Goal: Task Accomplishment & Management: Use online tool/utility

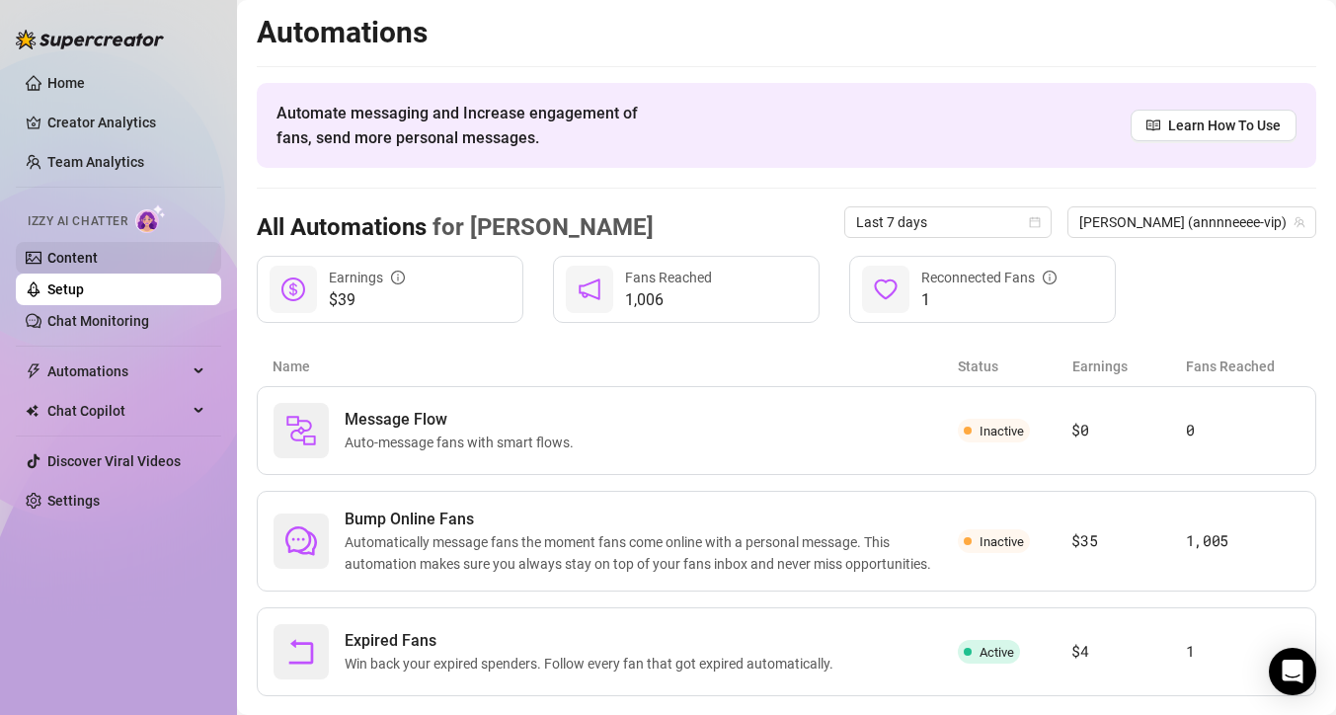
scroll to position [40, 0]
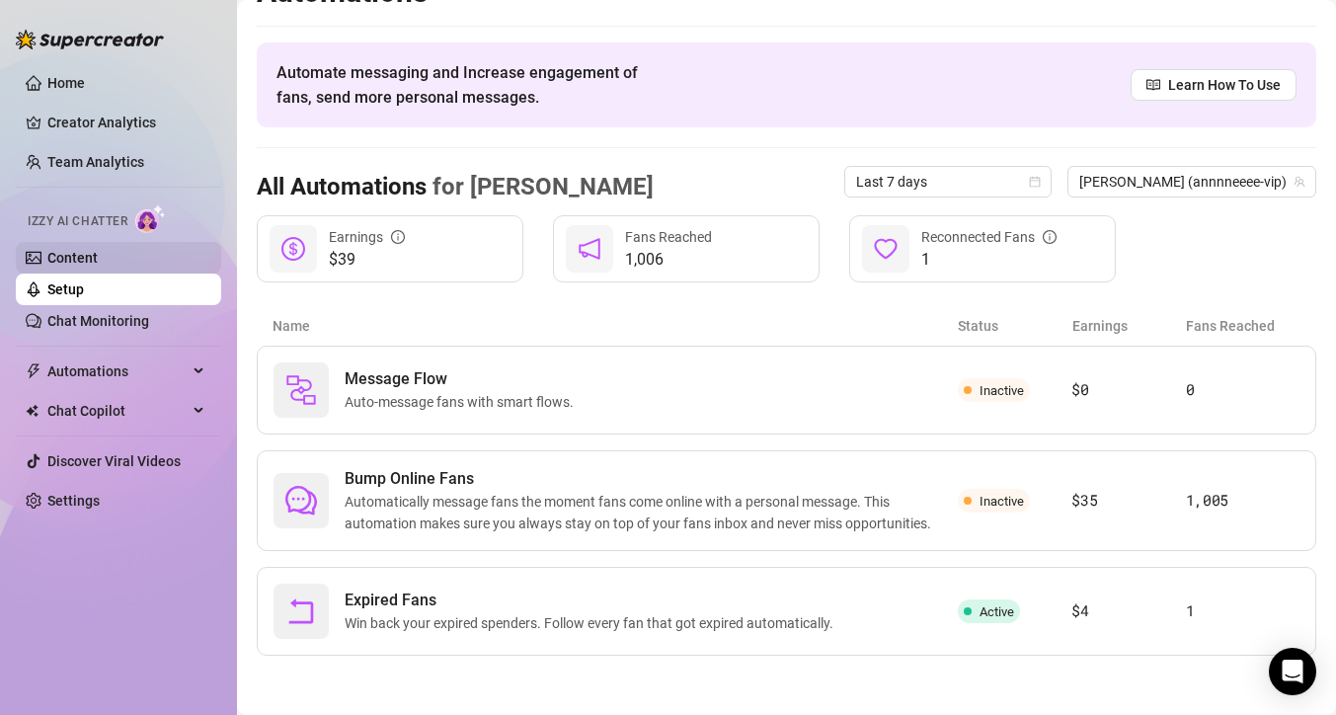
click at [83, 262] on link "Content" at bounding box center [72, 258] width 50 height 16
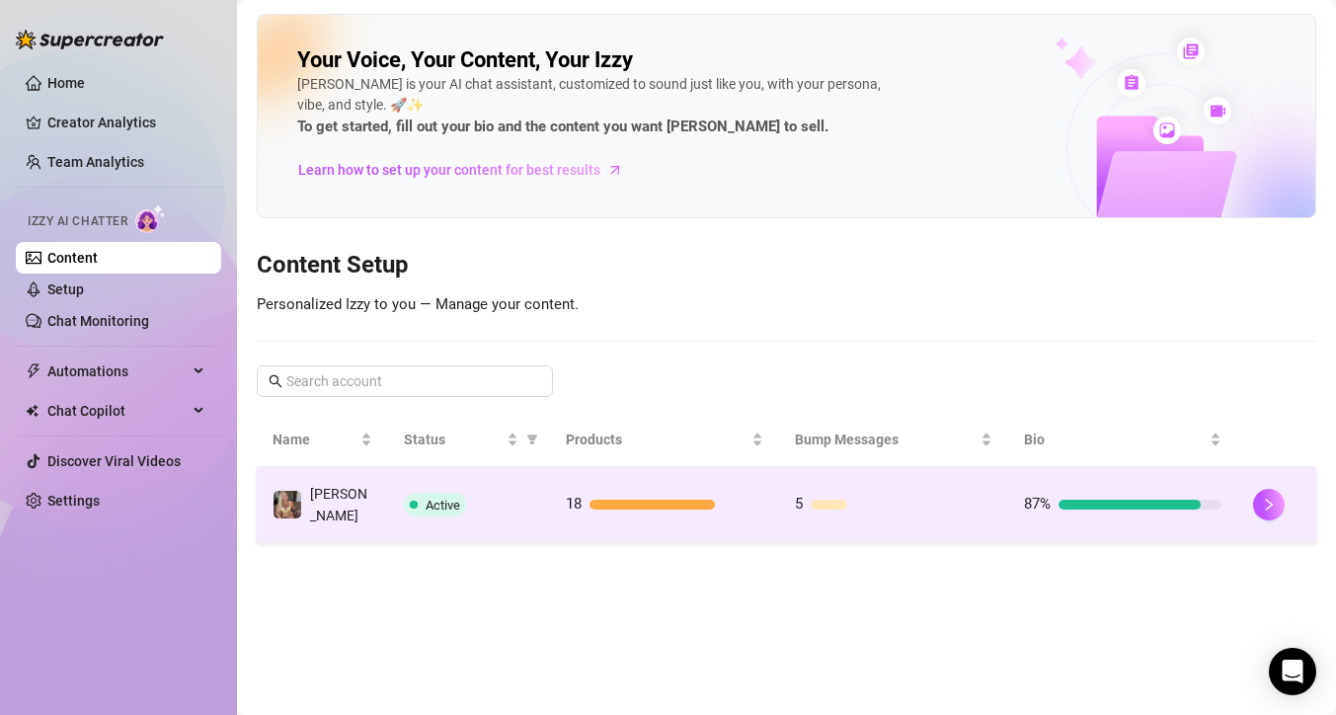
click at [476, 497] on div "Active" at bounding box center [469, 505] width 131 height 24
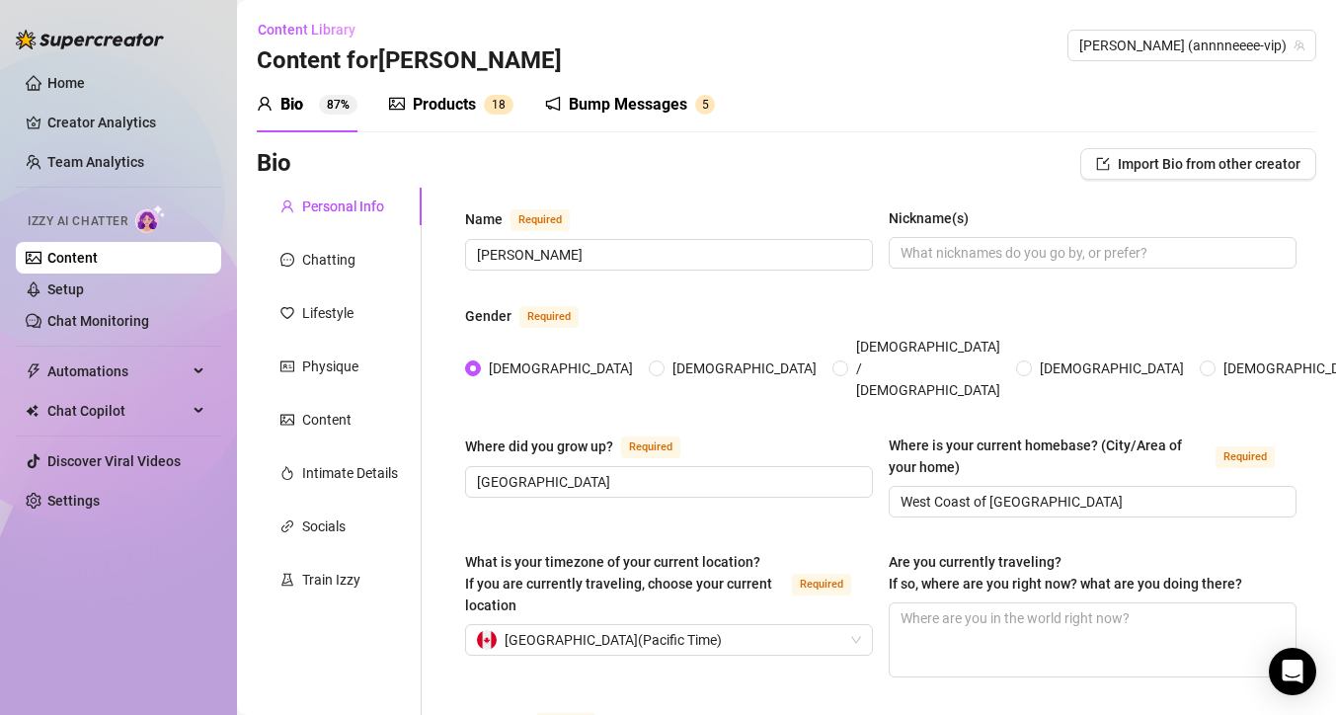
click at [459, 109] on div "Products" at bounding box center [444, 105] width 63 height 24
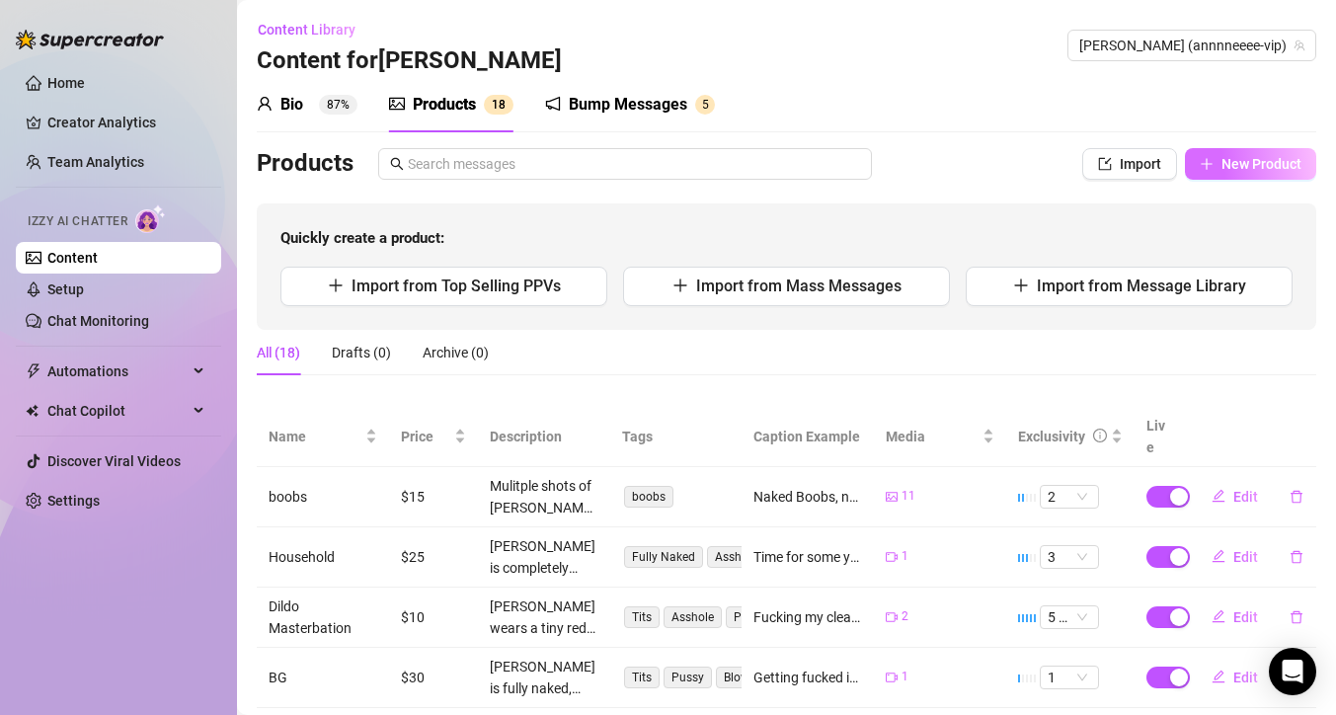
click at [1222, 159] on span "New Product" at bounding box center [1261, 164] width 80 height 16
type textarea "Type your message here..."
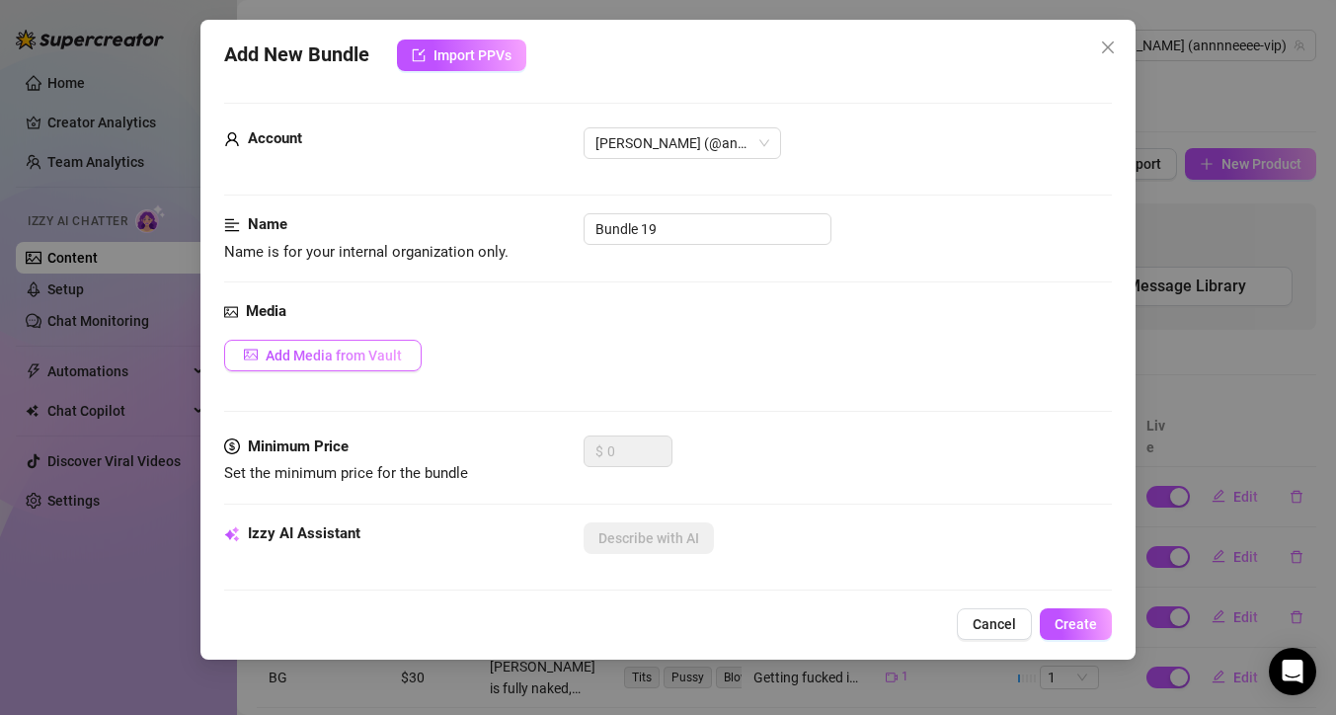
click at [295, 351] on span "Add Media from Vault" at bounding box center [334, 356] width 136 height 16
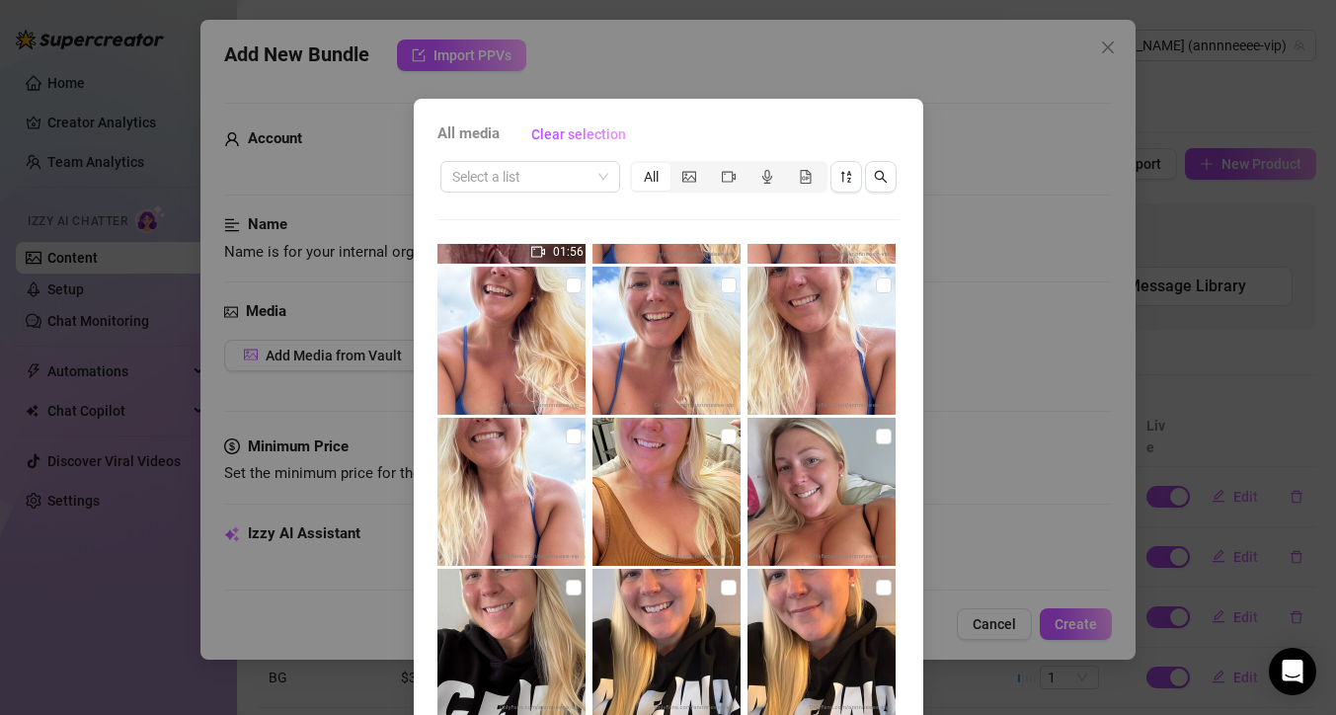
scroll to position [287, 0]
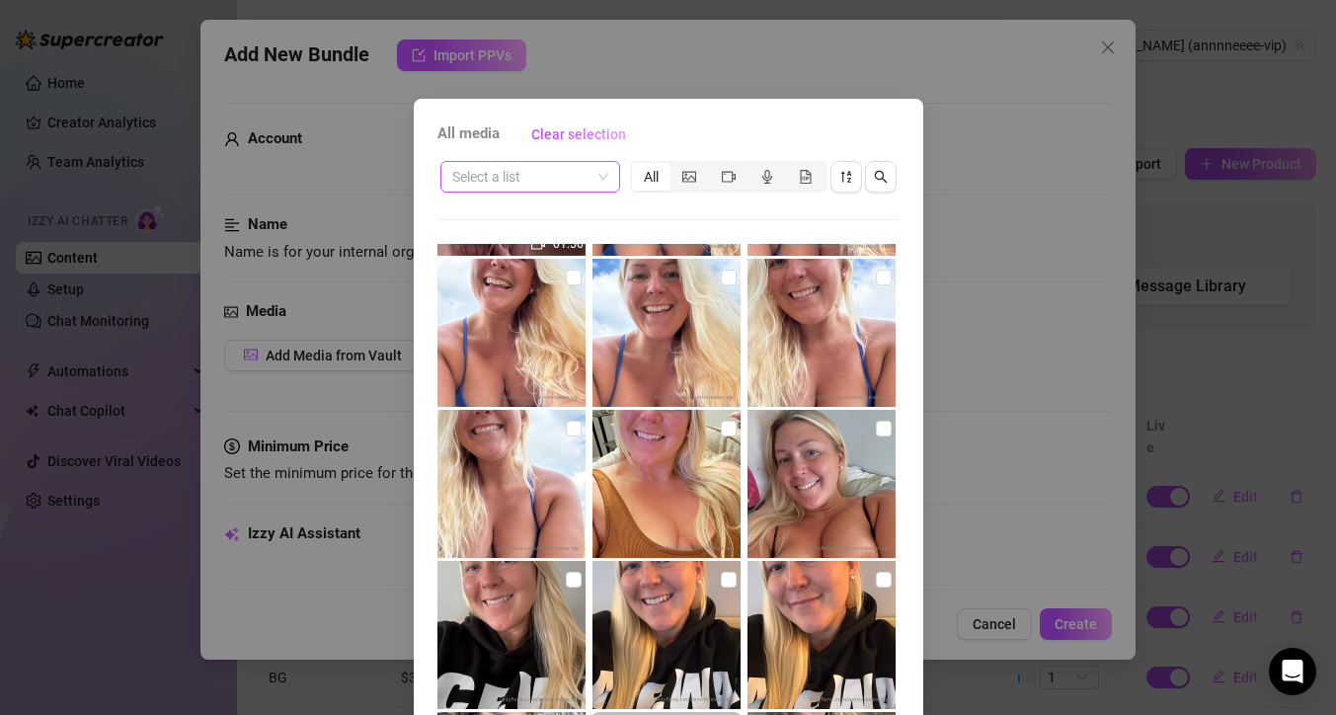
click at [594, 177] on span at bounding box center [530, 177] width 156 height 30
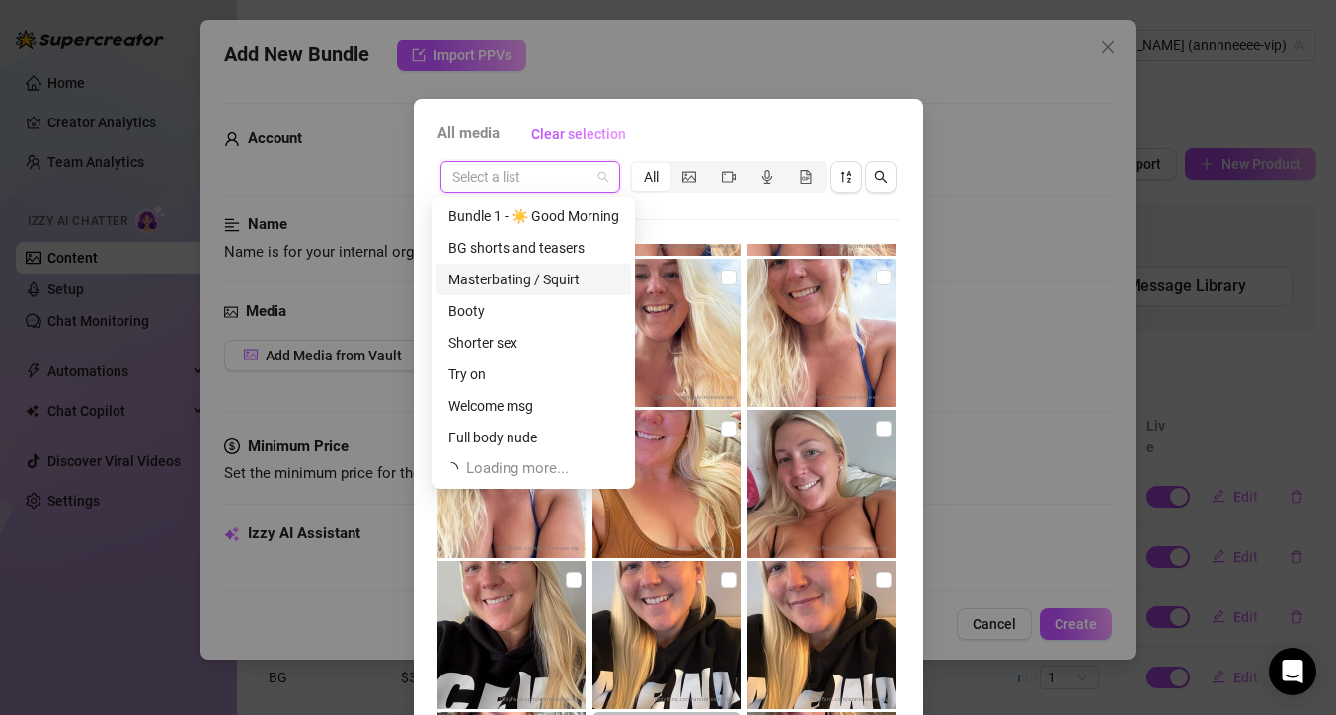
scroll to position [63, 0]
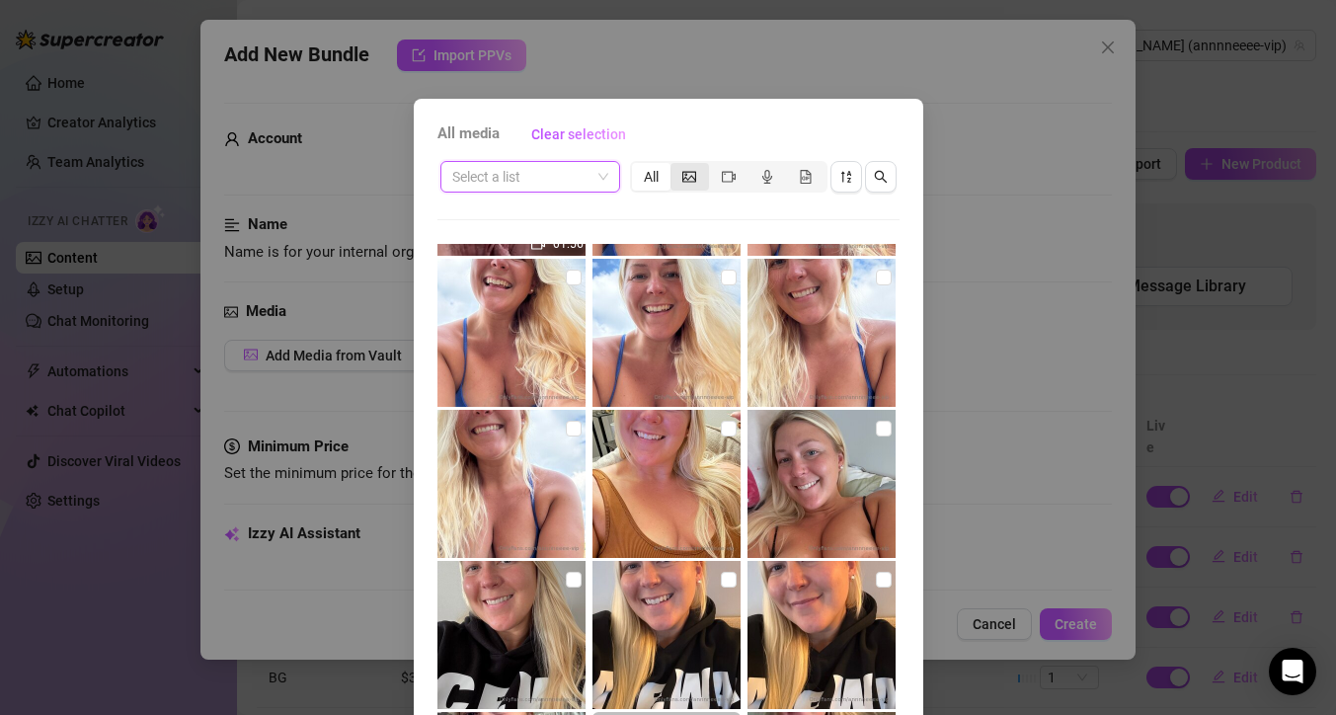
click at [682, 178] on icon "picture" at bounding box center [689, 177] width 14 height 14
click at [675, 166] on input "segmented control" at bounding box center [675, 166] width 0 height 0
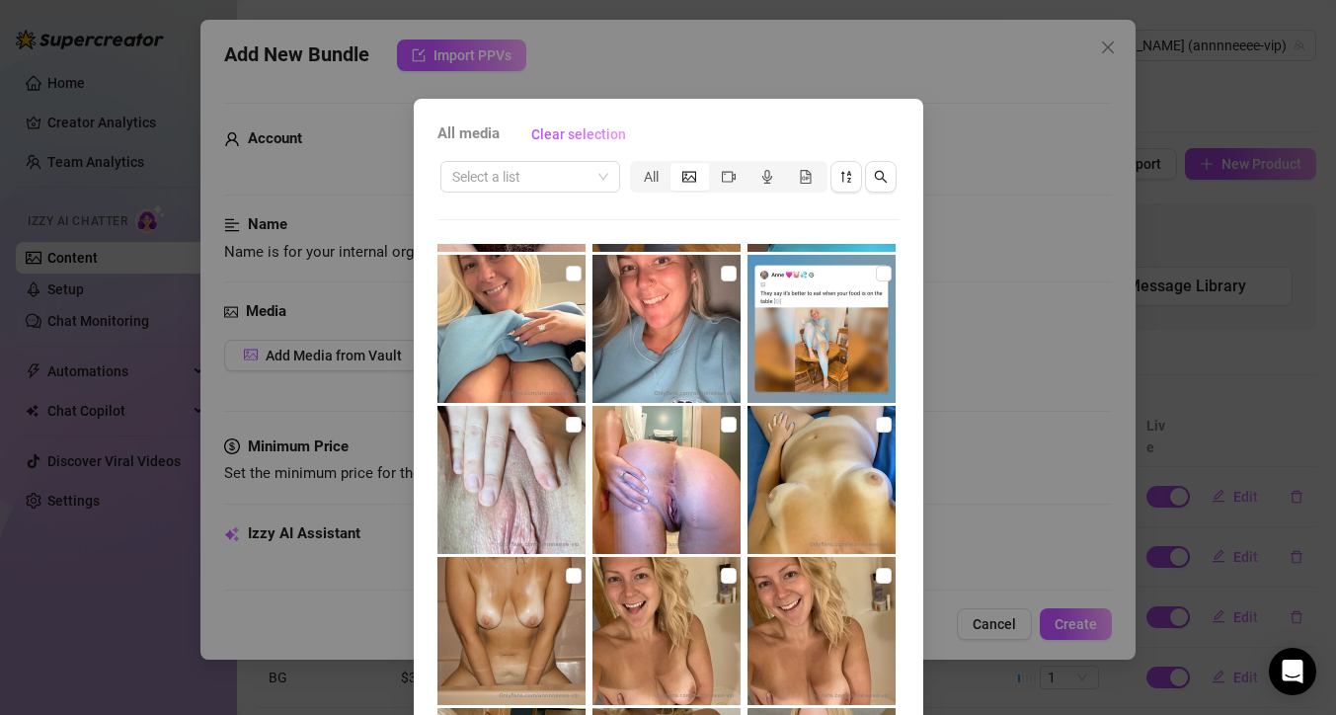
scroll to position [110, 0]
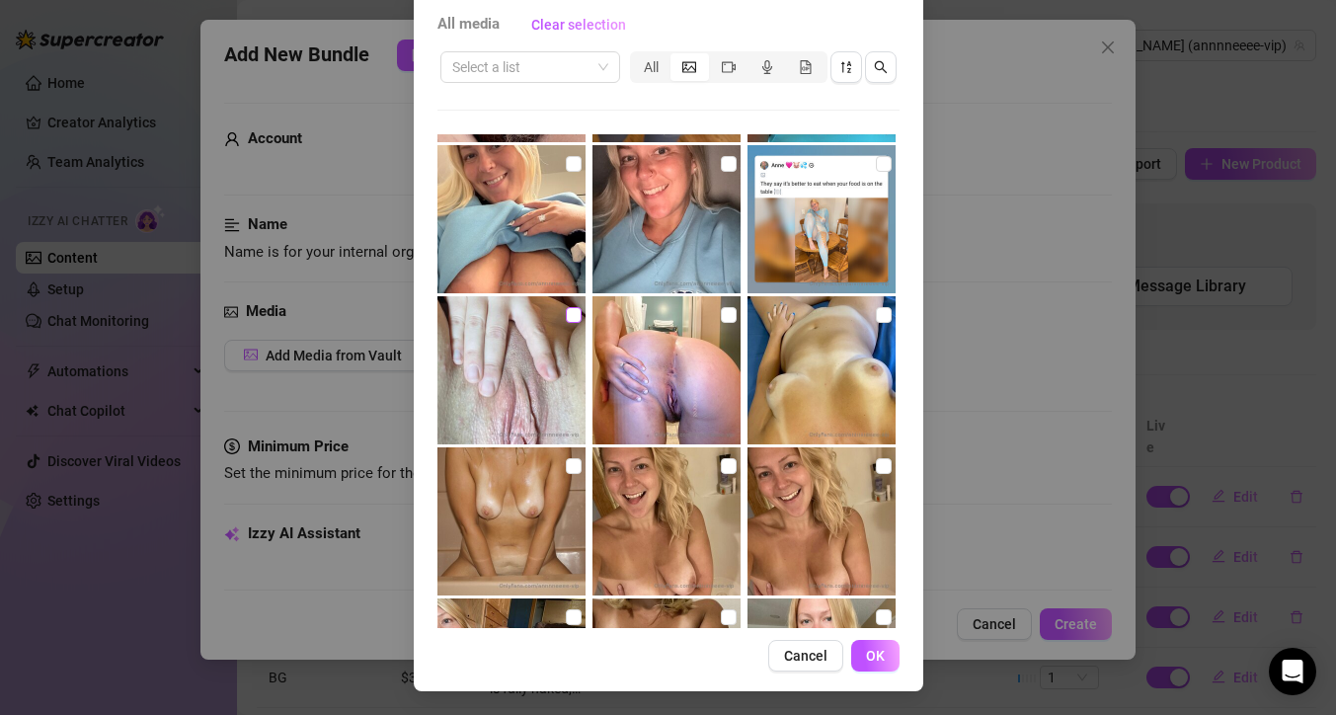
click at [566, 314] on input "checkbox" at bounding box center [574, 315] width 16 height 16
checkbox input "true"
click at [721, 318] on input "checkbox" at bounding box center [729, 315] width 16 height 16
checkbox input "true"
click at [871, 657] on span "OK" at bounding box center [875, 656] width 19 height 16
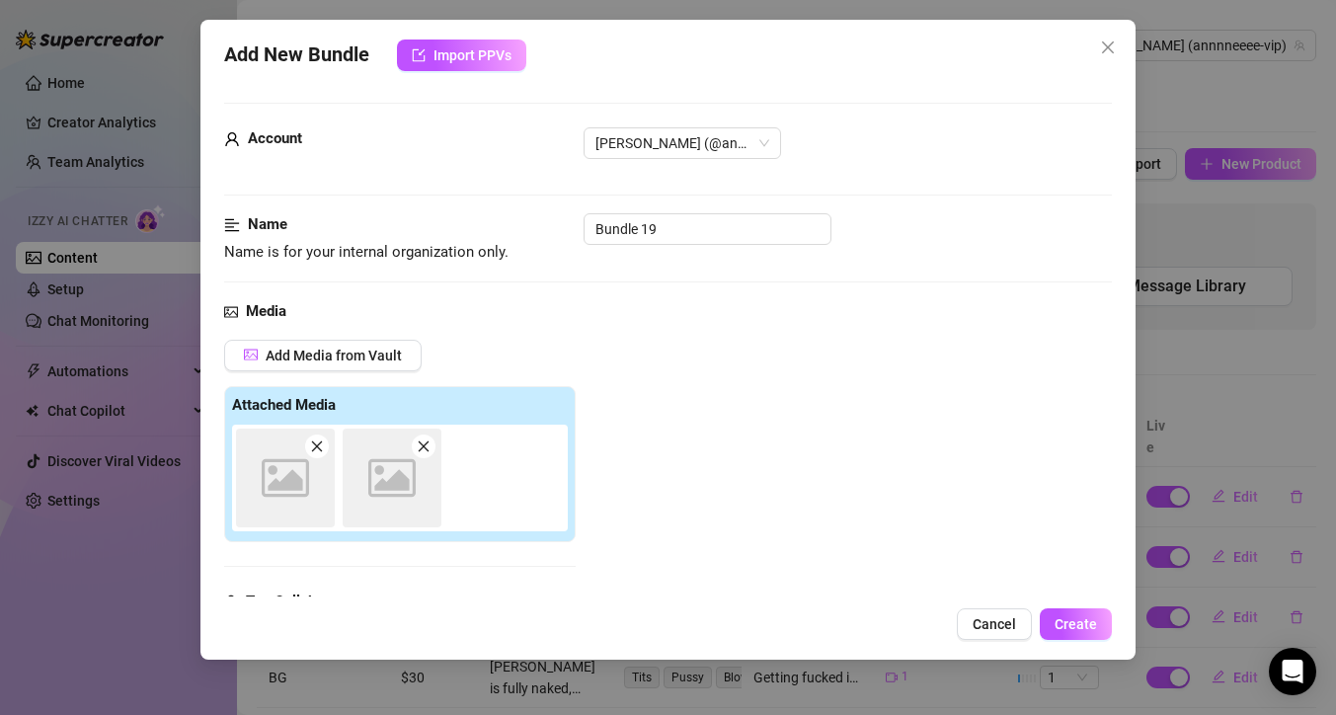
scroll to position [307, 0]
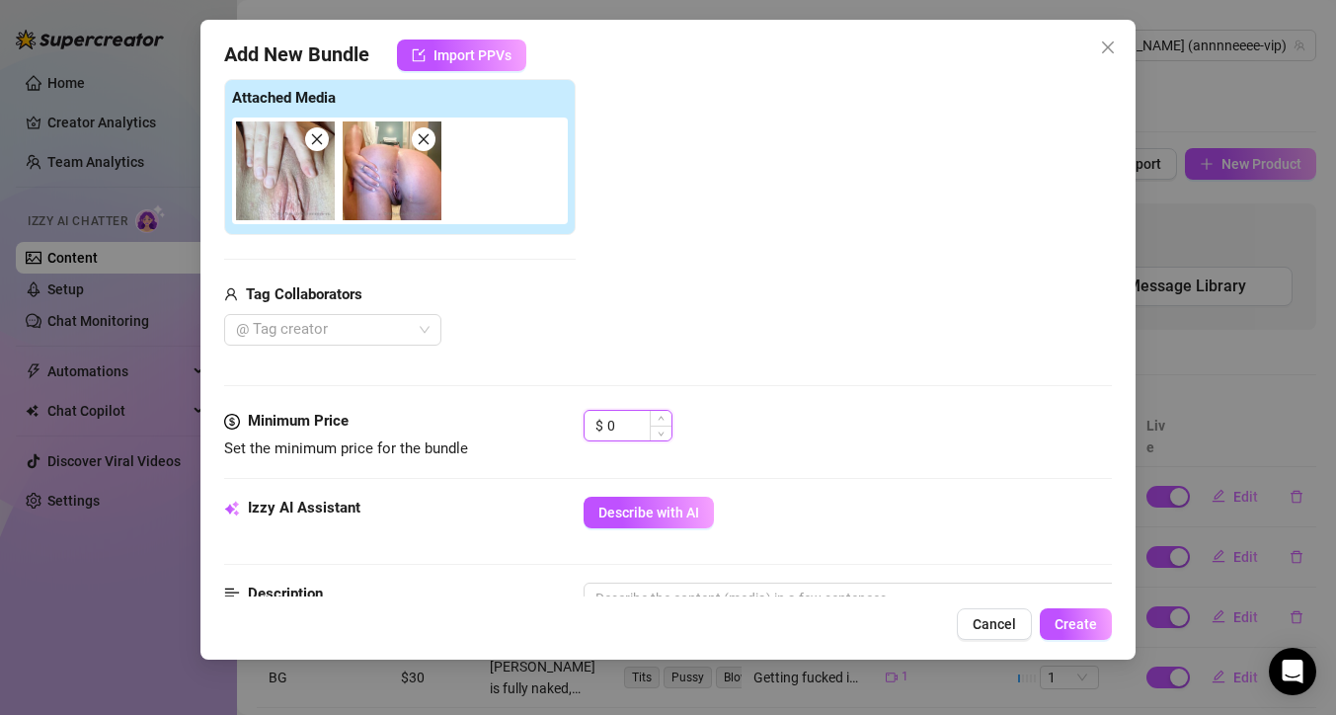
click at [623, 425] on input "0" at bounding box center [639, 426] width 64 height 30
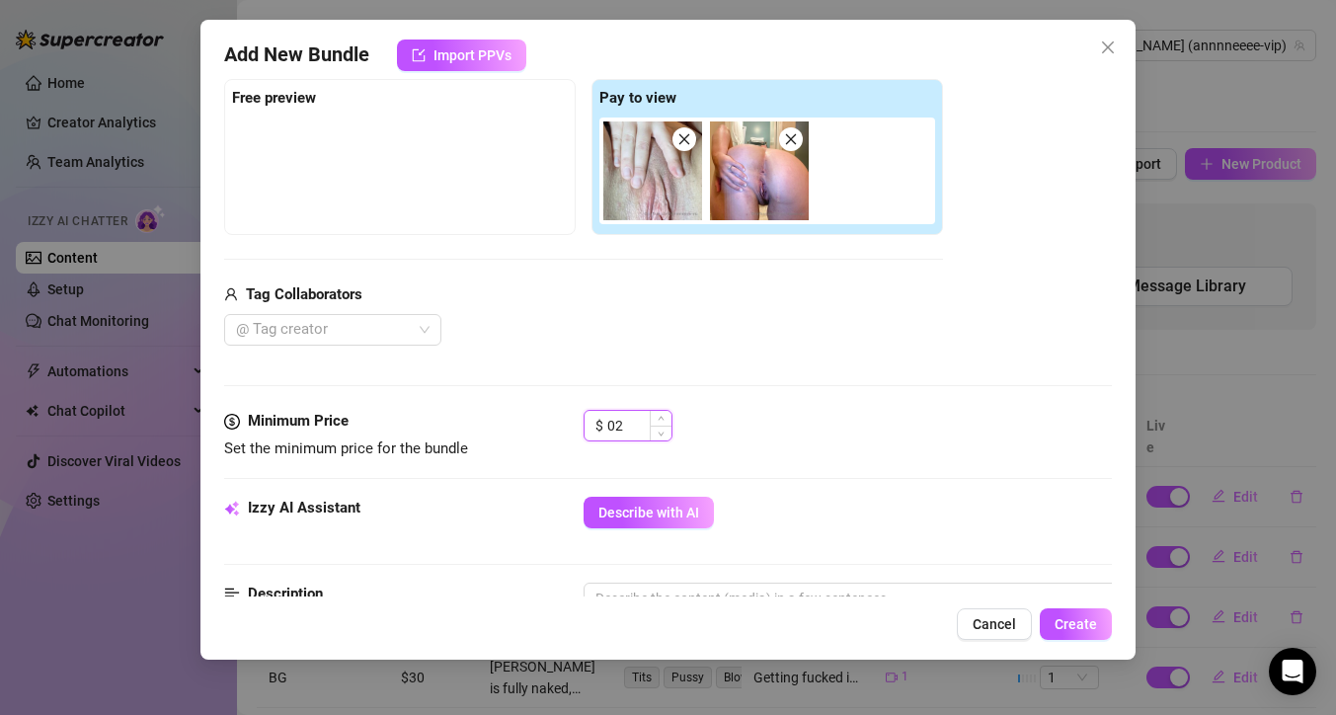
type input "0"
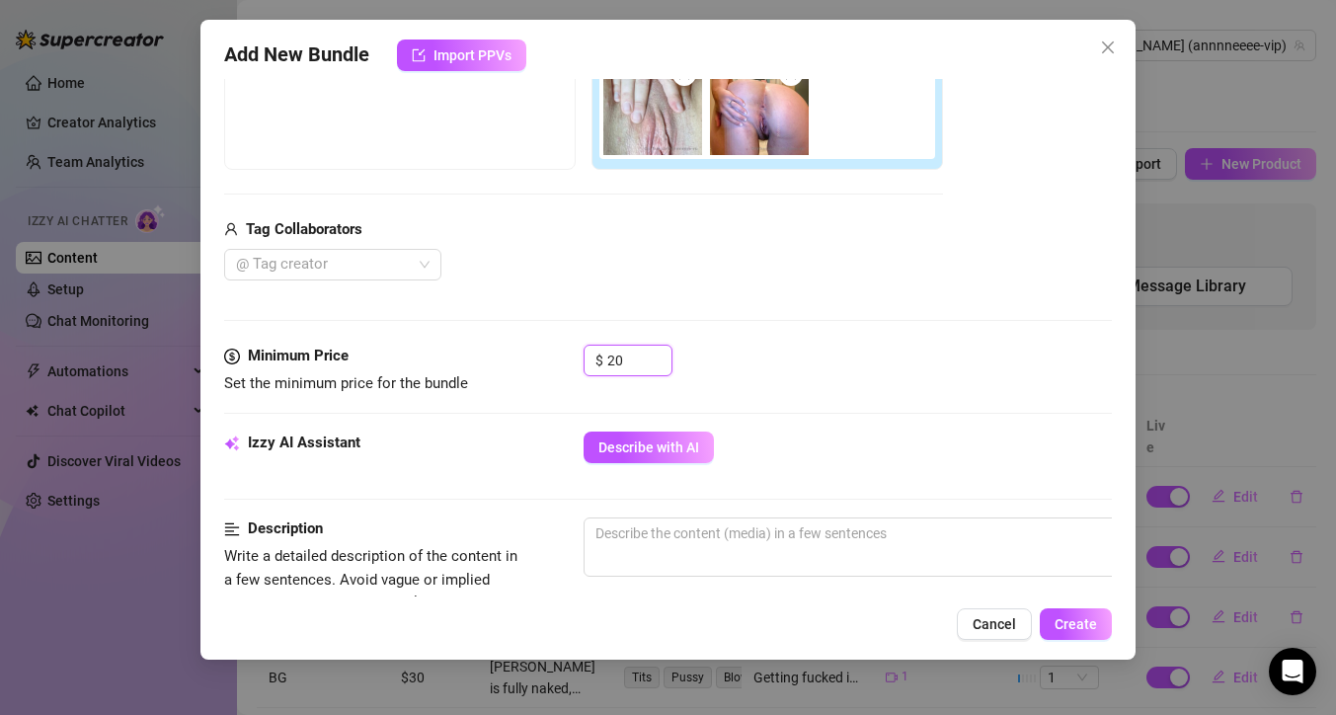
scroll to position [466, 0]
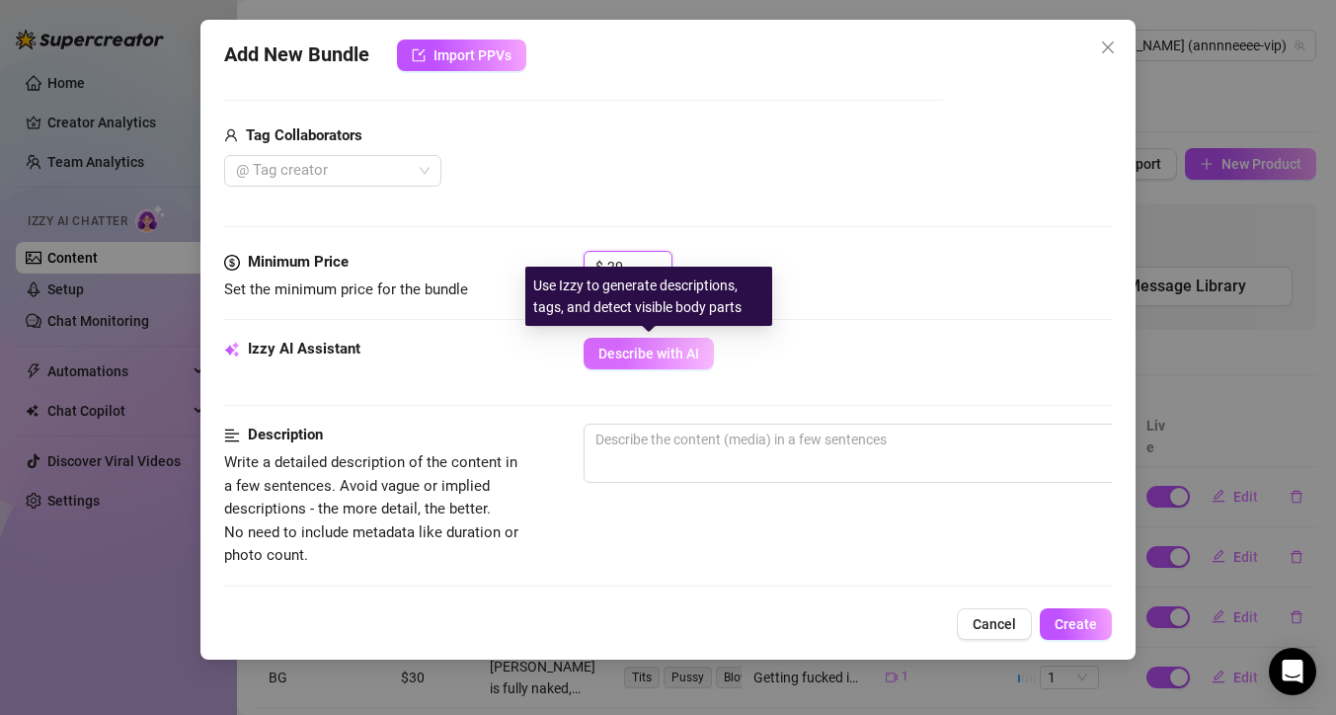
type input "20"
click at [659, 354] on span "Describe with AI" at bounding box center [648, 354] width 101 height 16
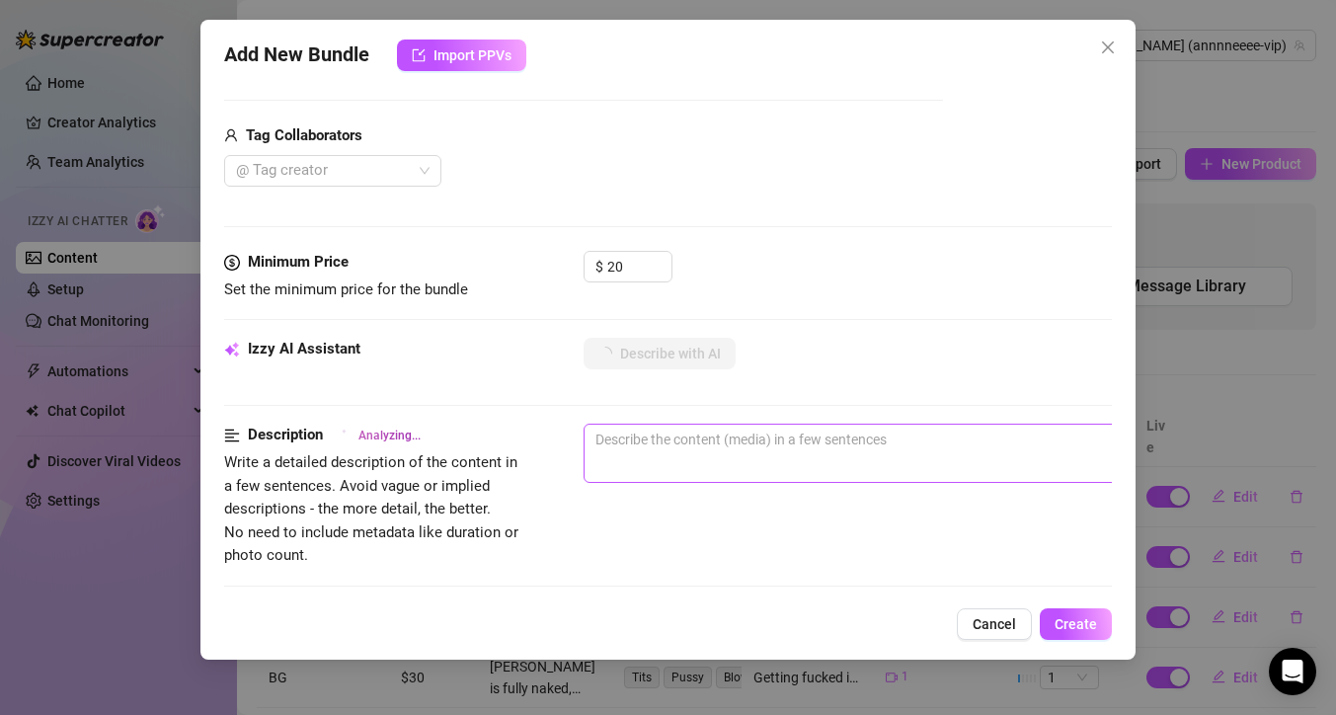
type textarea "[PERSON_NAME]"
type textarea "[PERSON_NAME] is"
type textarea "[PERSON_NAME] is fully"
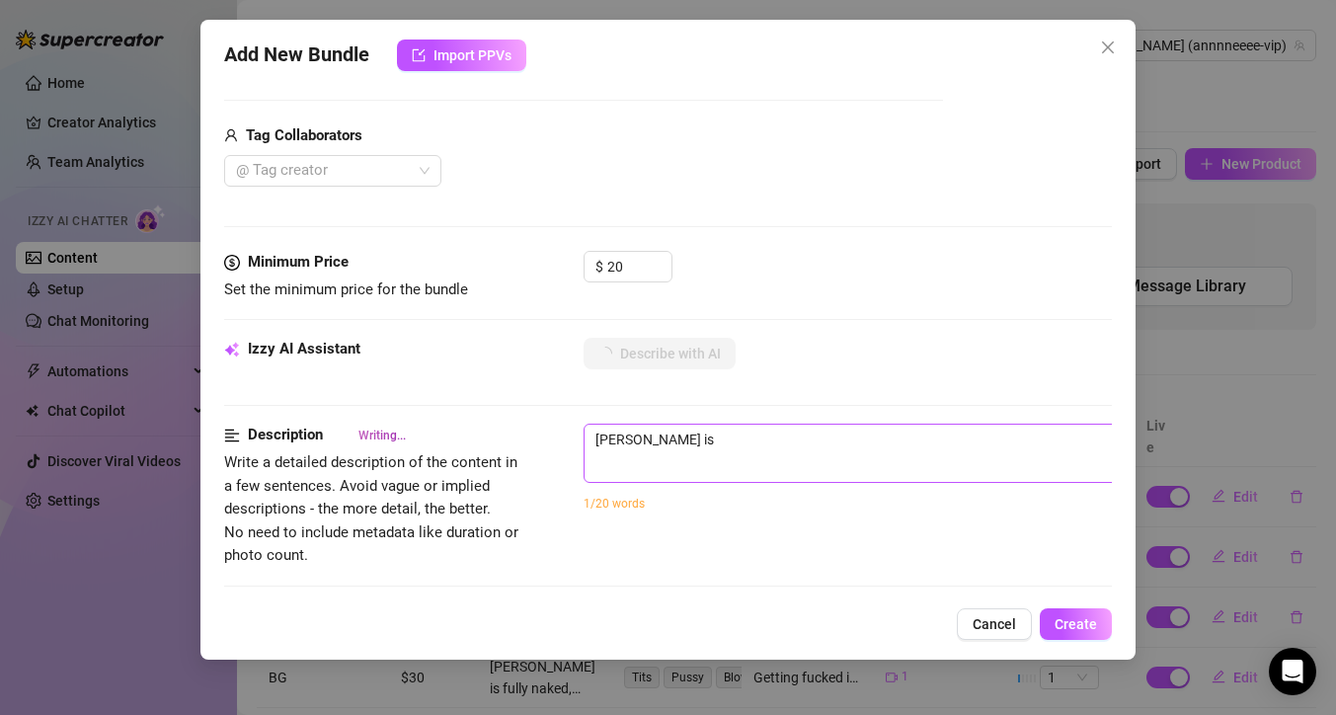
type textarea "[PERSON_NAME] is fully"
type textarea "[PERSON_NAME] is fully naked,"
type textarea "[PERSON_NAME] is fully naked, spreading"
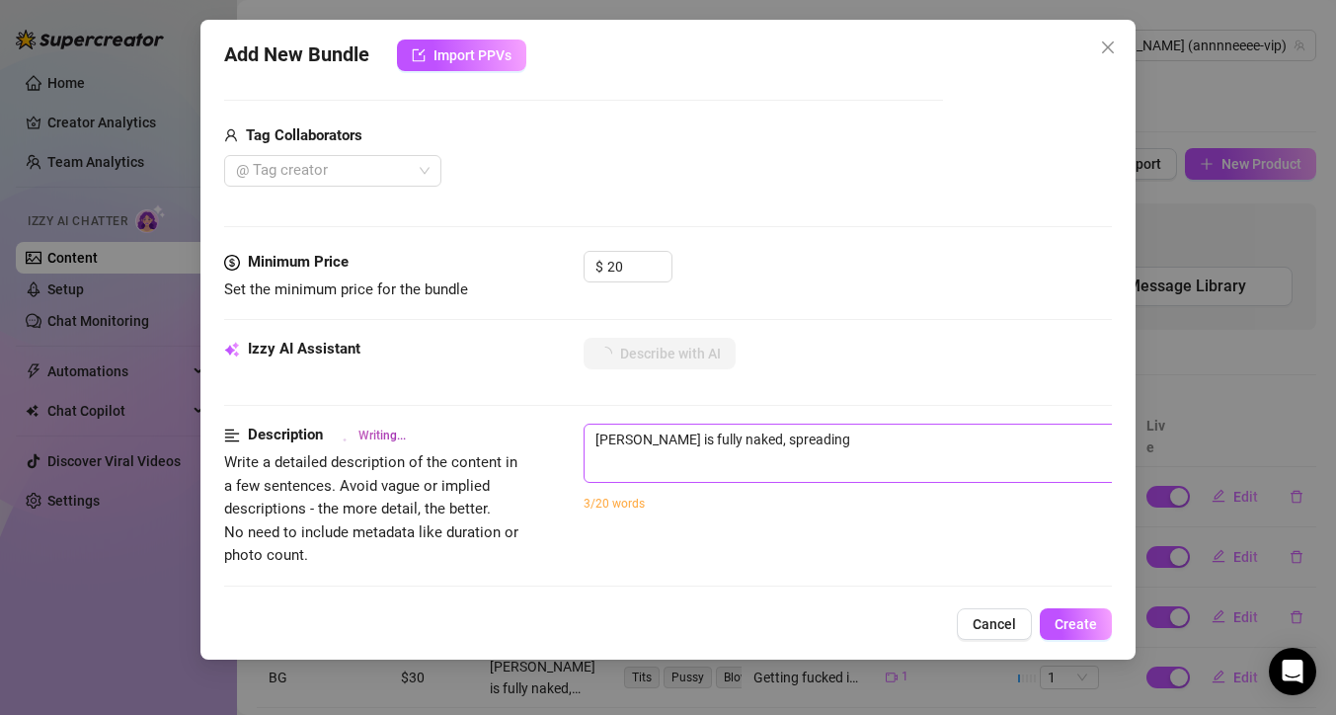
type textarea "[PERSON_NAME] is fully naked, spreading her"
type textarea "[PERSON_NAME] is fully naked, spreading her ass"
type textarea "[PERSON_NAME] is fully naked, spreading her ass to"
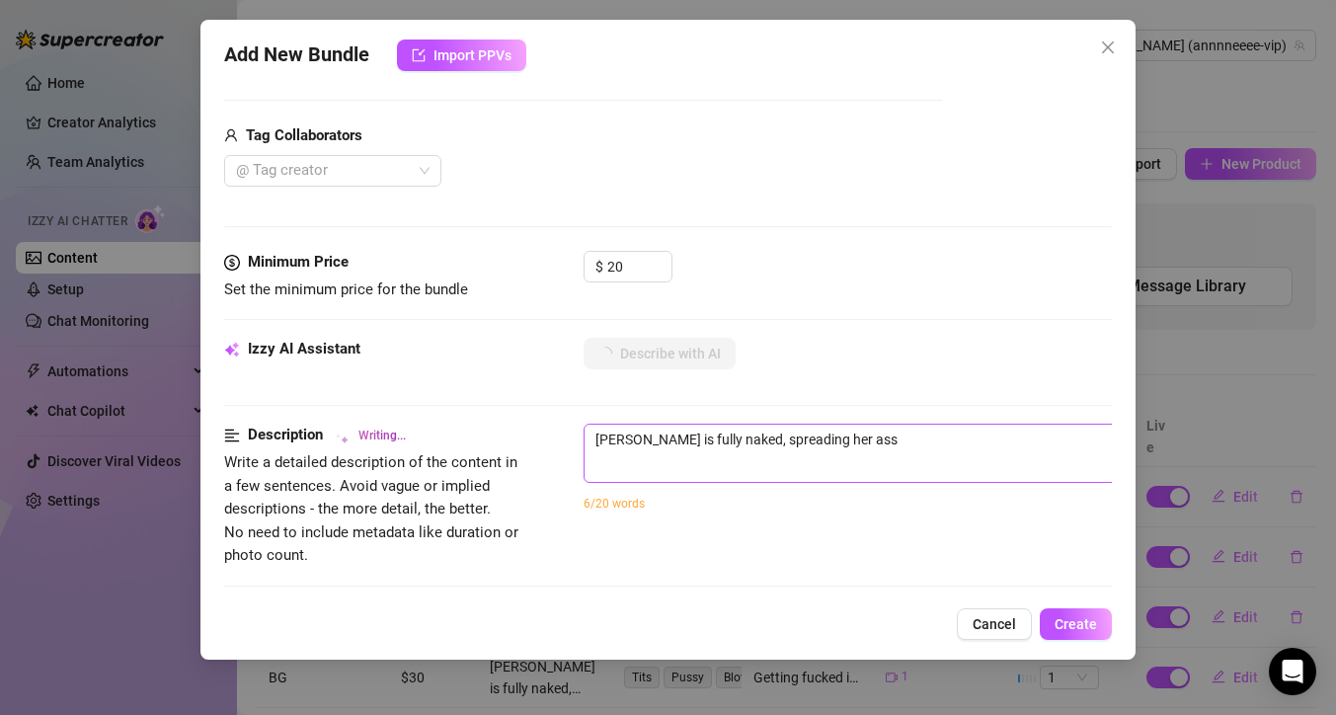
type textarea "[PERSON_NAME] is fully naked, spreading her ass to"
type textarea "[PERSON_NAME] is fully naked, spreading her ass to give"
type textarea "[PERSON_NAME] is fully naked, spreading her ass to give a"
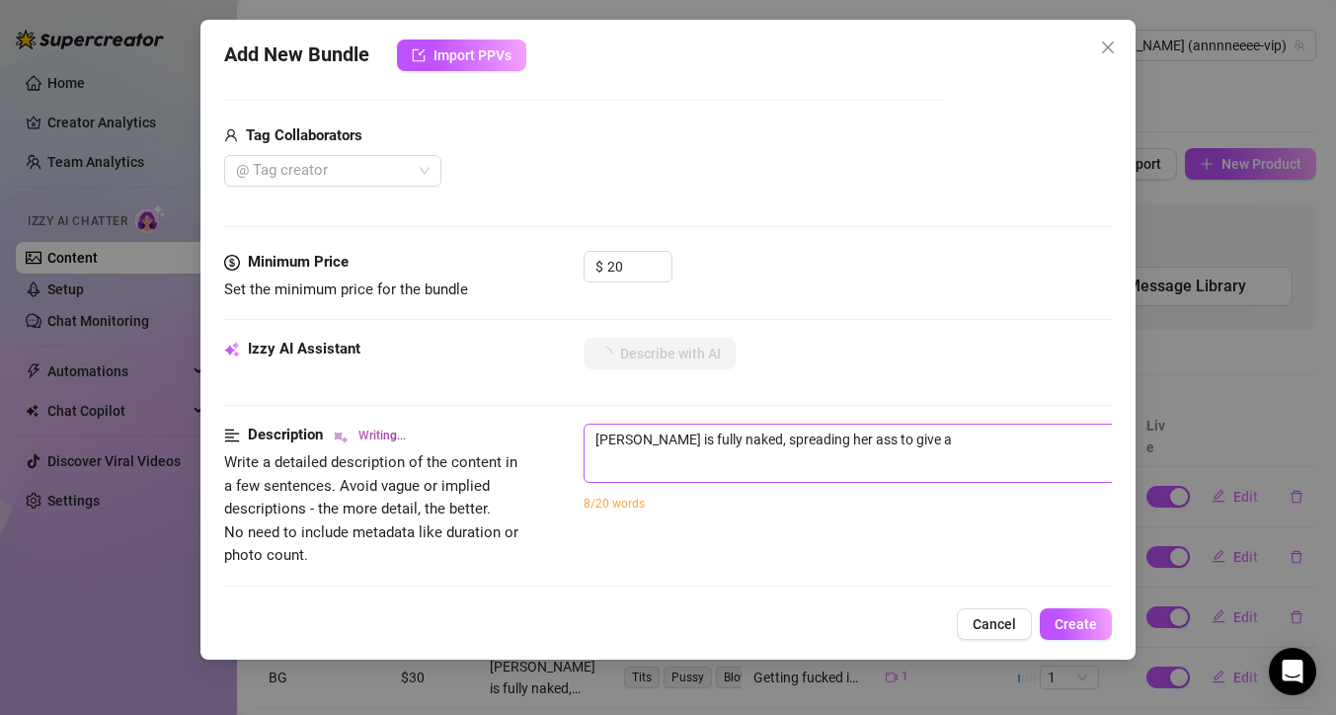
type textarea "[PERSON_NAME] is fully naked, spreading her ass to give a clear,"
type textarea "[PERSON_NAME] is fully naked, spreading her ass to give a clear, close-up"
type textarea "[PERSON_NAME] is fully naked, spreading her ass to give a clear, close-up view"
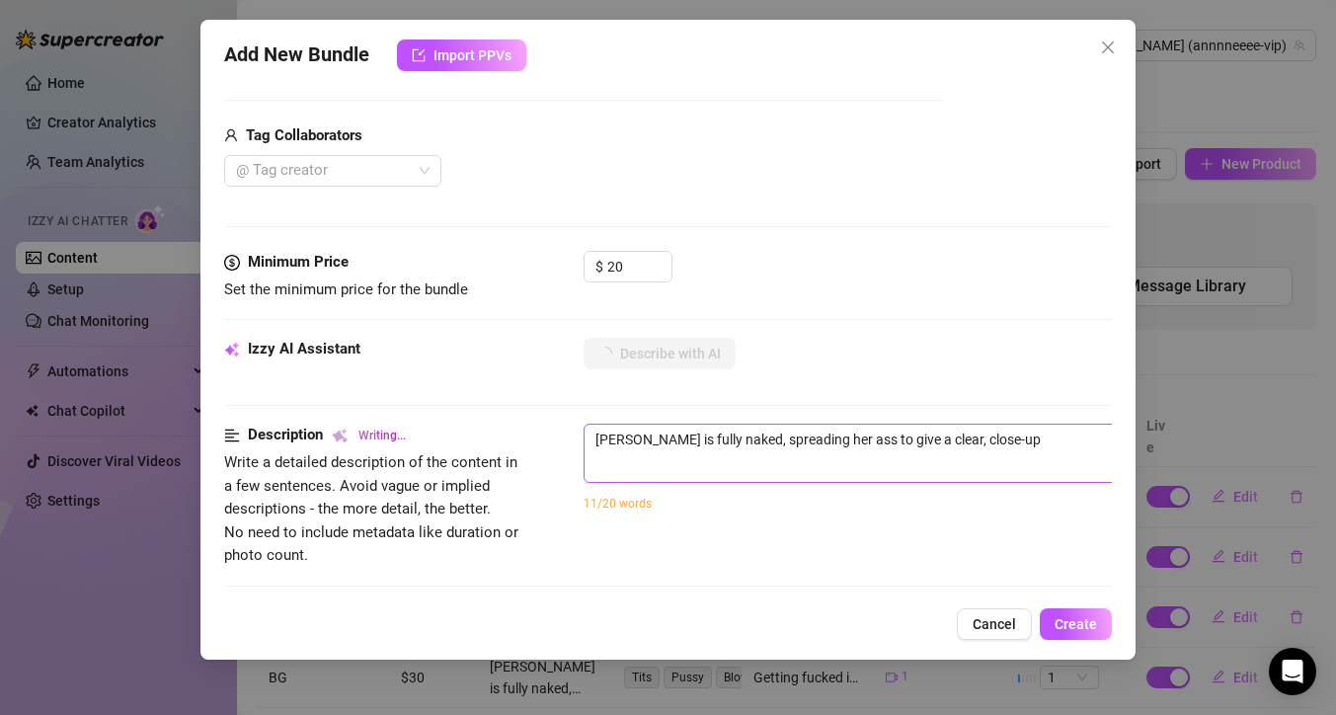
type textarea "[PERSON_NAME] is fully naked, spreading her ass to give a clear, close-up view"
type textarea "[PERSON_NAME] is fully naked, spreading her ass to give a clear, close-up view …"
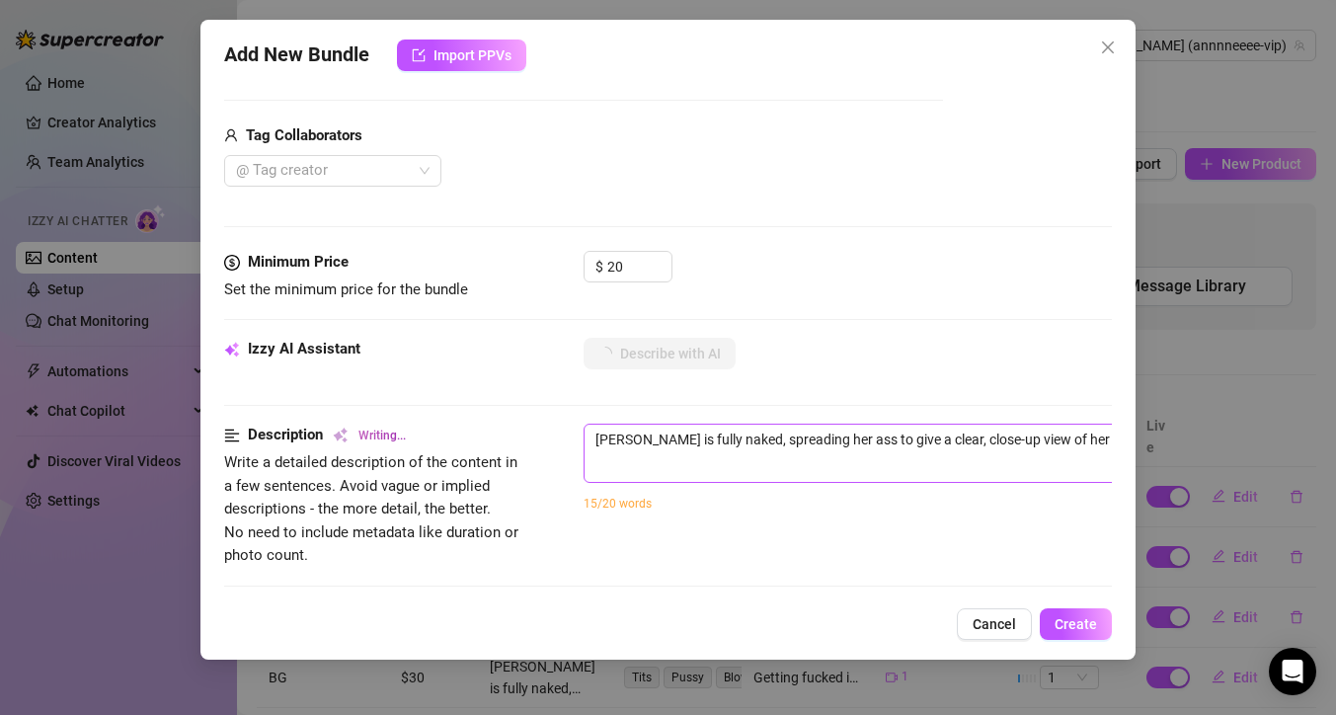
type textarea "[PERSON_NAME] is fully naked, spreading her ass to give a clear, close-up view …"
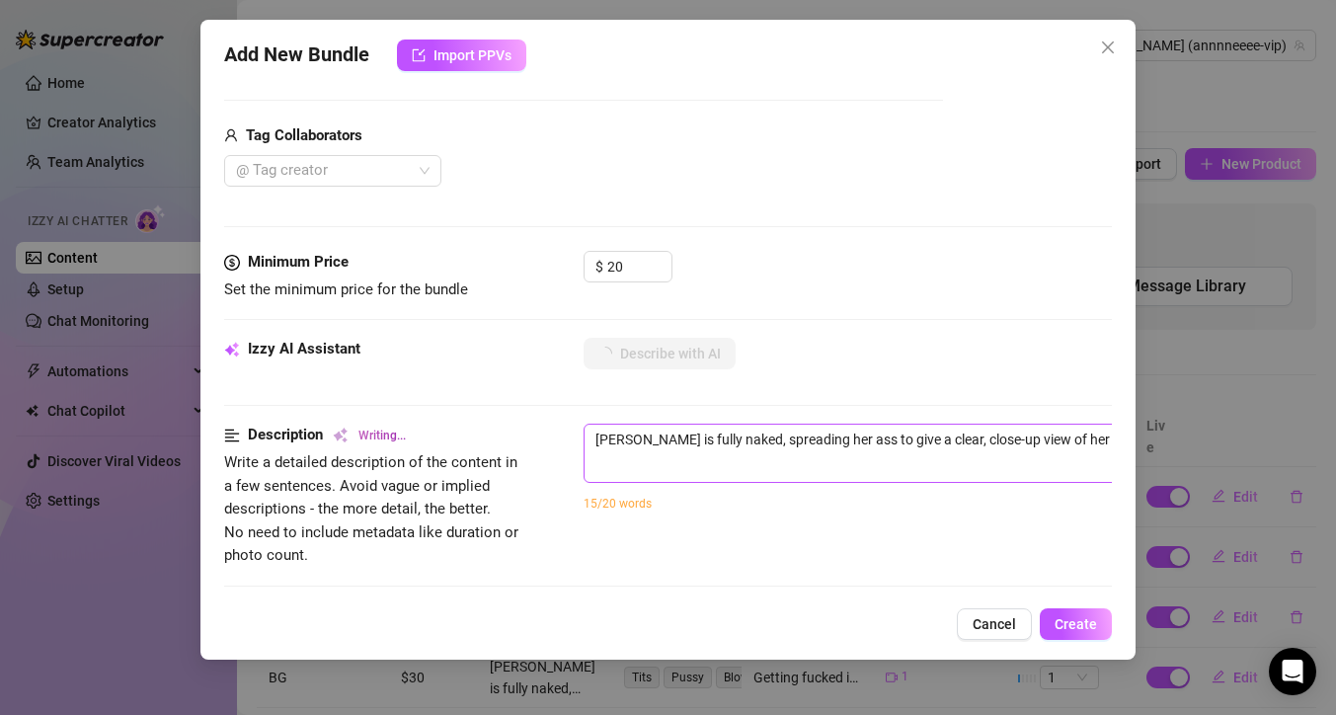
type textarea "[PERSON_NAME] is fully naked, spreading her ass to give a clear, close-up view …"
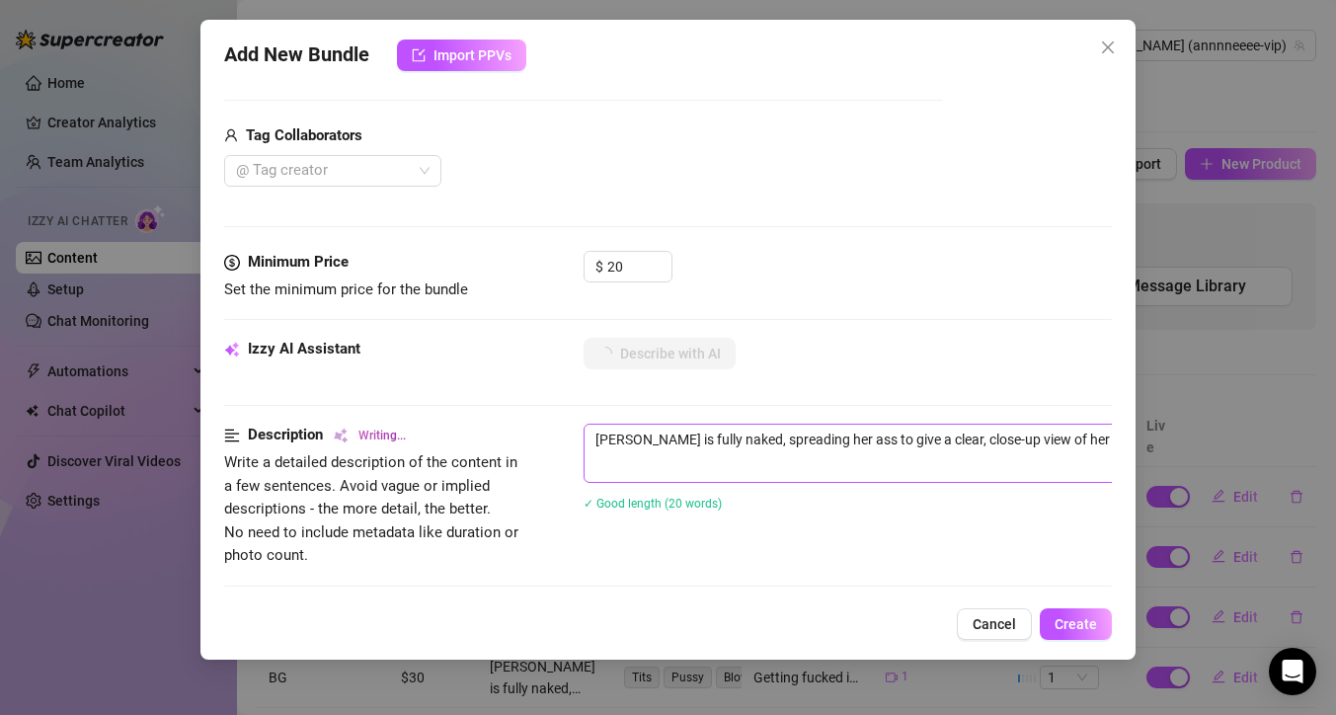
type textarea "[PERSON_NAME] is fully naked, spreading her ass to give a clear, close-up view …"
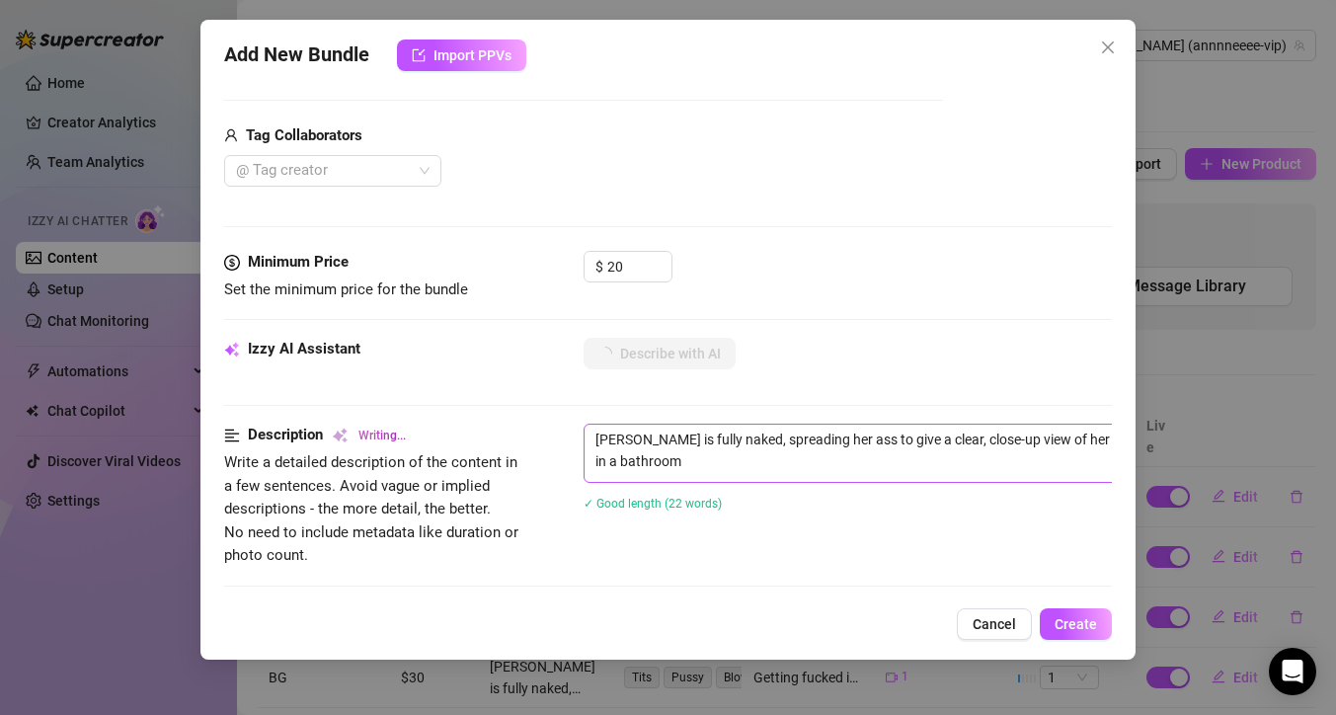
type textarea "[PERSON_NAME] is fully naked, spreading her ass to give a clear, close-up view …"
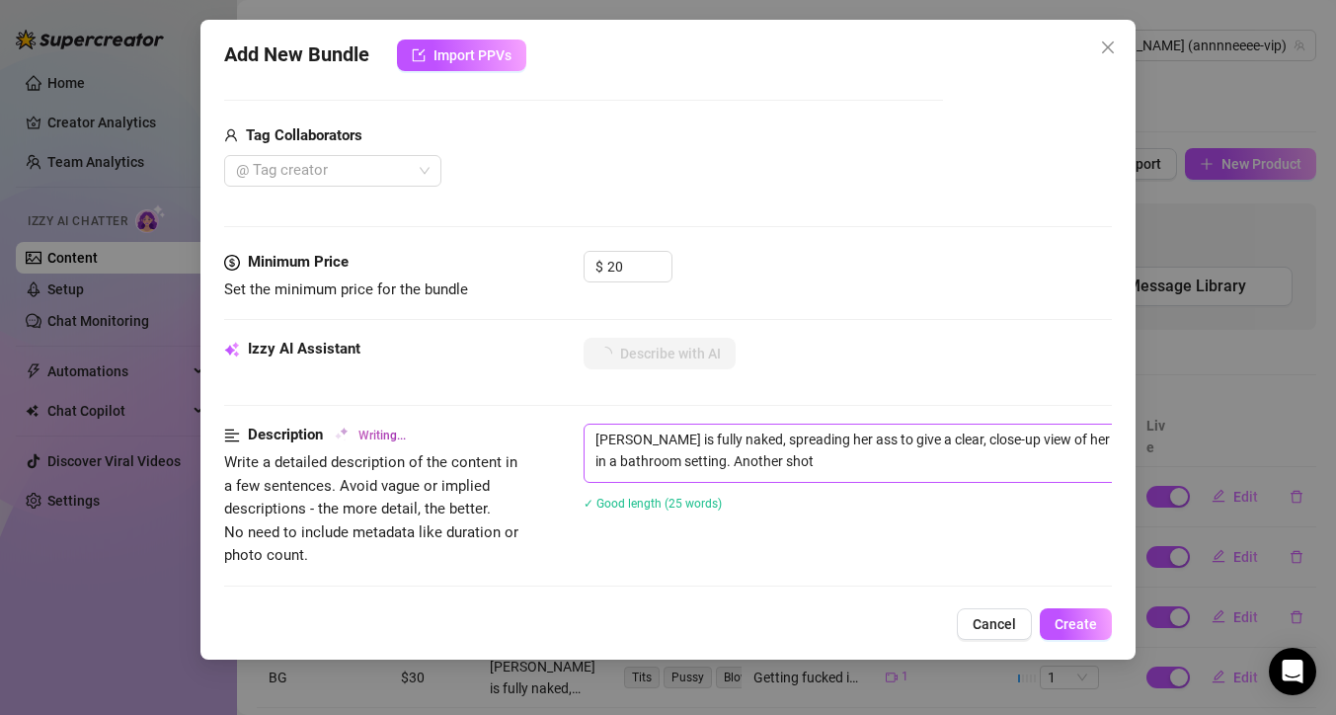
type textarea "[PERSON_NAME] is fully naked, spreading her ass to give a clear, close-up view …"
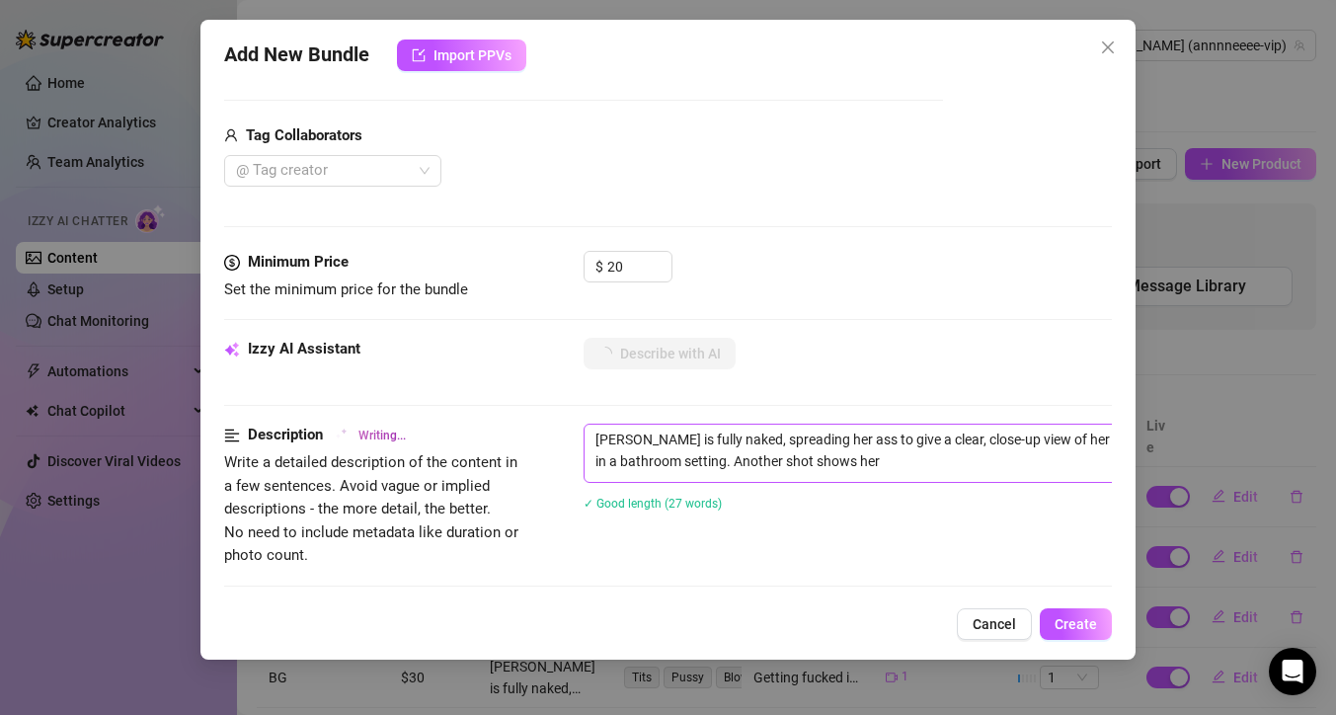
type textarea "[PERSON_NAME] is fully naked, spreading her ass to give a clear, close-up view …"
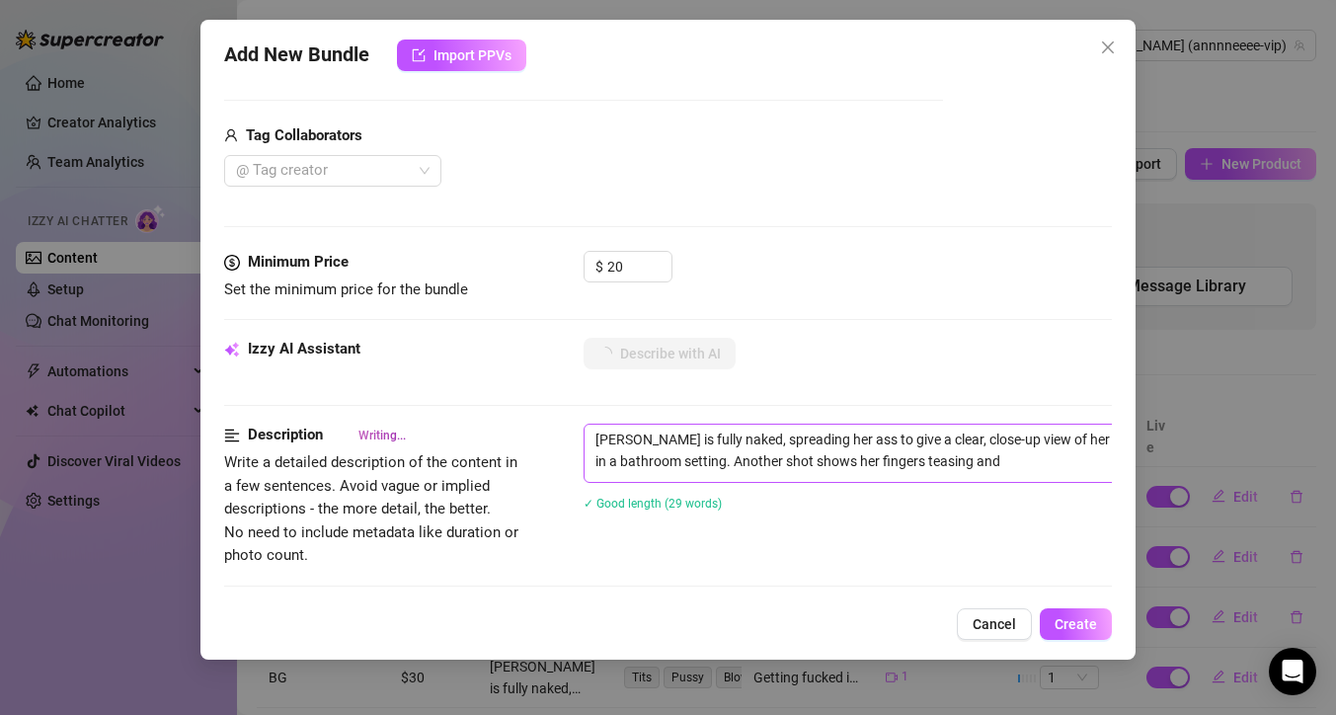
type textarea "[PERSON_NAME] is fully naked, spreading her ass to give a clear, close-up view …"
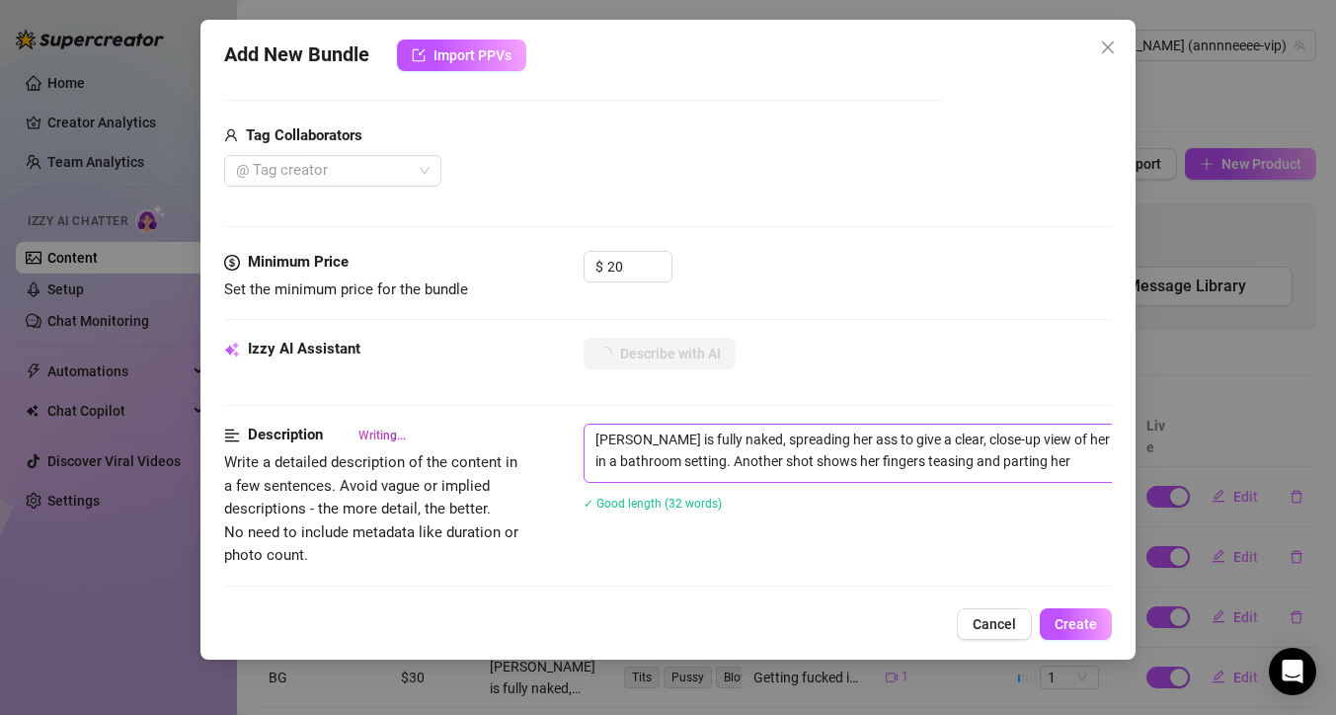
type textarea "[PERSON_NAME] is fully naked, spreading her ass to give a clear, close-up view …"
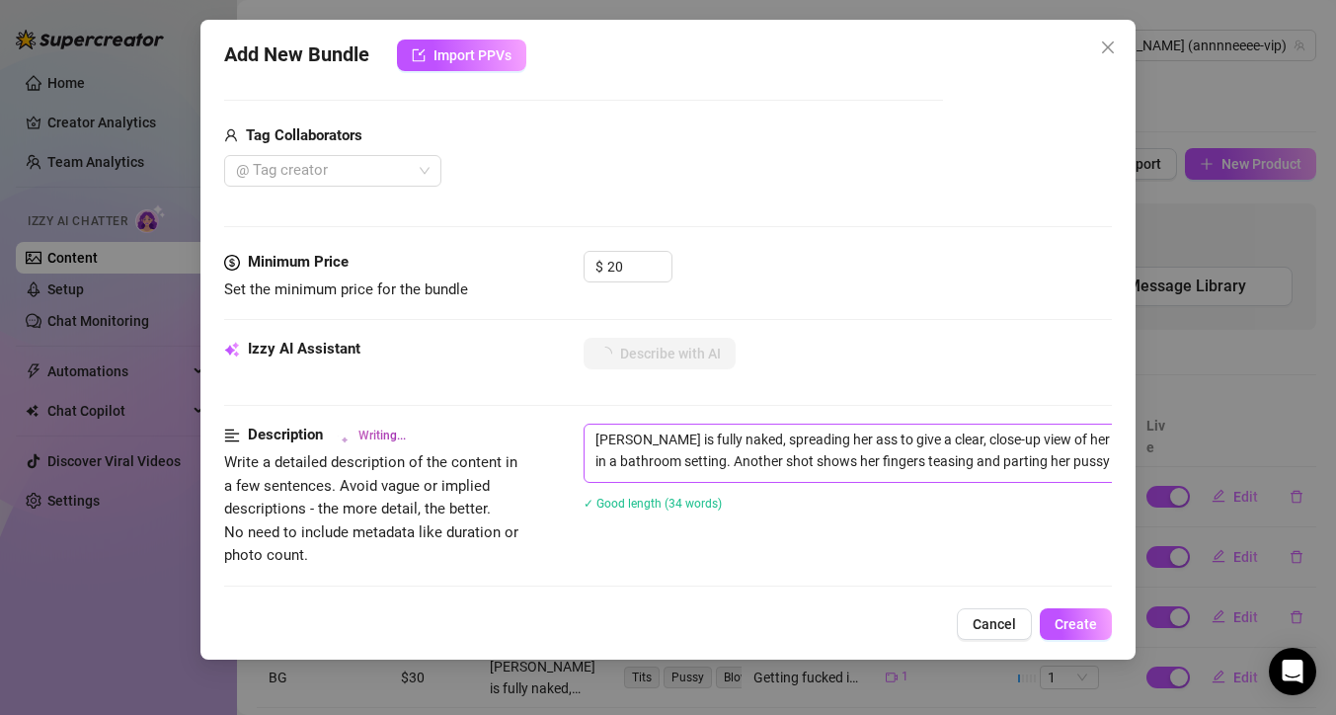
type textarea "[PERSON_NAME] is fully naked, spreading her ass to give a clear, close-up view …"
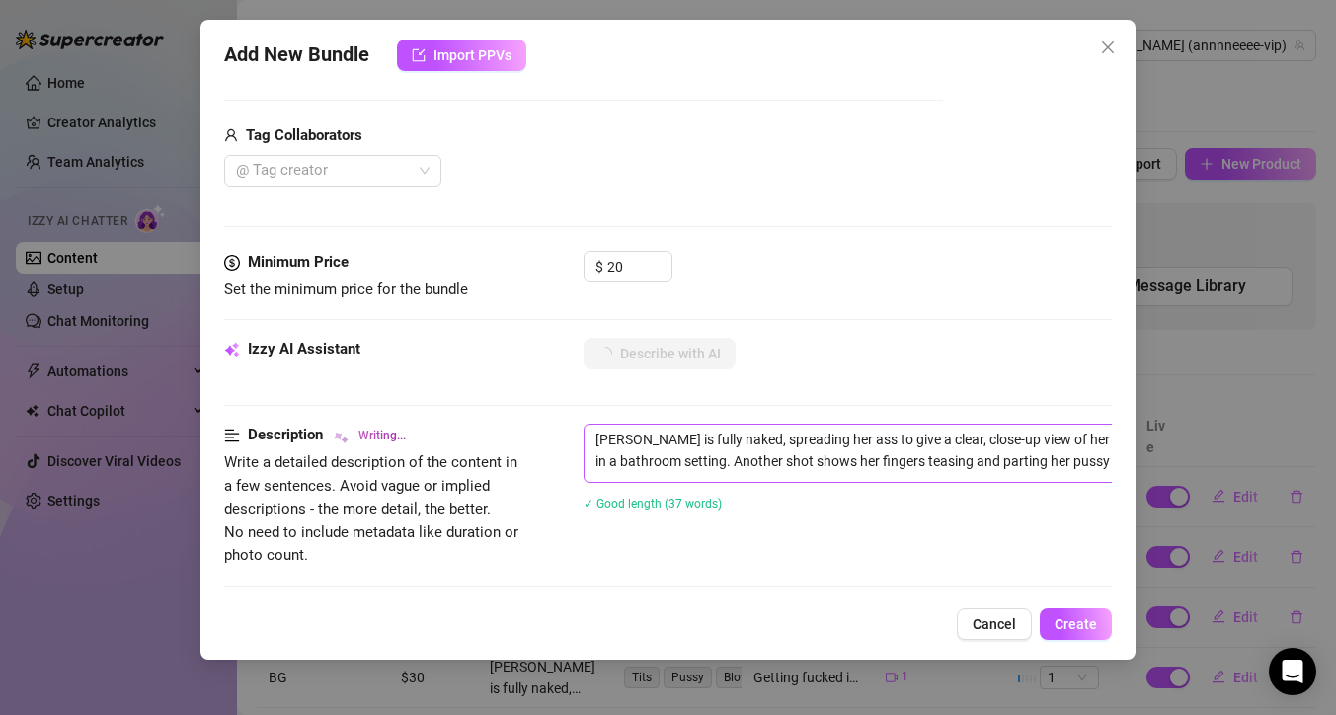
type textarea "[PERSON_NAME] is fully naked, spreading her ass to give a clear, close-up view …"
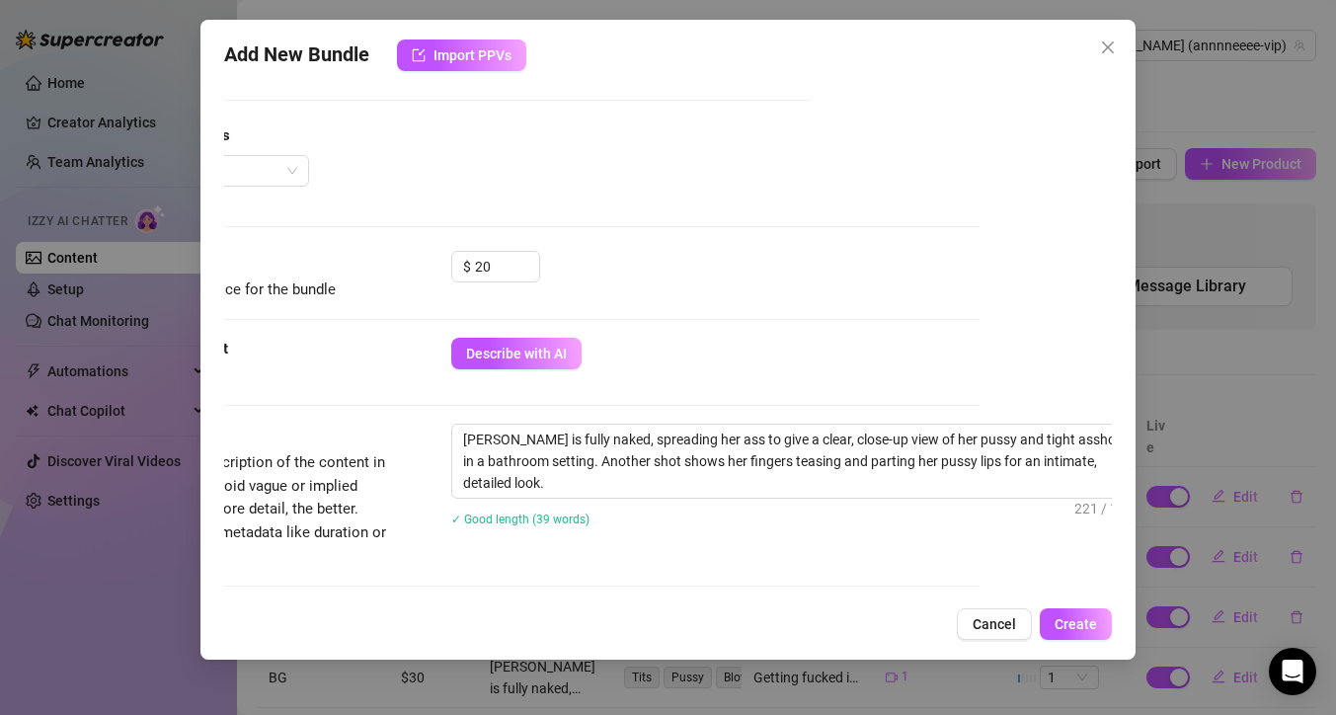
scroll to position [466, 133]
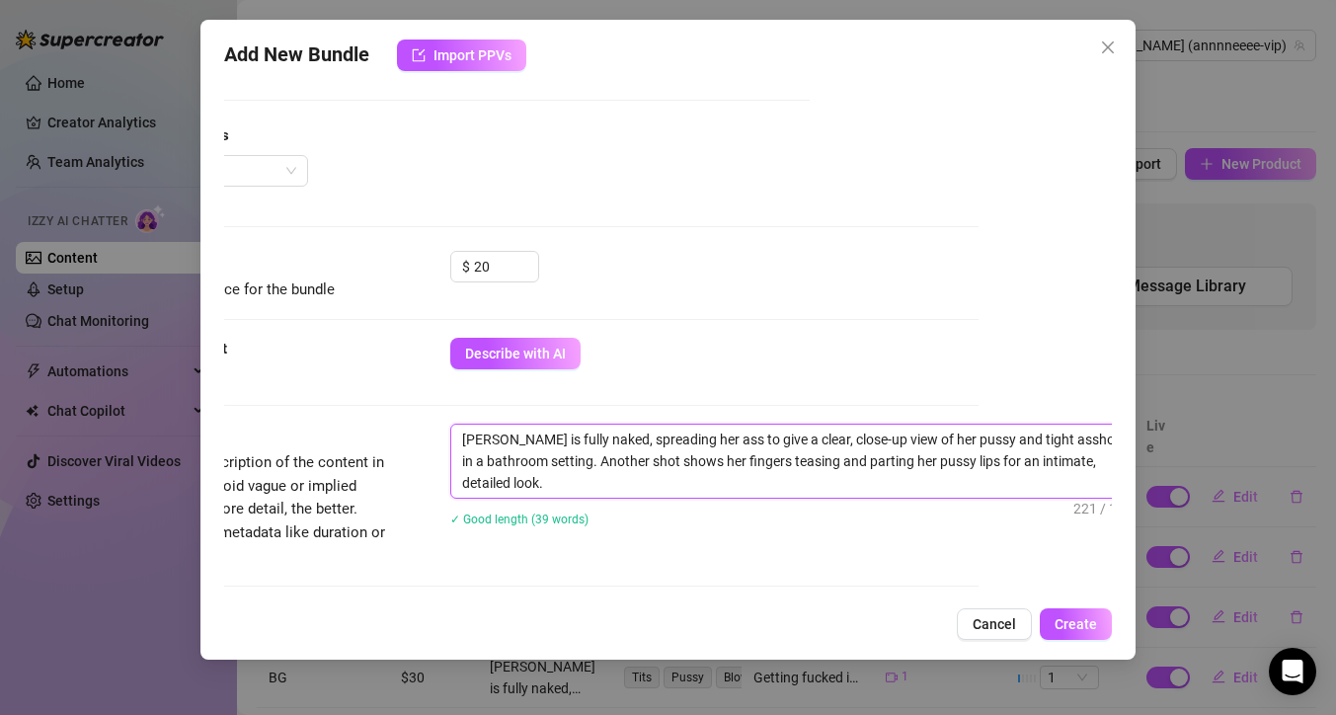
click at [907, 436] on textarea "[PERSON_NAME] is fully naked, spreading her ass to give a clear, close-up view …" at bounding box center [795, 461] width 689 height 73
type textarea "[PERSON_NAME] is fully naked, spreading her ass to give a clear, close-up view …"
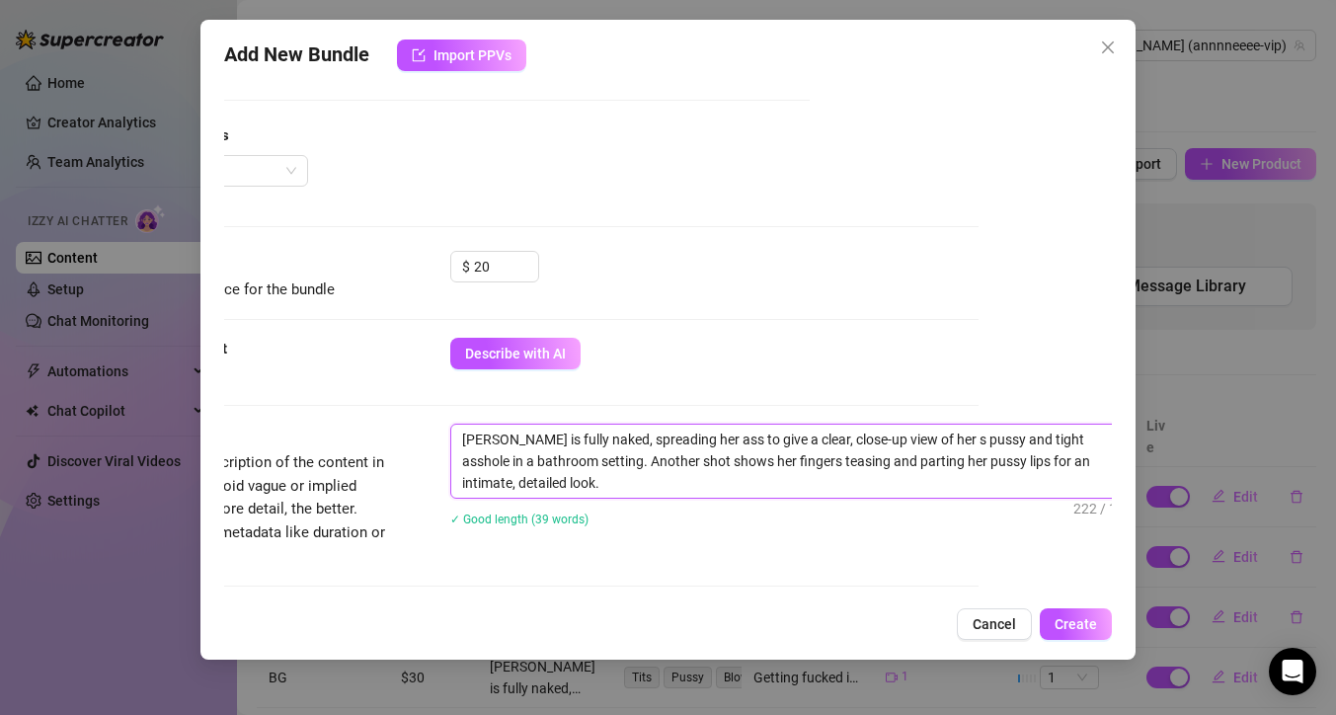
type textarea "[PERSON_NAME] is fully naked, spreading her ass to give a clear, close-up view …"
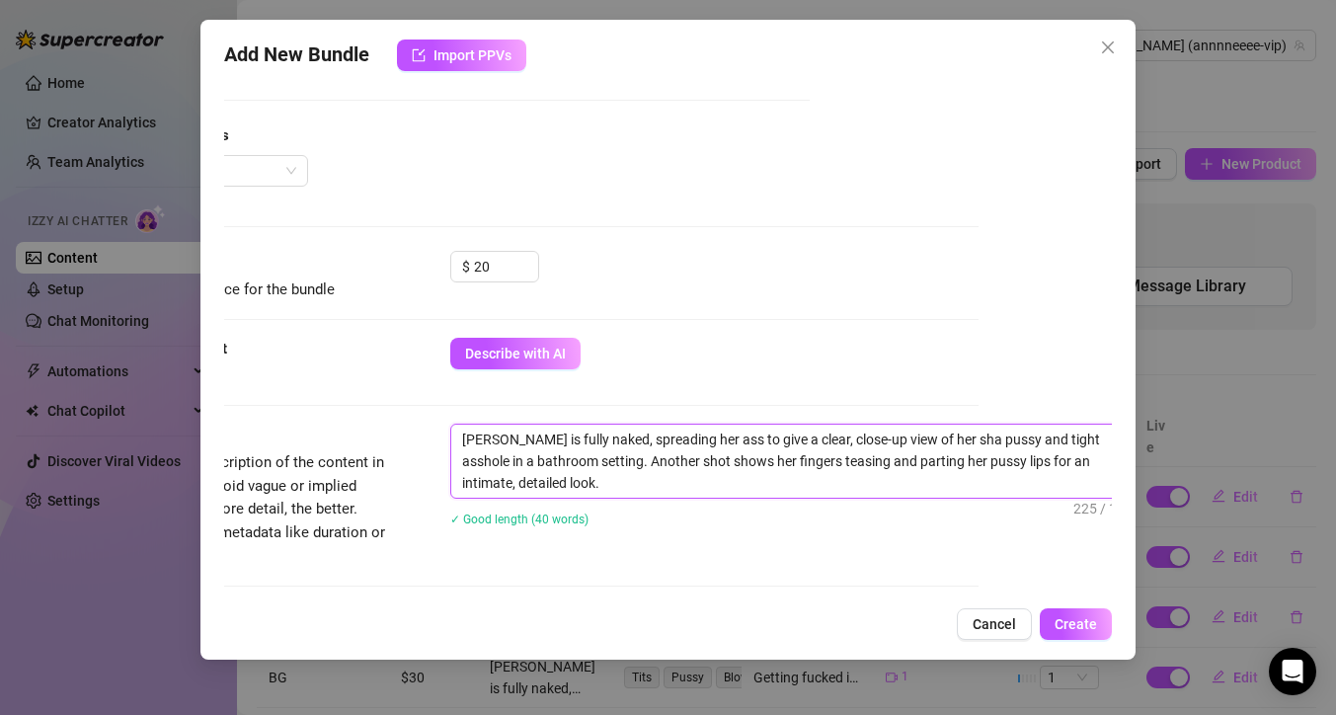
type textarea "[PERSON_NAME] is fully naked, spreading her ass to give a clear, close-up view …"
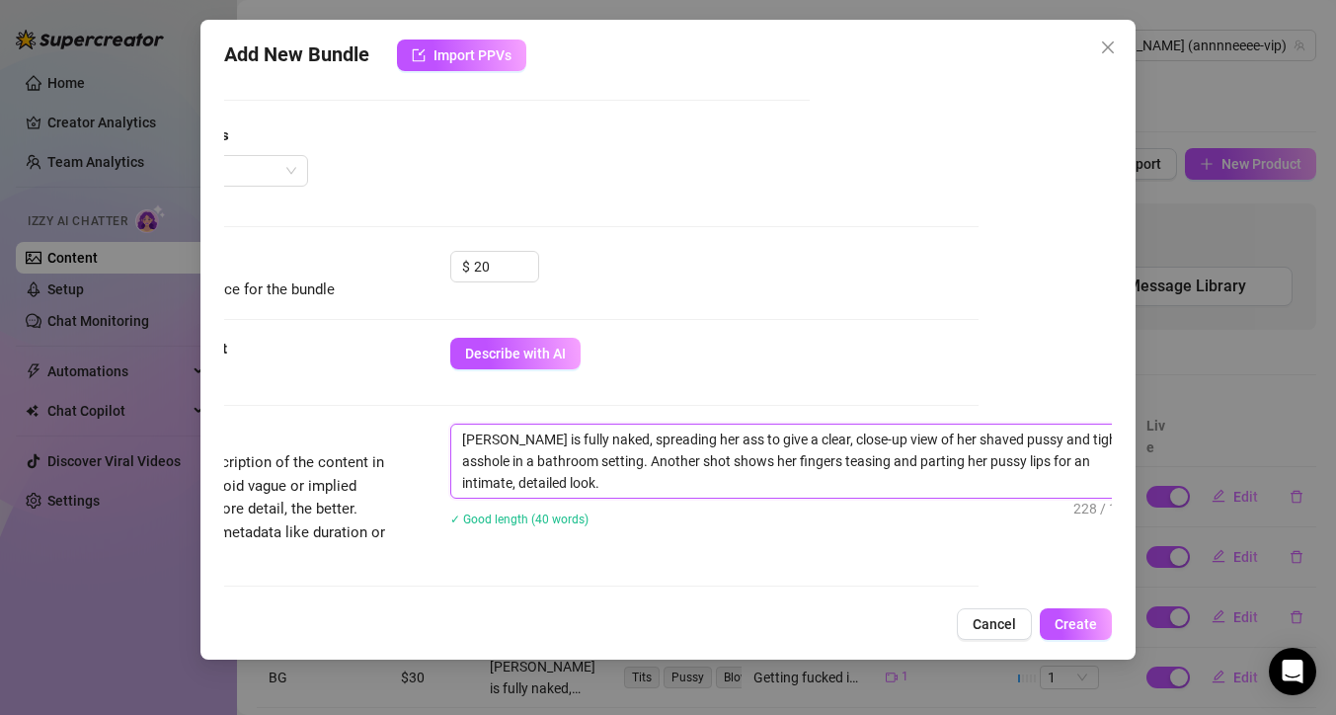
type textarea "[PERSON_NAME] is fully naked, spreading her ass to give a clear, close-up view …"
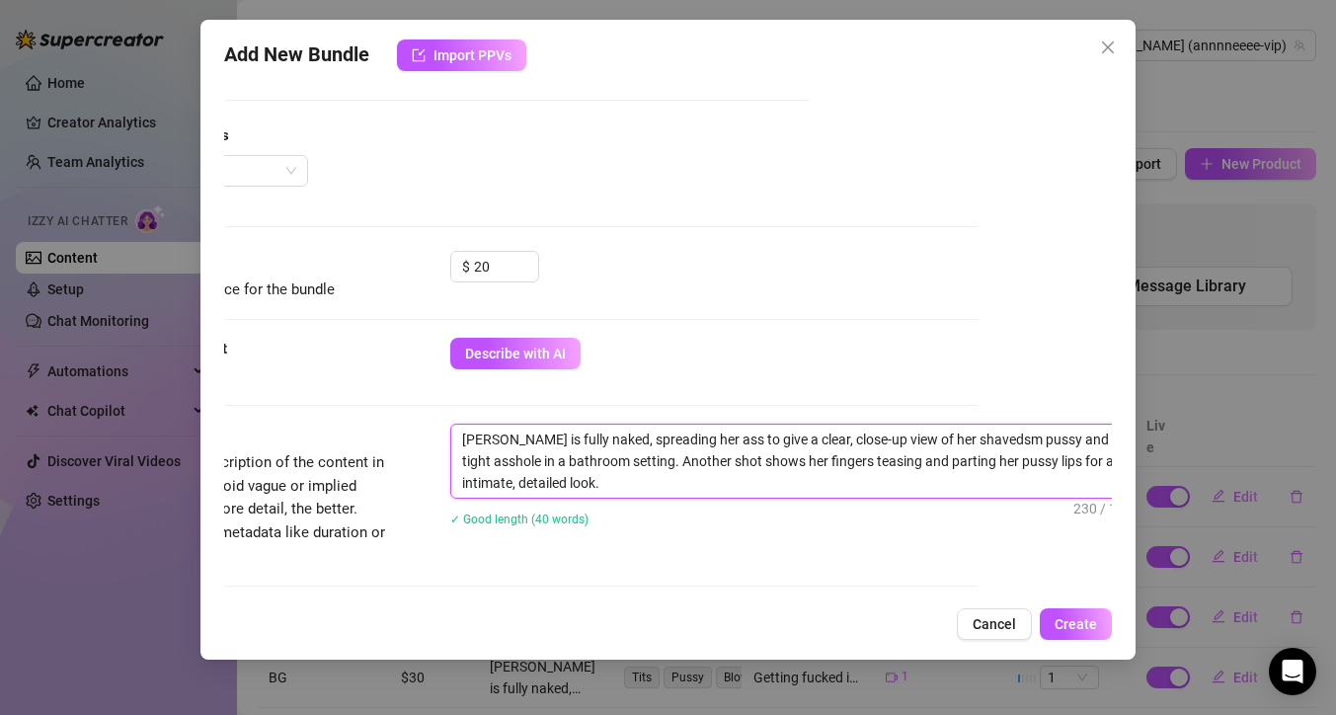
type textarea "[PERSON_NAME] is fully naked, spreading her ass to give a clear, close-up view …"
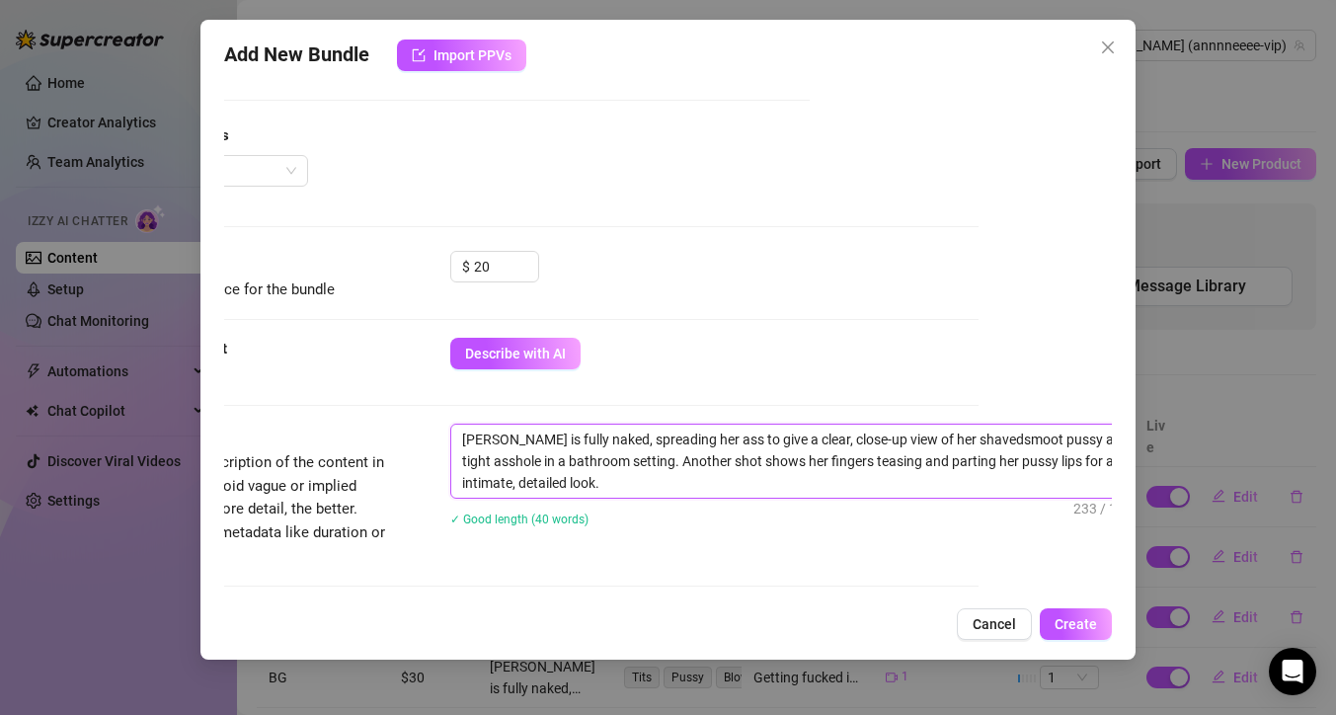
type textarea "[PERSON_NAME] is fully naked, spreading her ass to give a clear, close-up view …"
click at [956, 440] on textarea "[PERSON_NAME] is fully naked, spreading her ass to give a clear, close-up view …" at bounding box center [795, 461] width 689 height 73
type textarea "[PERSON_NAME] is fully naked, spreading her ass to give a clear, close-up view …"
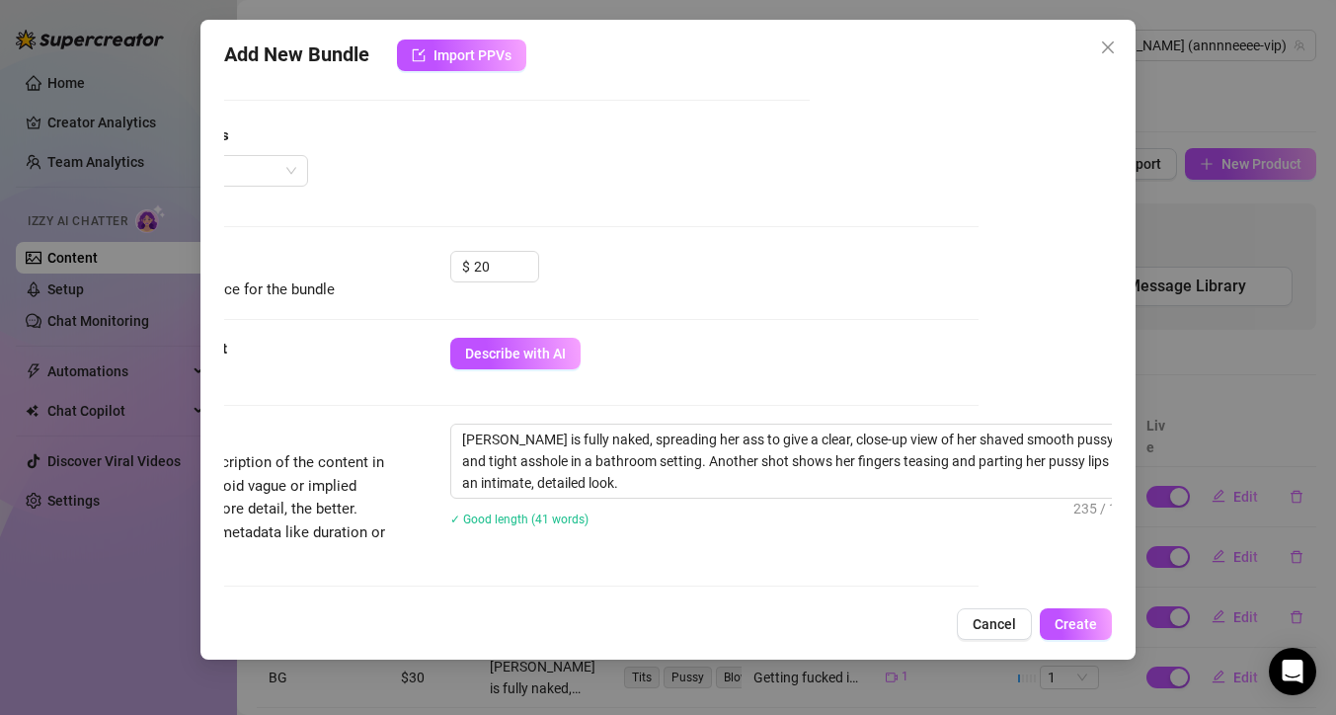
scroll to position [466, 178]
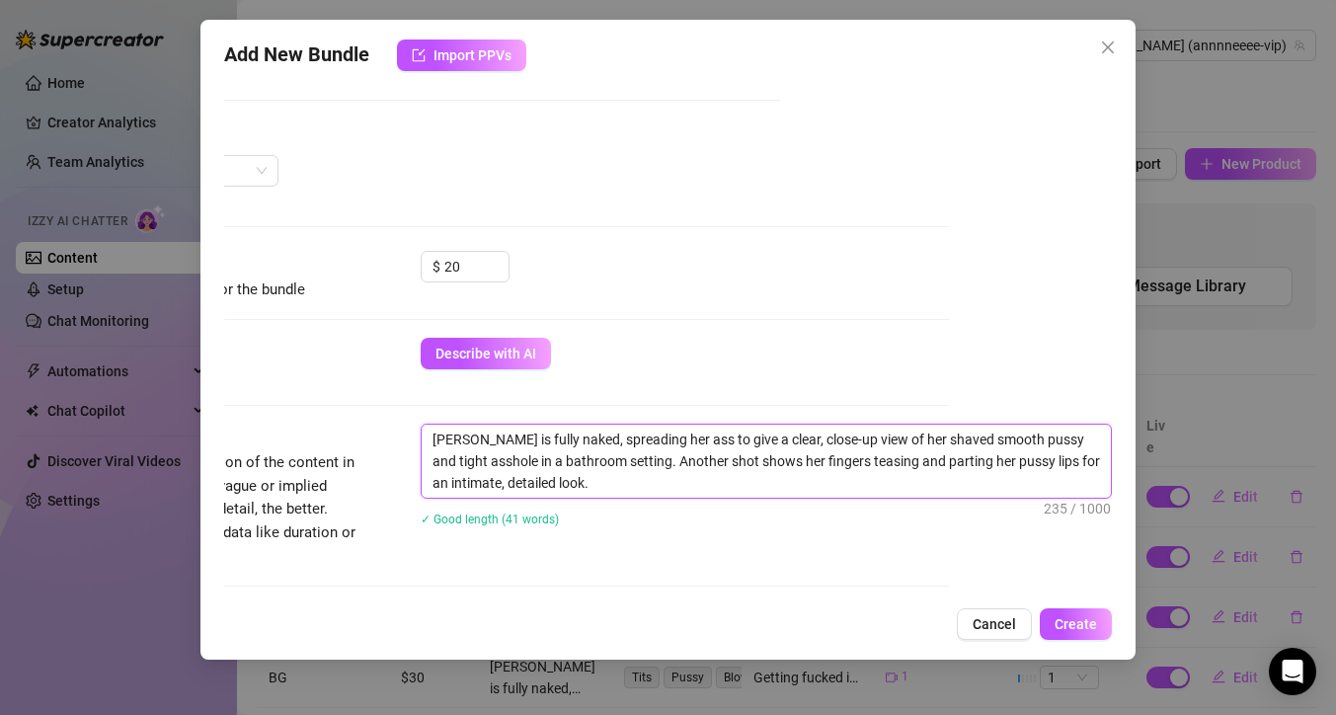
click at [579, 484] on textarea "[PERSON_NAME] is fully naked, spreading her ass to give a clear, close-up view …" at bounding box center [766, 461] width 689 height 73
type textarea "[PERSON_NAME] is fully naked, spreading her ass to give a clear, close-up view …"
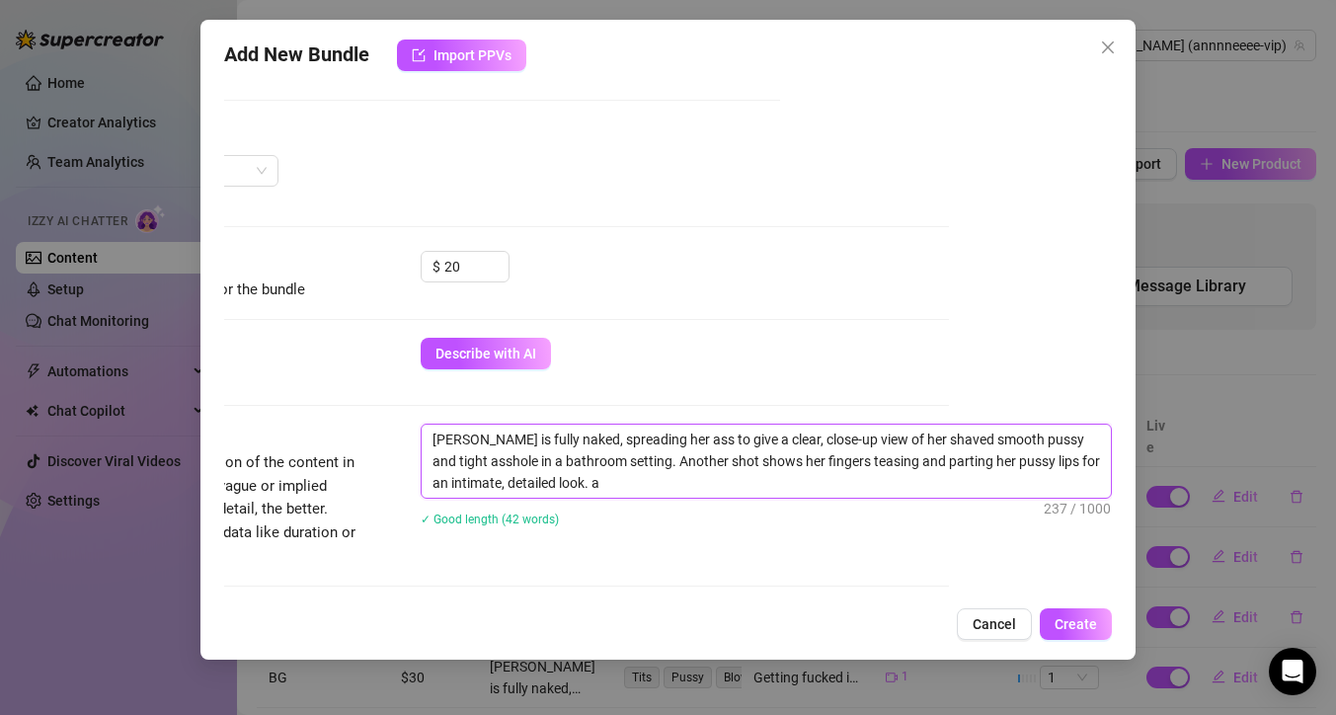
type textarea "[PERSON_NAME] is fully naked, spreading her ass to give a clear, close-up view …"
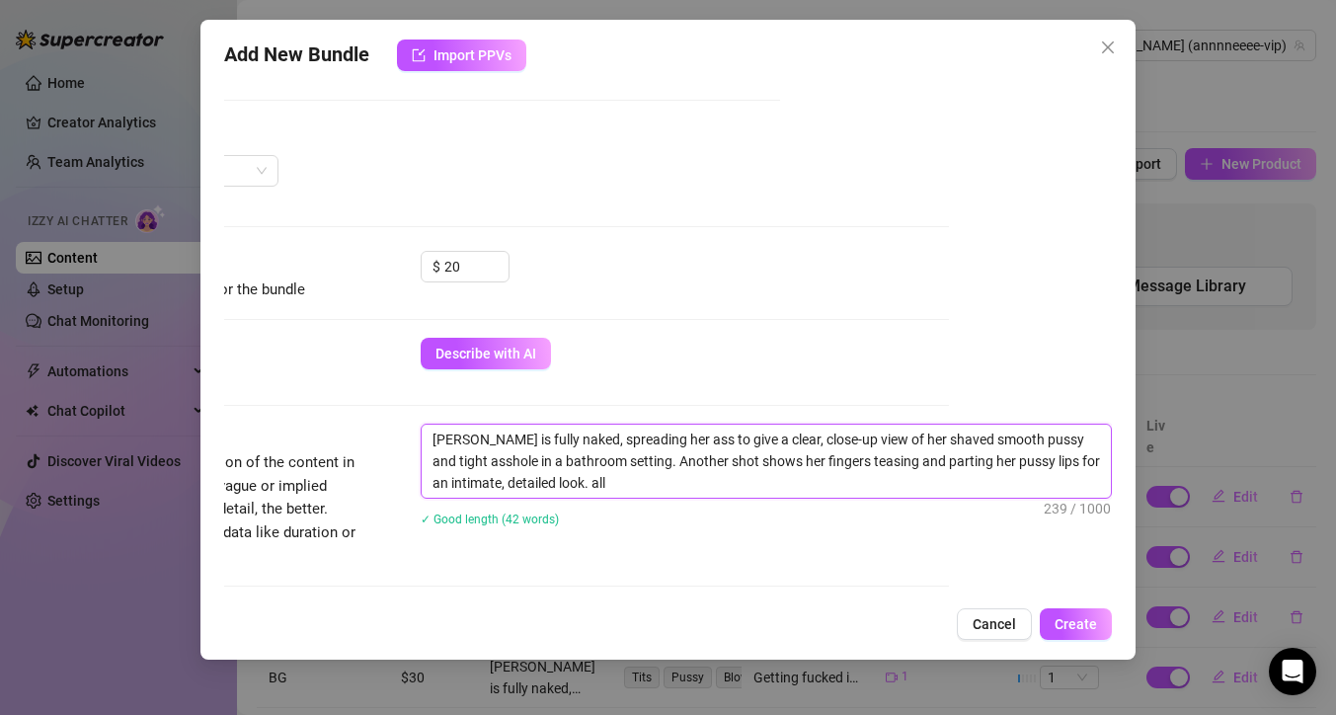
type textarea "[PERSON_NAME] is fully naked, spreading her ass to give a clear, close-up view …"
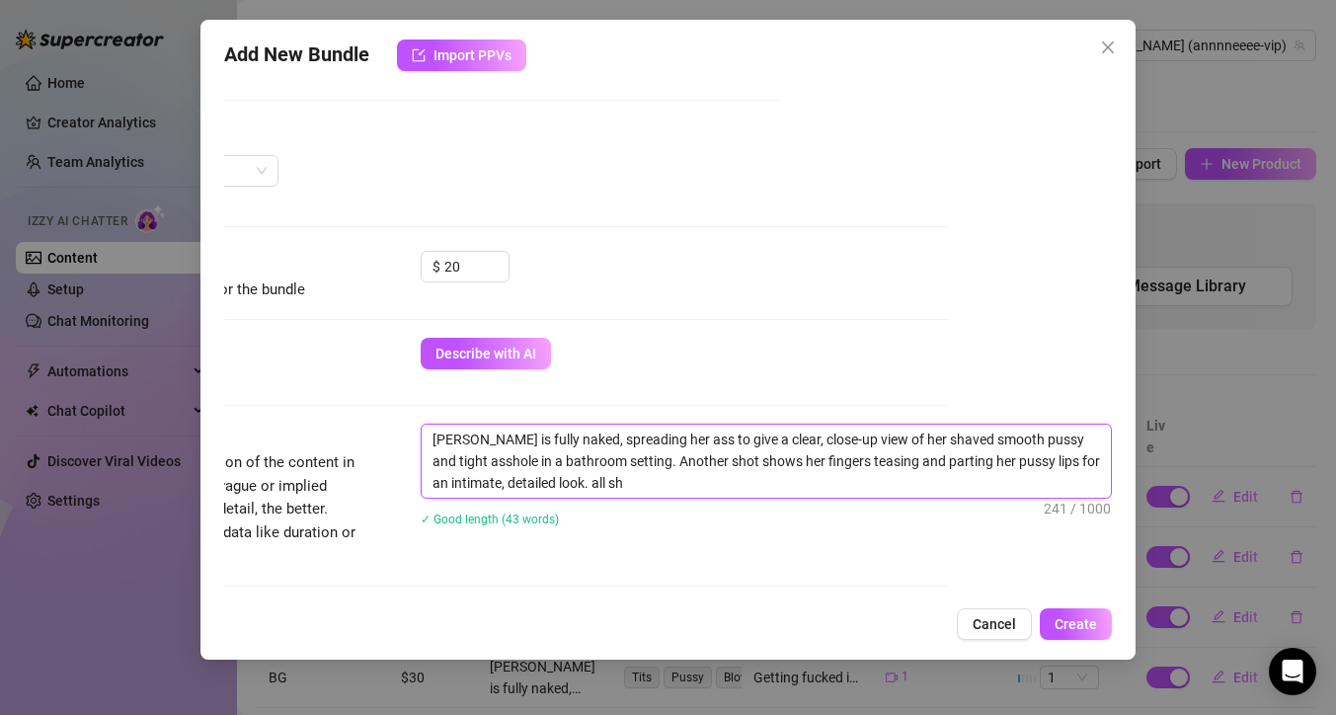
type textarea "[PERSON_NAME] is fully naked, spreading her ass to give a clear, close-up view …"
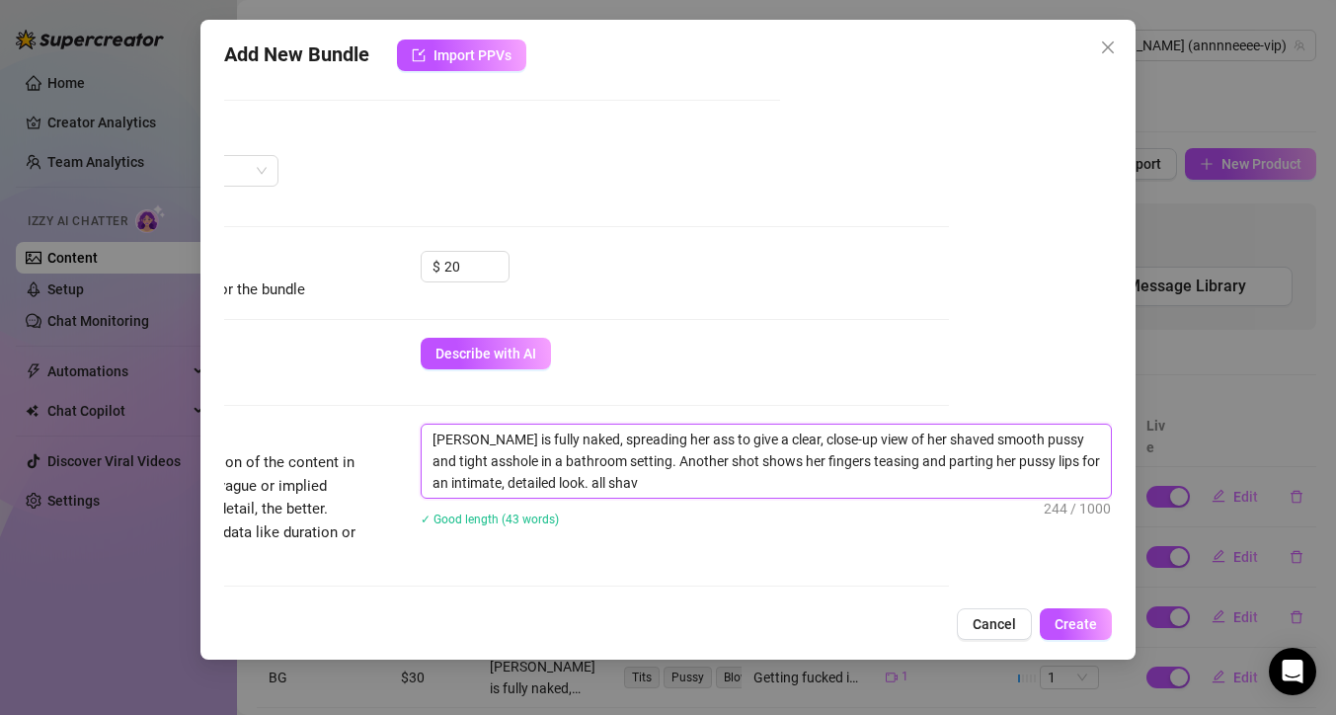
type textarea "[PERSON_NAME] is fully naked, spreading her ass to give a clear, close-up view …"
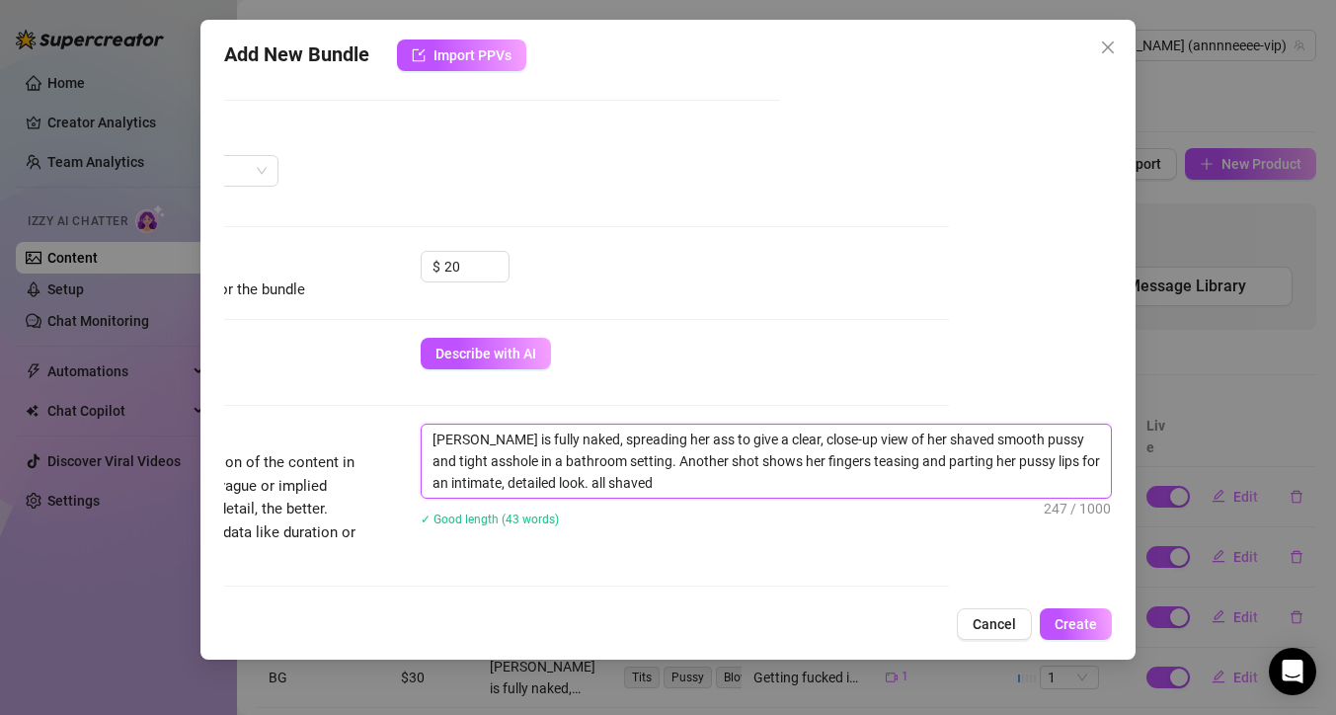
type textarea "[PERSON_NAME] is fully naked, spreading her ass to give a clear, close-up view …"
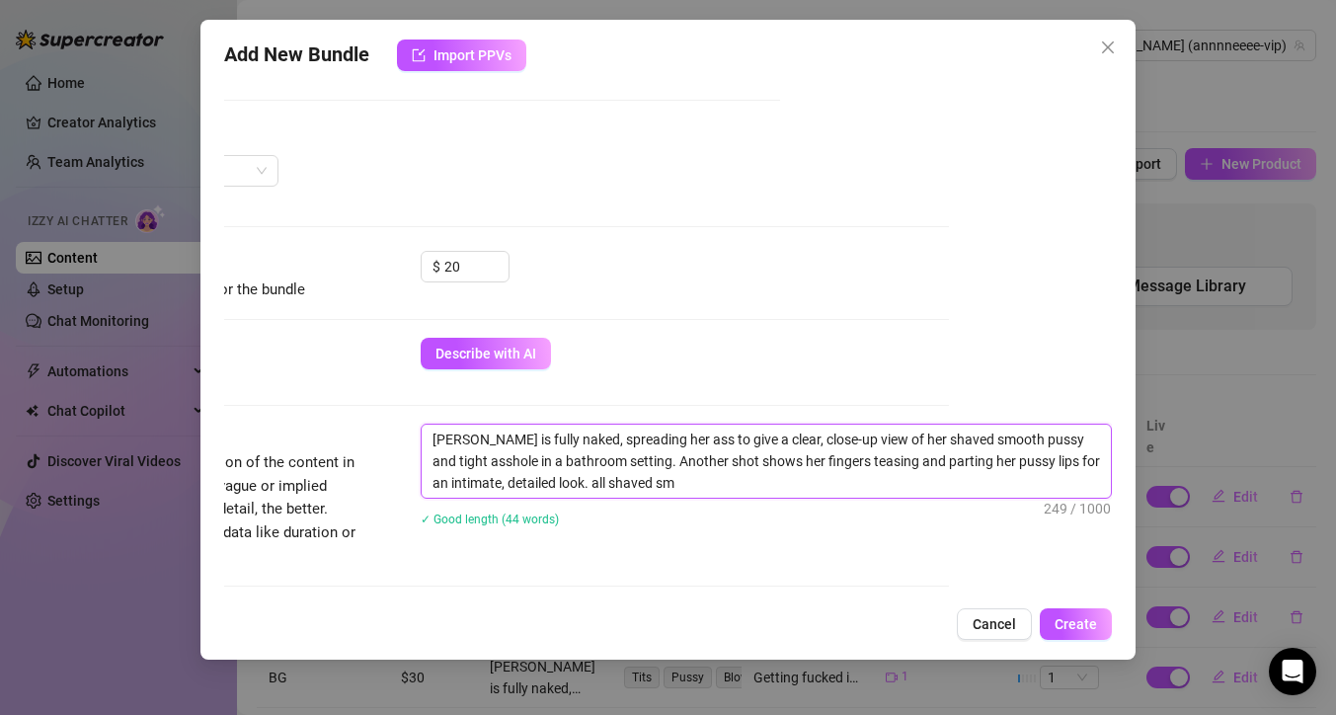
type textarea "[PERSON_NAME] is fully naked, spreading her ass to give a clear, close-up view …"
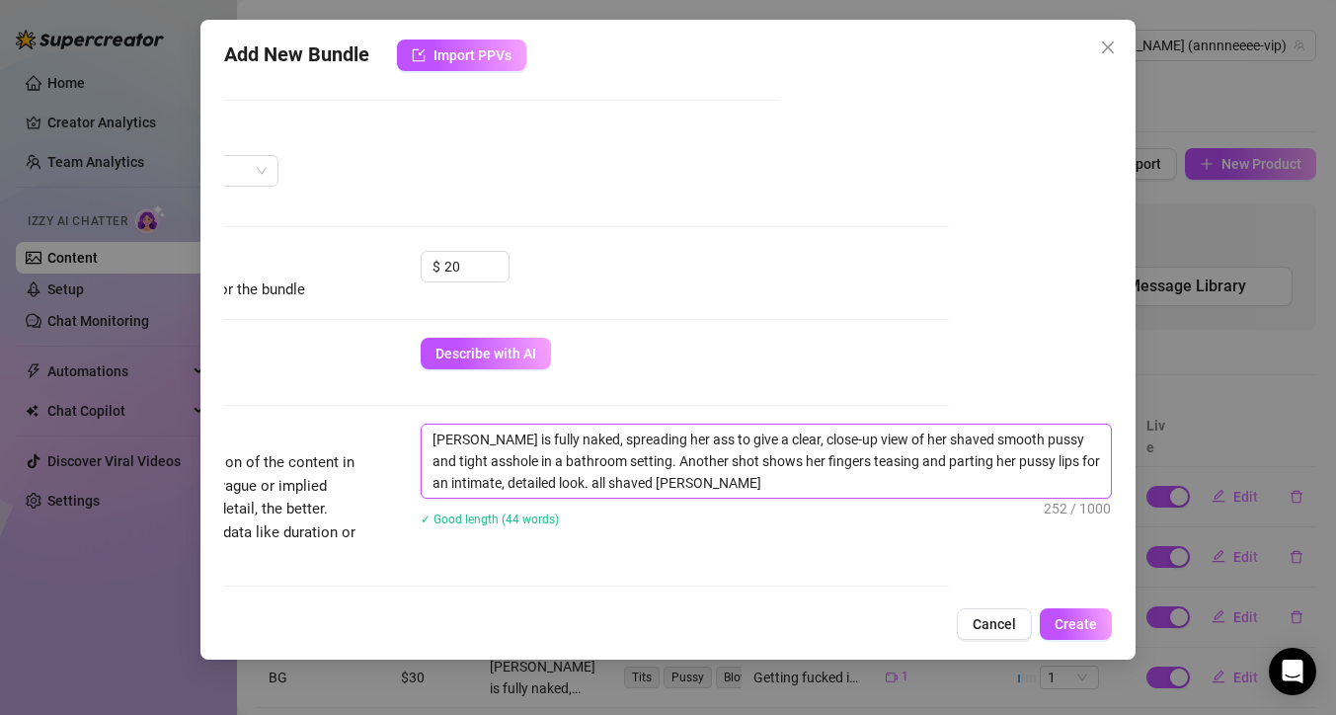
type textarea "[PERSON_NAME] is fully naked, spreading her ass to give a clear, close-up view …"
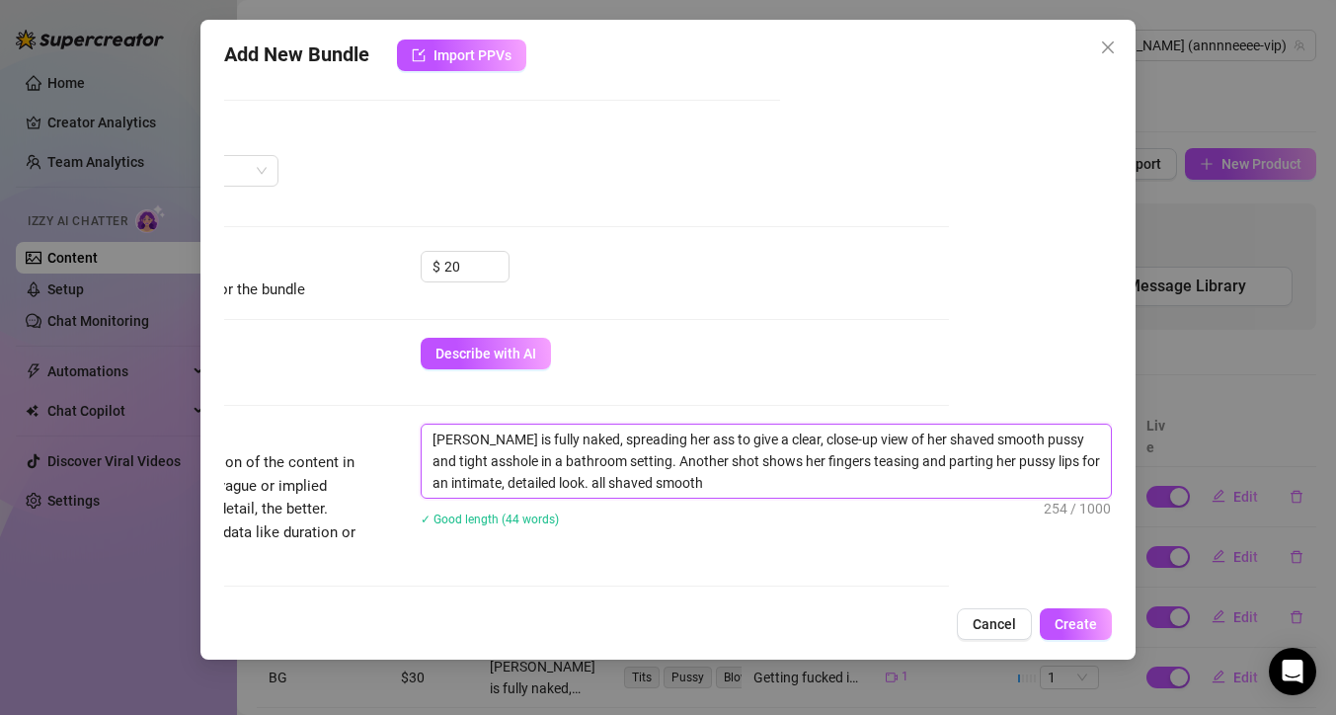
type textarea "[PERSON_NAME] is fully naked, spreading her ass to give a clear, close-up view …"
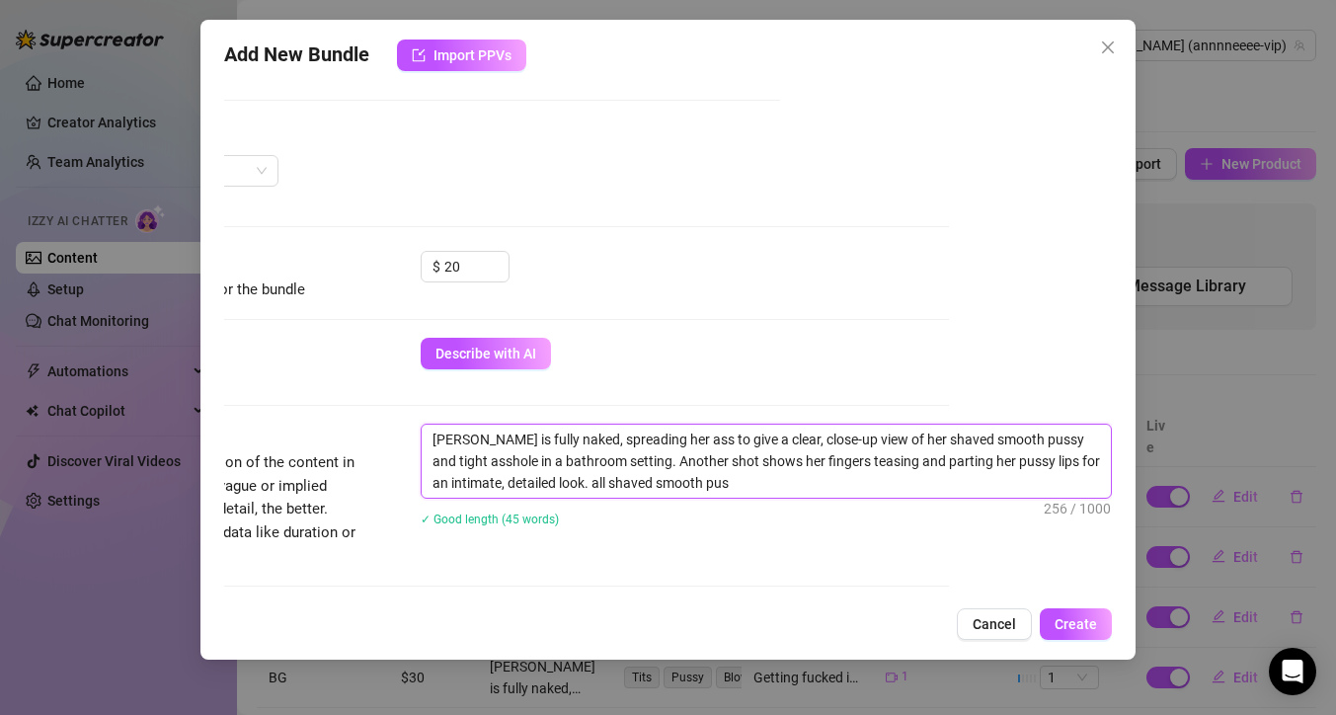
type textarea "[PERSON_NAME] is fully naked, spreading her ass to give a clear, close-up view …"
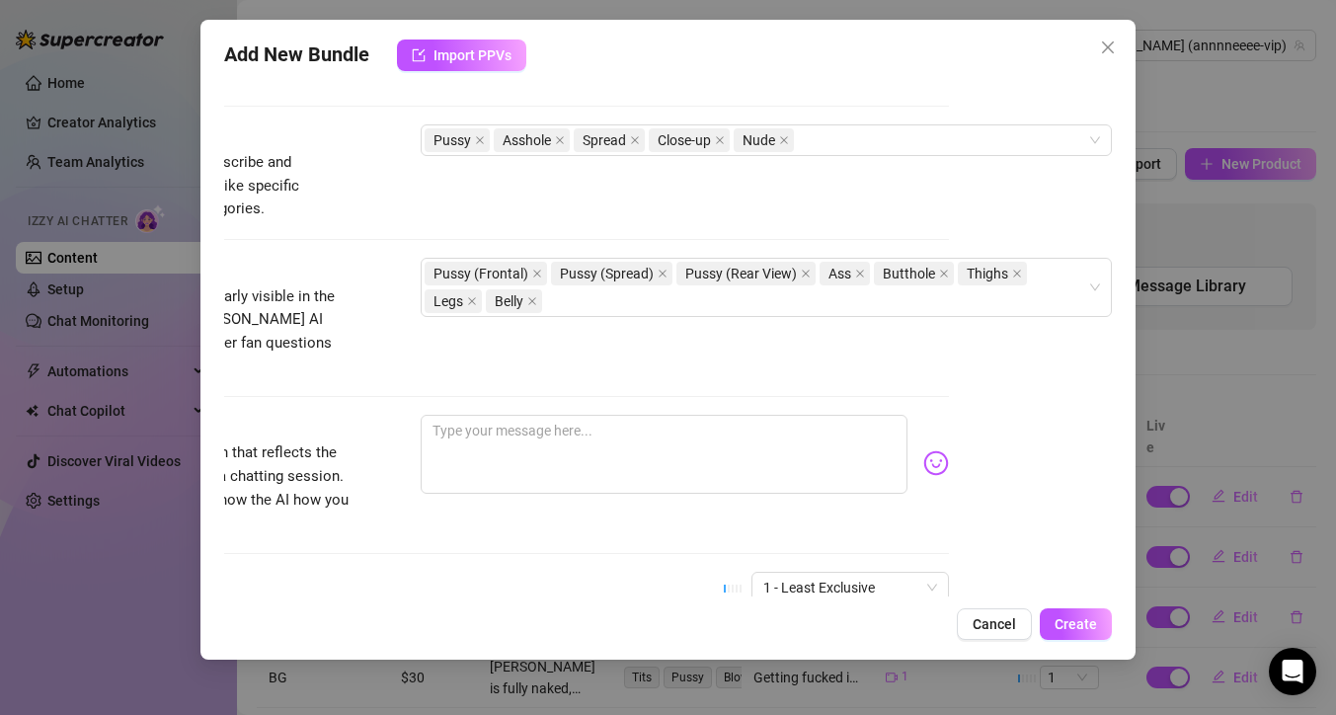
scroll to position [977, 178]
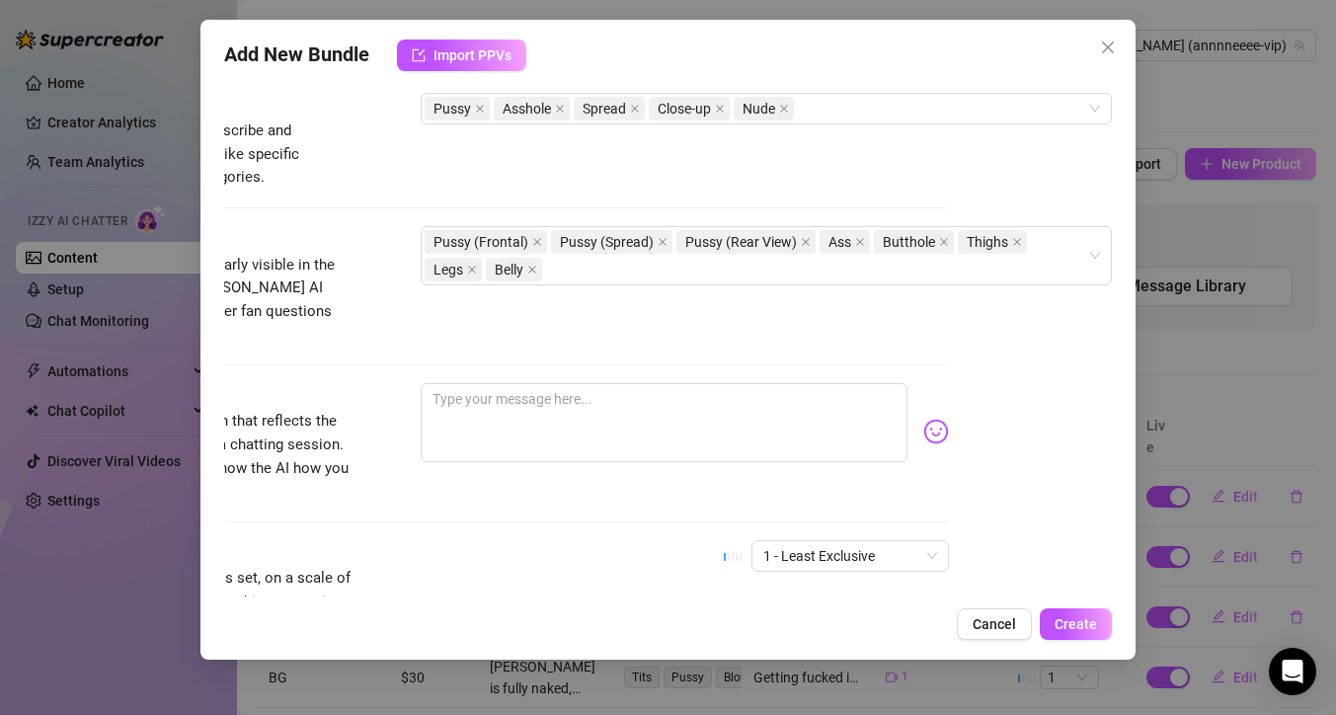
type textarea "[PERSON_NAME] is fully naked, spreading her ass to give a clear, close-up view …"
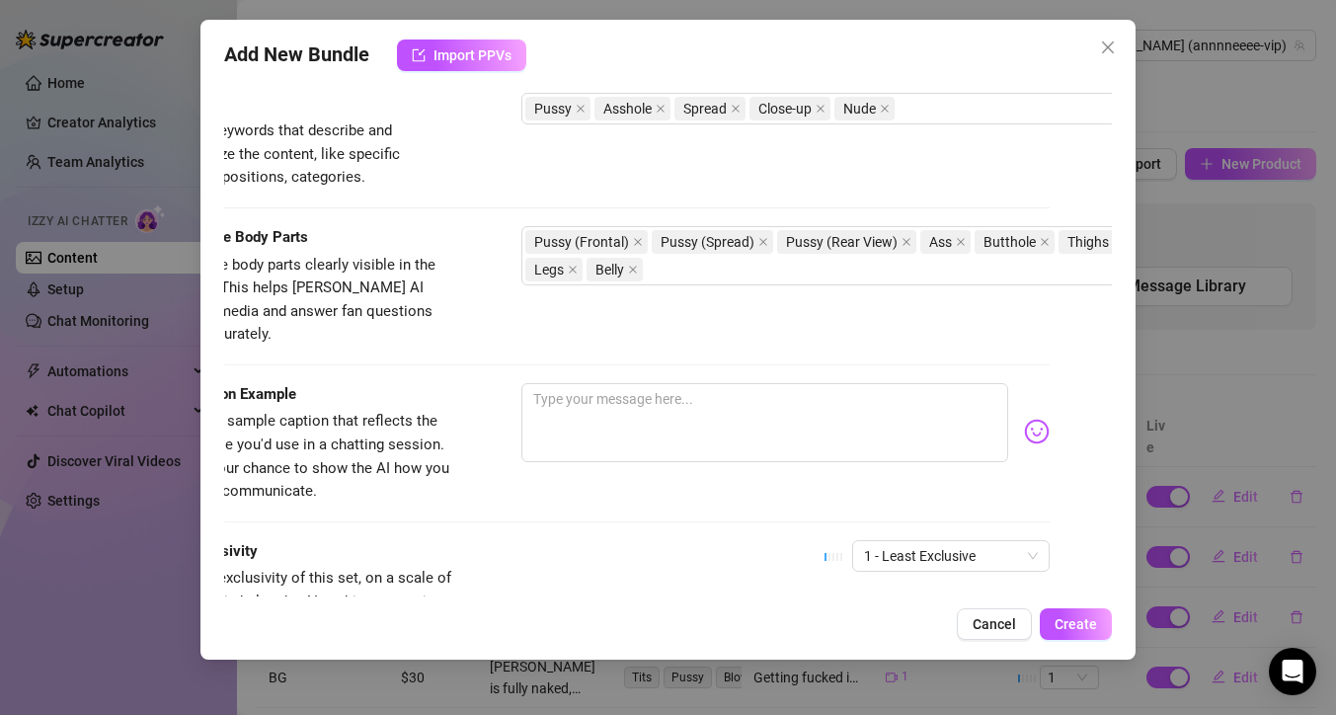
scroll to position [977, 0]
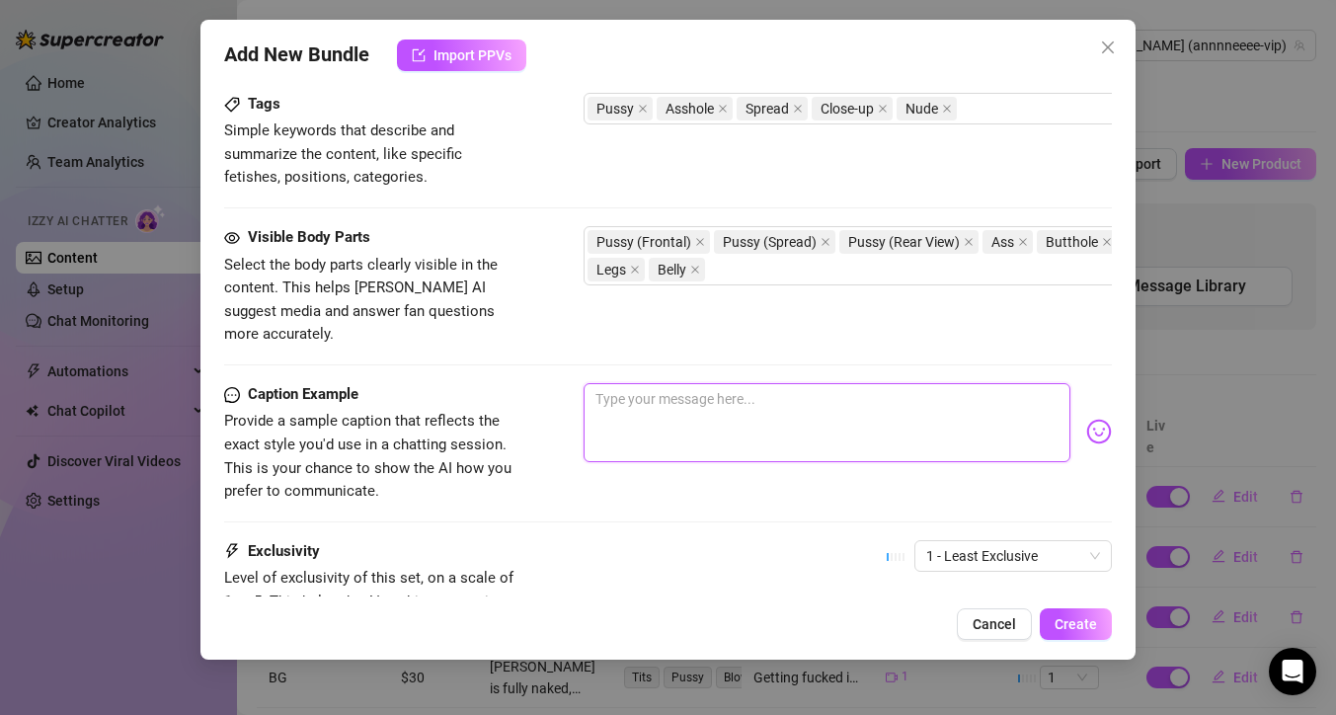
click at [680, 384] on textarea at bounding box center [826, 422] width 487 height 79
type textarea "H"
type textarea "He"
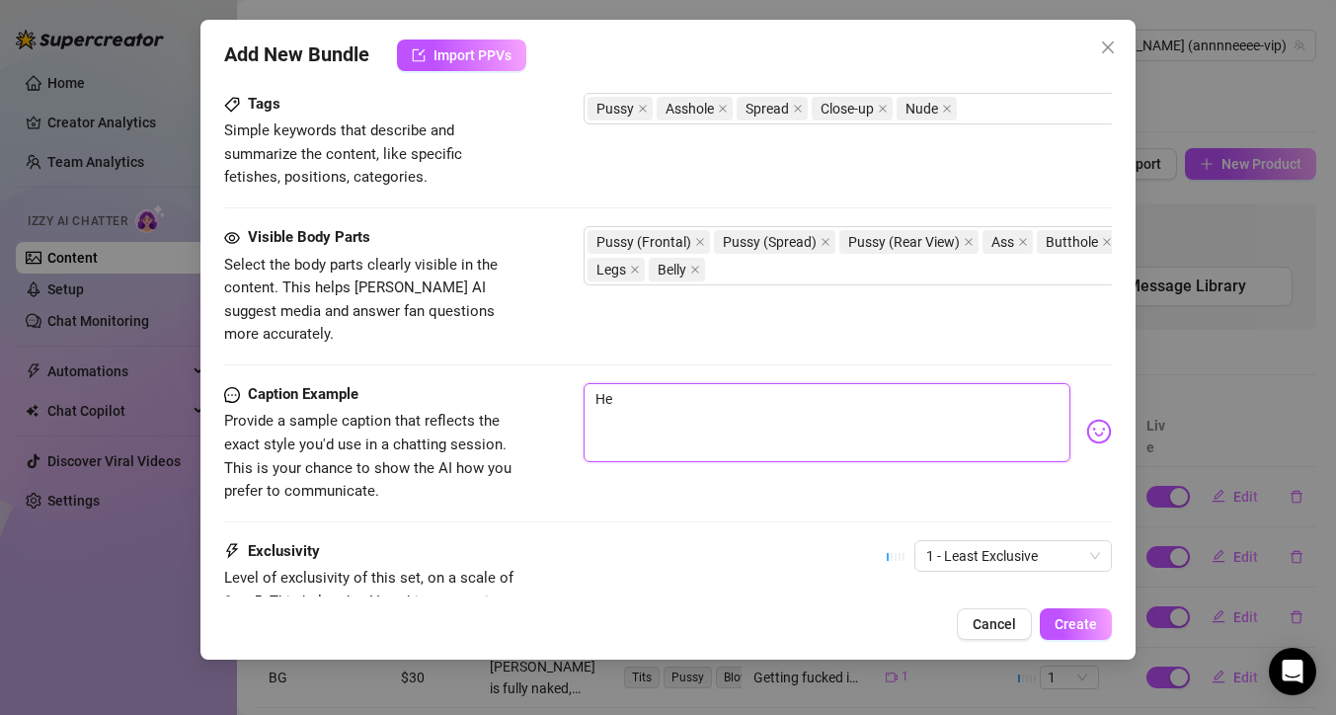
type textarea "Her"
type textarea "Here"
type textarea "Here a"
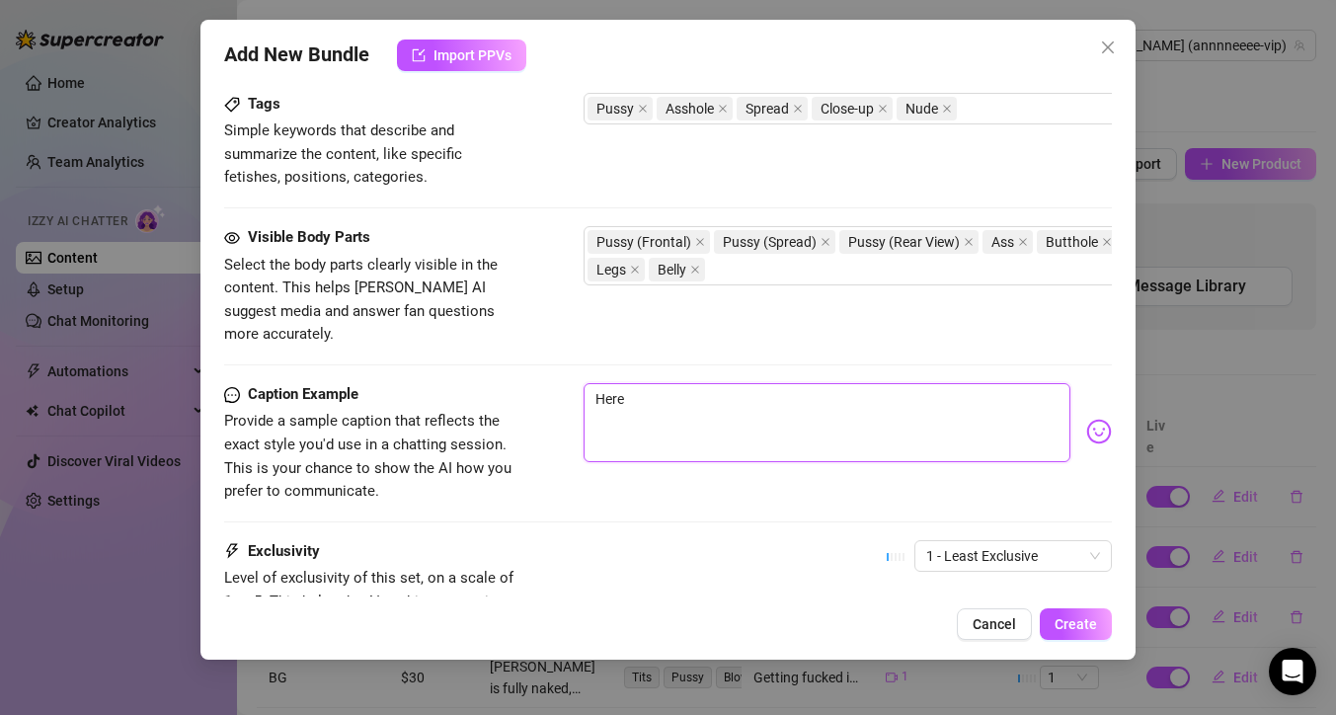
type textarea "Here a"
type textarea "Here ar"
type textarea "Here are"
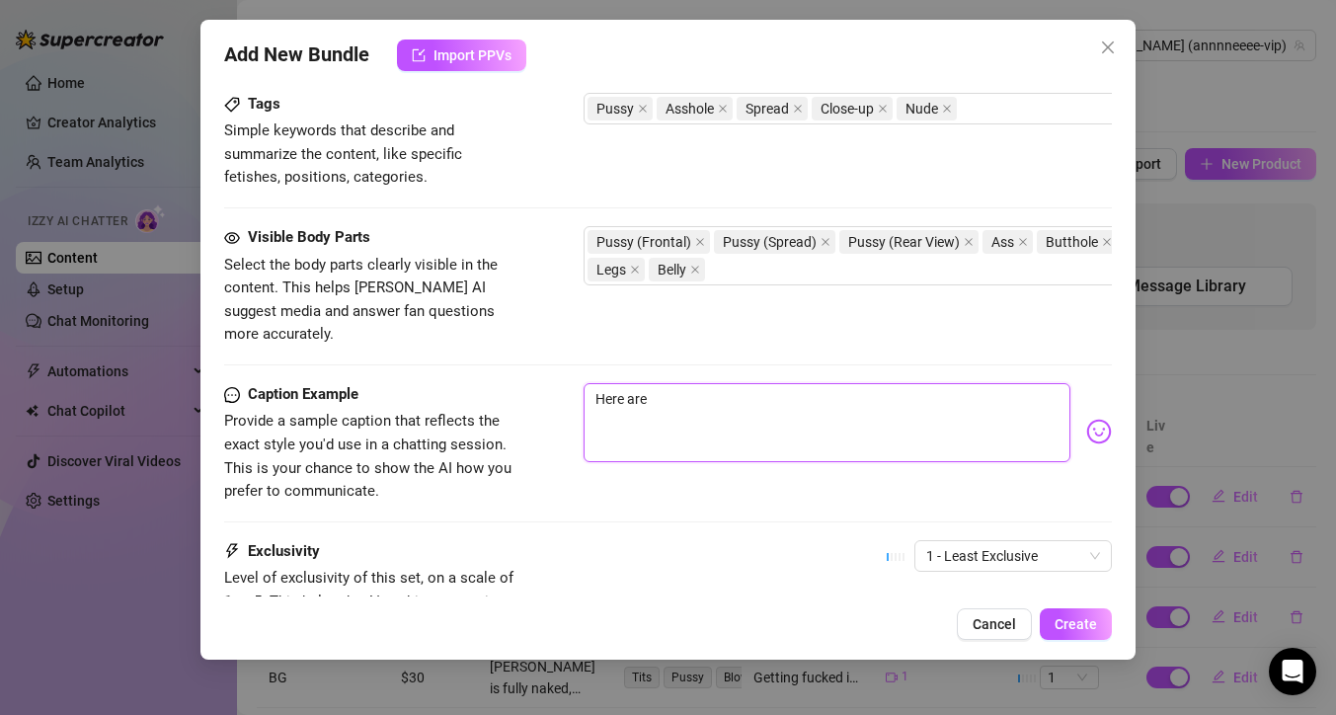
type textarea "Here are"
type textarea "Here are 2"
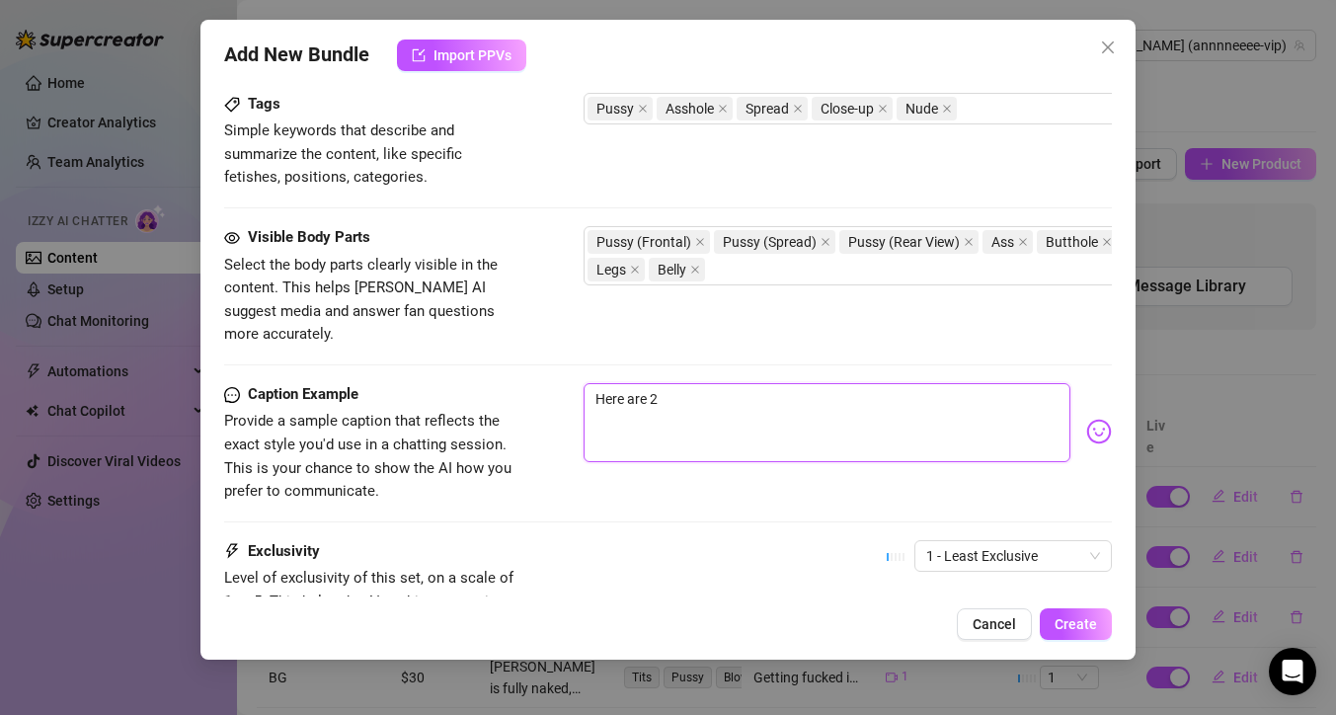
type textarea "Here are 2"
type textarea "Here are 2 R"
type textarea "Here are 2 RA"
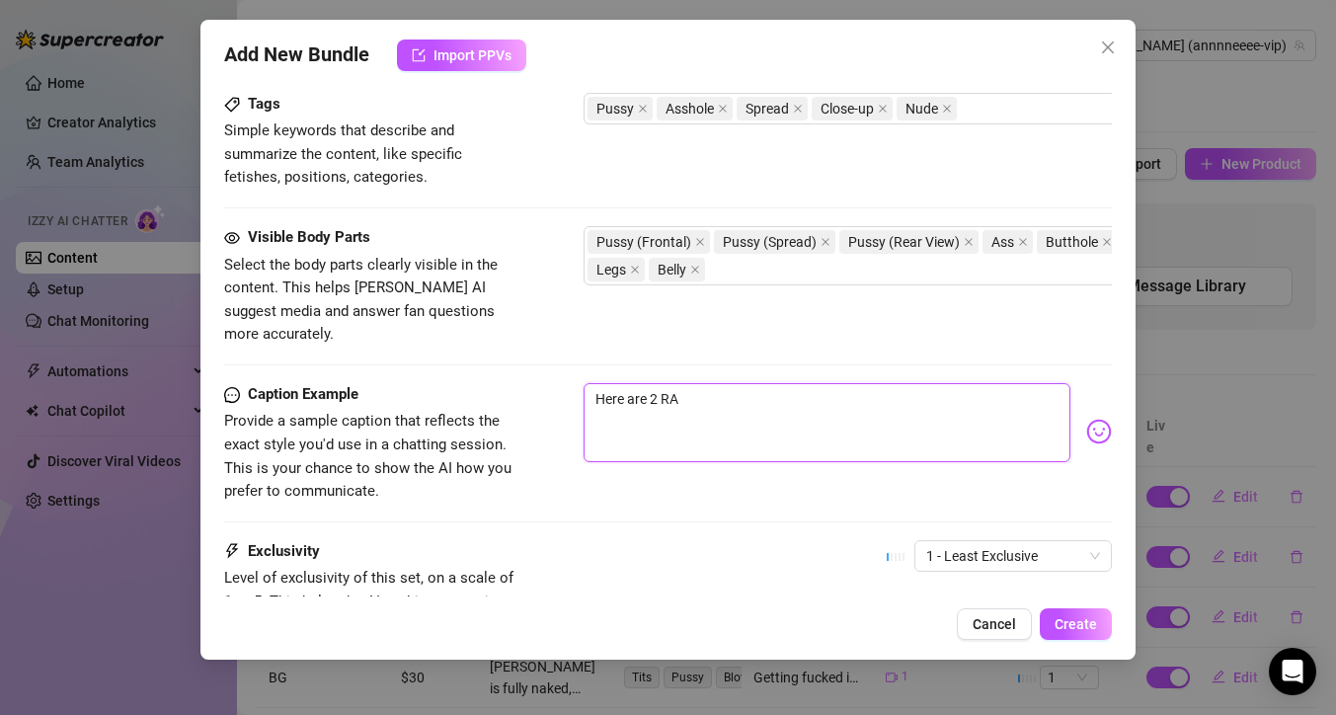
type textarea "Here are 2 RAR"
type textarea "Here are 2 RARE"
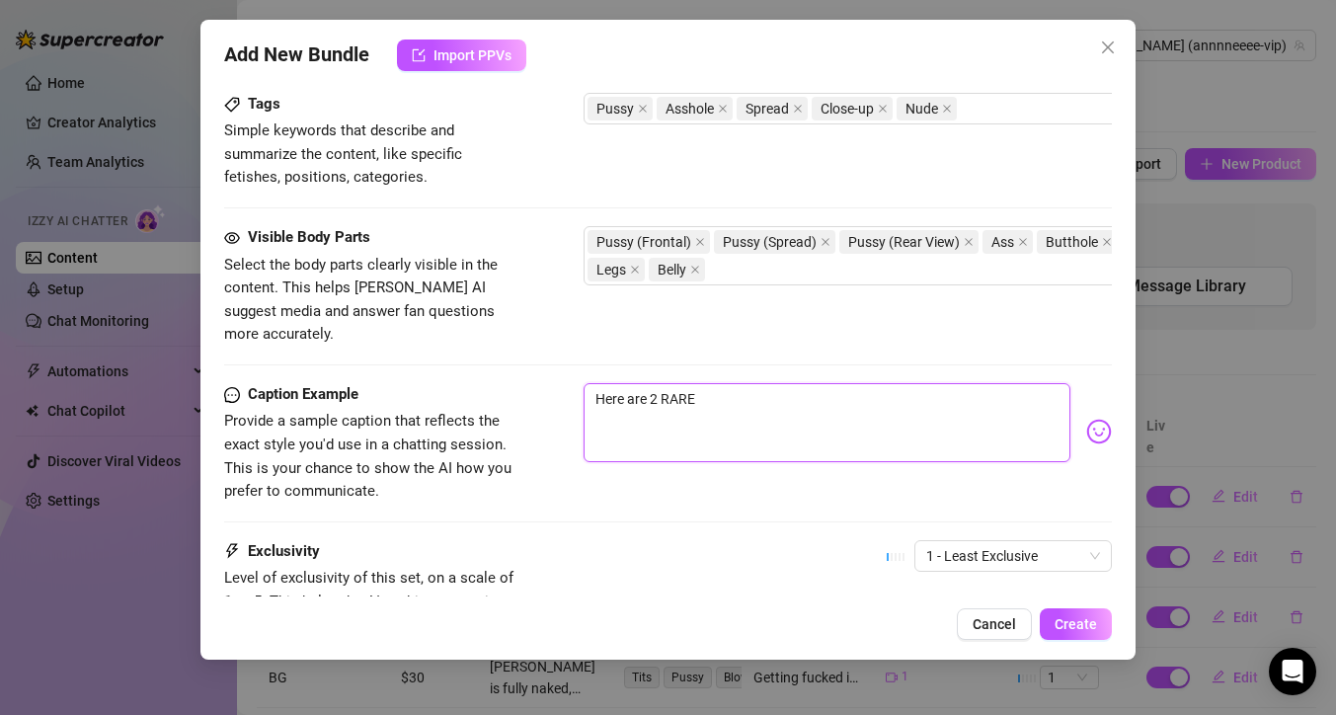
type textarea "Here are 2 RARE"
type textarea "Here are 2 RARE p"
type textarea "Here are 2 RARE ph"
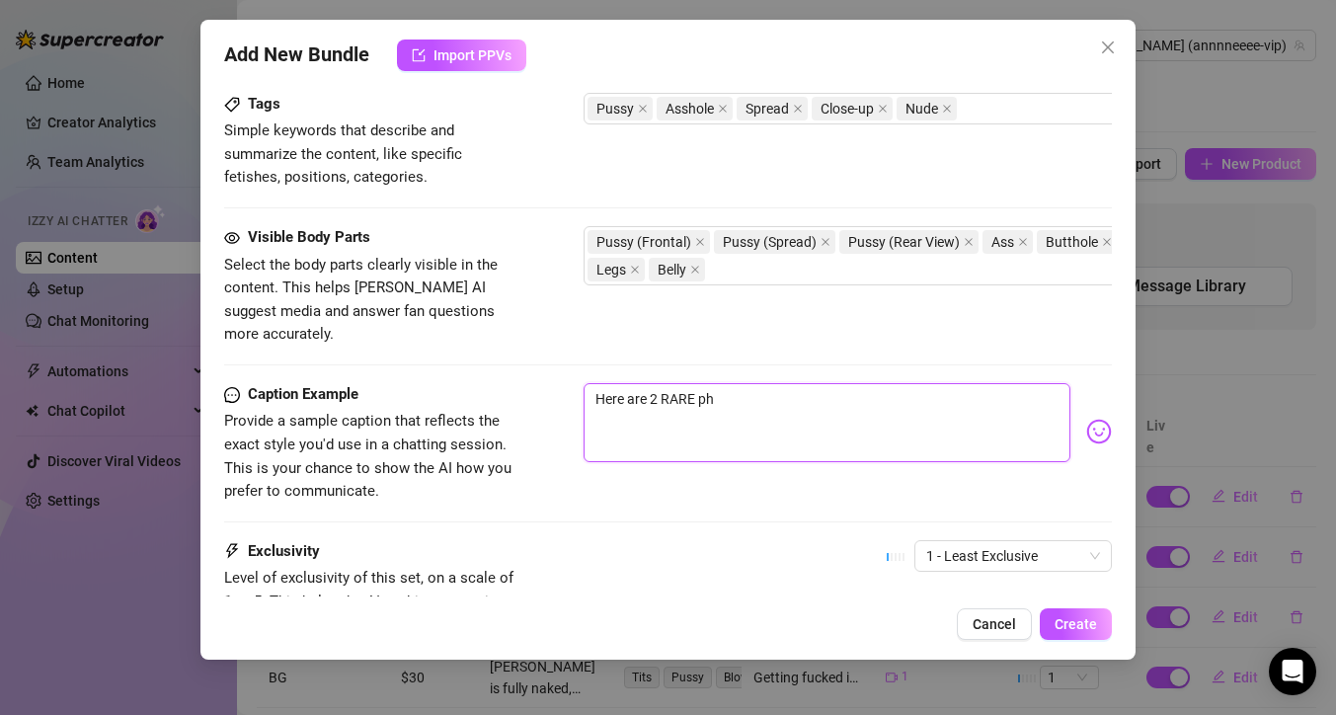
type textarea "Here are 2 RARE pho"
type textarea "Here are 2 RARE phot"
type textarea "Here are 2 RARE photo"
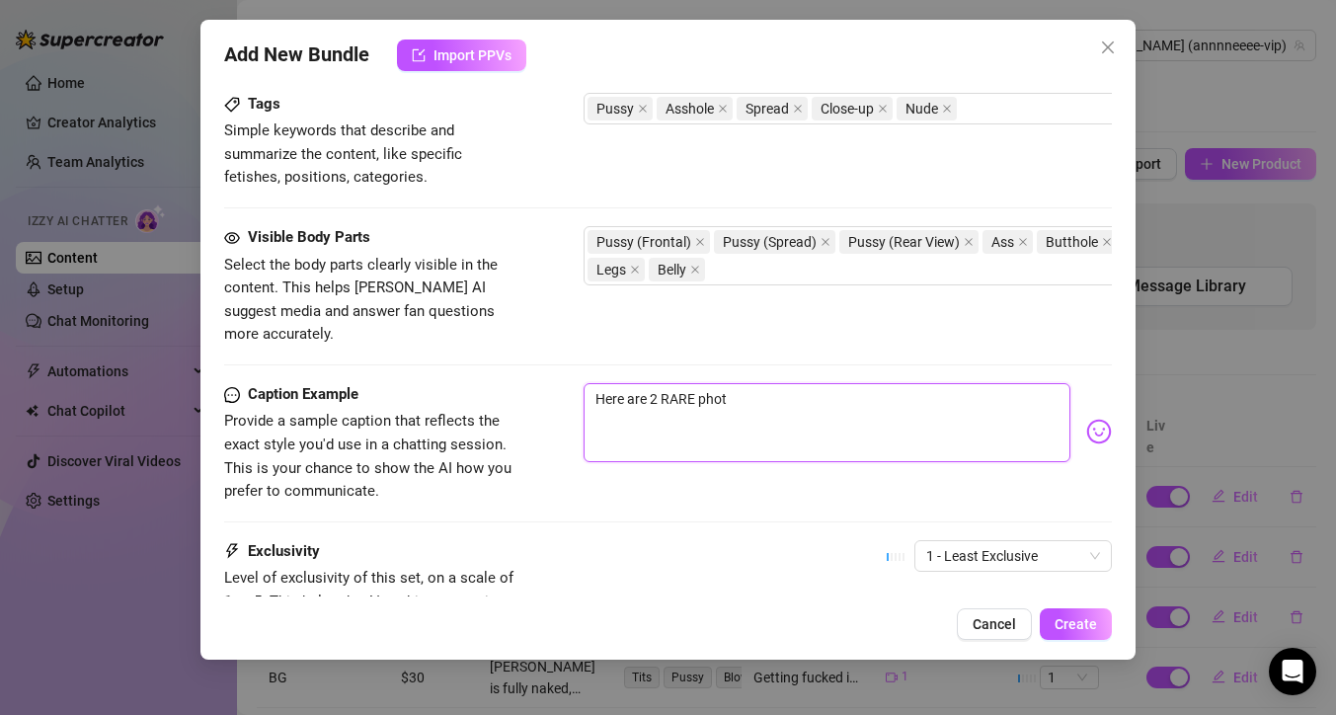
type textarea "Here are 2 RARE photo"
type textarea "Here are 2 RARE photos"
click at [956, 542] on span "1 - Least Exclusive" at bounding box center [1013, 556] width 174 height 30
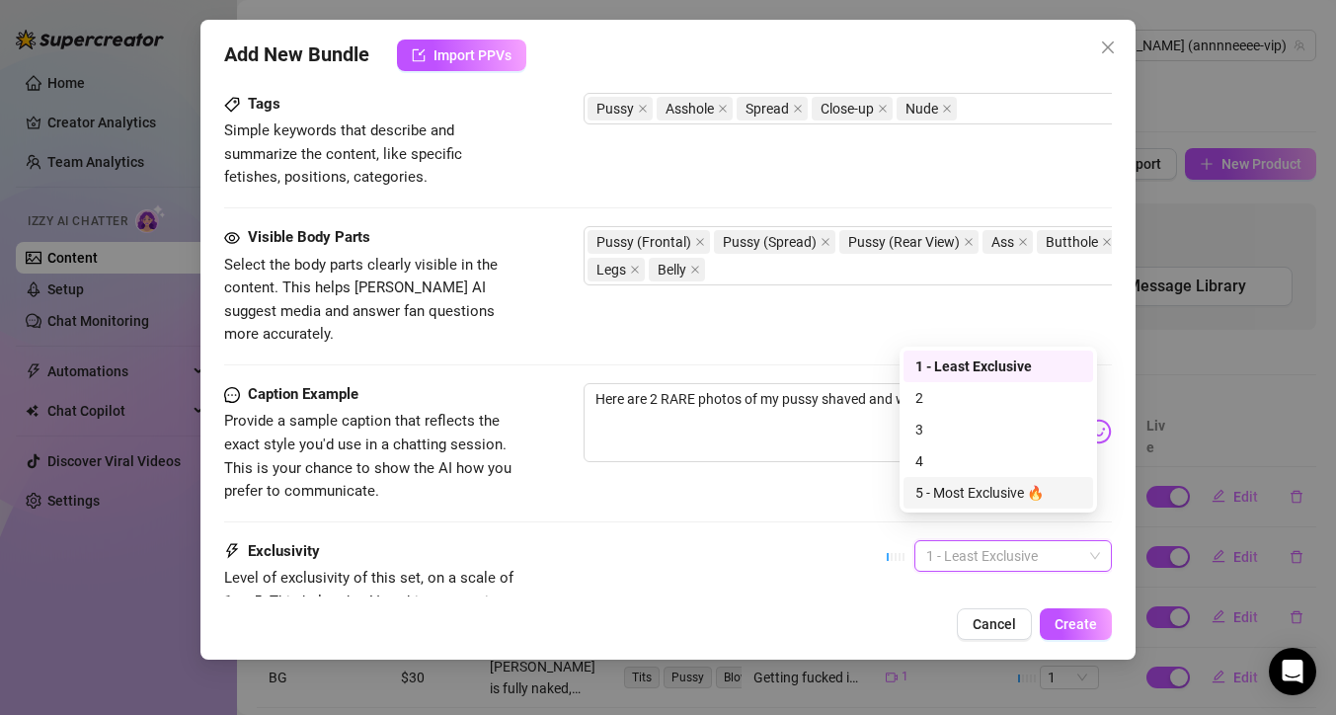
click at [952, 496] on div "5 - Most Exclusive 🔥" at bounding box center [998, 493] width 166 height 22
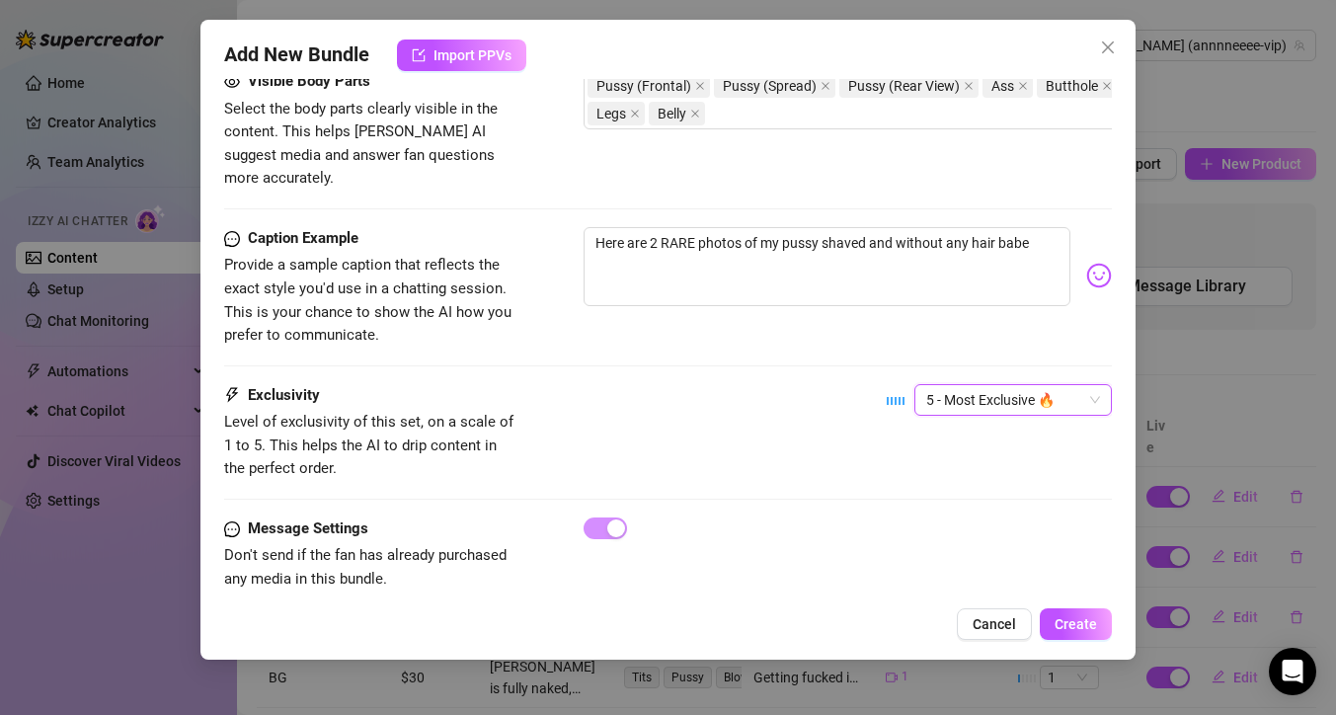
scroll to position [1156, 0]
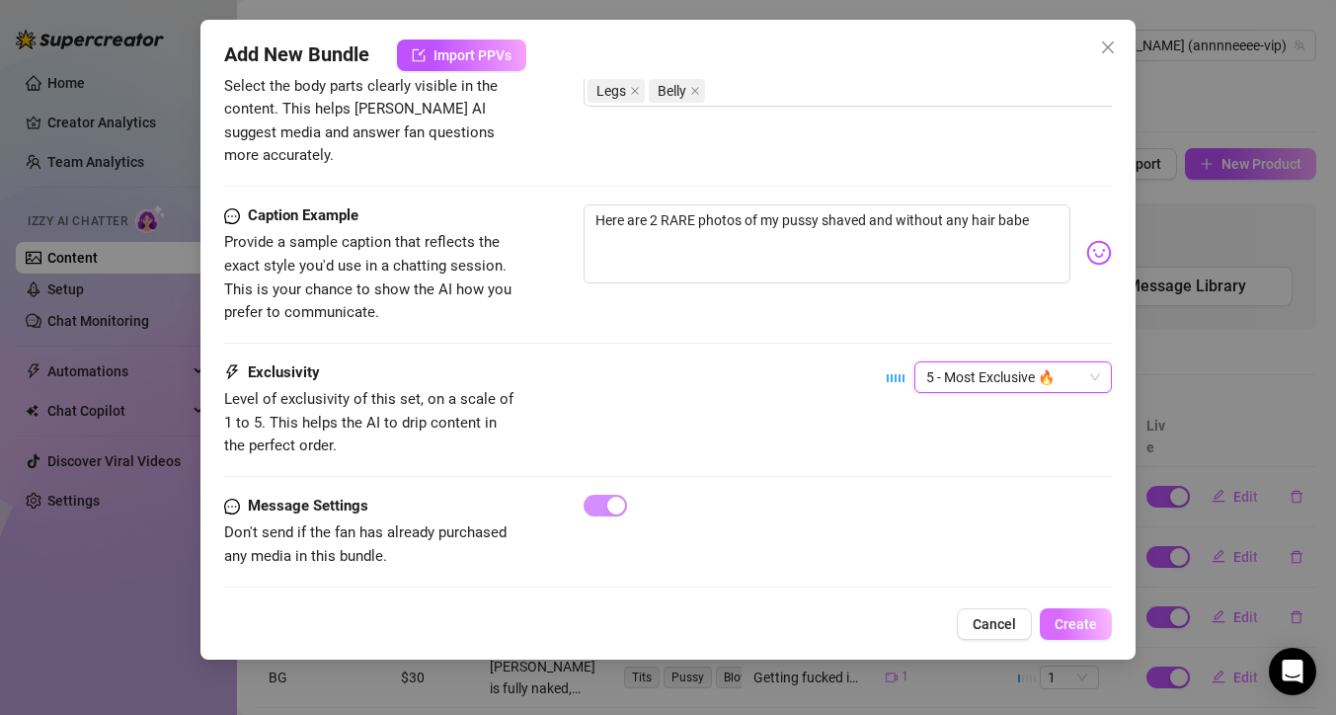
click at [1064, 623] on span "Create" at bounding box center [1075, 624] width 42 height 16
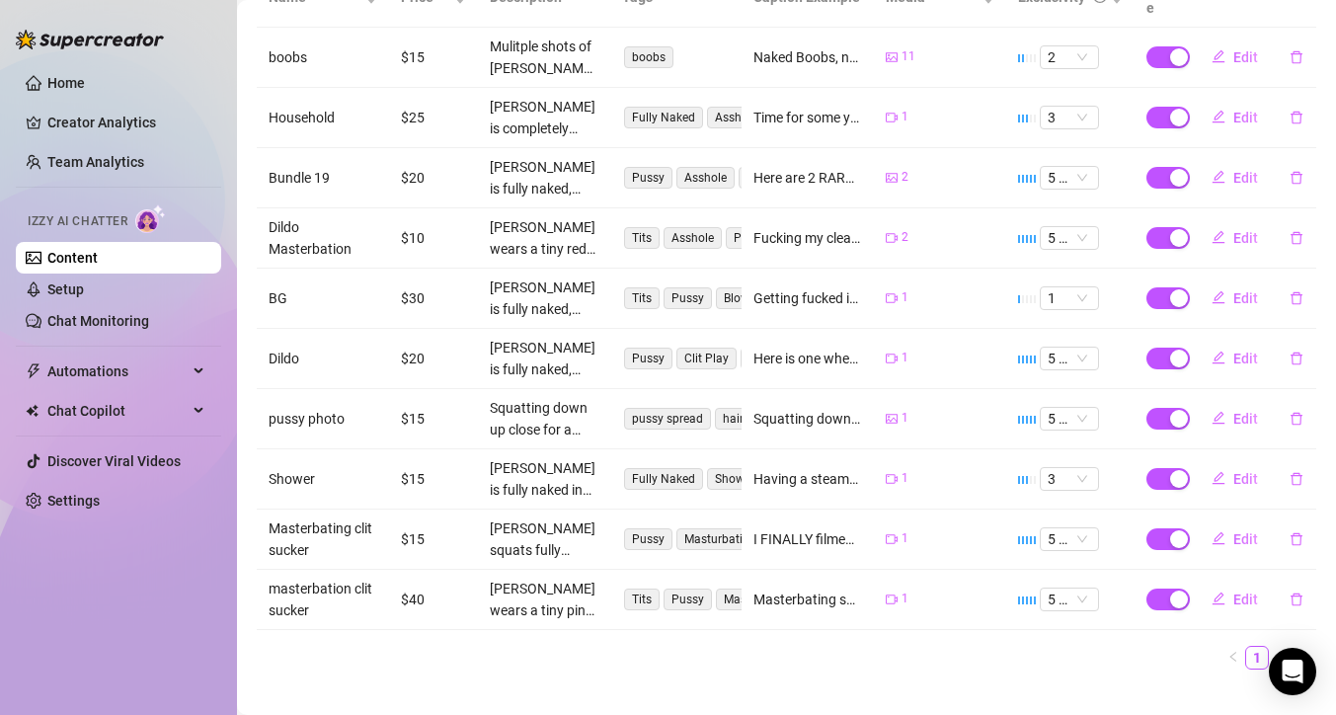
scroll to position [443, 0]
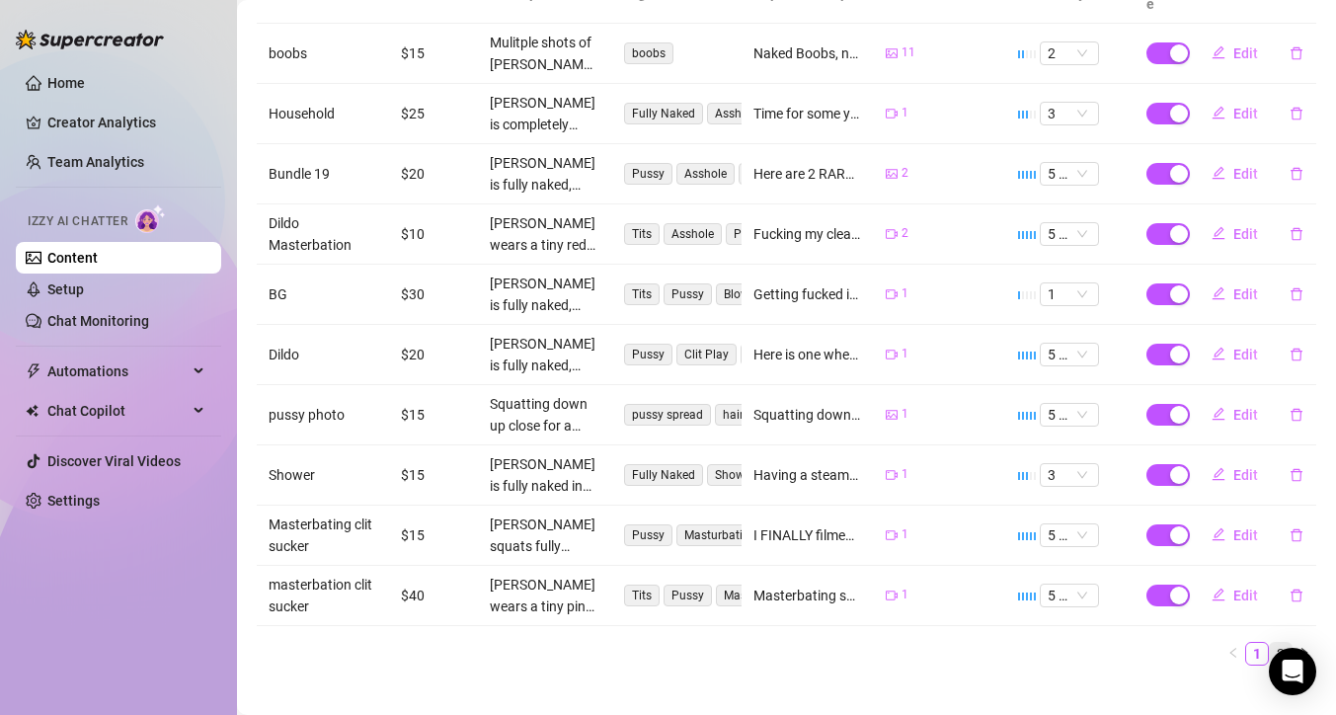
click at [1270, 643] on link "2" at bounding box center [1281, 654] width 22 height 22
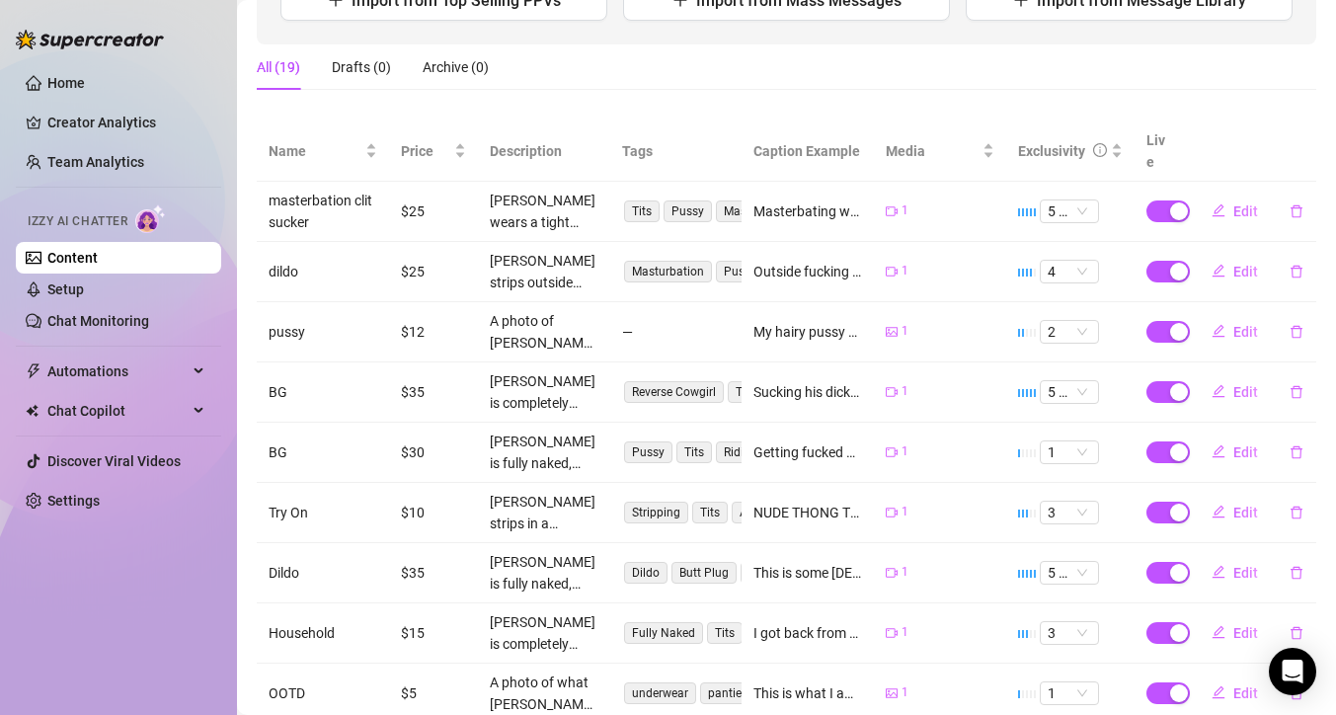
scroll to position [287, 0]
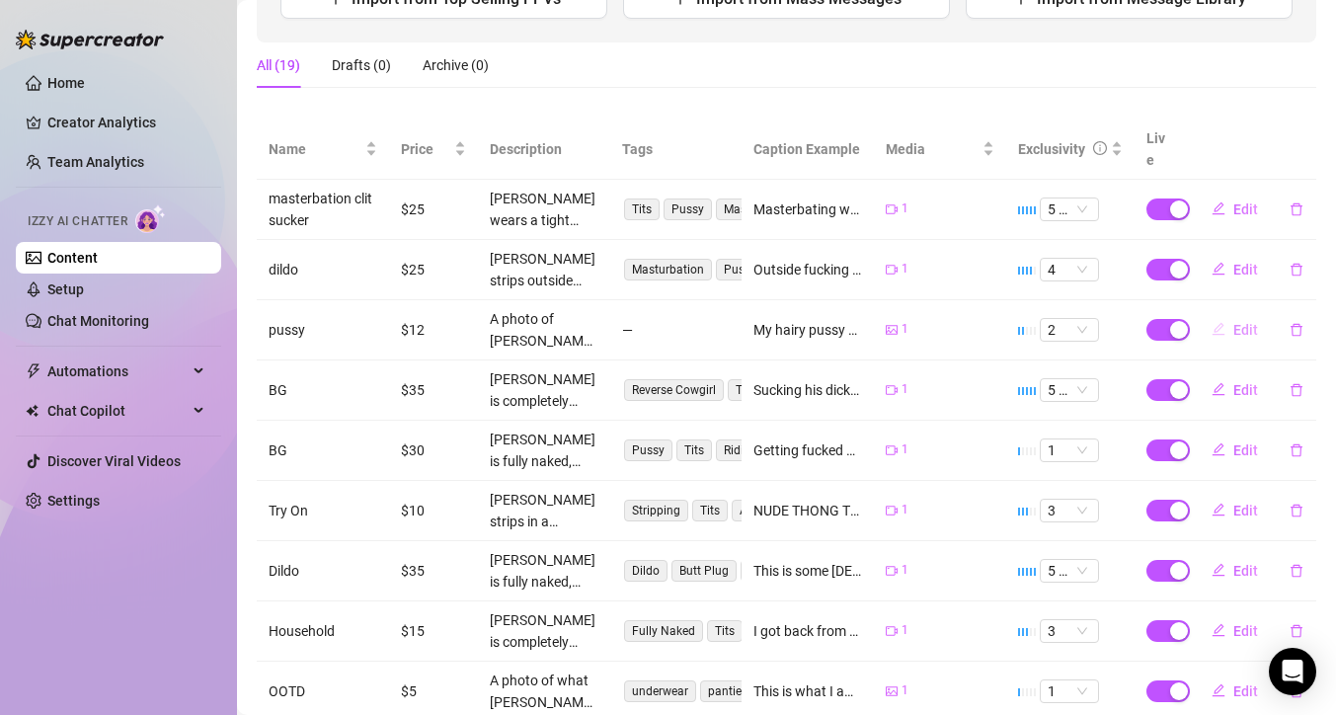
click at [1233, 322] on span "Edit" at bounding box center [1245, 330] width 25 height 16
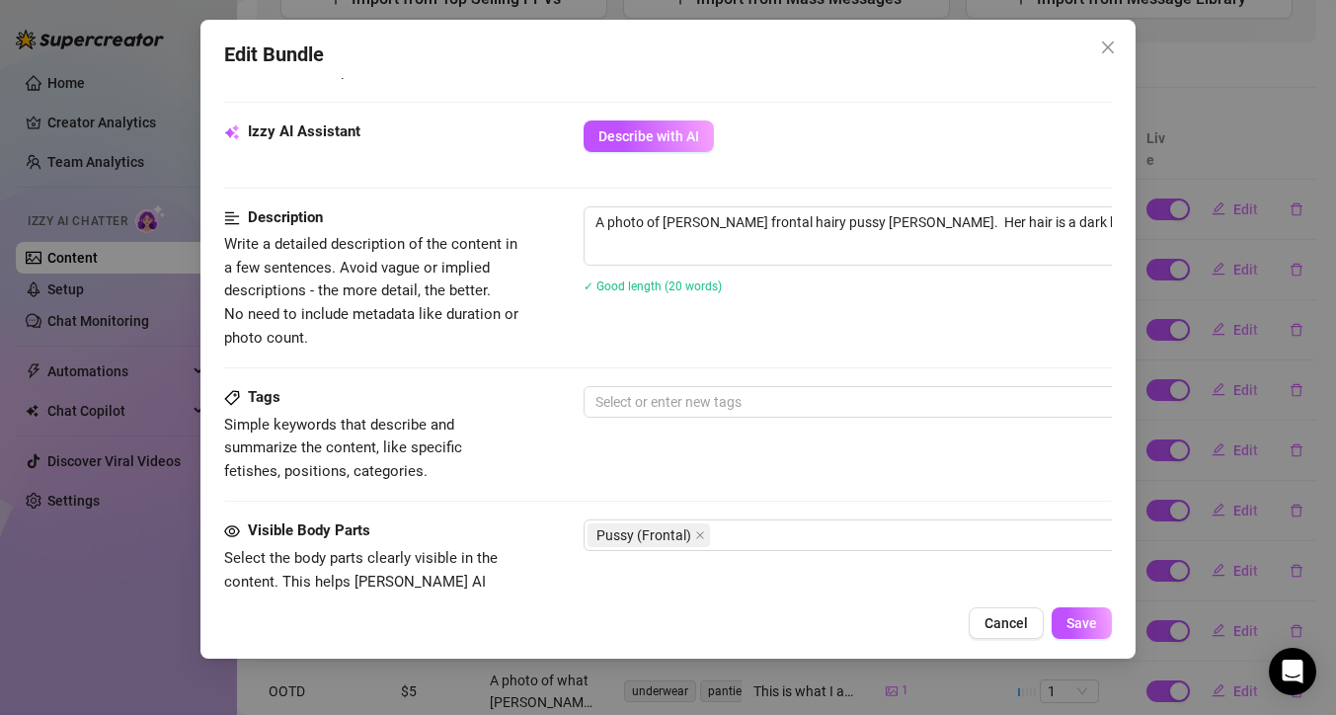
scroll to position [741, 0]
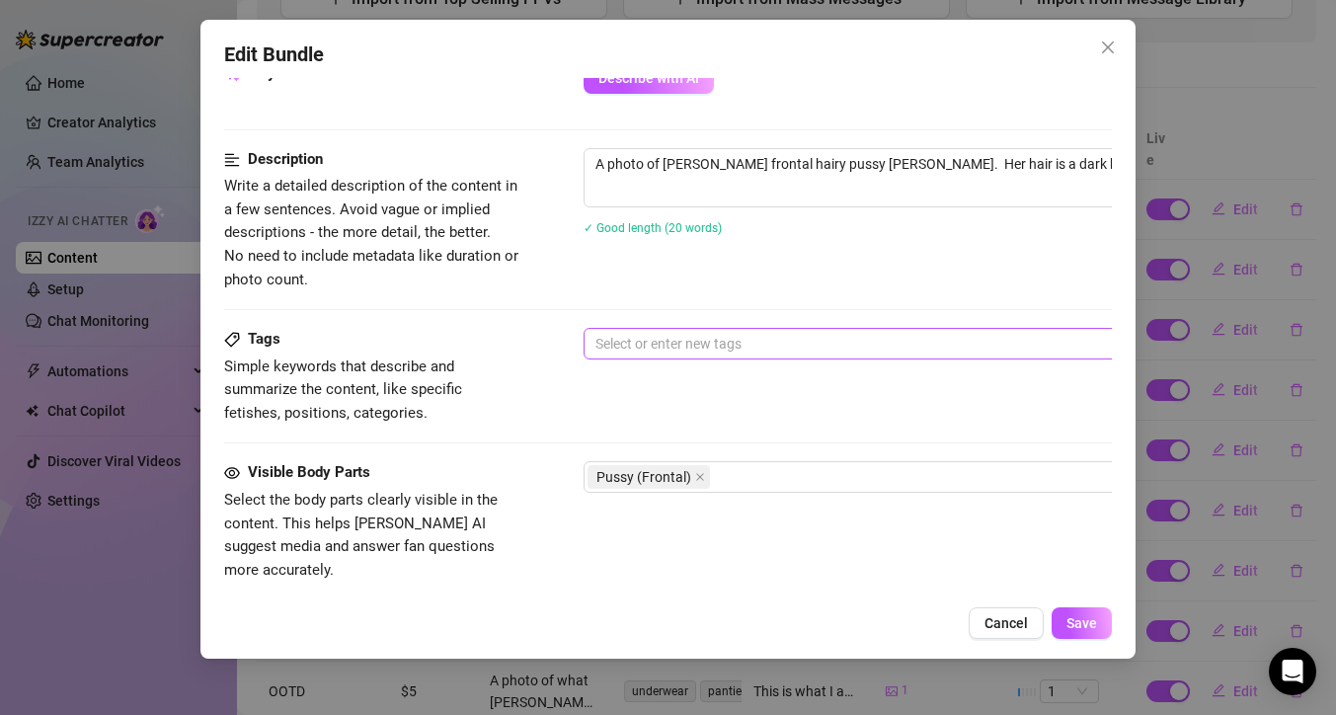
click at [734, 350] on div at bounding box center [918, 344] width 662 height 28
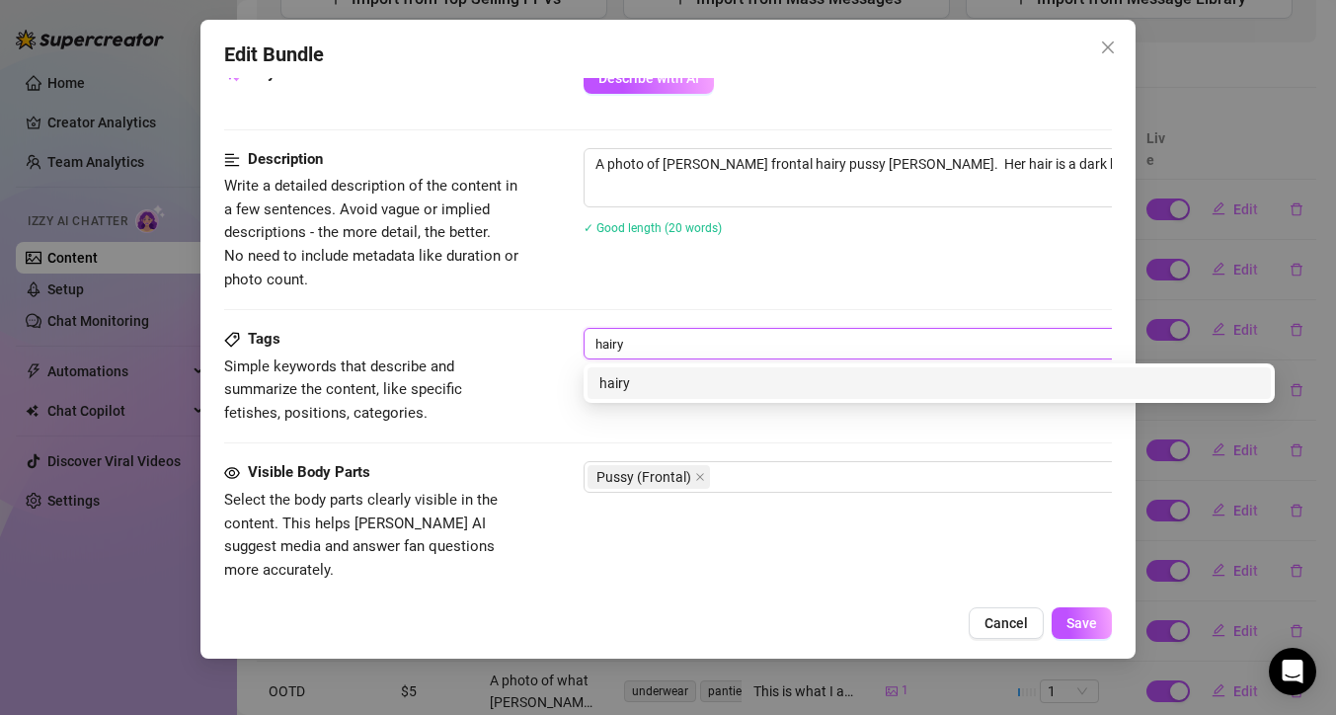
click at [752, 383] on div "hairy" at bounding box center [928, 383] width 659 height 22
click at [789, 372] on div "hairy pussy" at bounding box center [928, 383] width 659 height 22
click at [840, 379] on div "[PERSON_NAME]" at bounding box center [928, 383] width 659 height 22
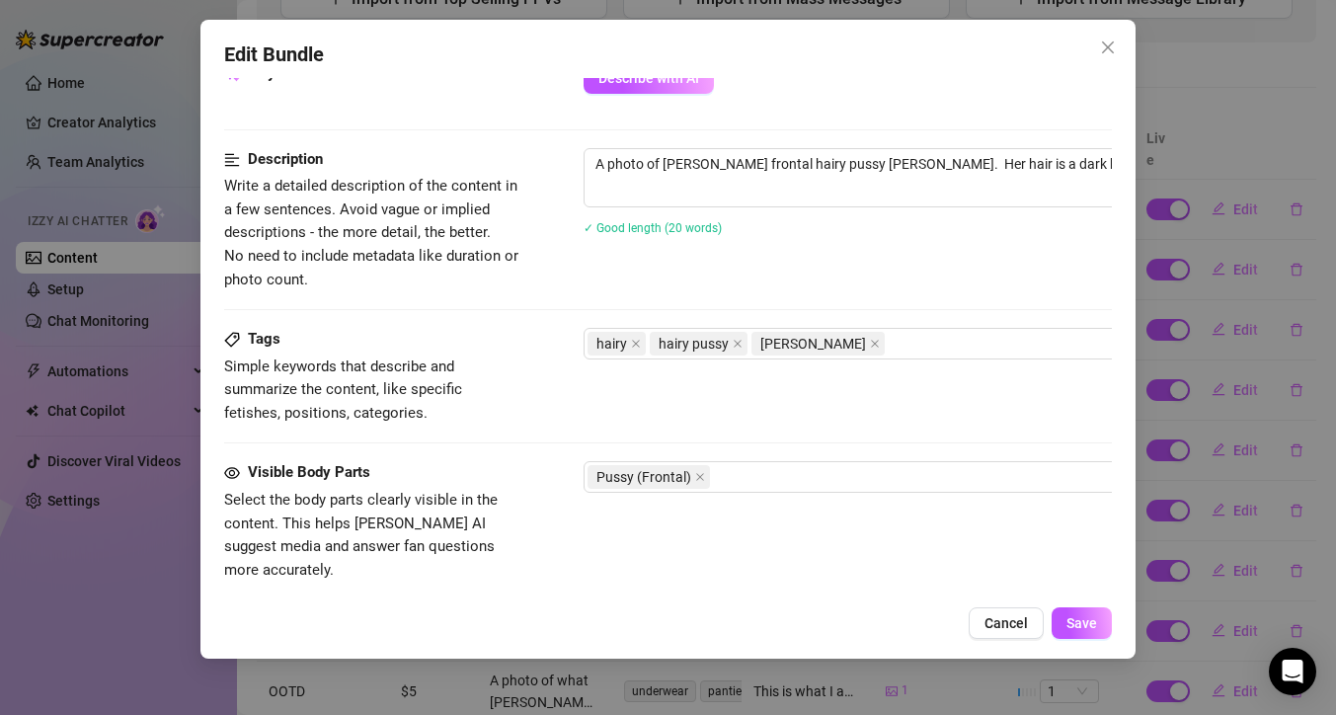
click at [633, 287] on div "Description Write a detailed description of the content in a few sentences. Avo…" at bounding box center [668, 219] width 888 height 143
click at [1079, 621] on span "Save" at bounding box center [1081, 623] width 31 height 16
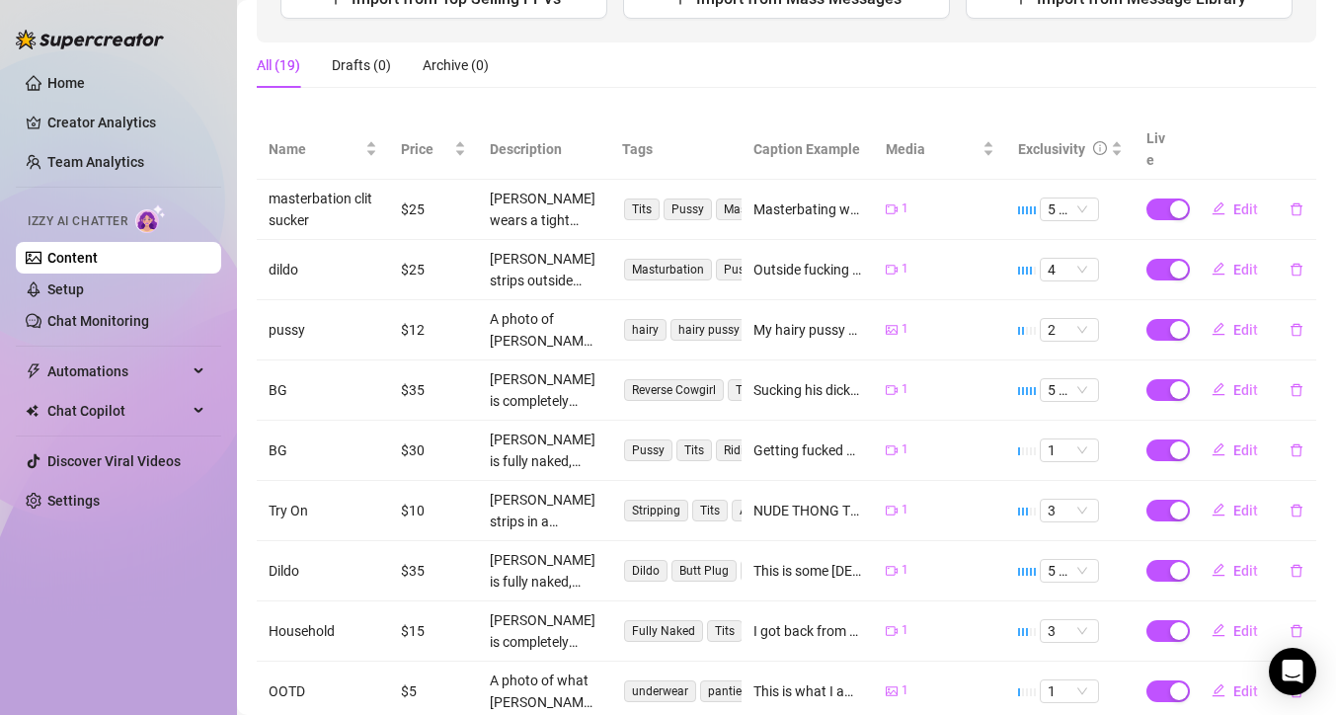
scroll to position [387, 0]
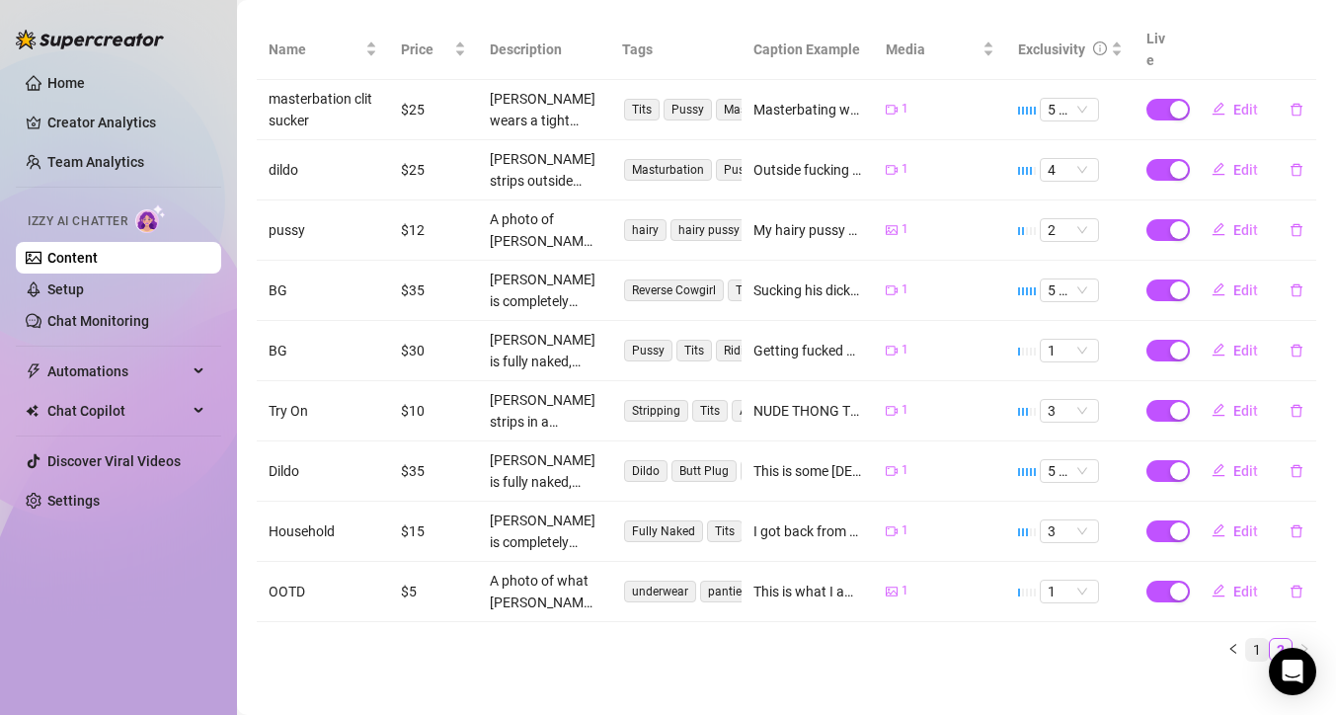
click at [1246, 639] on link "1" at bounding box center [1257, 650] width 22 height 22
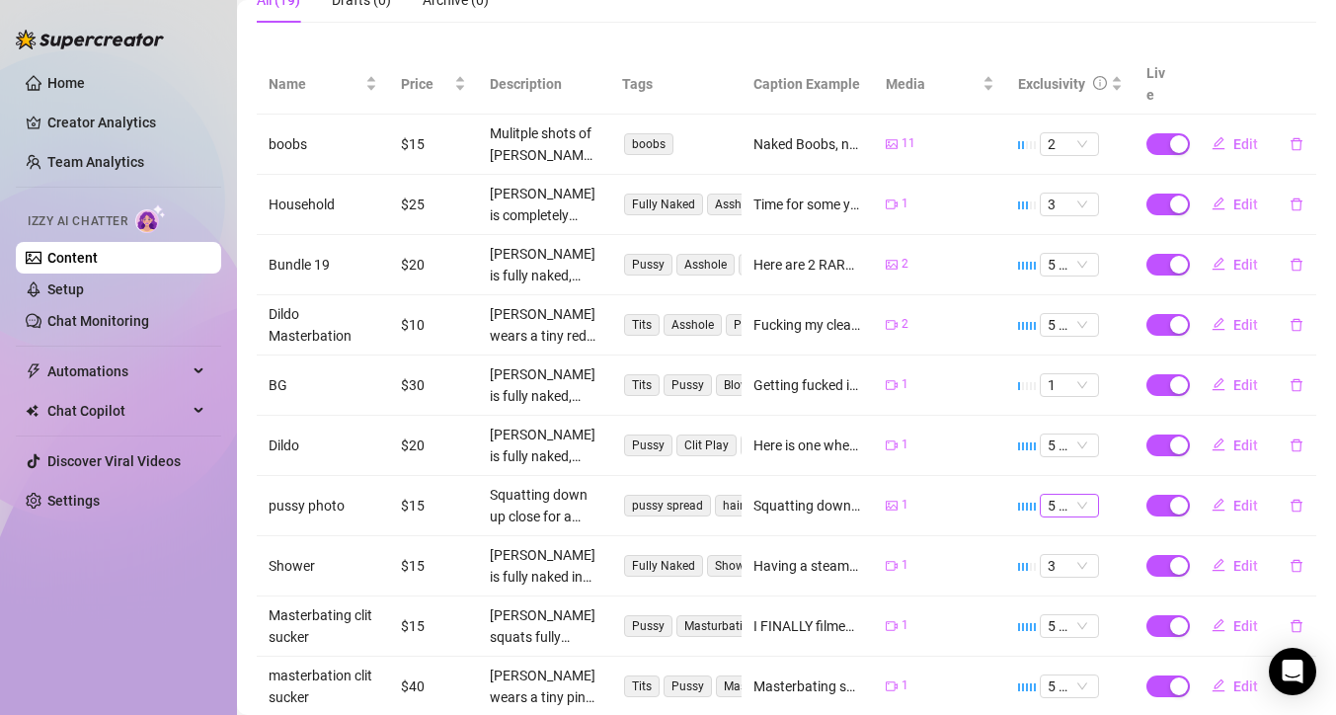
scroll to position [250, 0]
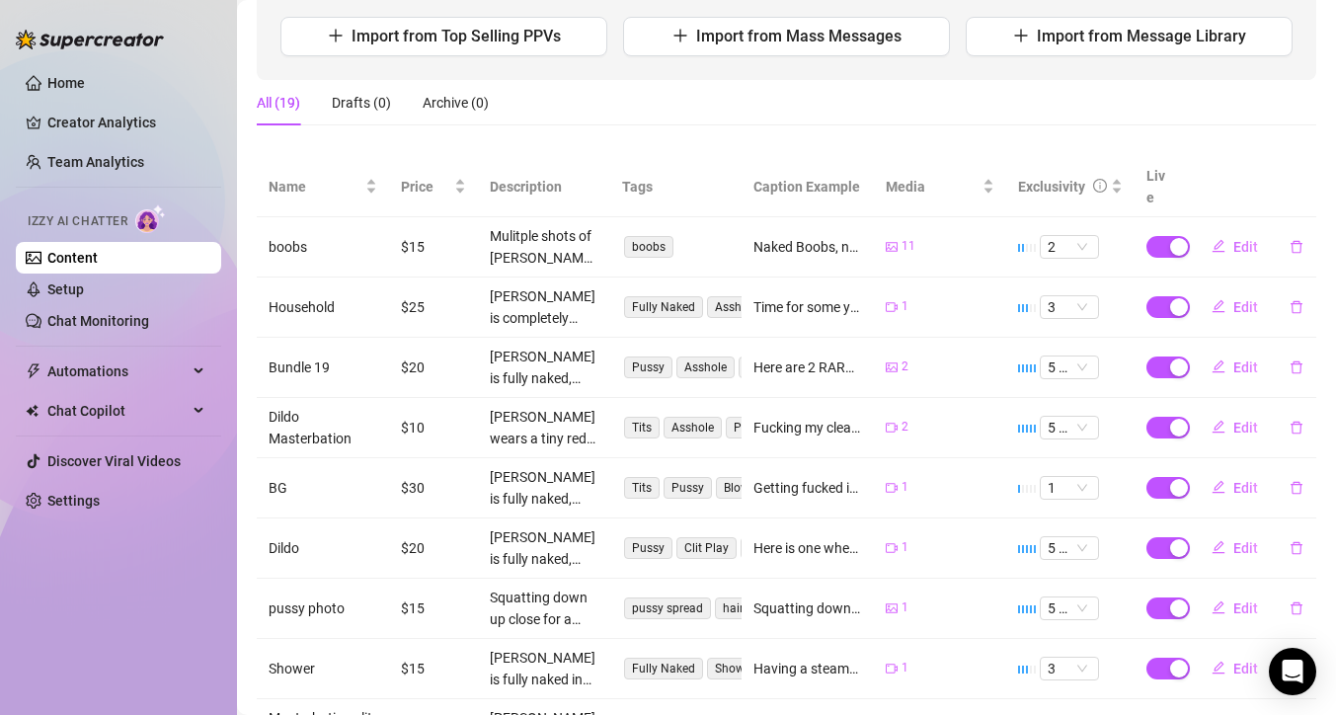
click at [284, 106] on div "All (19)" at bounding box center [278, 103] width 43 height 22
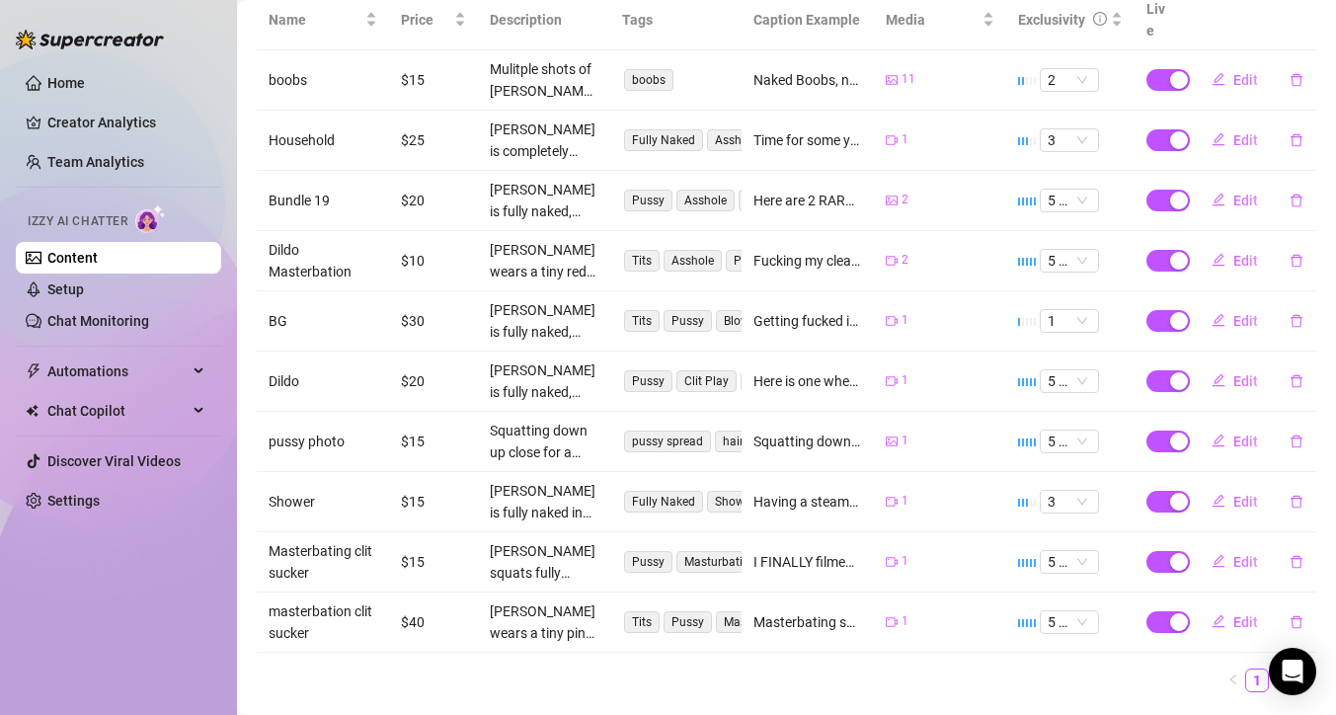
scroll to position [447, 0]
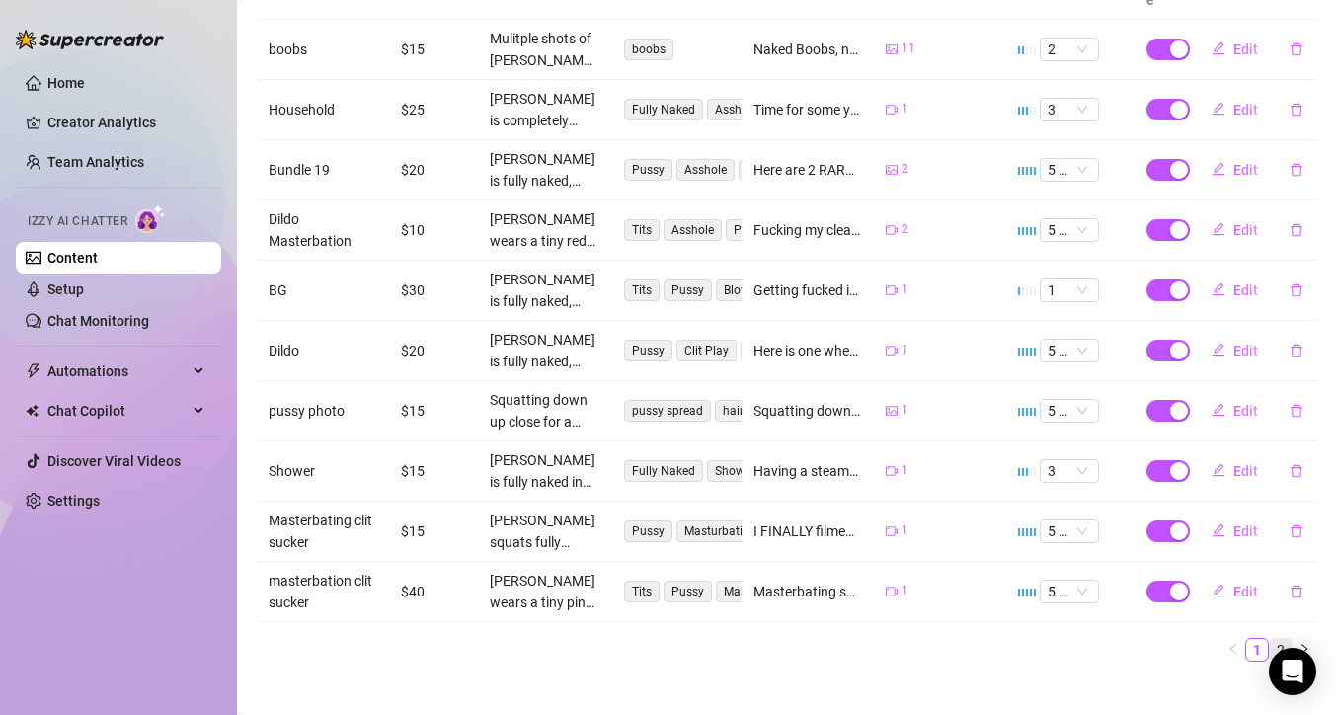
click at [1270, 639] on link "2" at bounding box center [1281, 650] width 22 height 22
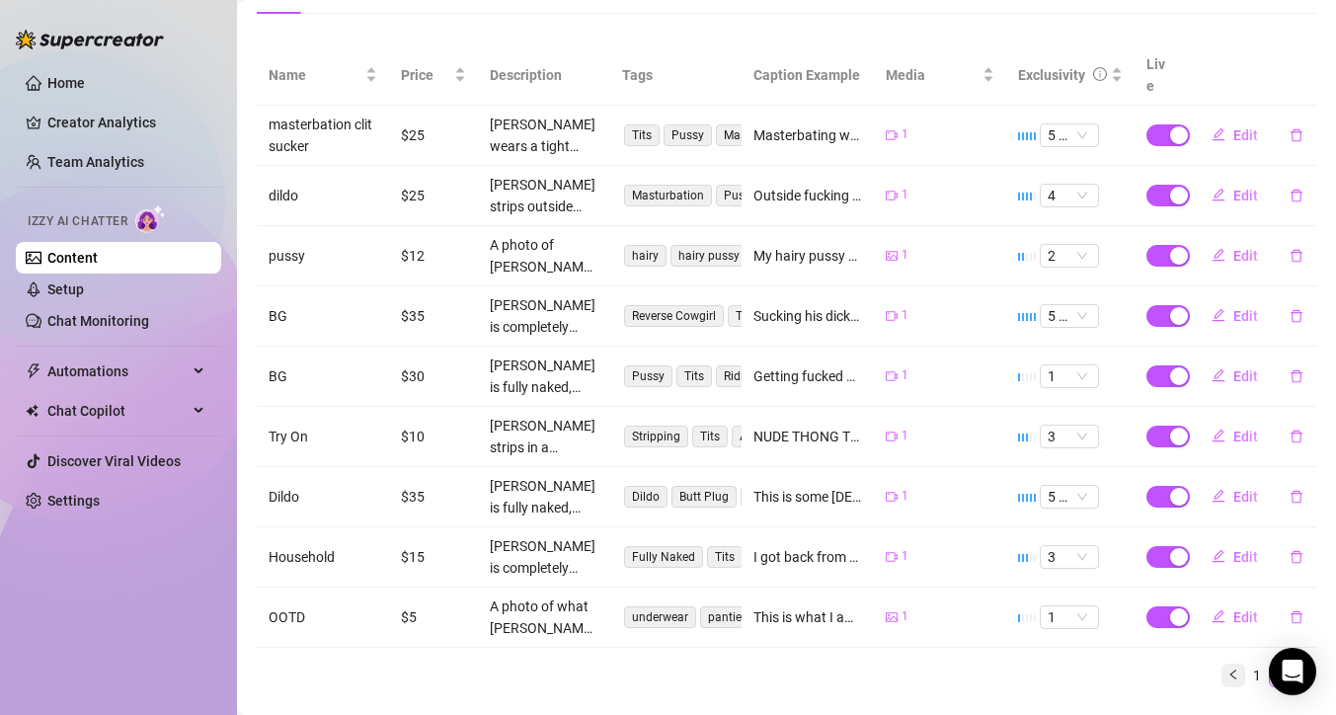
scroll to position [348, 0]
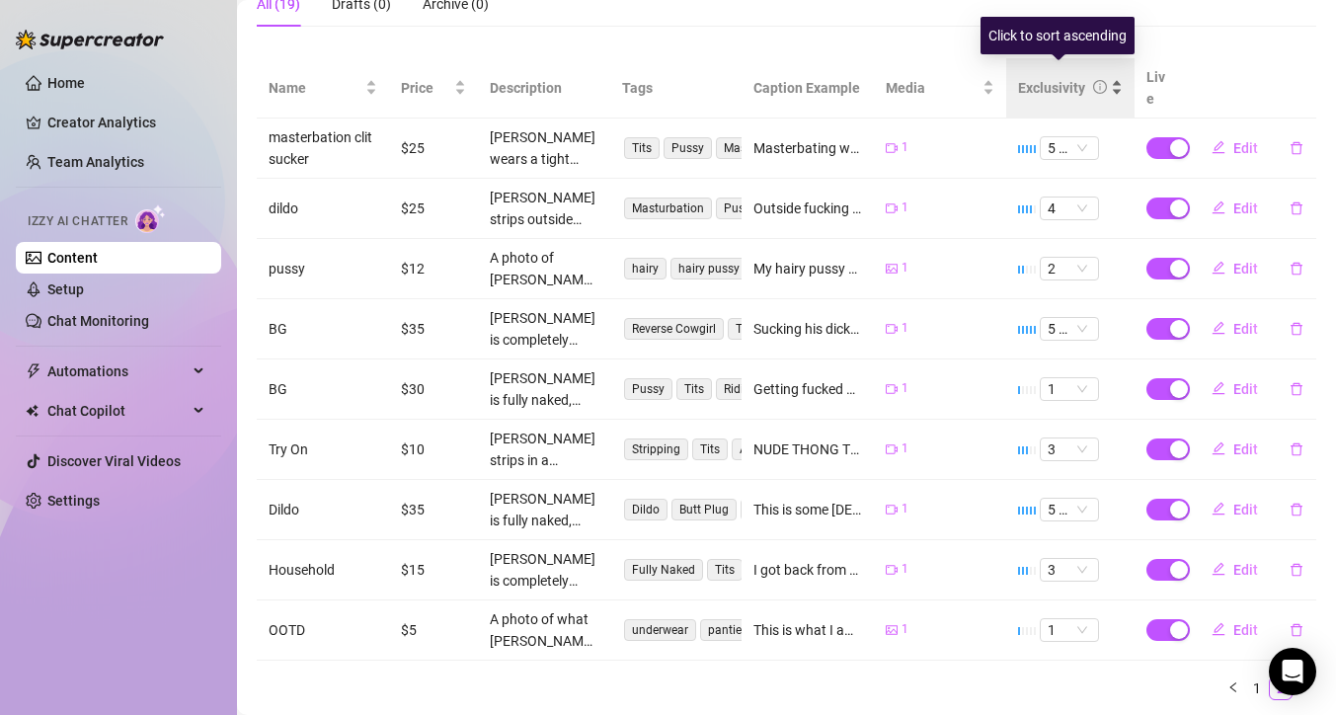
click at [1107, 77] on div "Exclusivity" at bounding box center [1070, 88] width 105 height 22
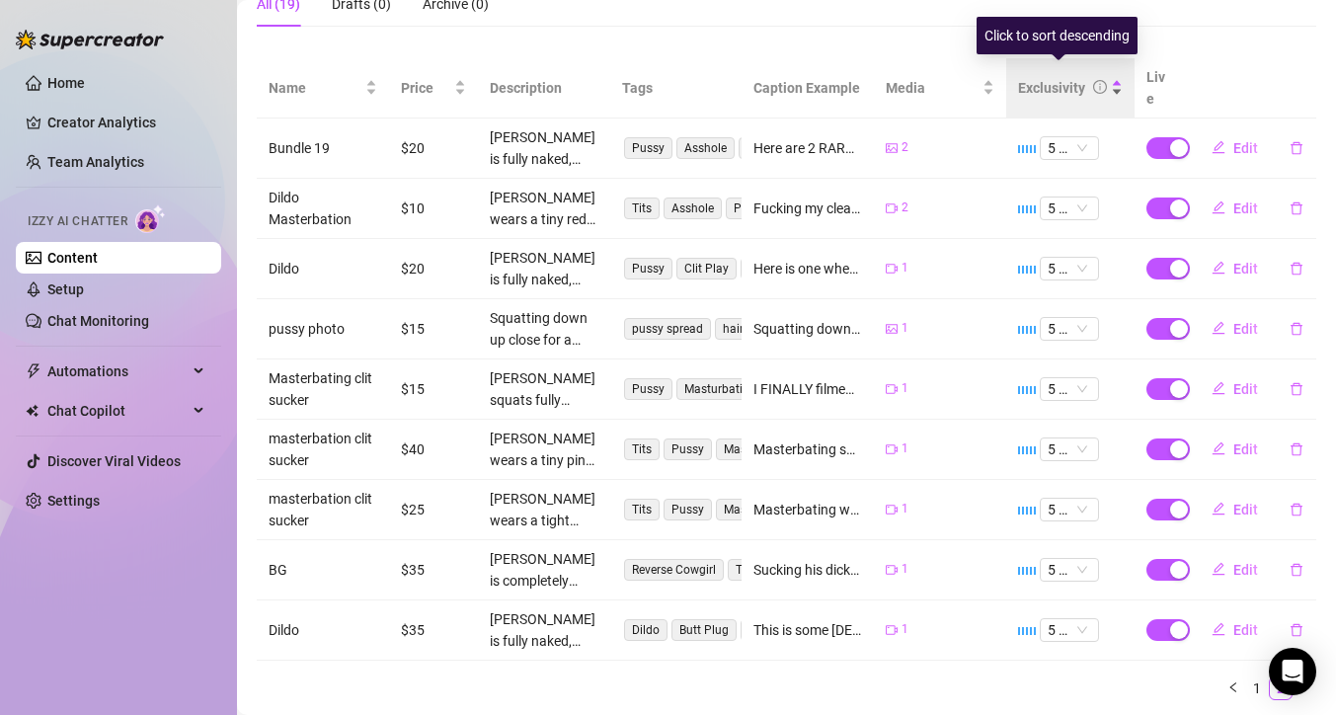
click at [1106, 77] on div "Exclusivity" at bounding box center [1070, 88] width 105 height 22
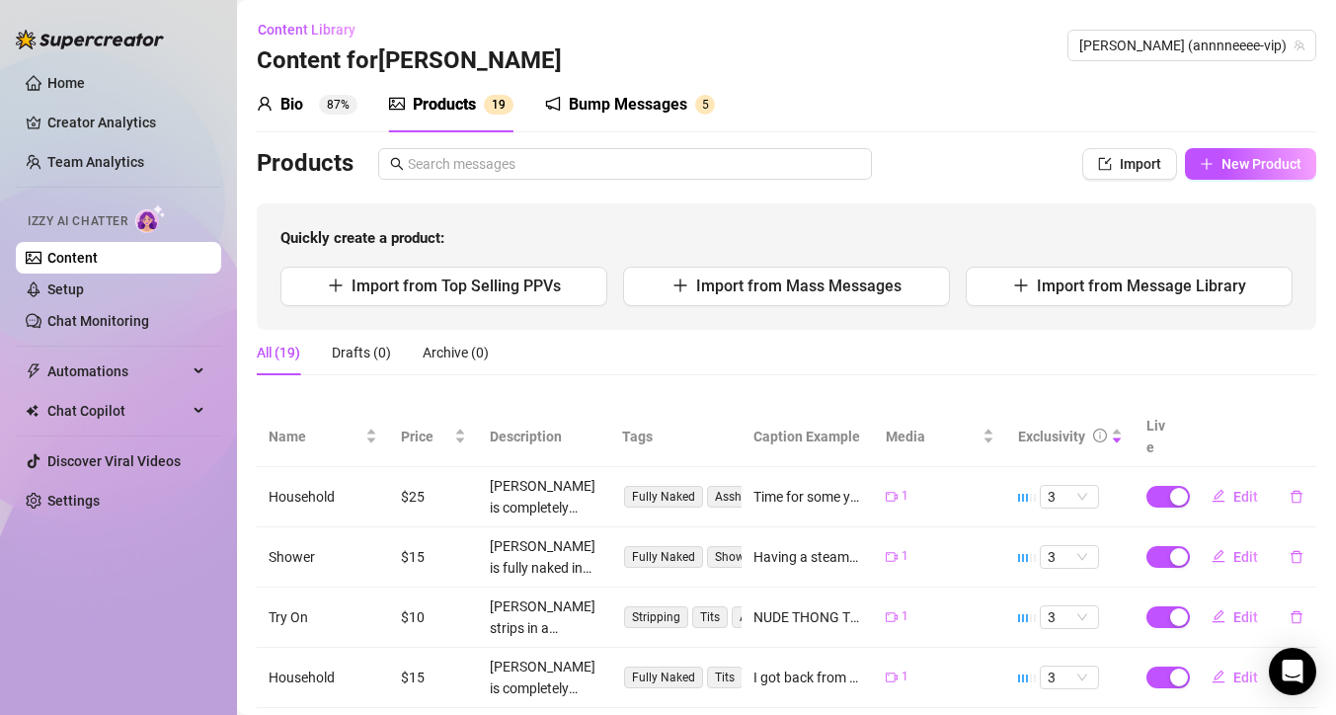
scroll to position [387, 0]
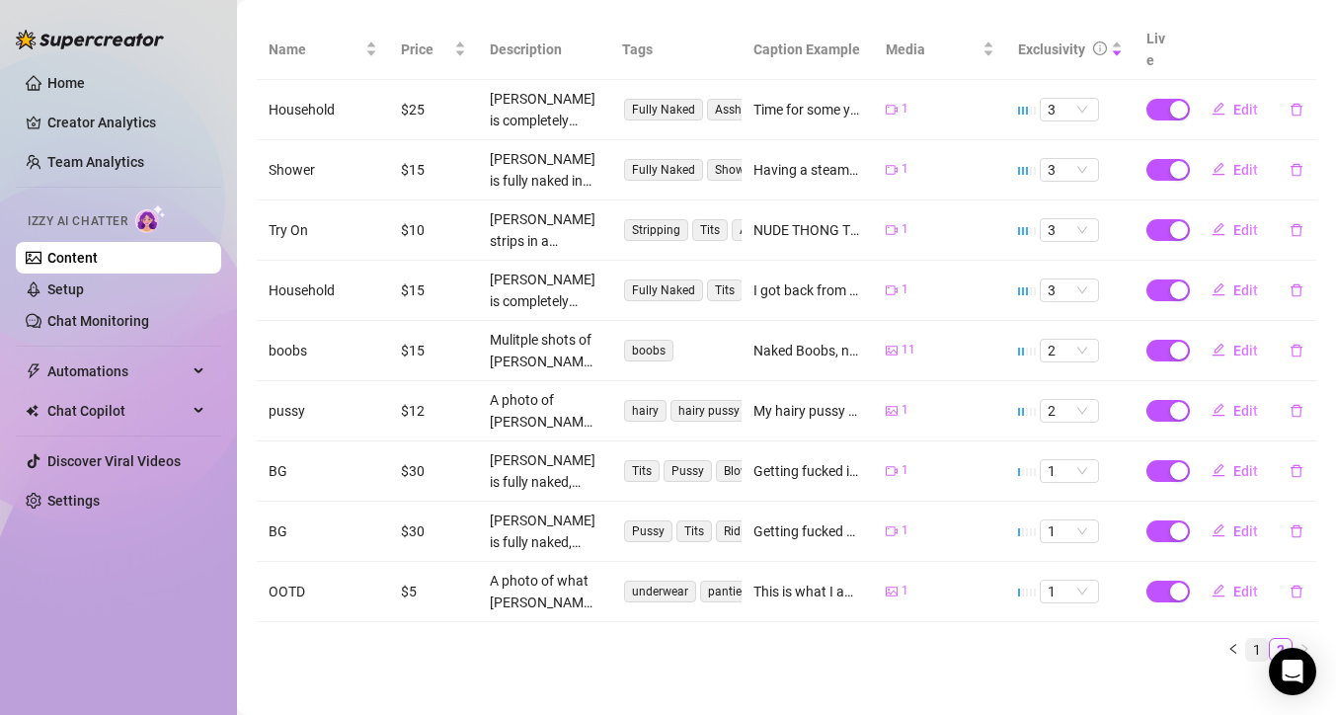
click at [1246, 639] on link "1" at bounding box center [1257, 650] width 22 height 22
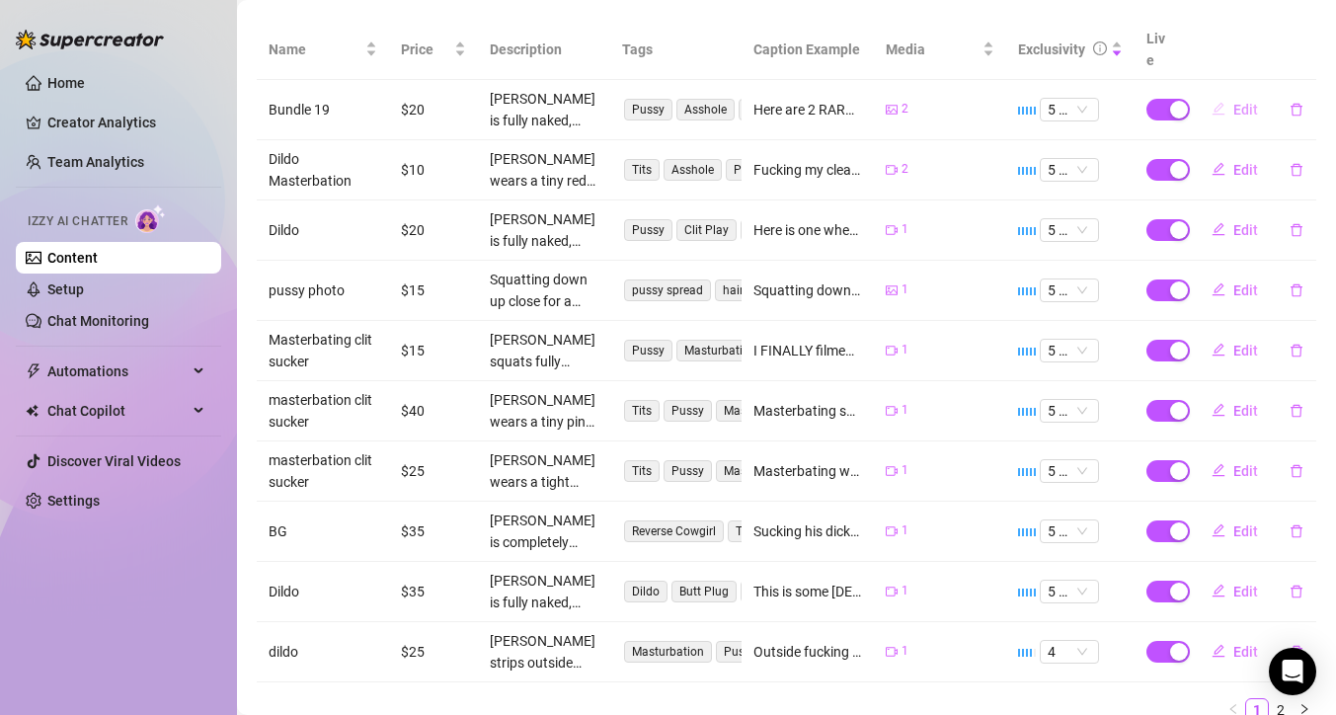
click at [1238, 102] on span "Edit" at bounding box center [1245, 110] width 25 height 16
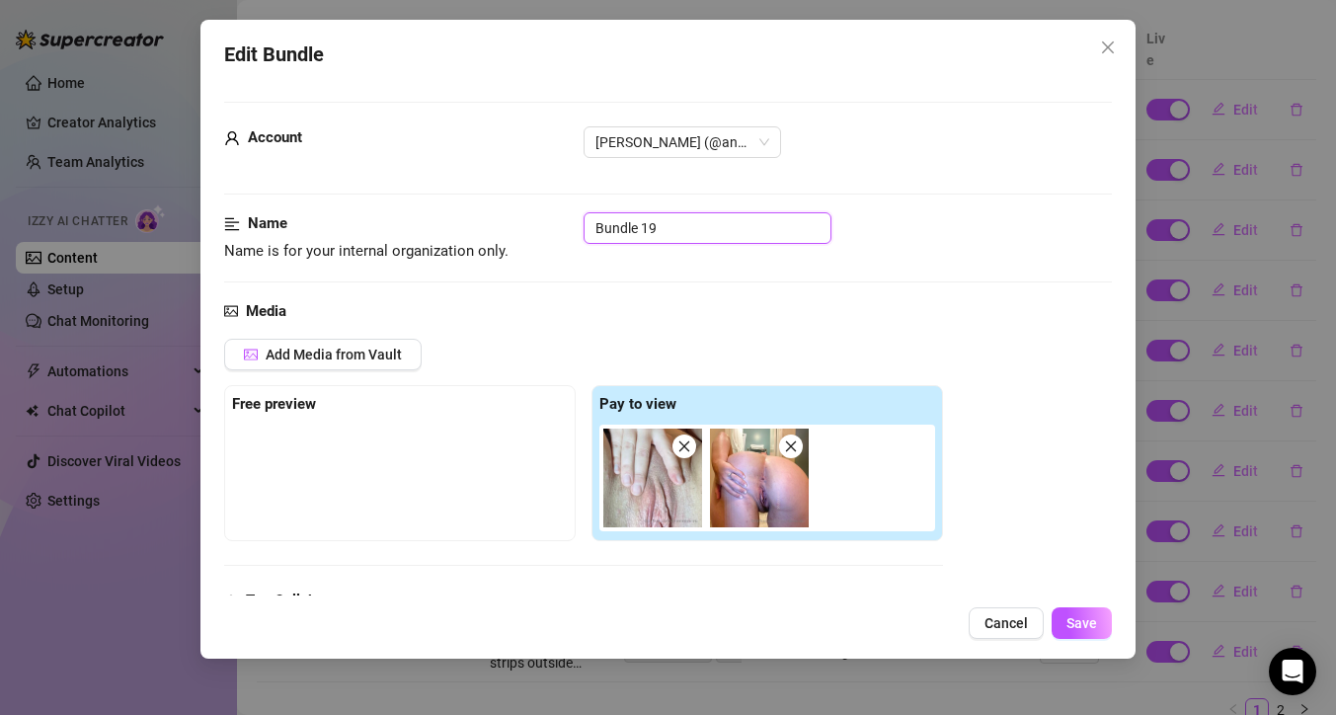
drag, startPoint x: 558, startPoint y: 224, endPoint x: 491, endPoint y: 220, distance: 67.2
click at [491, 221] on div "Name Name is for your internal organization only. Bundle 19" at bounding box center [668, 237] width 888 height 50
click at [1099, 625] on button "Save" at bounding box center [1081, 623] width 60 height 32
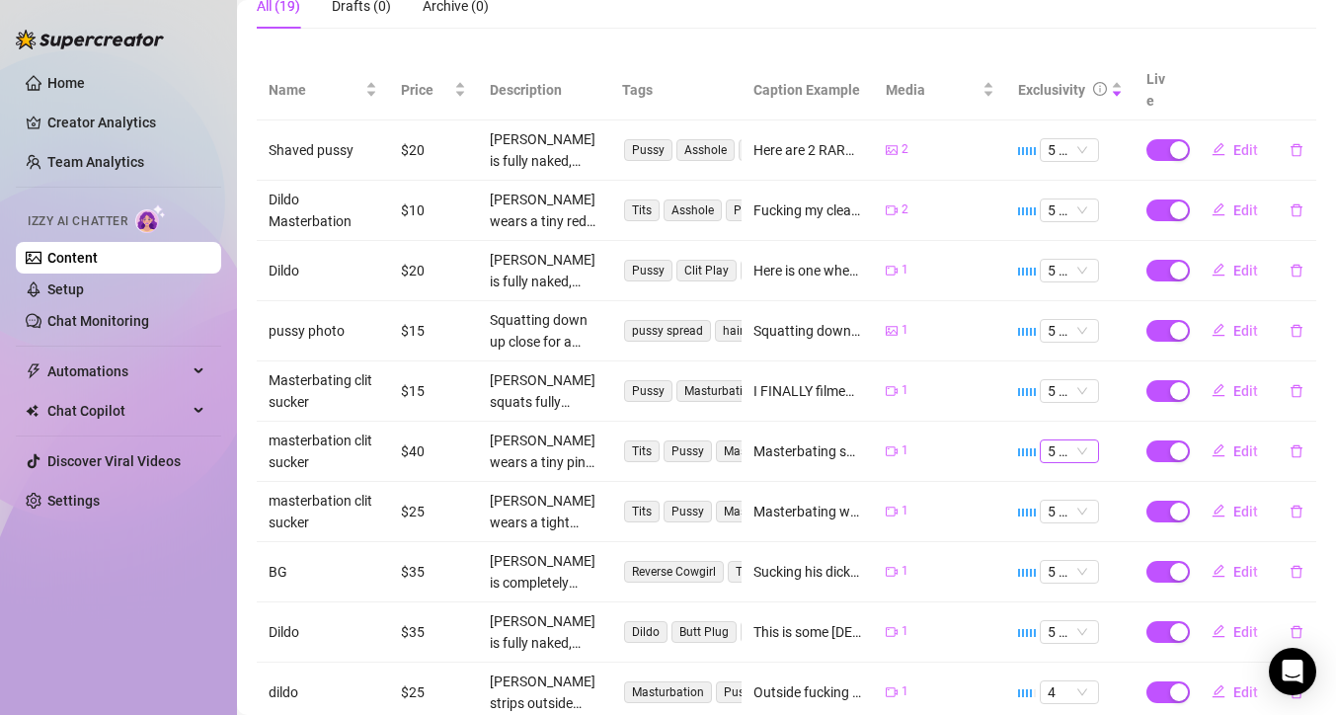
scroll to position [0, 0]
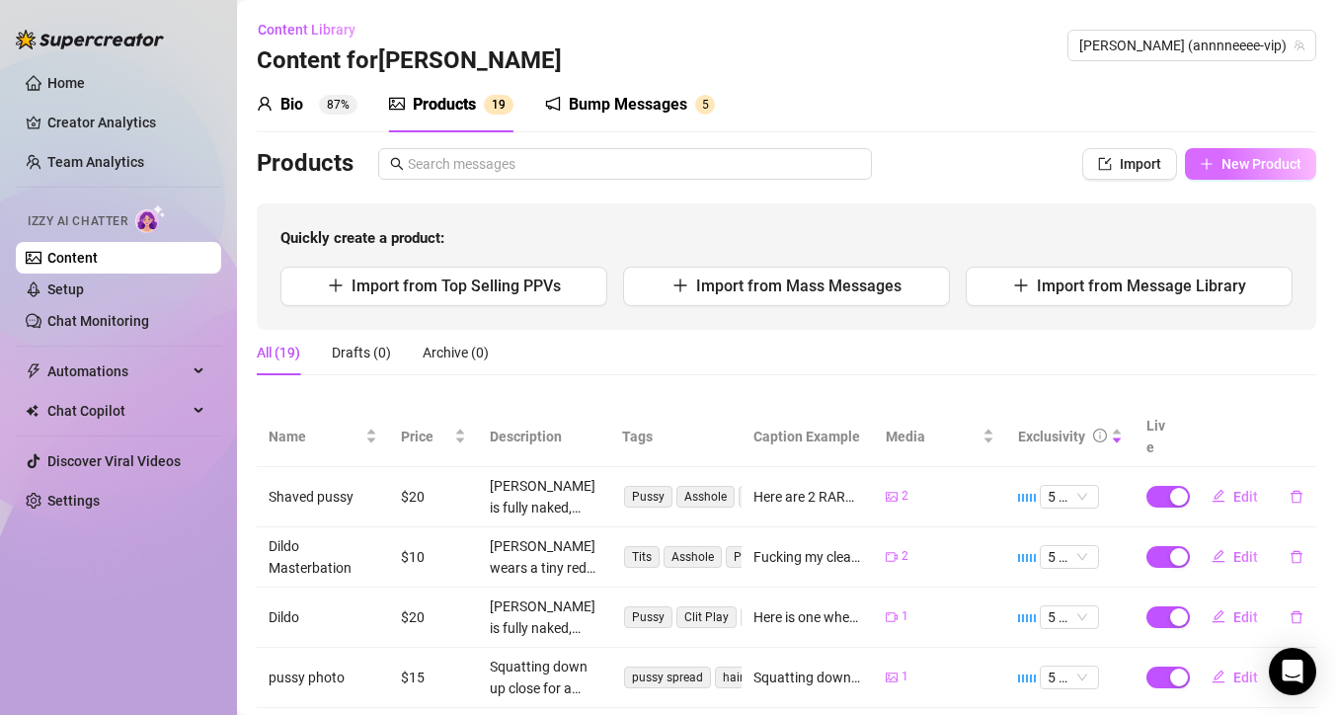
click at [1233, 164] on span "New Product" at bounding box center [1261, 164] width 80 height 16
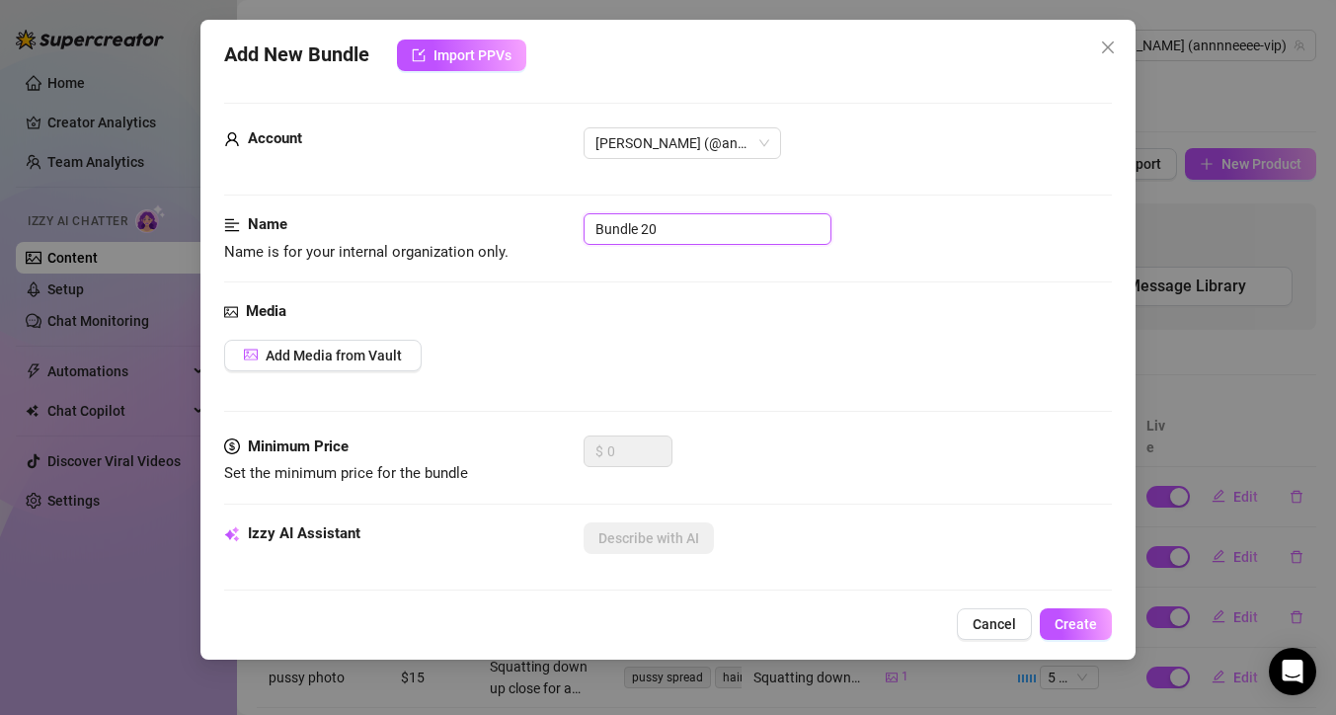
drag, startPoint x: 642, startPoint y: 241, endPoint x: 467, endPoint y: 246, distance: 174.8
click at [466, 246] on div "Name Name is for your internal organization only. Bundle 20" at bounding box center [668, 238] width 888 height 50
drag, startPoint x: 657, startPoint y: 224, endPoint x: 509, endPoint y: 222, distance: 147.1
click at [509, 223] on div "Name Name is for your internal organization only. Bundle 2" at bounding box center [668, 238] width 888 height 50
click at [355, 361] on span "Add Media from Vault" at bounding box center [334, 356] width 136 height 16
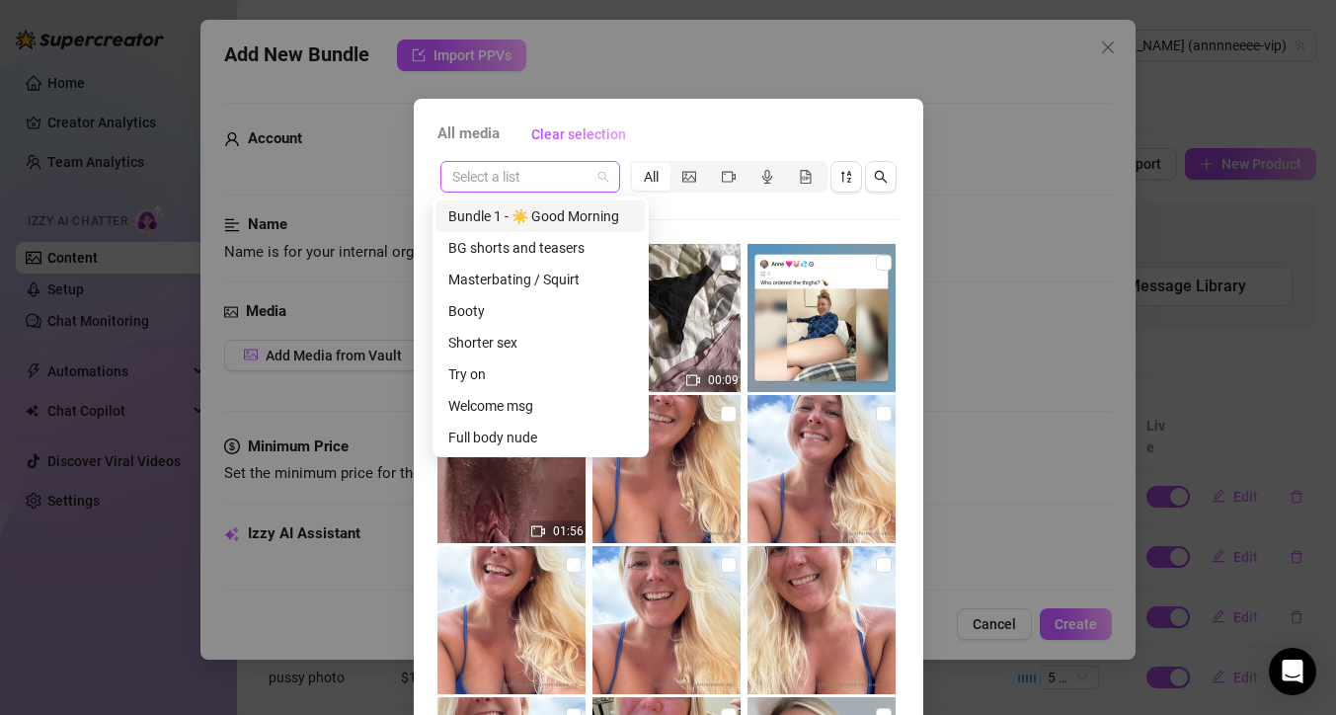
click at [600, 183] on div "Select a list" at bounding box center [530, 177] width 180 height 32
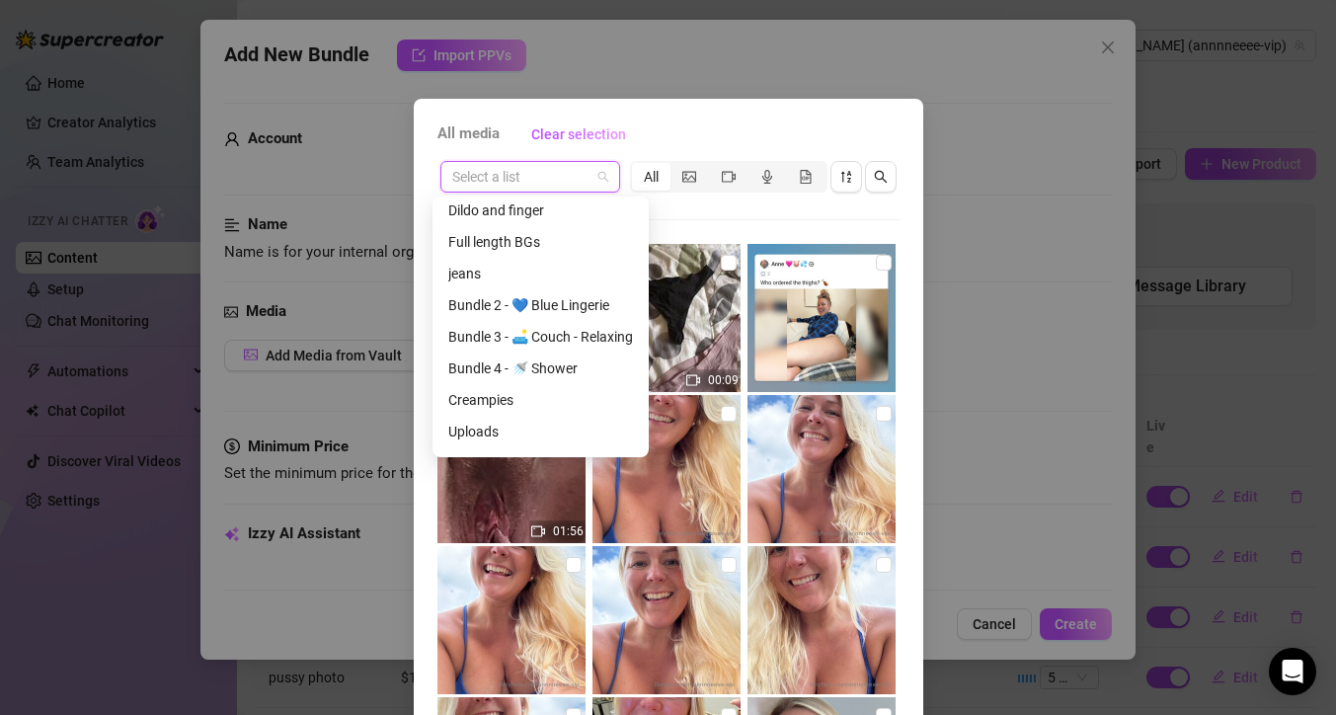
scroll to position [379, 0]
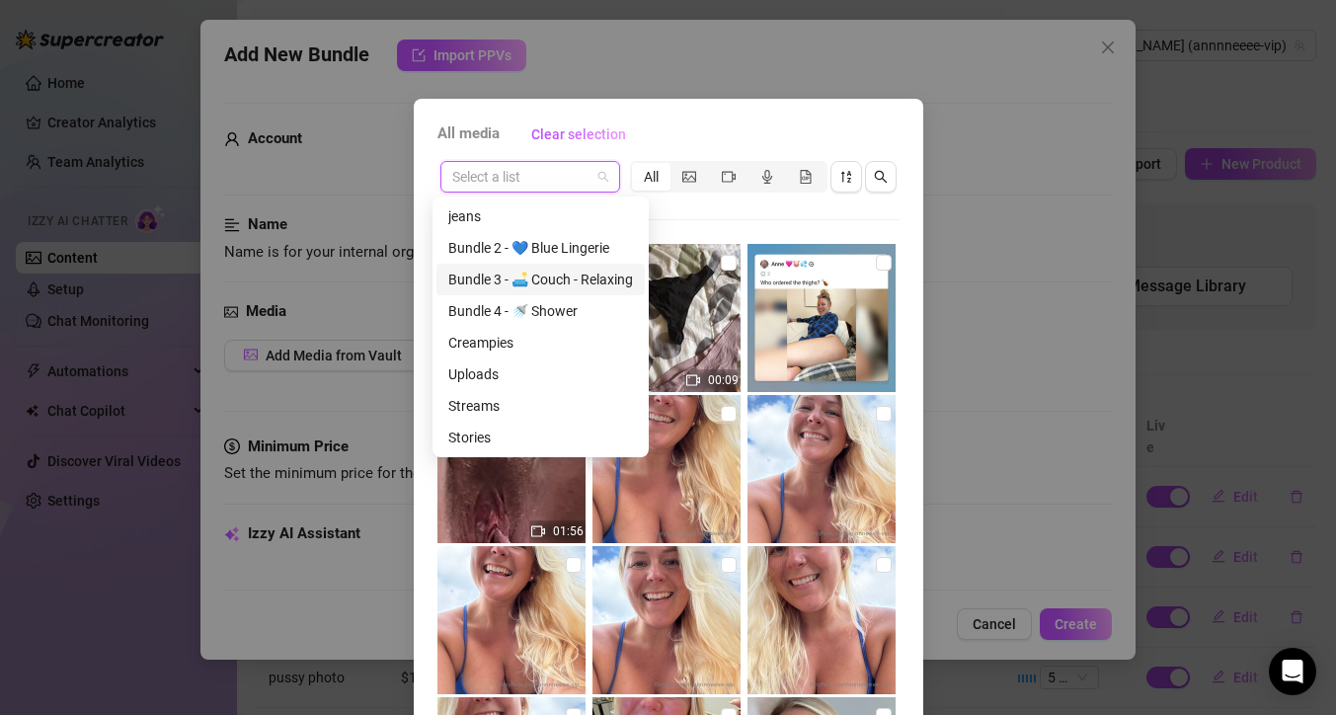
click at [539, 280] on div "Bundle 3 - 🛋️ Couch - Relaxing" at bounding box center [540, 280] width 185 height 22
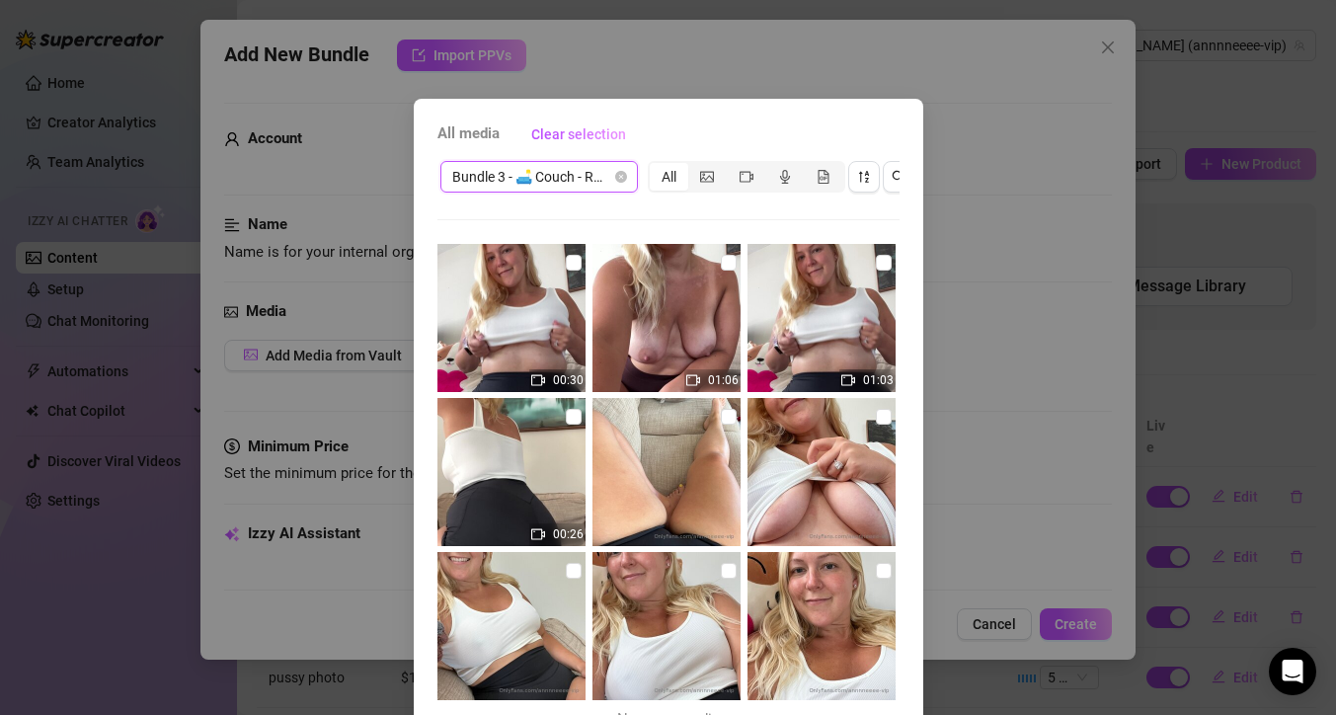
scroll to position [25, 0]
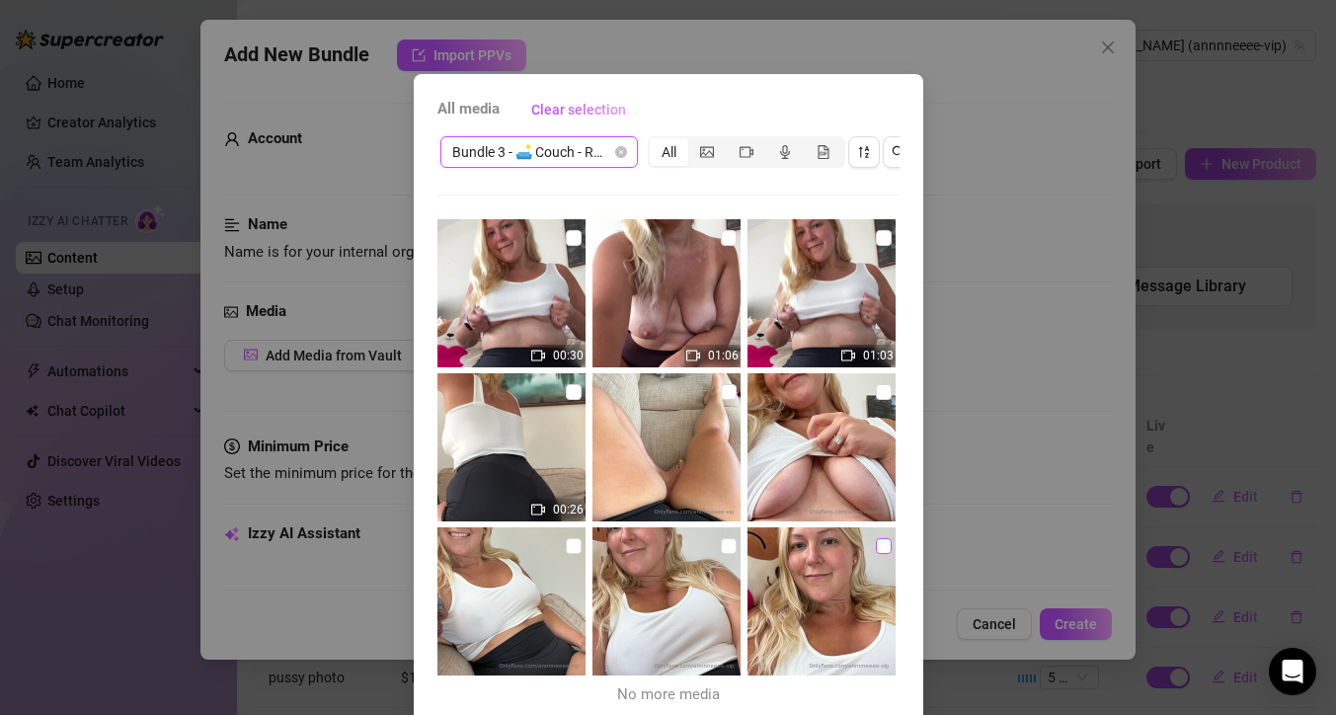
click at [876, 545] on input "checkbox" at bounding box center [884, 546] width 16 height 16
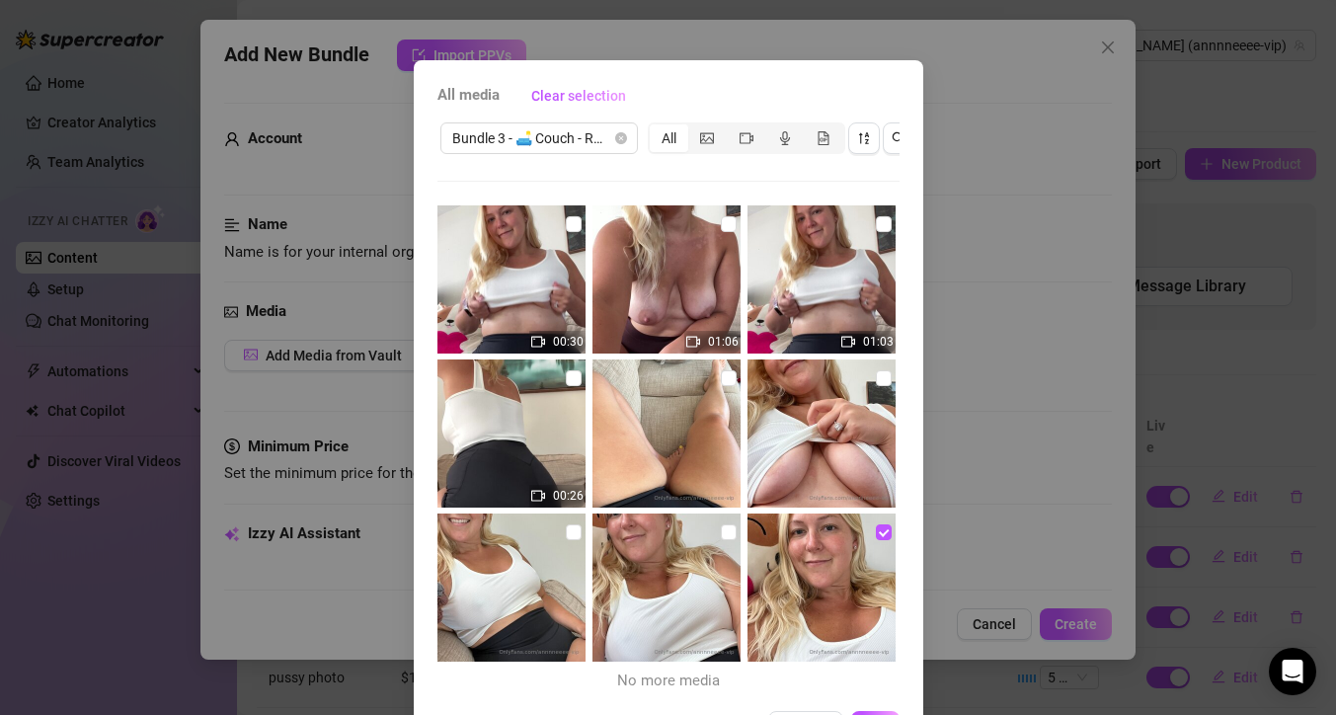
scroll to position [47, 0]
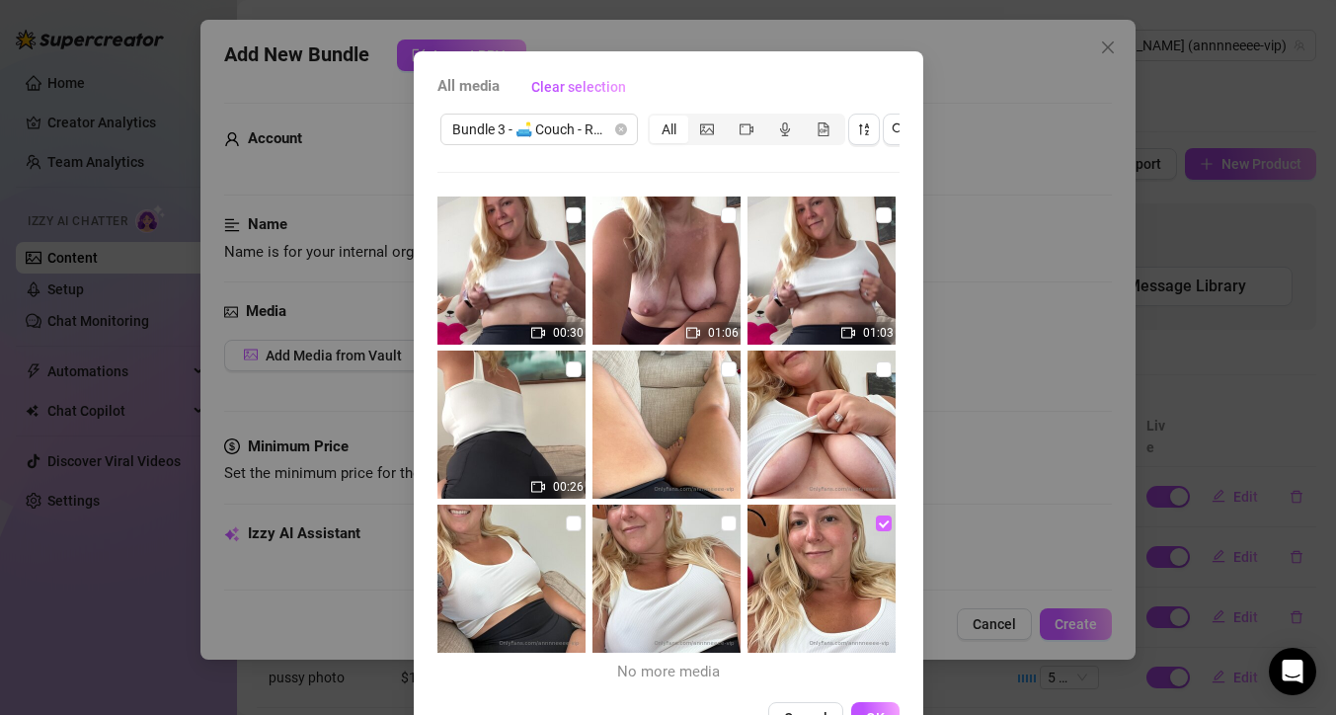
click at [876, 522] on input "checkbox" at bounding box center [884, 523] width 16 height 16
click at [721, 522] on input "checkbox" at bounding box center [729, 523] width 16 height 16
click at [1055, 627] on div "All media Clear selection Bundle 3 - 🛋️ Couch - Relaxing All 00:30 01:06 01:03 …" at bounding box center [668, 357] width 1336 height 715
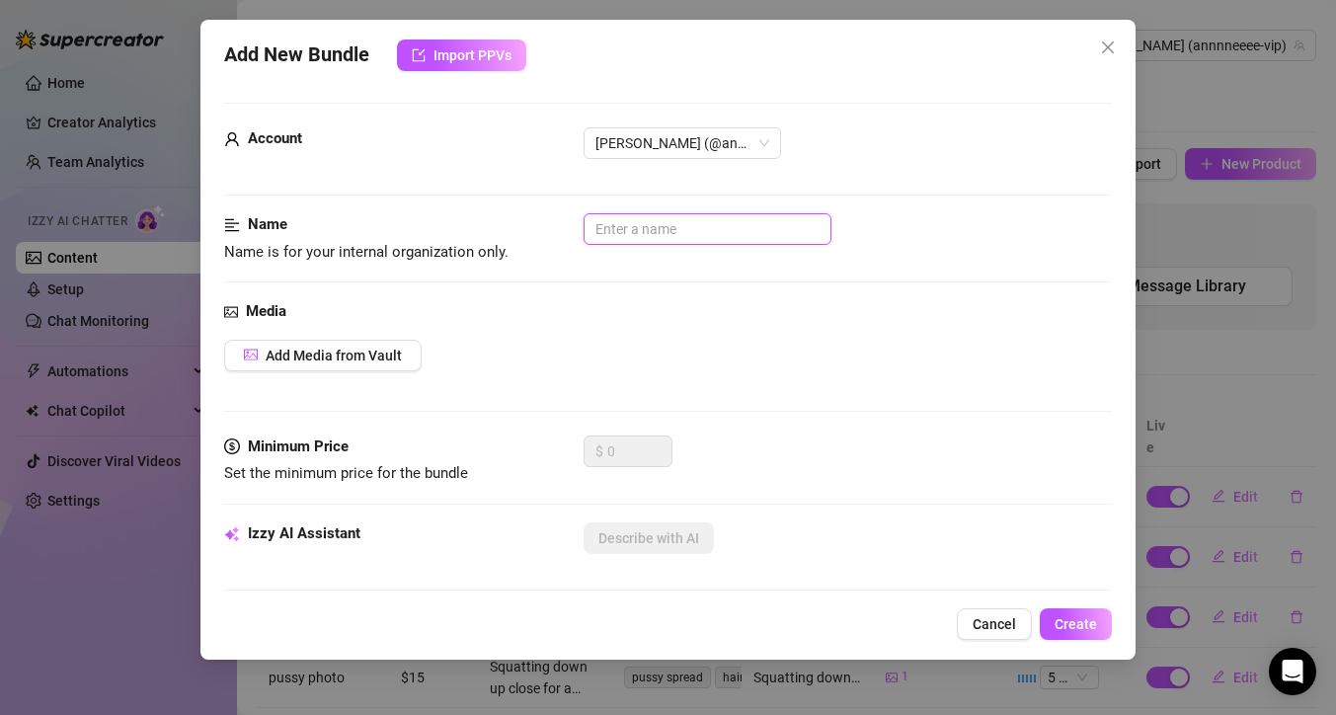
click at [654, 235] on input "text" at bounding box center [707, 229] width 248 height 32
click at [332, 352] on span "Add Media from Vault" at bounding box center [334, 356] width 136 height 16
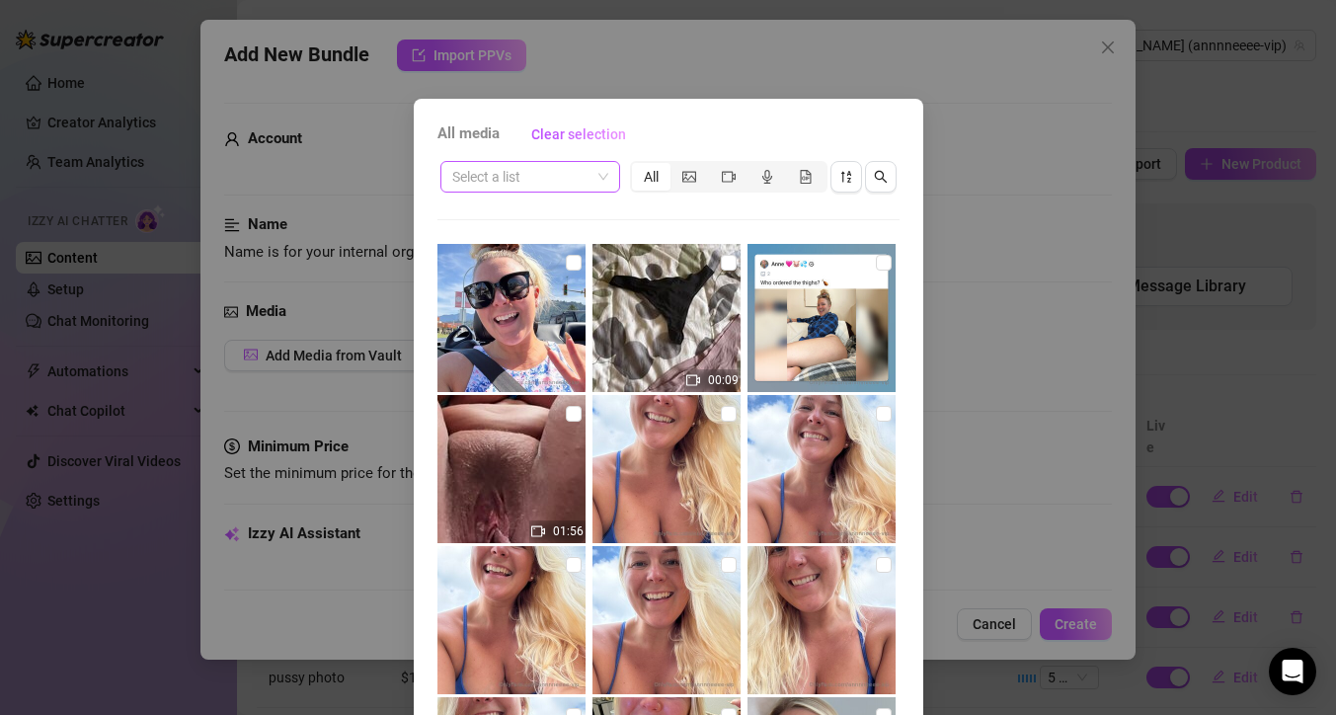
click at [594, 189] on span at bounding box center [530, 177] width 156 height 30
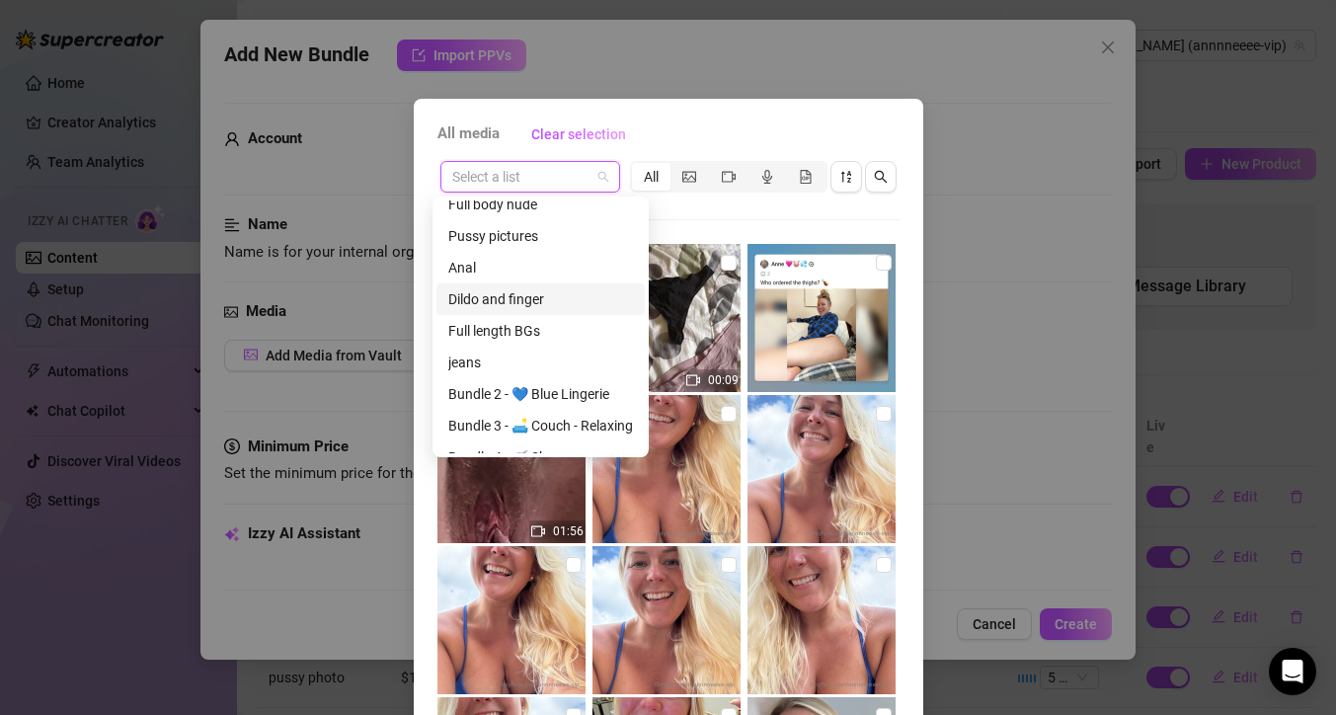
scroll to position [430, 0]
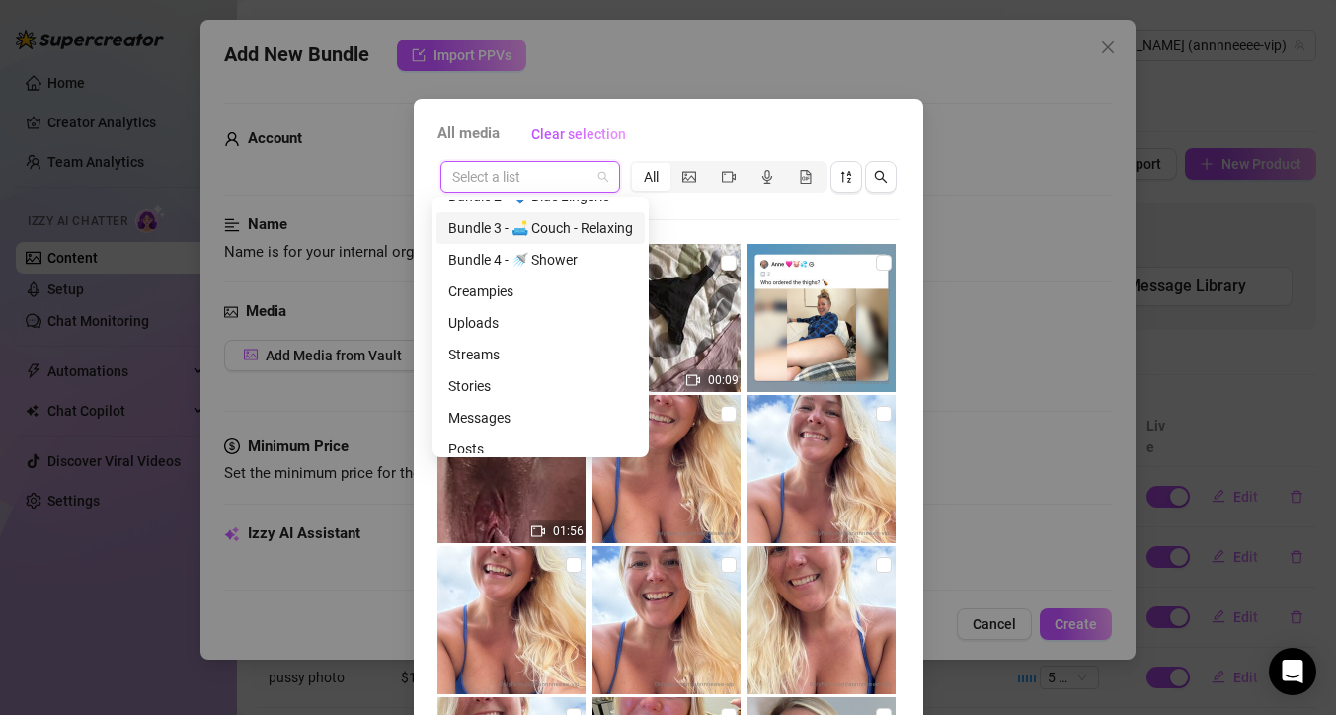
click at [564, 228] on div "Bundle 3 - 🛋️ Couch - Relaxing" at bounding box center [540, 228] width 185 height 22
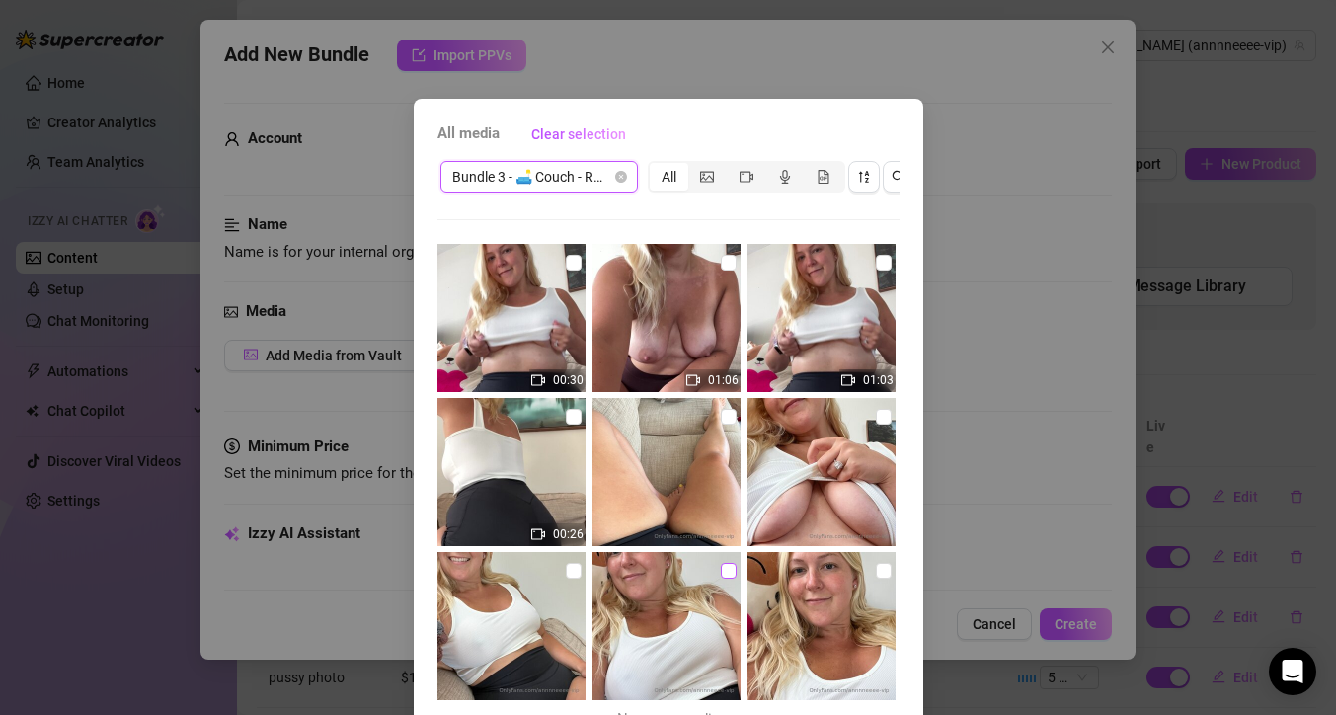
click at [721, 575] on input "checkbox" at bounding box center [729, 571] width 16 height 16
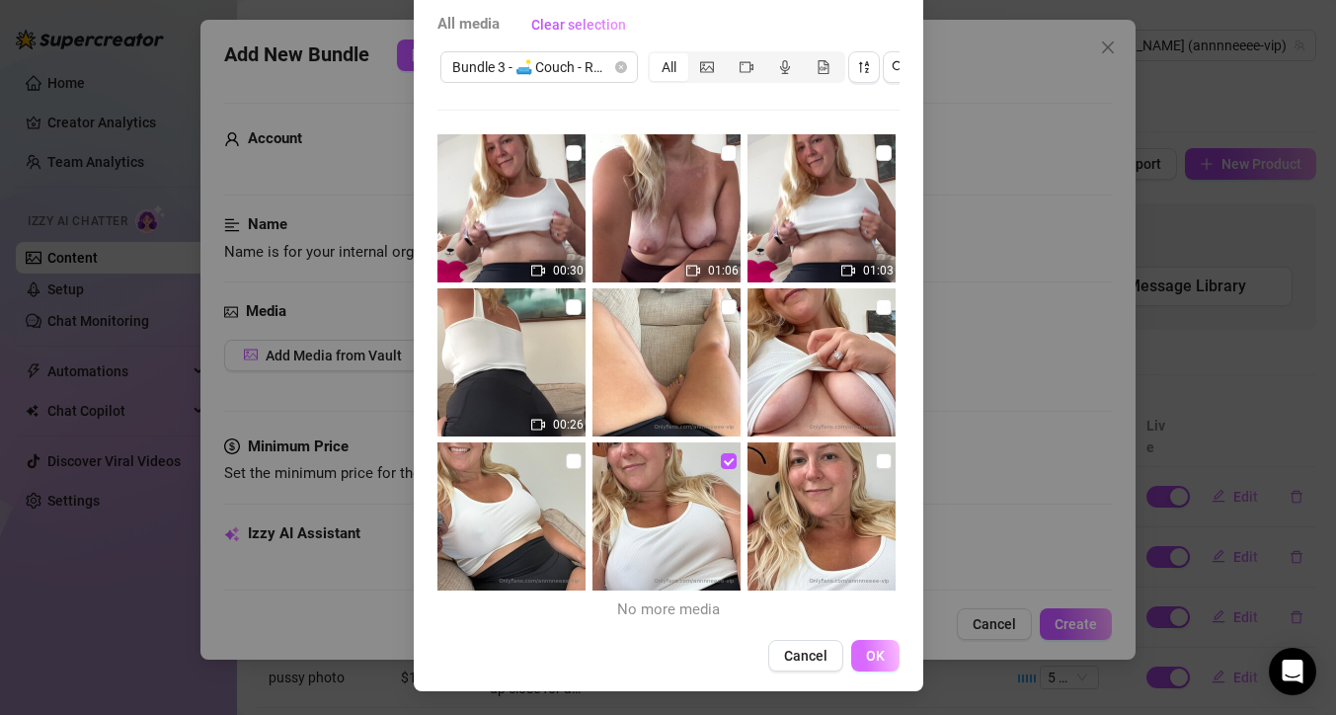
click at [854, 655] on button "OK" at bounding box center [875, 656] width 48 height 32
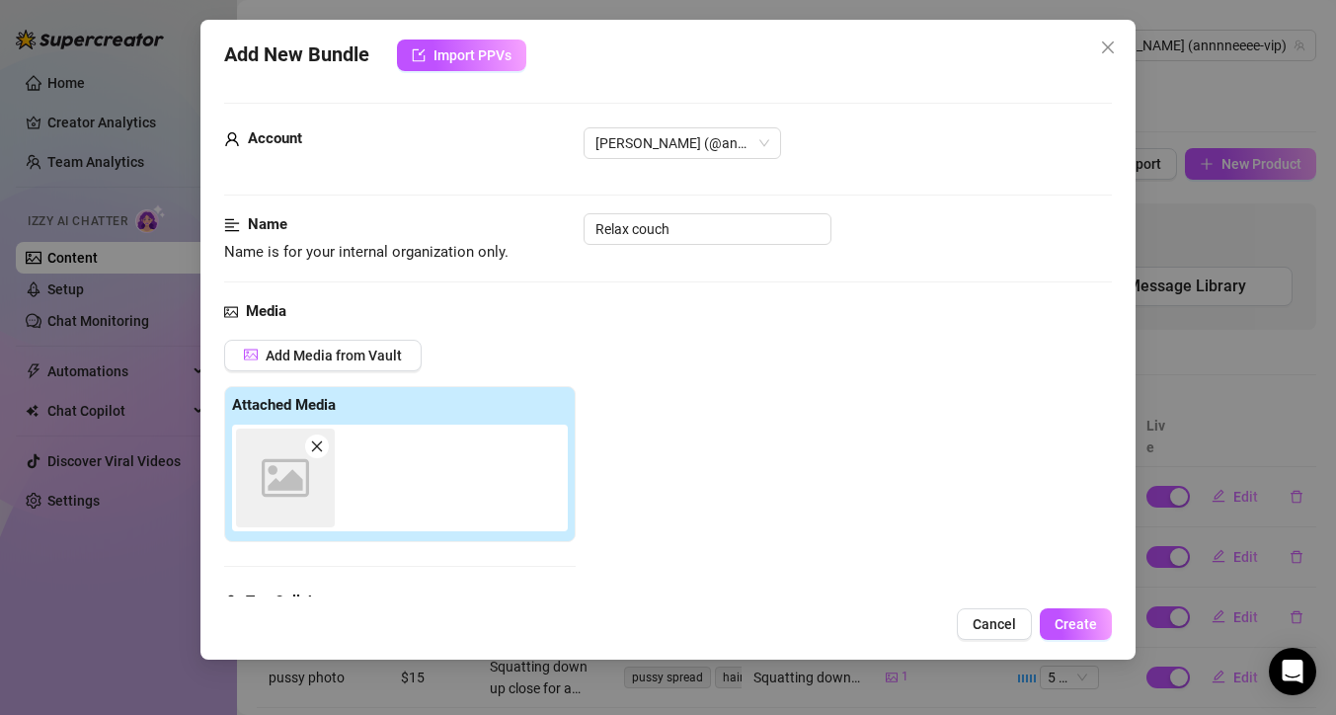
scroll to position [307, 0]
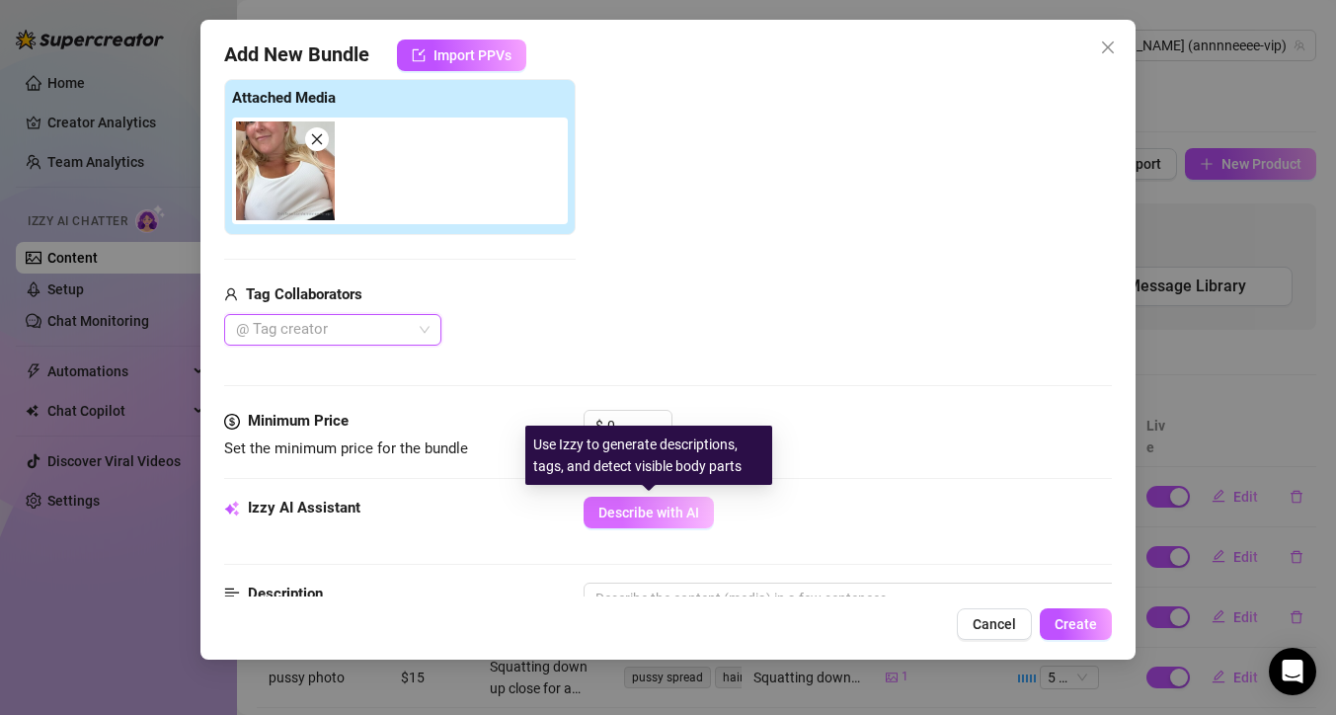
click at [665, 512] on span "Describe with AI" at bounding box center [648, 512] width 101 height 16
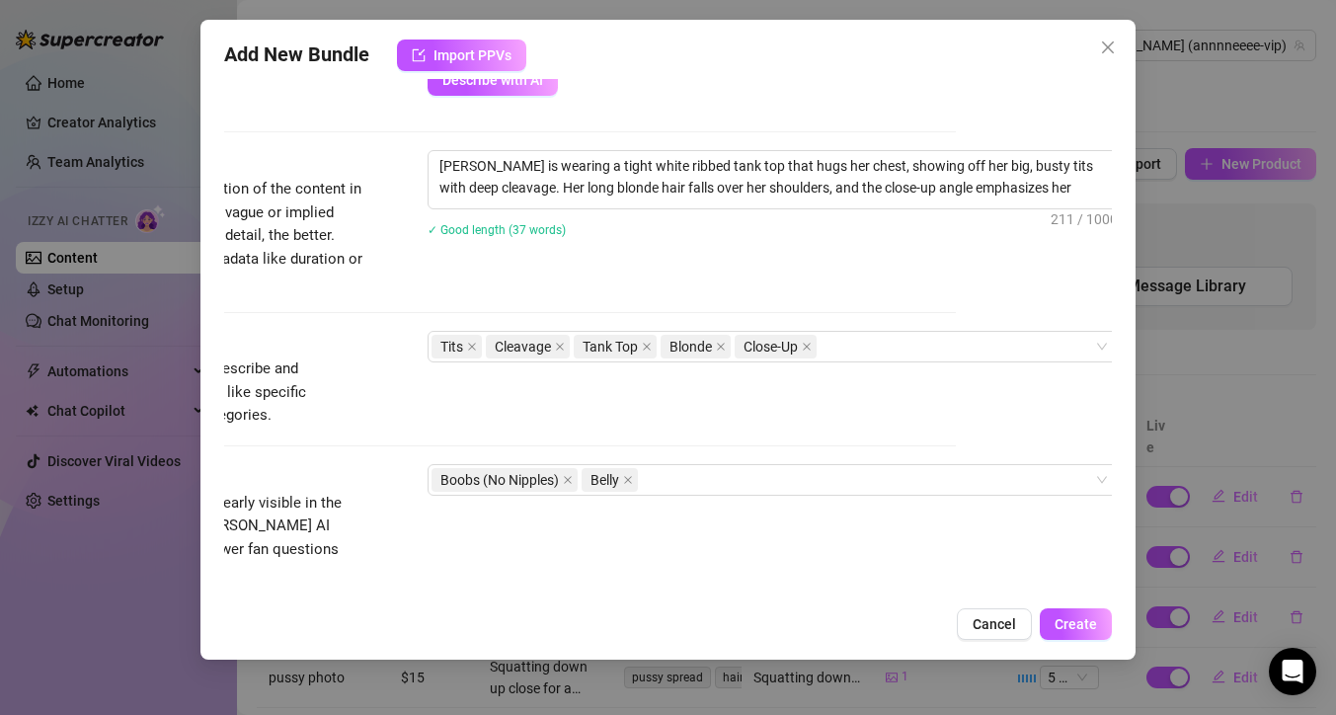
scroll to position [797, 156]
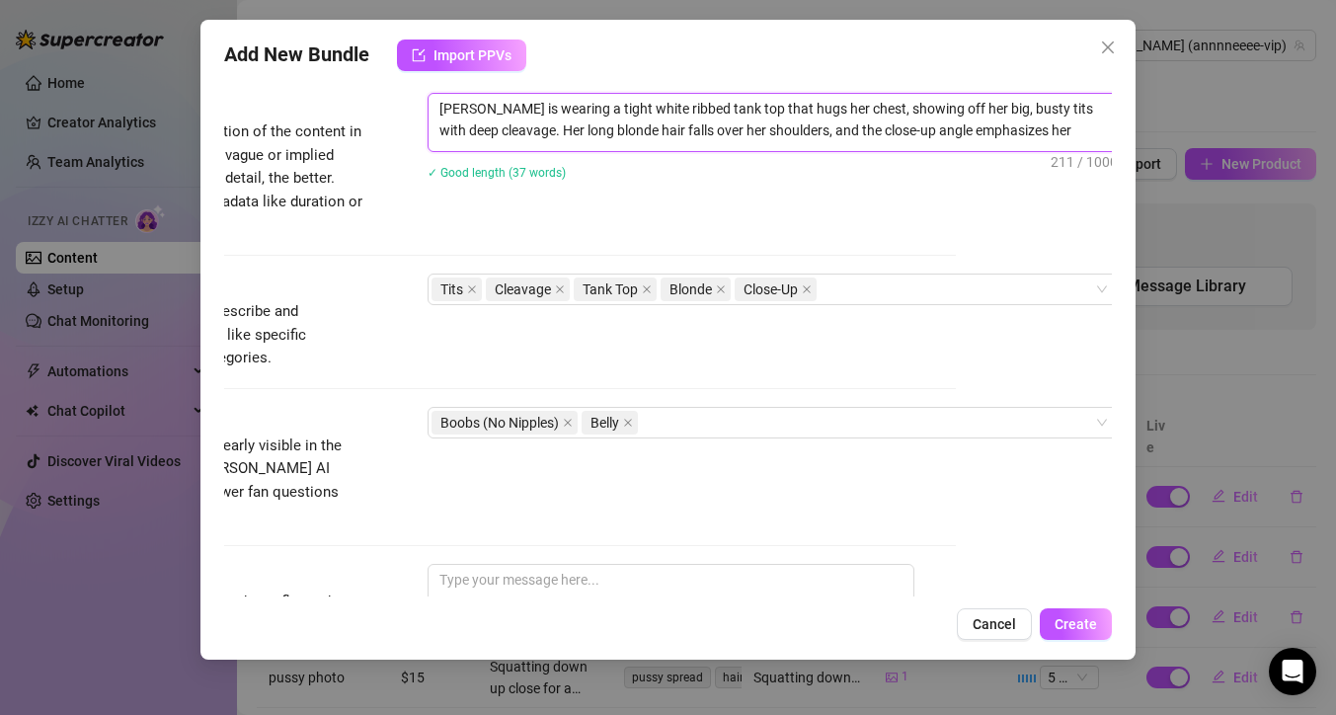
click at [487, 108] on textarea "[PERSON_NAME] is wearing a tight white ribbed tank top that hugs her chest, sho…" at bounding box center [772, 119] width 689 height 51
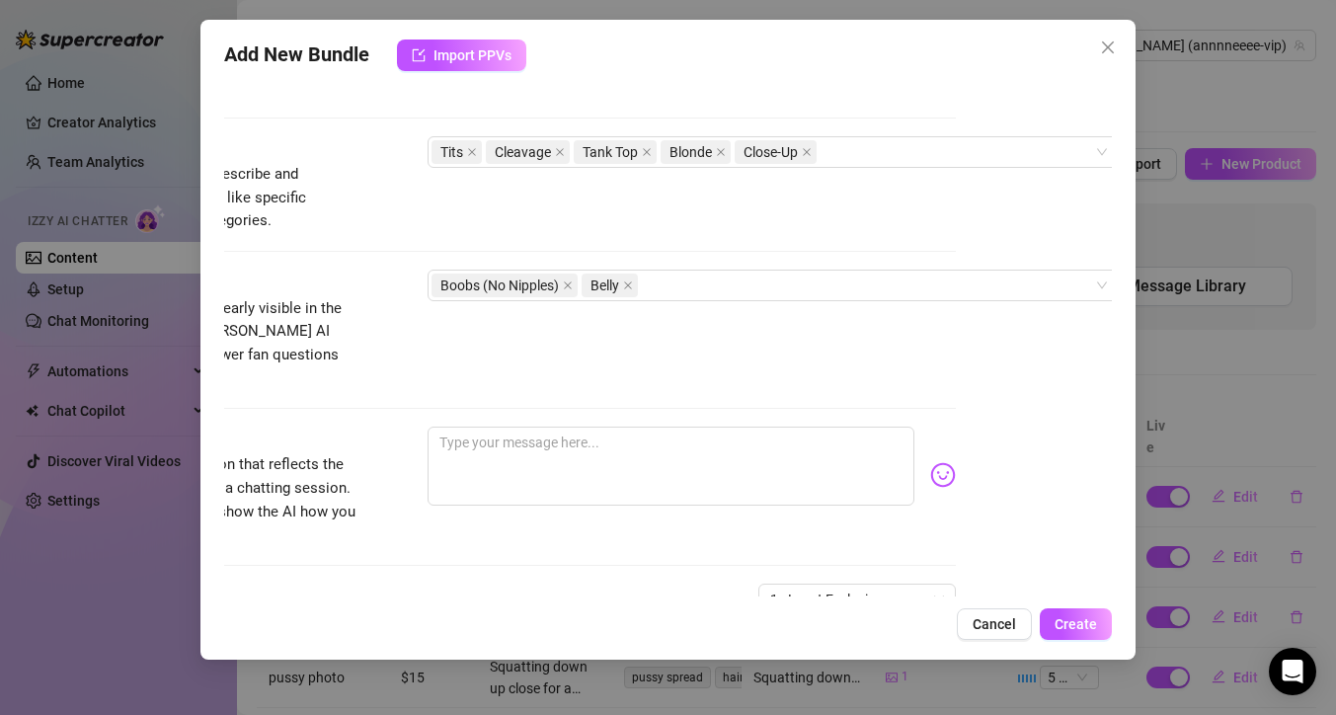
scroll to position [934, 22]
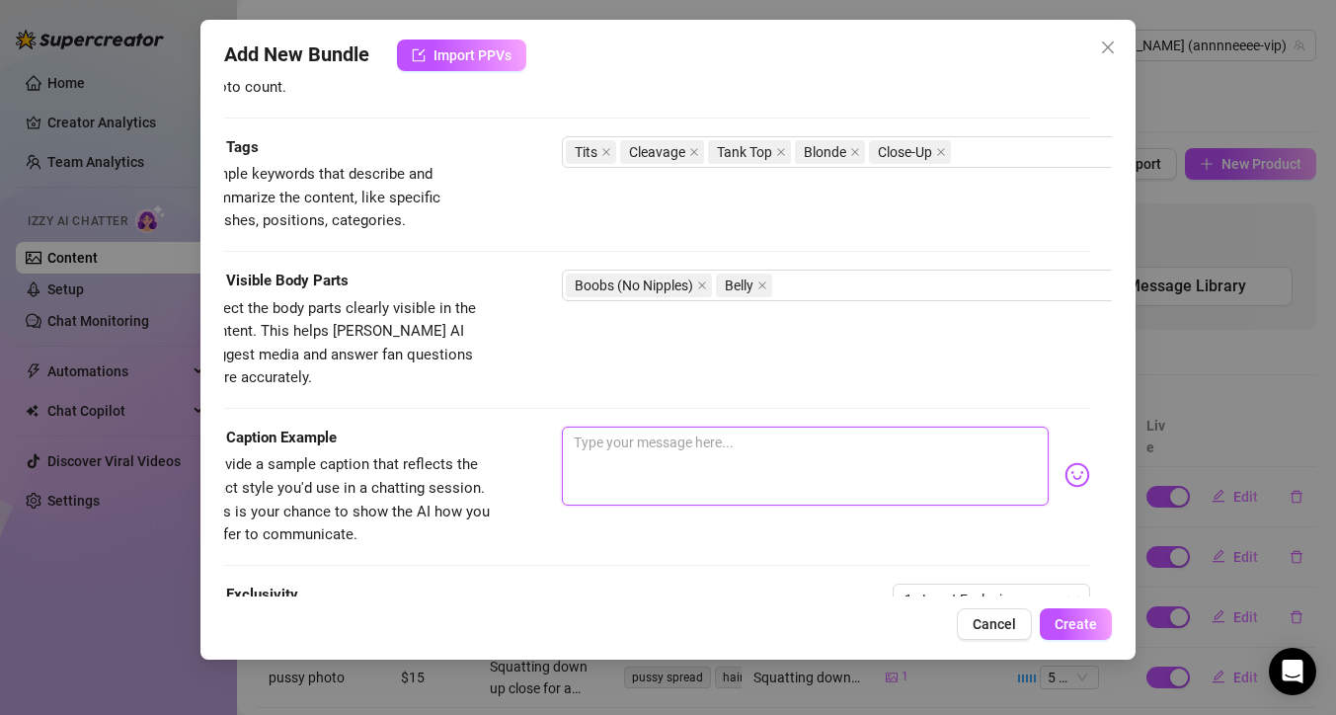
click at [592, 435] on textarea at bounding box center [805, 465] width 487 height 79
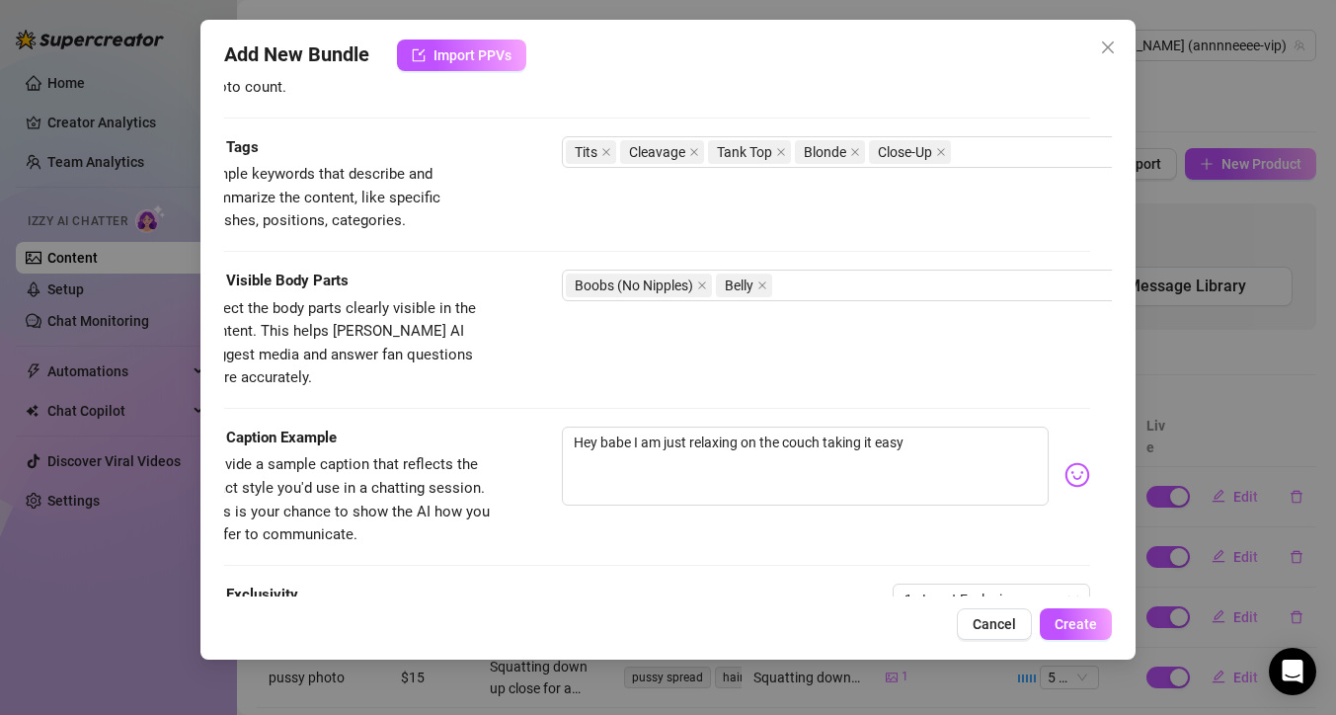
click at [1064, 462] on img at bounding box center [1077, 475] width 26 height 26
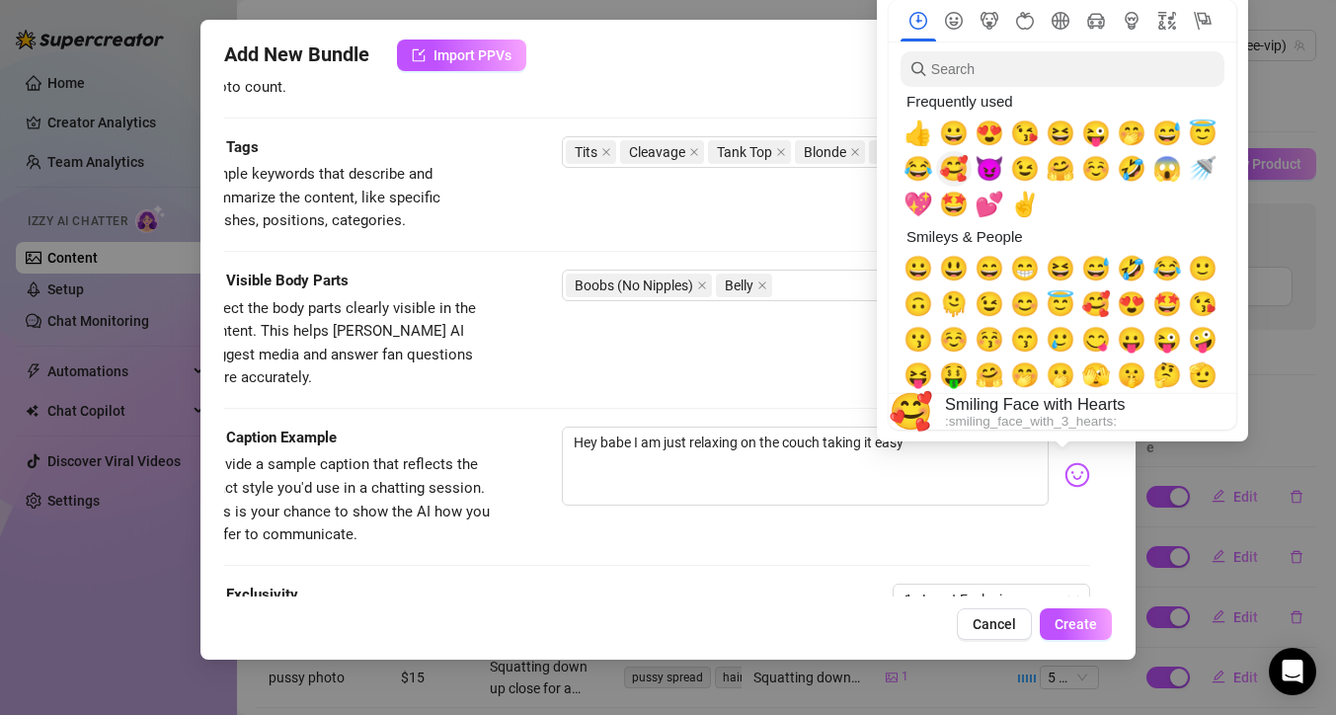
click at [963, 168] on span "🥰" at bounding box center [954, 169] width 30 height 28
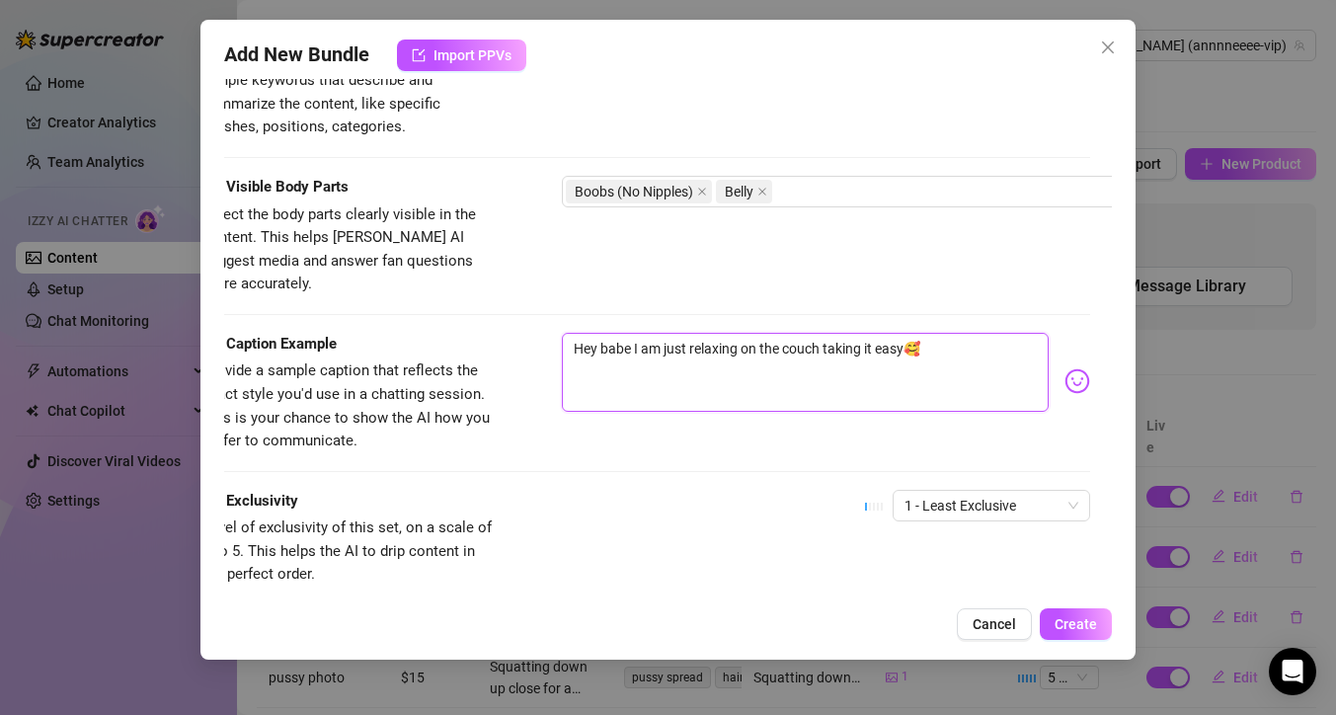
scroll to position [1156, 22]
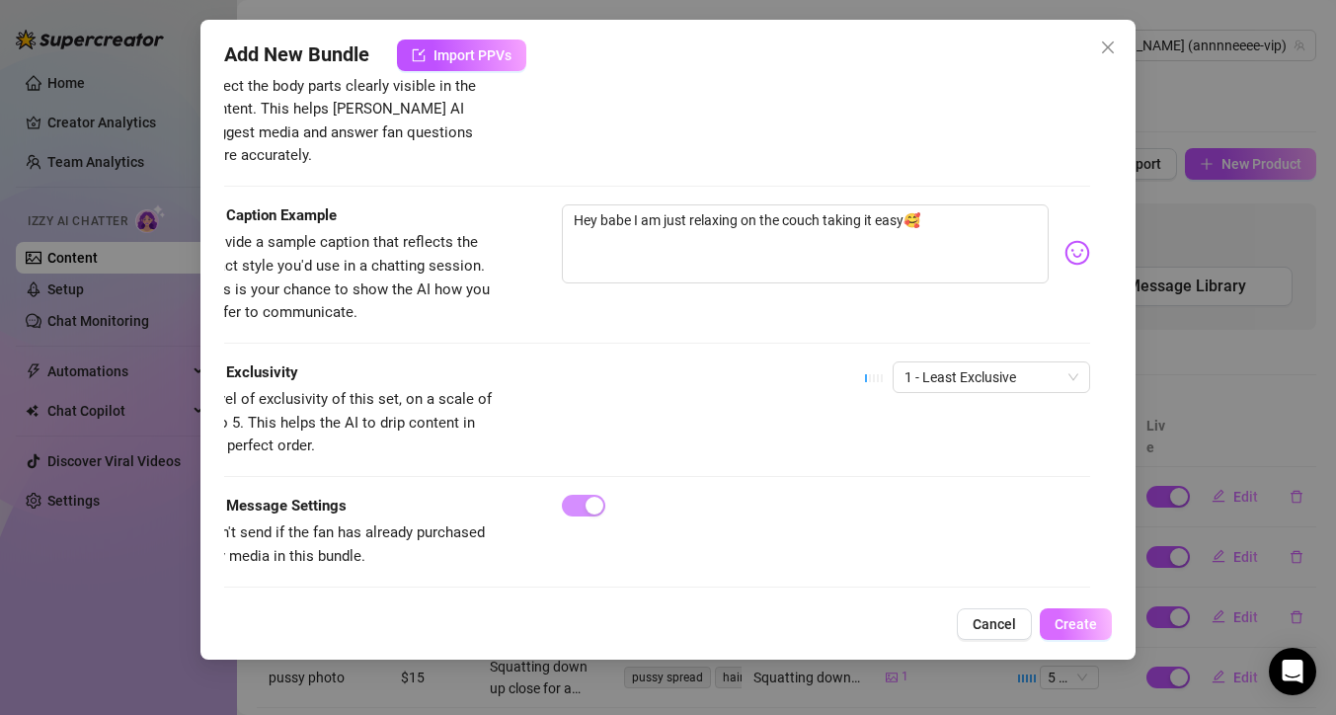
click at [1085, 621] on span "Create" at bounding box center [1075, 624] width 42 height 16
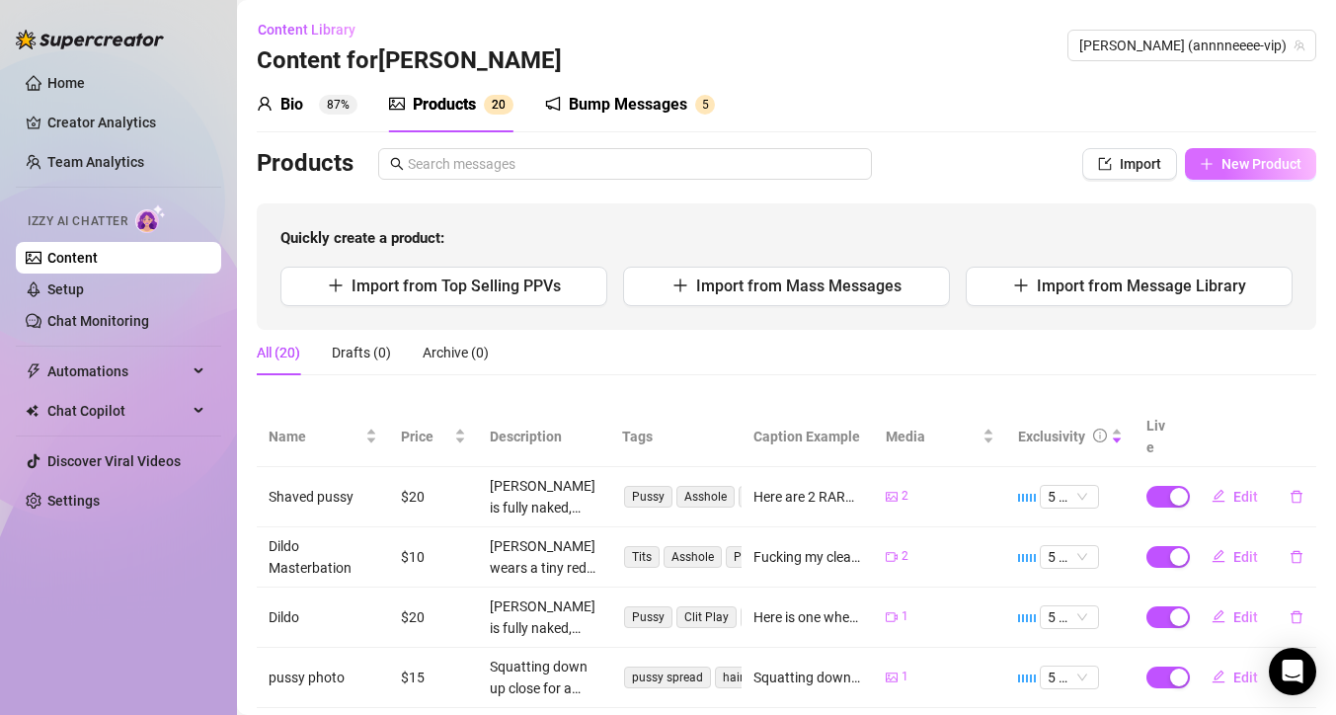
click at [1229, 164] on span "New Product" at bounding box center [1261, 164] width 80 height 16
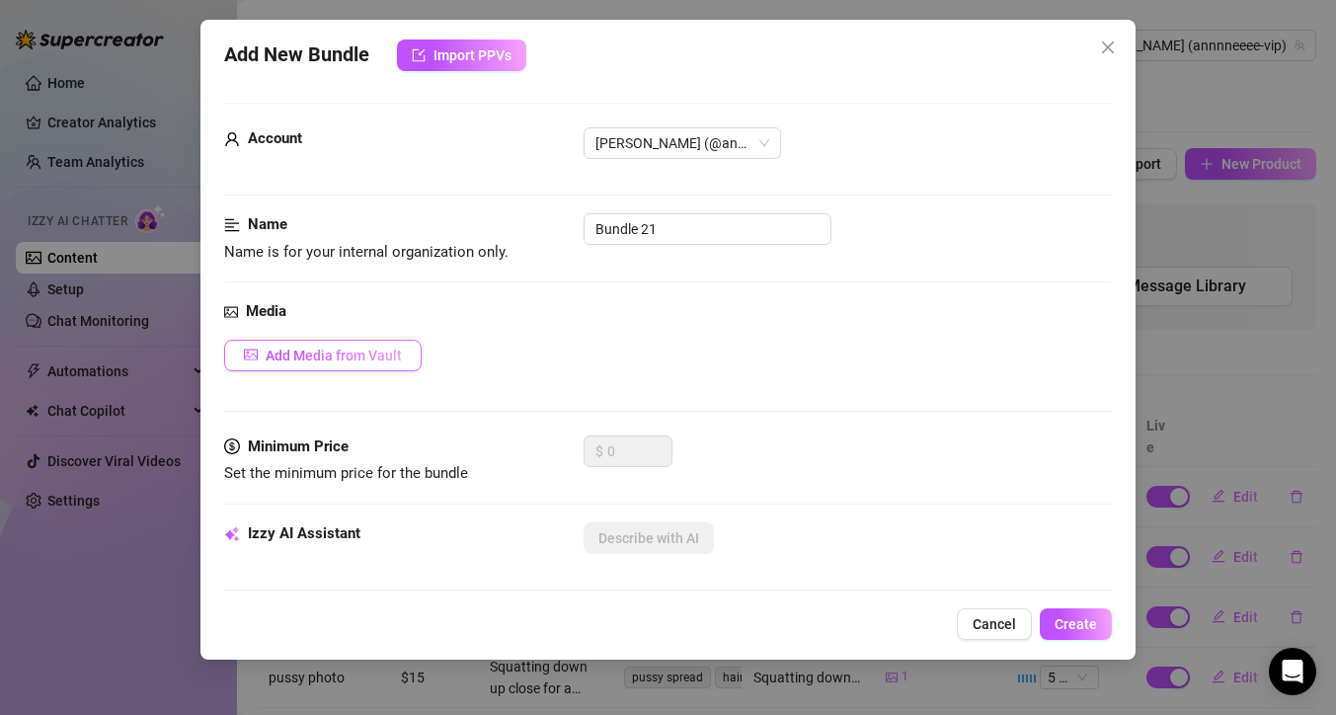
click at [307, 357] on span "Add Media from Vault" at bounding box center [334, 356] width 136 height 16
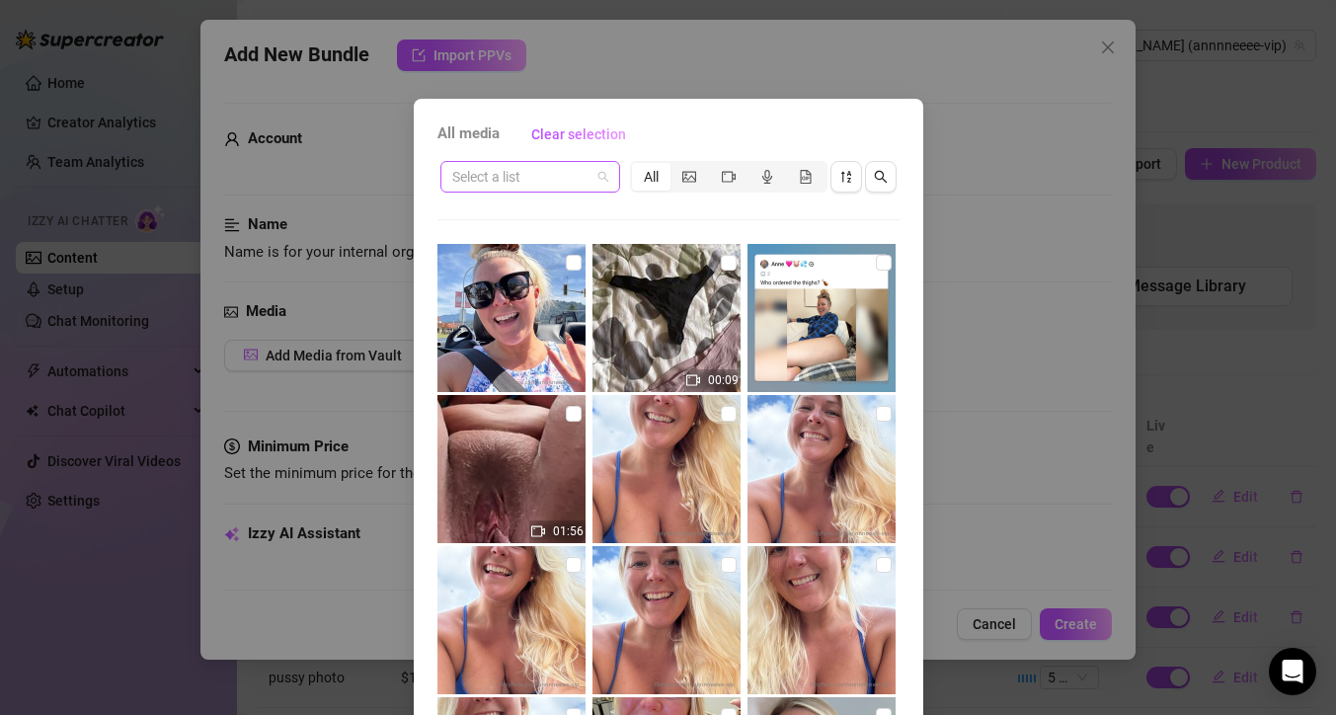
click at [595, 187] on span at bounding box center [530, 177] width 156 height 30
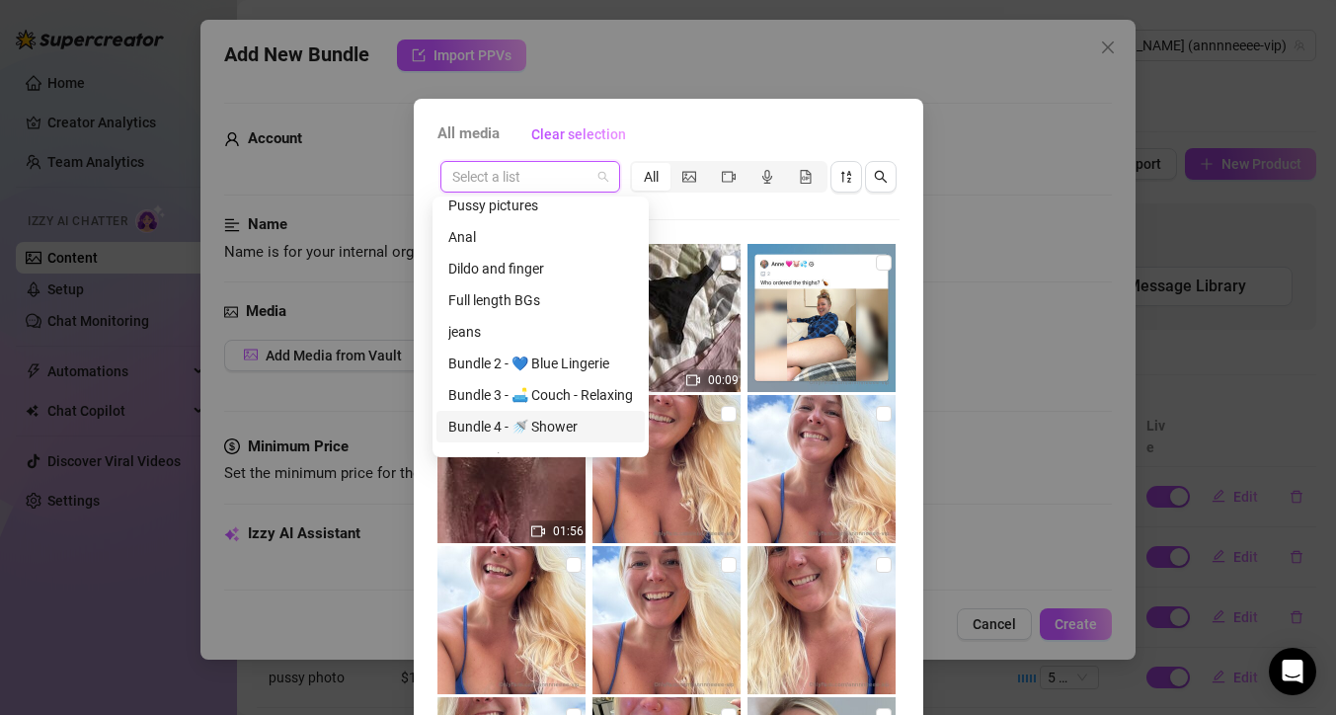
scroll to position [265, 0]
click at [575, 394] on div "Bundle 3 - 🛋️ Couch - Relaxing" at bounding box center [540, 394] width 185 height 22
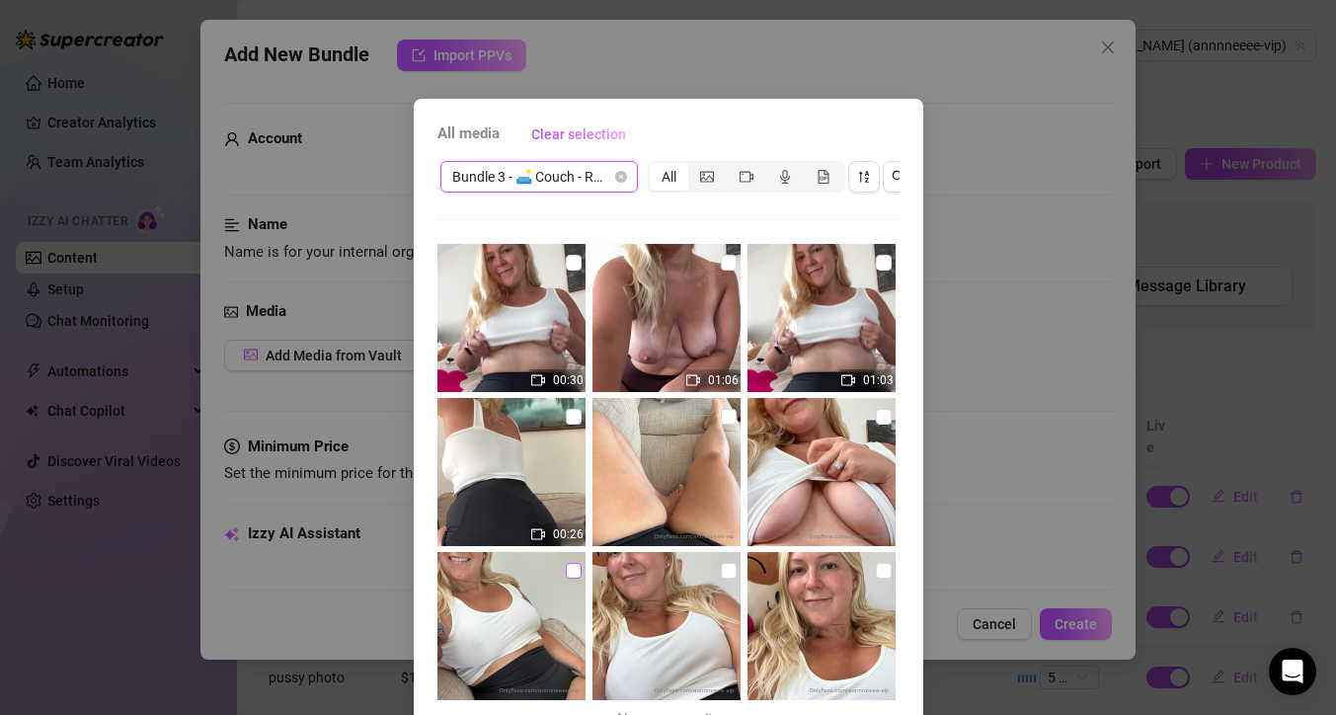
click at [566, 571] on input "checkbox" at bounding box center [574, 571] width 16 height 16
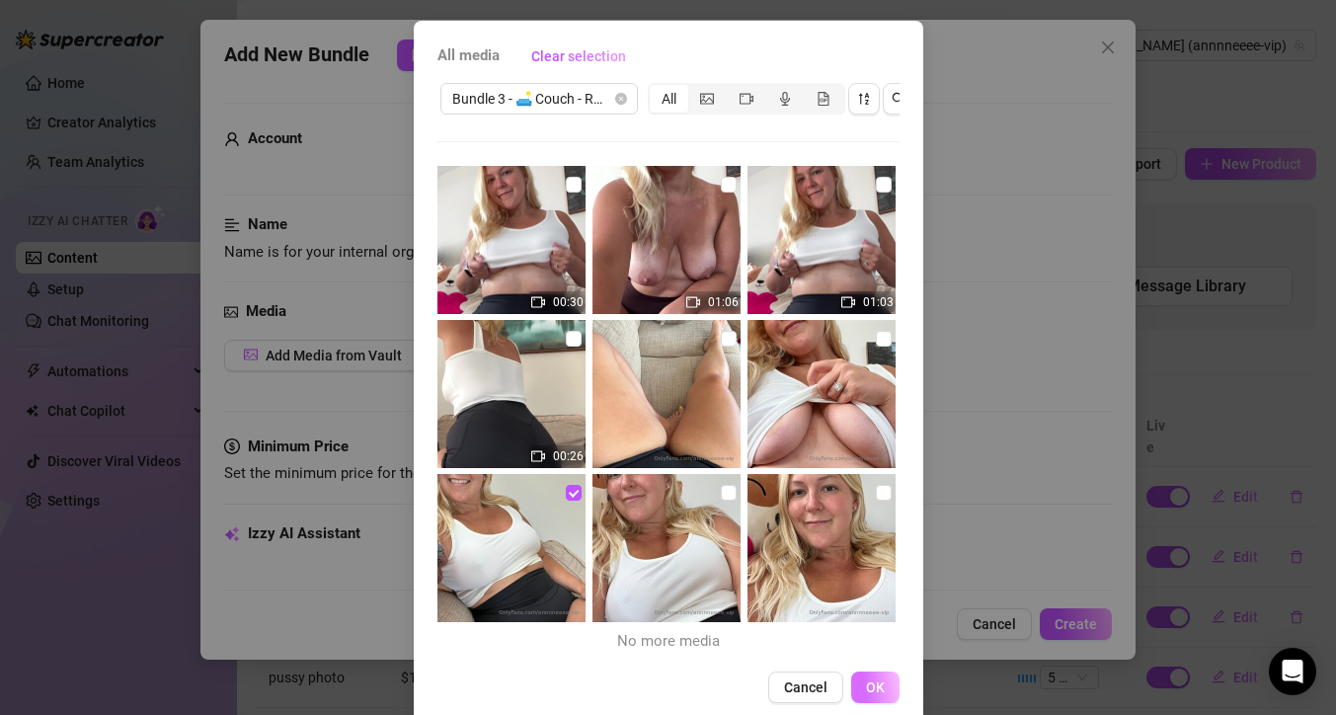
click at [872, 692] on button "OK" at bounding box center [875, 687] width 48 height 32
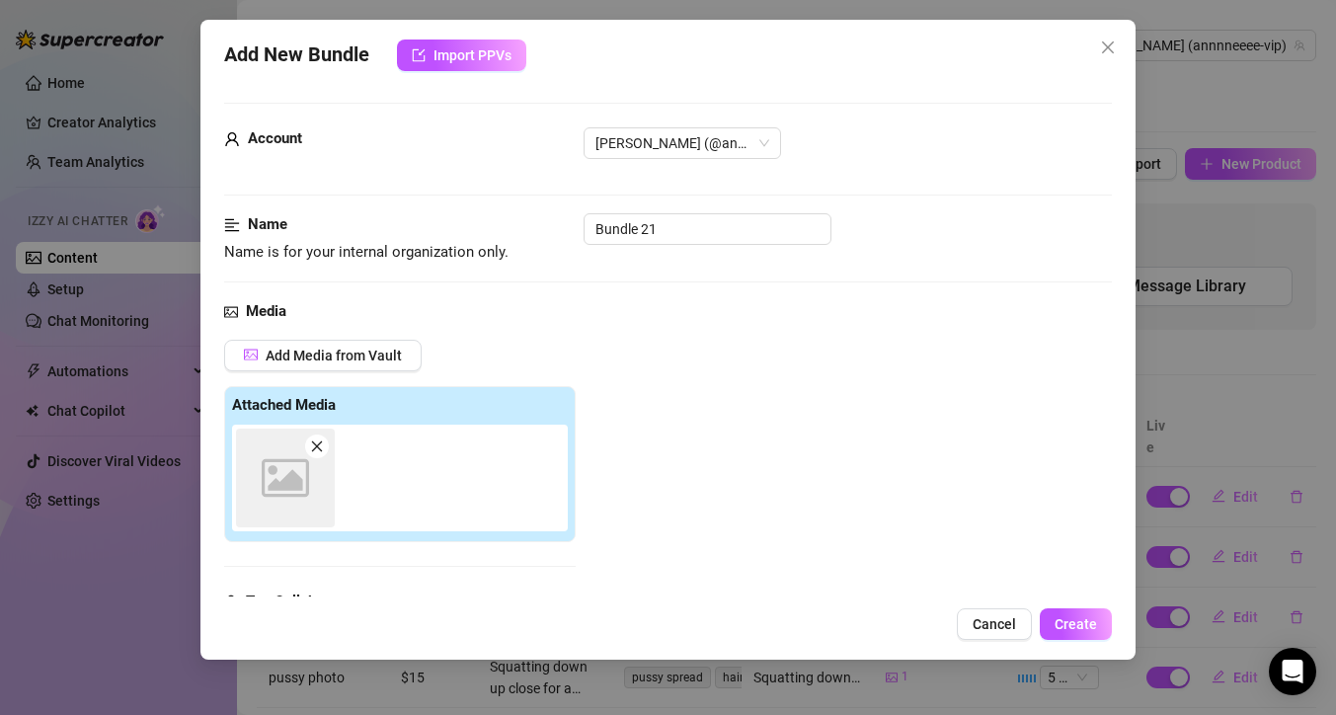
scroll to position [307, 0]
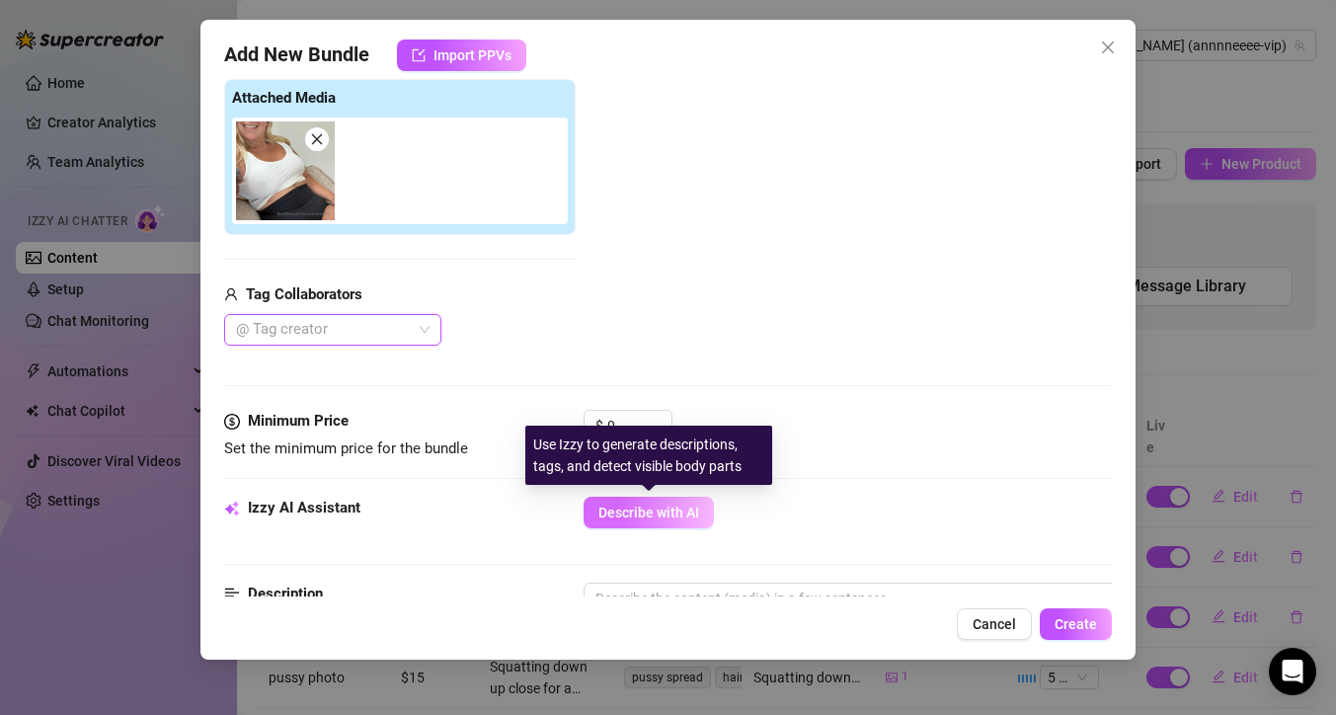
click at [665, 512] on span "Describe with AI" at bounding box center [648, 512] width 101 height 16
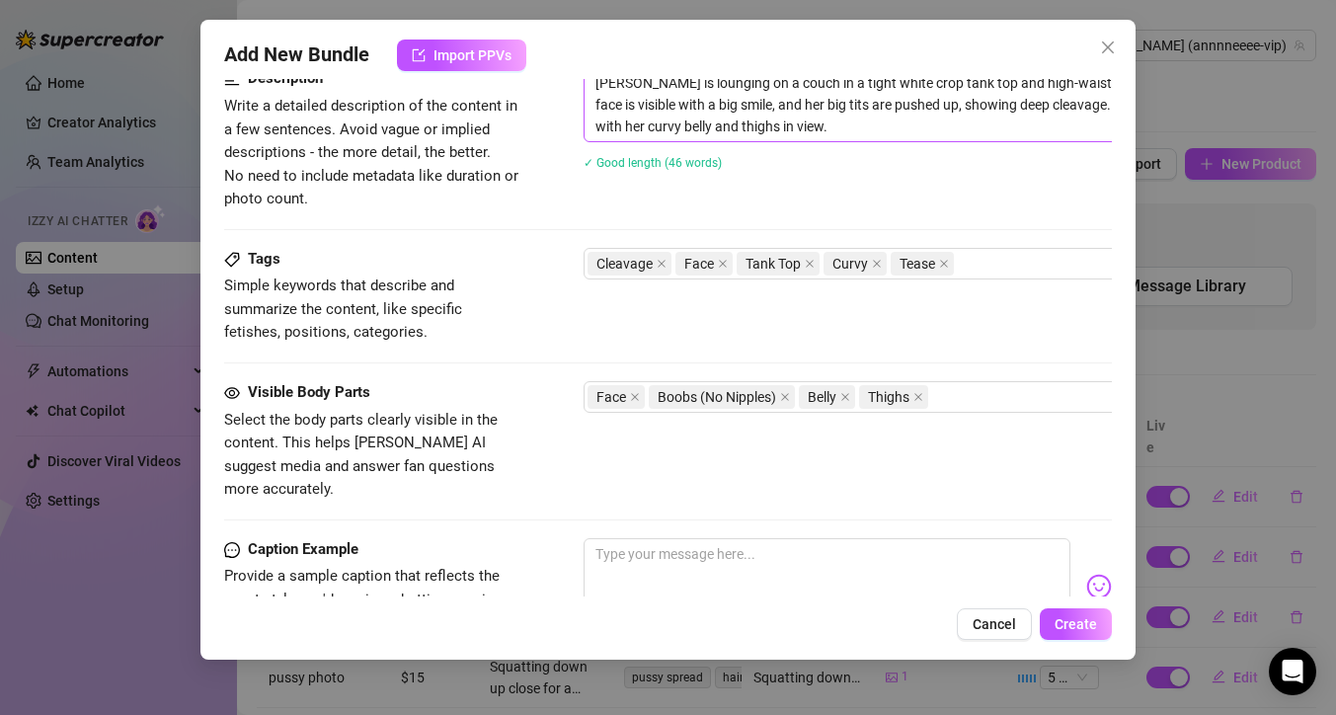
scroll to position [839, 0]
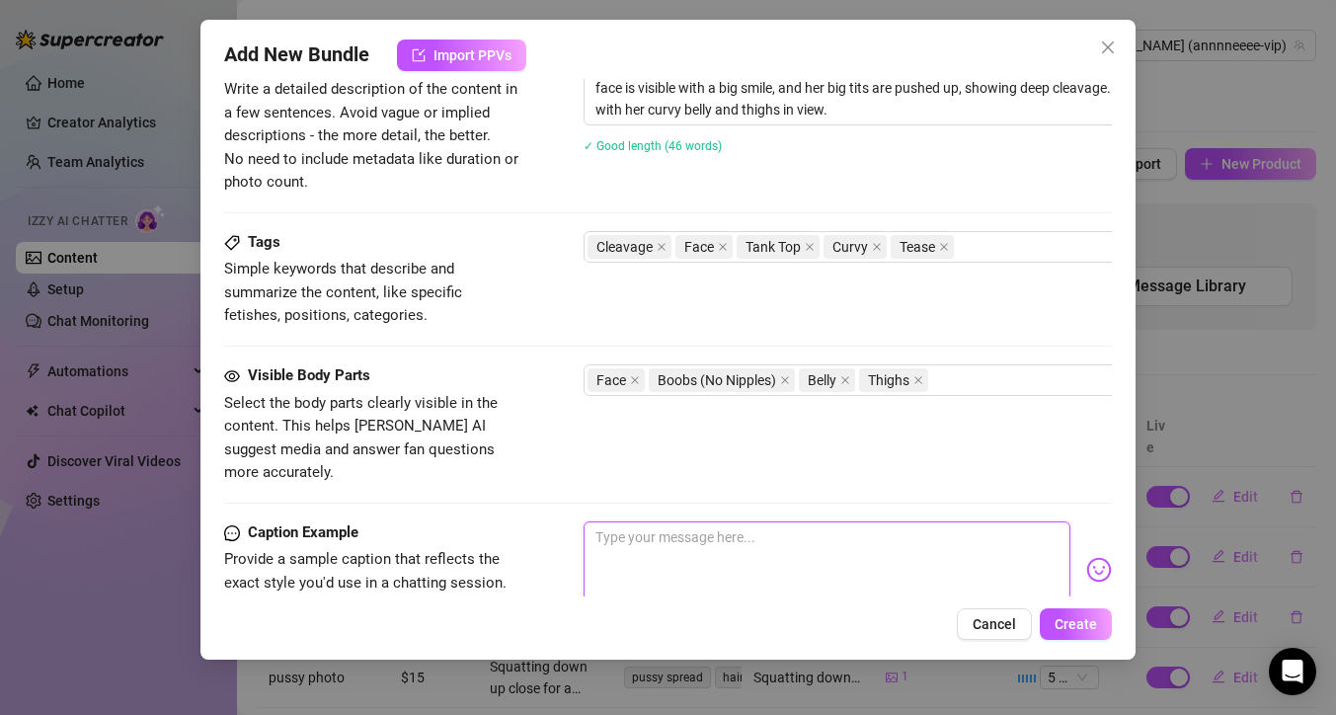
click at [650, 525] on textarea at bounding box center [826, 560] width 487 height 79
click at [1086, 557] on img at bounding box center [1099, 570] width 26 height 26
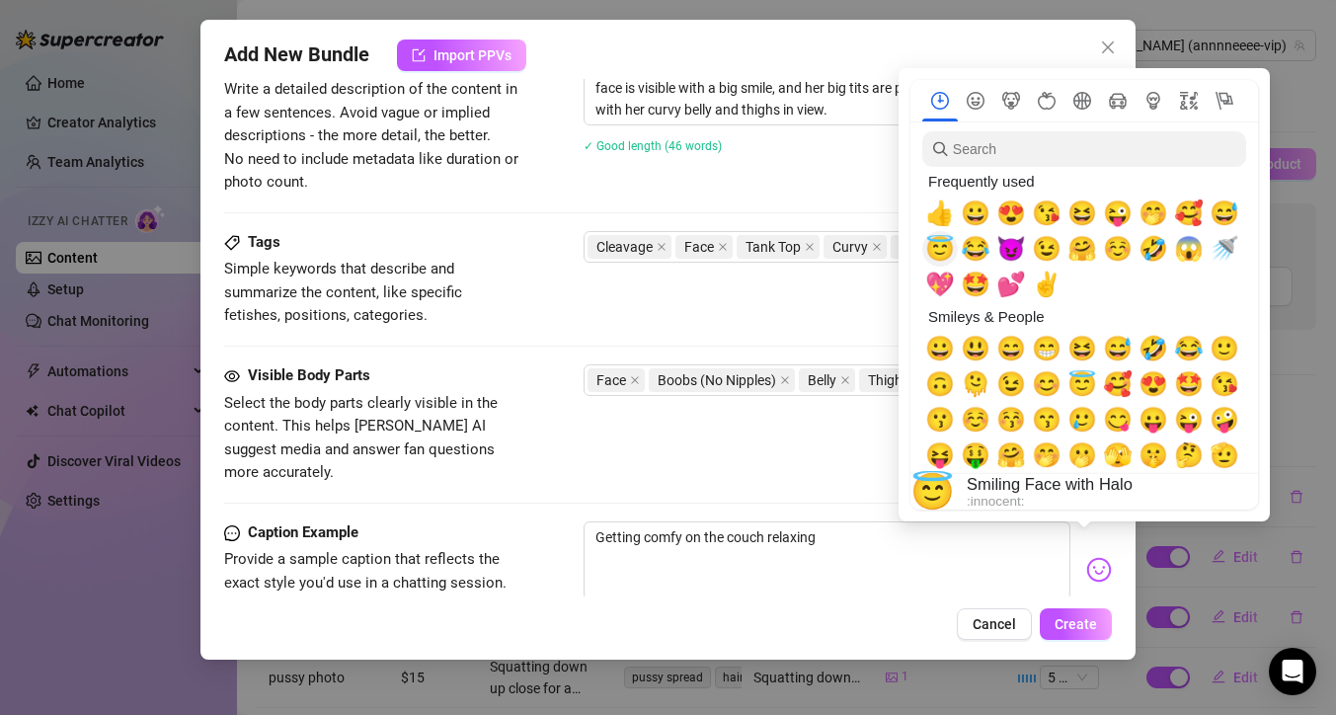
click at [937, 245] on span "😇" at bounding box center [940, 249] width 30 height 28
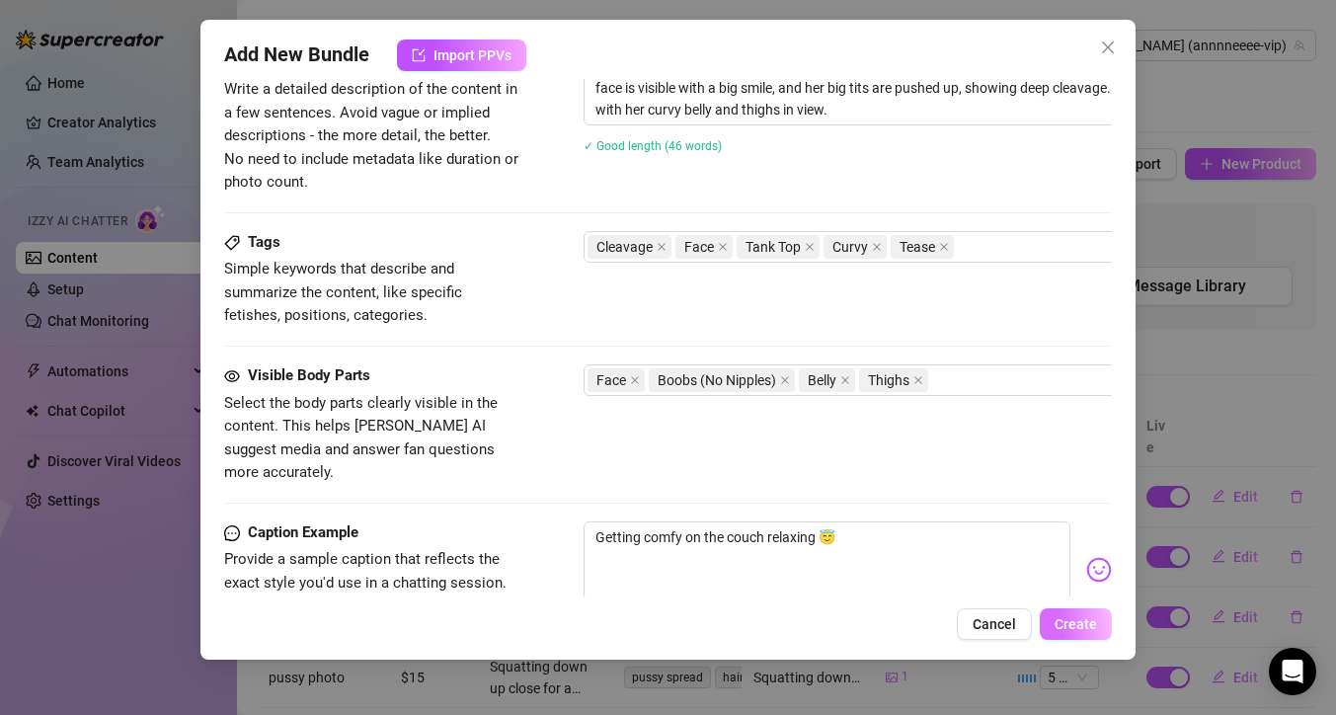
click at [1079, 618] on span "Create" at bounding box center [1075, 624] width 42 height 16
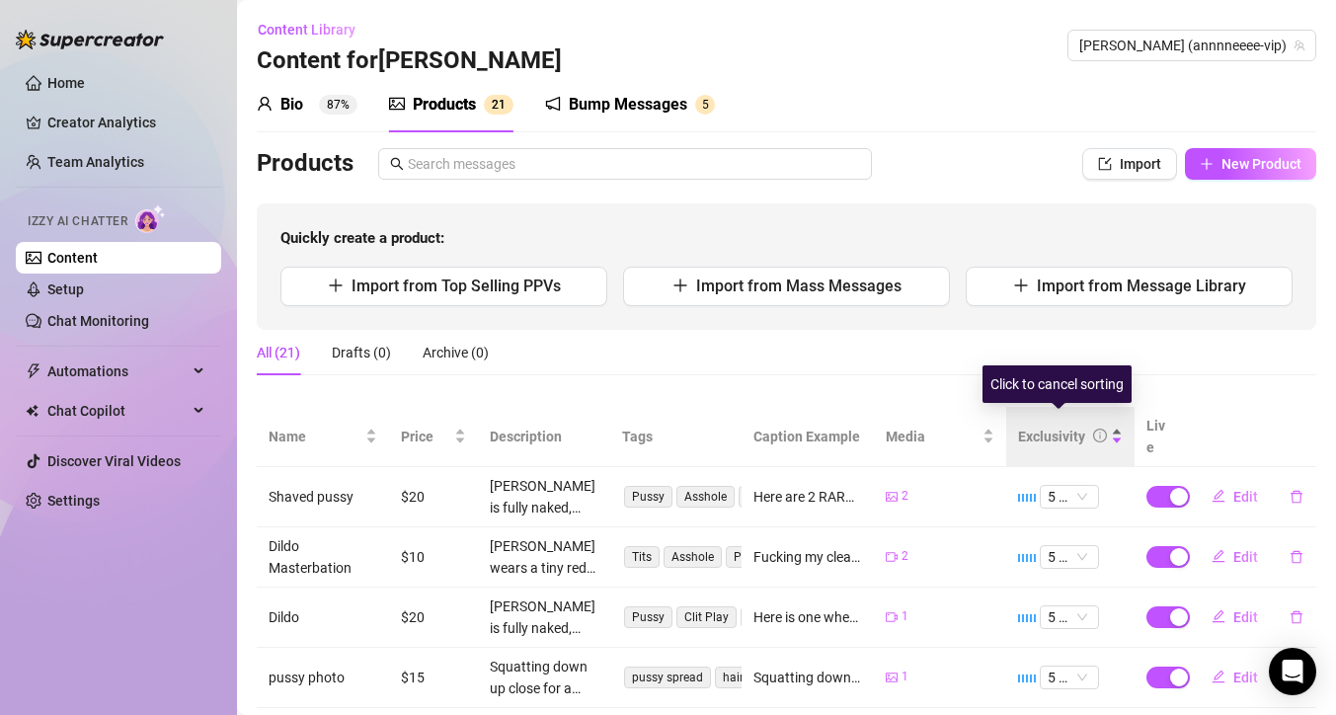
click at [1106, 425] on div "Exclusivity" at bounding box center [1070, 436] width 105 height 22
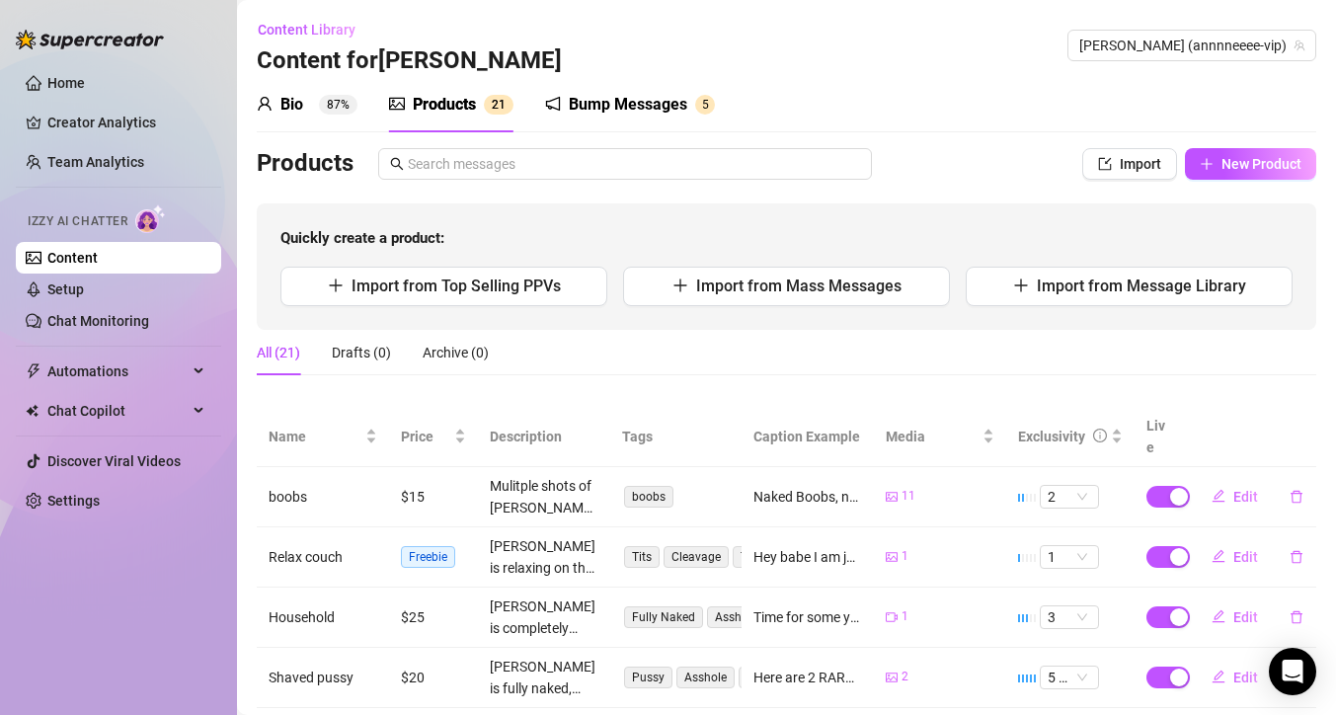
scroll to position [126, 0]
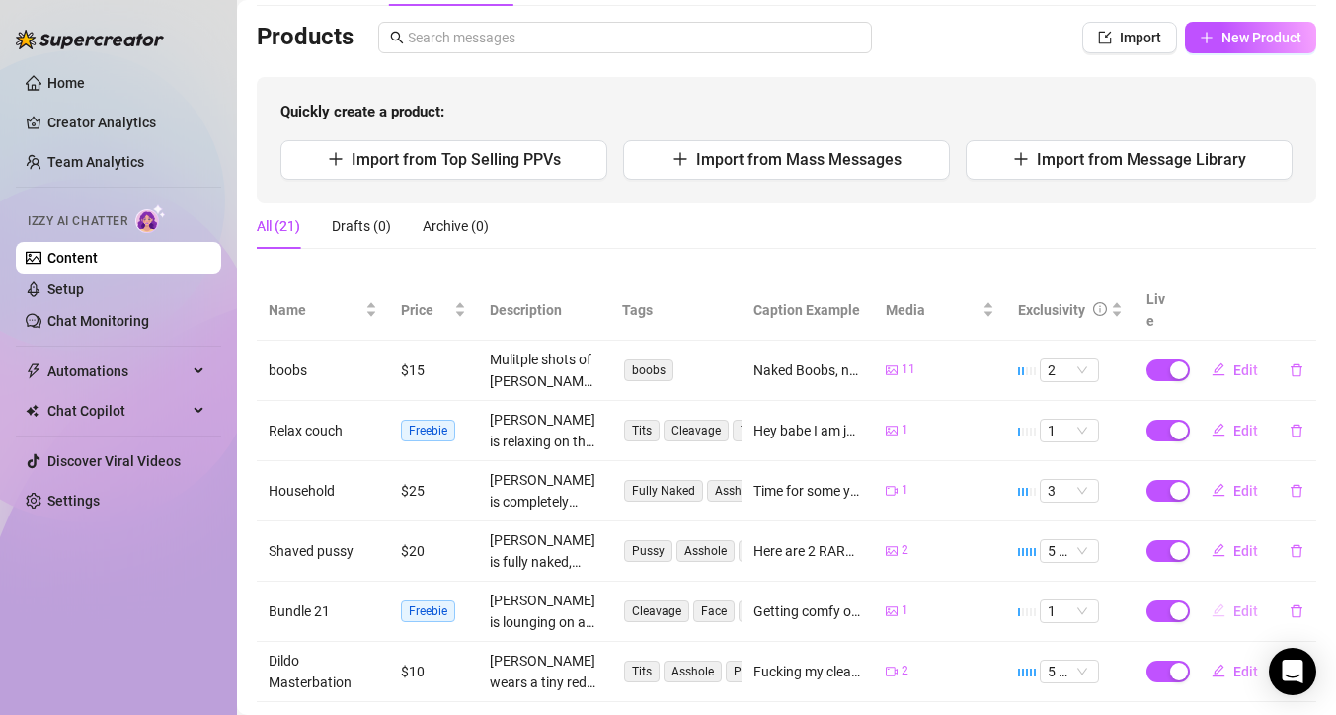
click at [1211, 603] on icon "edit" at bounding box center [1218, 610] width 14 height 14
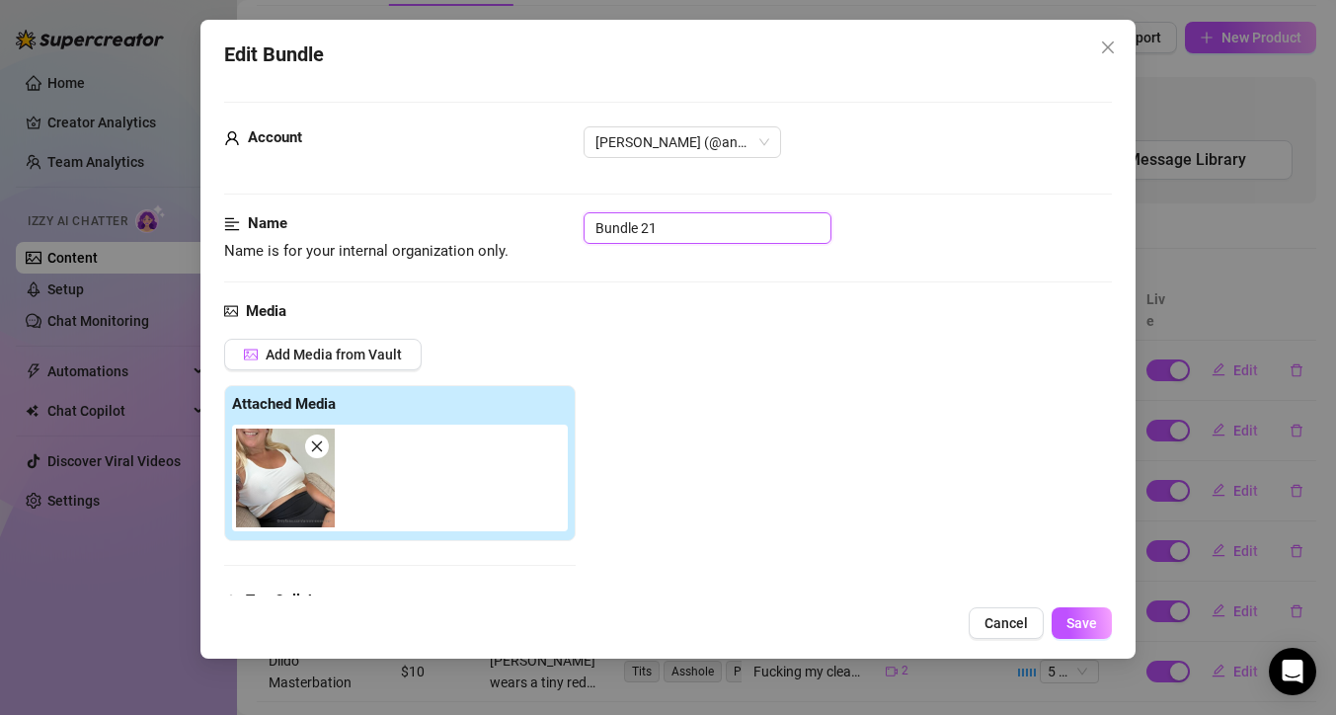
drag, startPoint x: 620, startPoint y: 235, endPoint x: 551, endPoint y: 233, distance: 69.1
click at [551, 233] on div "Name Name is for your internal organization only. Bundle 21" at bounding box center [668, 237] width 888 height 50
drag, startPoint x: 511, startPoint y: 60, endPoint x: 864, endPoint y: 393, distance: 484.7
click at [739, 65] on div "Edit Bundle" at bounding box center [668, 54] width 888 height 31
click at [1015, 623] on span "Cancel" at bounding box center [1005, 623] width 43 height 16
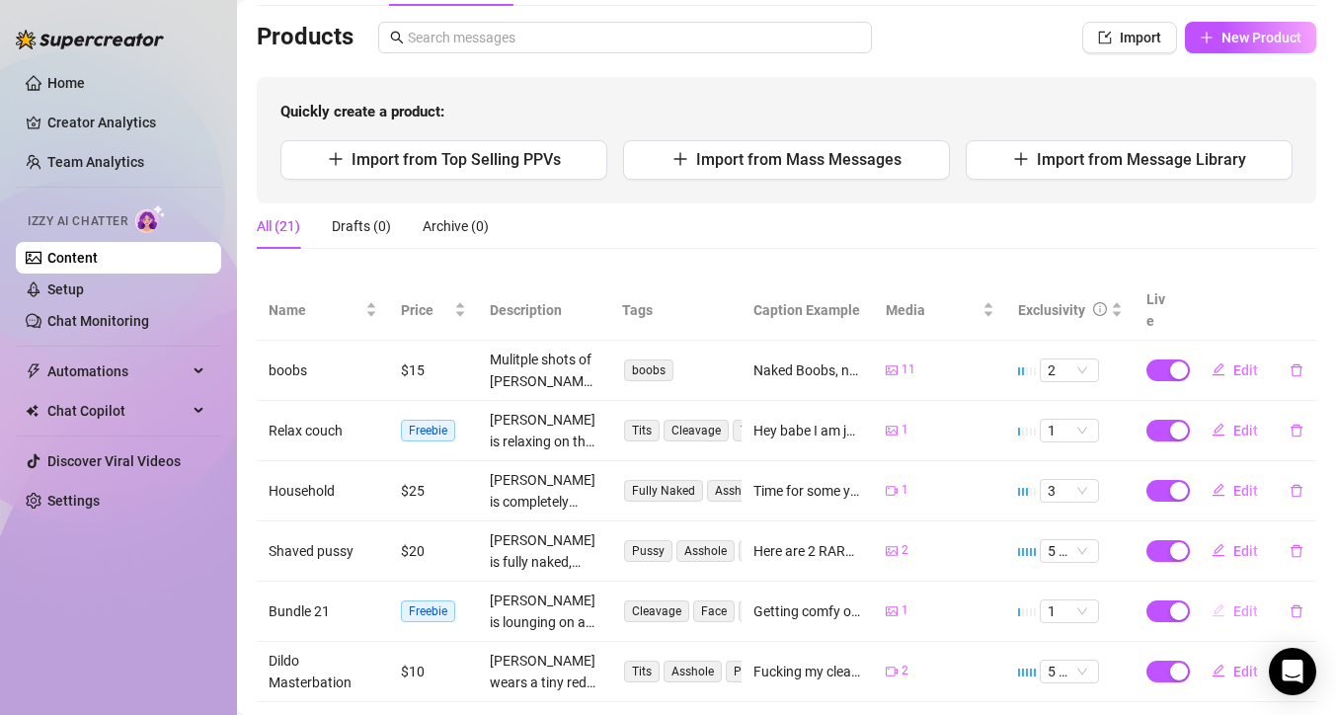
click at [1211, 603] on icon "edit" at bounding box center [1218, 610] width 14 height 14
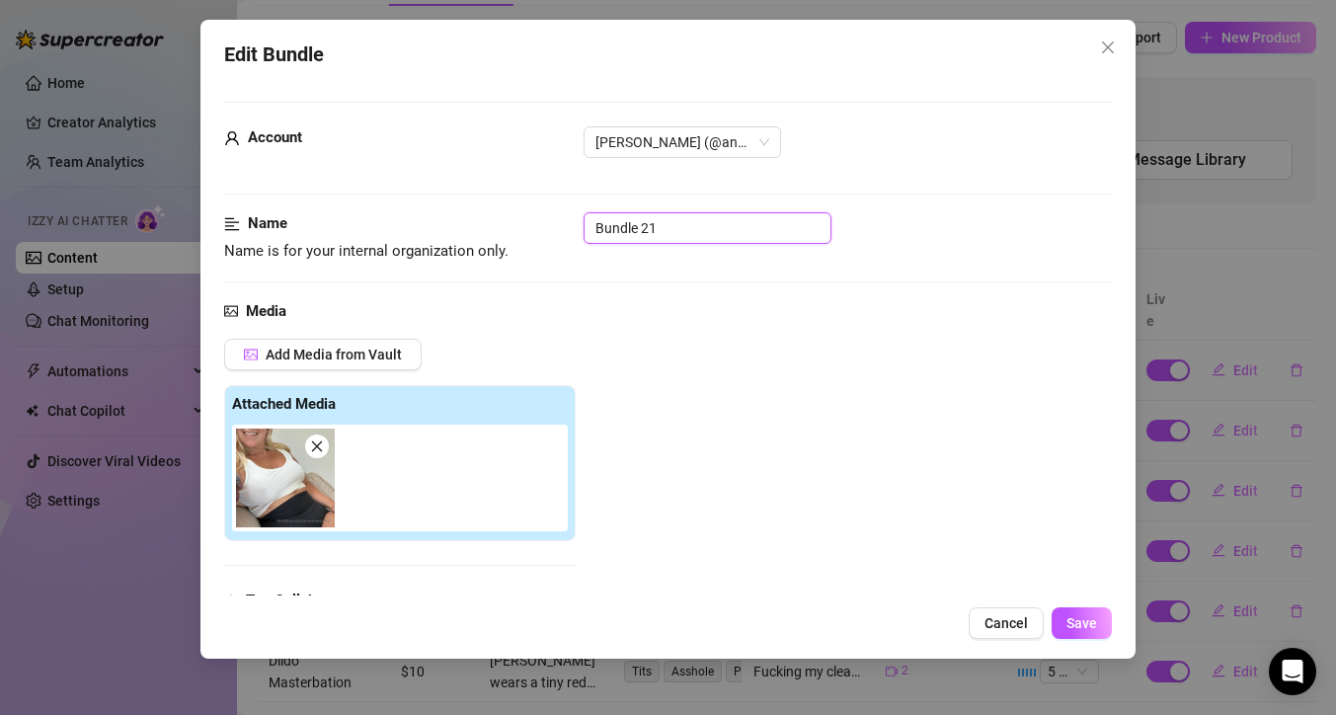
drag, startPoint x: 693, startPoint y: 221, endPoint x: 458, endPoint y: 188, distance: 237.3
click at [1098, 631] on button "Save" at bounding box center [1081, 623] width 60 height 32
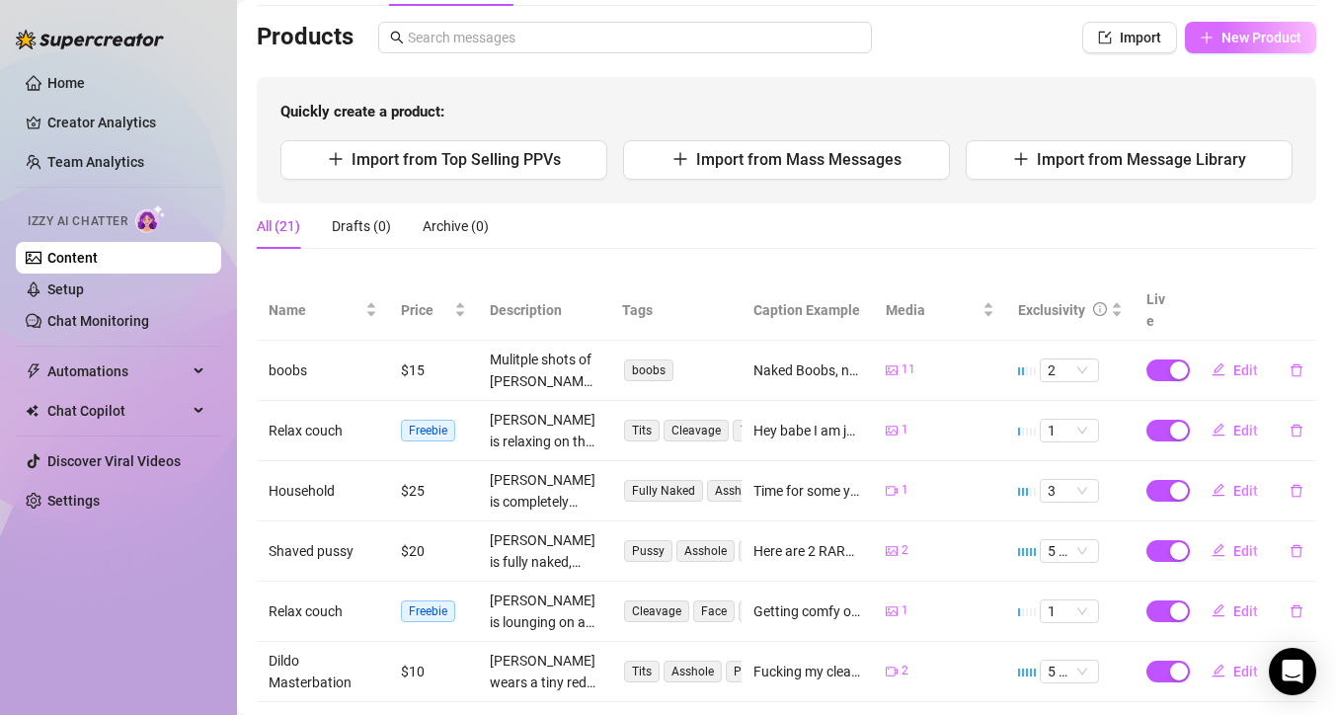
click at [1246, 35] on span "New Product" at bounding box center [1261, 38] width 80 height 16
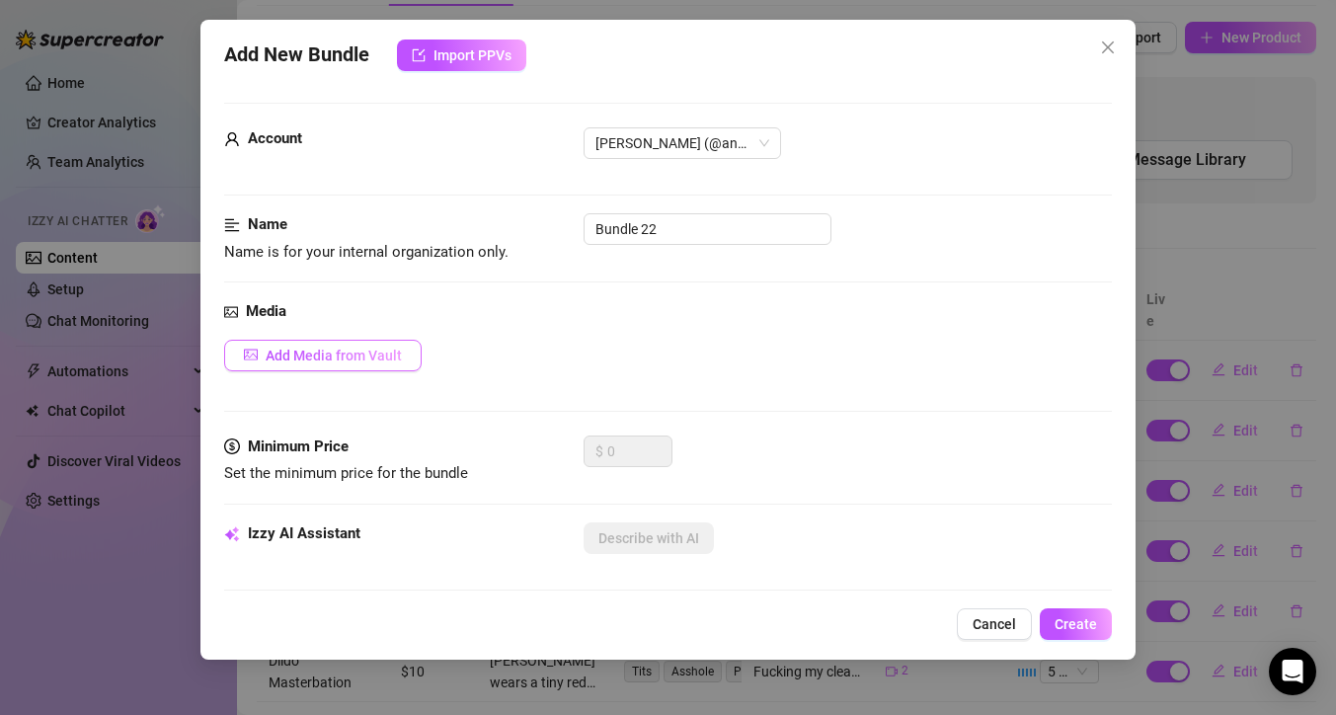
click at [385, 345] on button "Add Media from Vault" at bounding box center [322, 356] width 197 height 32
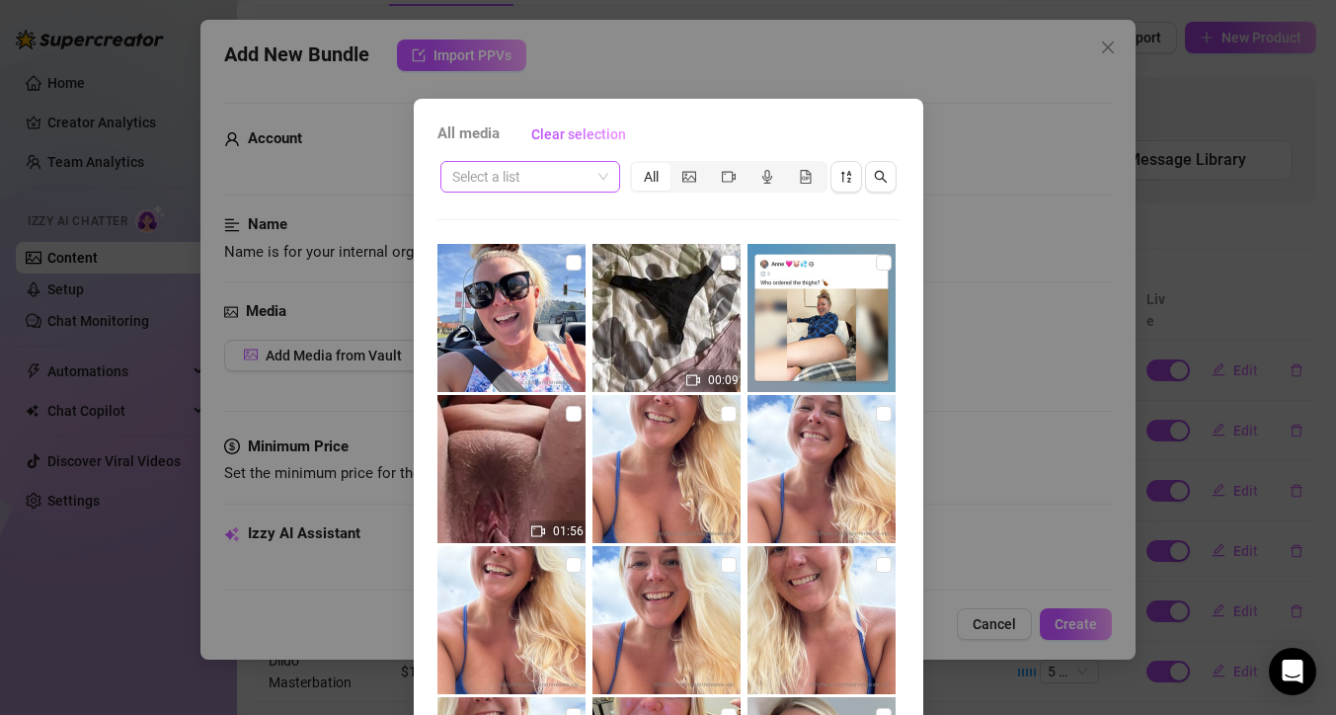
click at [578, 175] on input "search" at bounding box center [521, 177] width 138 height 30
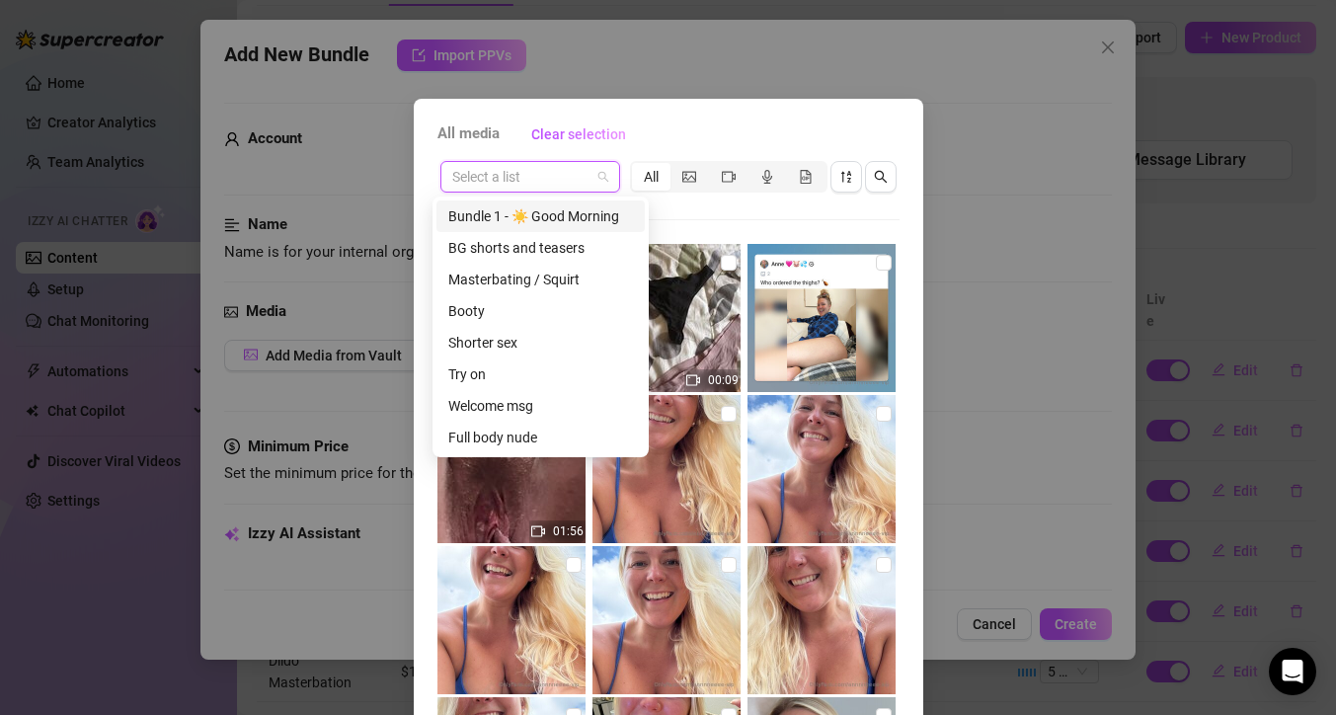
click at [593, 176] on span at bounding box center [530, 177] width 156 height 30
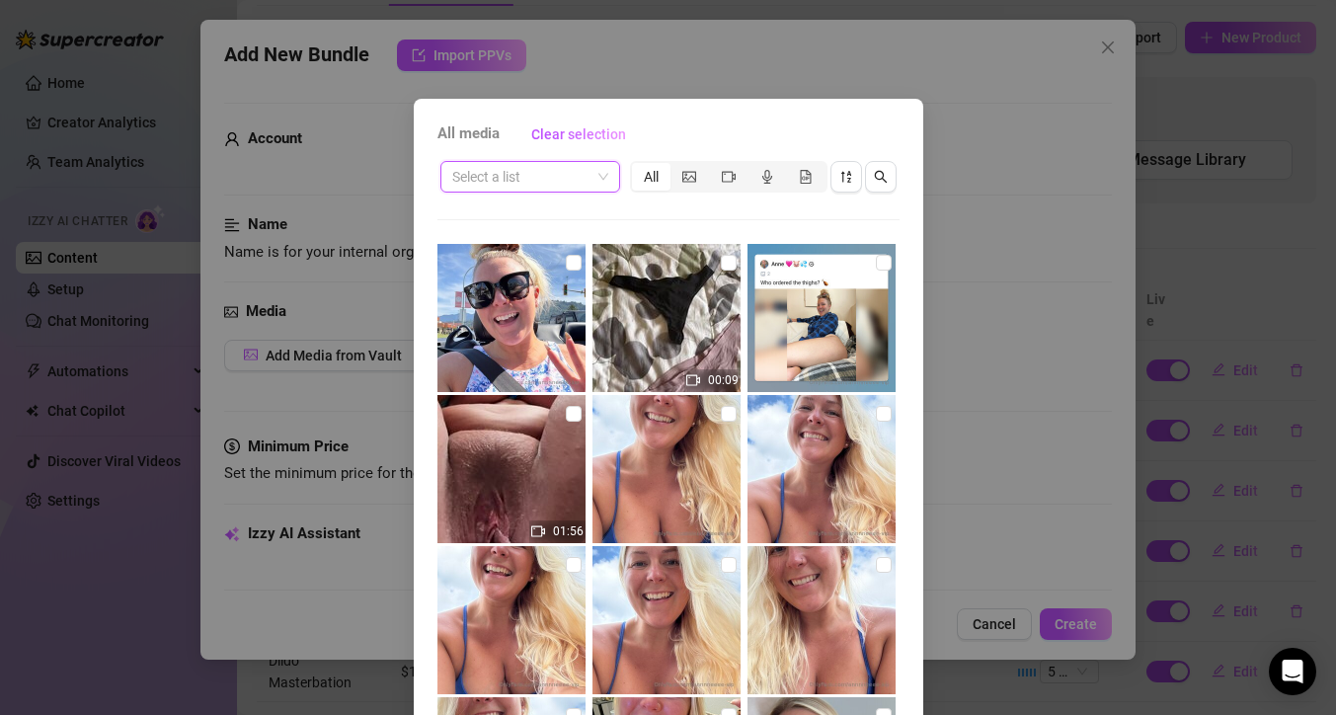
click at [593, 176] on span at bounding box center [530, 177] width 156 height 30
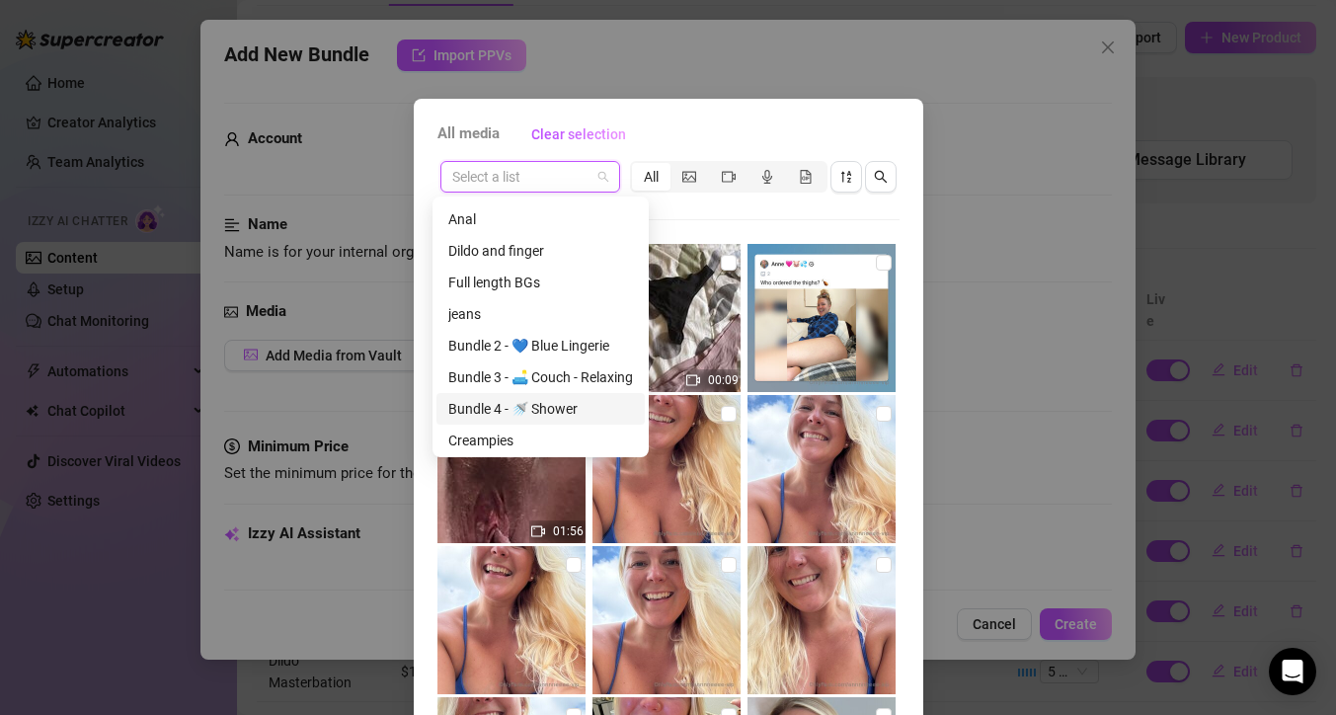
scroll to position [285, 0]
click at [586, 370] on div "Bundle 3 - 🛋️ Couch - Relaxing" at bounding box center [540, 373] width 185 height 22
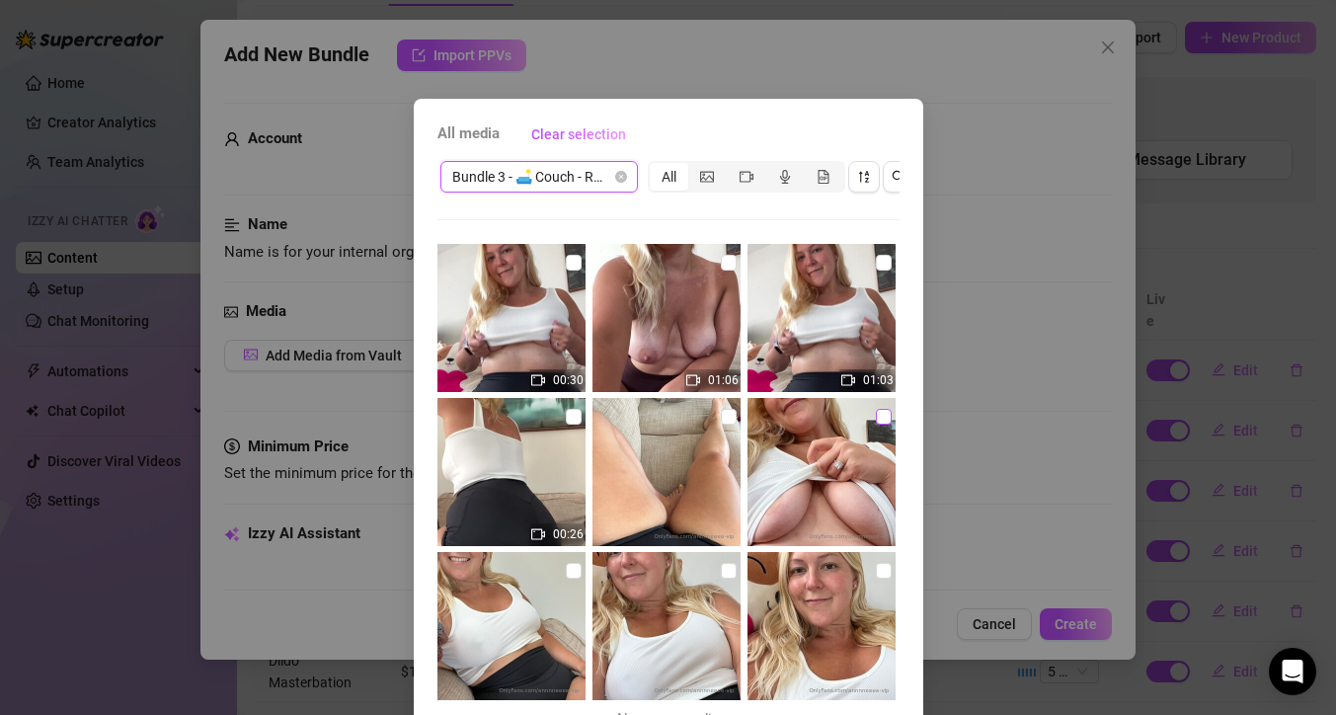
click at [876, 417] on input "checkbox" at bounding box center [884, 417] width 16 height 16
click at [976, 528] on div "All media Clear selection Bundle 3 - 🛋️ Couch - Relaxing All 00:30 01:06 01:03 …" at bounding box center [668, 357] width 1336 height 715
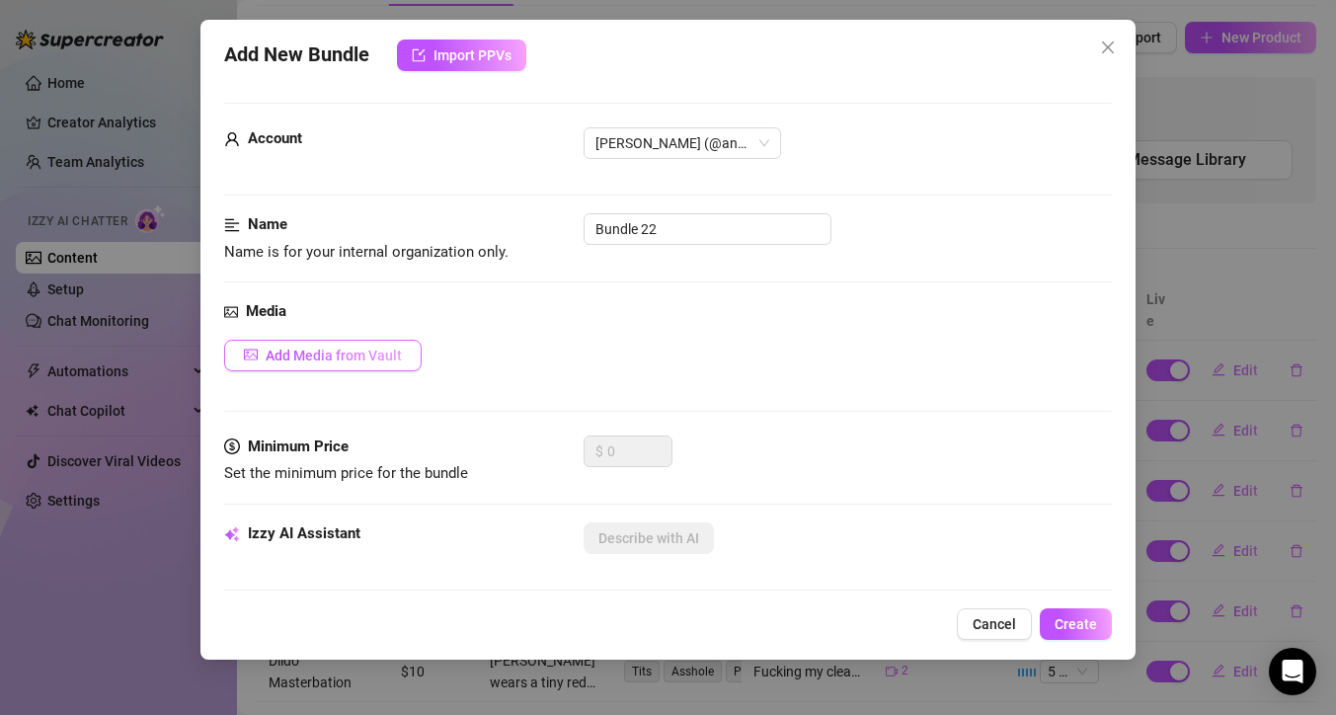
click at [324, 353] on span "Add Media from Vault" at bounding box center [334, 356] width 136 height 16
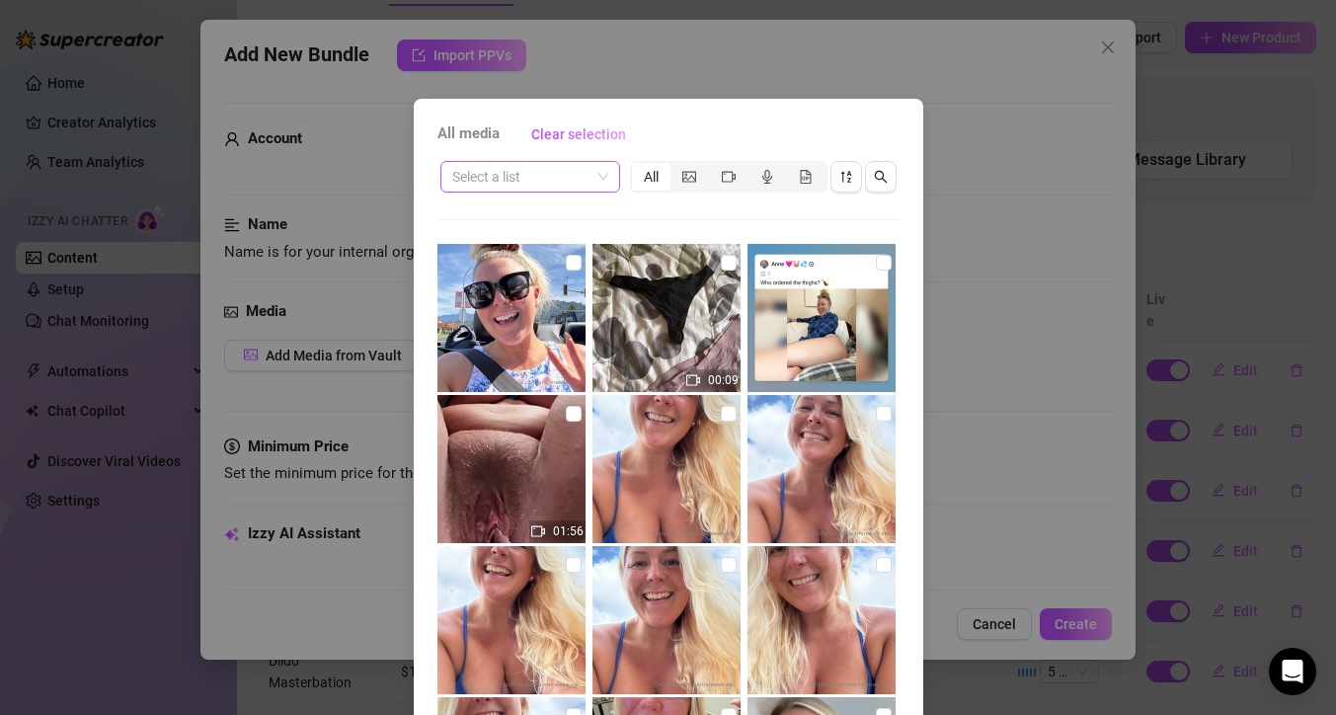
click at [603, 178] on div "Select a list" at bounding box center [530, 177] width 180 height 32
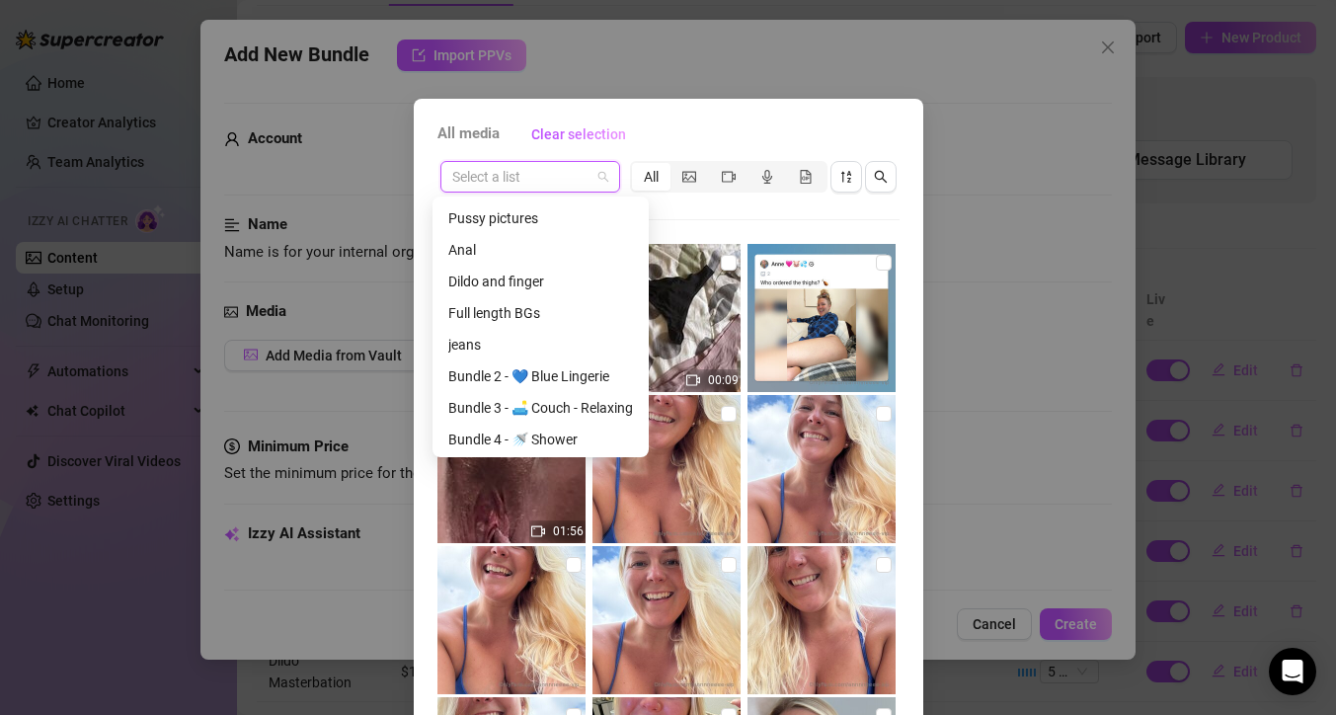
scroll to position [348, 0]
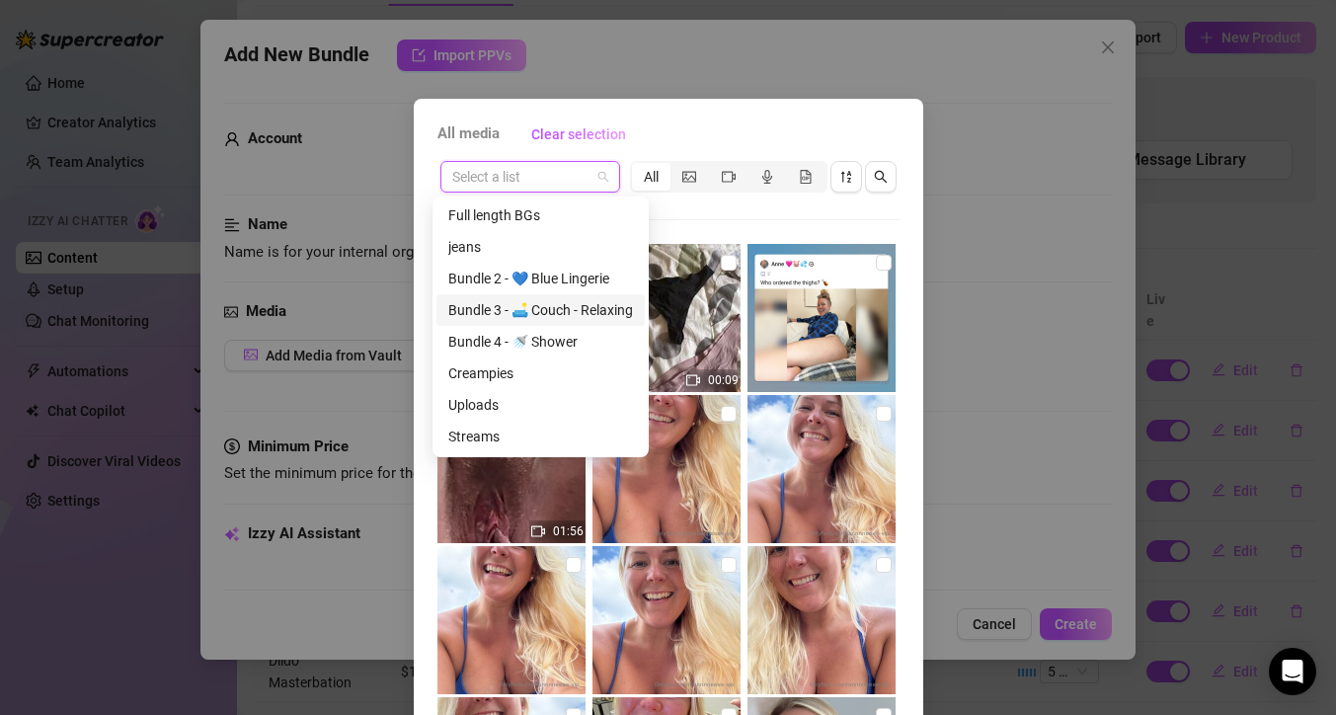
click at [580, 315] on div "Bundle 3 - 🛋️ Couch - Relaxing" at bounding box center [540, 310] width 185 height 22
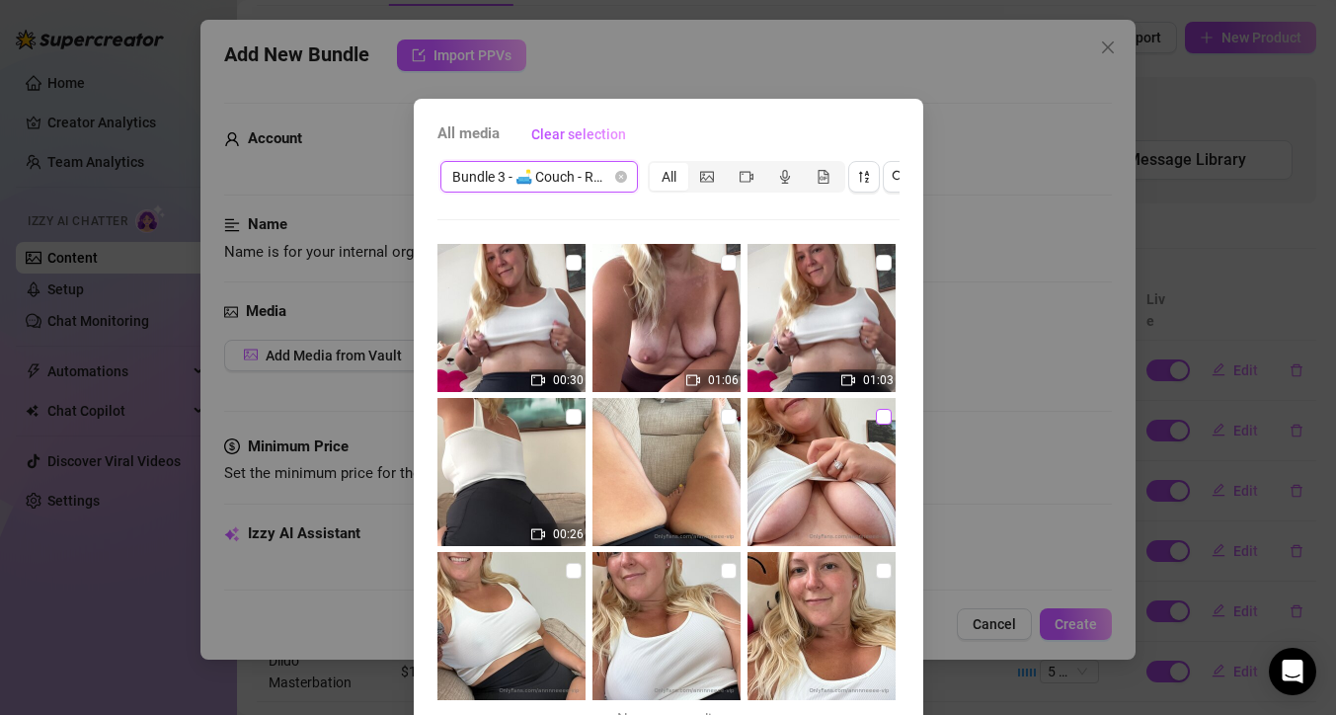
click at [876, 420] on input "checkbox" at bounding box center [884, 417] width 16 height 16
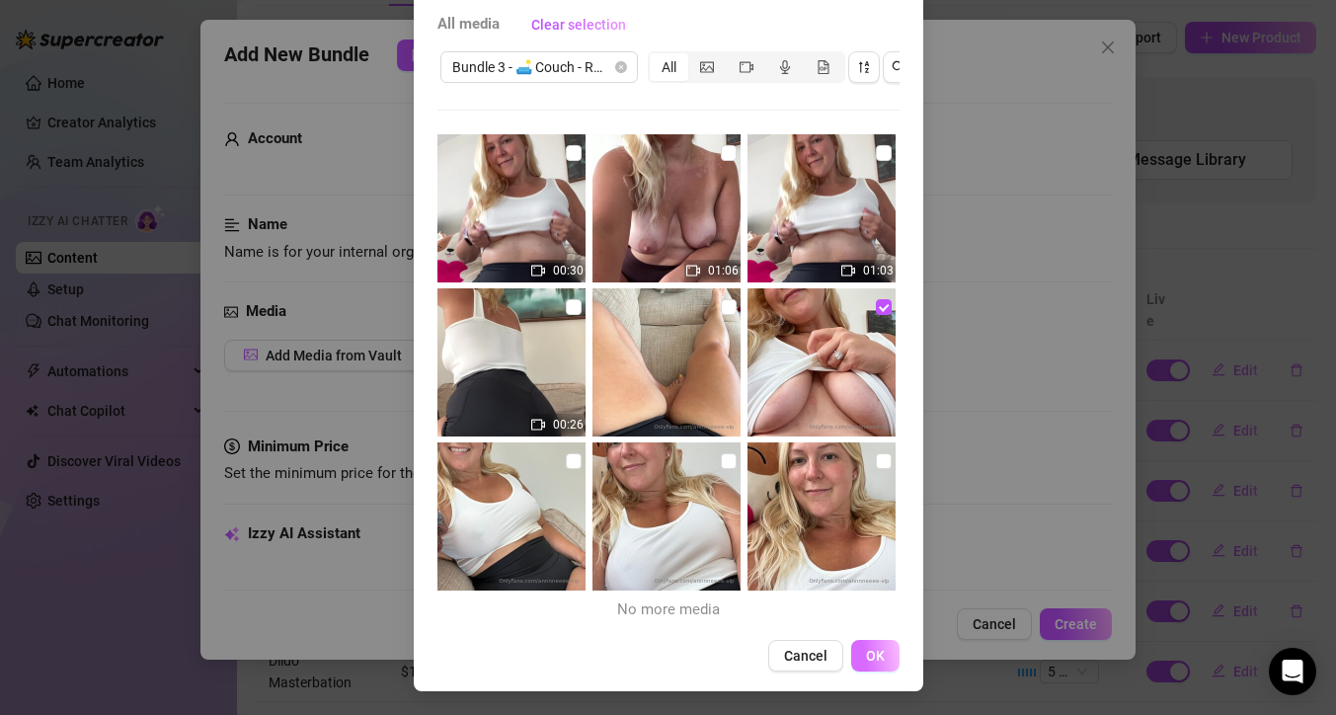
click at [872, 651] on span "OK" at bounding box center [875, 656] width 19 height 16
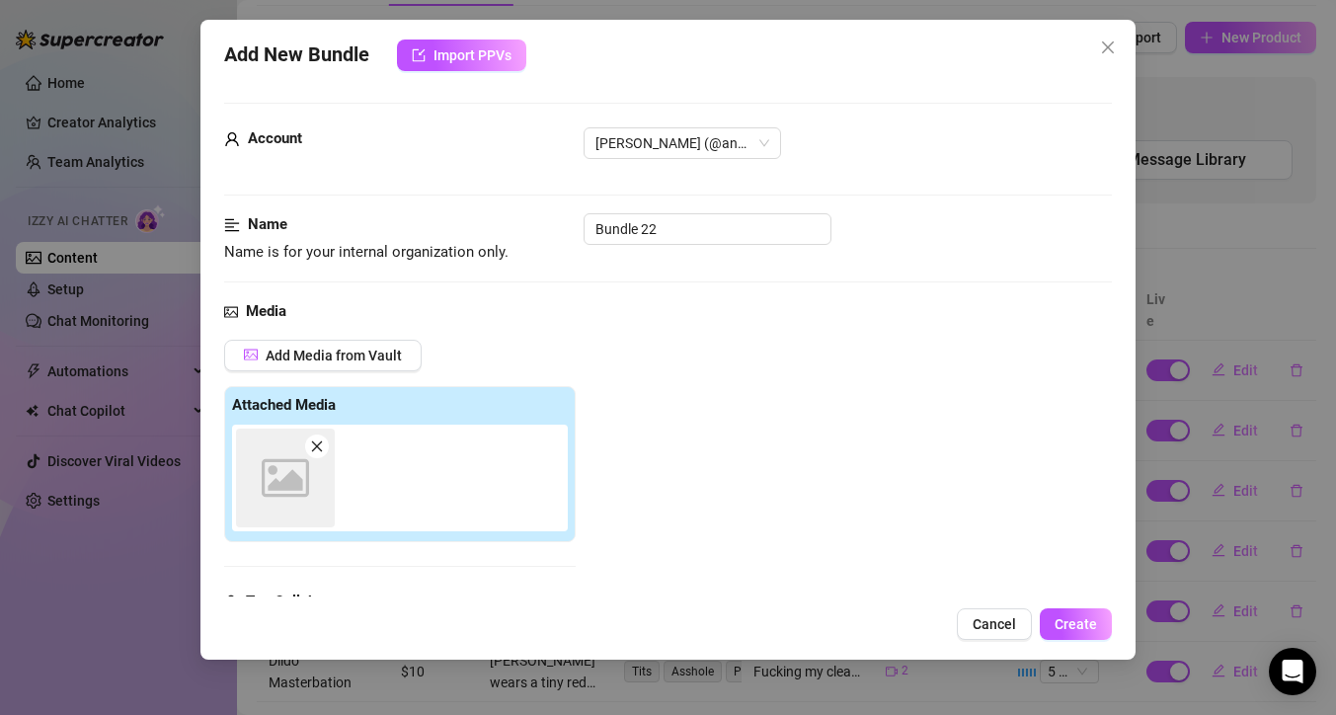
scroll to position [307, 0]
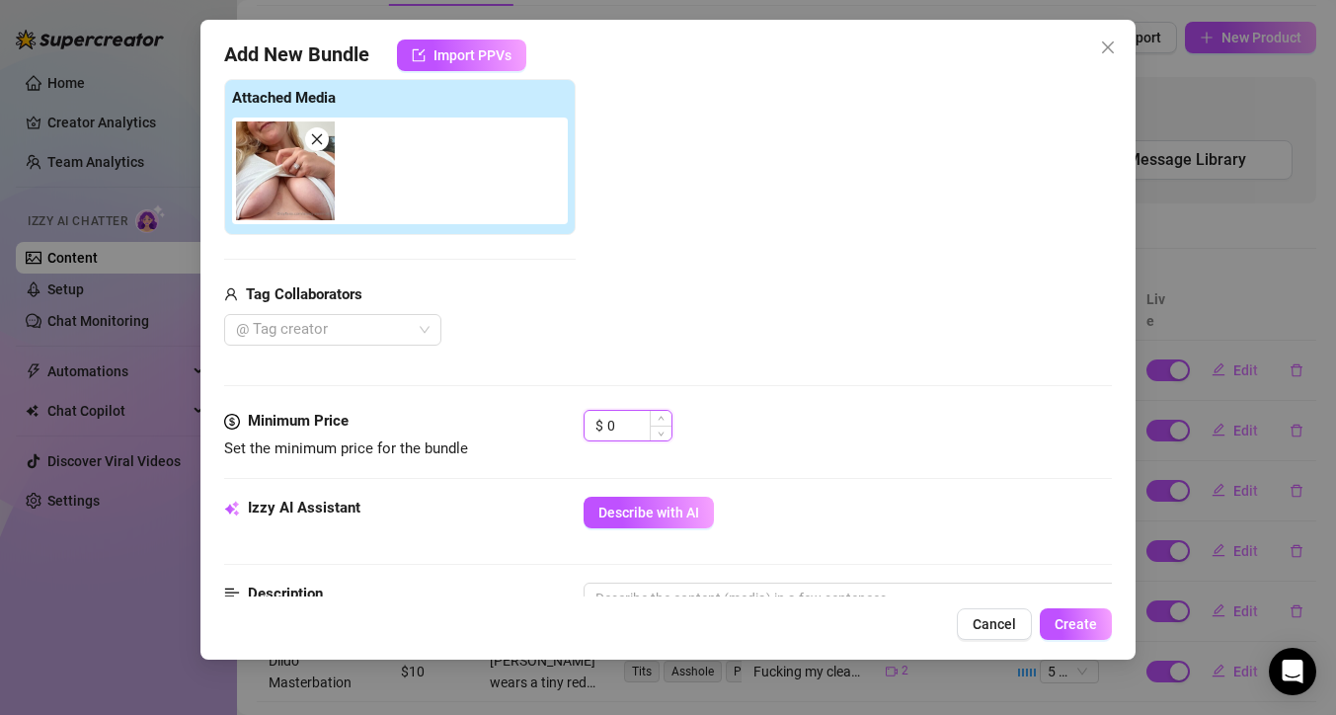
click at [633, 430] on input "0" at bounding box center [639, 426] width 64 height 30
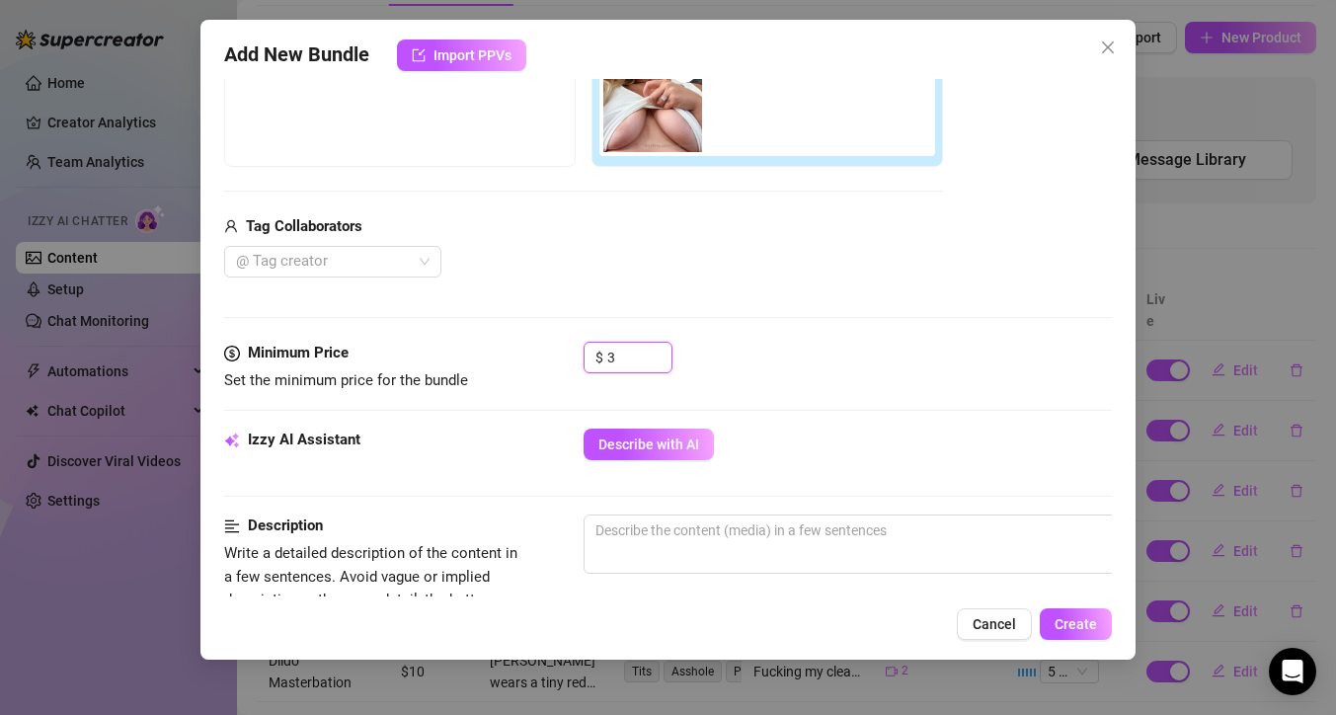
scroll to position [383, 0]
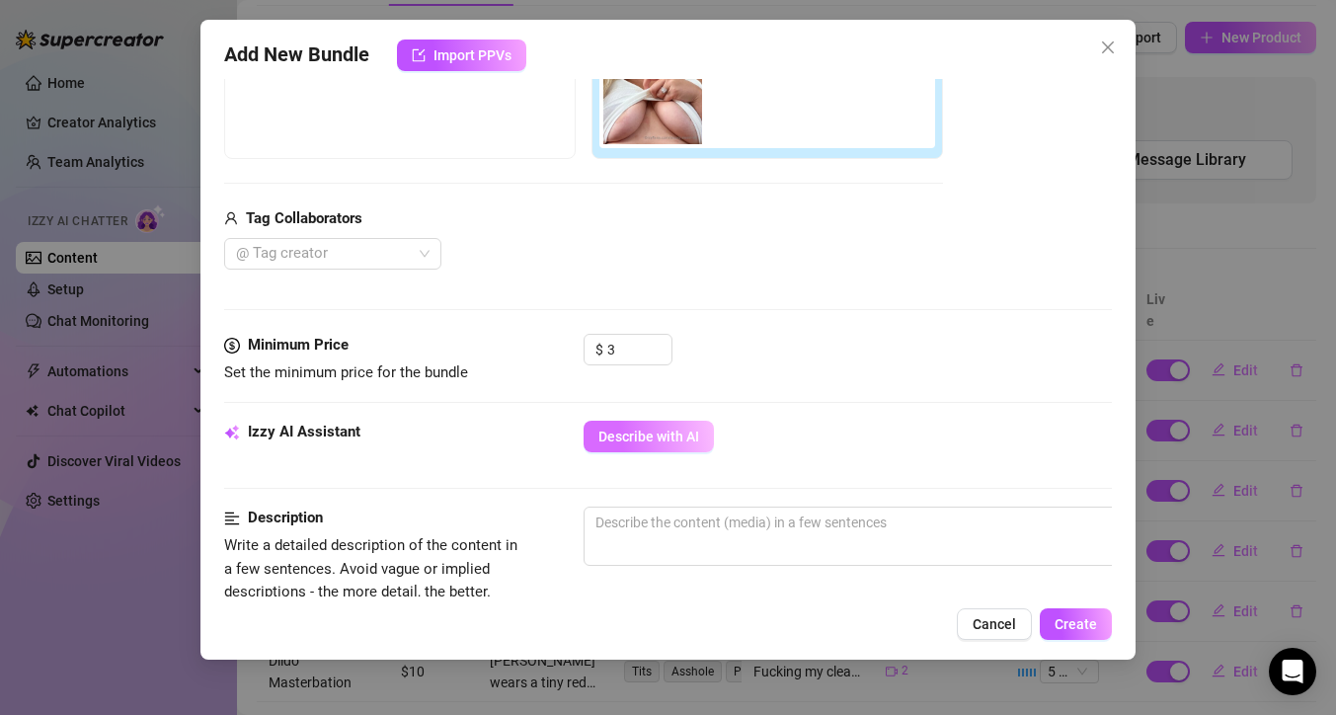
click at [673, 443] on span "Describe with AI" at bounding box center [648, 436] width 101 height 16
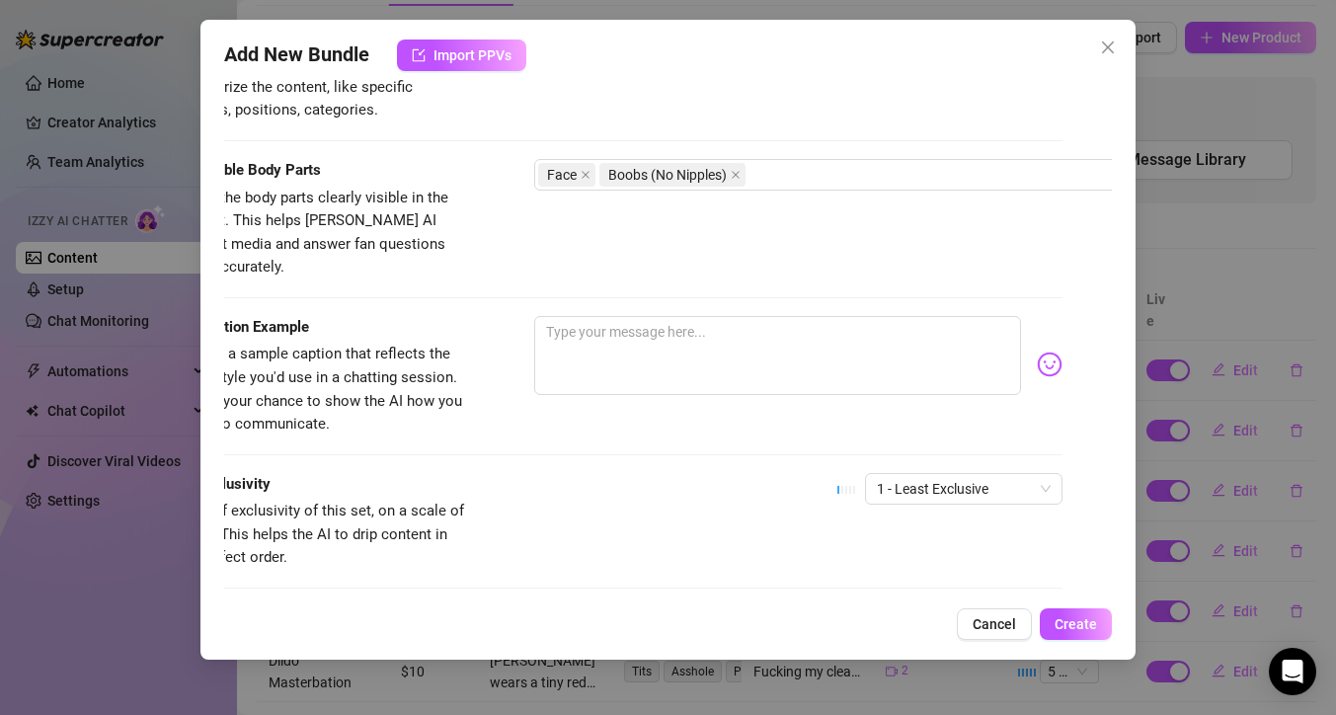
scroll to position [1044, 0]
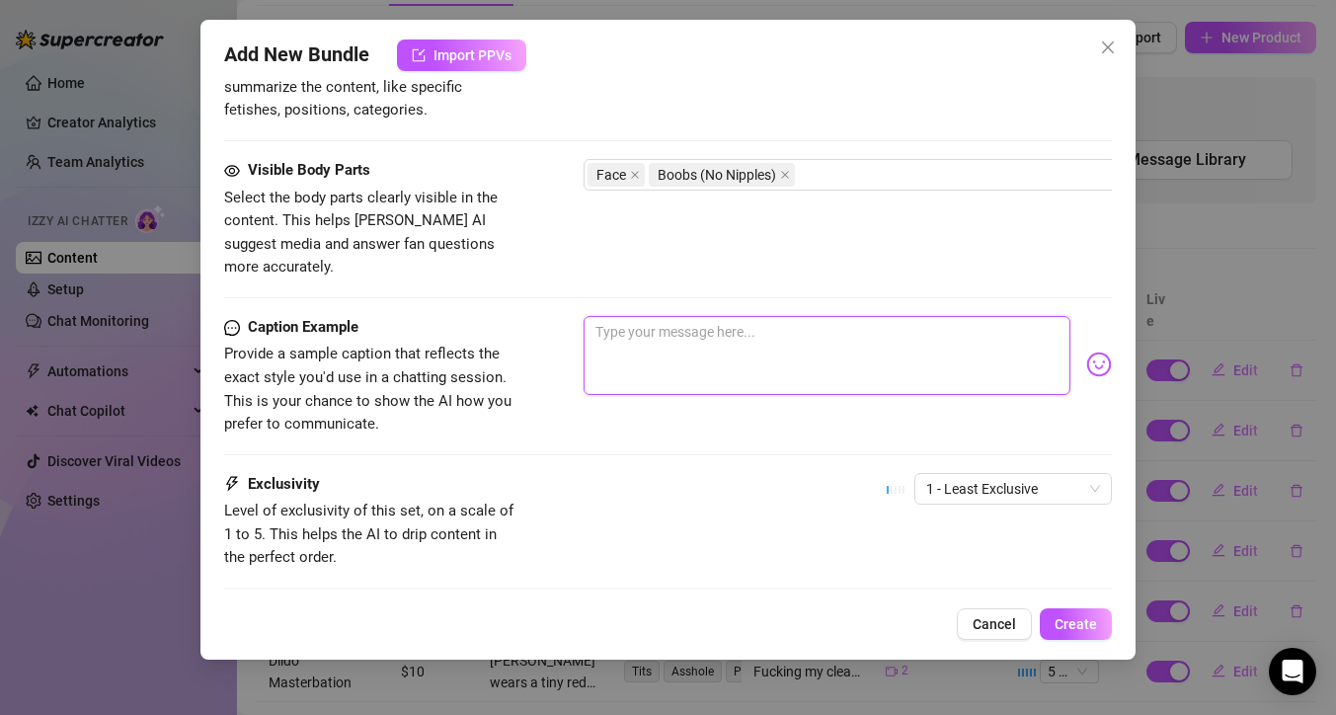
click at [670, 316] on textarea at bounding box center [826, 355] width 487 height 79
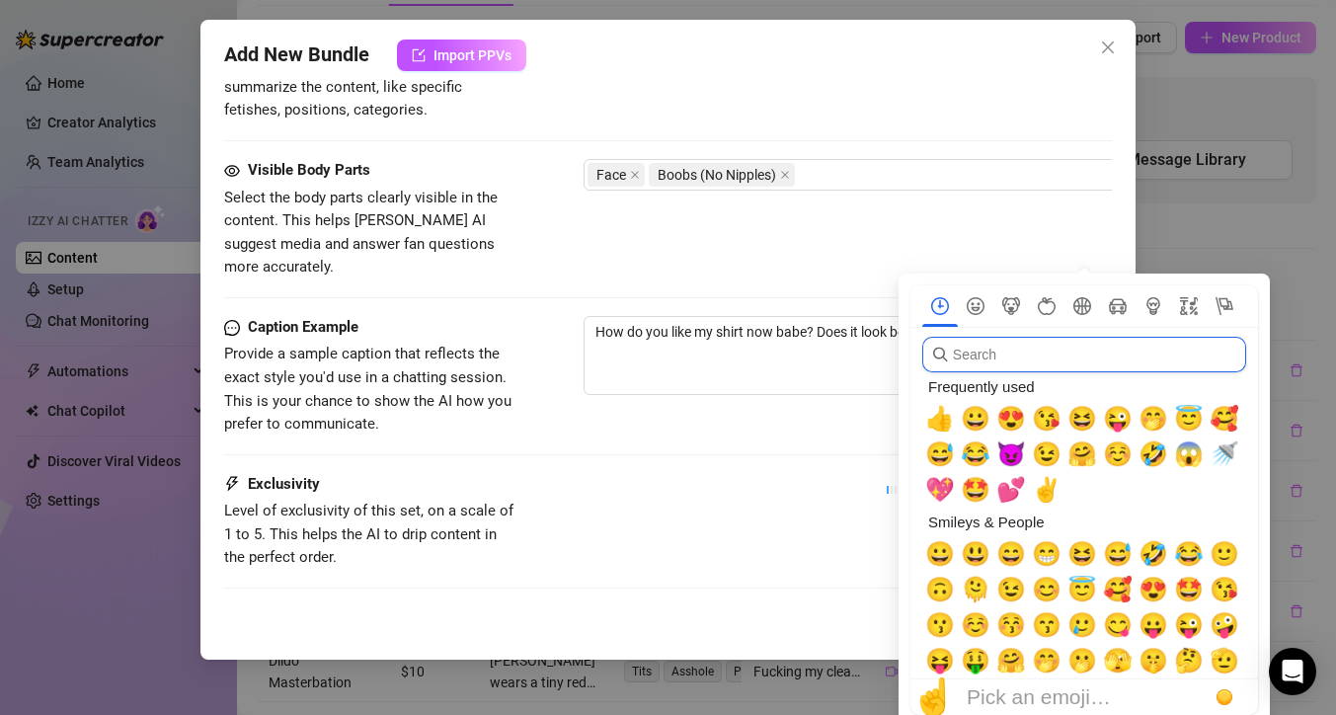
click at [1074, 347] on input "search" at bounding box center [1084, 355] width 324 height 36
click at [1149, 420] on span "🤭" at bounding box center [1153, 419] width 30 height 28
click at [886, 425] on div "Caption Example Provide a sample caption that reflects the exact style you'd us…" at bounding box center [668, 394] width 888 height 157
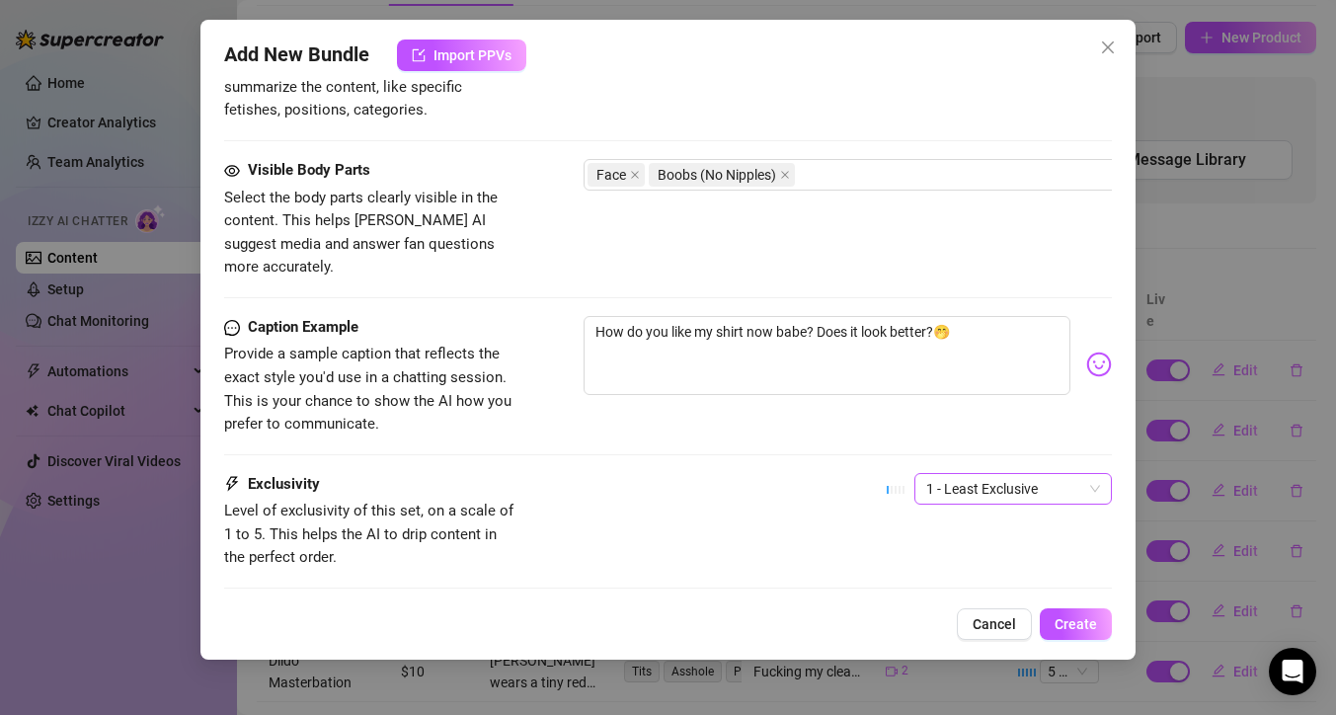
click at [1006, 475] on span "1 - Least Exclusive" at bounding box center [1013, 489] width 174 height 30
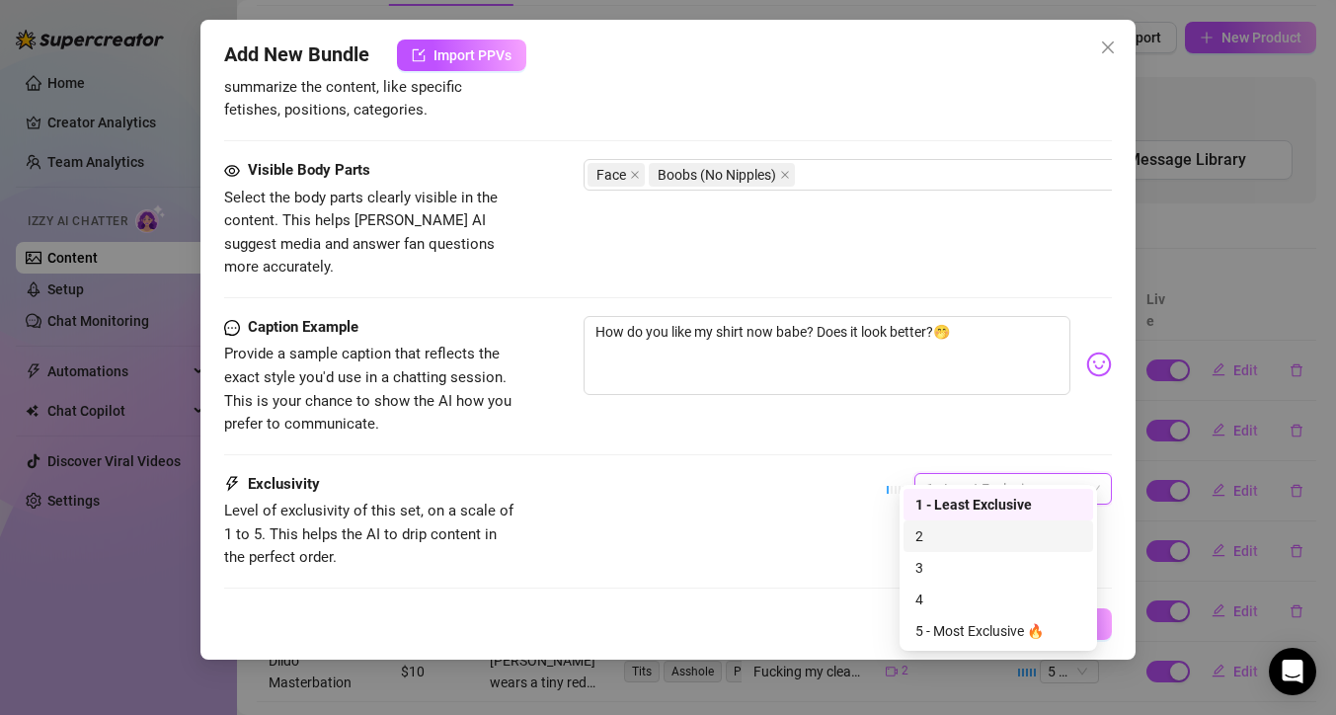
click at [972, 536] on div "2" at bounding box center [998, 536] width 166 height 22
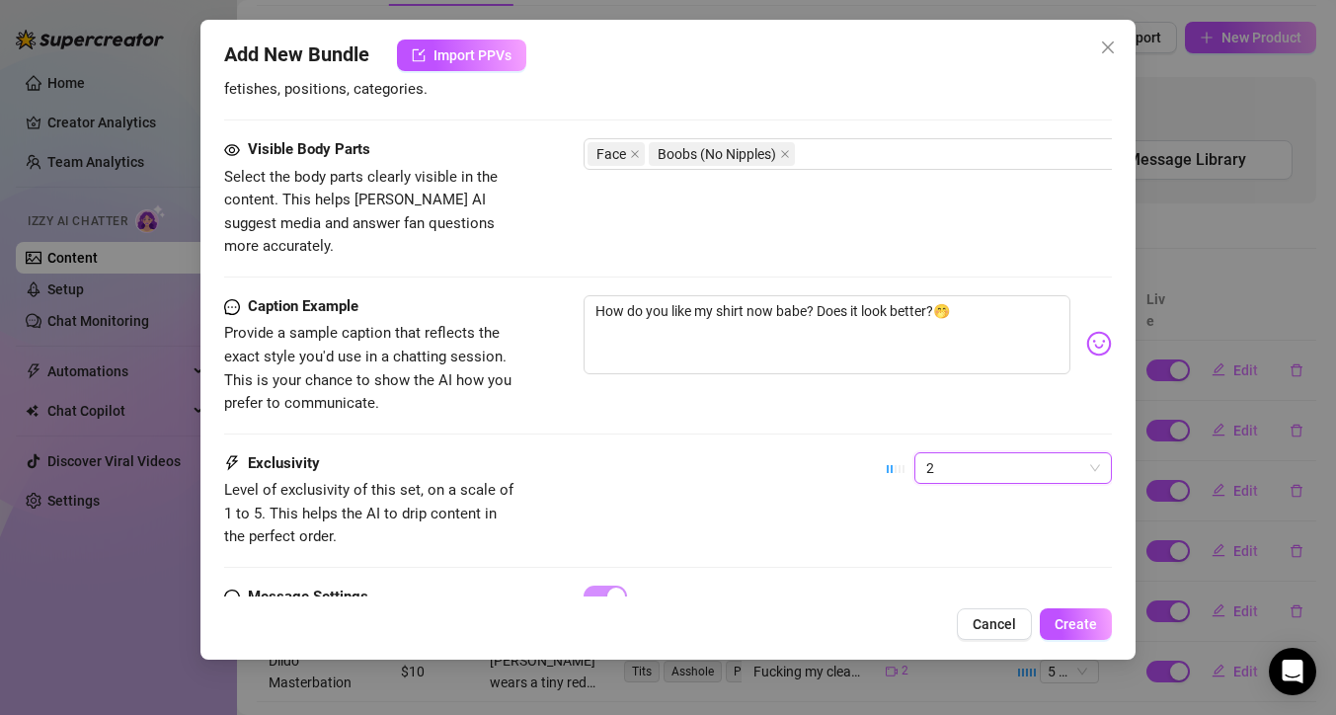
scroll to position [1156, 0]
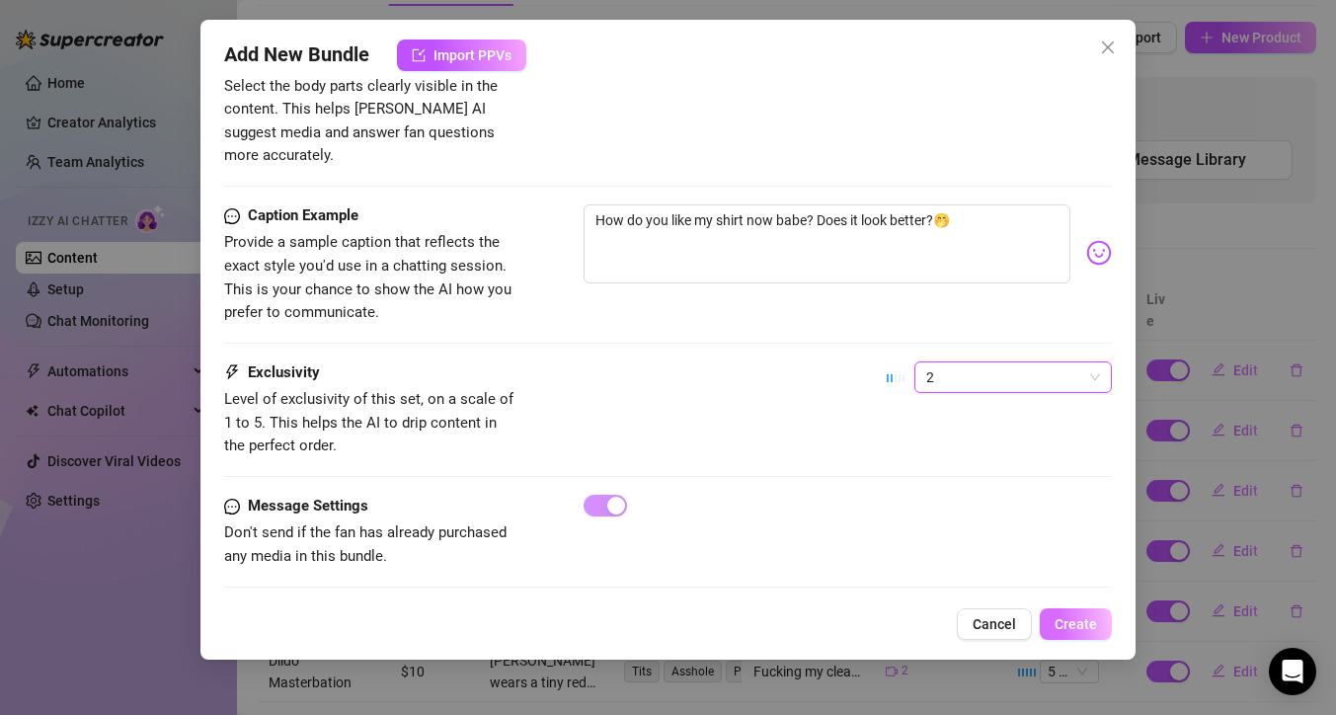
click at [1054, 619] on button "Create" at bounding box center [1076, 624] width 72 height 32
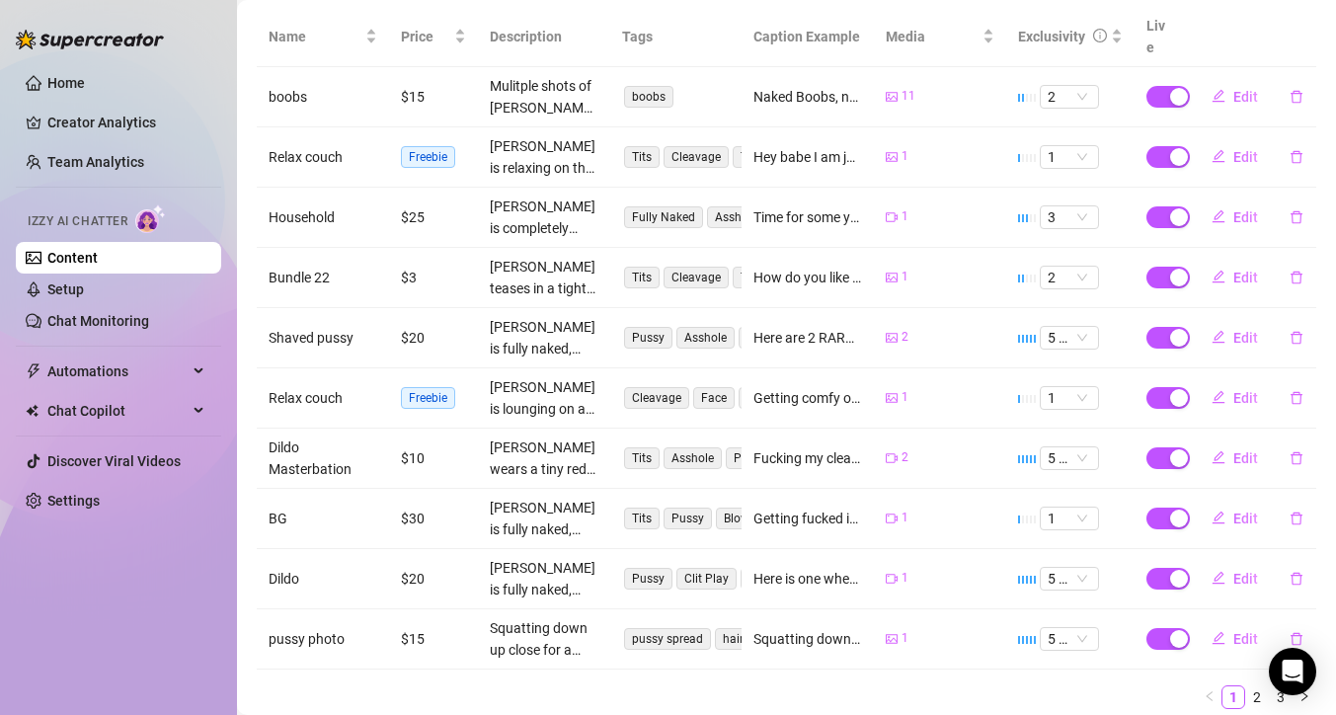
scroll to position [52, 0]
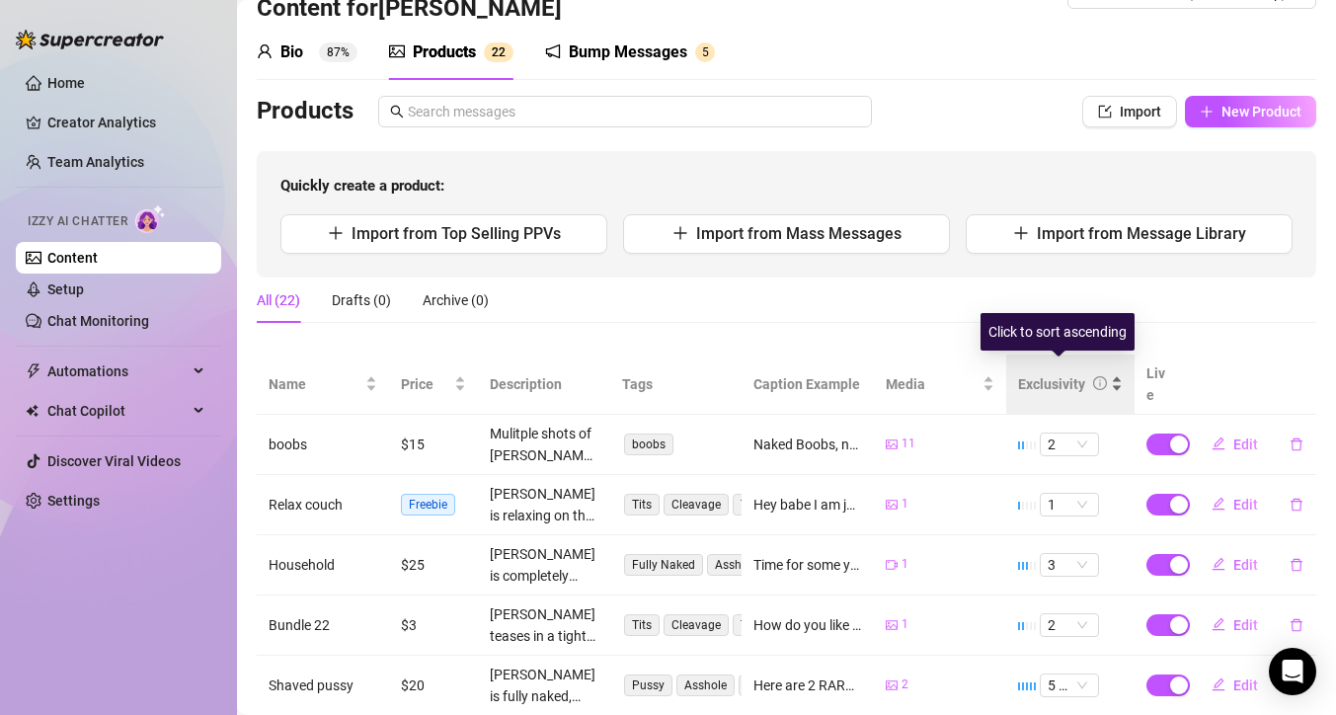
click at [1104, 373] on div "Exclusivity" at bounding box center [1070, 384] width 105 height 22
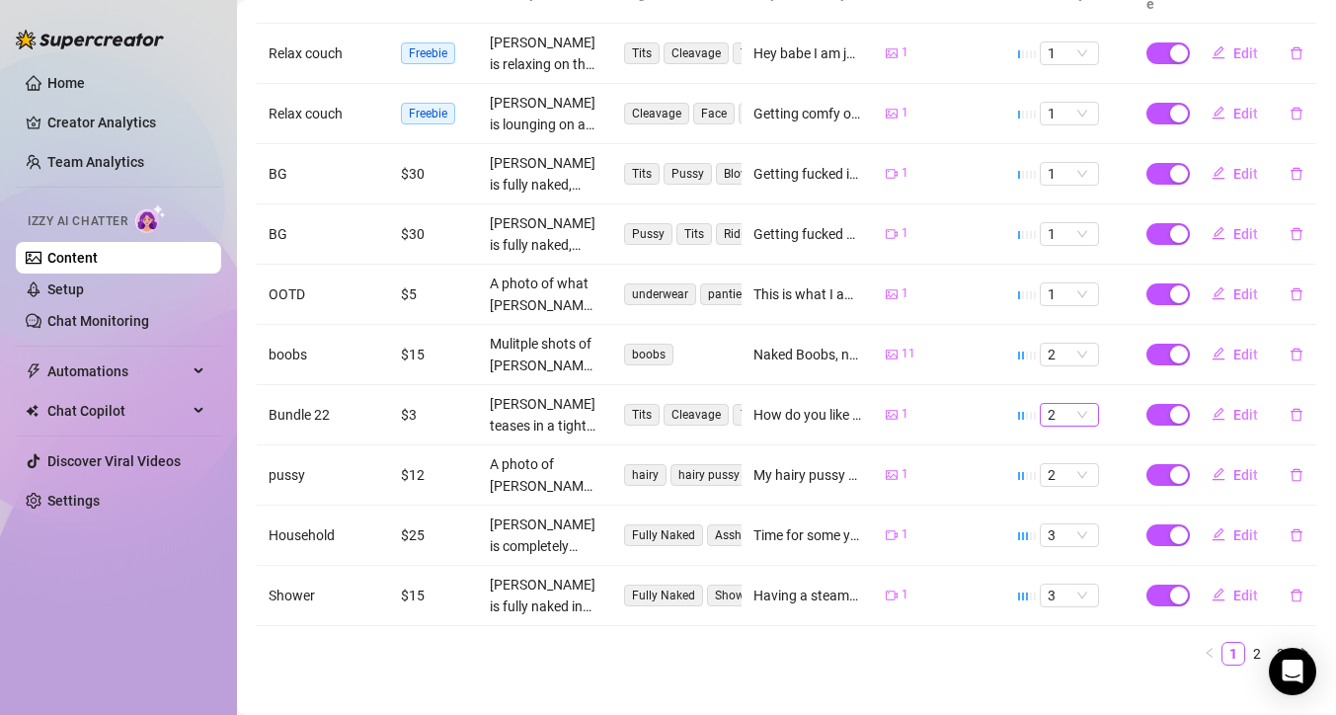
scroll to position [447, 0]
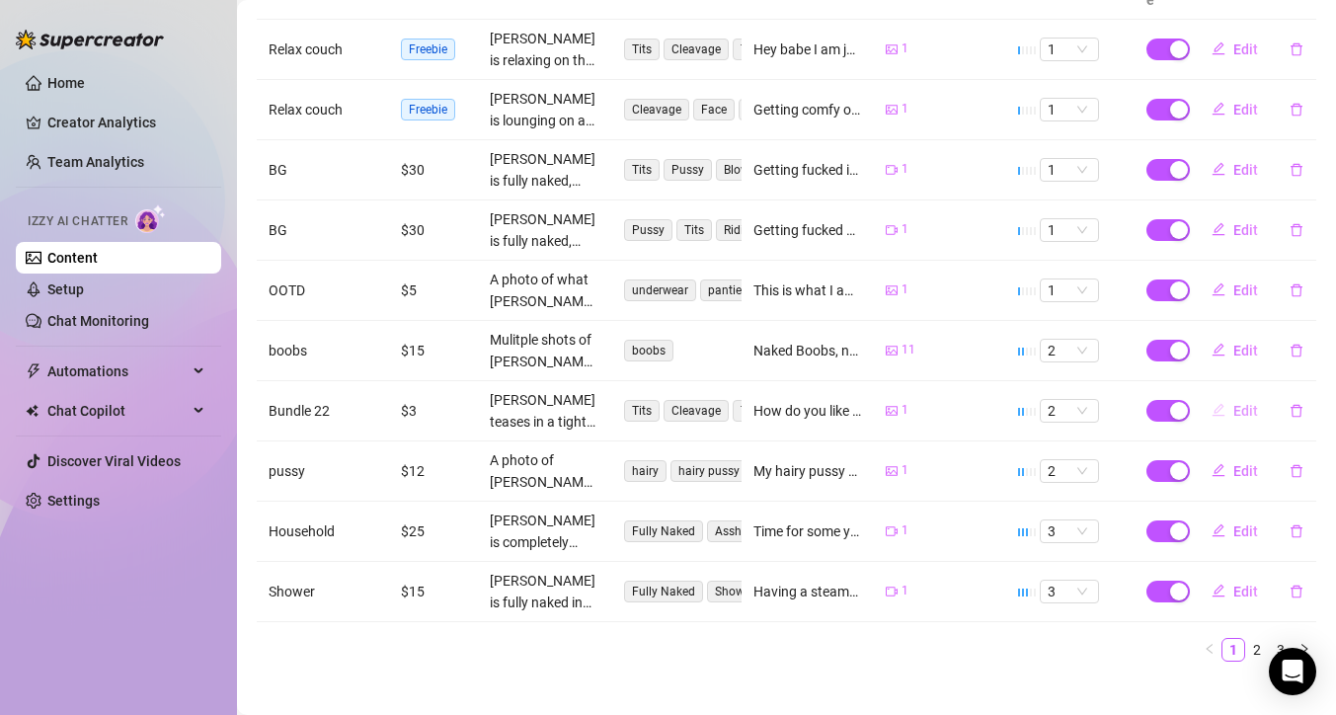
click at [1233, 403] on span "Edit" at bounding box center [1245, 411] width 25 height 16
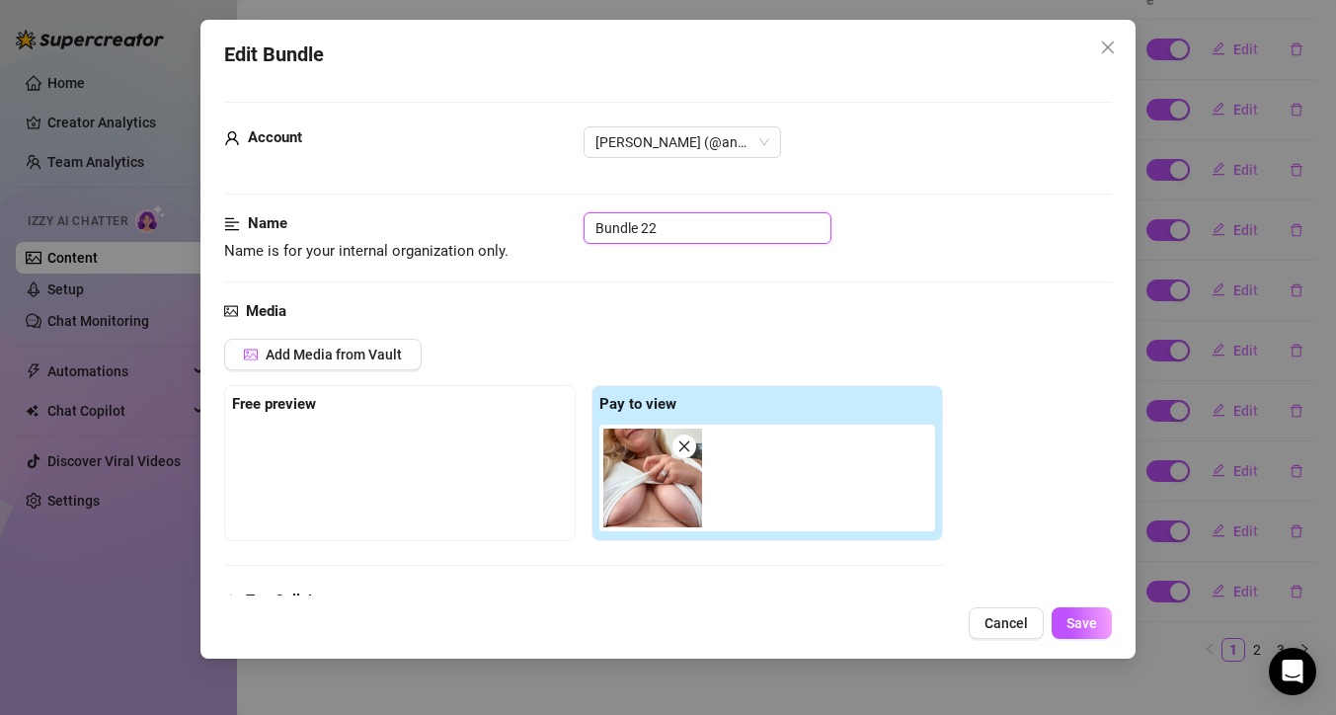
drag, startPoint x: 669, startPoint y: 231, endPoint x: 407, endPoint y: 193, distance: 265.3
click at [1090, 613] on button "Save" at bounding box center [1081, 623] width 60 height 32
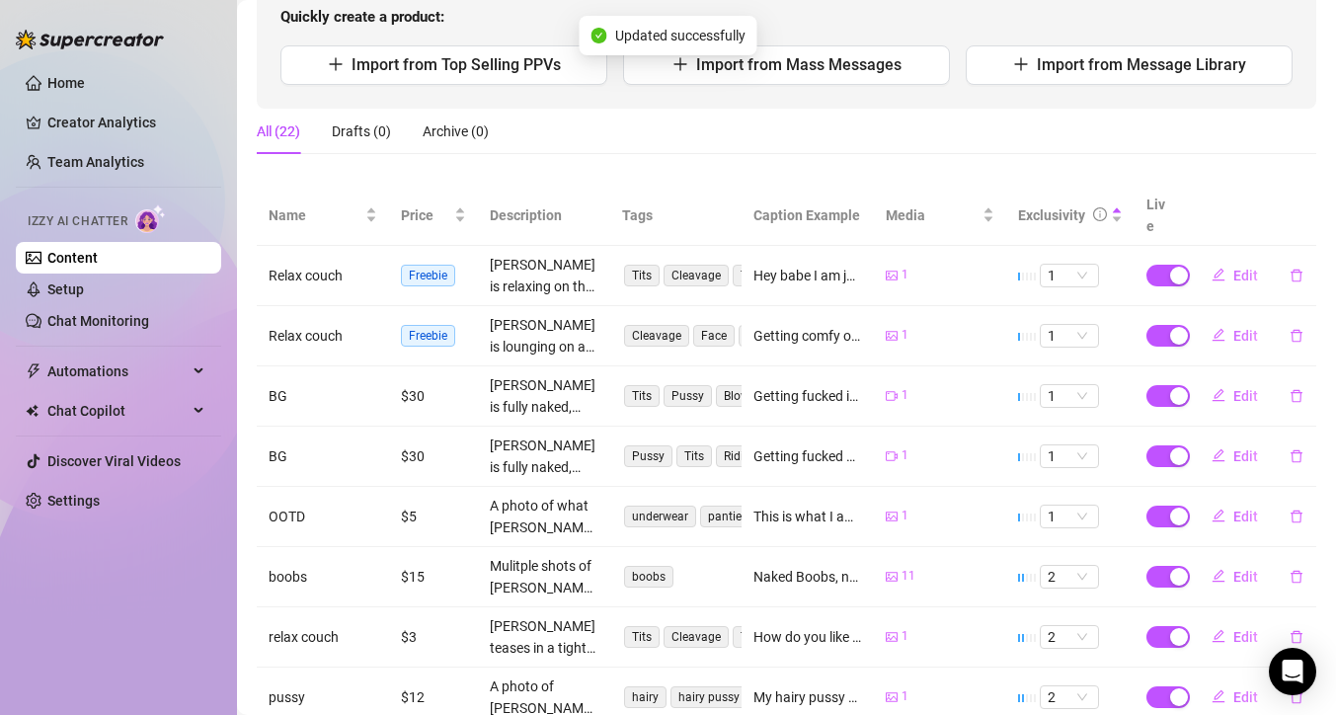
scroll to position [66, 0]
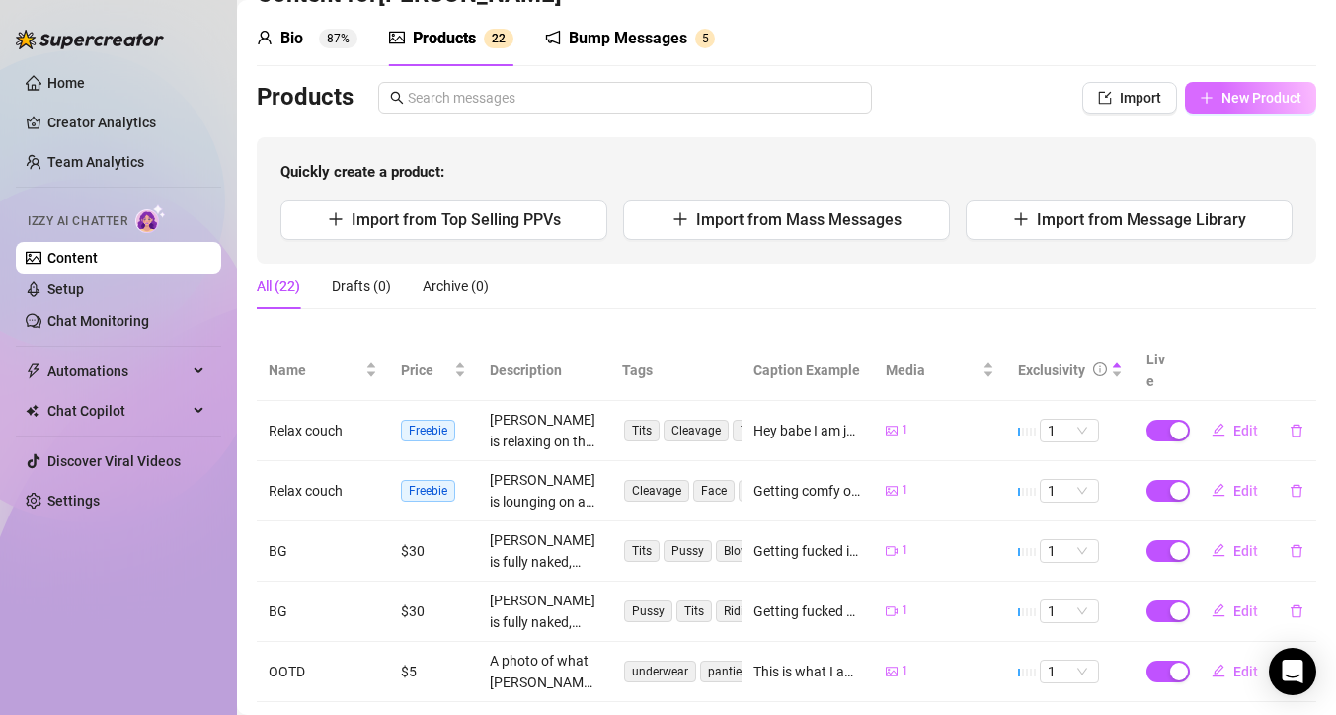
click at [1221, 101] on span "New Product" at bounding box center [1261, 98] width 80 height 16
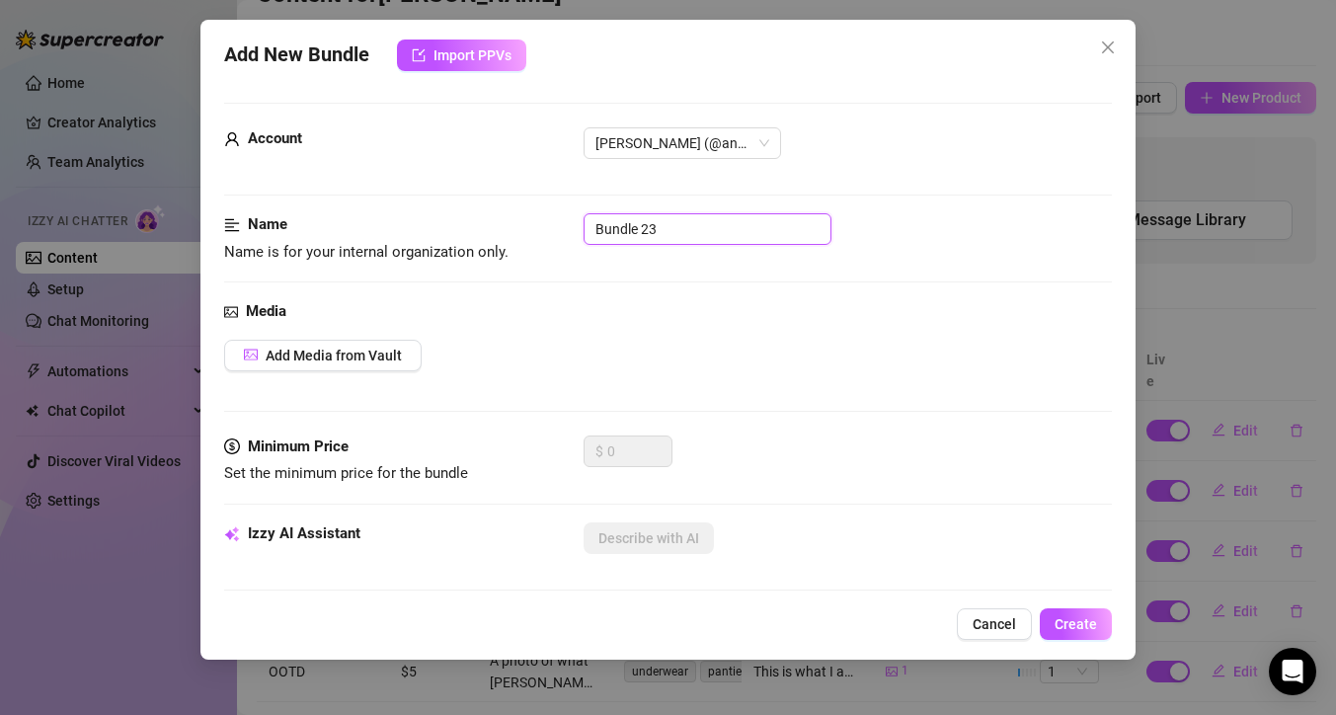
drag, startPoint x: 606, startPoint y: 234, endPoint x: 406, endPoint y: 221, distance: 200.8
click at [394, 230] on div "Name Name is for your internal organization only. Bundle 23" at bounding box center [668, 238] width 888 height 50
click at [353, 367] on button "Add Media from Vault" at bounding box center [322, 356] width 197 height 32
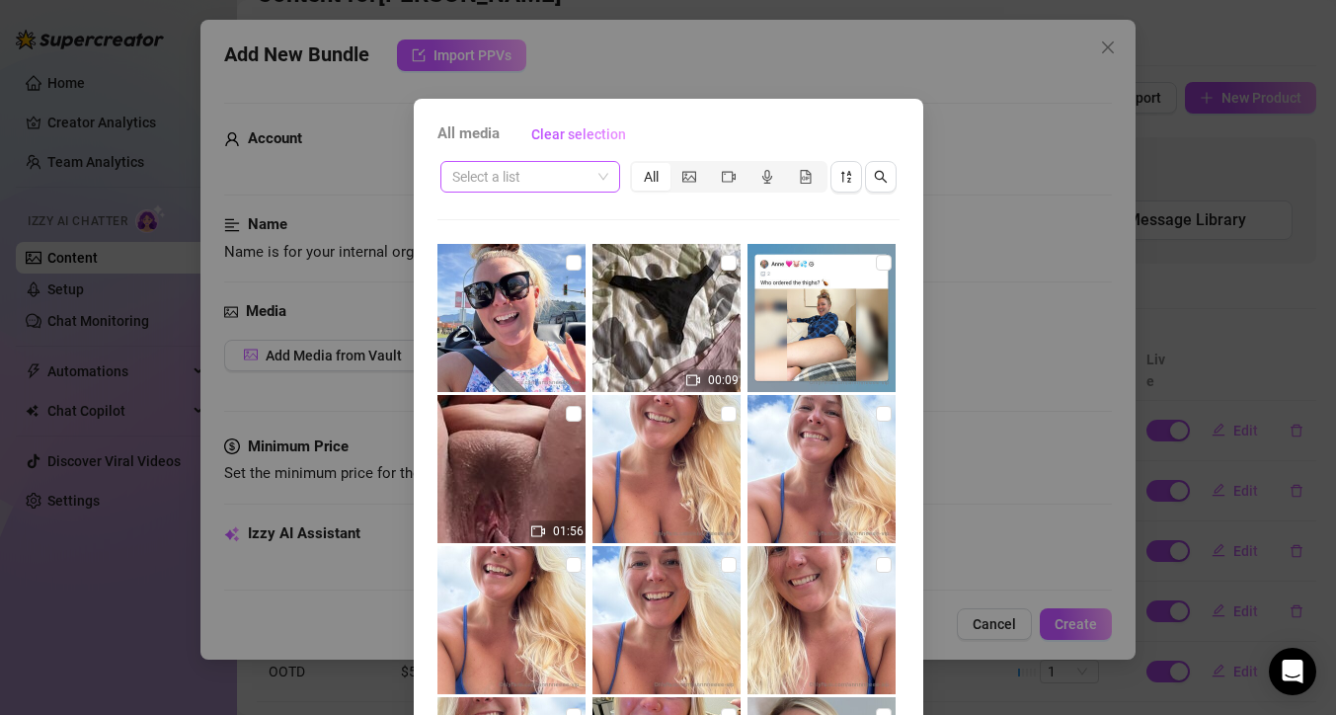
click at [606, 173] on div "Select a list" at bounding box center [530, 177] width 180 height 32
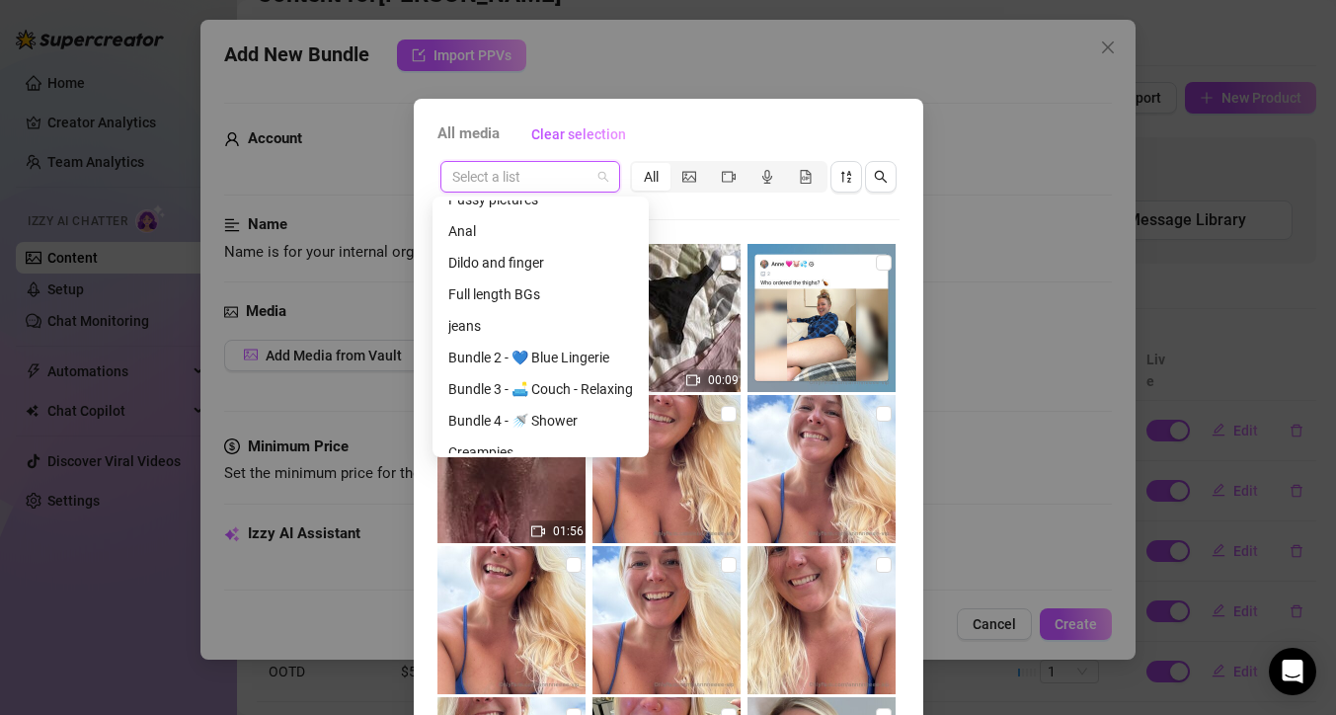
scroll to position [280, 0]
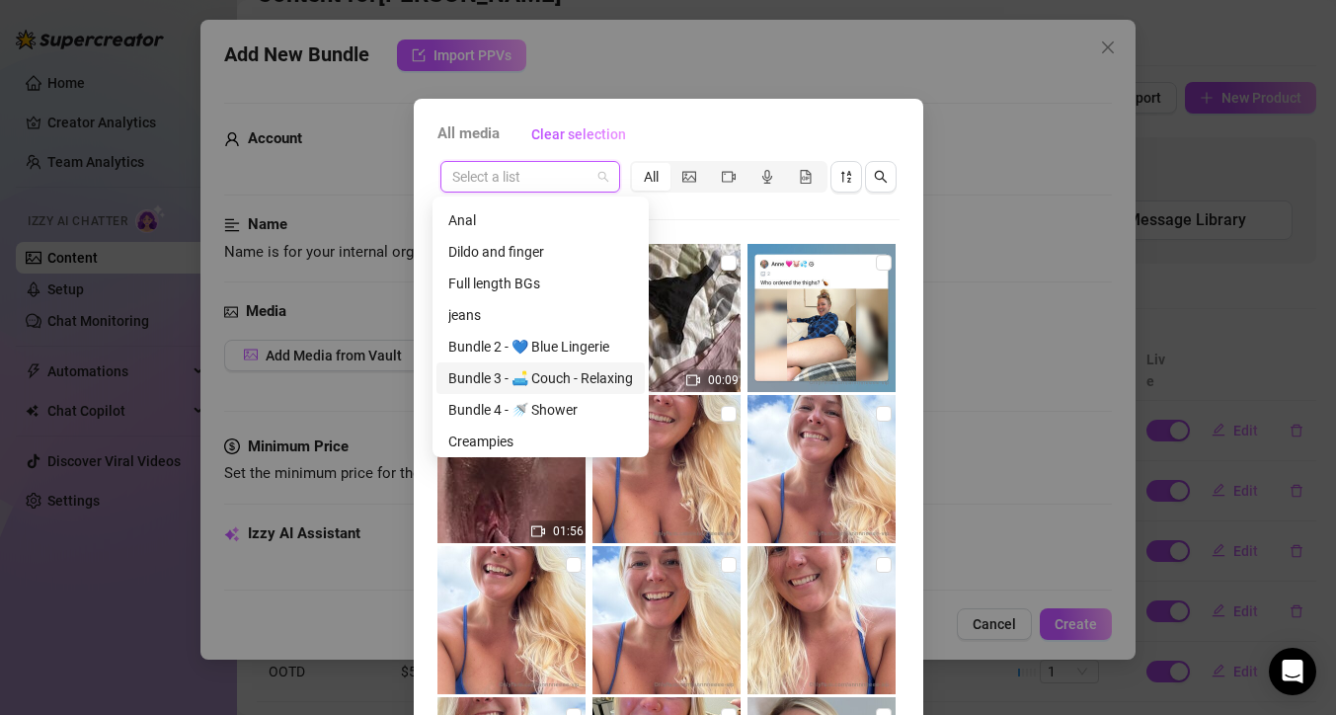
click at [540, 374] on div "Bundle 3 - 🛋️ Couch - Relaxing" at bounding box center [540, 378] width 185 height 22
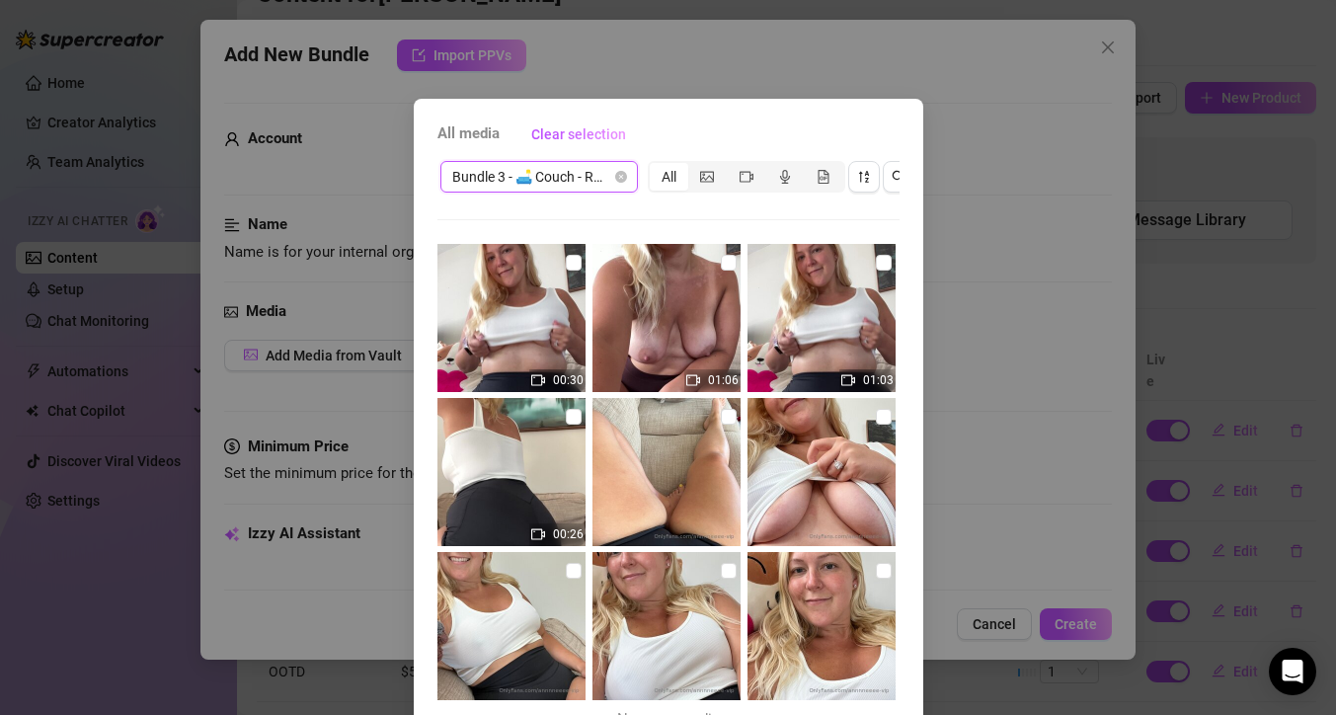
scroll to position [97, 0]
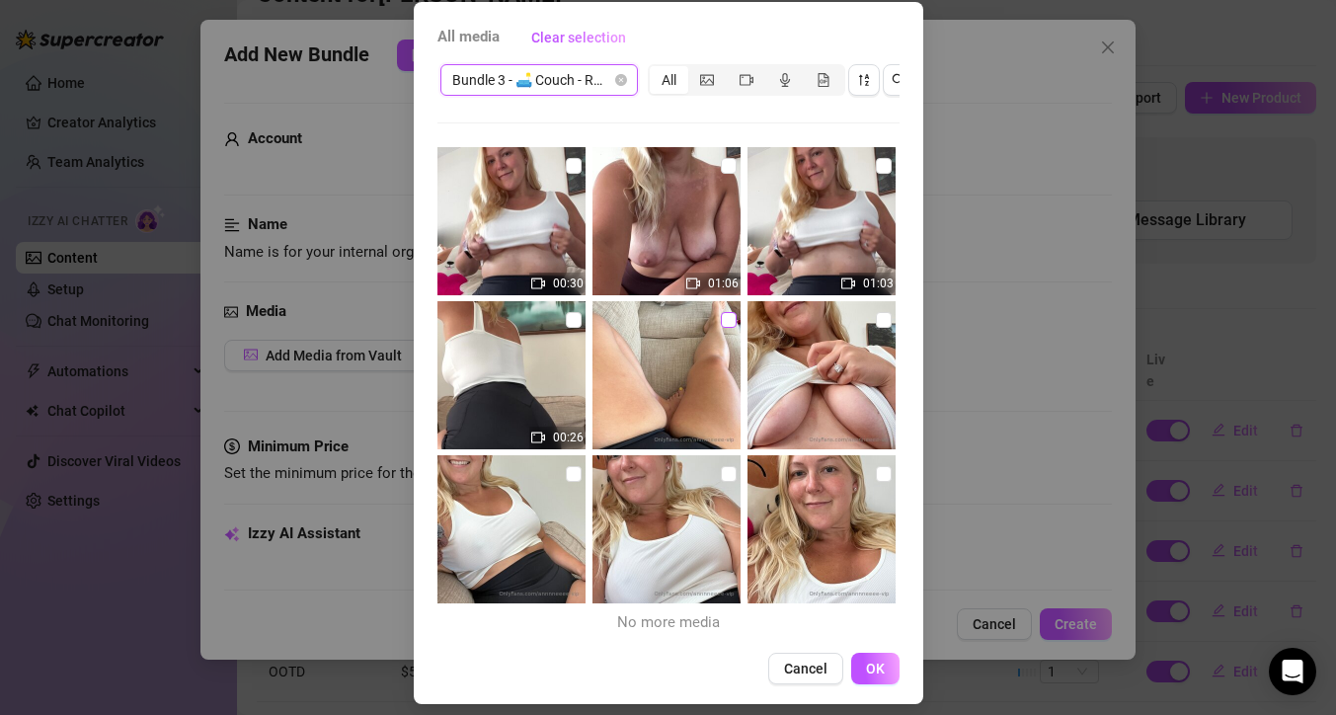
click at [721, 322] on input "checkbox" at bounding box center [729, 320] width 16 height 16
click at [875, 676] on span "OK" at bounding box center [875, 668] width 19 height 16
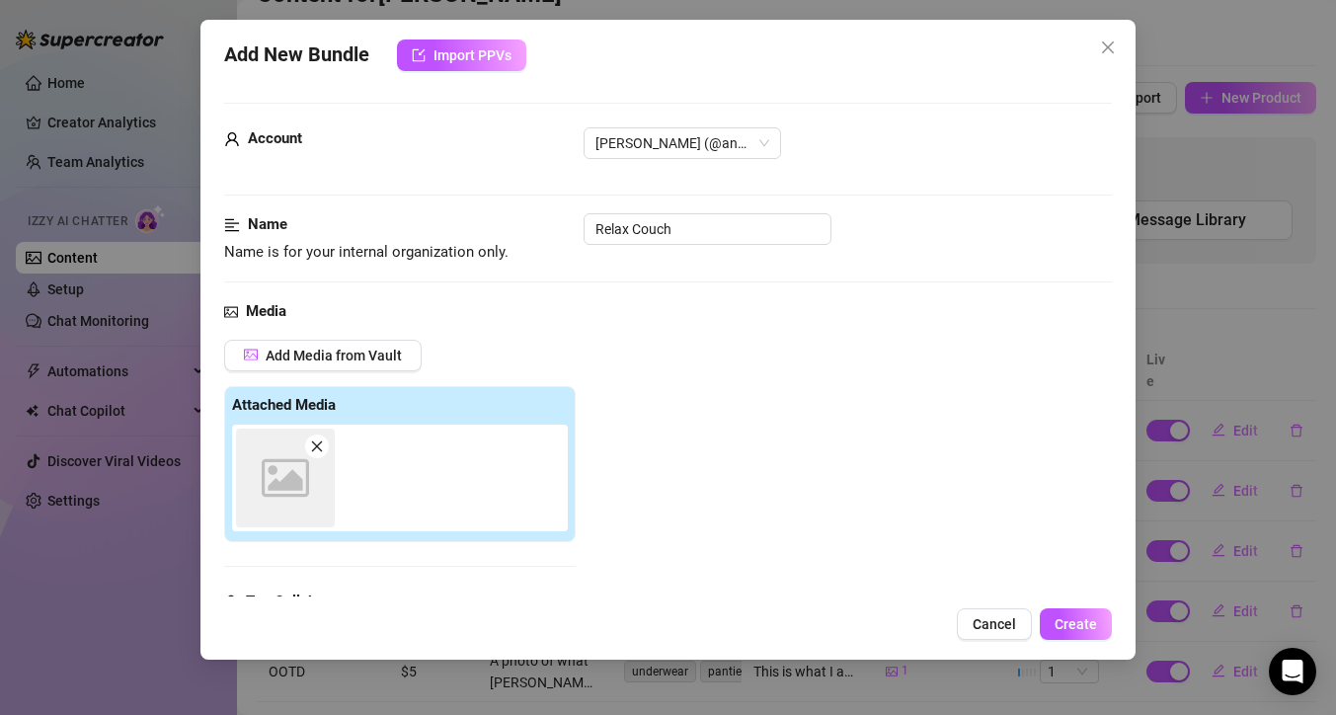
scroll to position [307, 0]
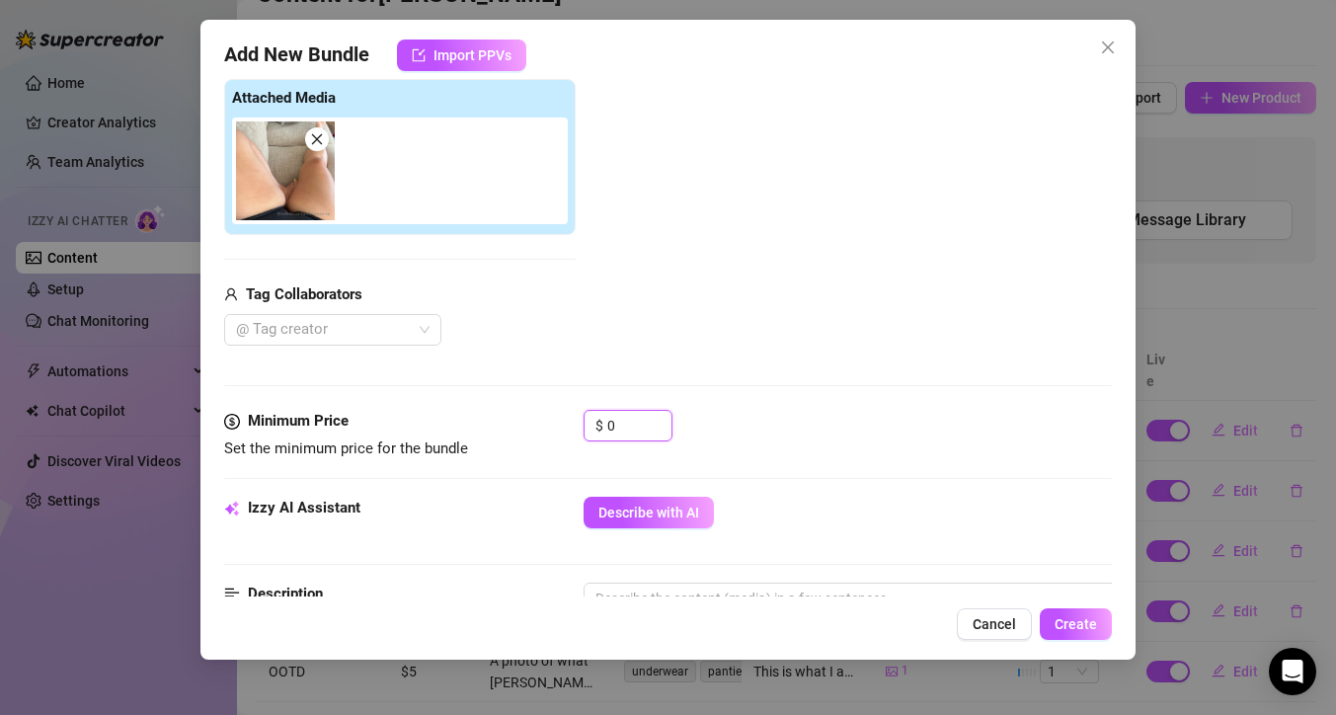
drag, startPoint x: 615, startPoint y: 419, endPoint x: 541, endPoint y: 417, distance: 74.1
click at [542, 417] on div "Minimum Price Set the minimum price for the bundle $ 0" at bounding box center [668, 435] width 888 height 50
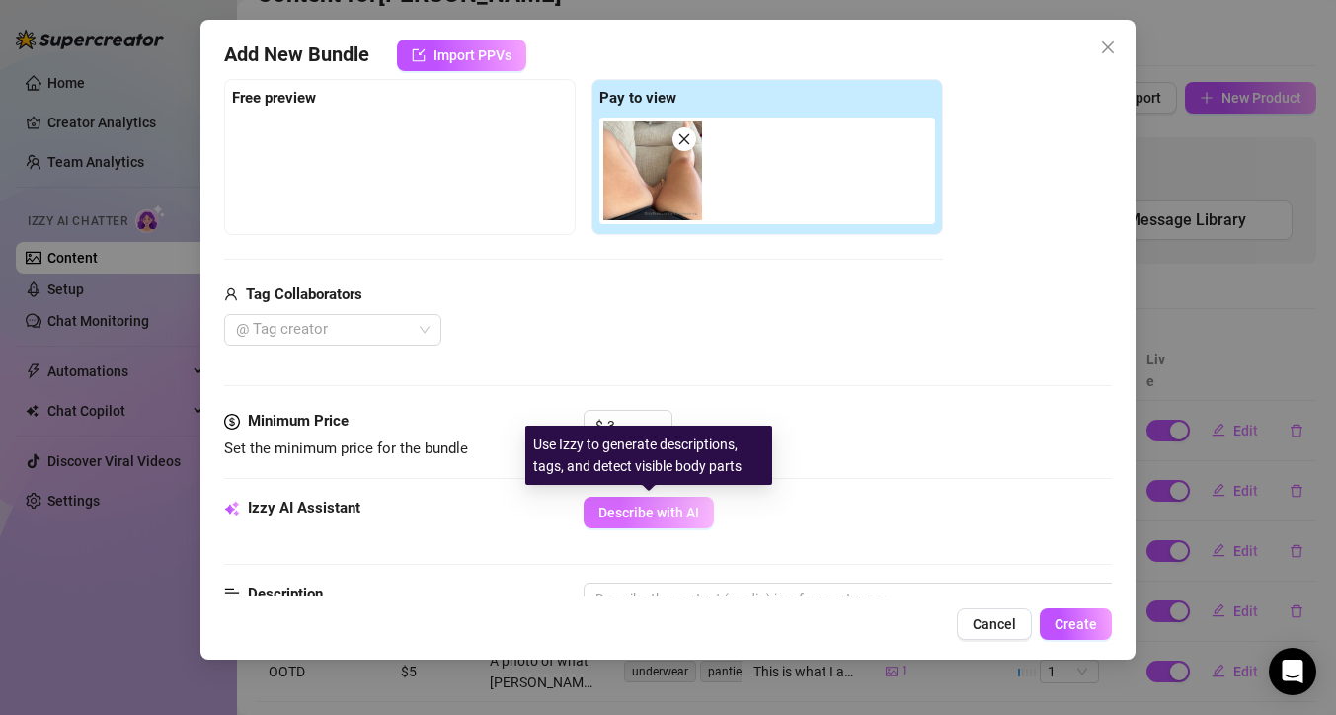
click at [663, 512] on span "Describe with AI" at bounding box center [648, 512] width 101 height 16
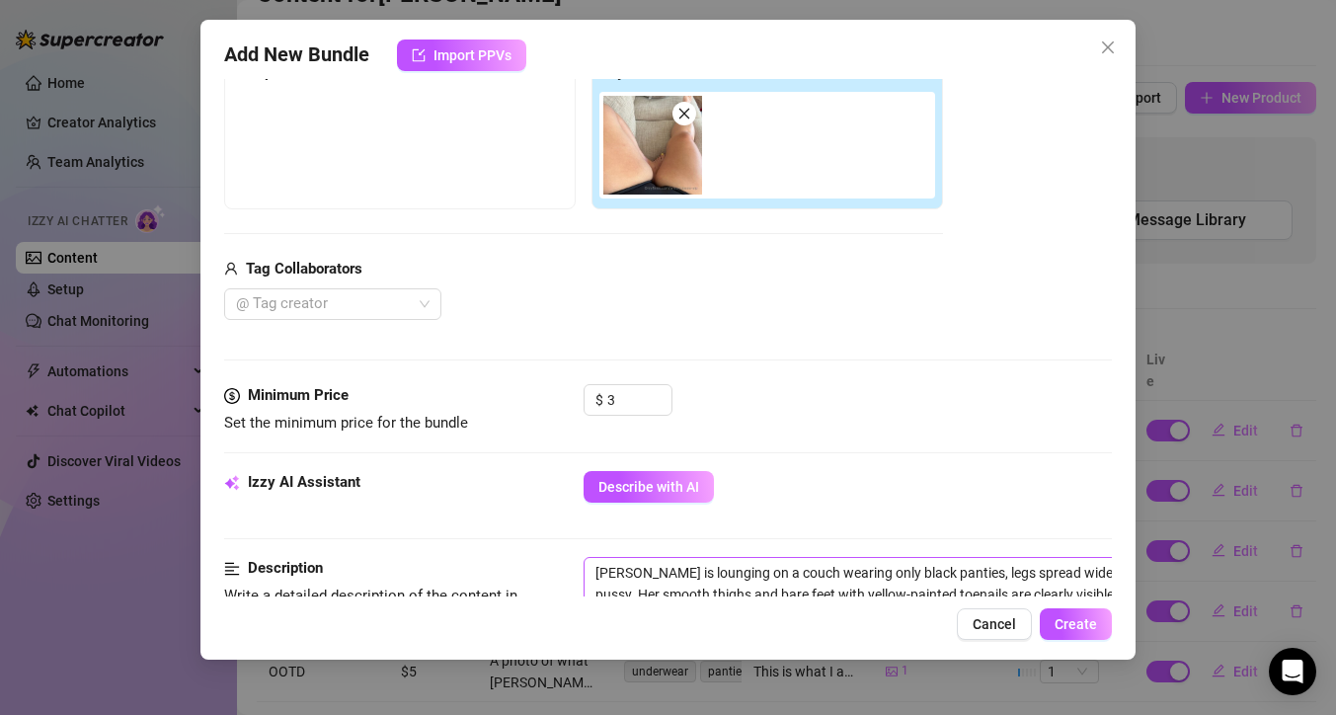
scroll to position [421, 0]
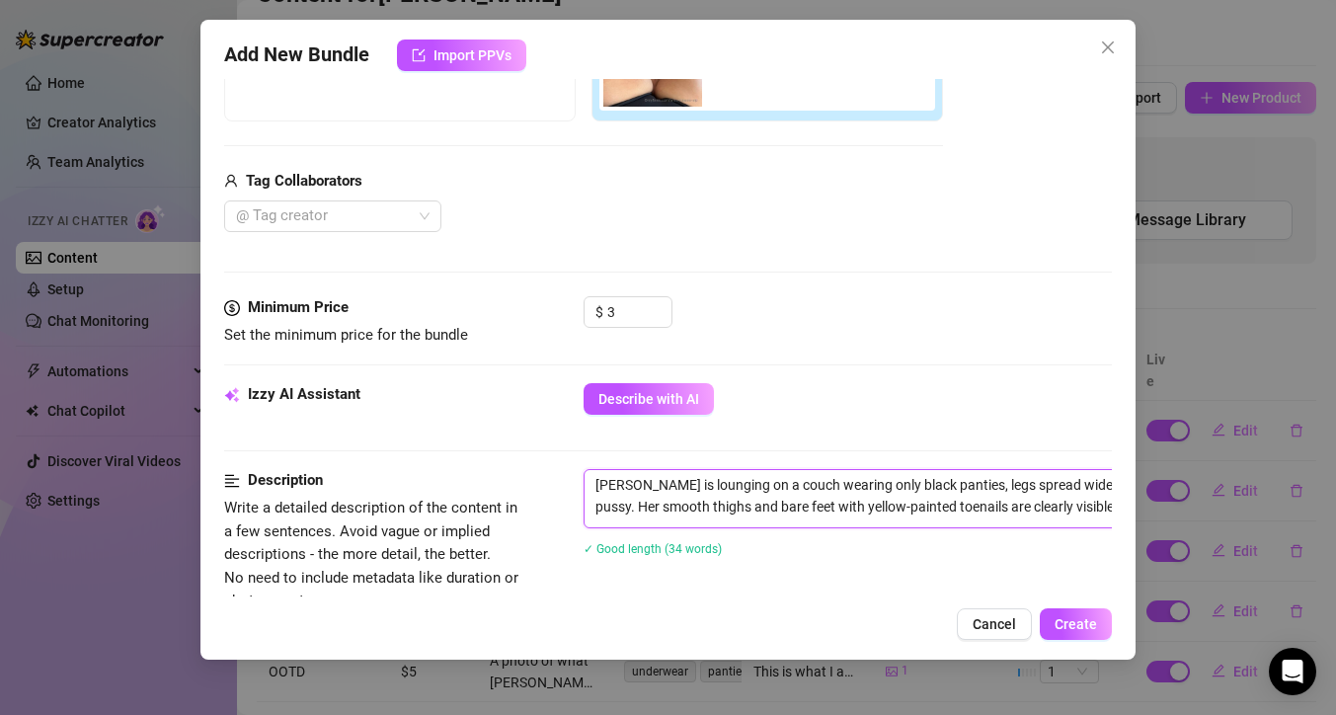
click at [933, 487] on textarea "[PERSON_NAME] is lounging on a couch wearing only black panties, legs spread wi…" at bounding box center [928, 495] width 689 height 51
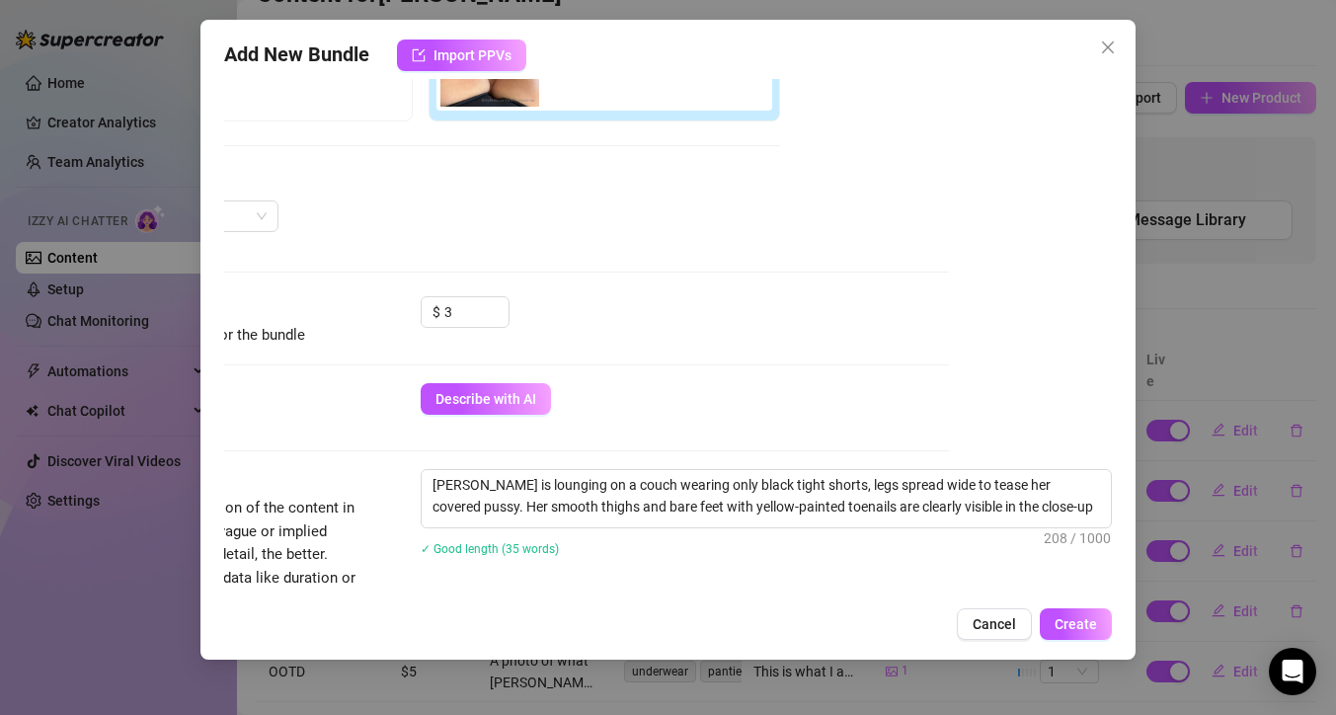
scroll to position [421, 159]
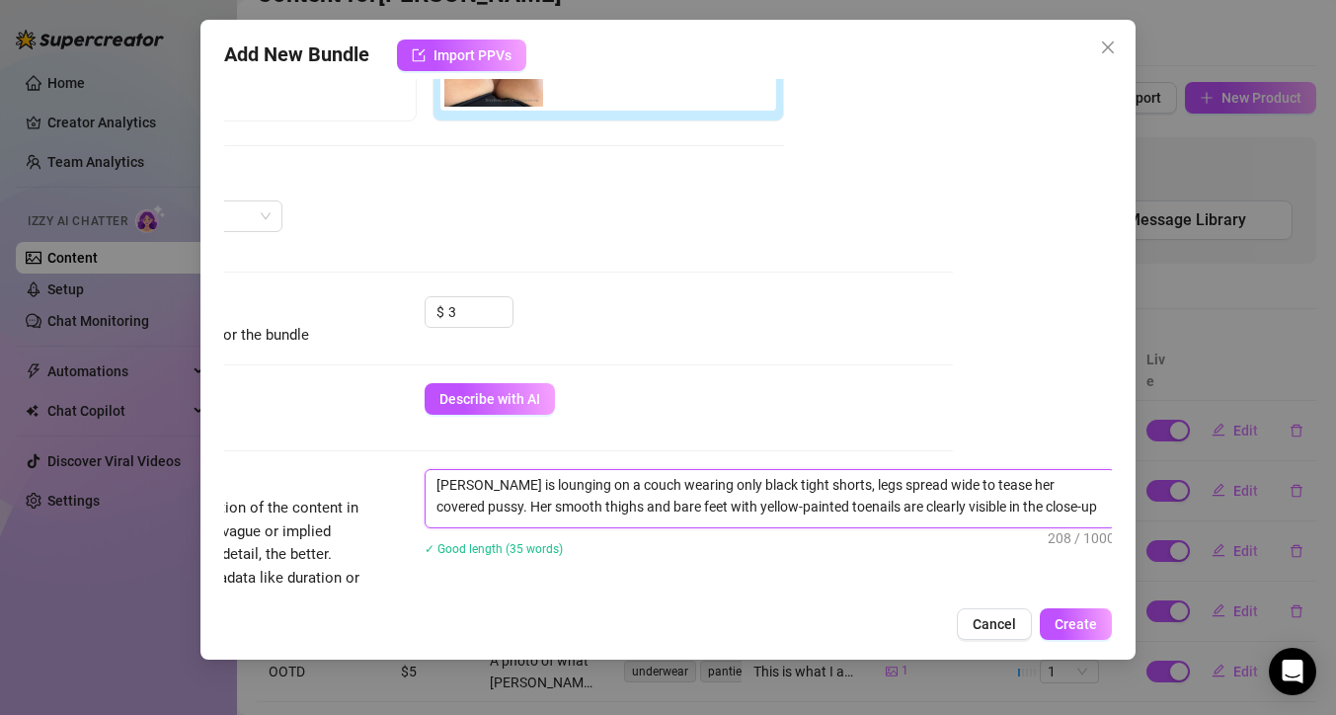
click at [912, 486] on textarea "[PERSON_NAME] is lounging on a couch wearing only black tight shorts, legs spre…" at bounding box center [769, 495] width 689 height 51
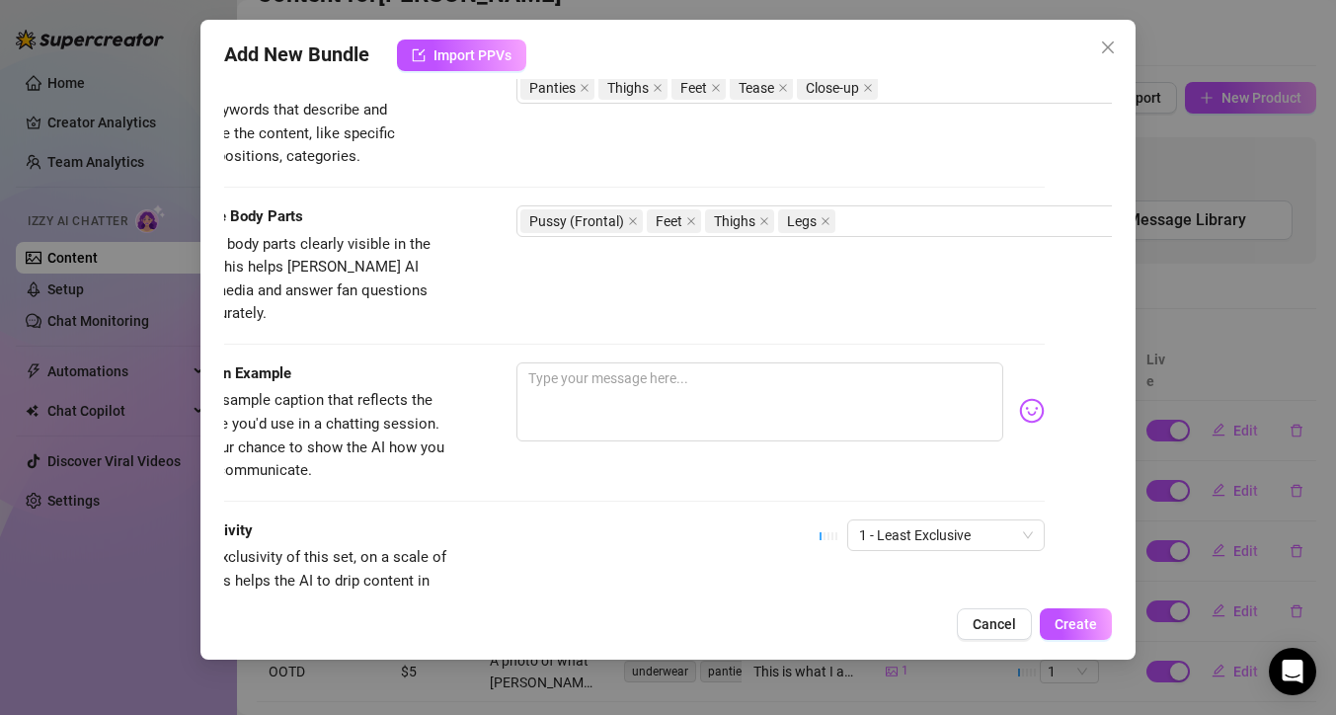
scroll to position [998, 0]
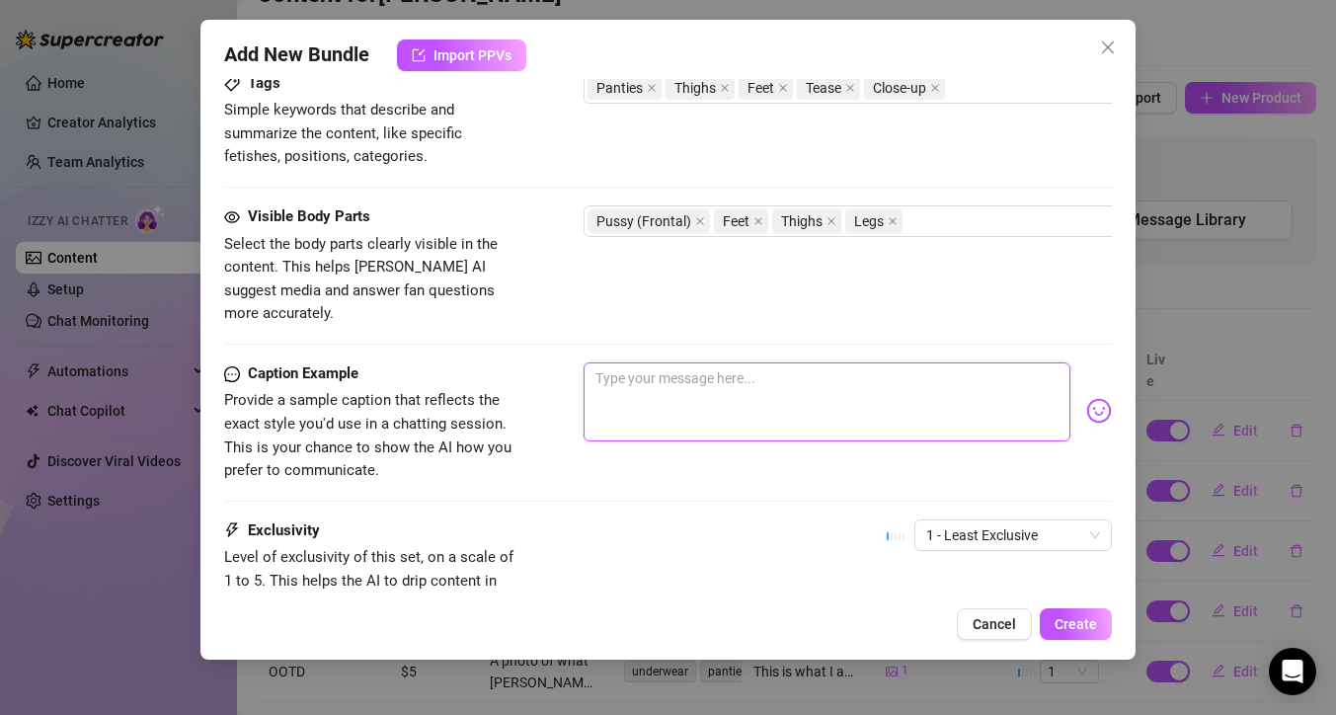
click at [678, 362] on textarea at bounding box center [826, 401] width 487 height 79
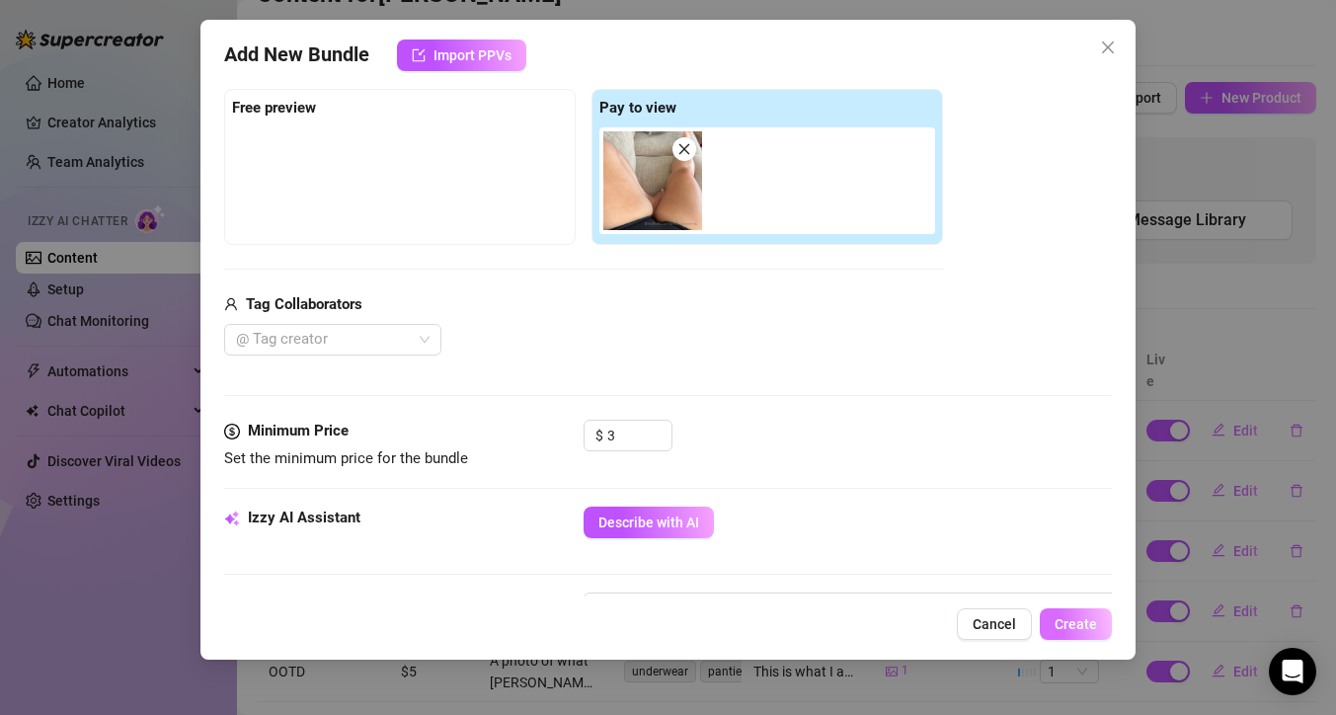
scroll to position [298, 0]
click at [1081, 632] on button "Create" at bounding box center [1076, 624] width 72 height 32
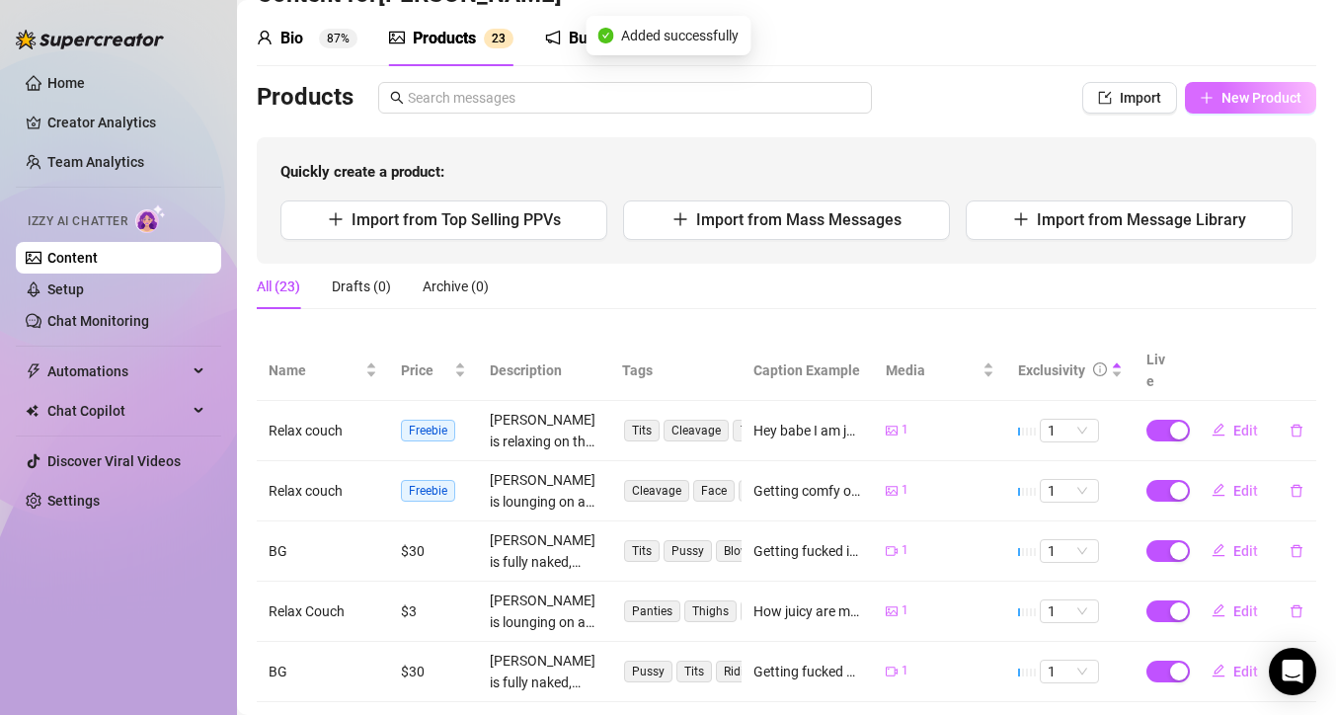
click at [1221, 91] on span "New Product" at bounding box center [1261, 98] width 80 height 16
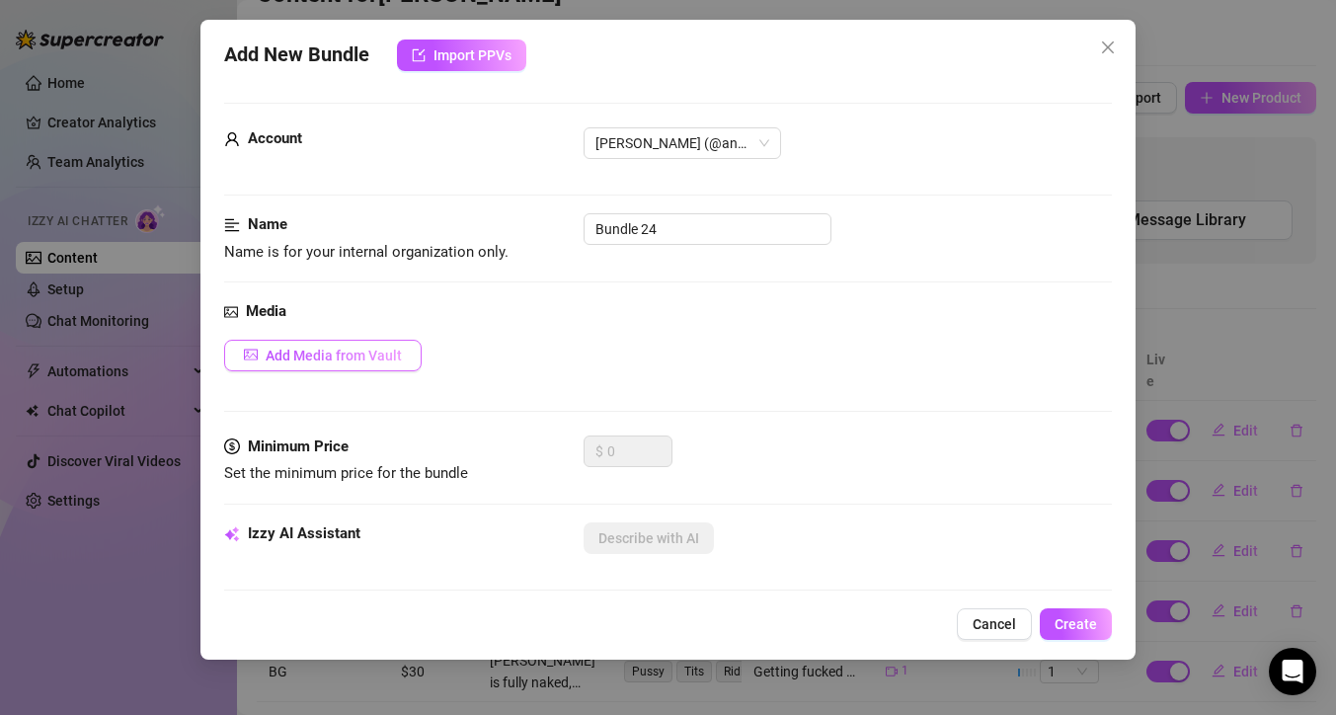
click at [330, 351] on span "Add Media from Vault" at bounding box center [334, 356] width 136 height 16
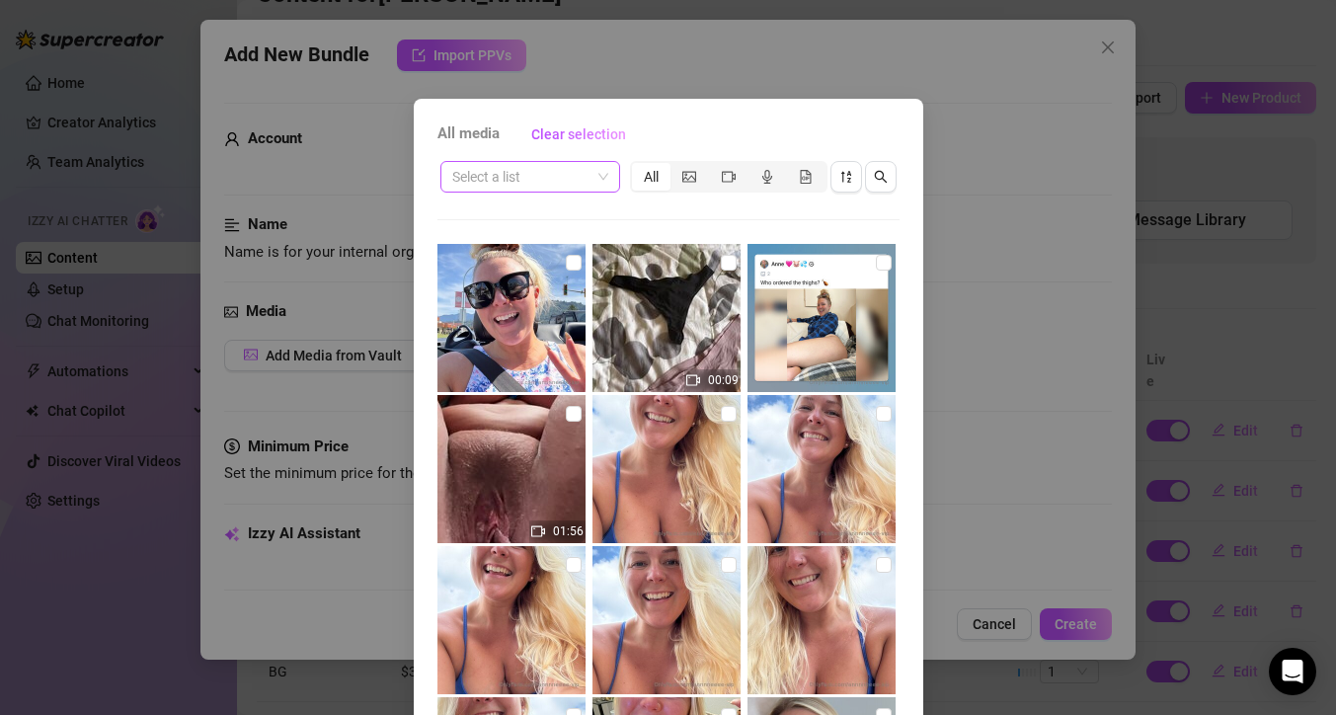
click at [603, 171] on div "Select a list" at bounding box center [530, 177] width 180 height 32
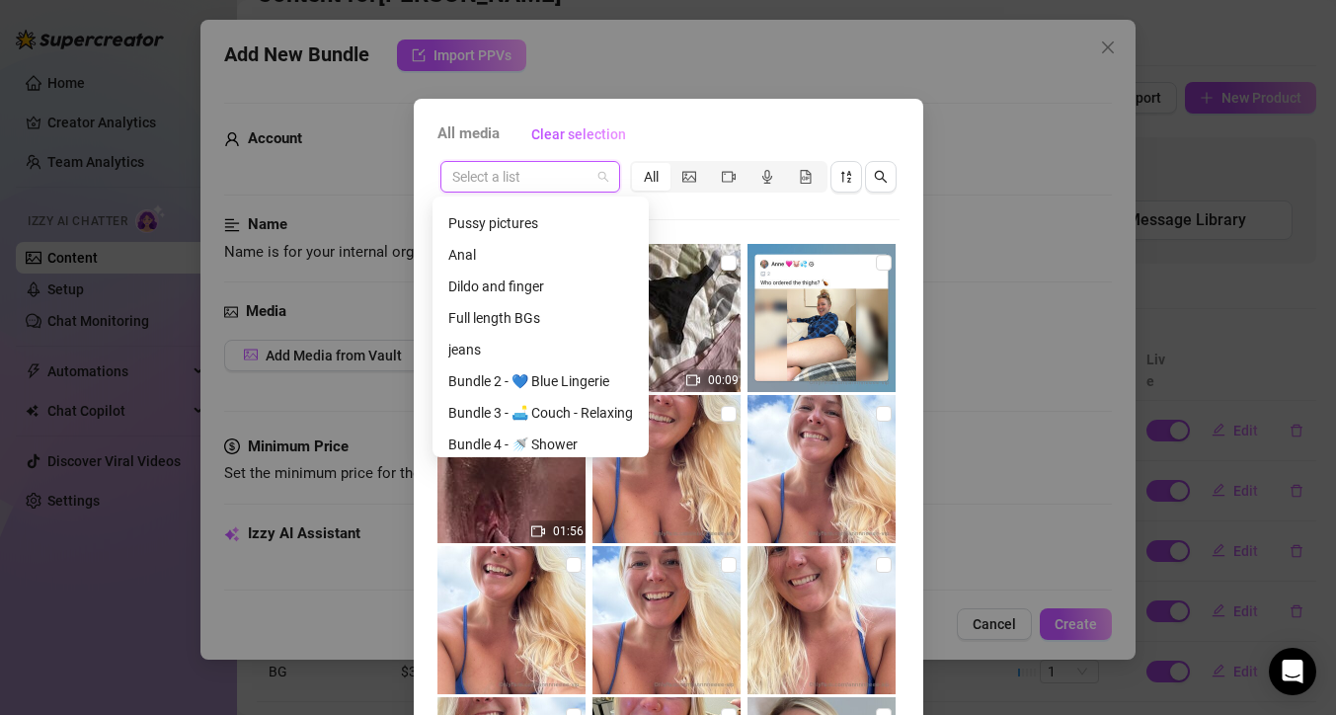
scroll to position [316, 0]
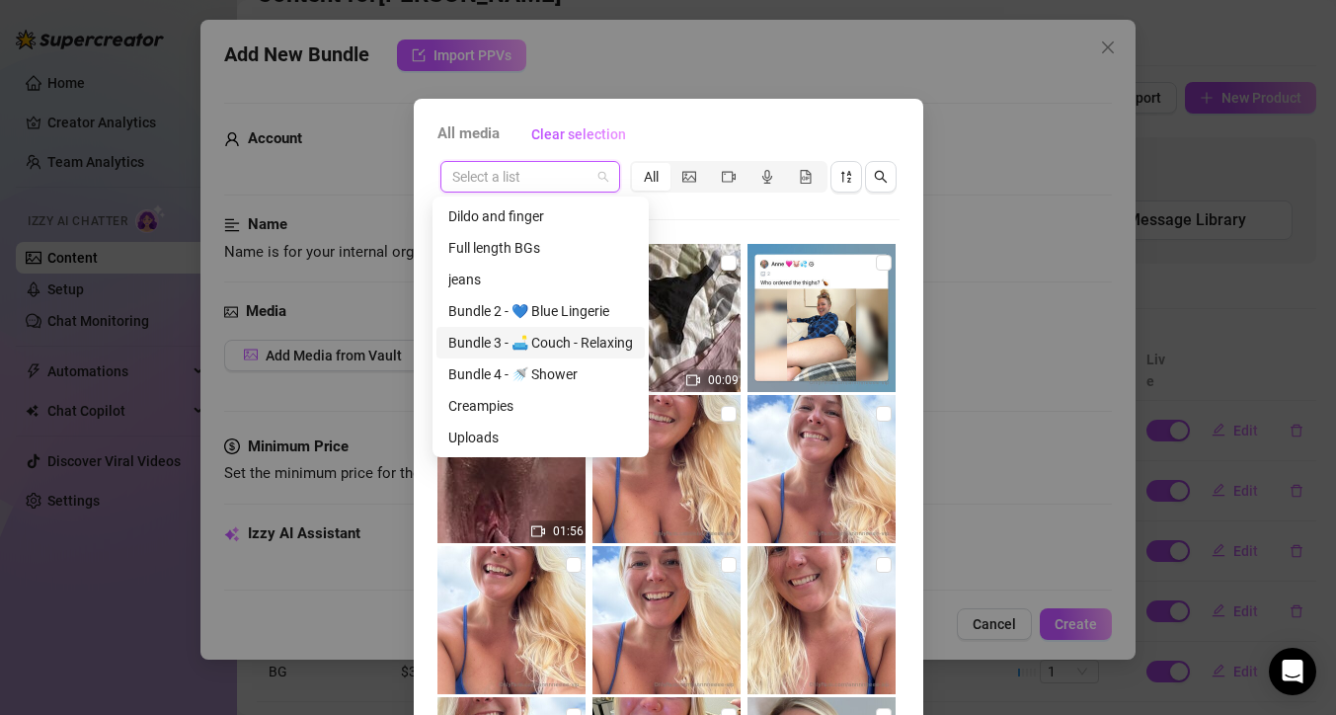
click at [574, 343] on div "Bundle 3 - 🛋️ Couch - Relaxing" at bounding box center [540, 343] width 185 height 22
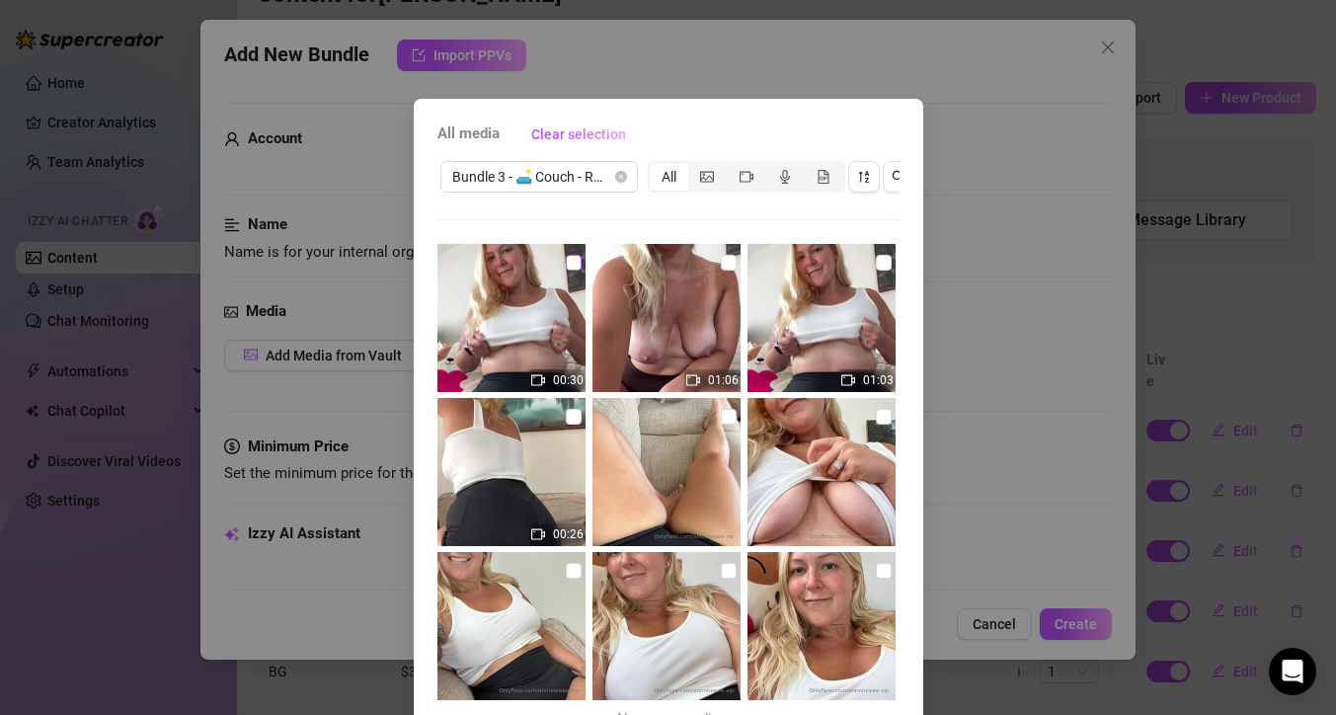
click at [566, 265] on input "checkbox" at bounding box center [574, 263] width 16 height 16
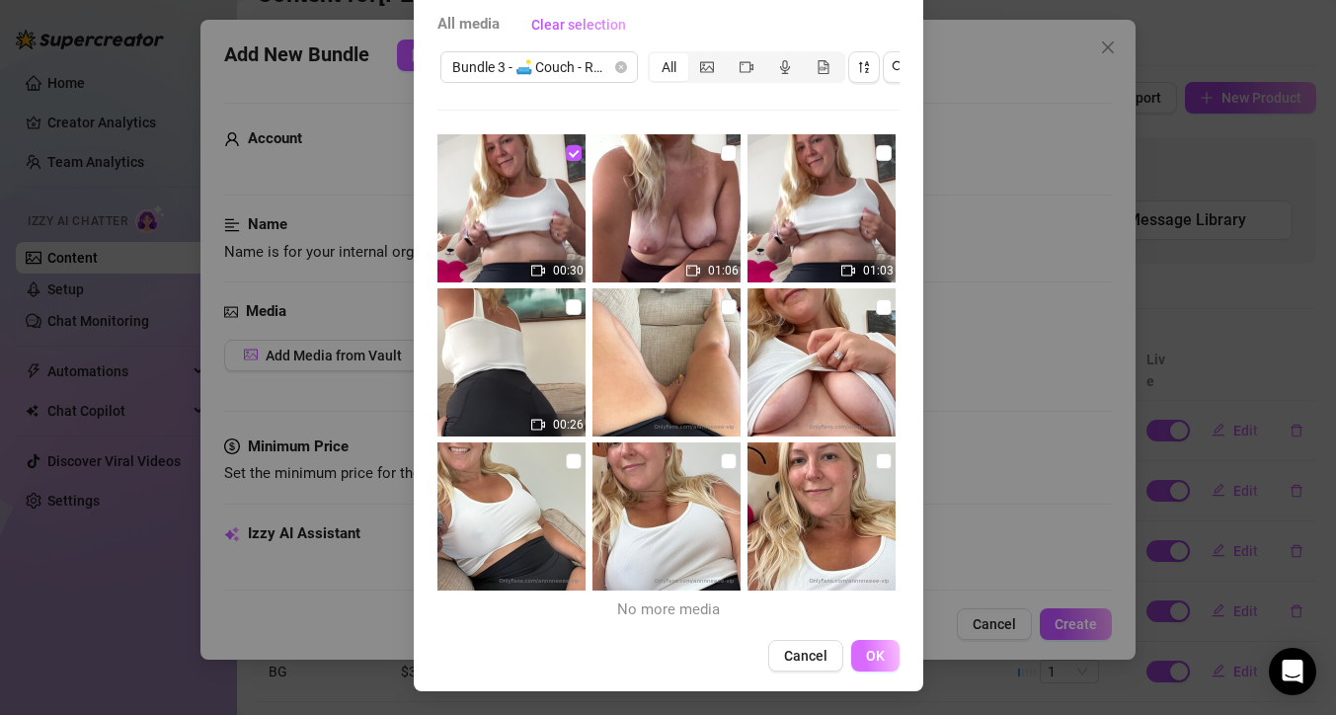
click at [866, 663] on span "OK" at bounding box center [875, 656] width 19 height 16
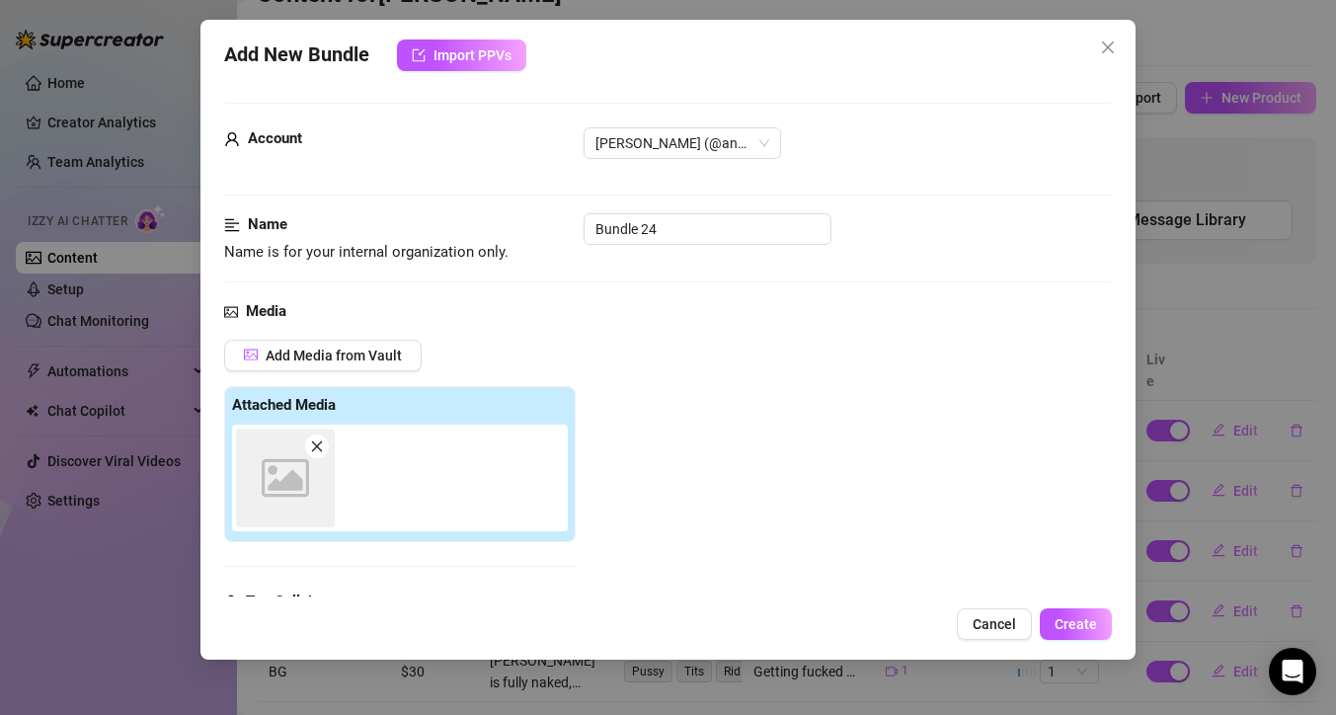
scroll to position [307, 0]
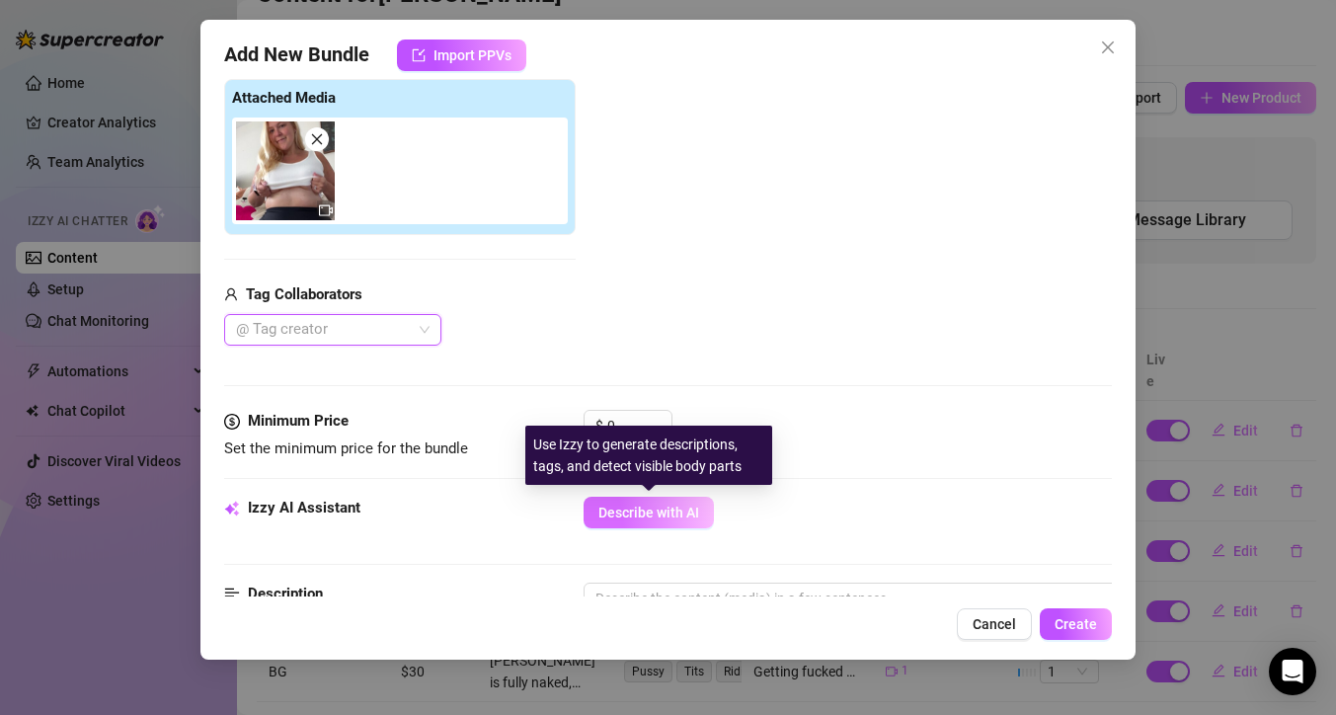
click at [645, 516] on span "Describe with AI" at bounding box center [648, 512] width 101 height 16
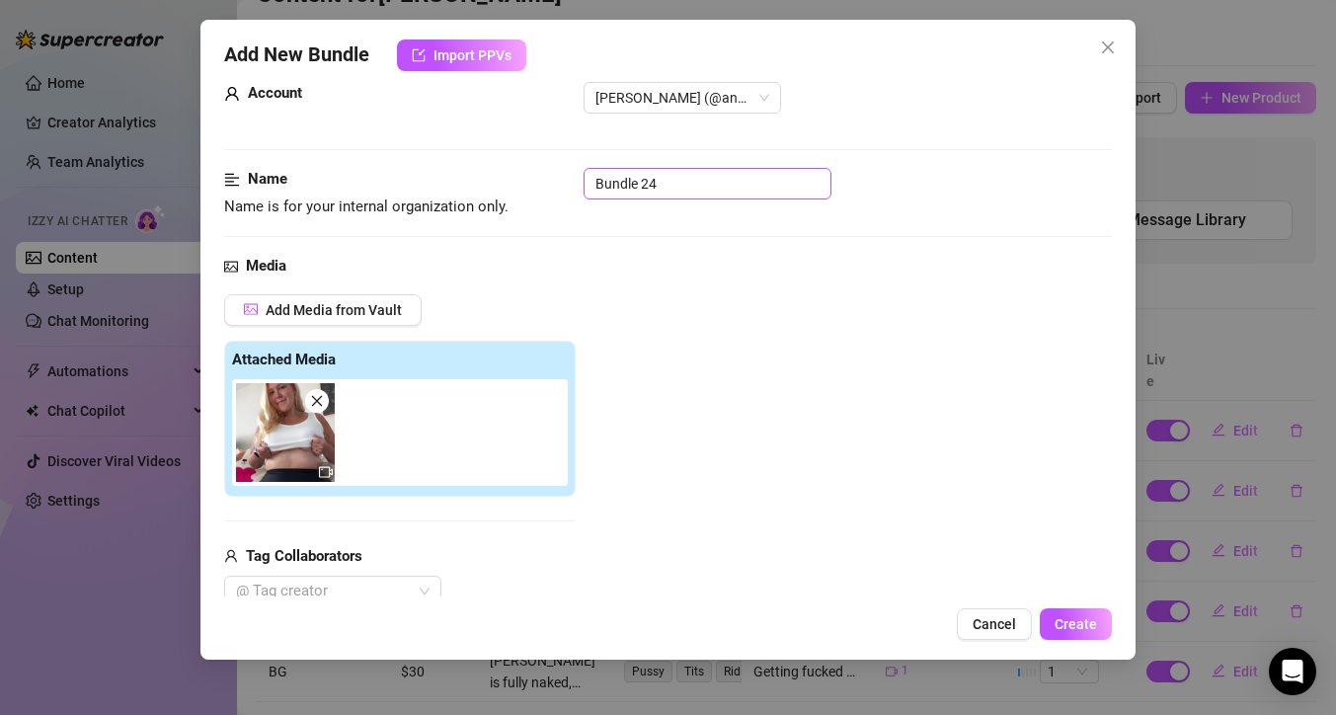
scroll to position [0, 0]
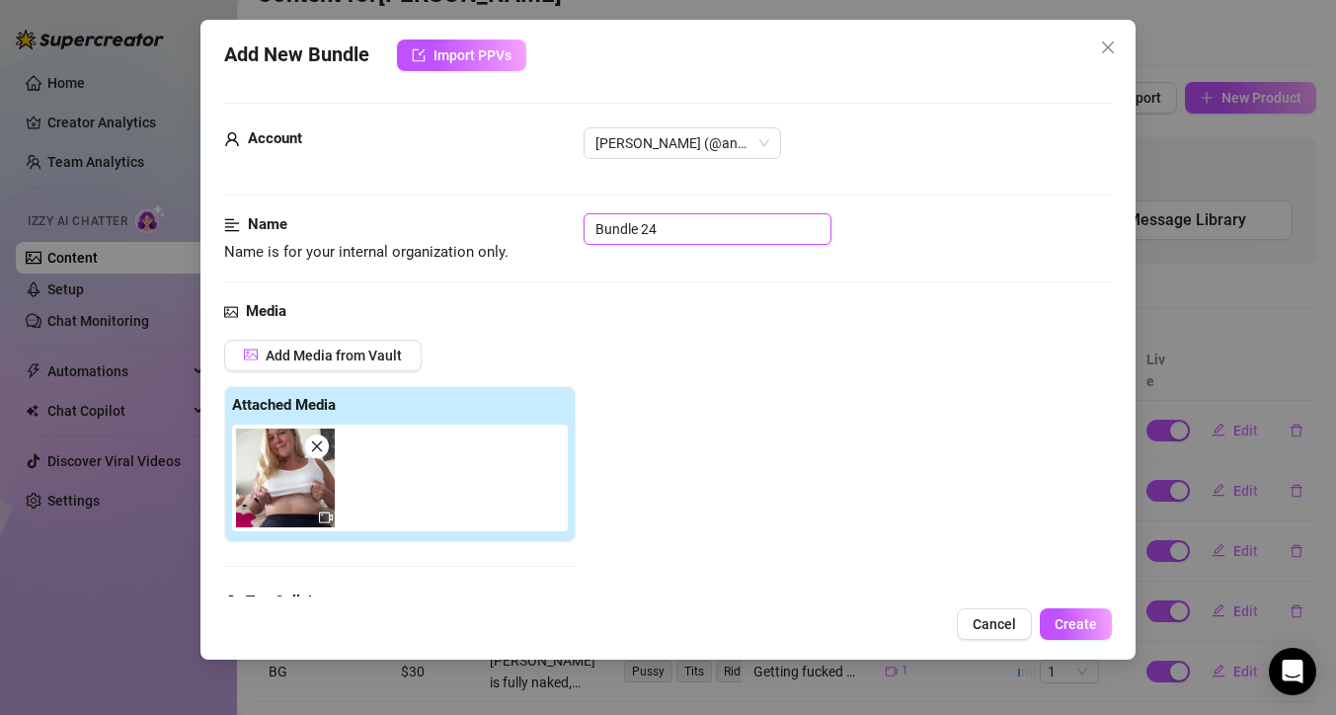
click at [542, 242] on div "Name Name is for your internal organization only. Bundle 24" at bounding box center [668, 238] width 888 height 50
drag, startPoint x: 670, startPoint y: 229, endPoint x: 459, endPoint y: 197, distance: 213.6
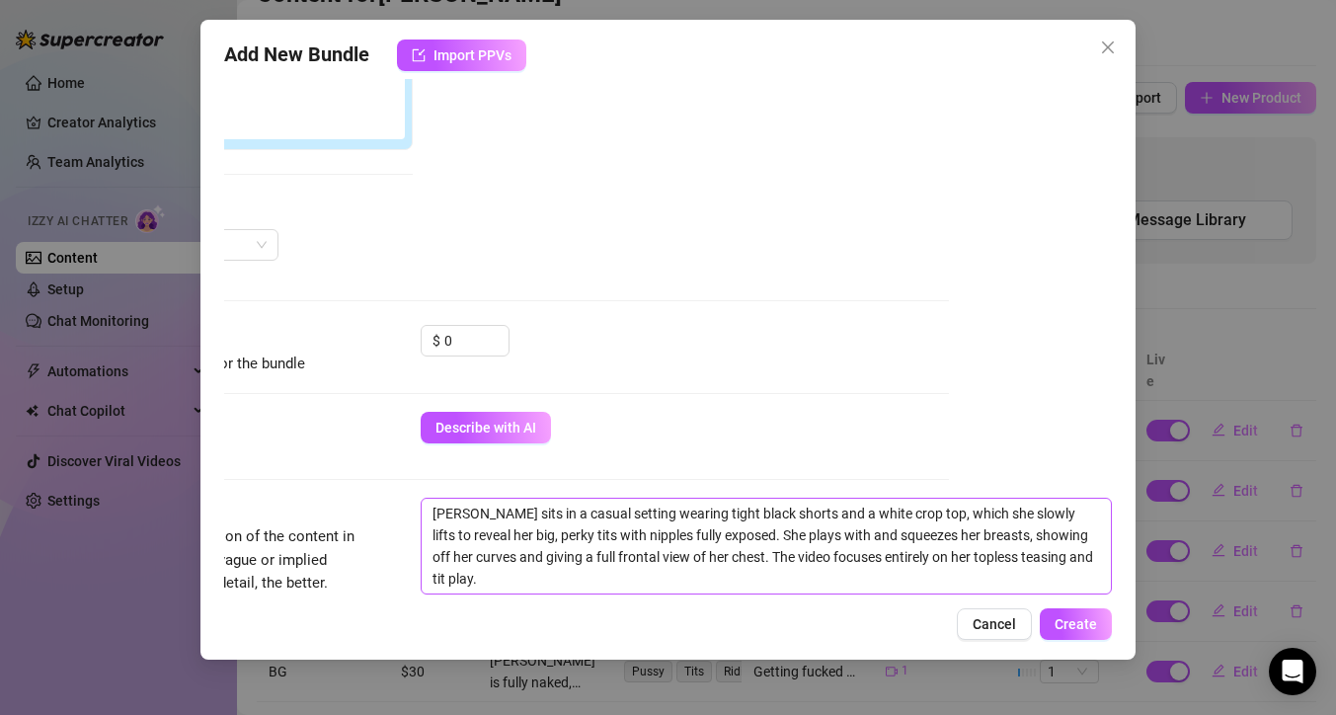
scroll to position [397, 178]
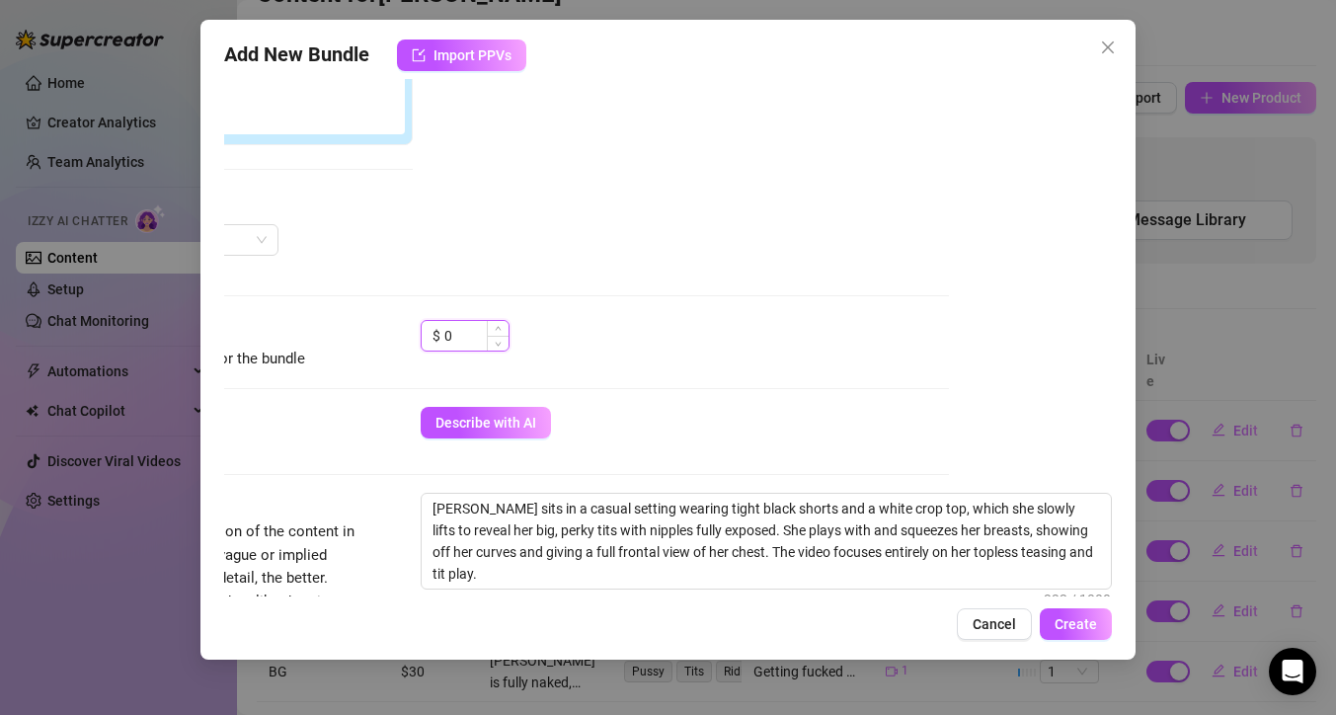
drag, startPoint x: 439, startPoint y: 341, endPoint x: 416, endPoint y: 328, distance: 26.9
click at [421, 328] on div "$ 0" at bounding box center [465, 336] width 89 height 32
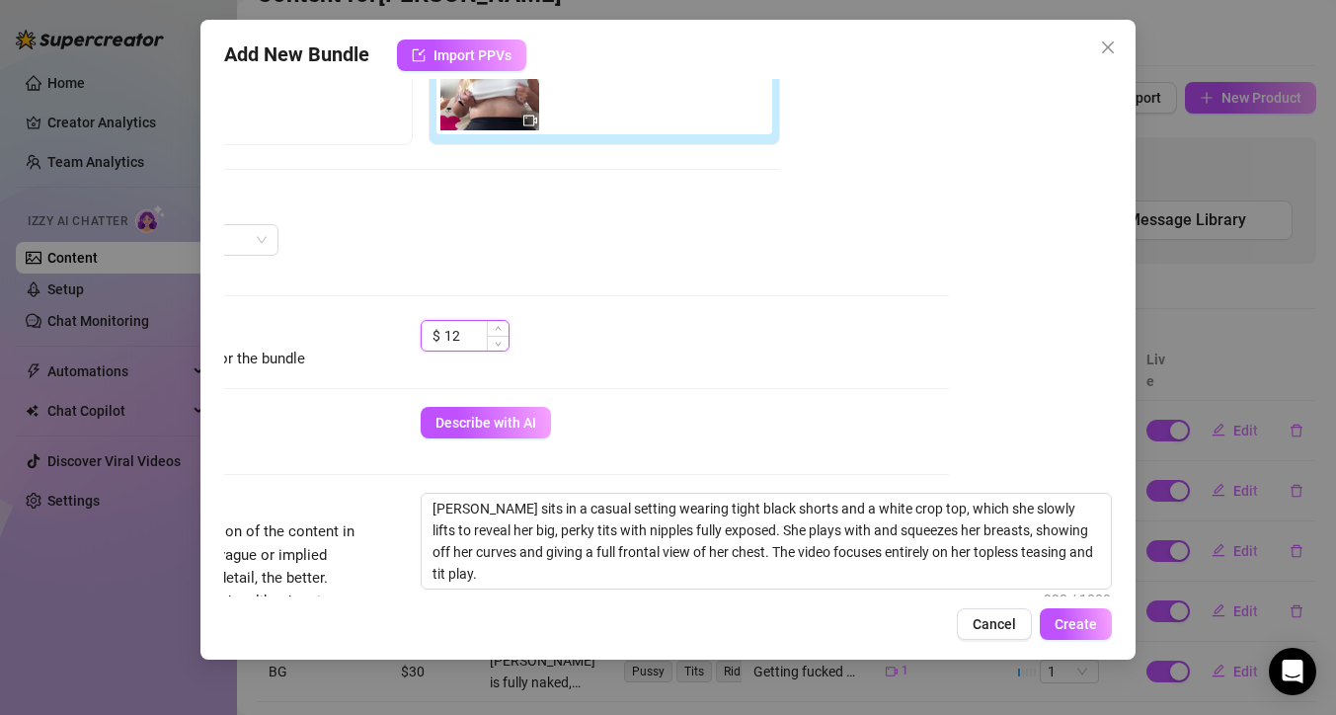
drag, startPoint x: 443, startPoint y: 340, endPoint x: 425, endPoint y: 339, distance: 18.8
click at [425, 339] on div "$ 12" at bounding box center [465, 336] width 89 height 32
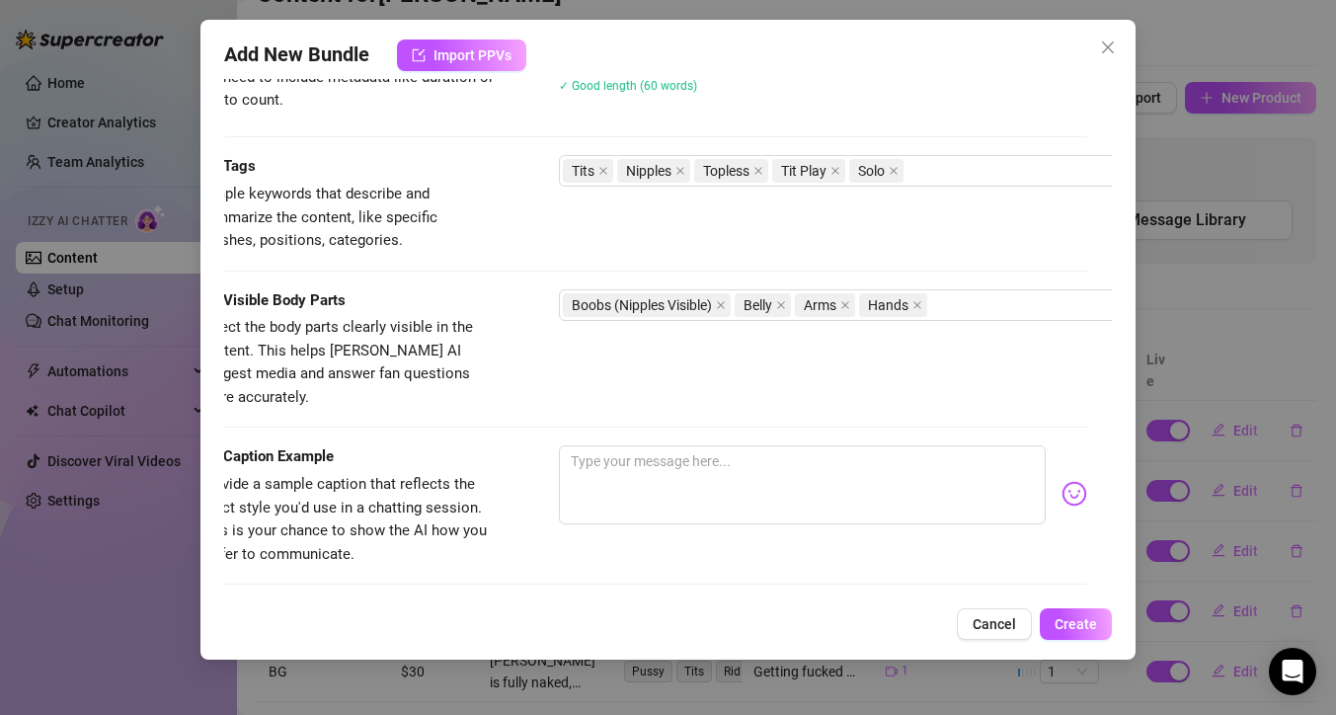
scroll to position [921, 10]
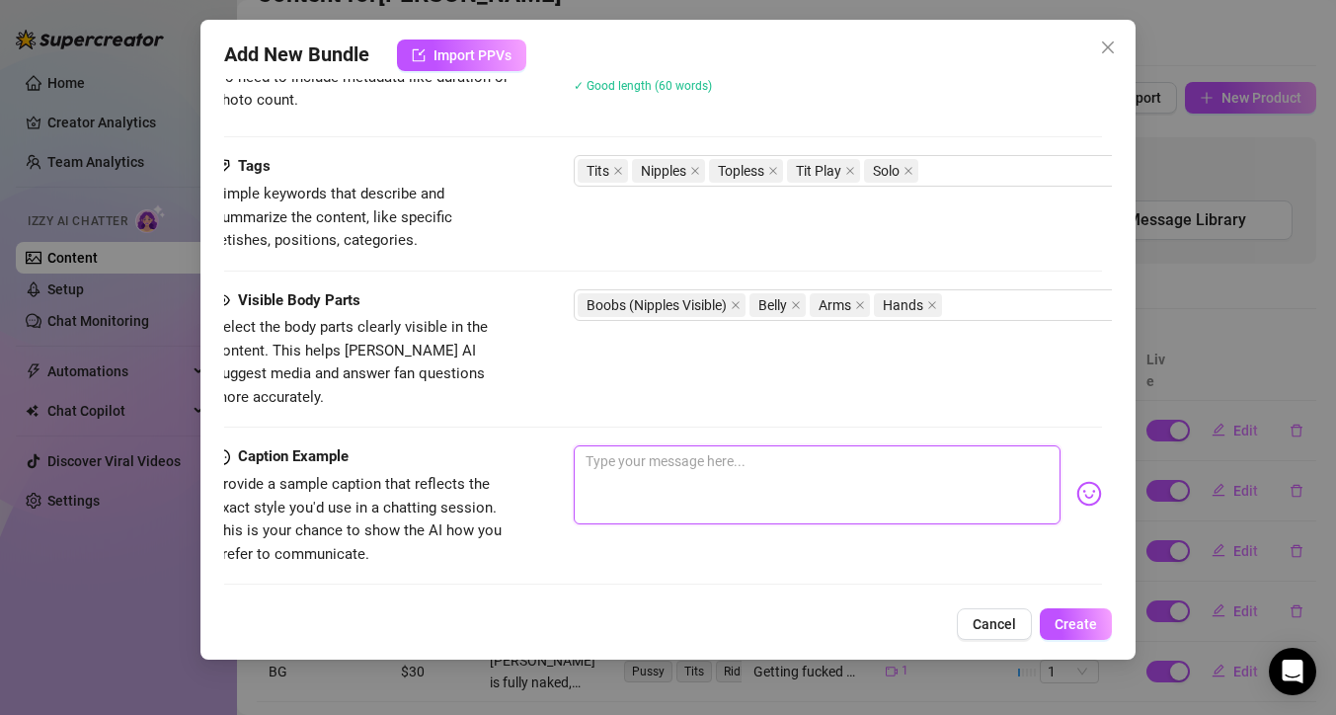
click at [651, 445] on textarea at bounding box center [817, 484] width 487 height 79
click at [1076, 481] on img at bounding box center [1089, 494] width 26 height 26
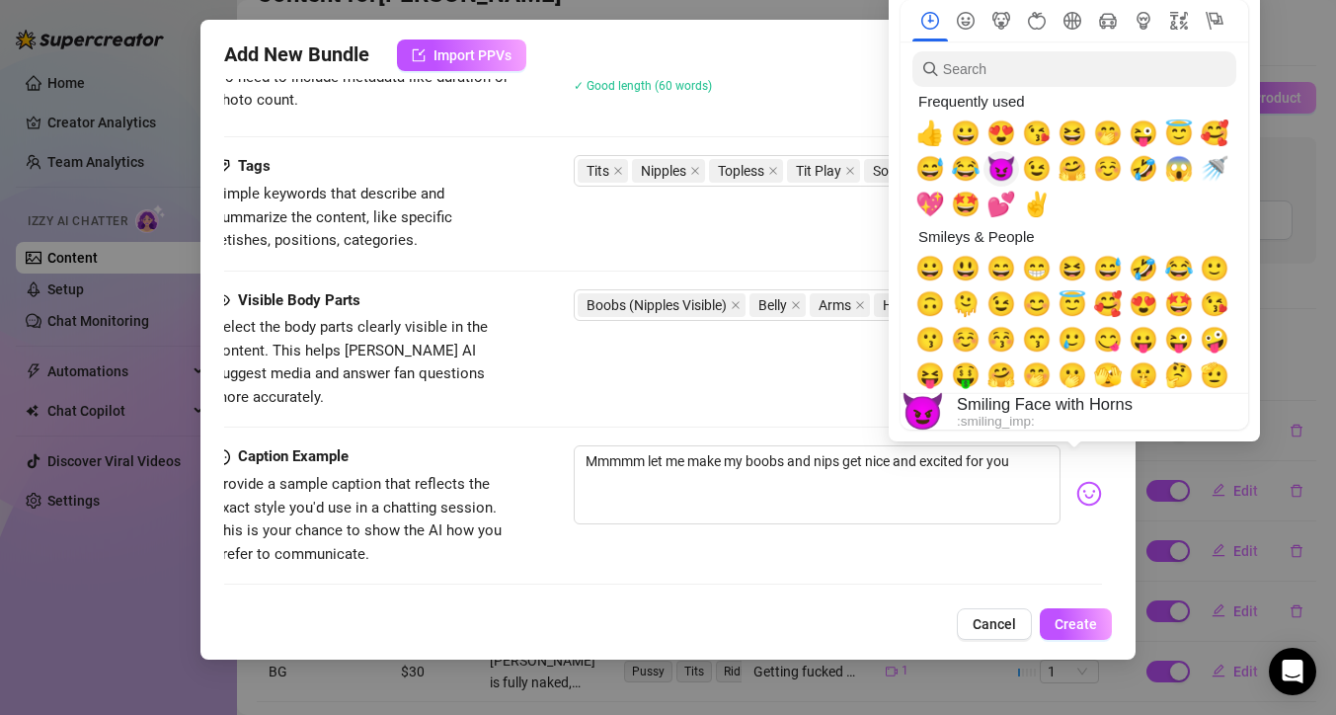
click at [1002, 173] on span "😈" at bounding box center [1001, 169] width 30 height 28
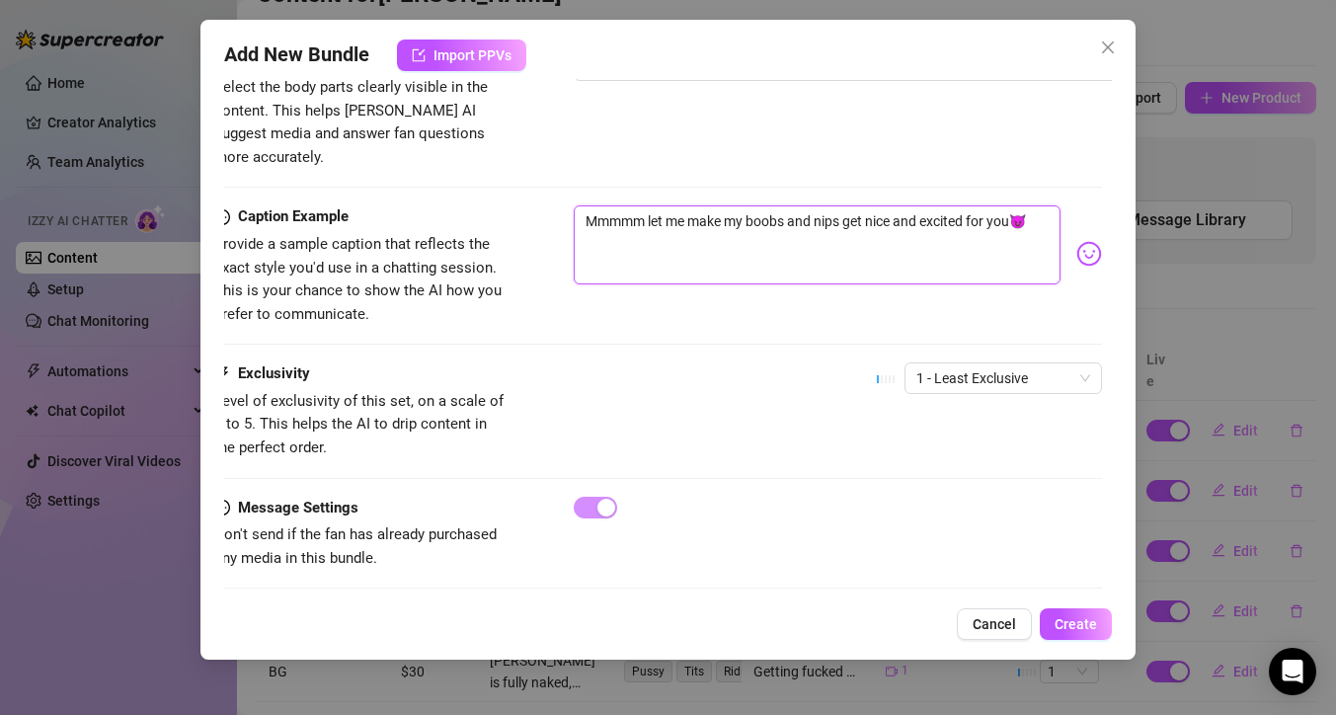
scroll to position [1163, 10]
click at [1010, 361] on span "1 - Least Exclusive" at bounding box center [1003, 376] width 174 height 30
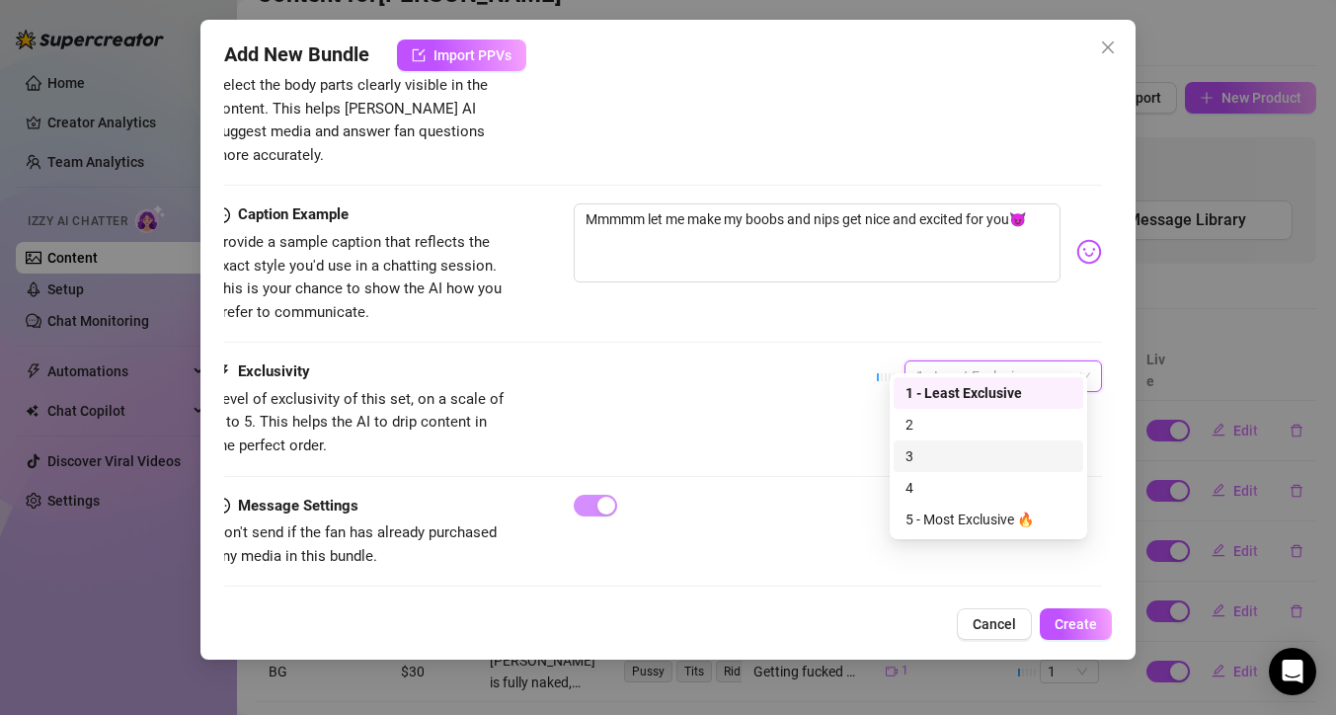
click at [1009, 445] on div "3" at bounding box center [988, 456] width 166 height 22
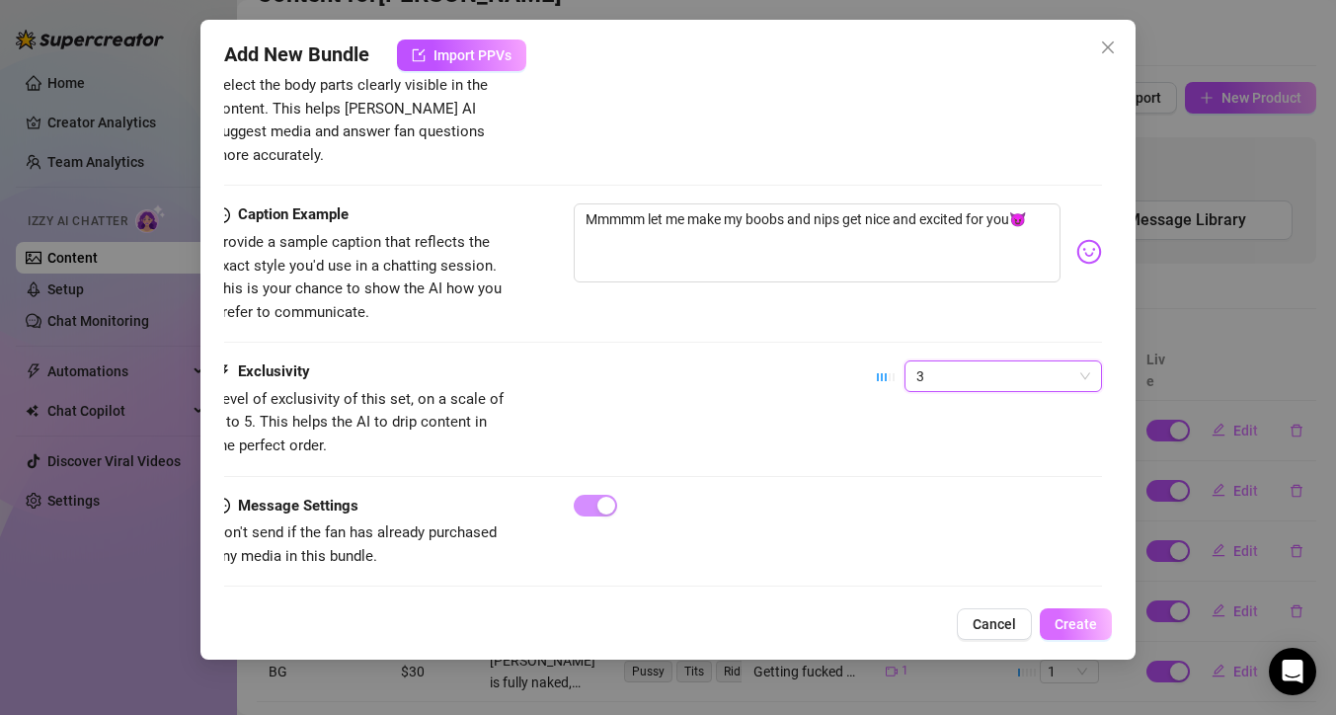
click at [1085, 619] on span "Create" at bounding box center [1075, 624] width 42 height 16
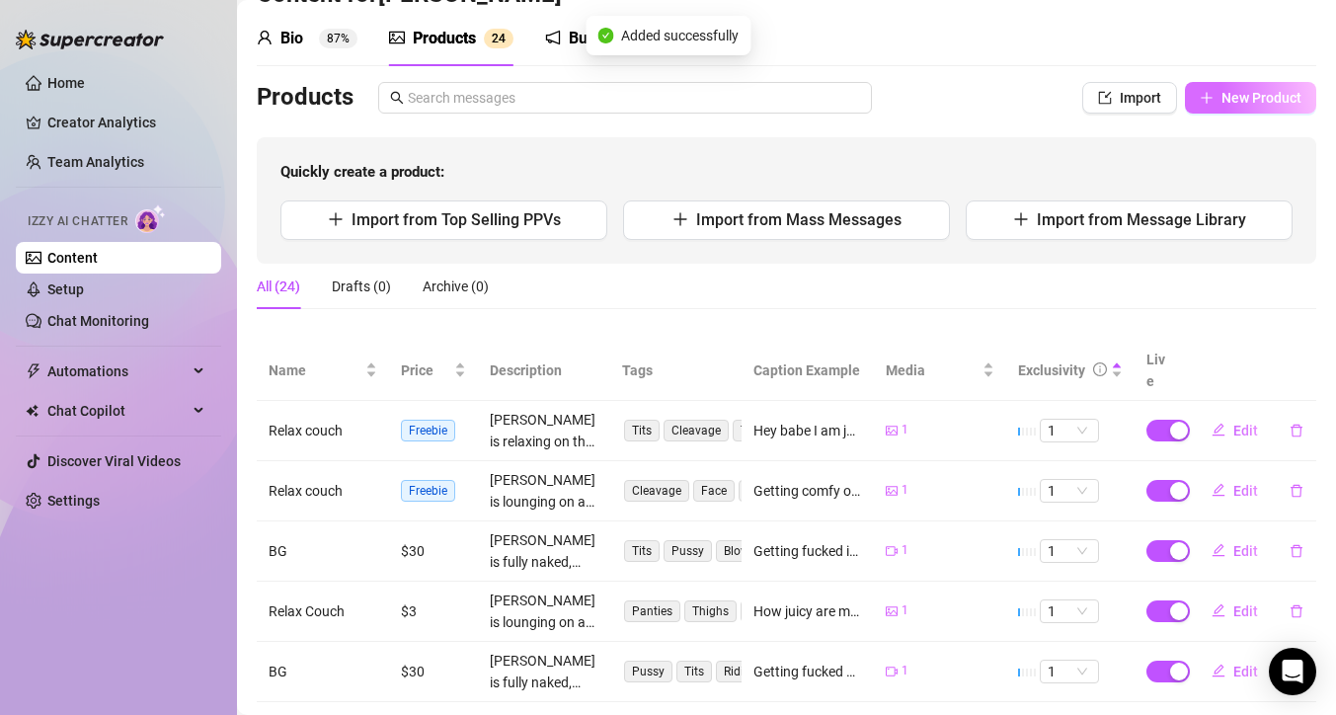
click at [1230, 96] on span "New Product" at bounding box center [1261, 98] width 80 height 16
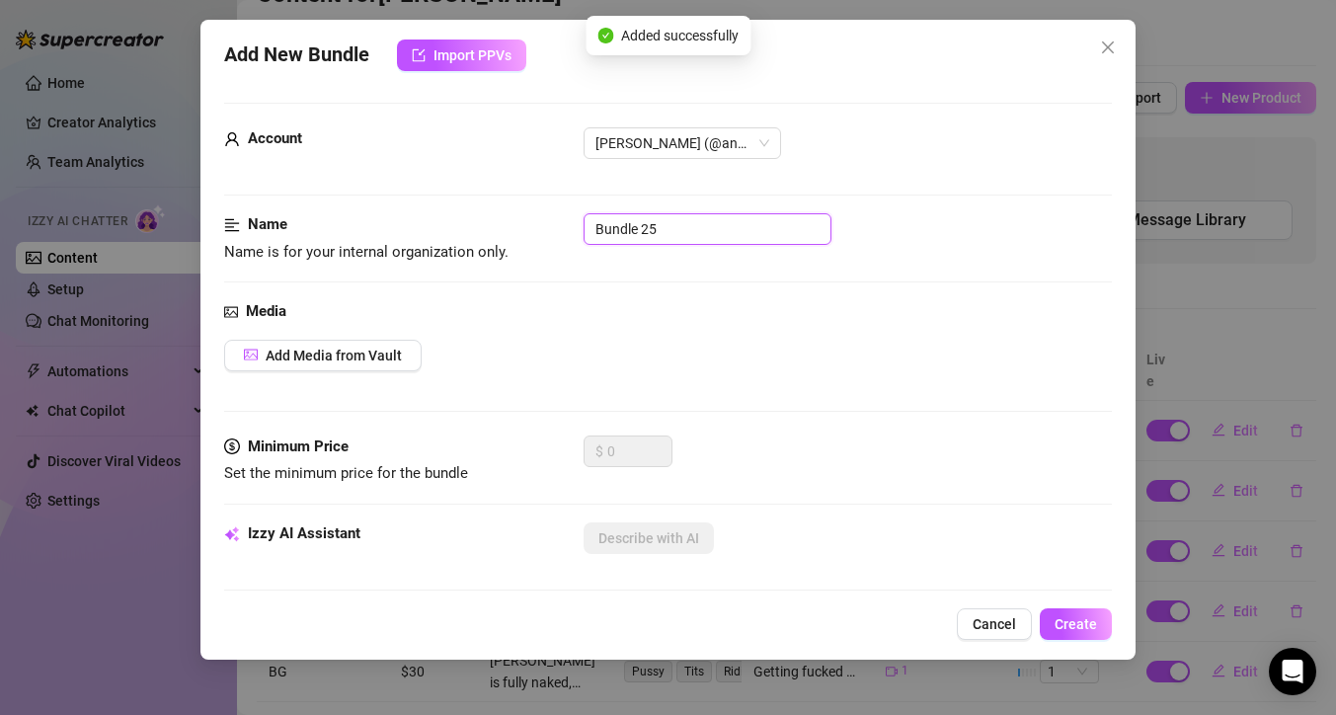
drag, startPoint x: 625, startPoint y: 230, endPoint x: 486, endPoint y: 212, distance: 140.3
click at [476, 222] on div "Name Name is for your internal organization only. Bundle 25" at bounding box center [668, 238] width 888 height 50
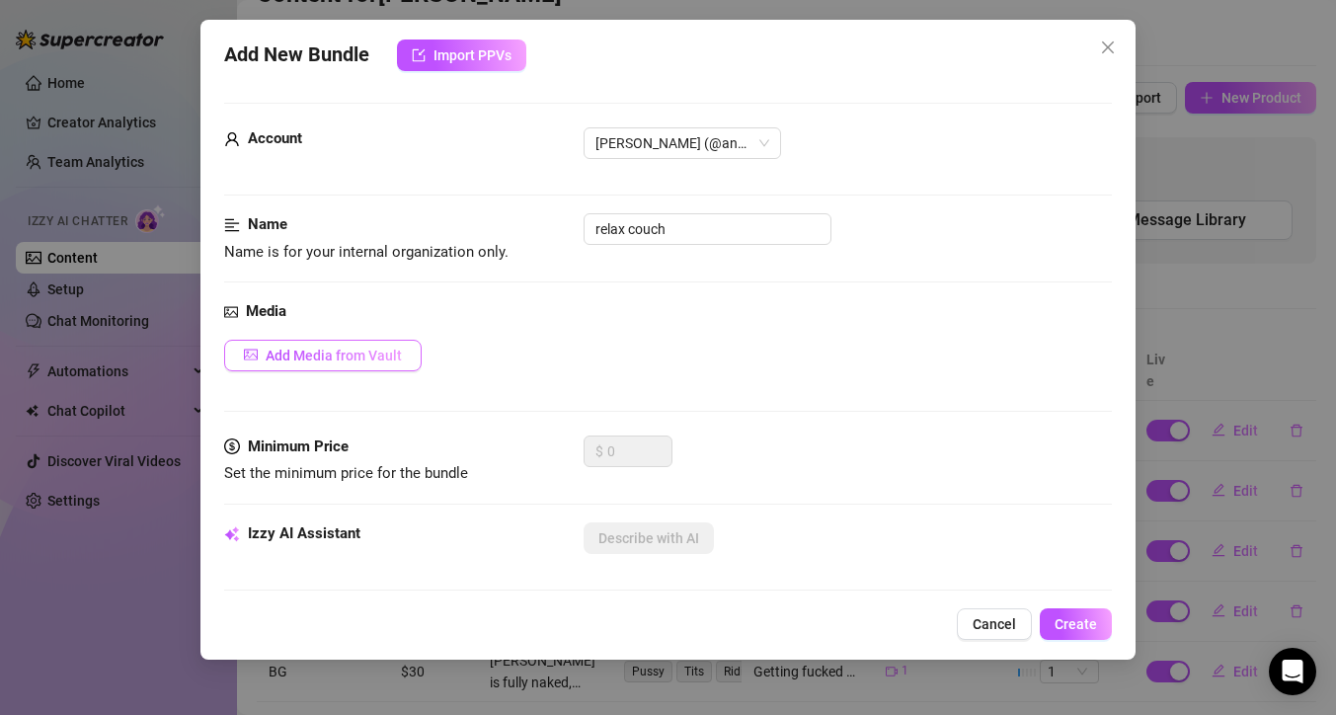
click at [348, 367] on button "Add Media from Vault" at bounding box center [322, 356] width 197 height 32
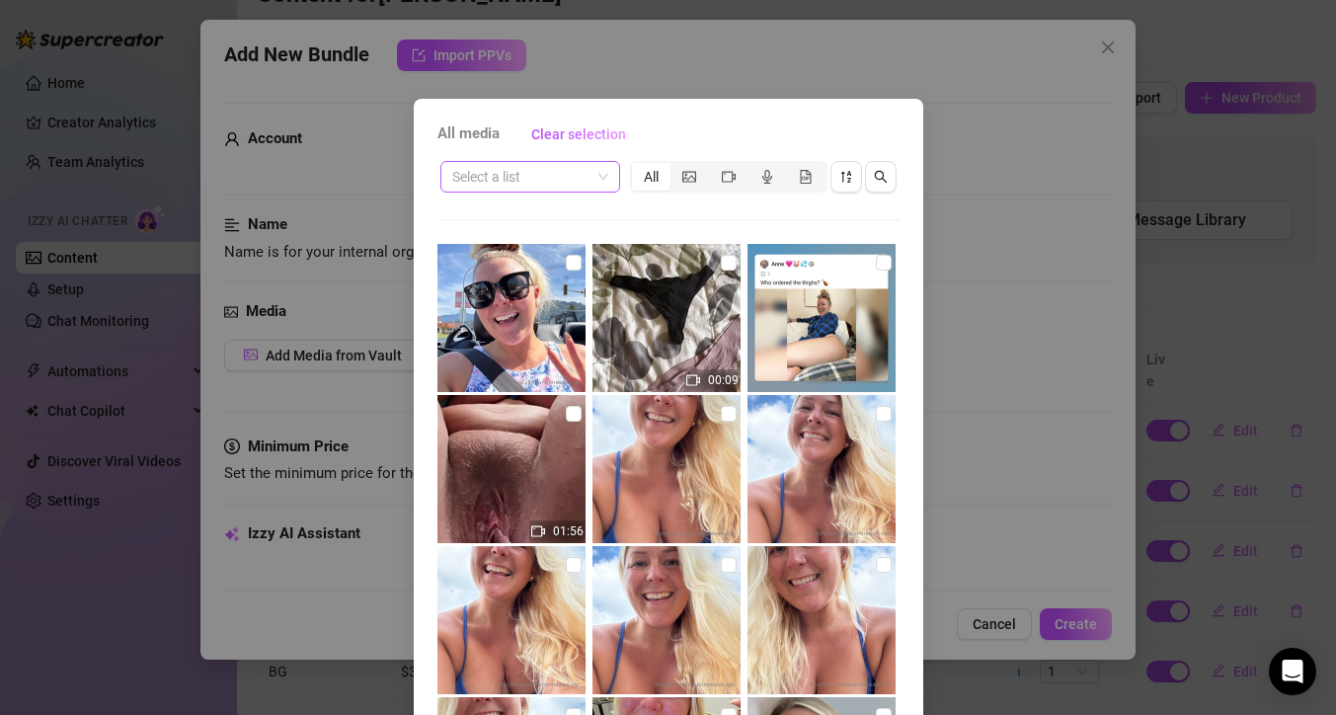
click at [591, 175] on span at bounding box center [530, 177] width 156 height 30
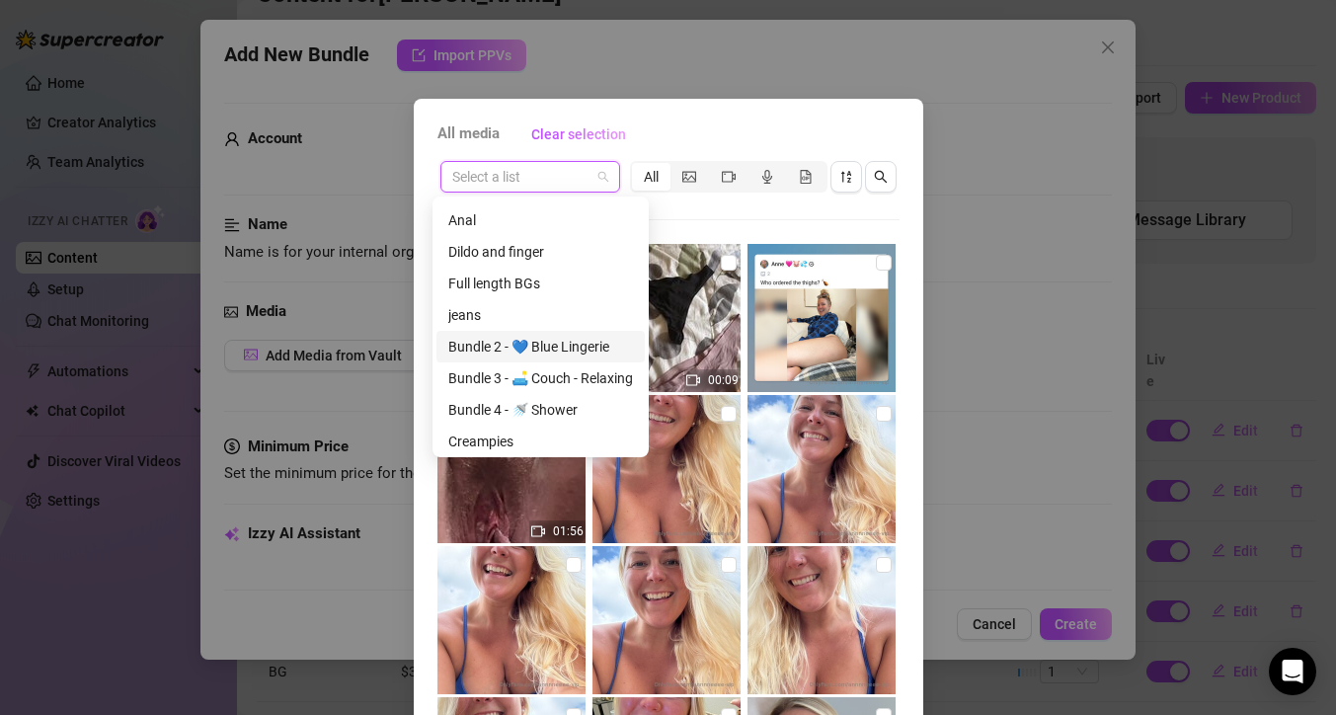
scroll to position [281, 0]
click at [565, 372] on div "Bundle 3 - 🛋️ Couch - Relaxing" at bounding box center [540, 377] width 185 height 22
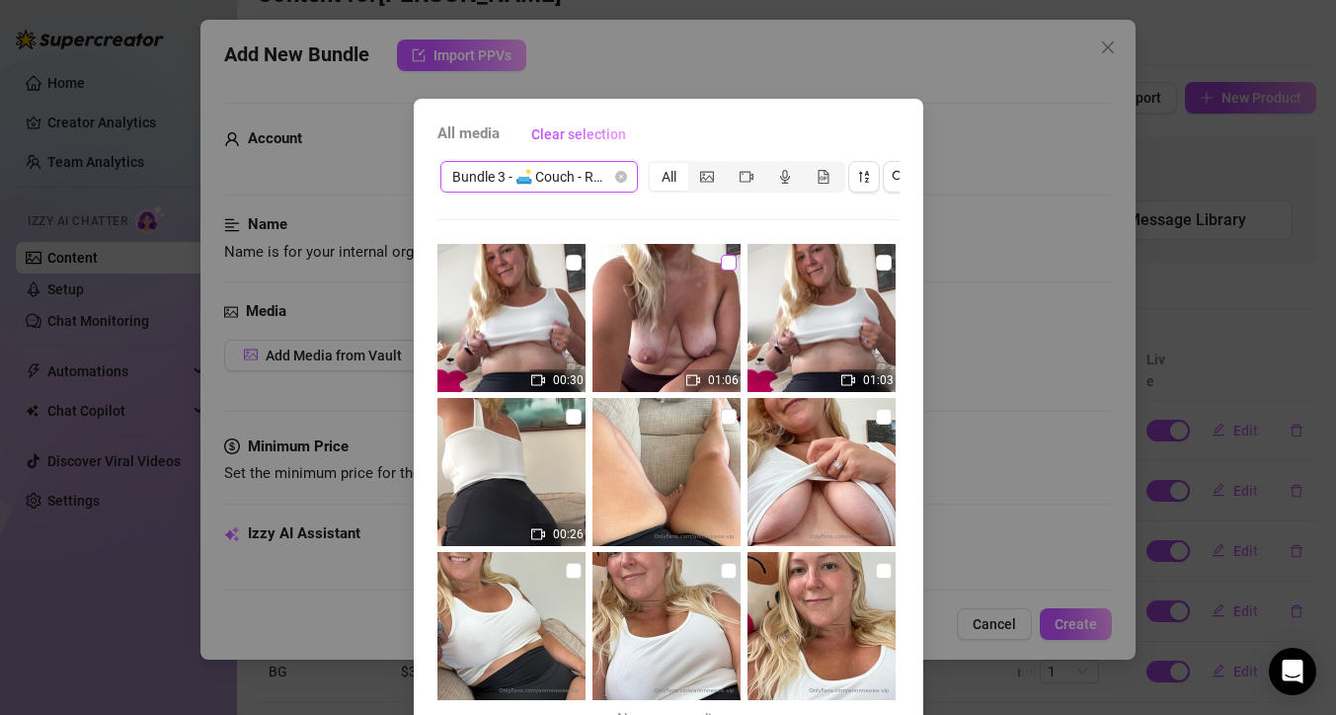
click at [721, 266] on input "checkbox" at bounding box center [729, 263] width 16 height 16
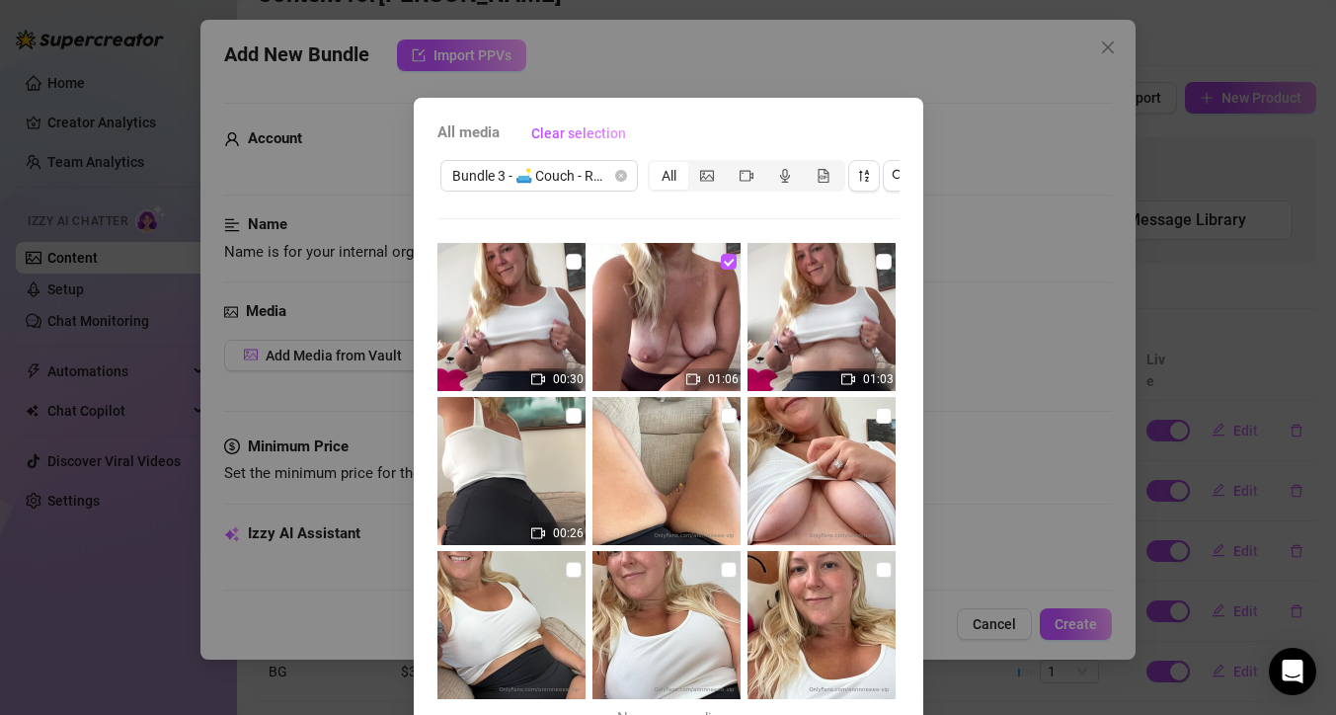
scroll to position [124, 0]
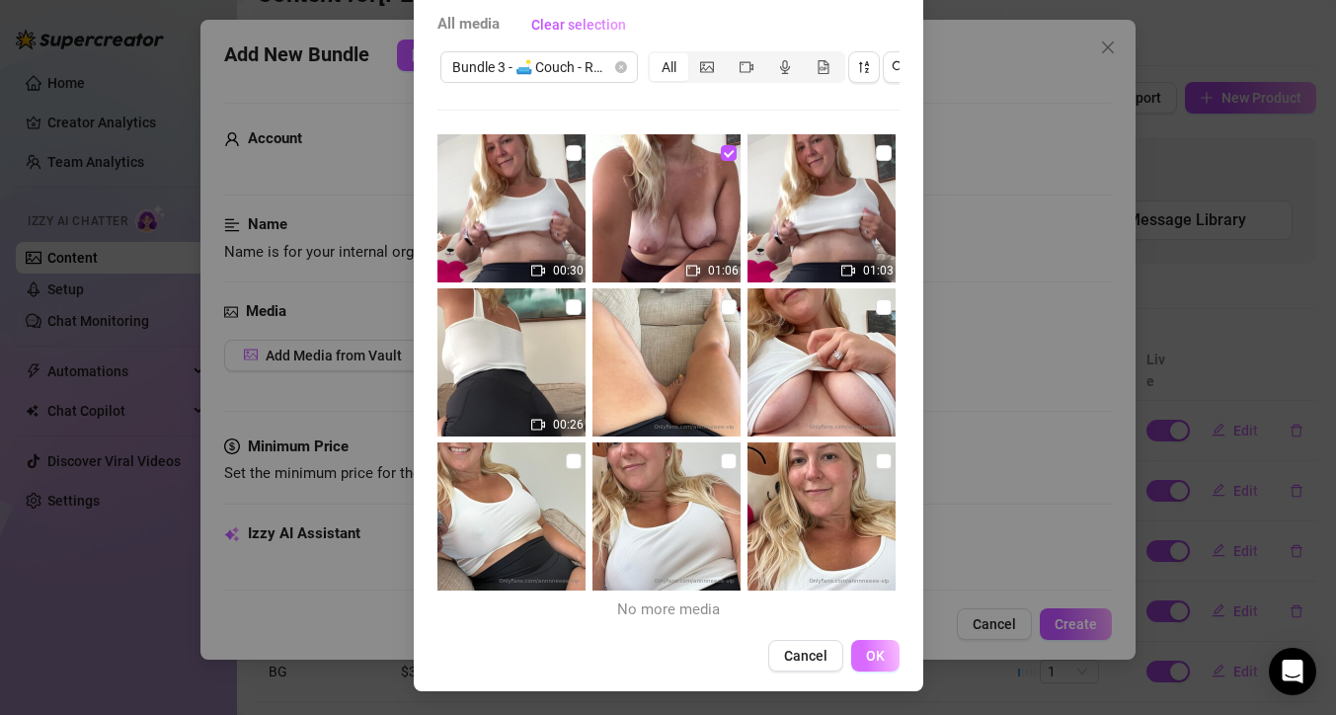
click at [883, 652] on button "OK" at bounding box center [875, 656] width 48 height 32
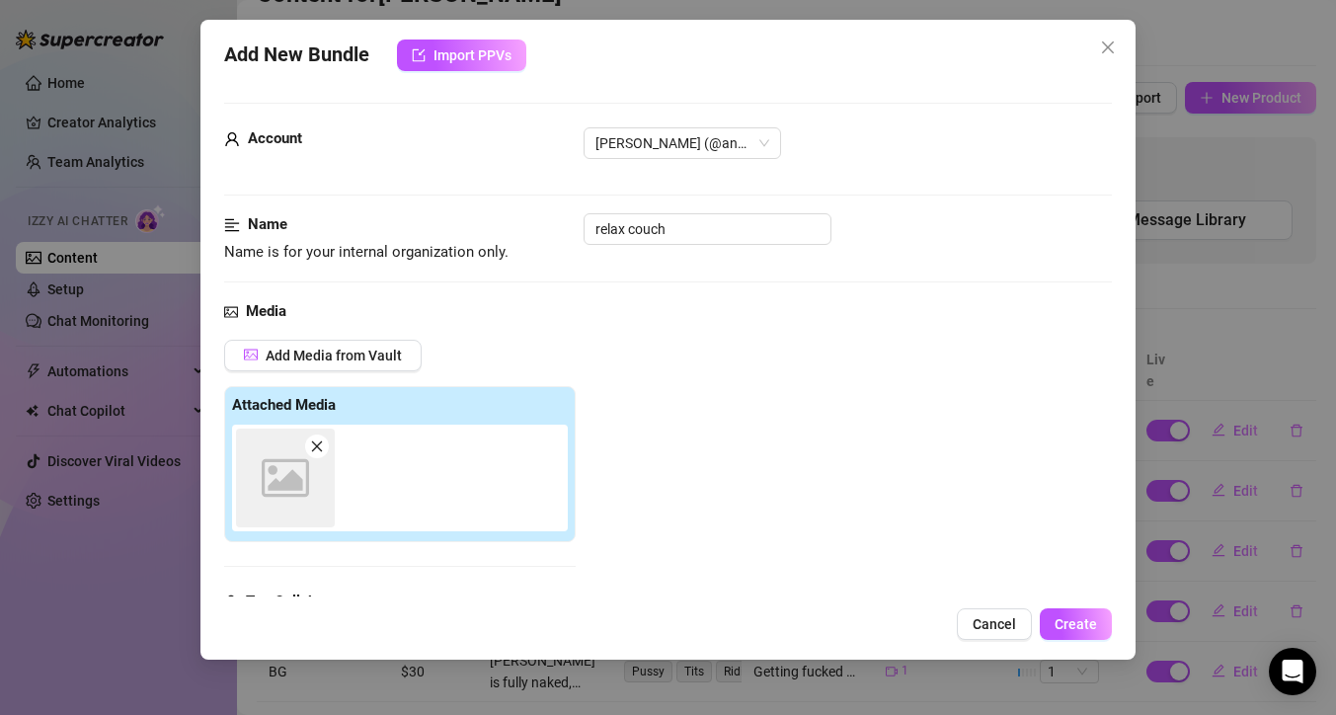
scroll to position [307, 0]
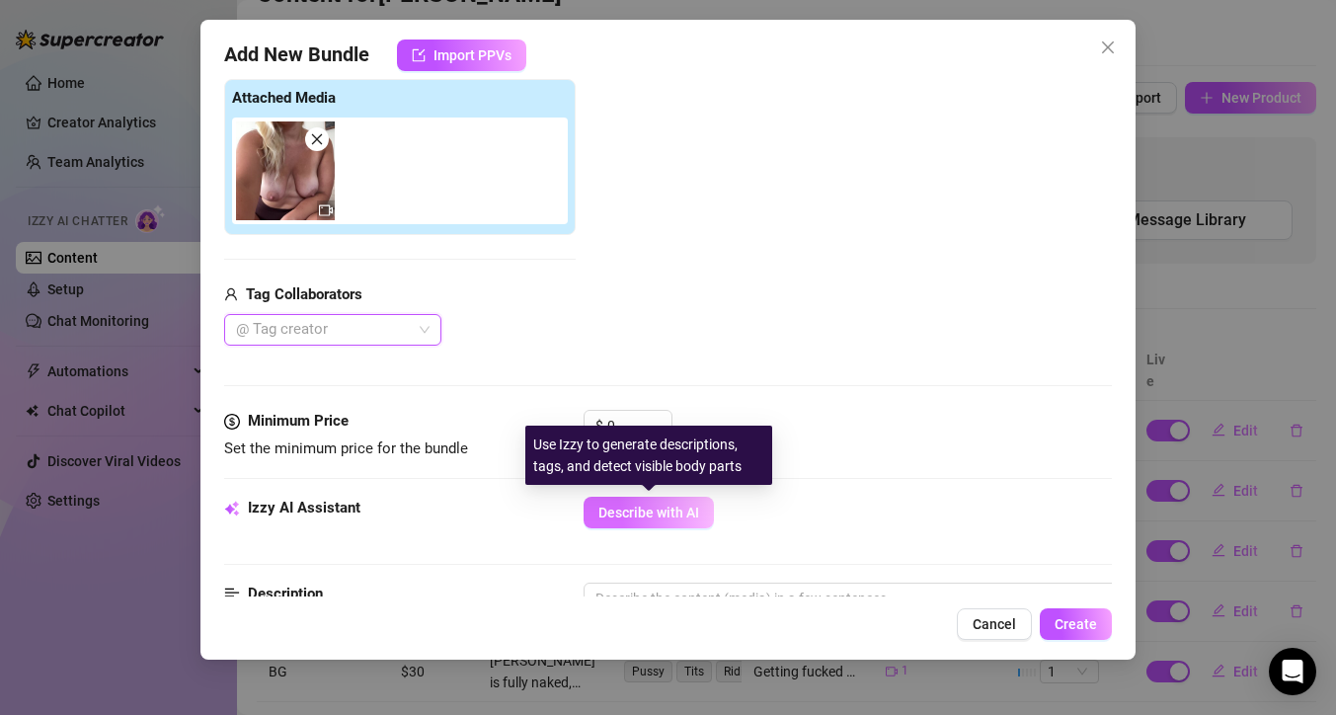
click at [624, 515] on span "Describe with AI" at bounding box center [648, 512] width 101 height 16
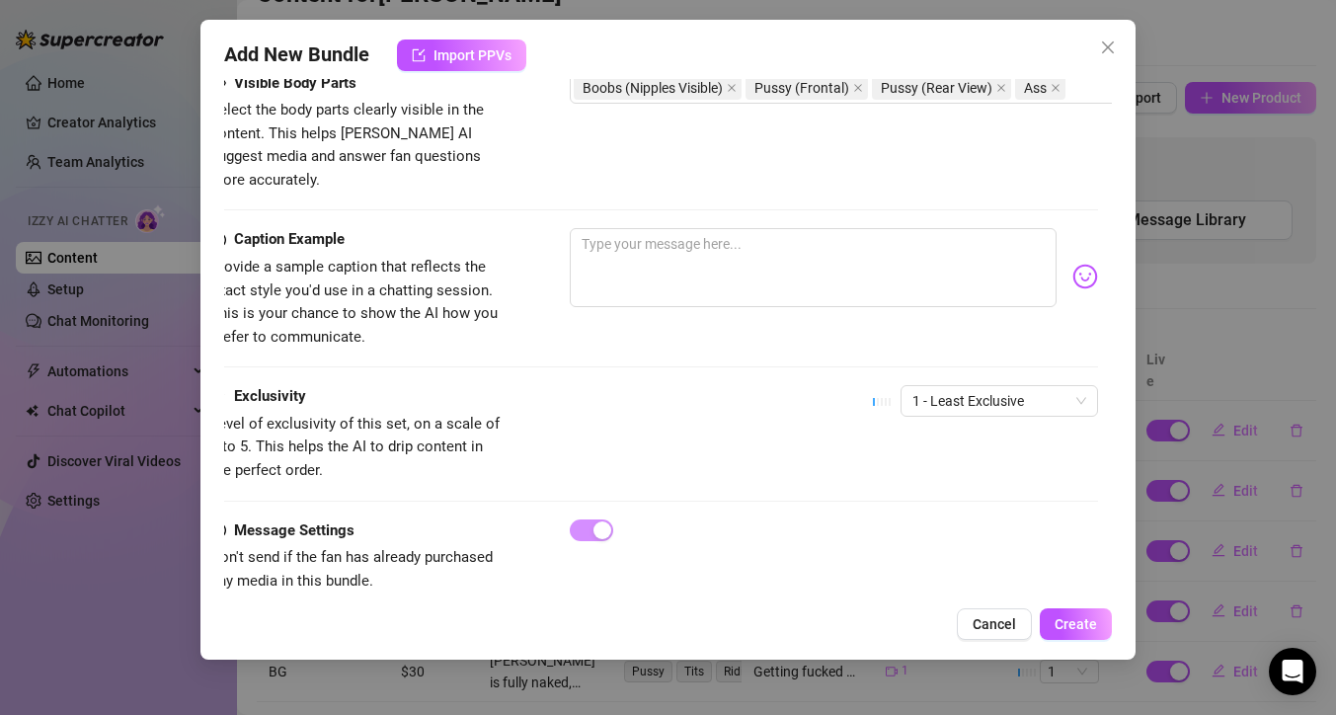
scroll to position [1138, 6]
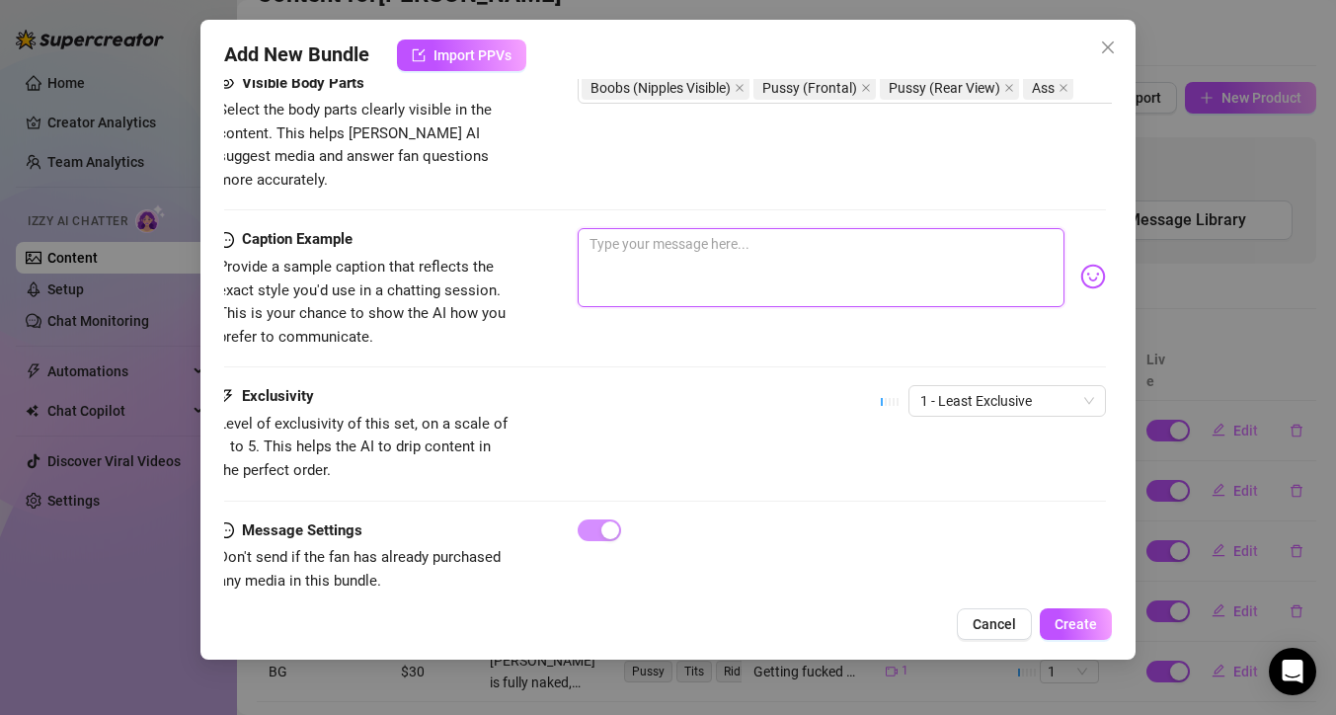
click at [627, 228] on textarea at bounding box center [821, 267] width 487 height 79
click at [979, 386] on span "1 - Least Exclusive" at bounding box center [1007, 401] width 174 height 30
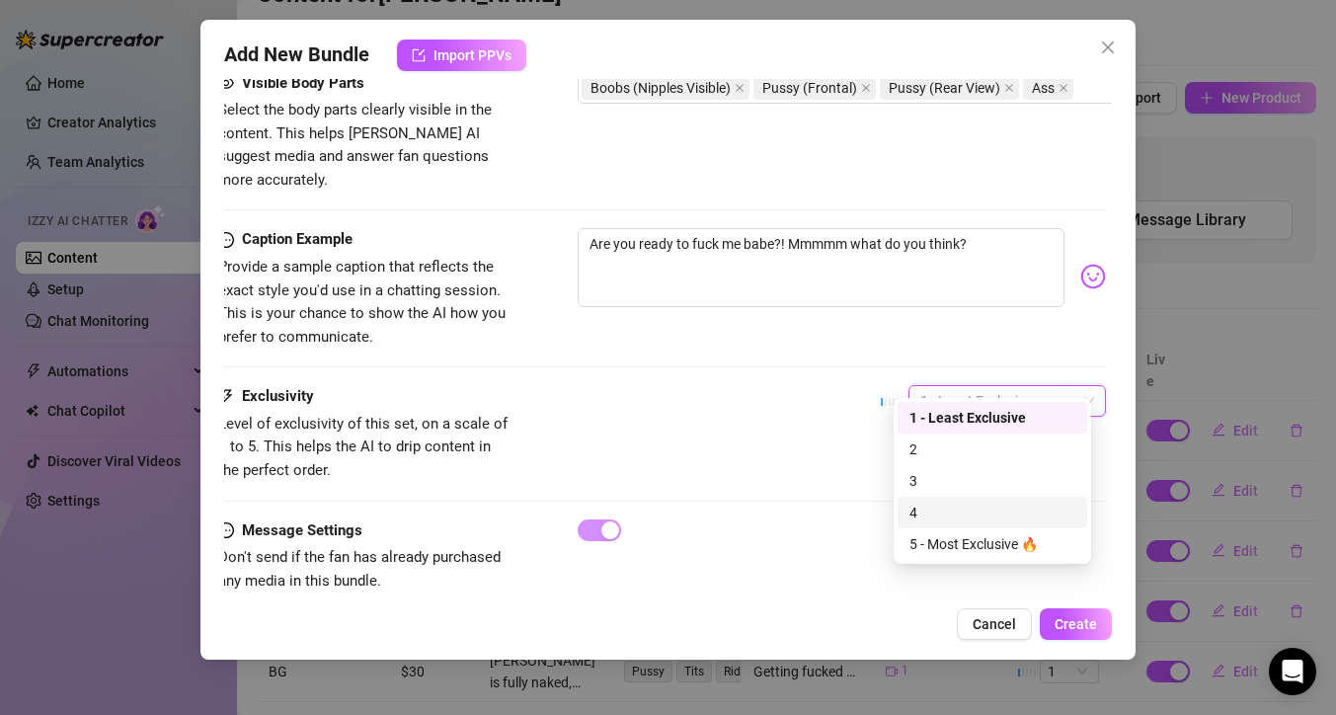
click at [973, 506] on div "4" at bounding box center [992, 513] width 166 height 22
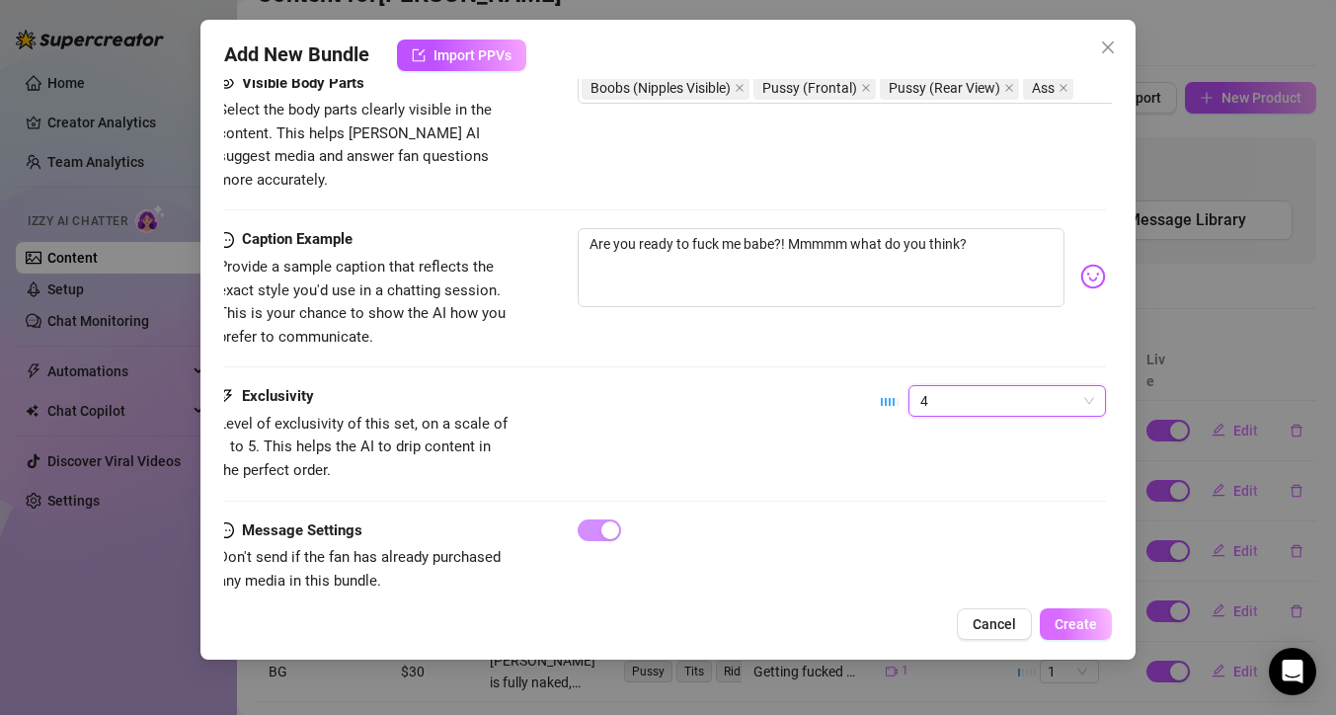
click at [1093, 629] on span "Create" at bounding box center [1075, 624] width 42 height 16
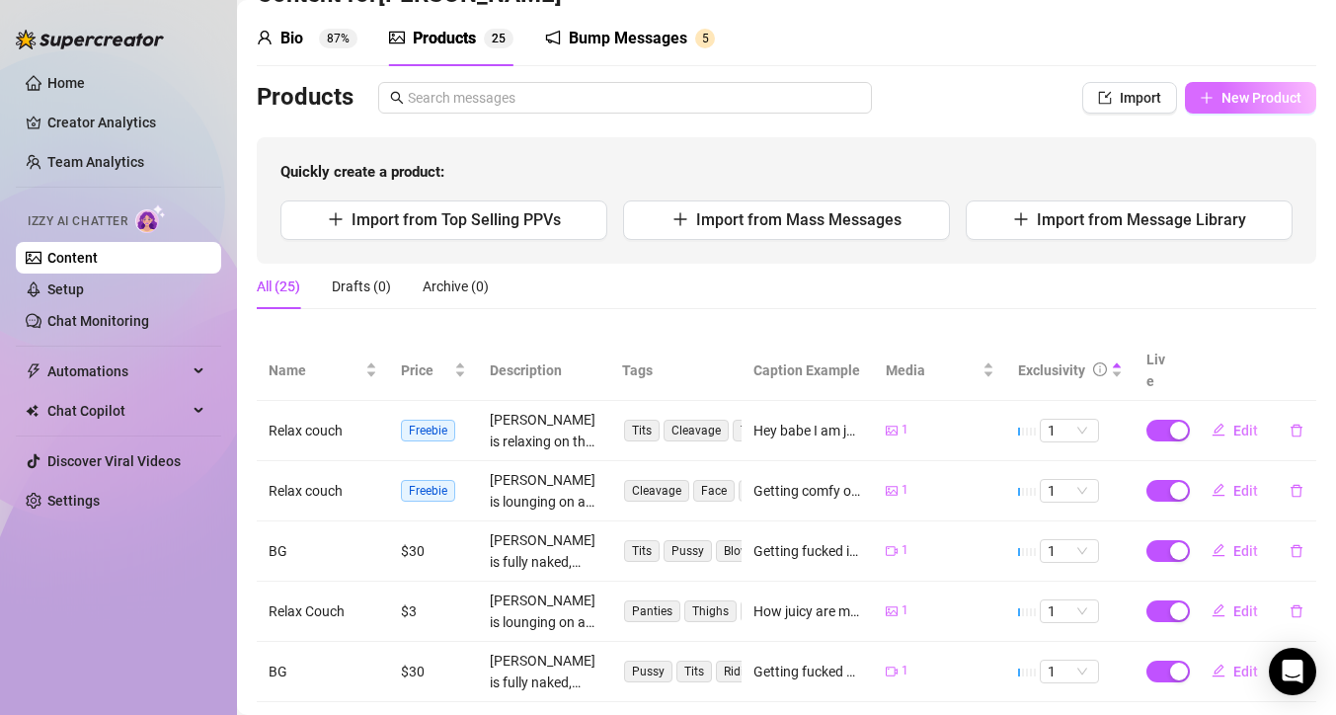
click at [1221, 90] on span "New Product" at bounding box center [1261, 98] width 80 height 16
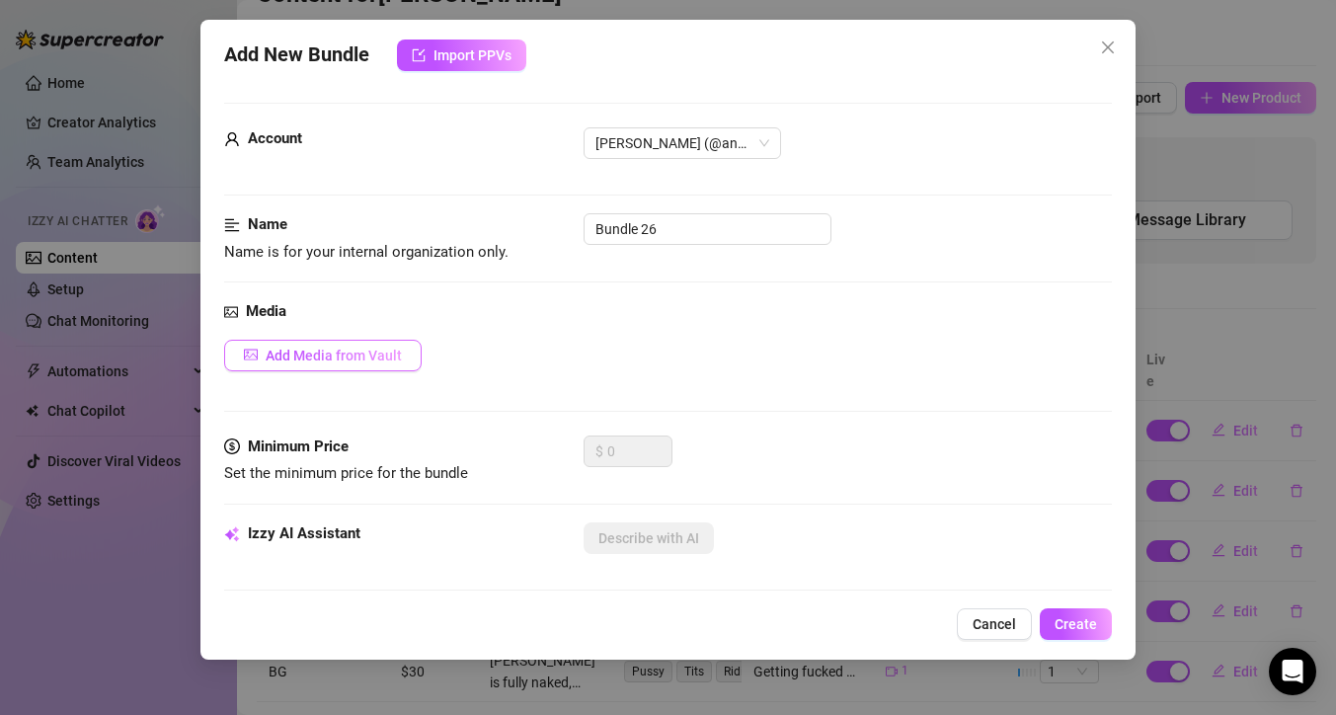
click at [308, 354] on span "Add Media from Vault" at bounding box center [334, 356] width 136 height 16
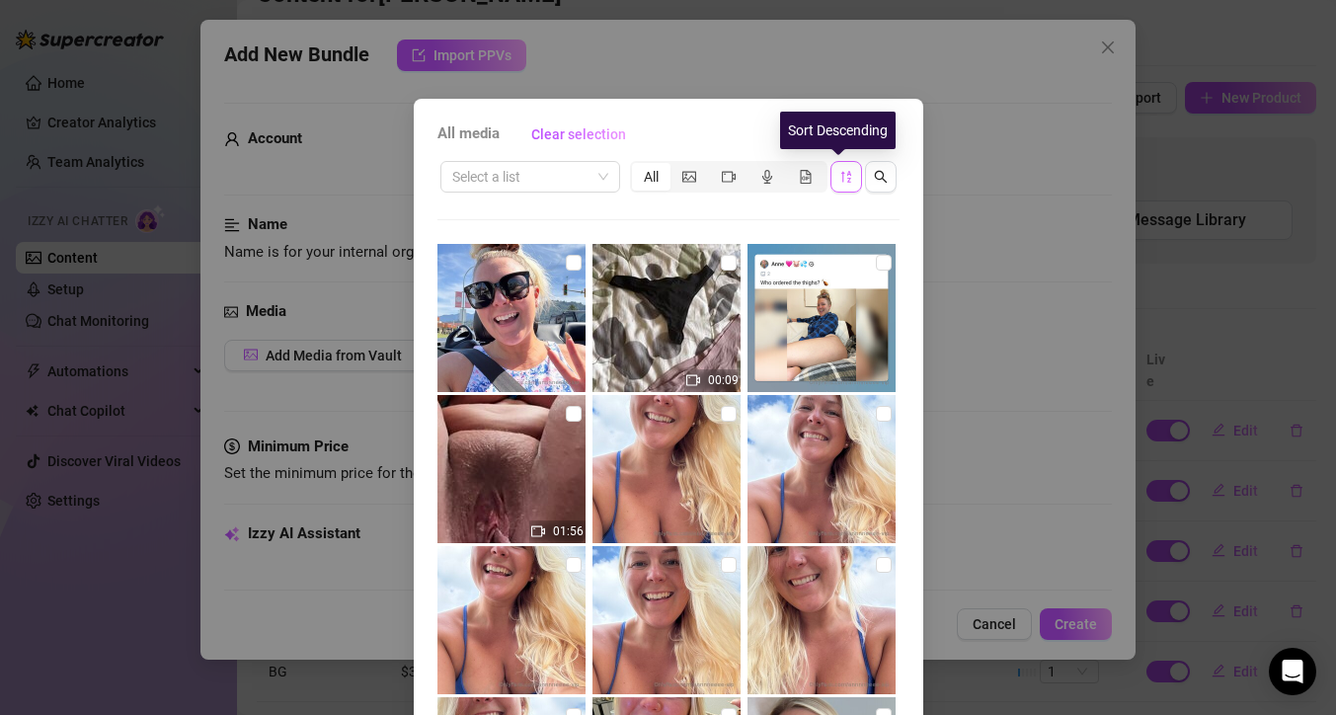
click at [840, 175] on icon "sort-descending" at bounding box center [845, 177] width 10 height 12
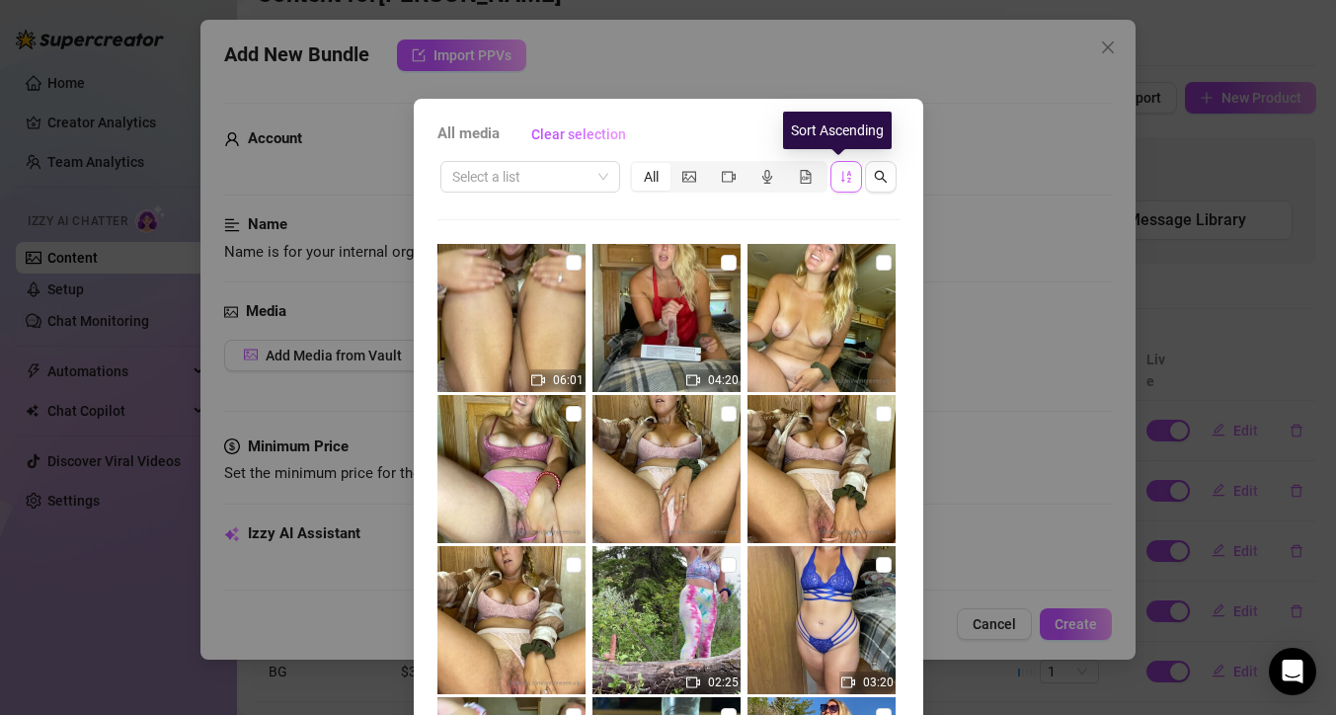
click at [840, 175] on icon "sort-ascending" at bounding box center [845, 177] width 10 height 12
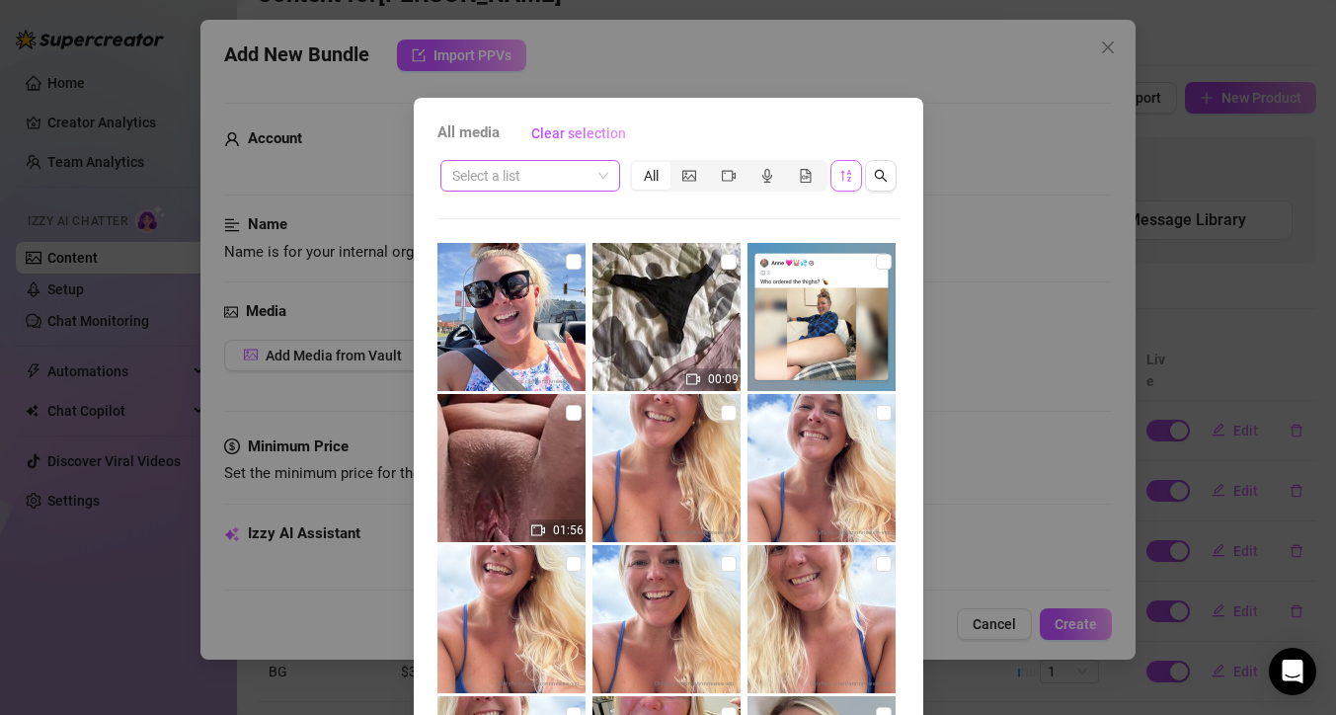
scroll to position [23, 0]
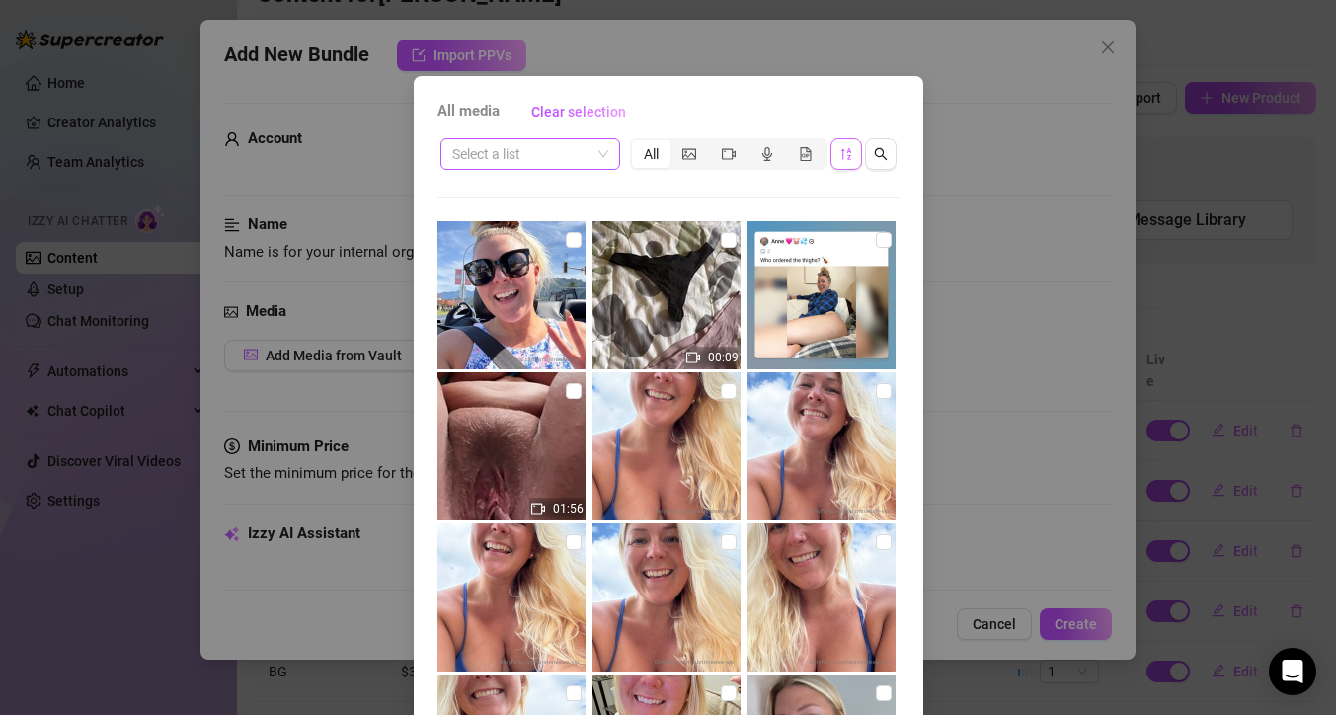
click at [598, 155] on span at bounding box center [530, 154] width 156 height 30
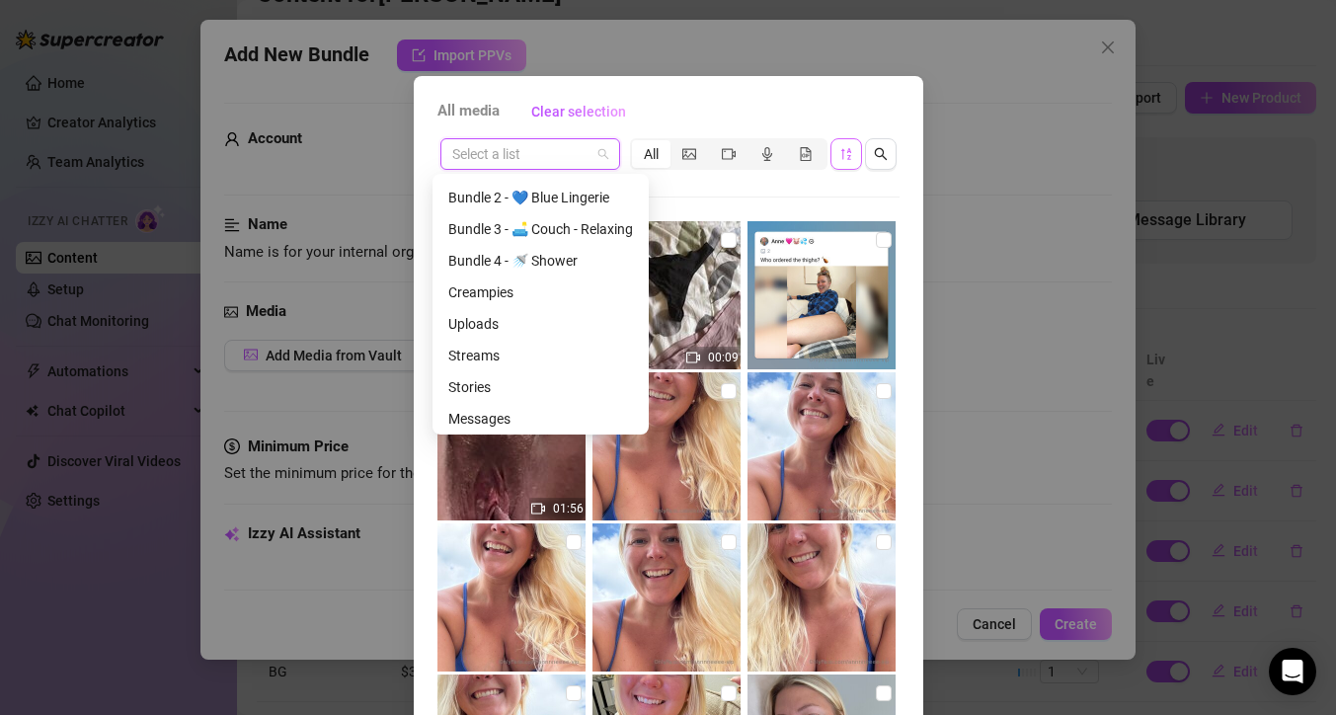
scroll to position [442, 0]
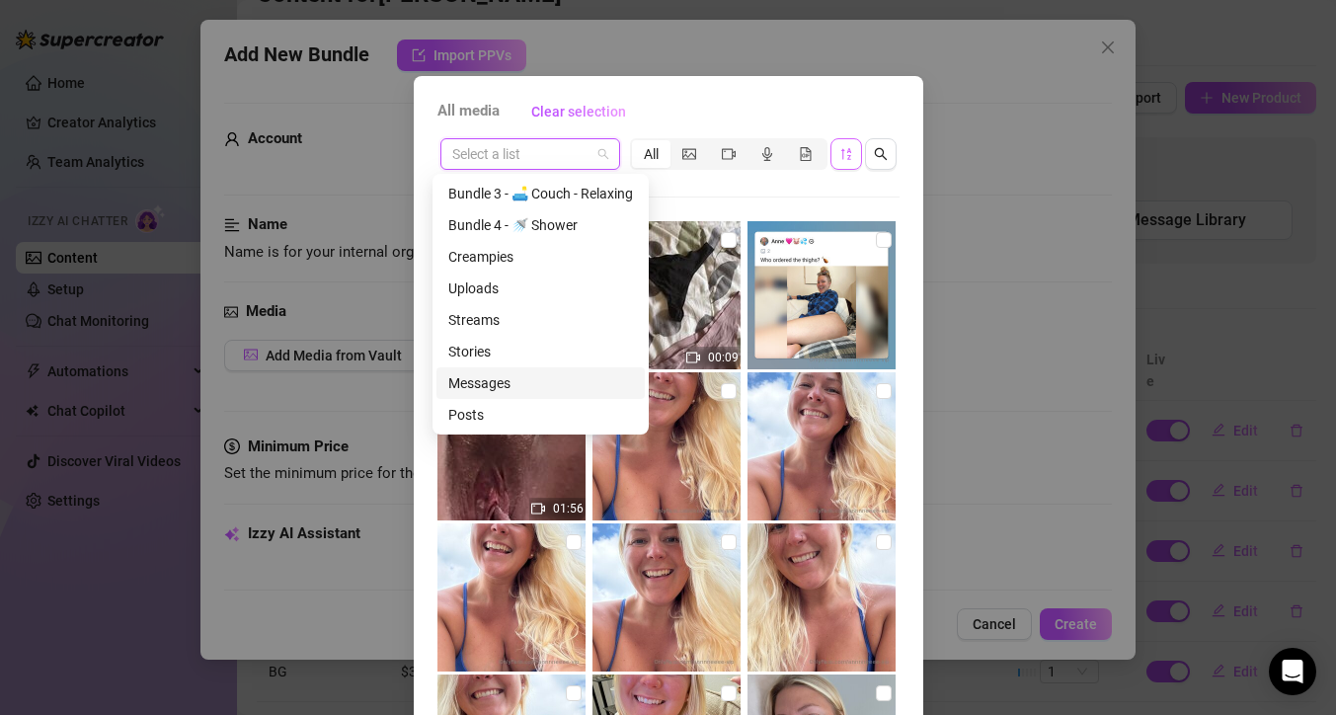
click at [479, 381] on div "Messages" at bounding box center [540, 383] width 185 height 22
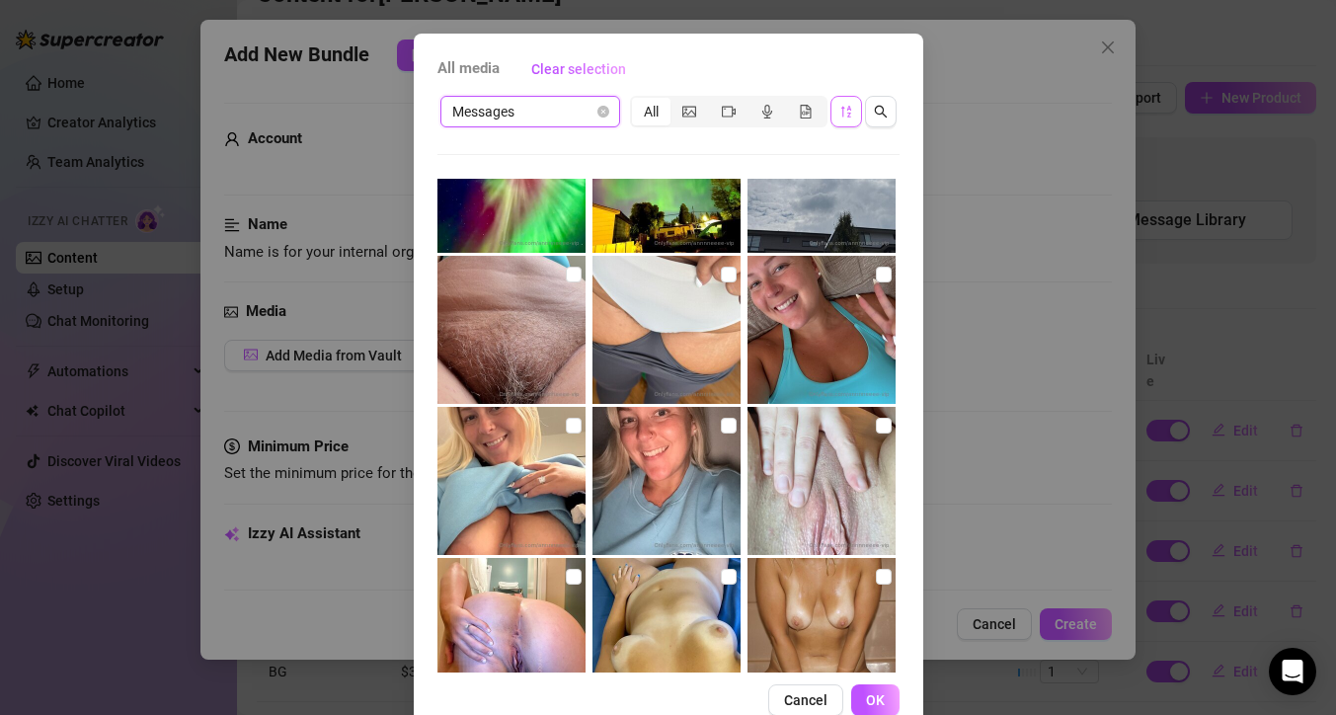
scroll to position [1139, 0]
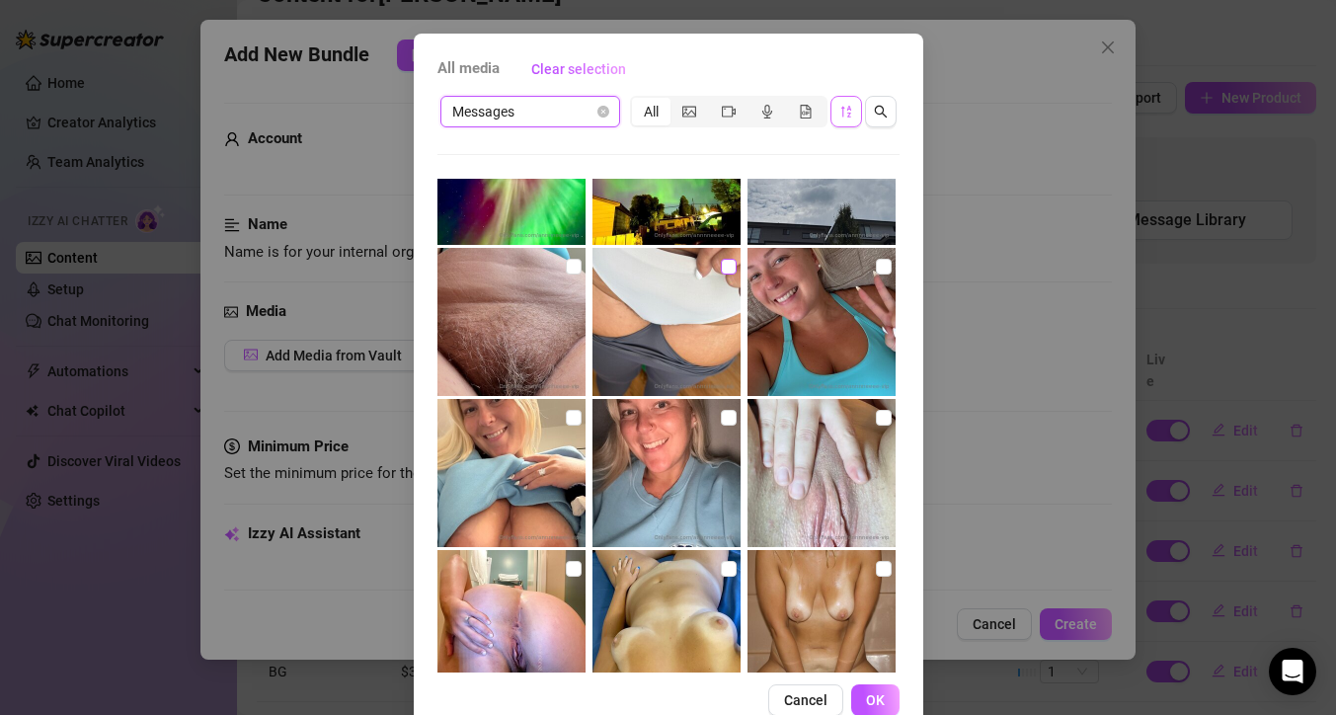
click at [721, 269] on input "checkbox" at bounding box center [729, 267] width 16 height 16
click at [873, 694] on span "OK" at bounding box center [875, 700] width 19 height 16
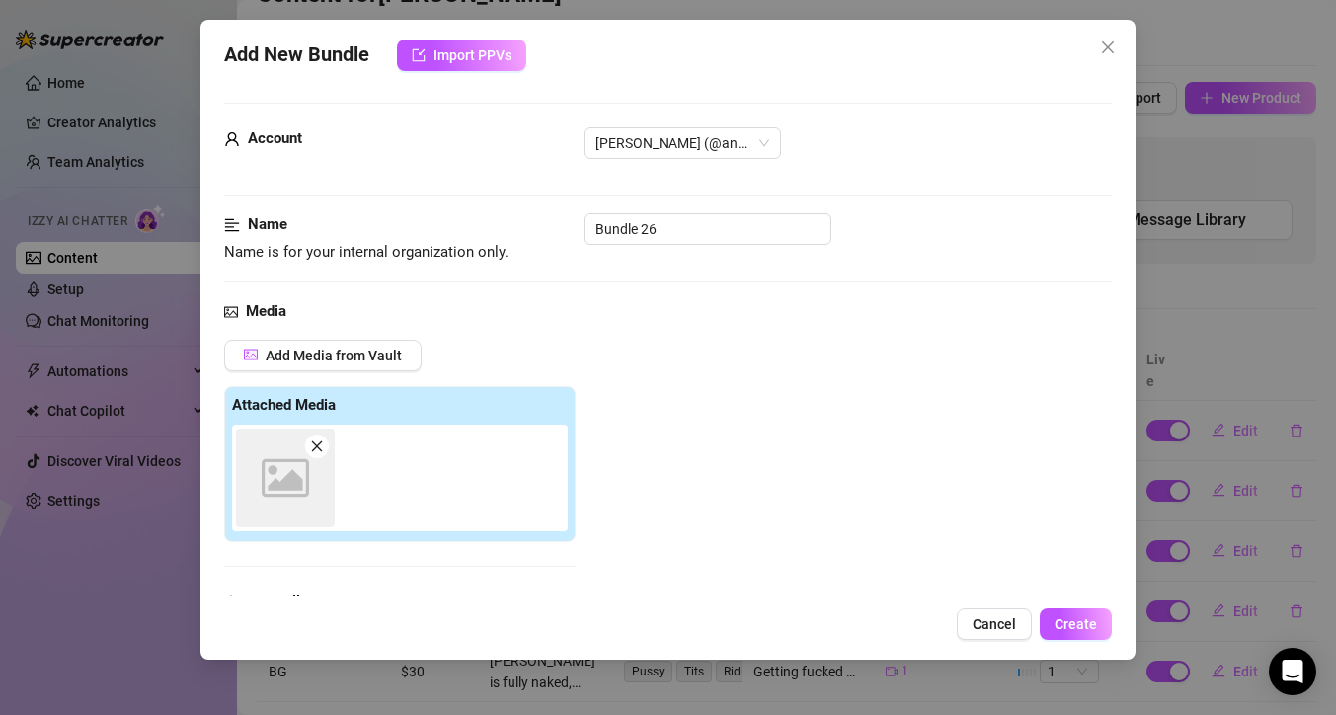
scroll to position [307, 0]
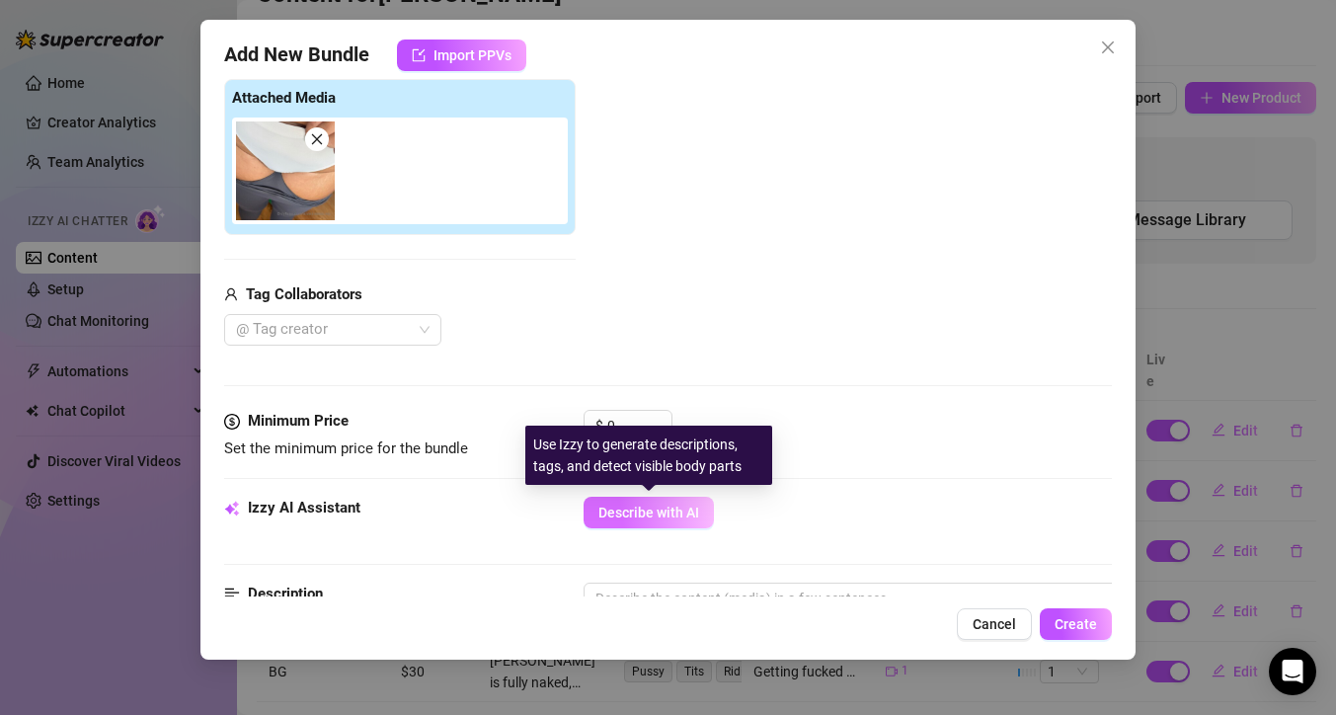
click at [635, 508] on span "Describe with AI" at bounding box center [648, 512] width 101 height 16
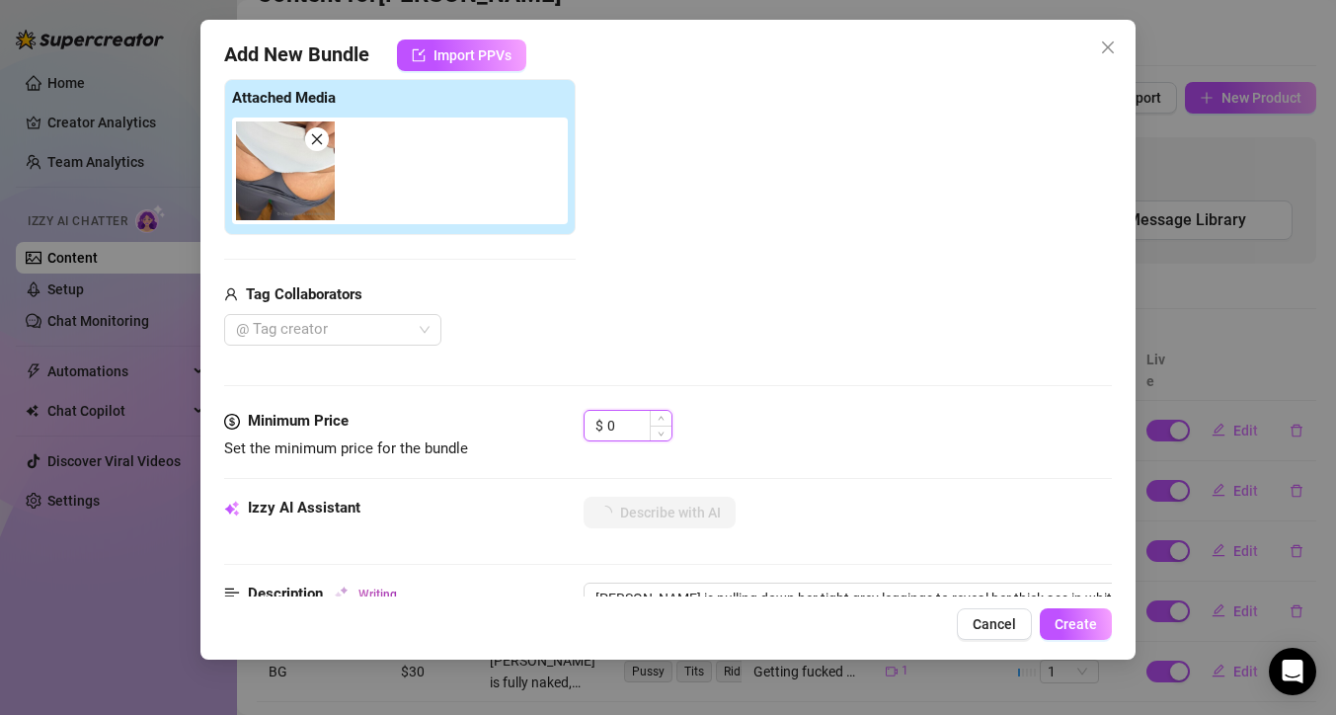
click at [615, 426] on input "0" at bounding box center [639, 426] width 64 height 30
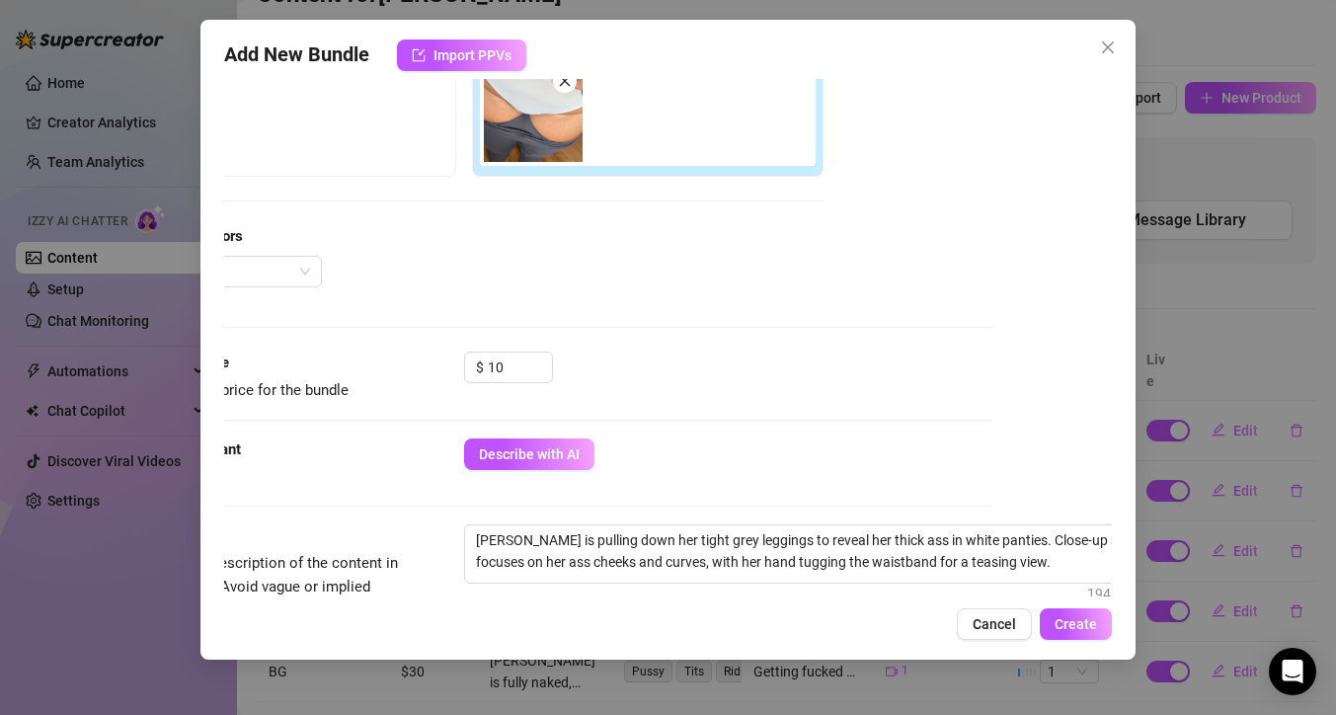
scroll to position [379, 119]
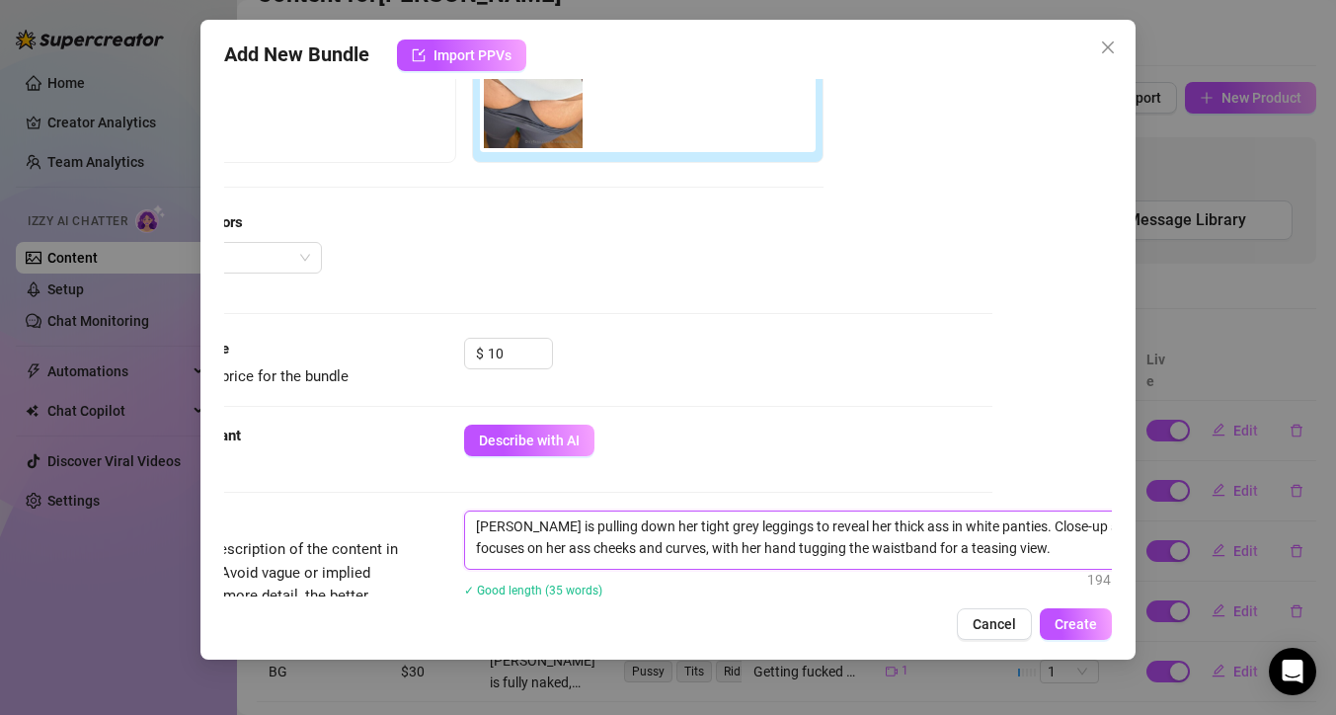
click at [932, 527] on textarea "[PERSON_NAME] is pulling down her tight grey leggings to reveal her thick ass i…" at bounding box center [809, 536] width 689 height 51
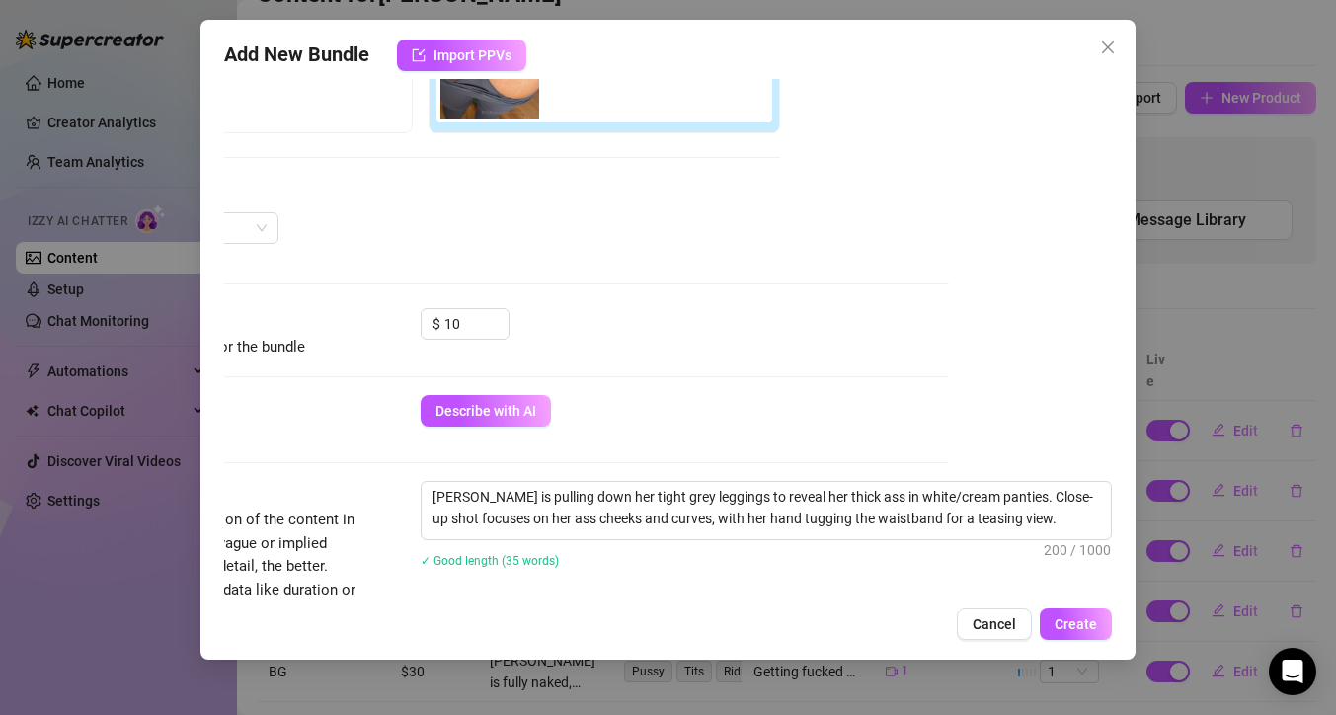
scroll to position [425, 167]
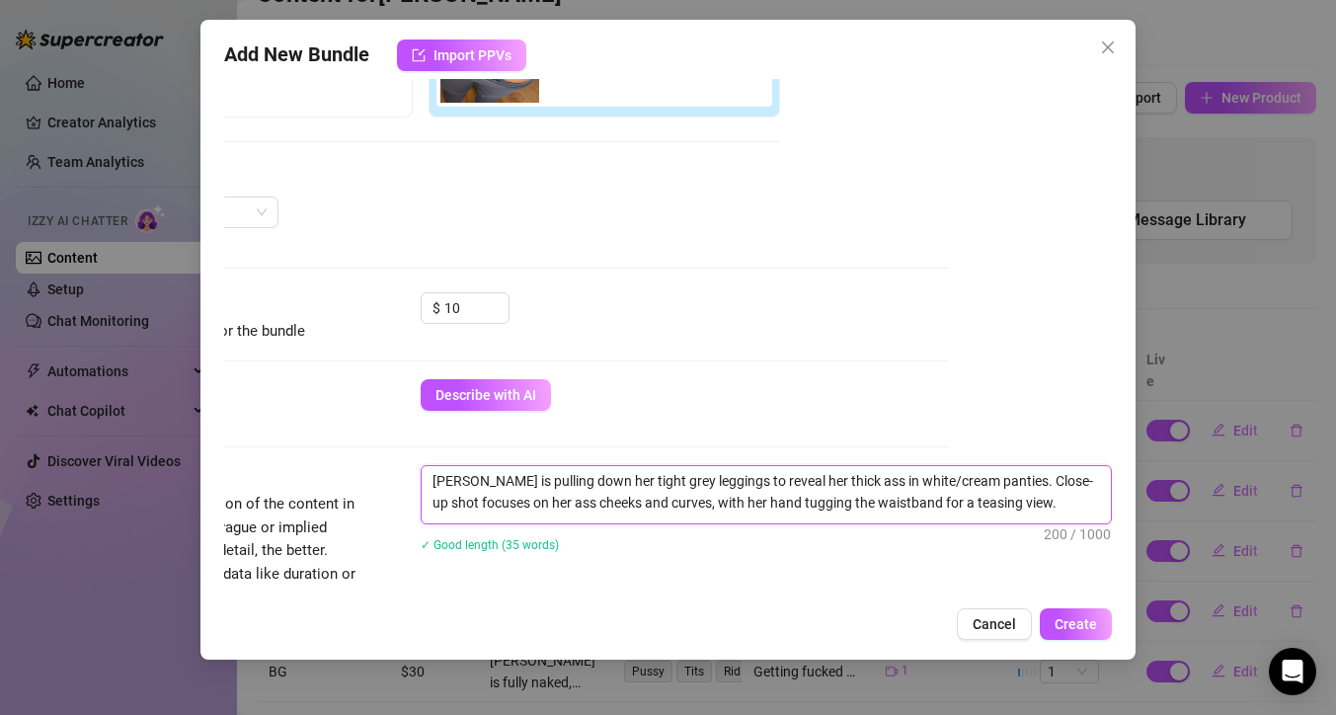
drag, startPoint x: 666, startPoint y: 503, endPoint x: 522, endPoint y: 505, distance: 144.1
click at [522, 505] on textarea "[PERSON_NAME] is pulling down her tight grey leggings to reveal her thick ass i…" at bounding box center [766, 491] width 689 height 51
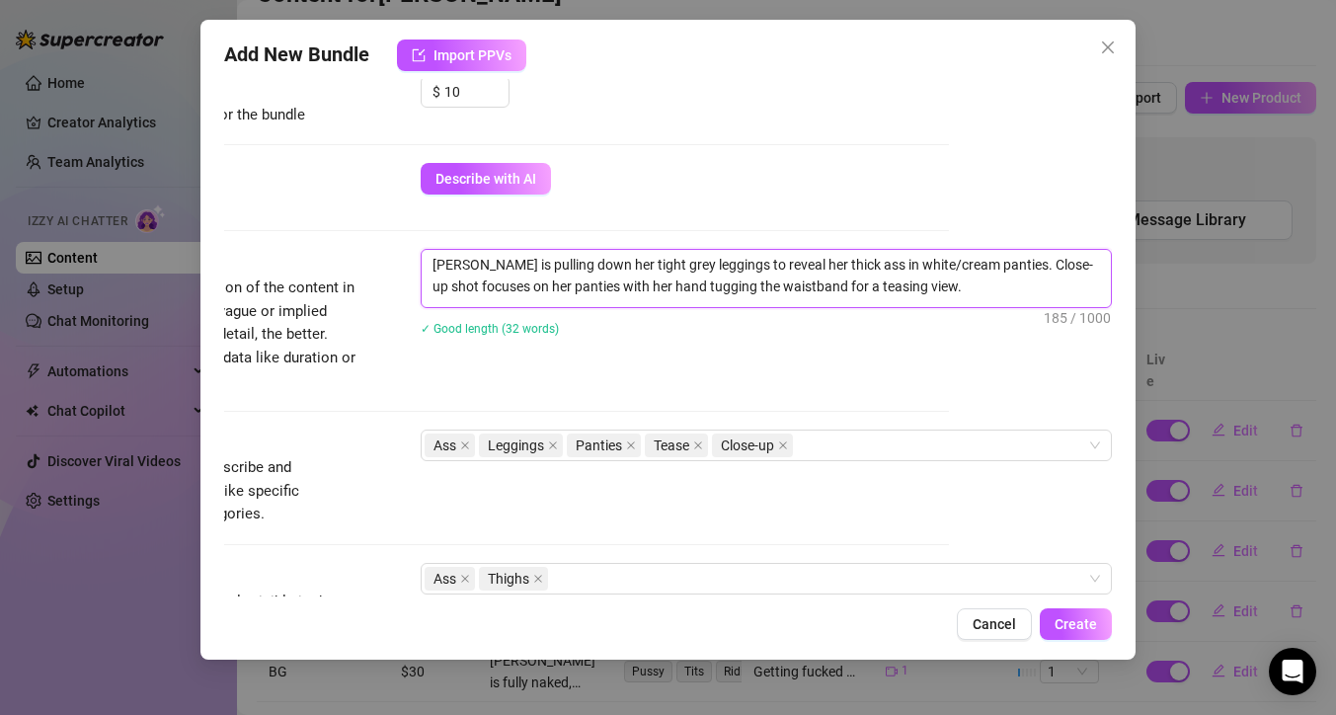
scroll to position [654, 167]
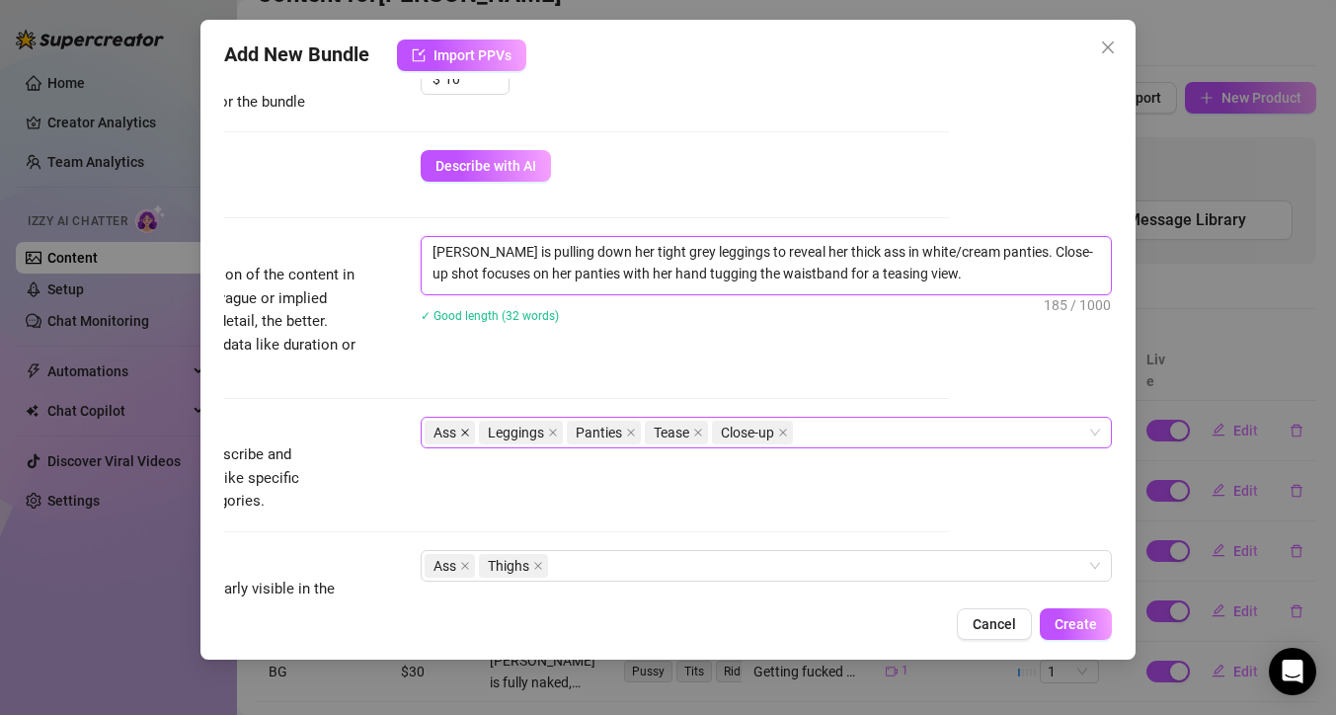
click at [460, 434] on icon "close" at bounding box center [465, 432] width 10 height 10
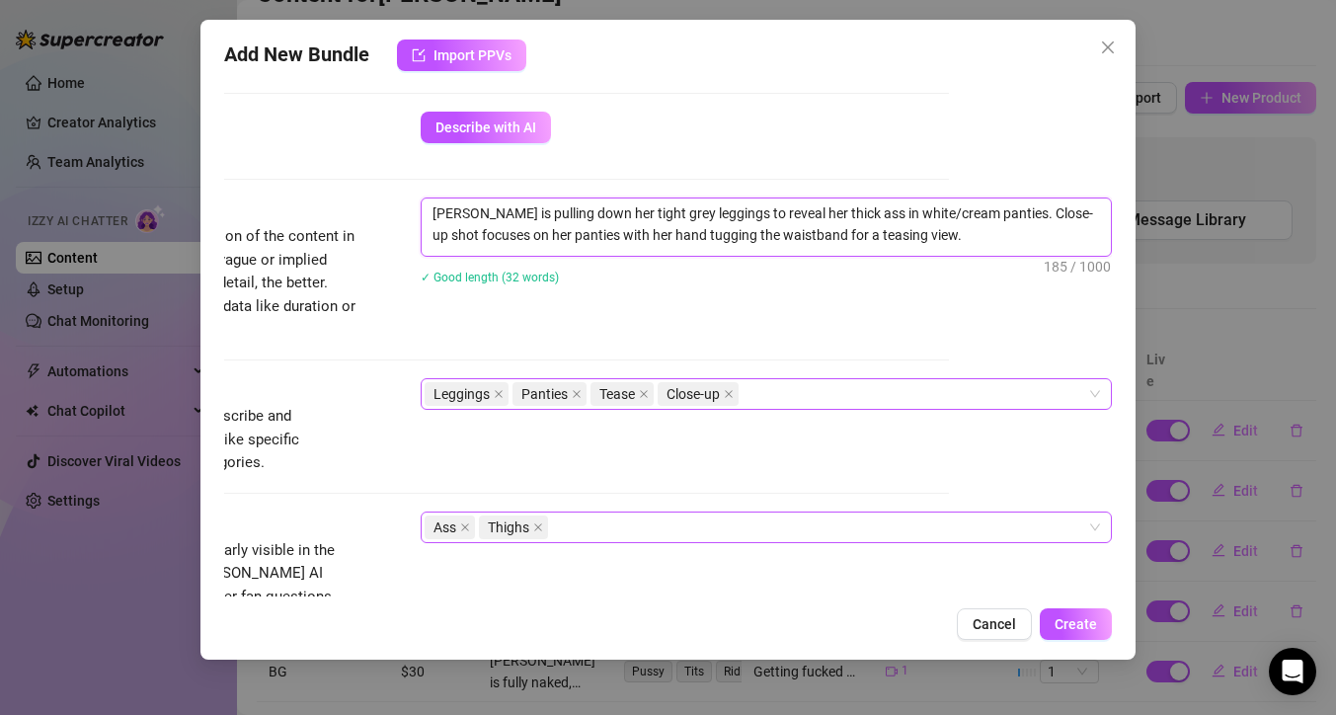
scroll to position [694, 167]
click at [464, 524] on icon "close" at bounding box center [465, 525] width 10 height 10
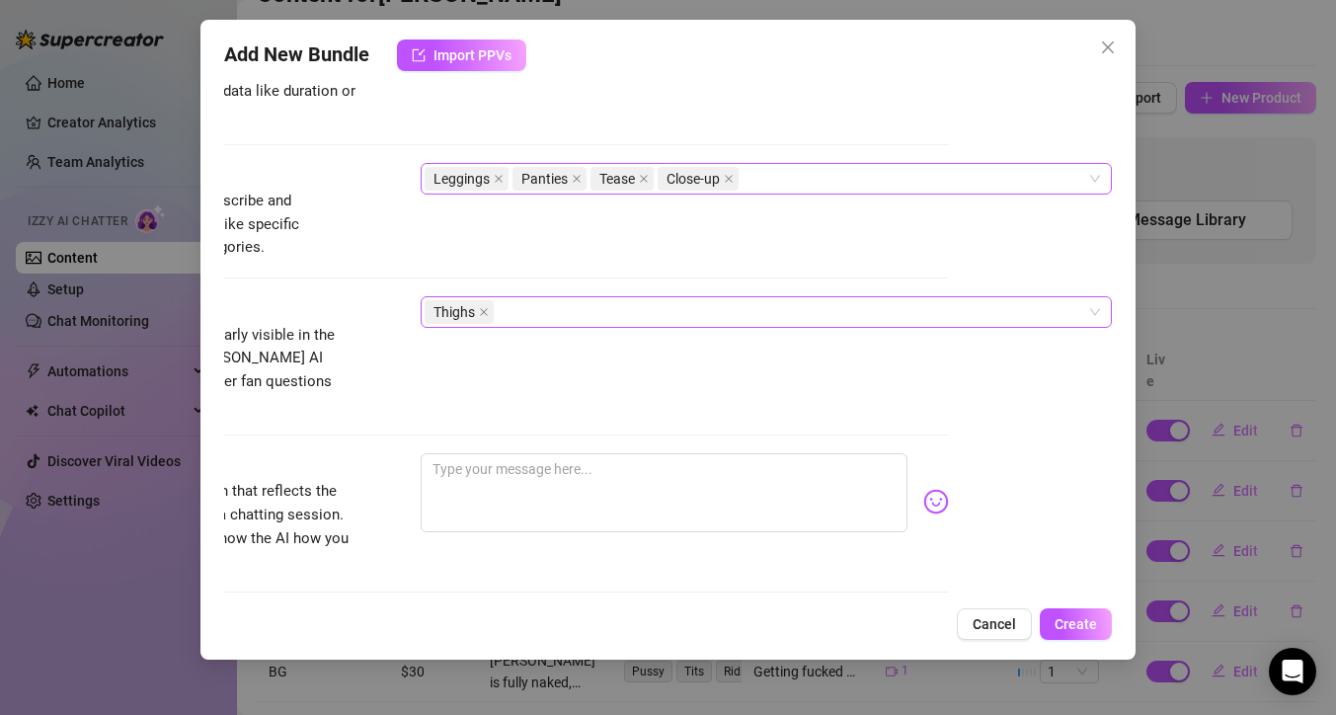
scroll to position [925, 167]
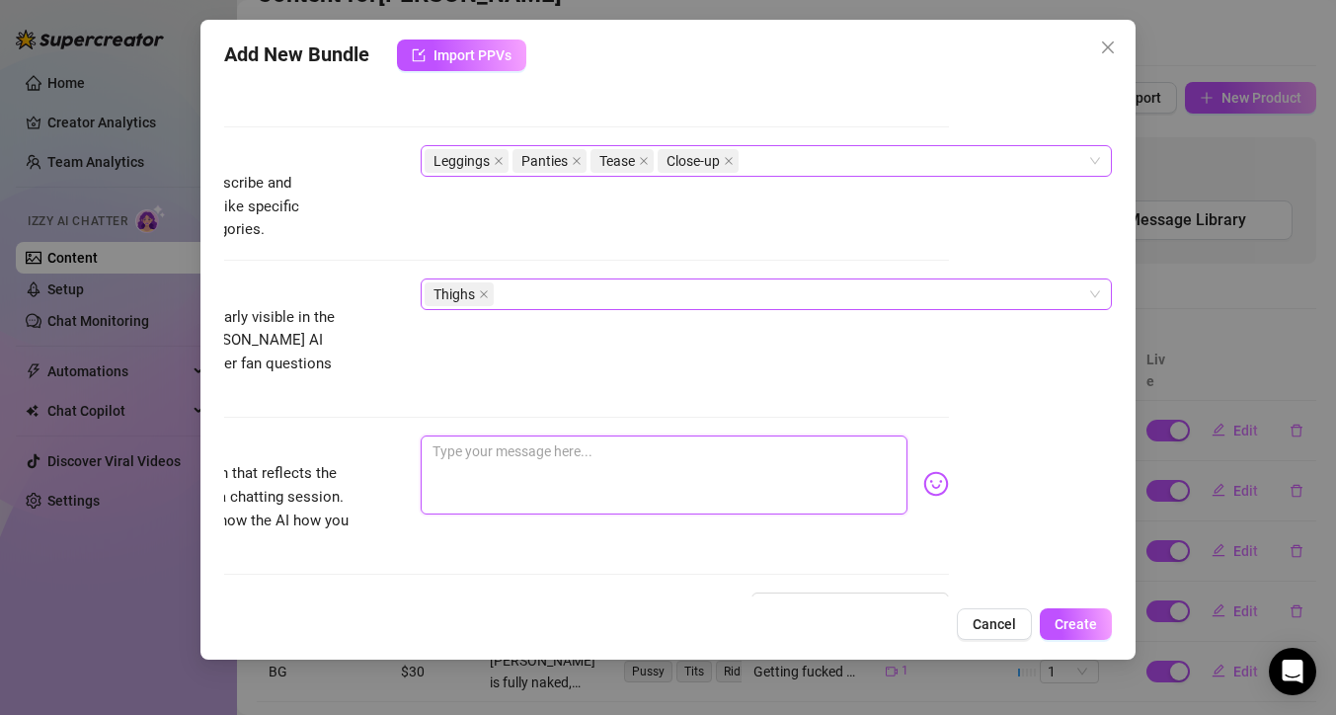
click at [501, 446] on textarea at bounding box center [664, 474] width 487 height 79
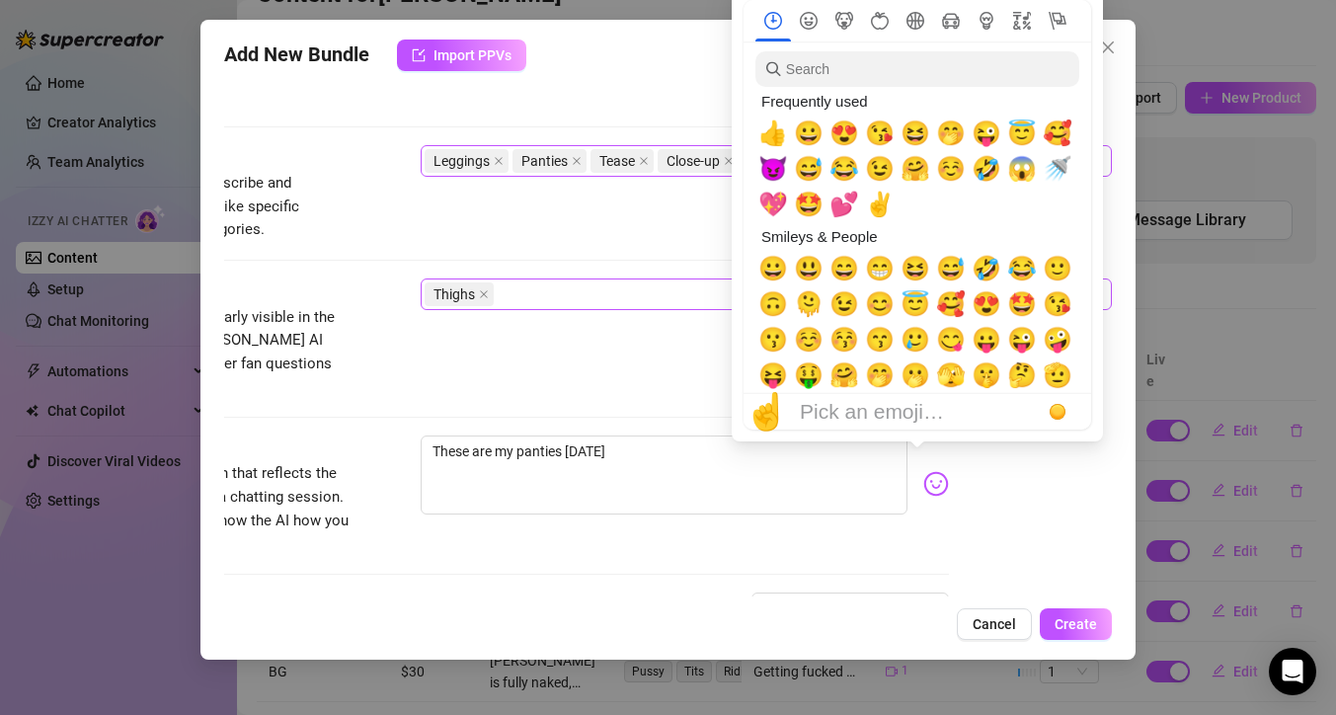
click at [923, 471] on img at bounding box center [936, 484] width 26 height 26
click at [946, 132] on span "🤭" at bounding box center [951, 133] width 30 height 28
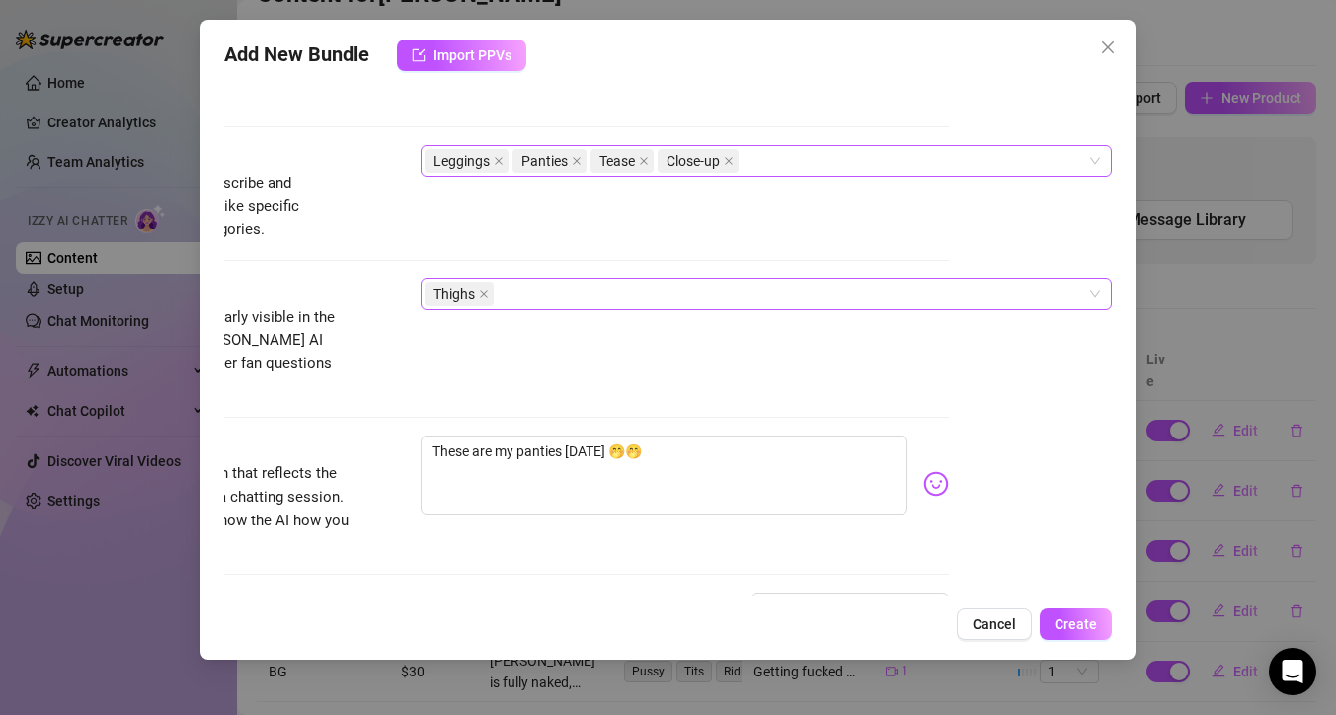
click at [1001, 513] on div "Account [PERSON_NAME] (@annnneeee-vip) Name Name is for your internal organizat…" at bounding box center [668, 337] width 888 height 517
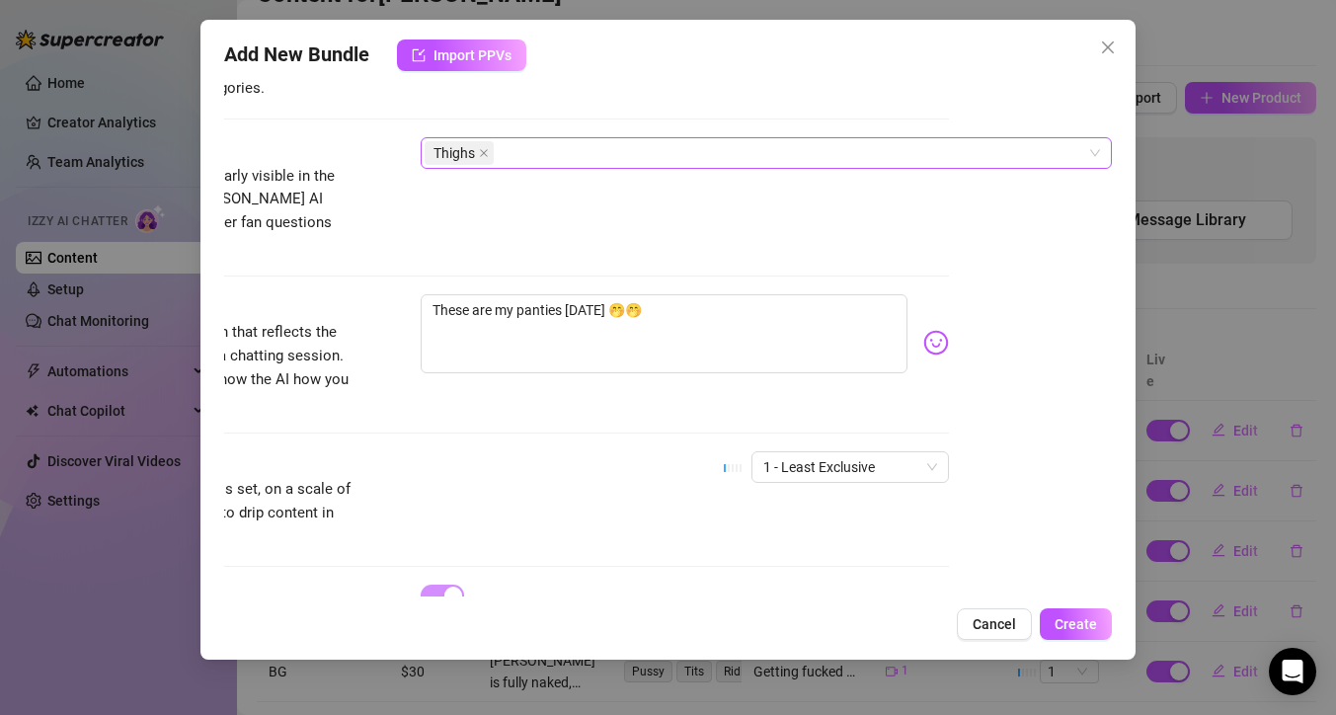
scroll to position [1156, 167]
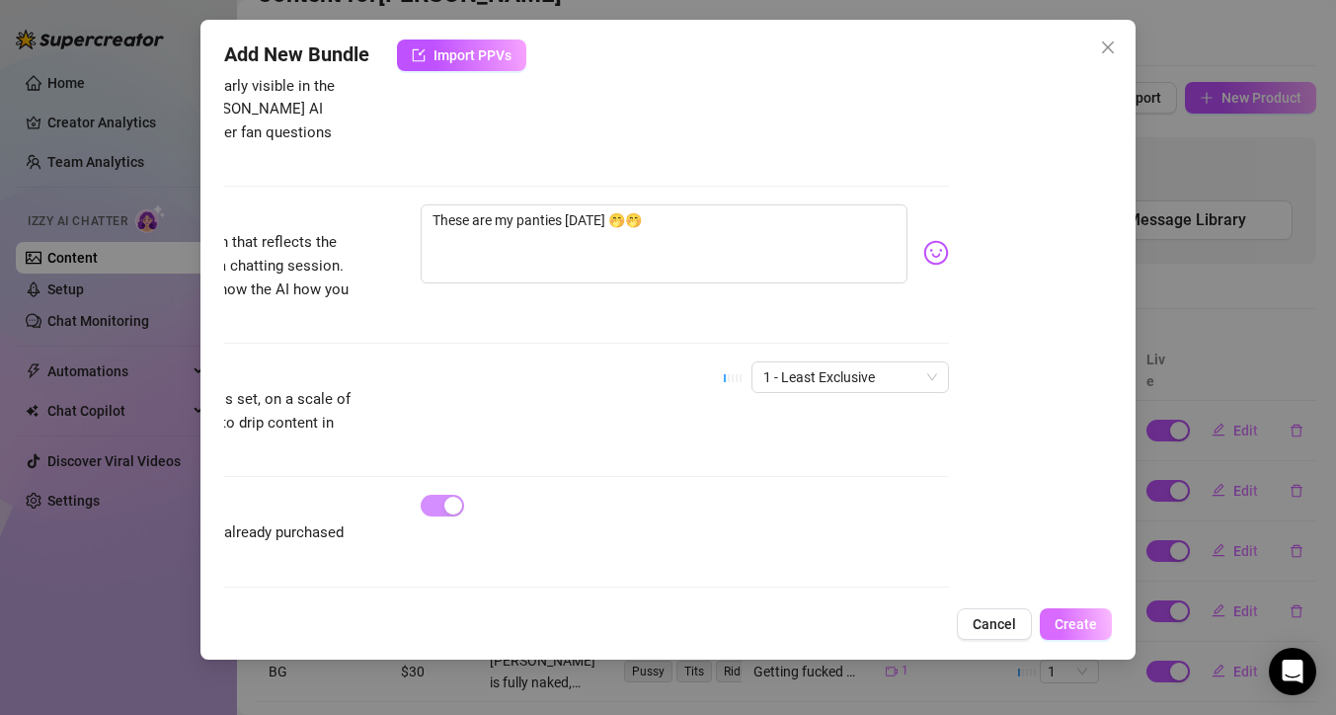
click at [1084, 621] on span "Create" at bounding box center [1075, 624] width 42 height 16
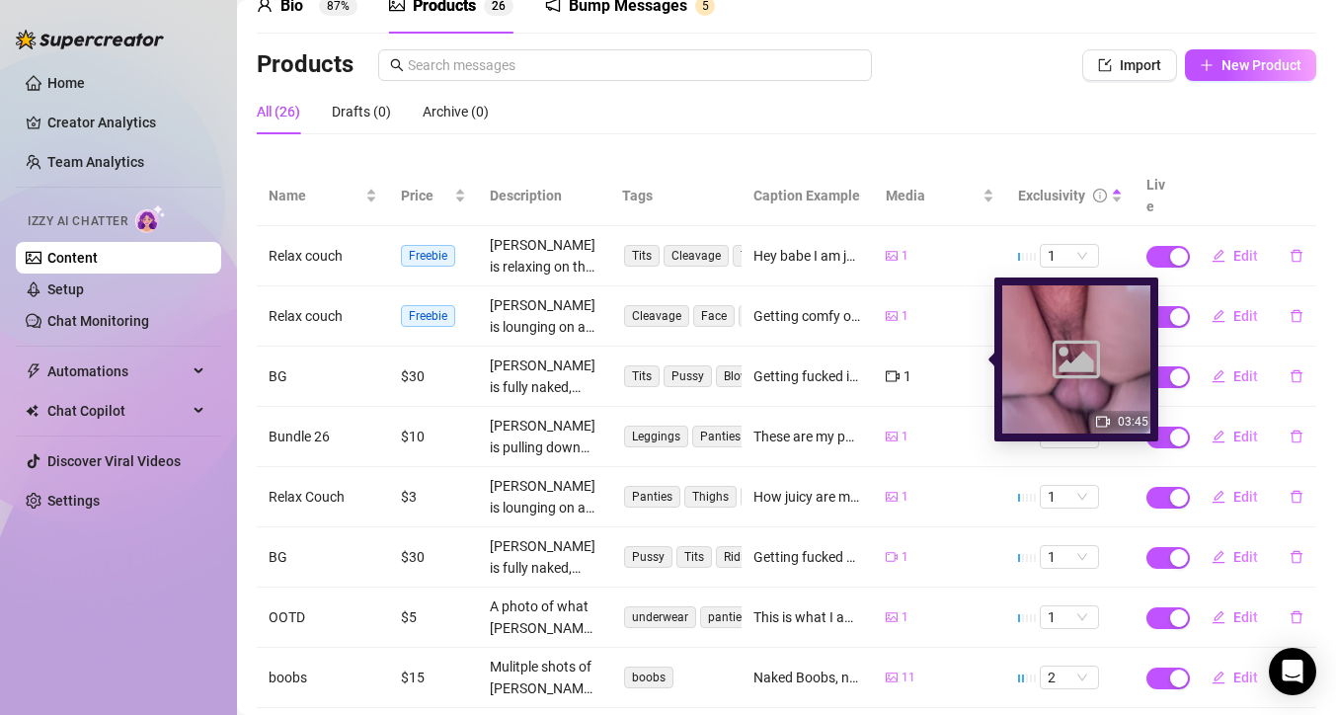
scroll to position [100, 0]
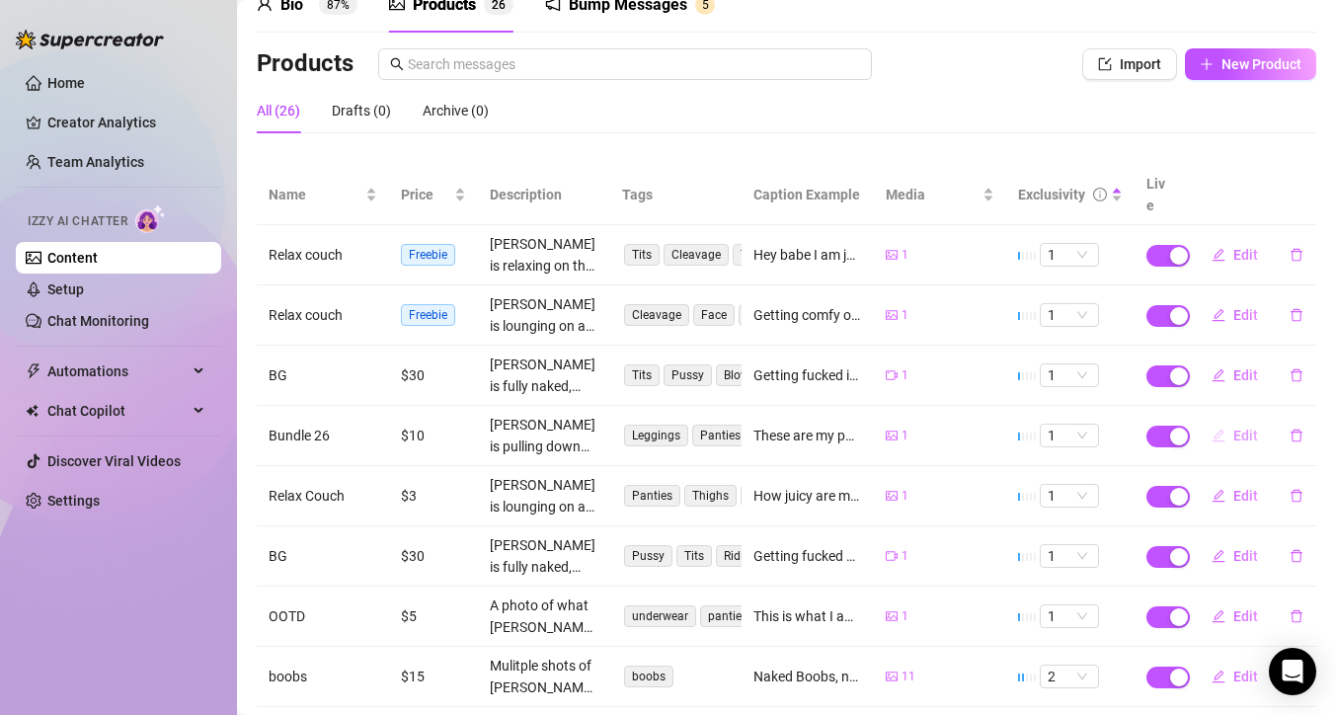
click at [1211, 428] on icon "edit" at bounding box center [1218, 435] width 14 height 14
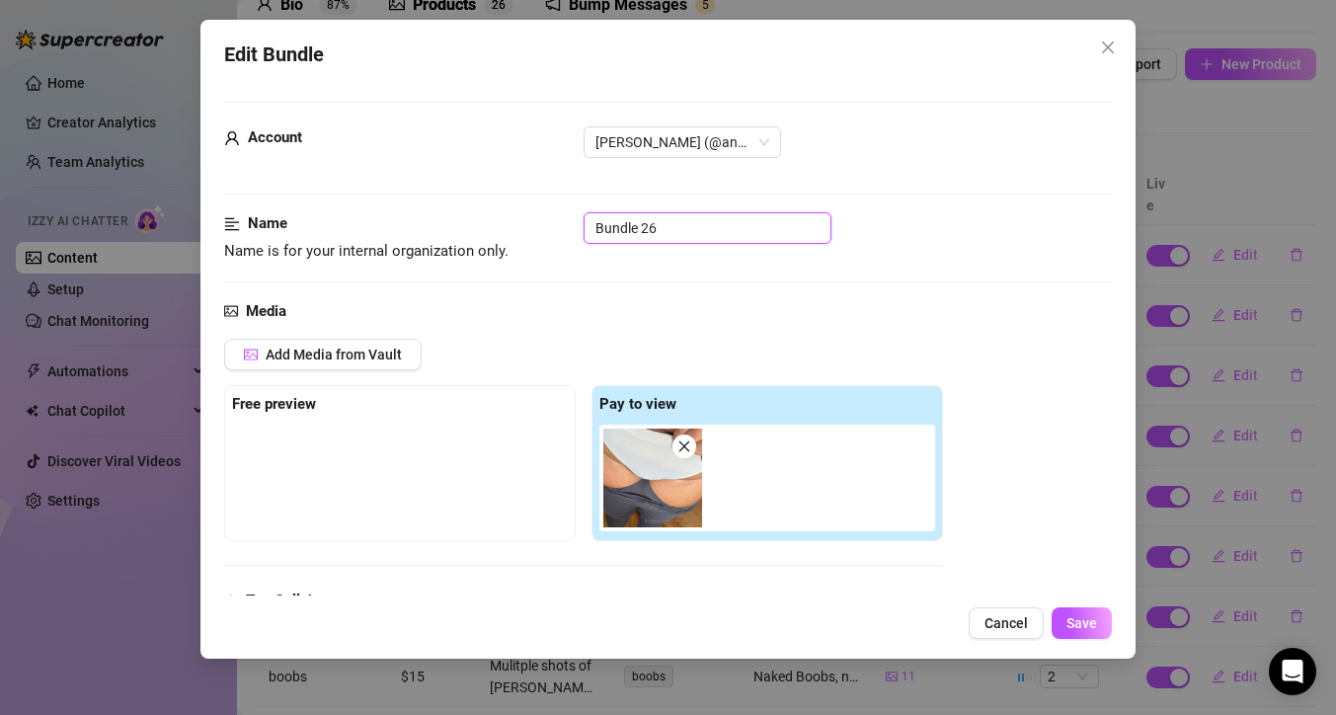
drag, startPoint x: 661, startPoint y: 227, endPoint x: 528, endPoint y: 214, distance: 133.9
click at [528, 214] on div "Name Name is for your internal organization only. Bundle 26" at bounding box center [668, 237] width 888 height 50
click at [1088, 617] on span "Save" at bounding box center [1081, 623] width 31 height 16
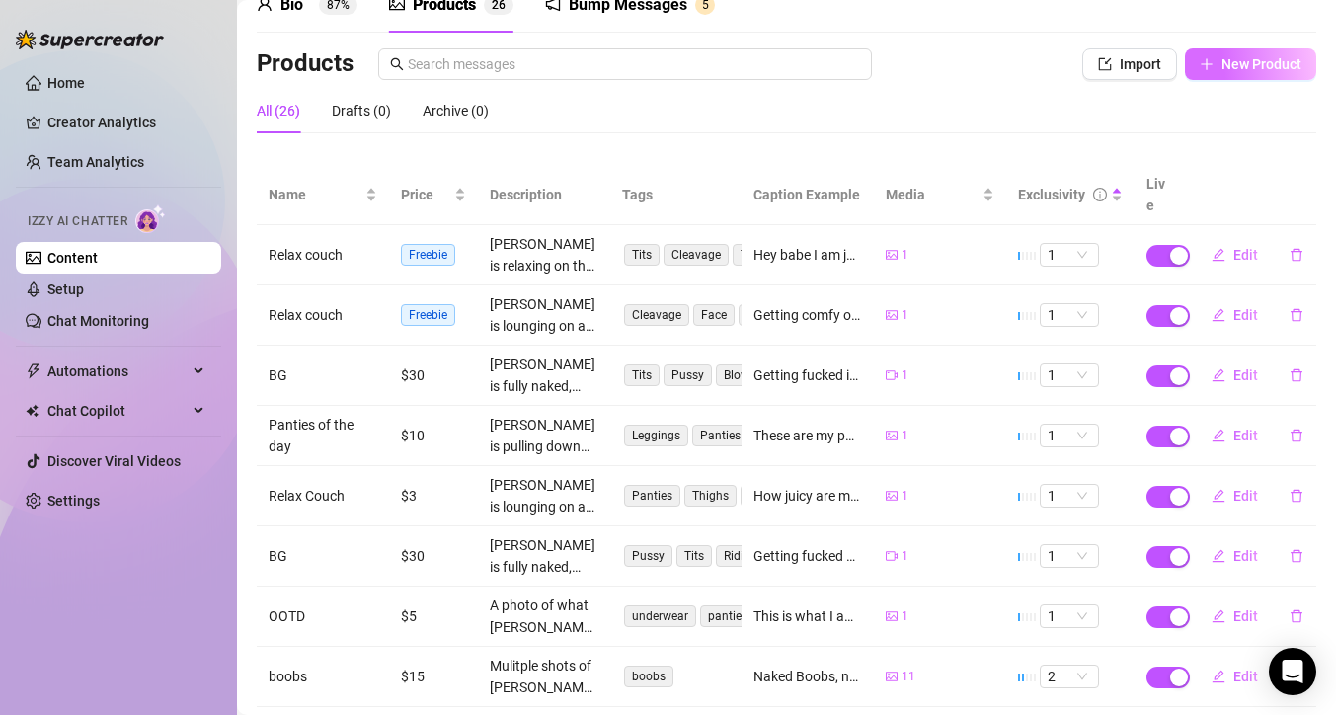
click at [1244, 56] on span "New Product" at bounding box center [1261, 64] width 80 height 16
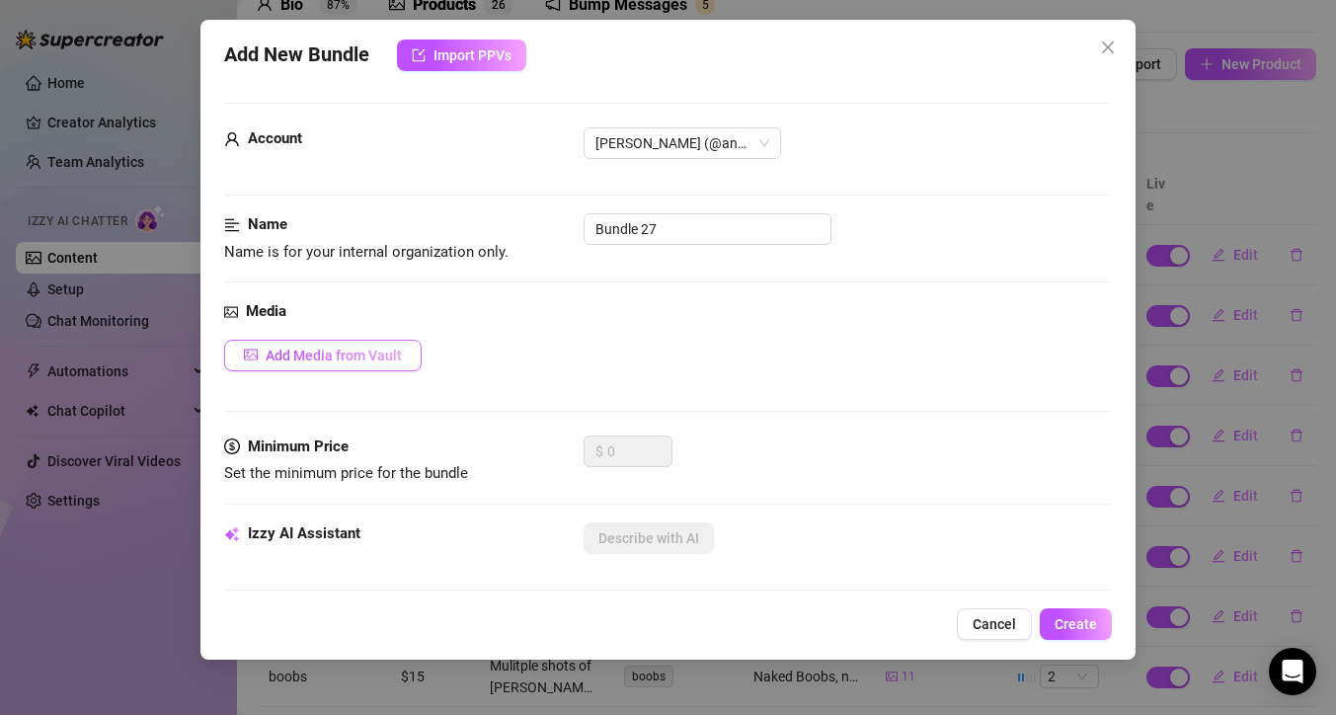
click at [375, 342] on button "Add Media from Vault" at bounding box center [322, 356] width 197 height 32
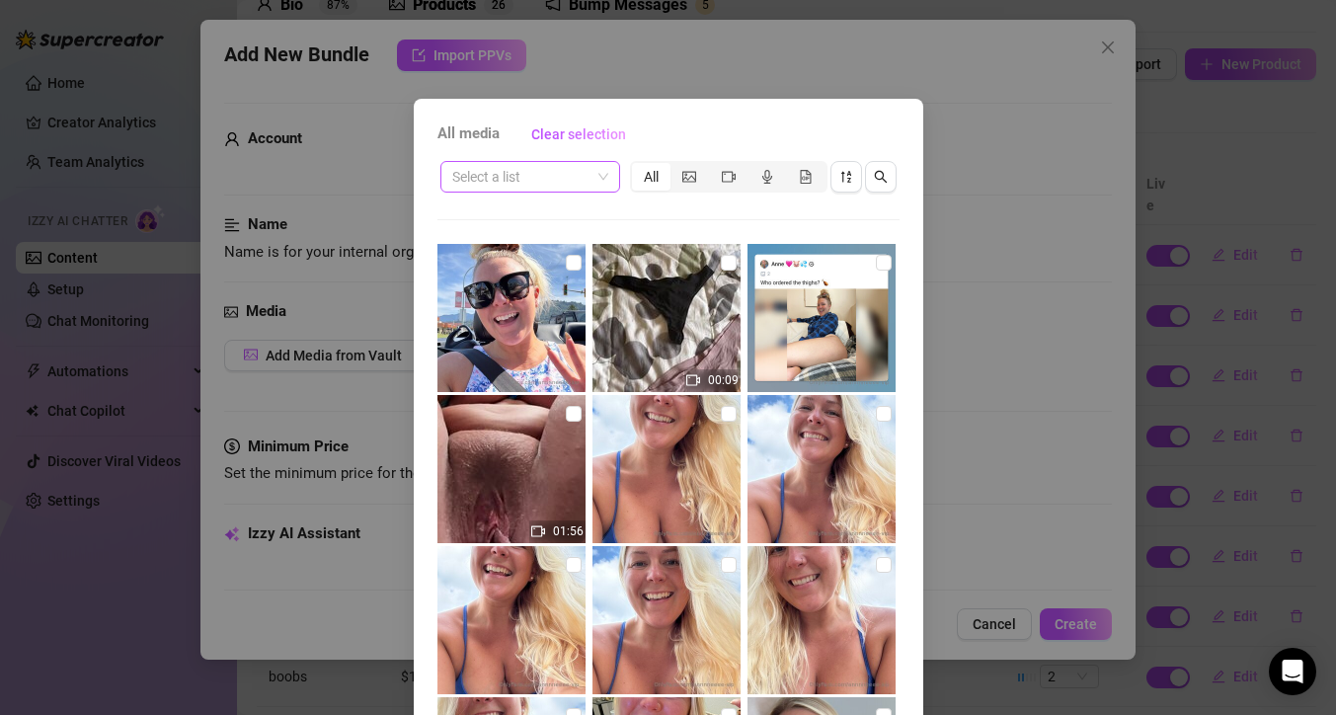
scroll to position [4, 0]
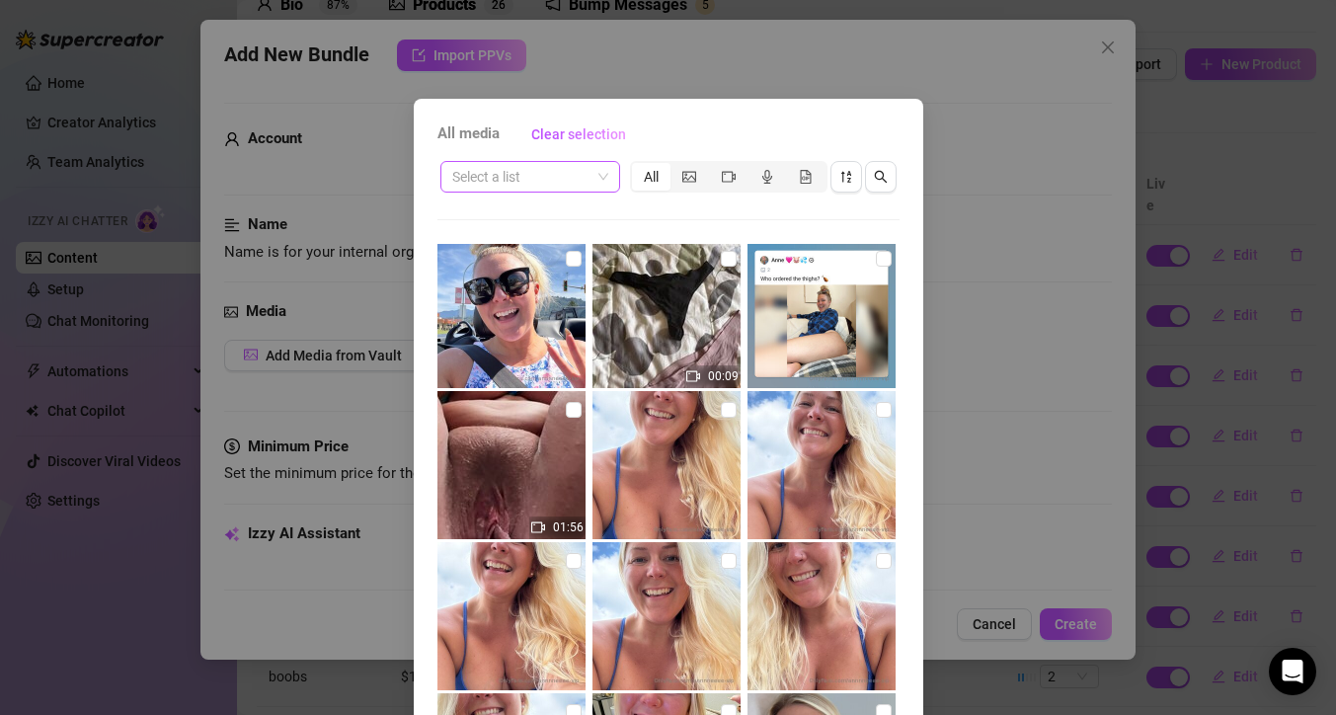
click at [586, 167] on span at bounding box center [530, 177] width 156 height 30
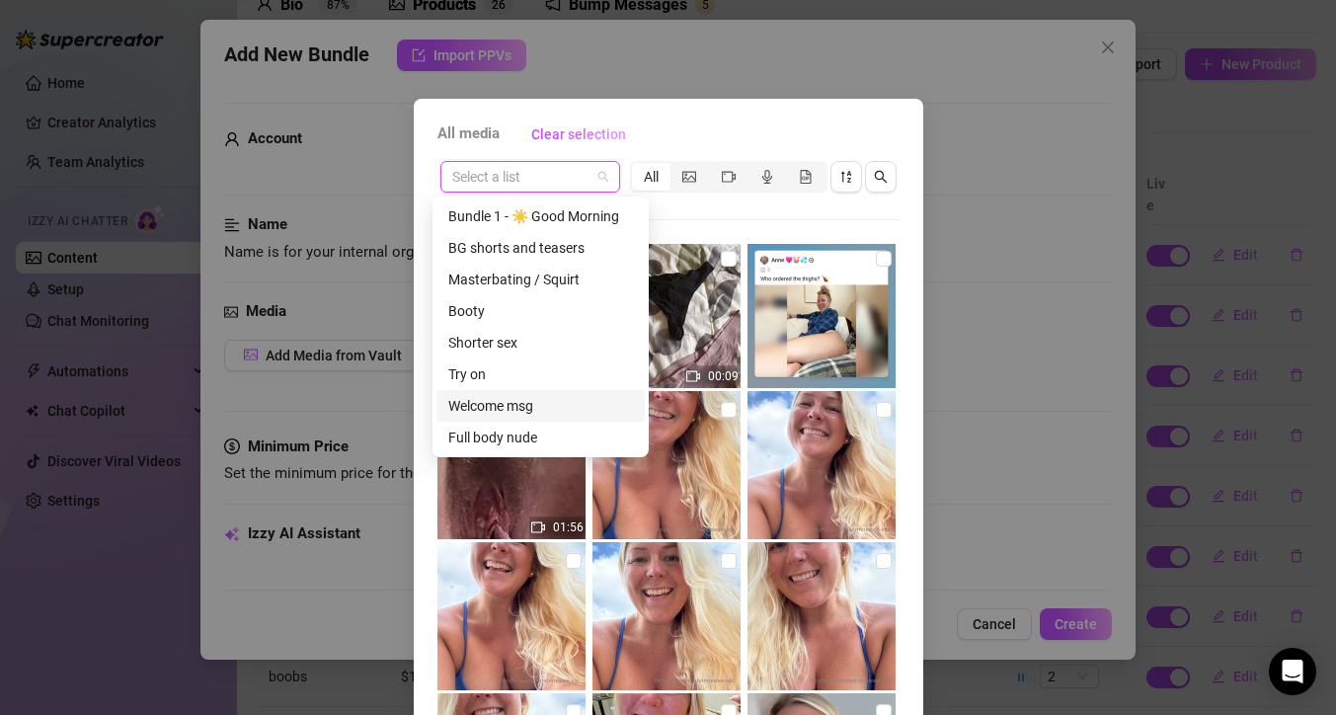
scroll to position [442, 0]
click at [555, 399] on div "Messages" at bounding box center [540, 406] width 185 height 22
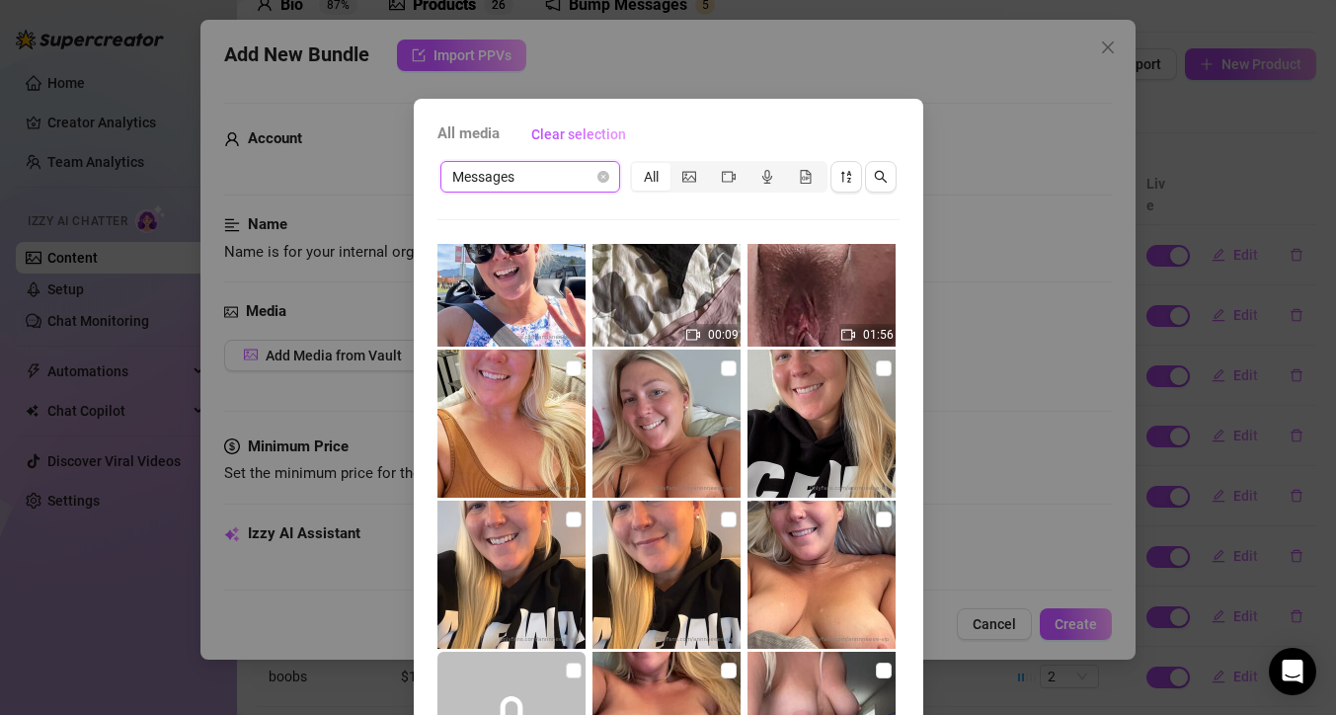
scroll to position [47, 0]
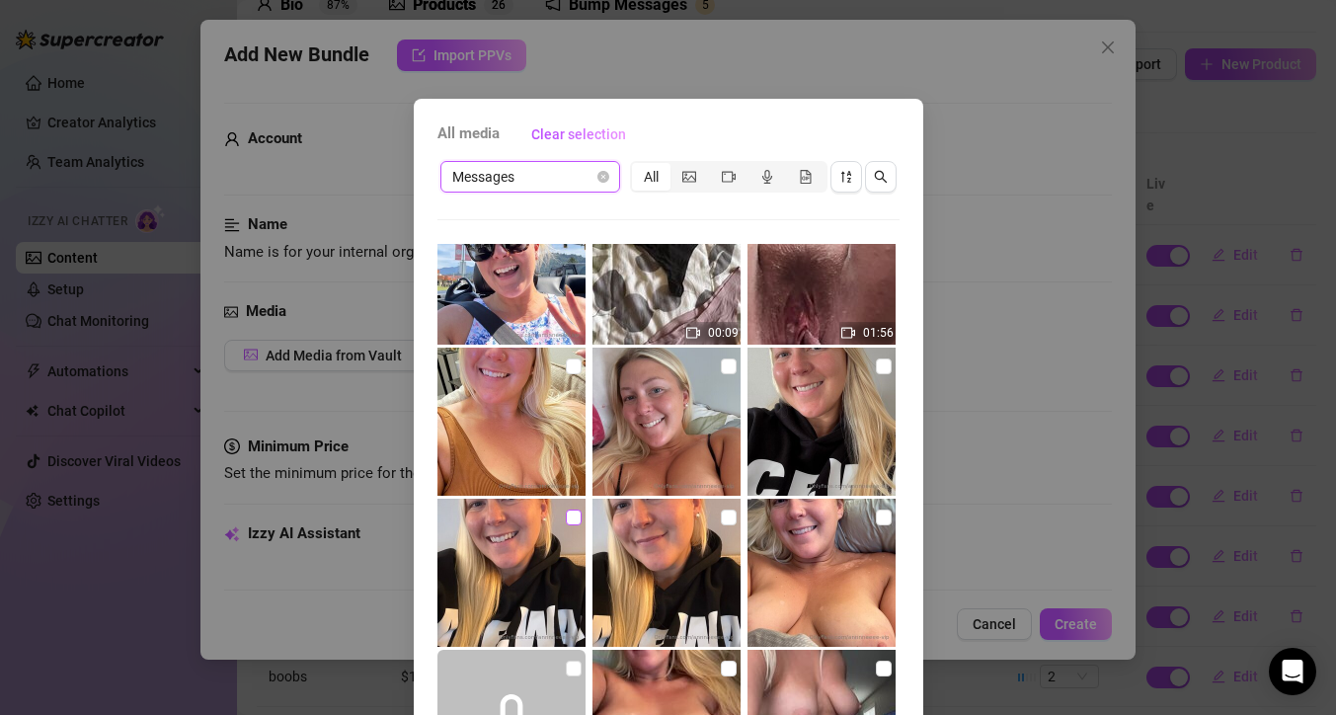
click at [566, 516] on input "checkbox" at bounding box center [574, 517] width 16 height 16
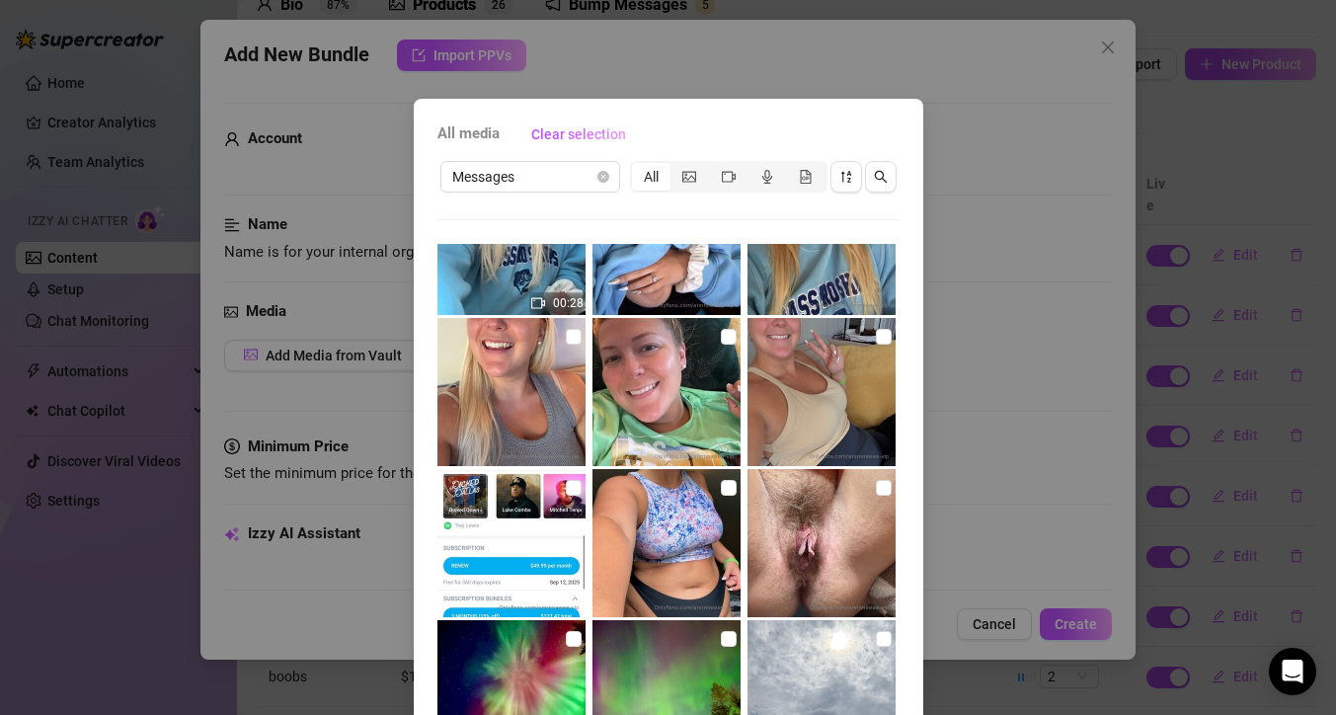
scroll to position [110, 0]
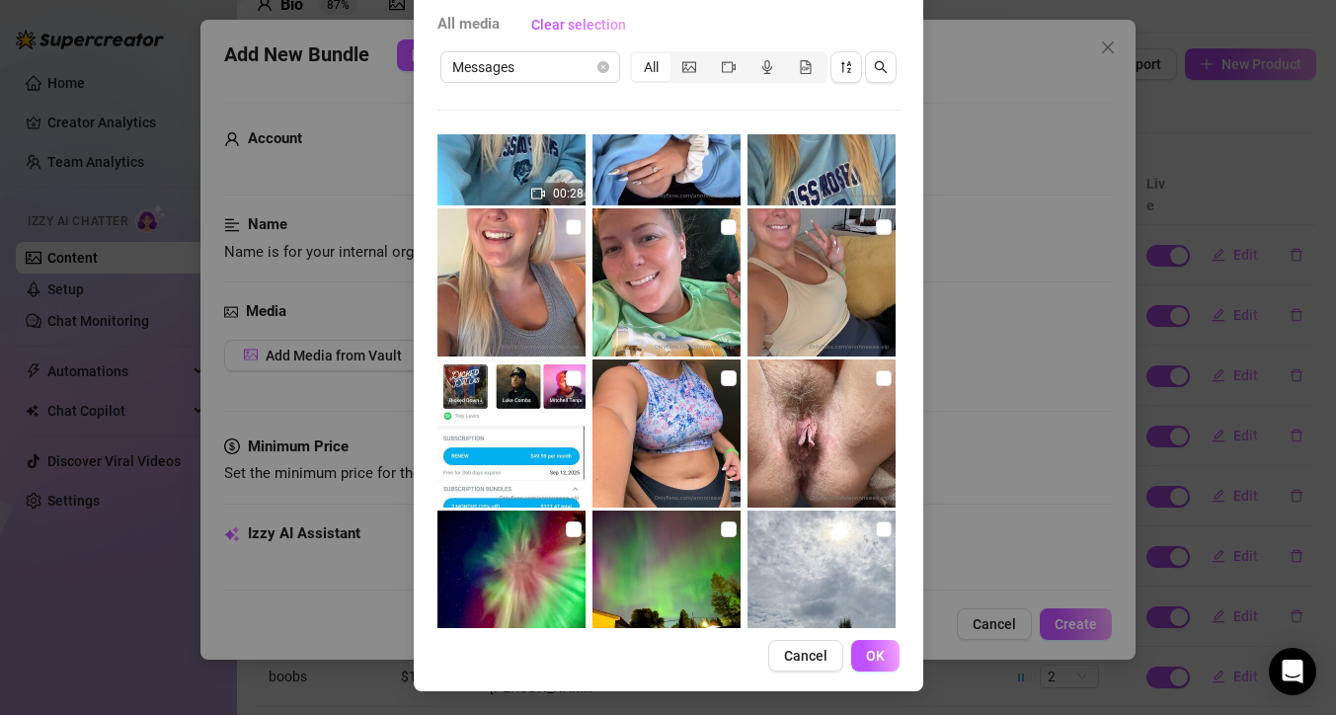
click at [888, 655] on button "OK" at bounding box center [875, 656] width 48 height 32
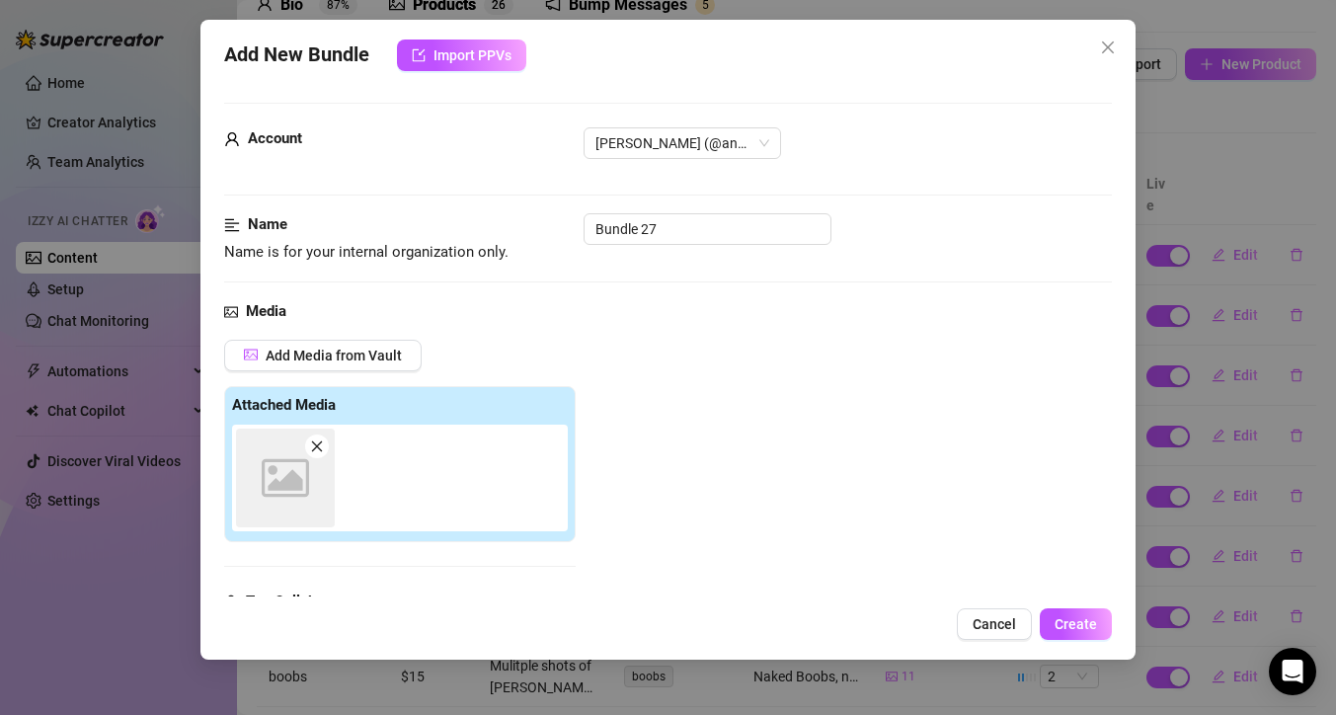
scroll to position [307, 0]
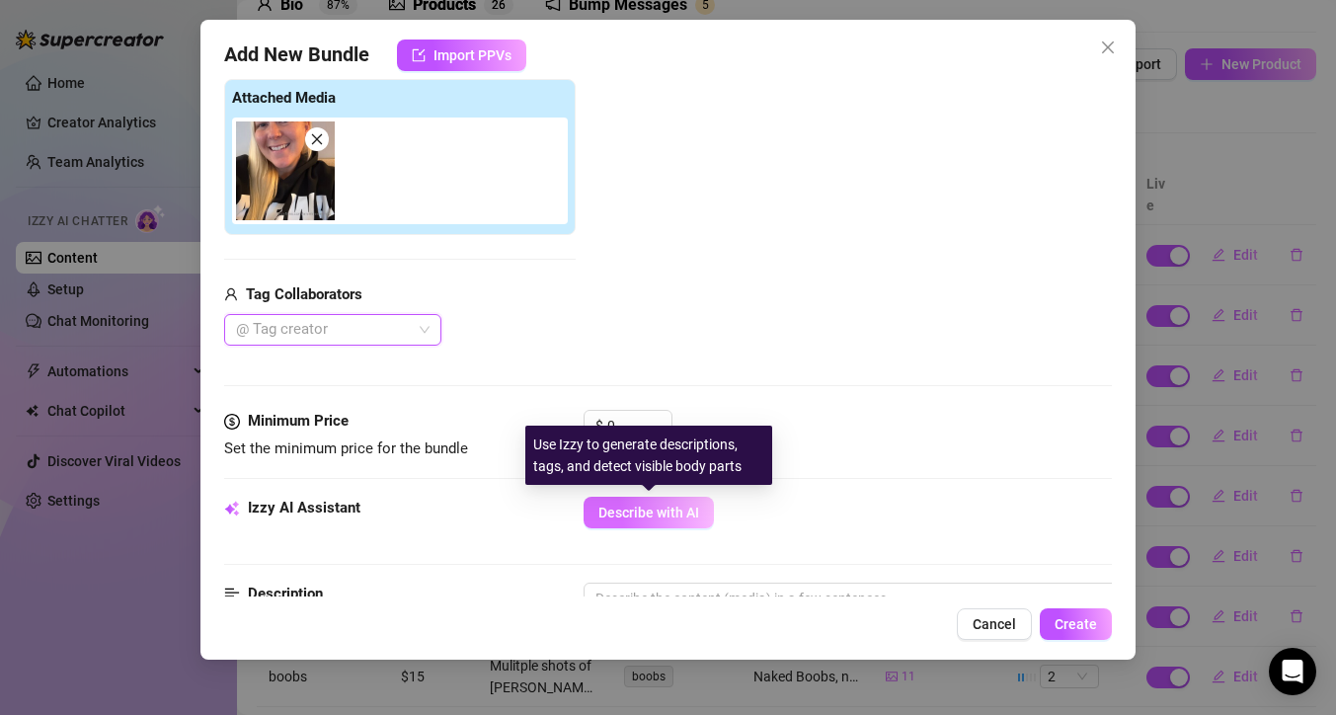
click at [657, 514] on span "Describe with AI" at bounding box center [648, 512] width 101 height 16
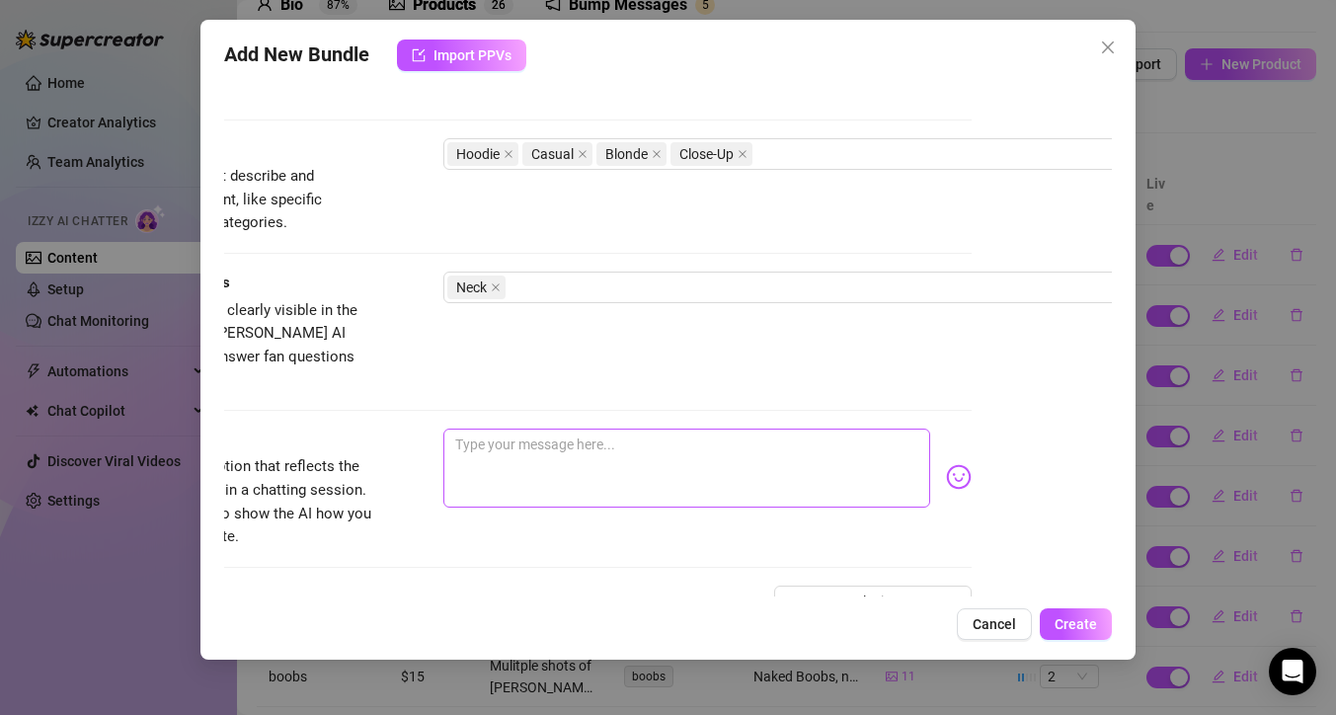
scroll to position [934, 140]
click at [671, 433] on textarea at bounding box center [686, 465] width 487 height 79
click at [955, 462] on img at bounding box center [959, 475] width 26 height 26
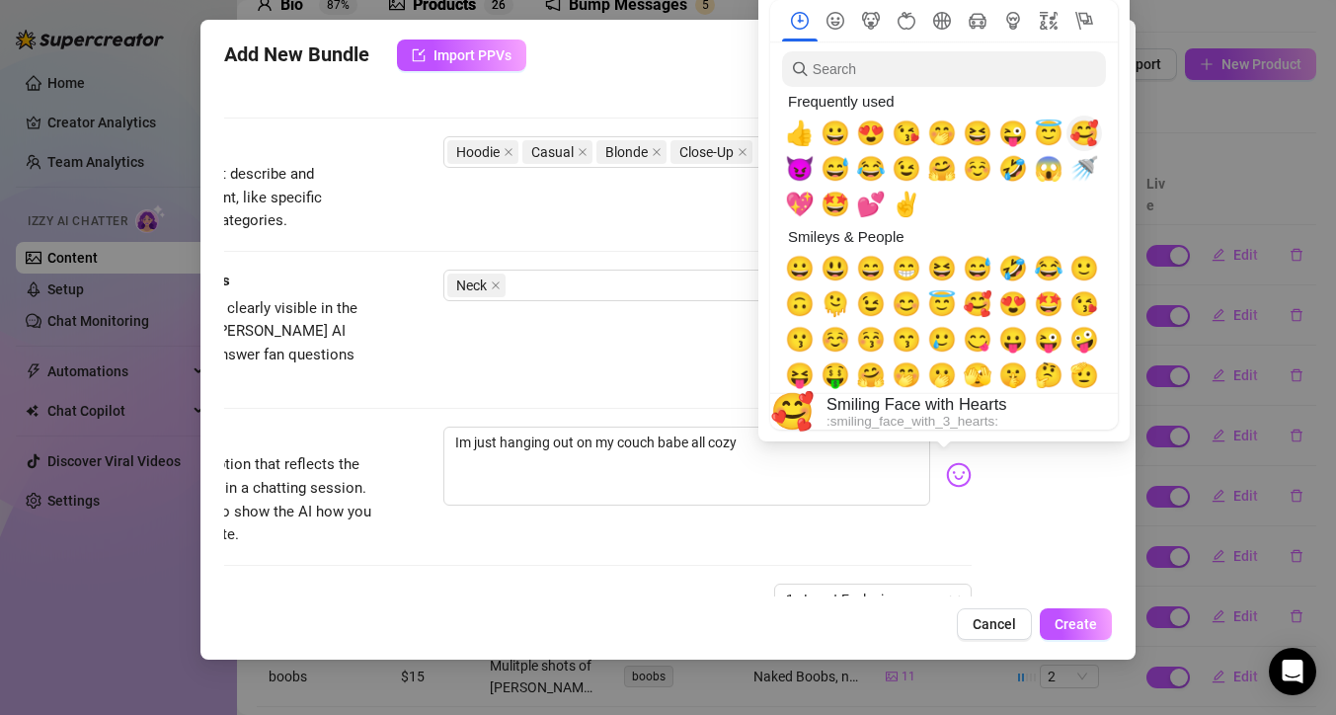
click at [1087, 132] on span "🥰" at bounding box center [1084, 133] width 30 height 28
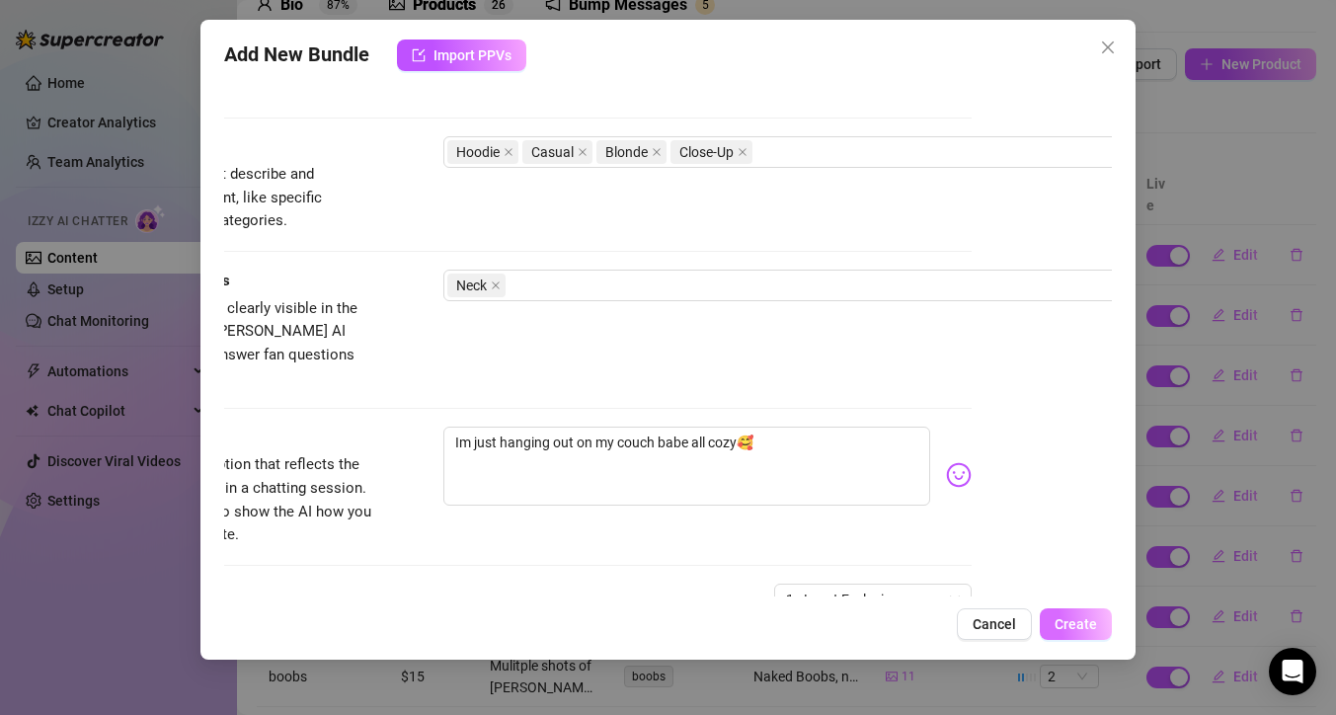
click at [1080, 614] on button "Create" at bounding box center [1076, 624] width 72 height 32
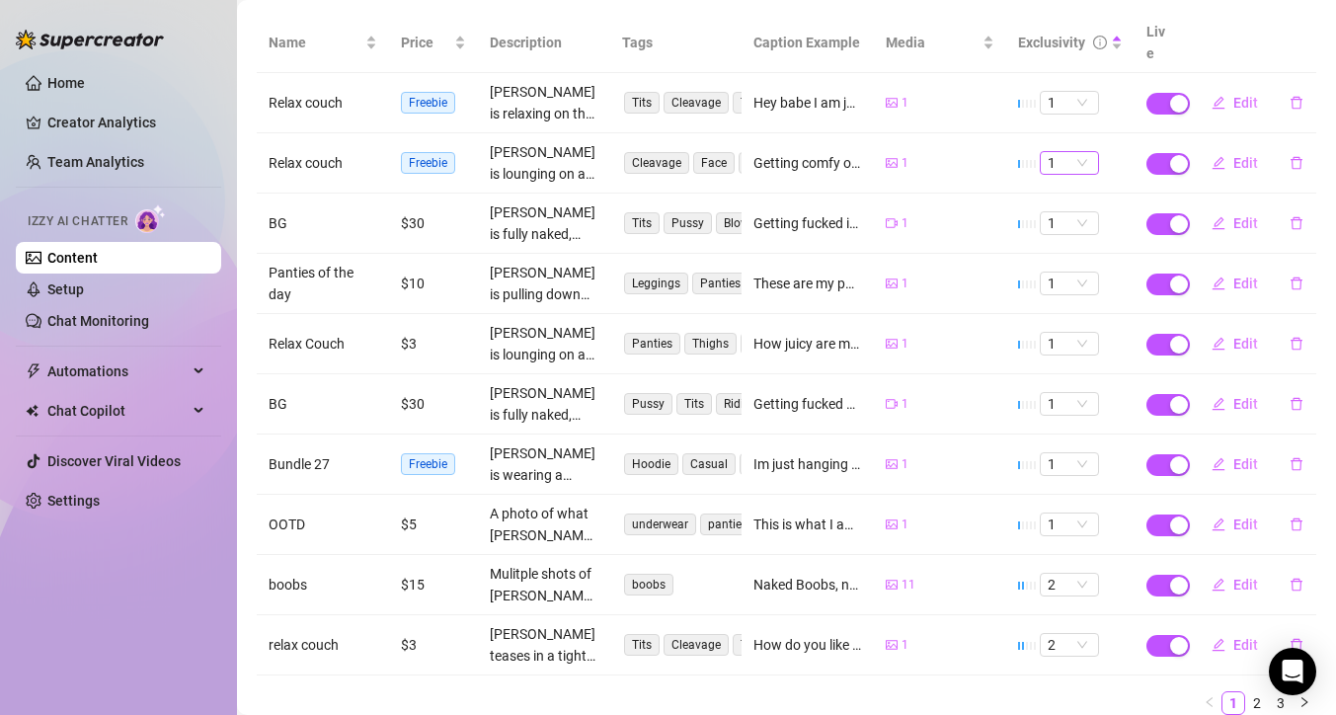
scroll to position [266, 0]
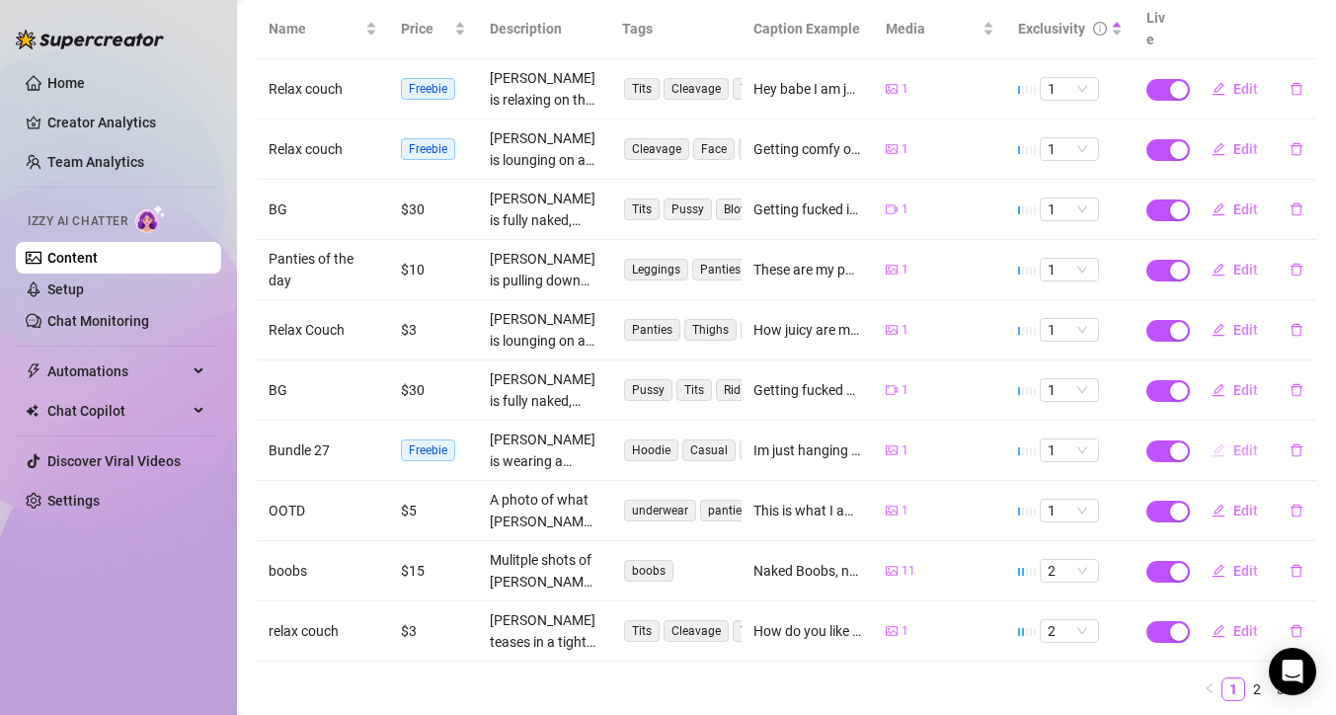
click at [1211, 443] on icon "edit" at bounding box center [1218, 450] width 14 height 14
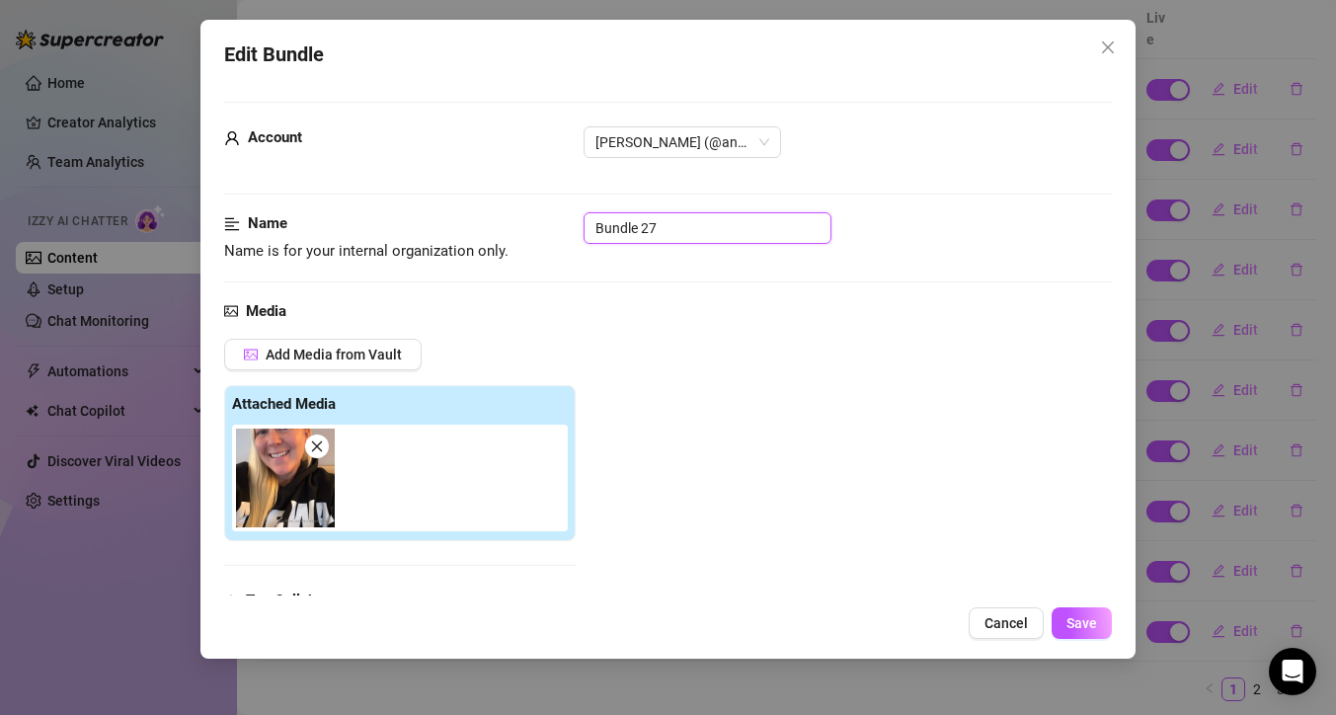
drag, startPoint x: 689, startPoint y: 234, endPoint x: 536, endPoint y: 237, distance: 153.0
click at [536, 237] on div "Name Name is for your internal organization only. Bundle 27" at bounding box center [668, 237] width 888 height 50
click at [1107, 616] on button "Save" at bounding box center [1081, 623] width 60 height 32
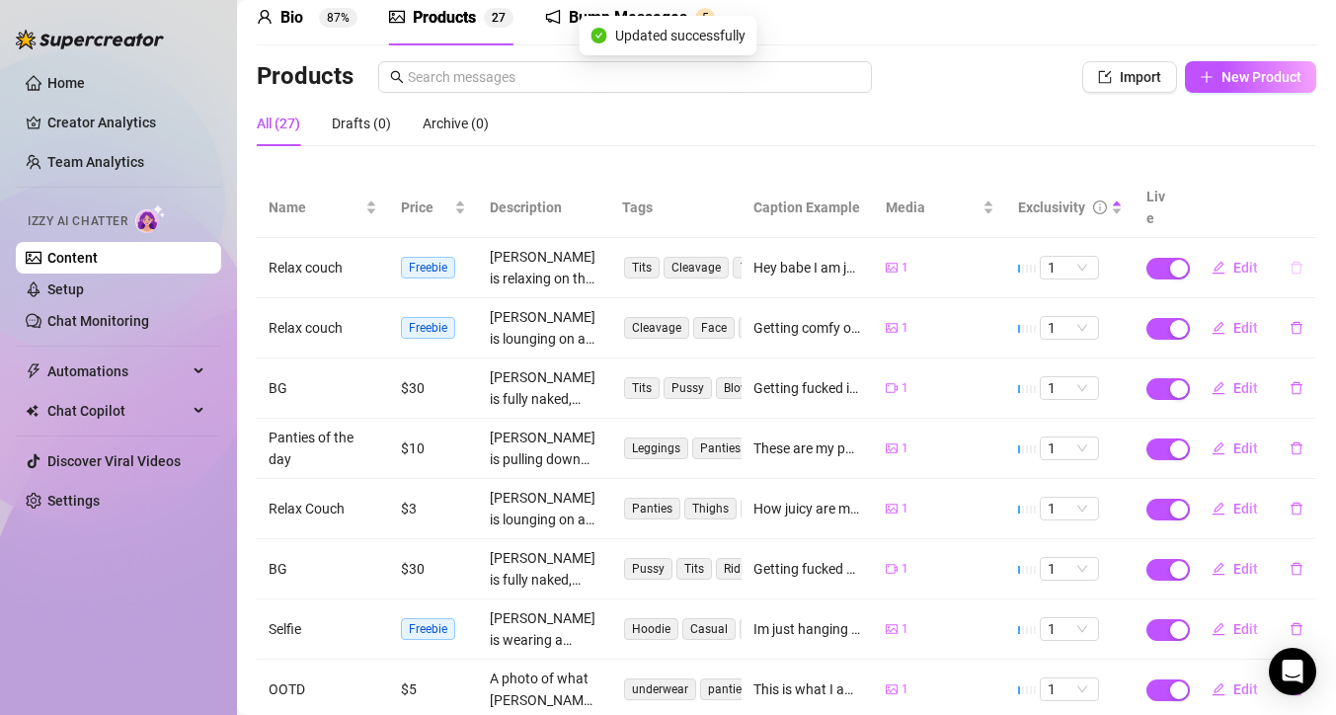
scroll to position [0, 0]
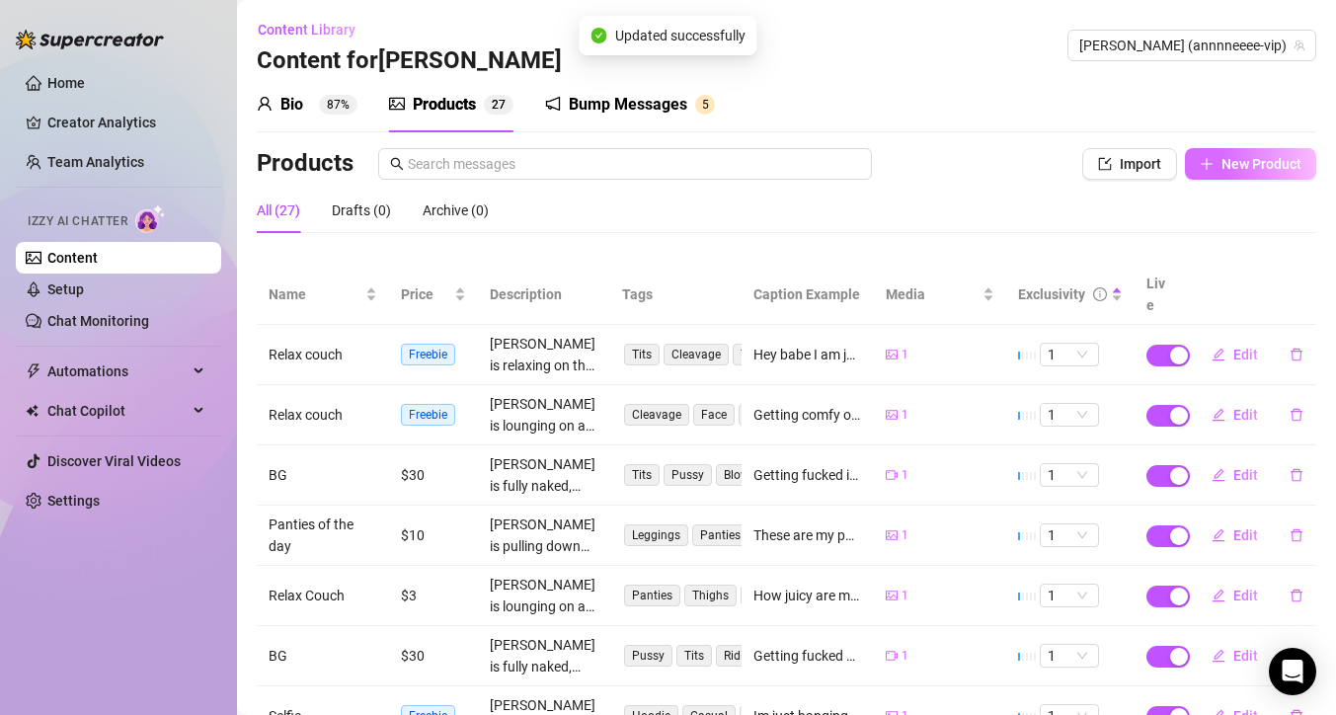
click at [1257, 160] on span "New Product" at bounding box center [1261, 164] width 80 height 16
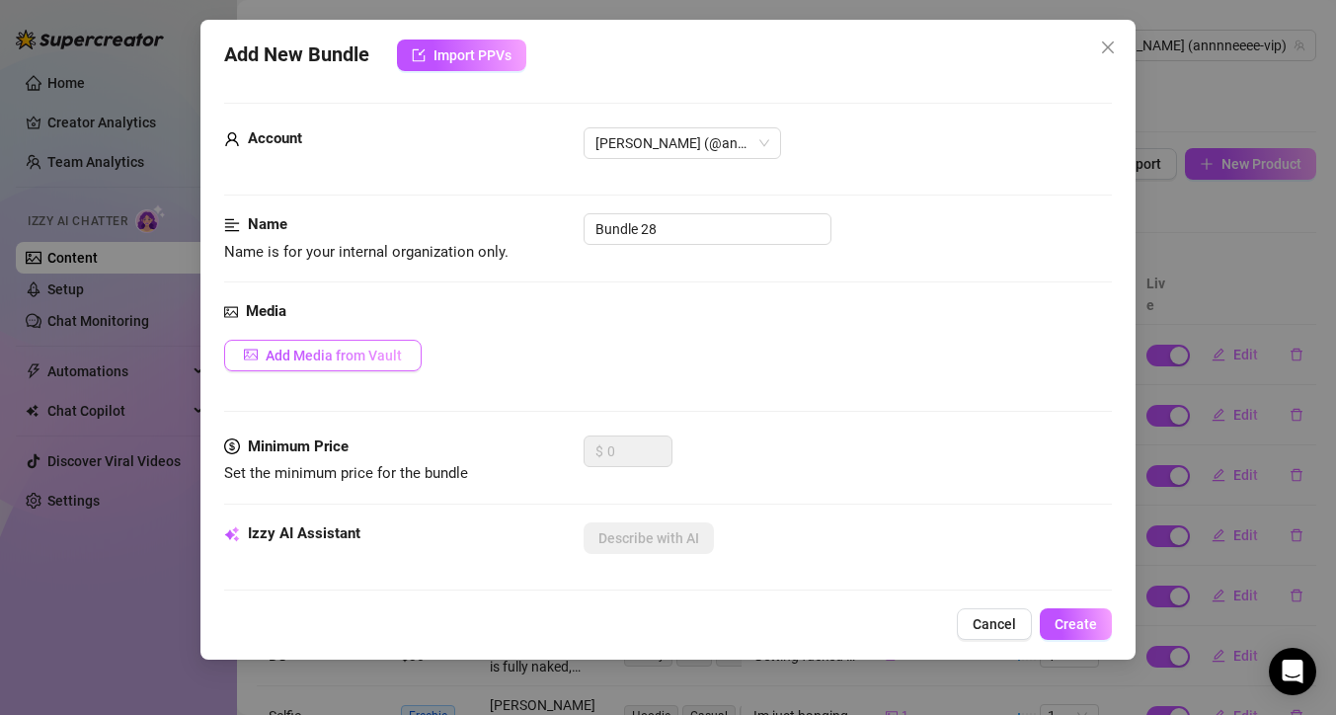
click at [379, 346] on button "Add Media from Vault" at bounding box center [322, 356] width 197 height 32
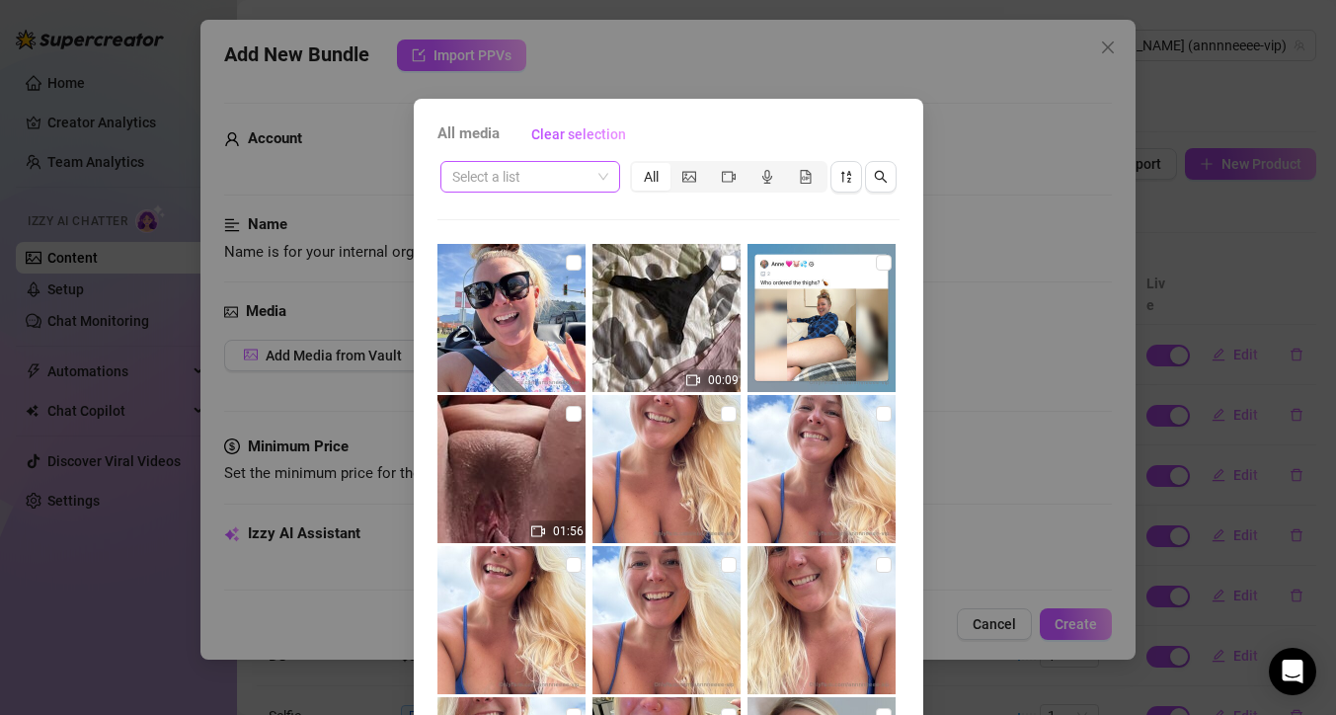
click at [607, 179] on div "Select a list" at bounding box center [530, 177] width 180 height 32
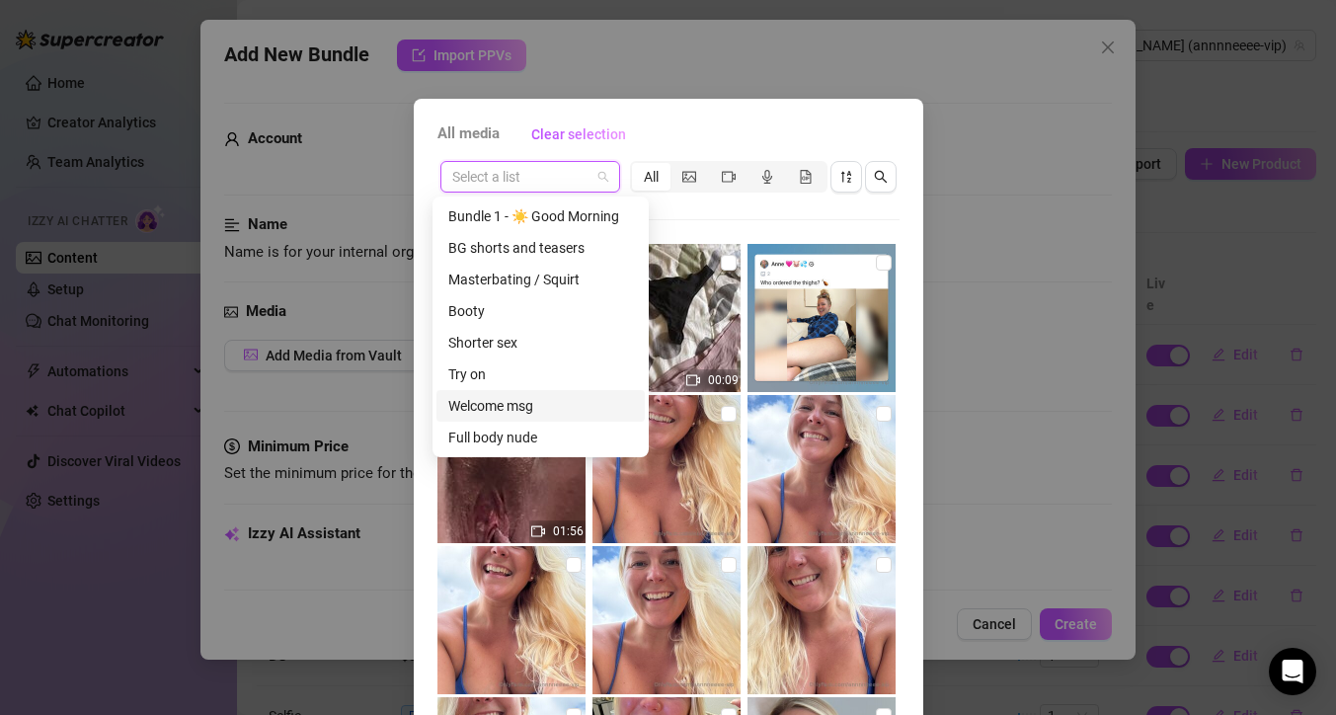
scroll to position [442, 0]
click at [519, 404] on div "Messages" at bounding box center [540, 406] width 185 height 22
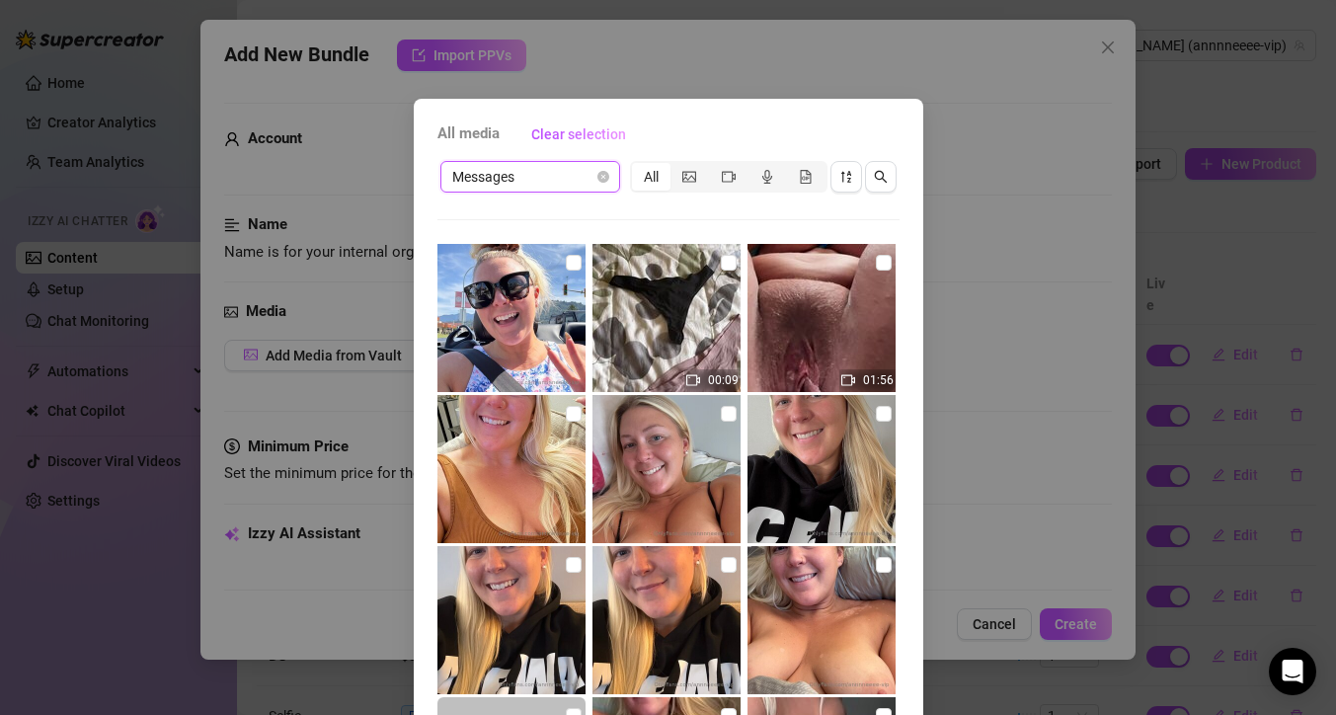
scroll to position [650, 0]
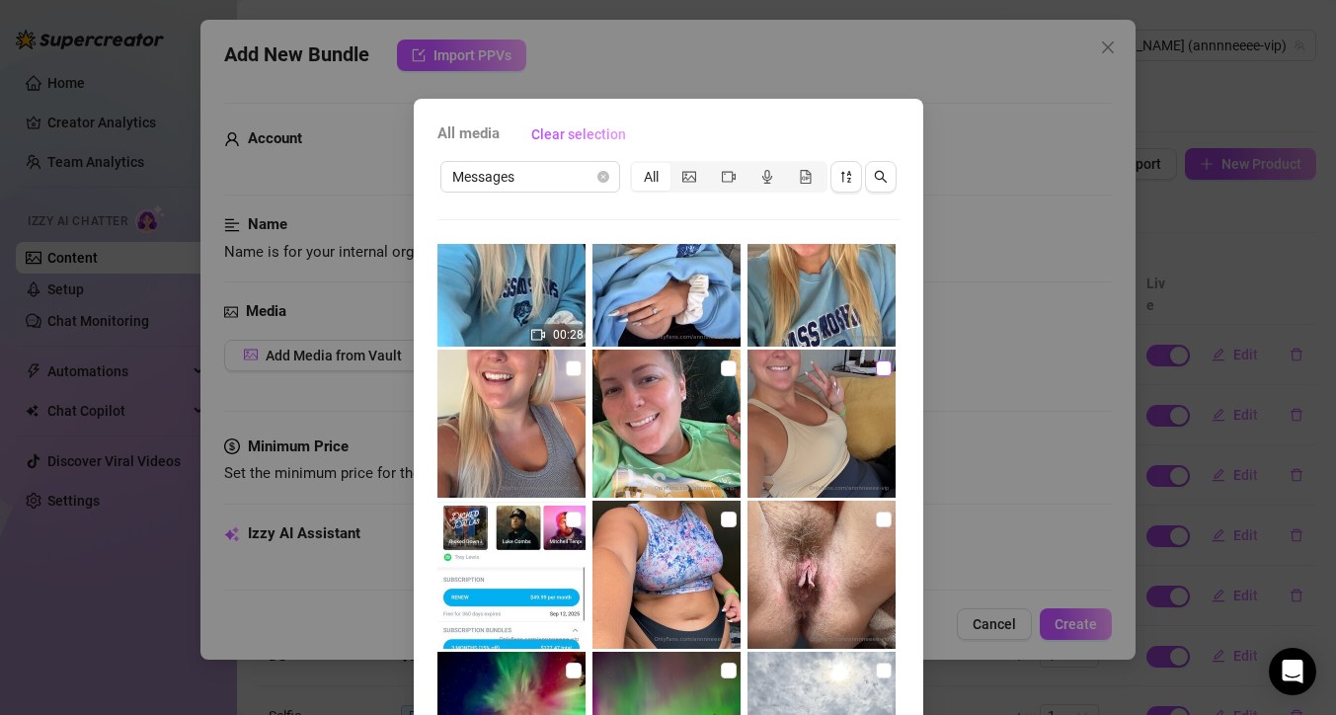
click at [876, 367] on input "checkbox" at bounding box center [884, 368] width 16 height 16
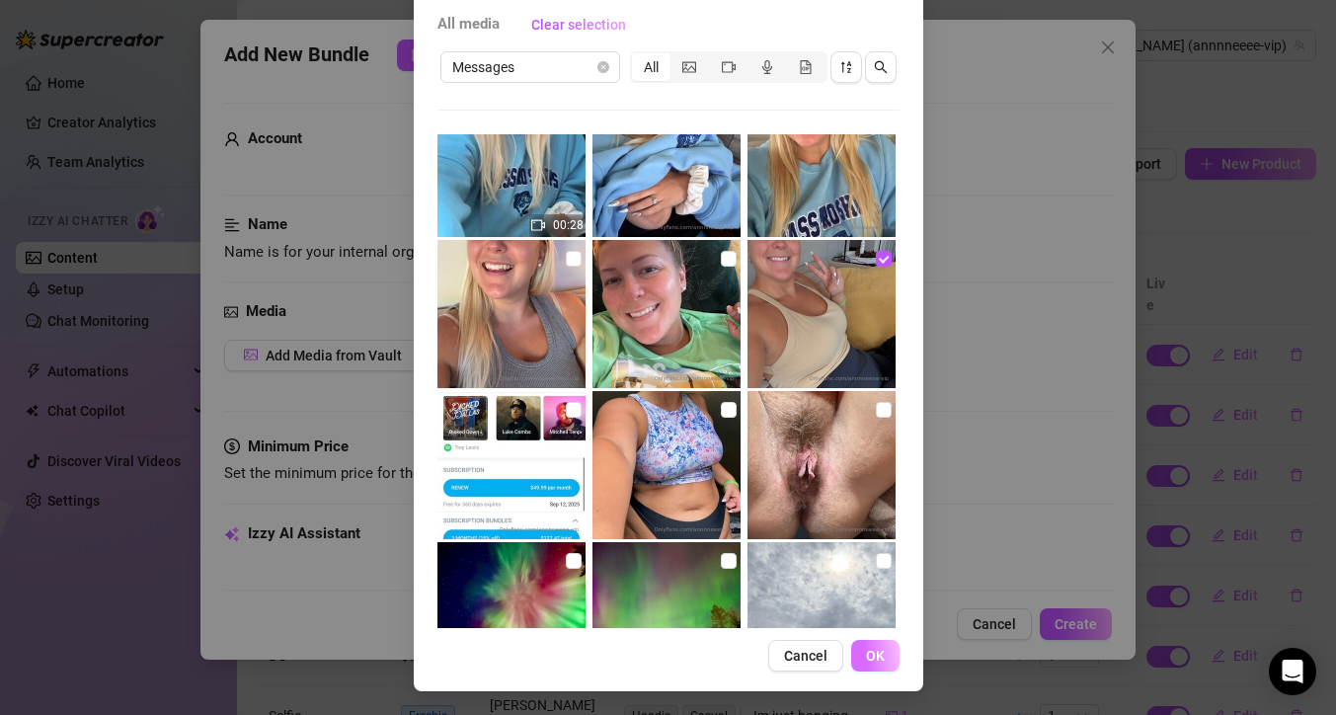
click at [878, 656] on button "OK" at bounding box center [875, 656] width 48 height 32
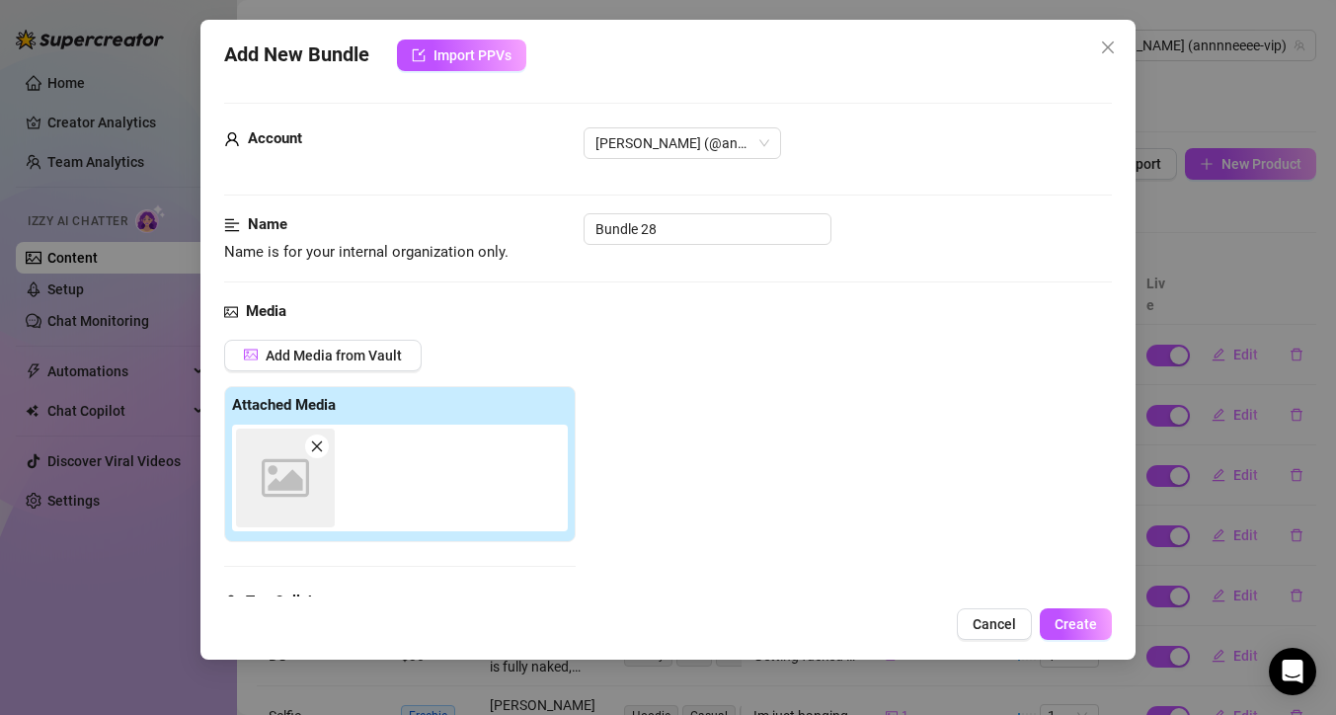
scroll to position [307, 0]
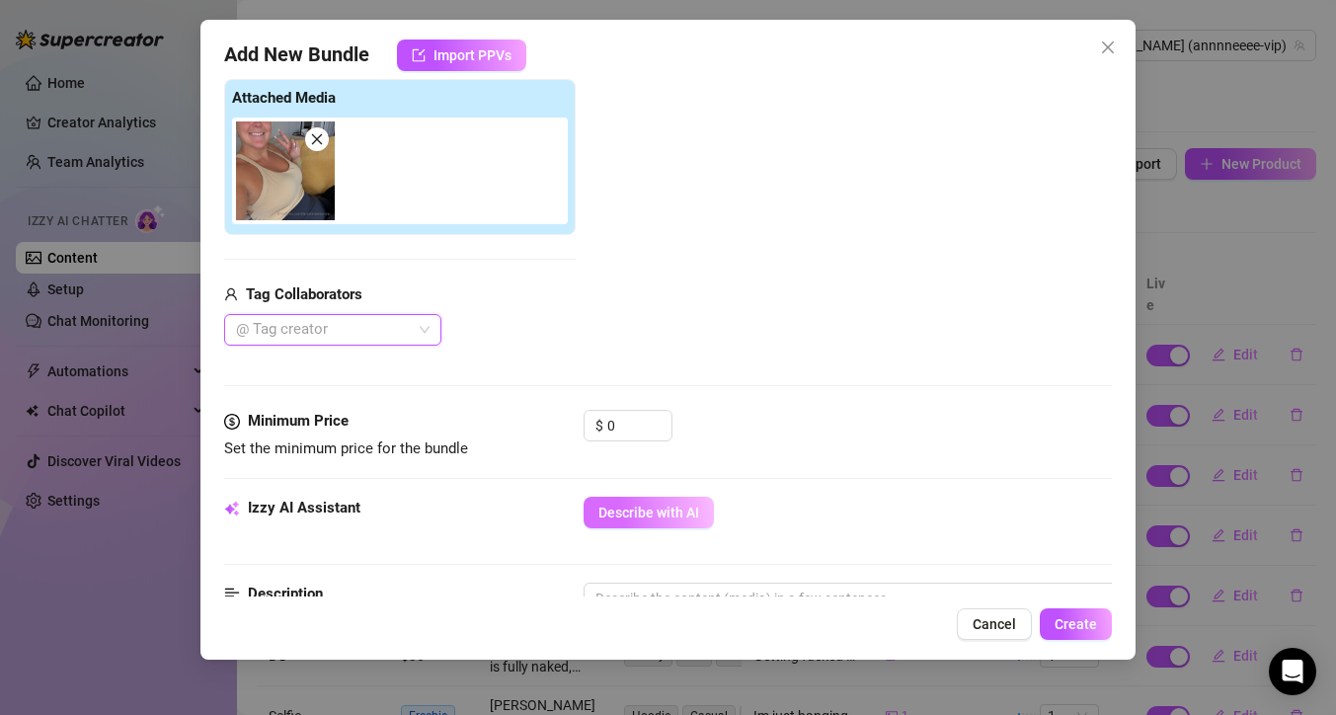
click at [638, 502] on button "Describe with AI" at bounding box center [648, 513] width 130 height 32
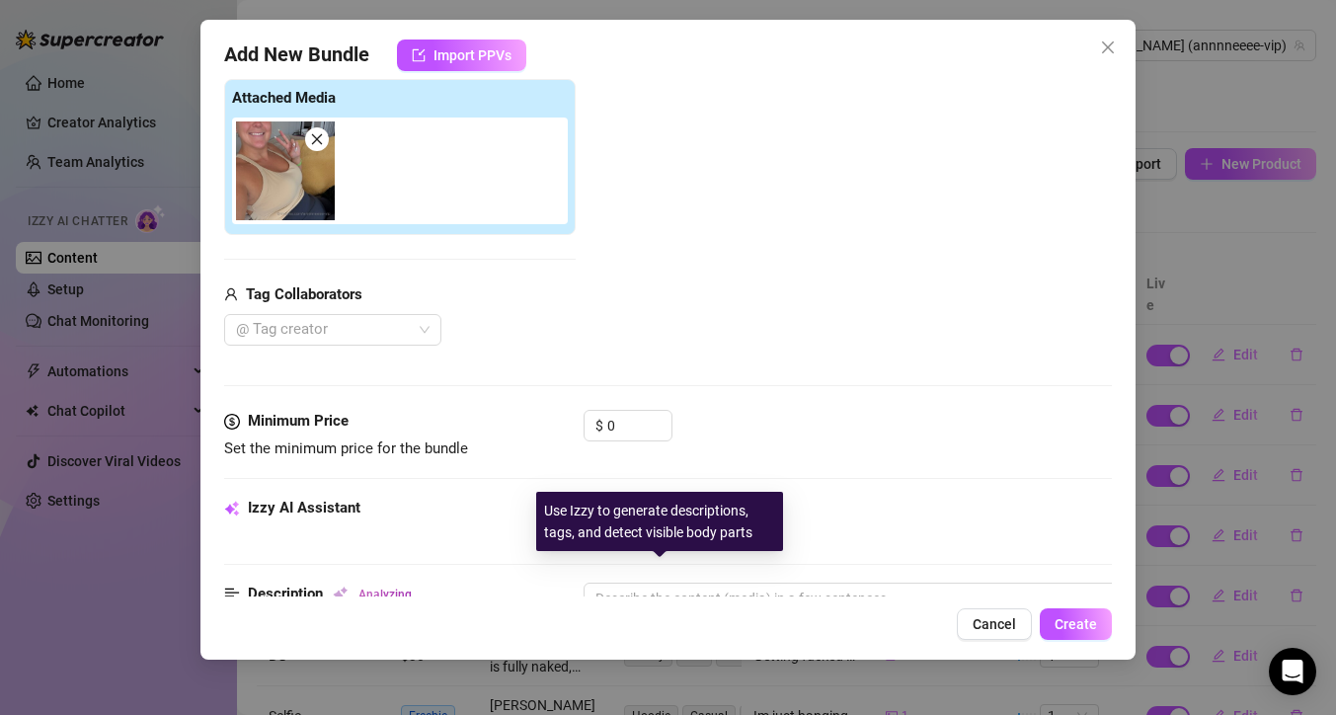
scroll to position [0, 0]
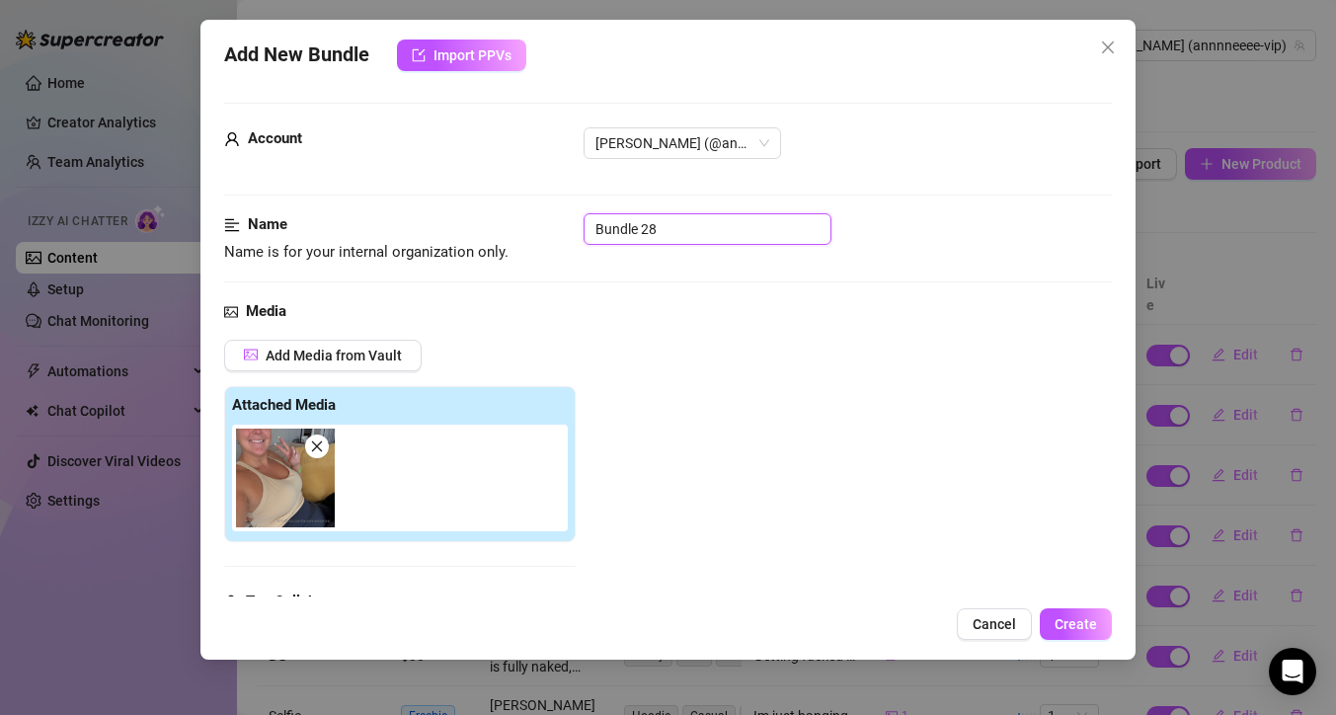
drag, startPoint x: 665, startPoint y: 230, endPoint x: 425, endPoint y: 214, distance: 241.4
click at [425, 214] on div "Name Name is for your internal organization only. Bundle 28" at bounding box center [668, 238] width 888 height 50
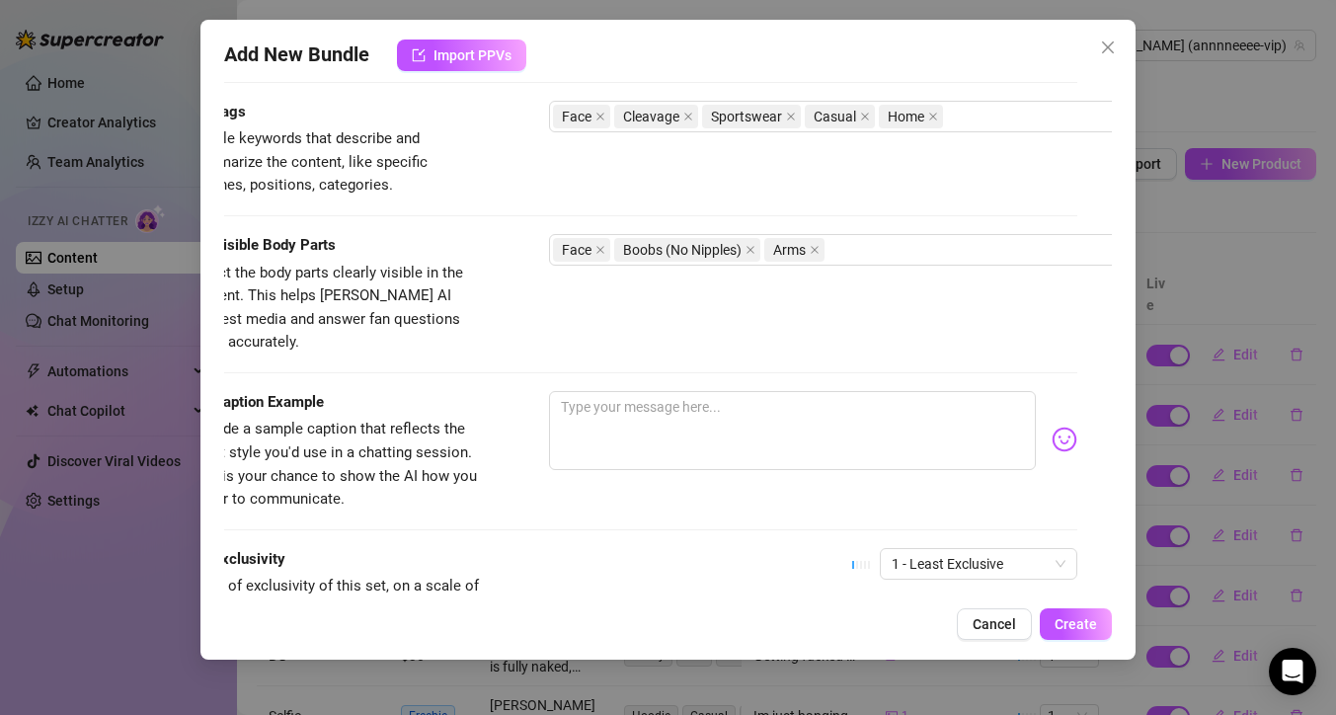
scroll to position [969, 0]
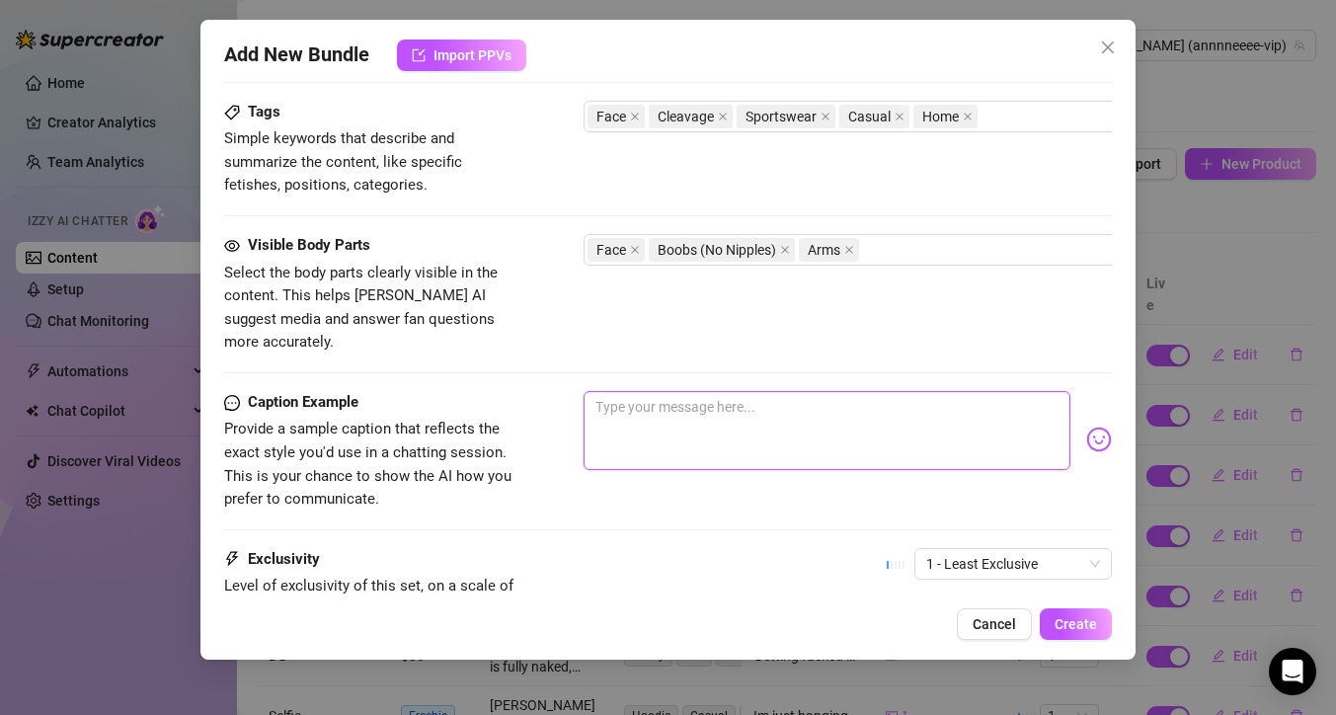
click at [699, 401] on textarea at bounding box center [826, 430] width 487 height 79
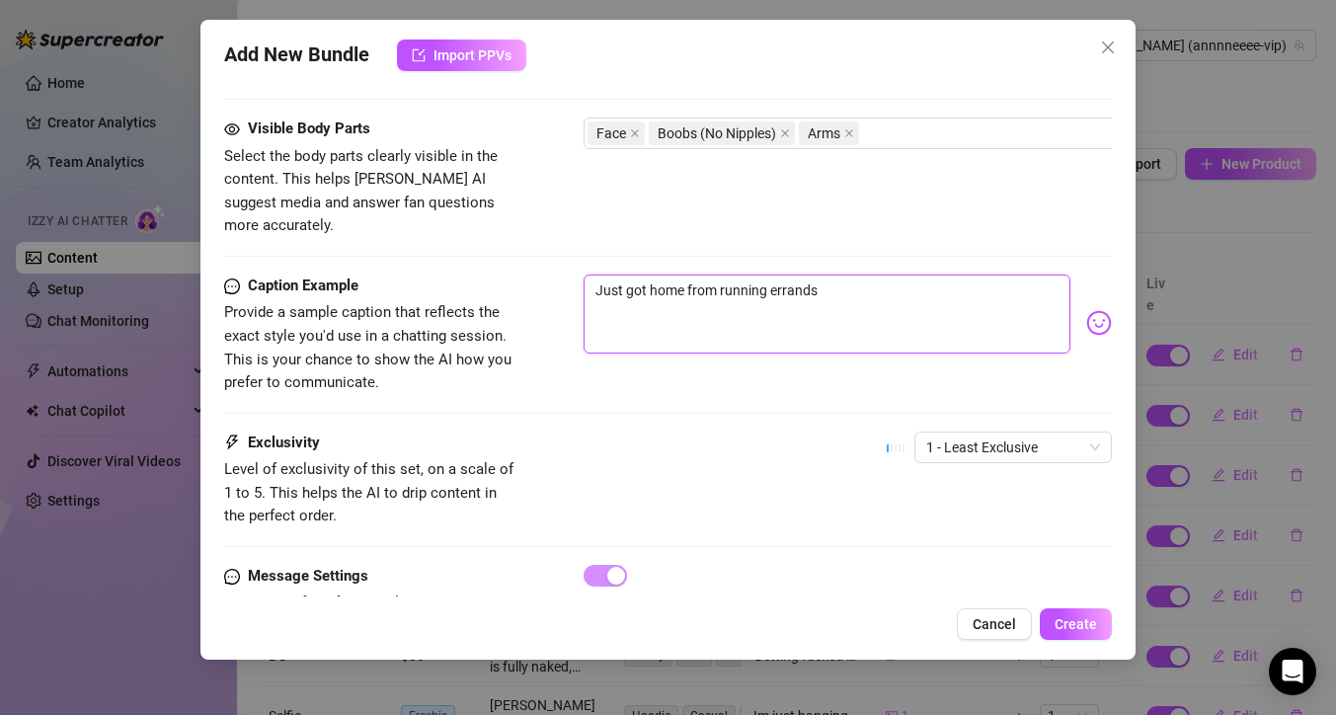
scroll to position [1090, 0]
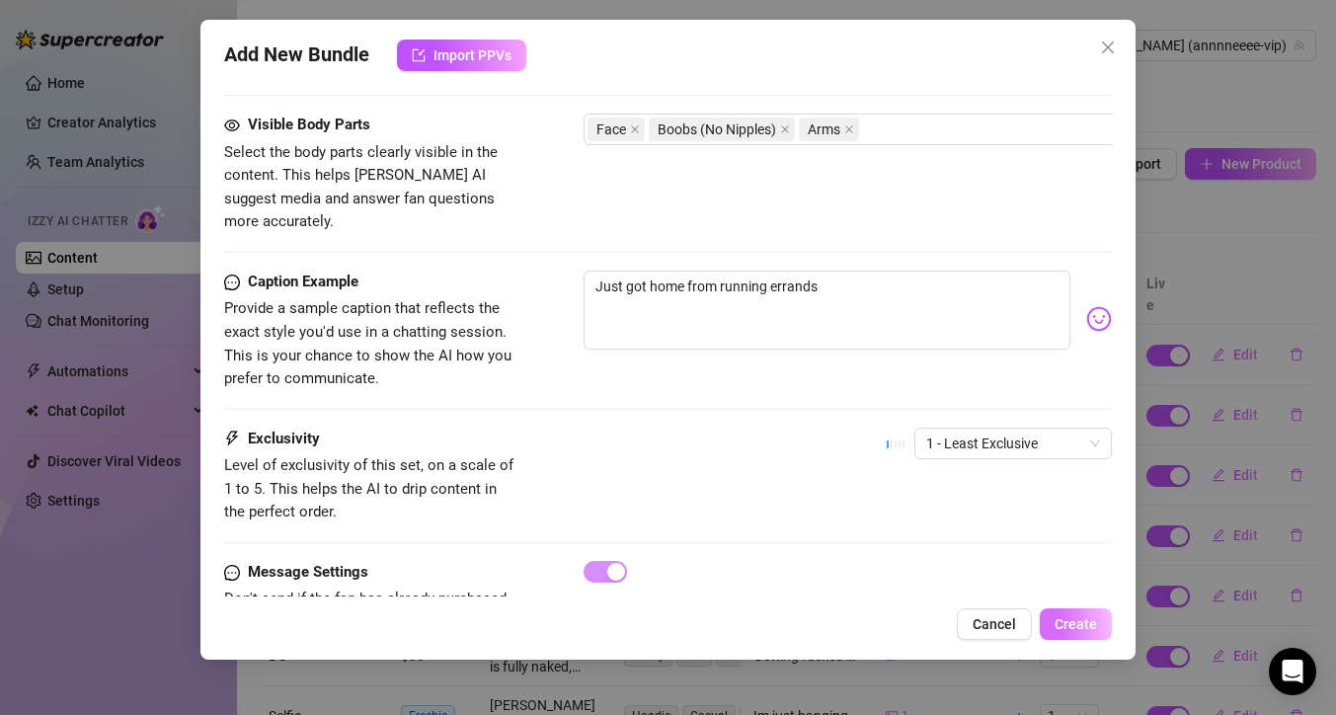
click at [1077, 616] on span "Create" at bounding box center [1075, 624] width 42 height 16
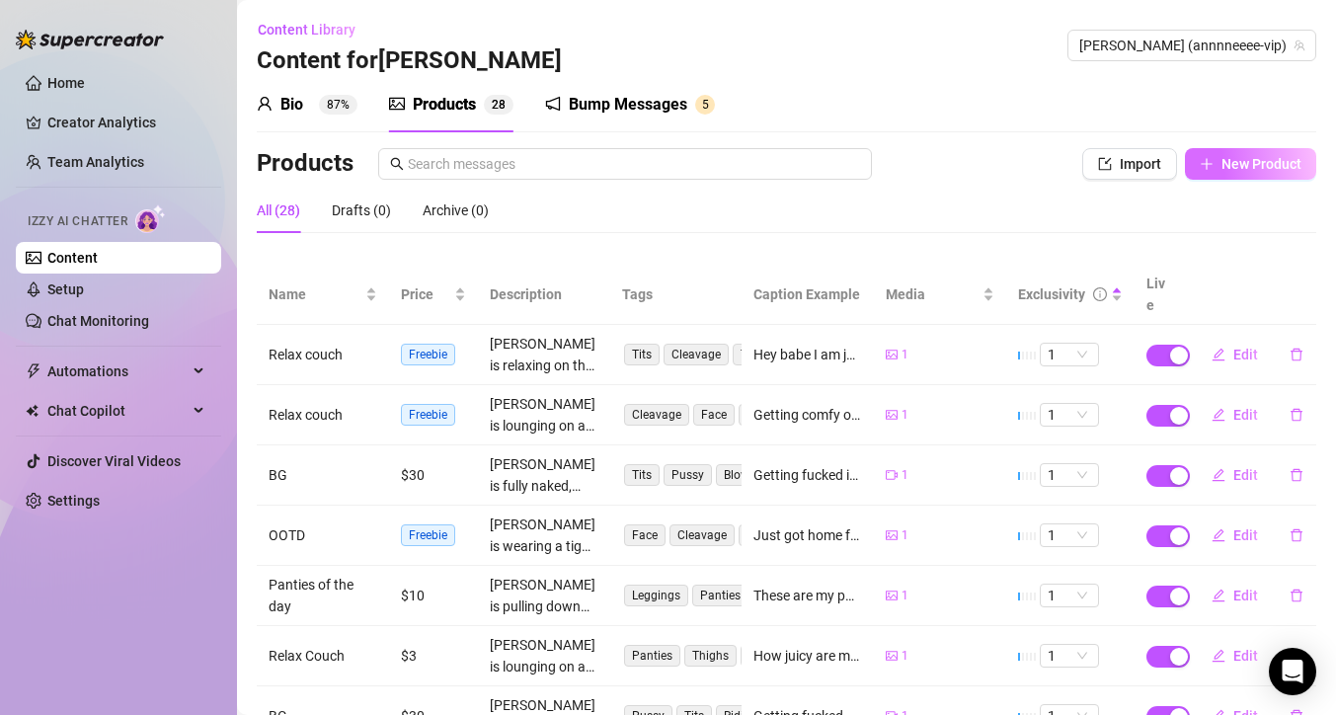
click at [1257, 172] on button "New Product" at bounding box center [1250, 164] width 131 height 32
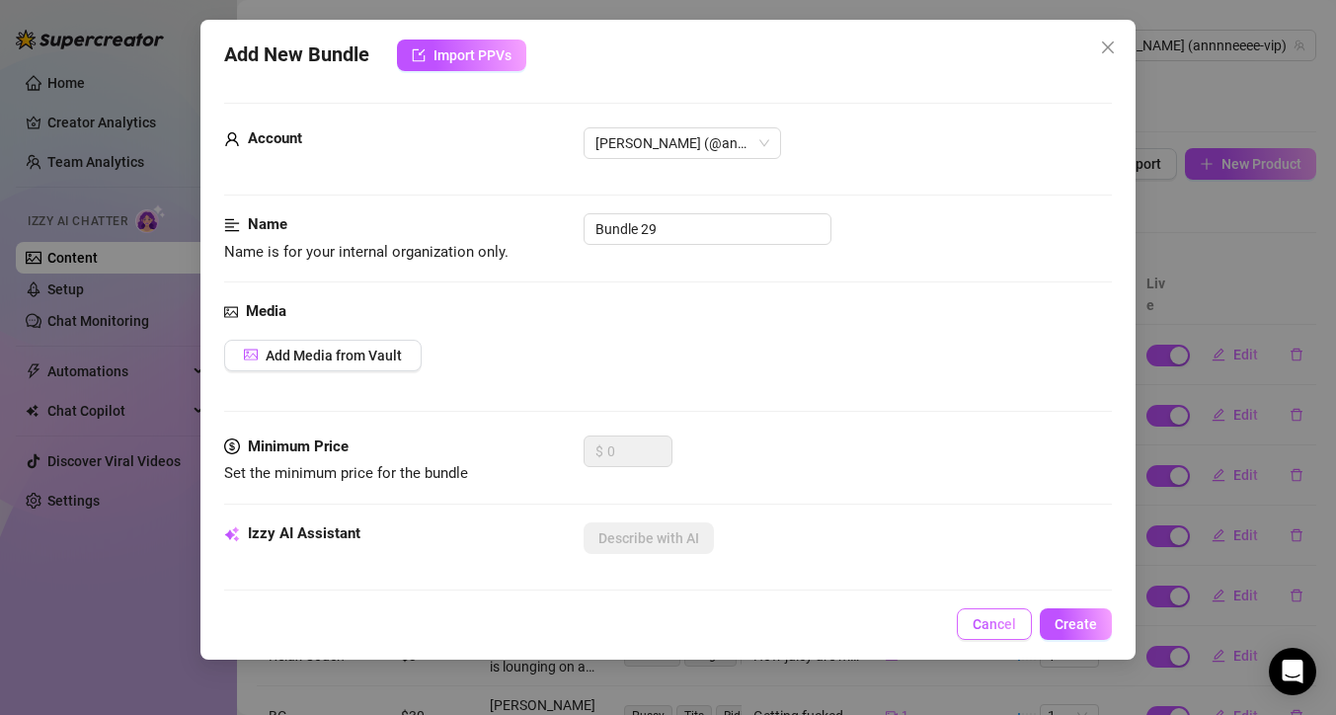
click at [999, 626] on span "Cancel" at bounding box center [993, 624] width 43 height 16
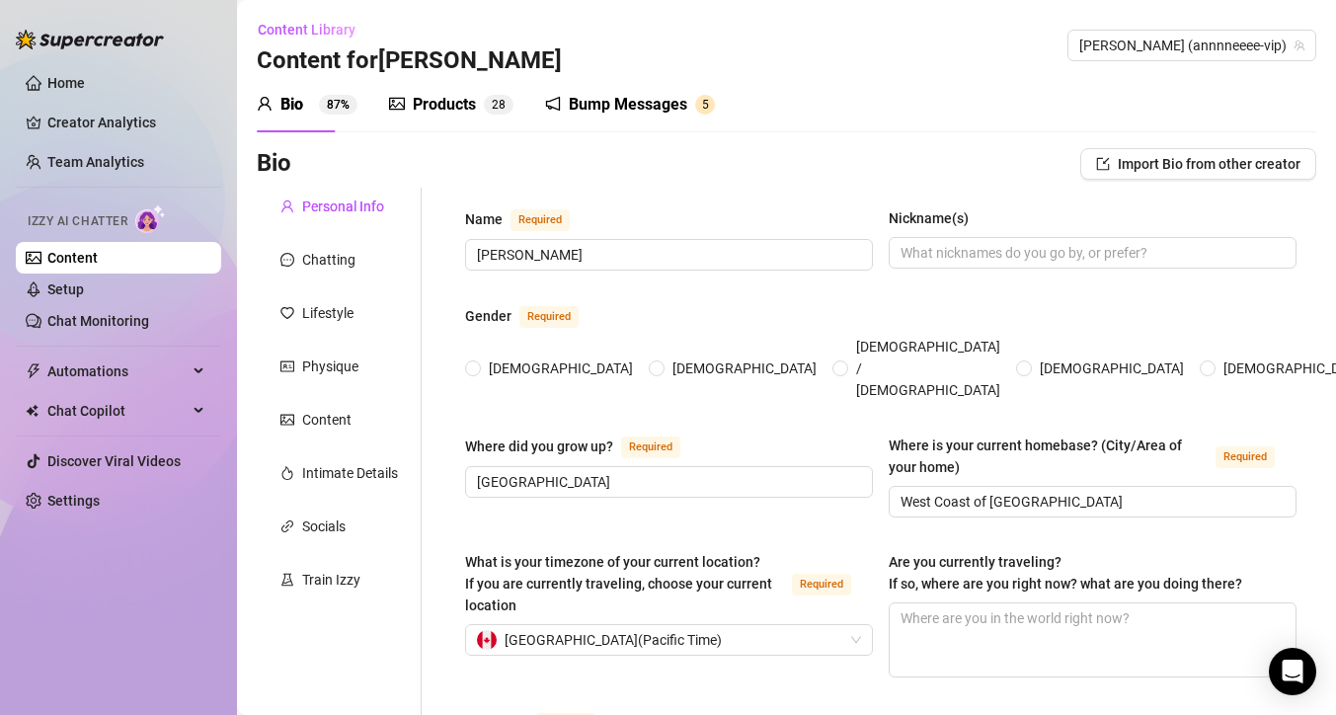
radio input "true"
type input "[DATE]"
click at [69, 286] on link "Setup" at bounding box center [65, 289] width 37 height 16
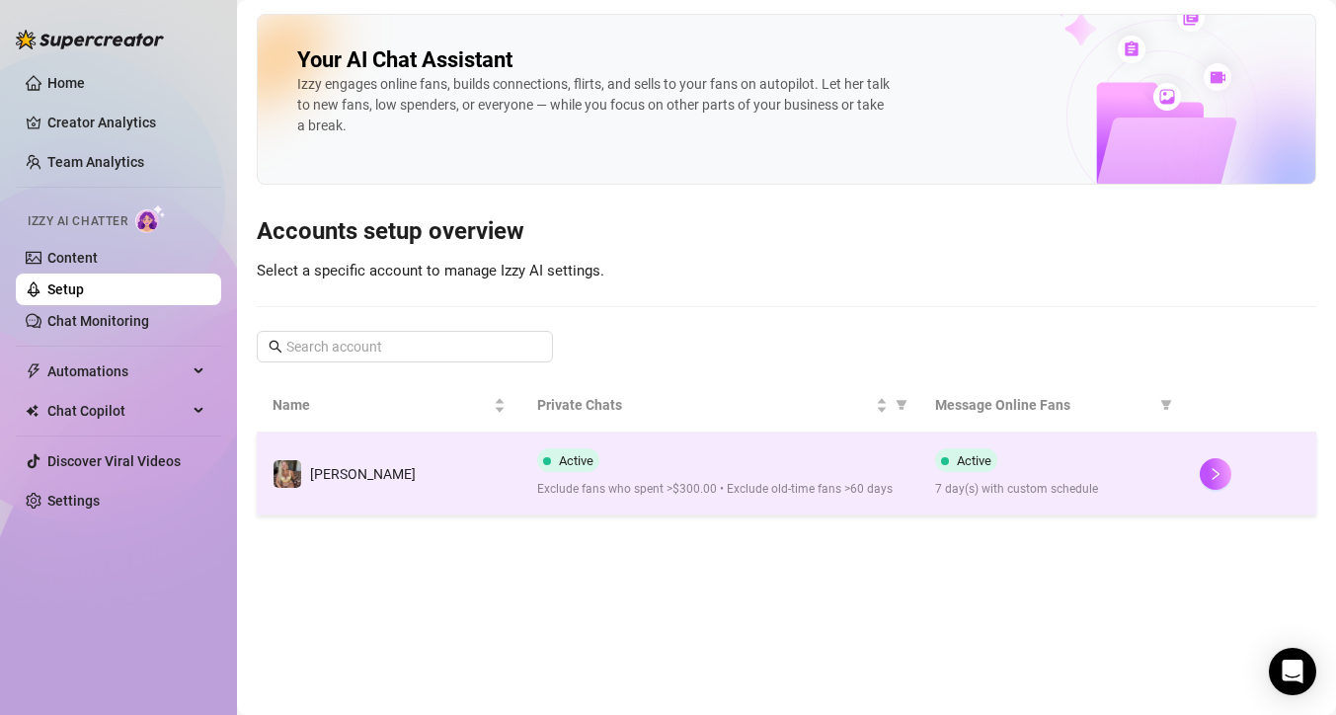
click at [341, 471] on span "[PERSON_NAME]" at bounding box center [363, 474] width 106 height 16
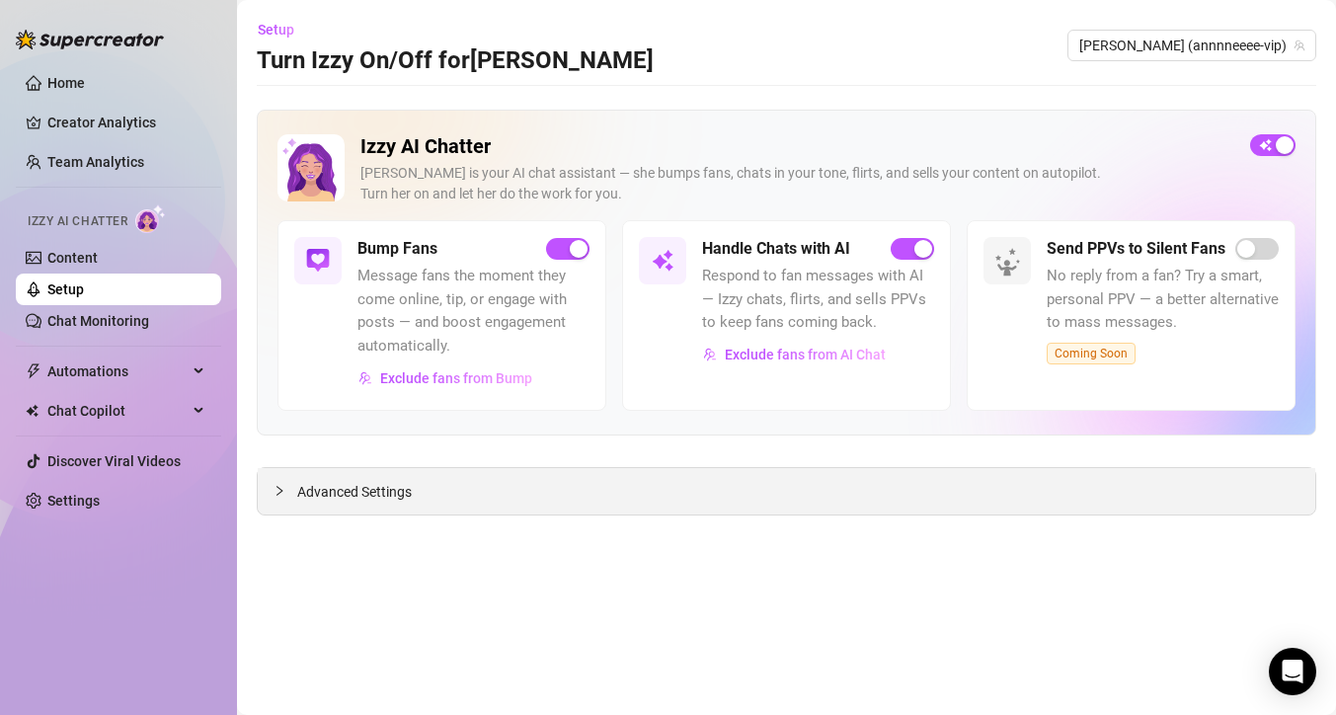
click at [370, 485] on span "Advanced Settings" at bounding box center [354, 492] width 115 height 22
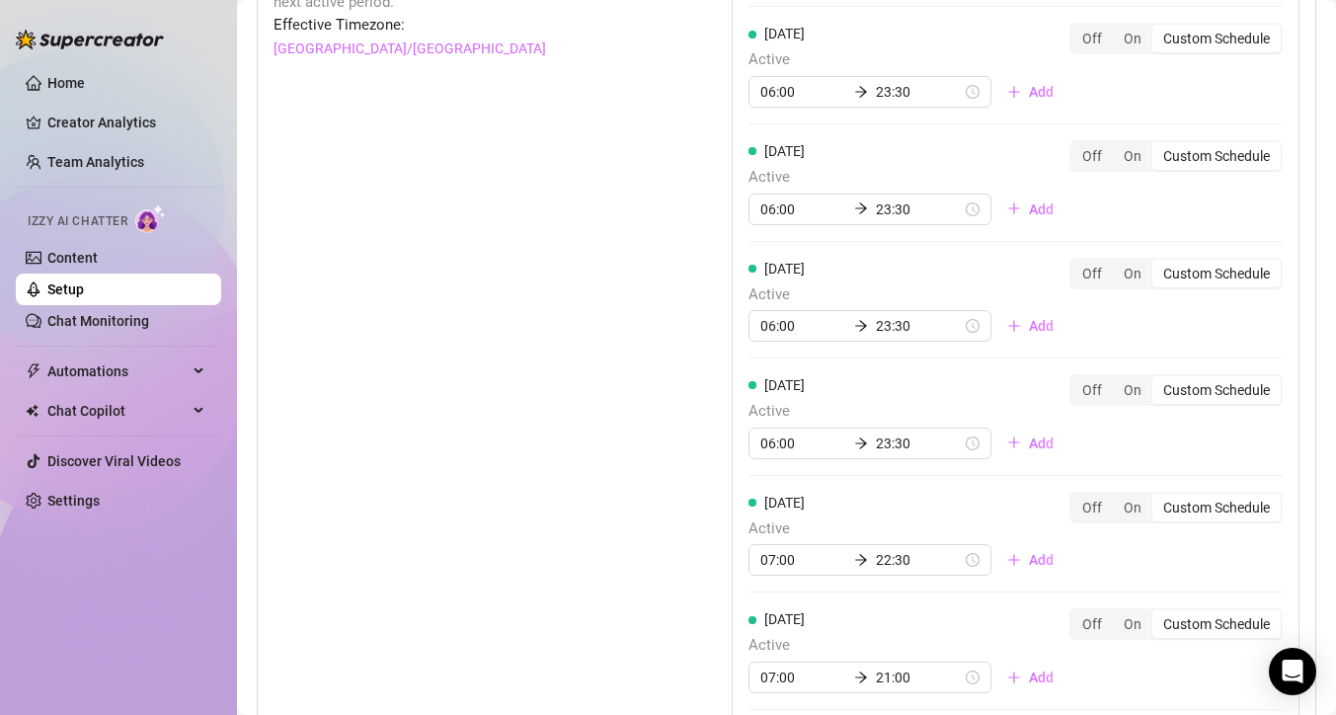
scroll to position [1996, 0]
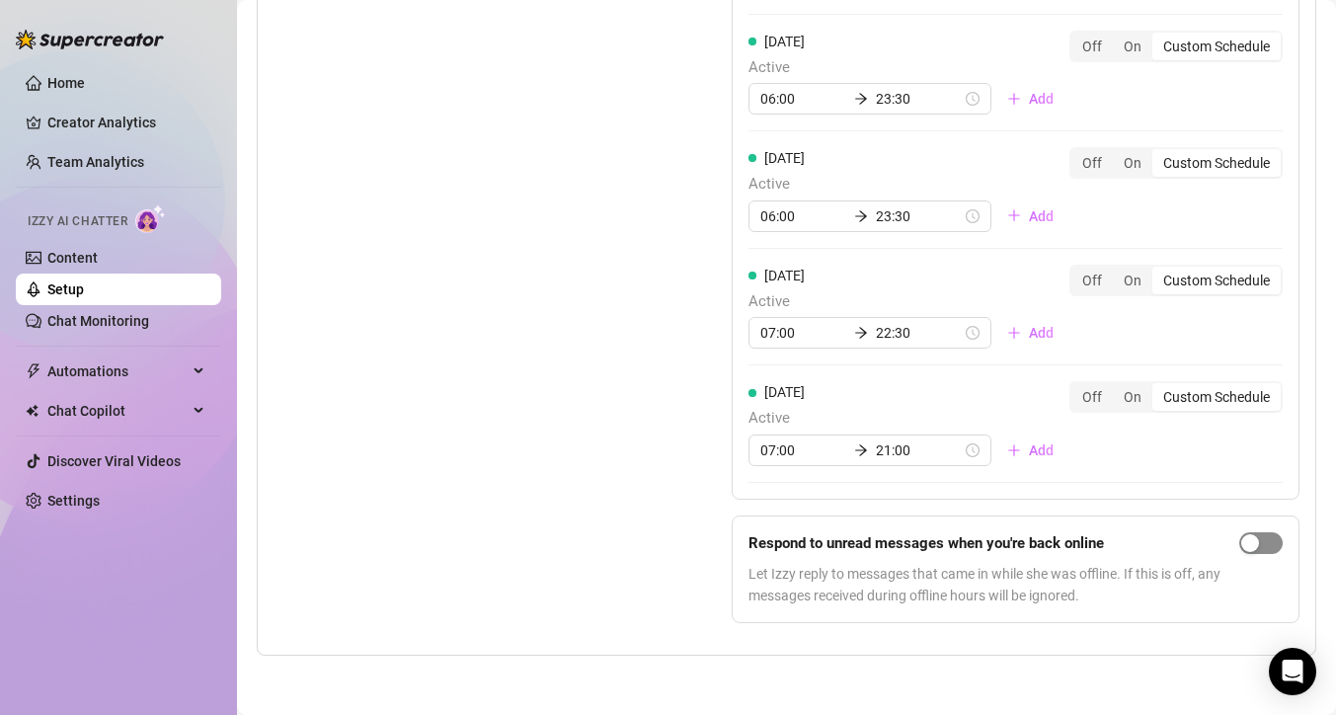
click at [1241, 549] on div "button" at bounding box center [1250, 543] width 18 height 18
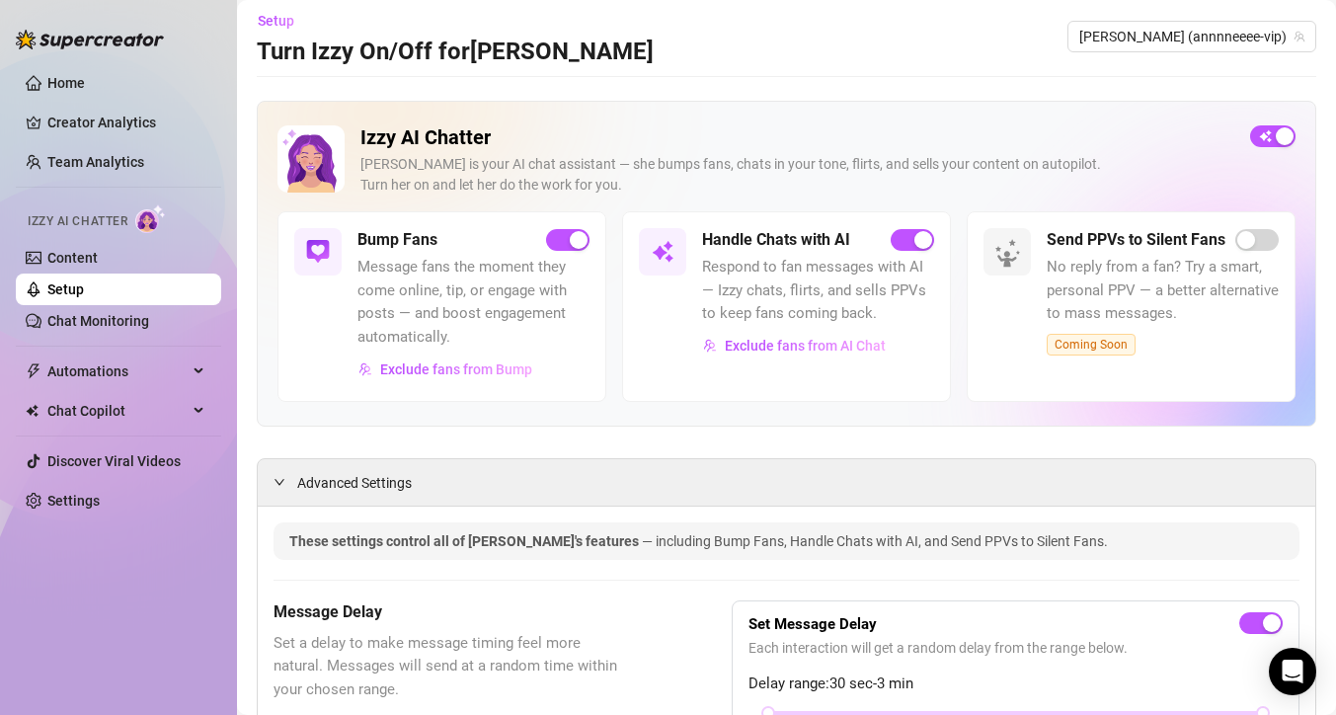
scroll to position [0, 0]
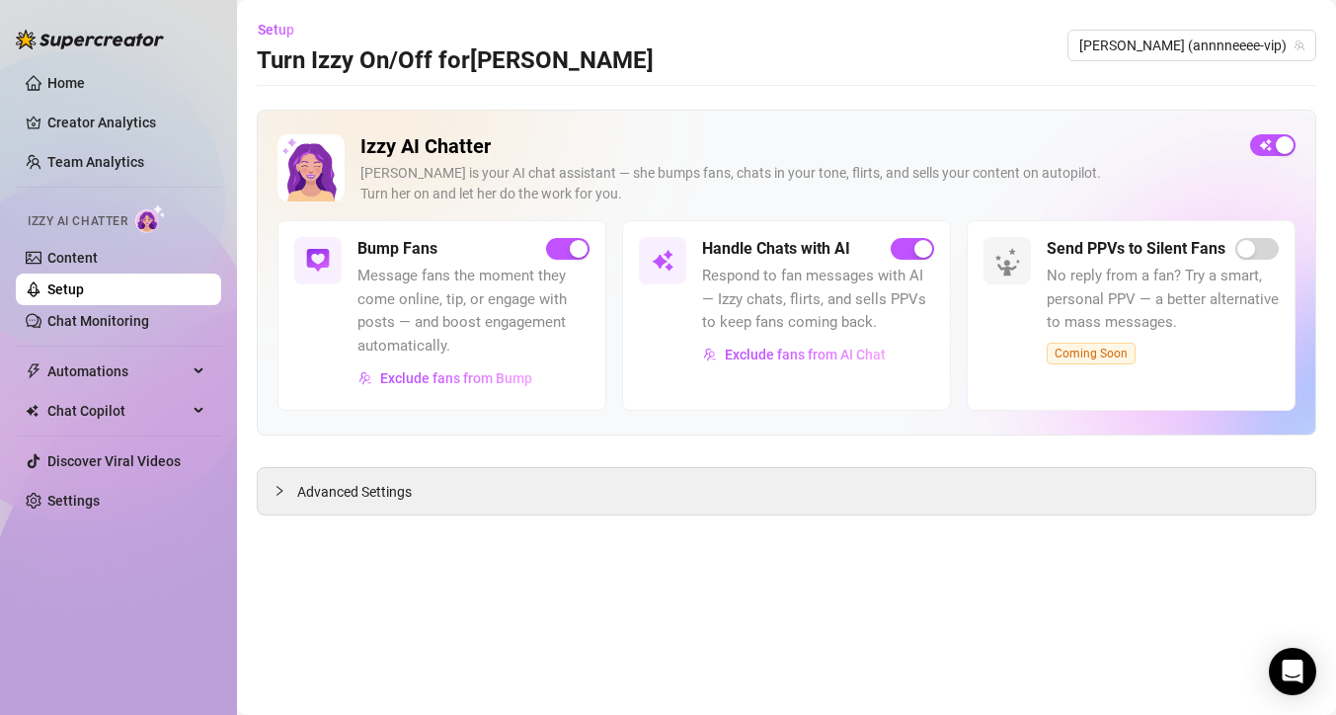
click at [701, 50] on div "Setup Turn Izzy On/Off for [PERSON_NAME] [PERSON_NAME] (annnneeee-vip)" at bounding box center [786, 45] width 1059 height 63
click at [97, 251] on link "Content" at bounding box center [72, 258] width 50 height 16
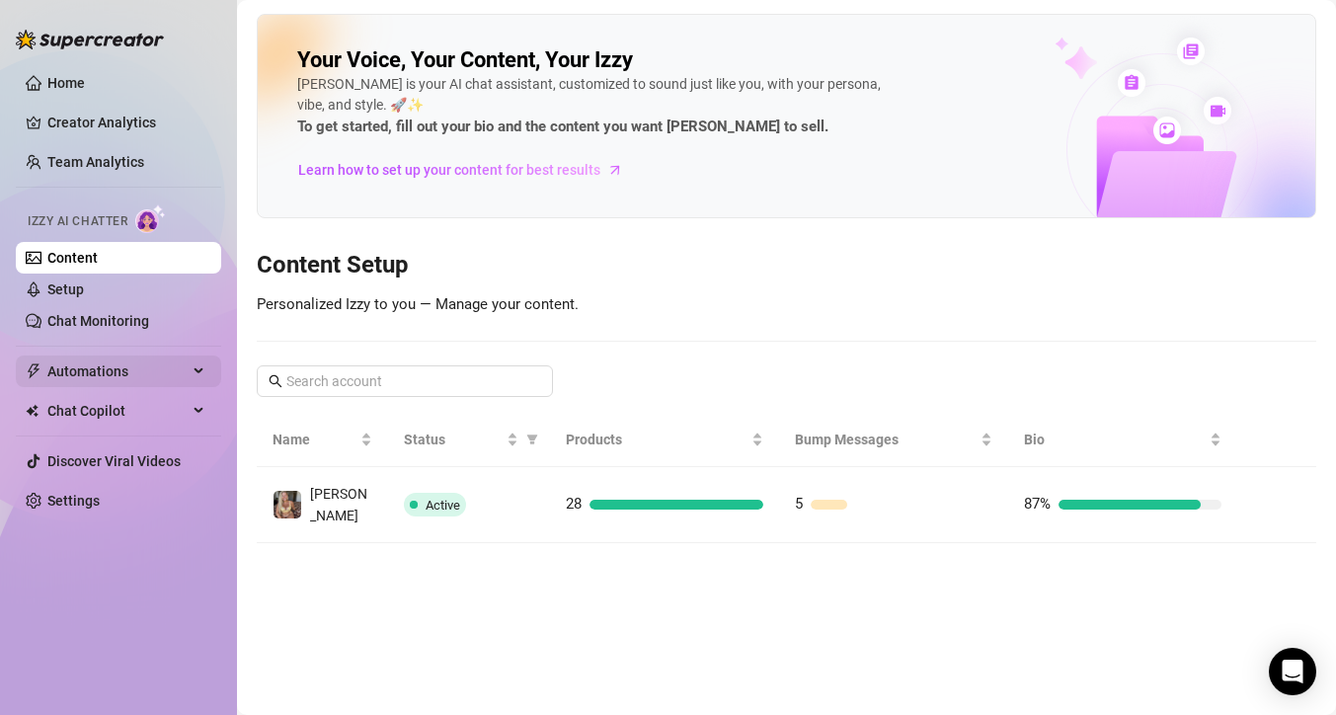
click at [164, 363] on span "Automations" at bounding box center [117, 371] width 140 height 32
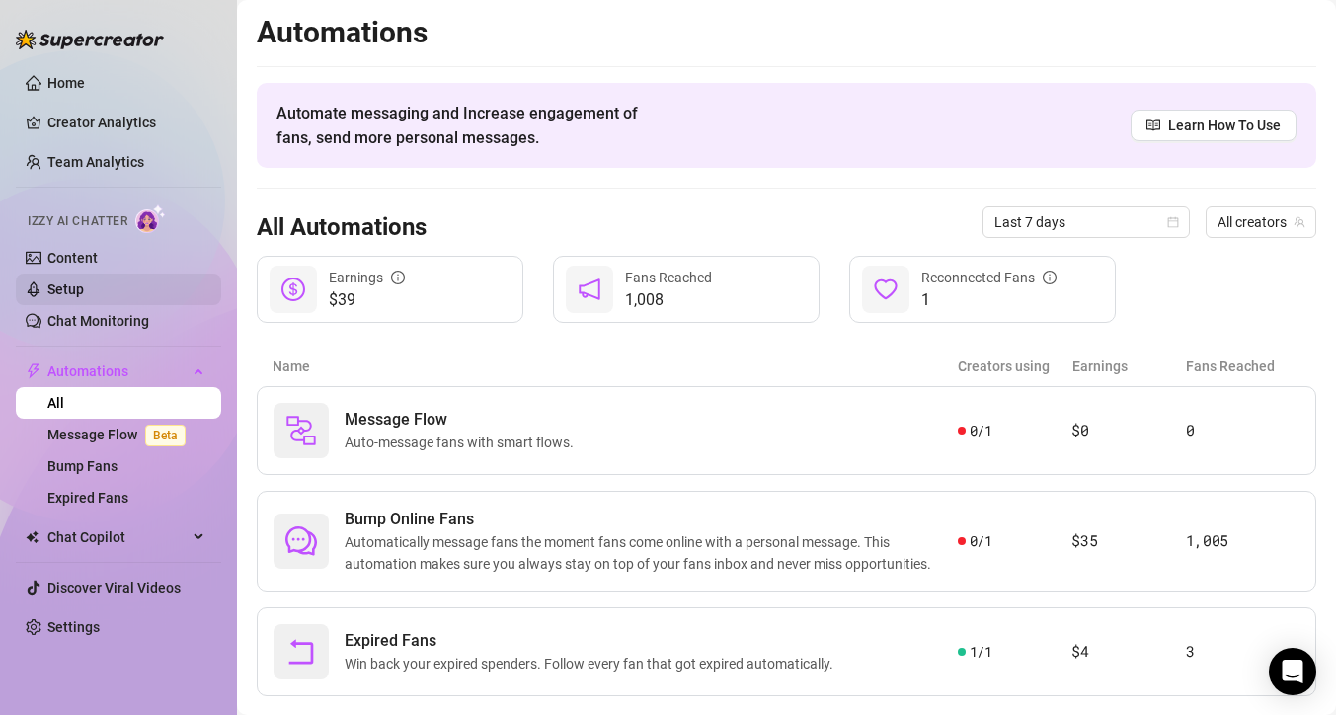
click at [84, 285] on link "Setup" at bounding box center [65, 289] width 37 height 16
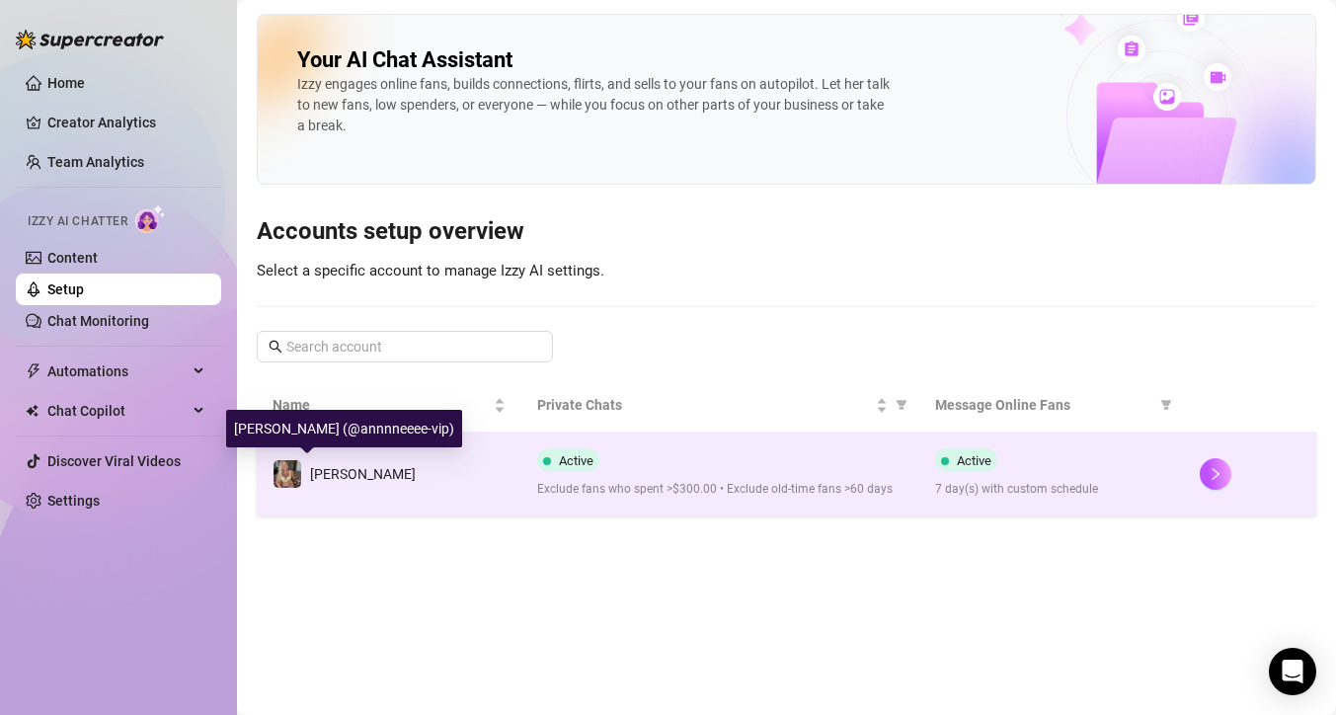
click at [330, 472] on span "[PERSON_NAME]" at bounding box center [363, 474] width 106 height 16
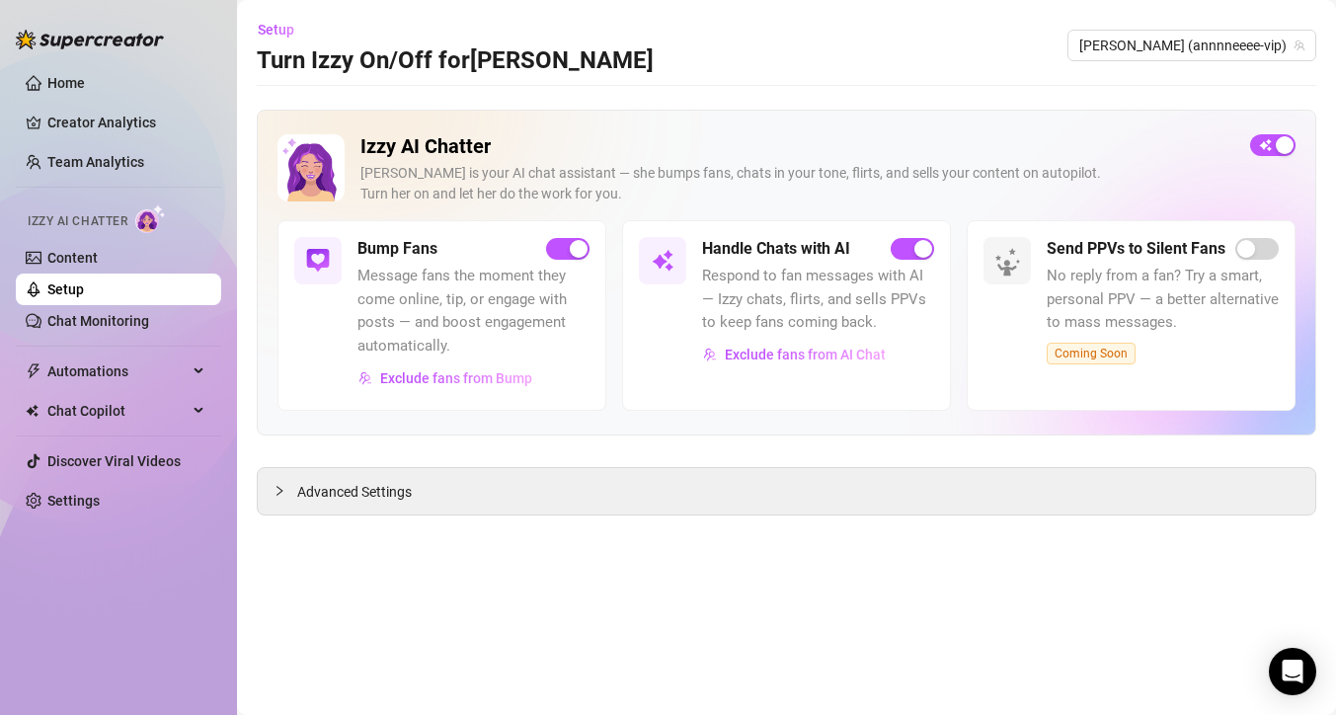
click at [680, 269] on div at bounding box center [662, 260] width 47 height 47
click at [84, 371] on span "Automations" at bounding box center [117, 371] width 140 height 32
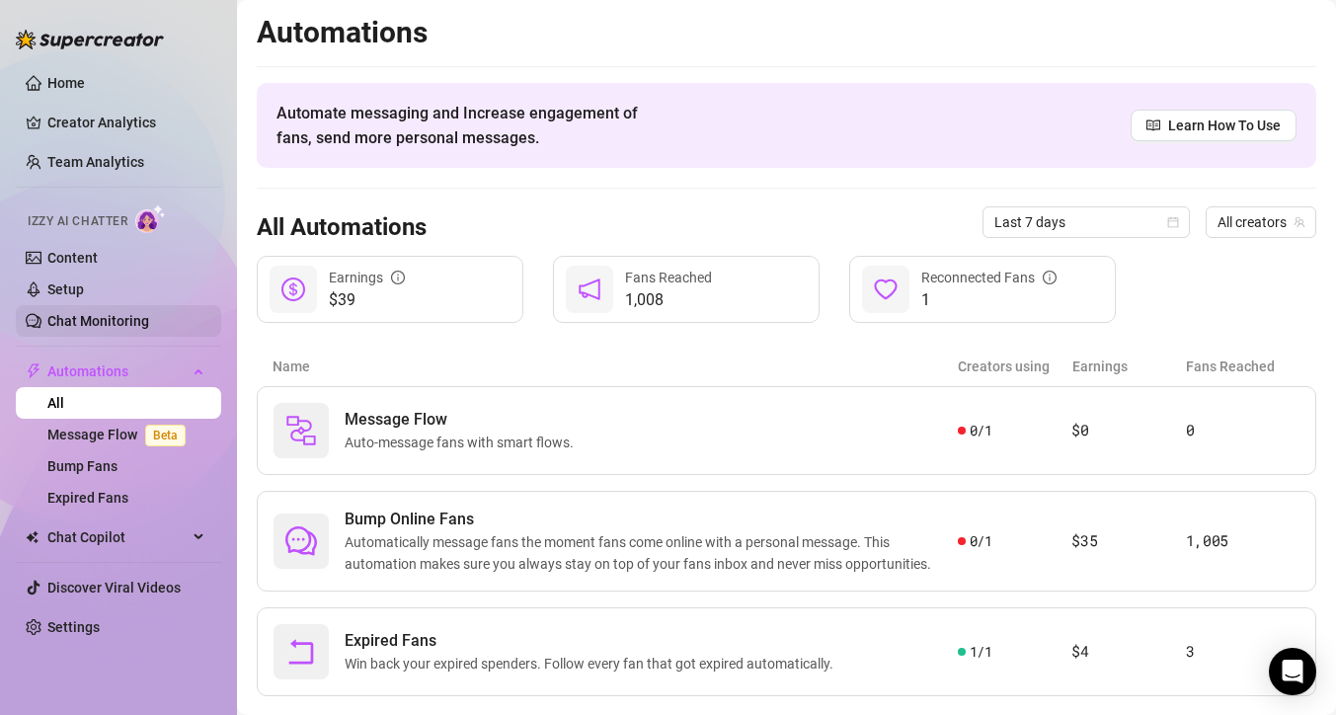
click at [88, 316] on link "Chat Monitoring" at bounding box center [98, 321] width 102 height 16
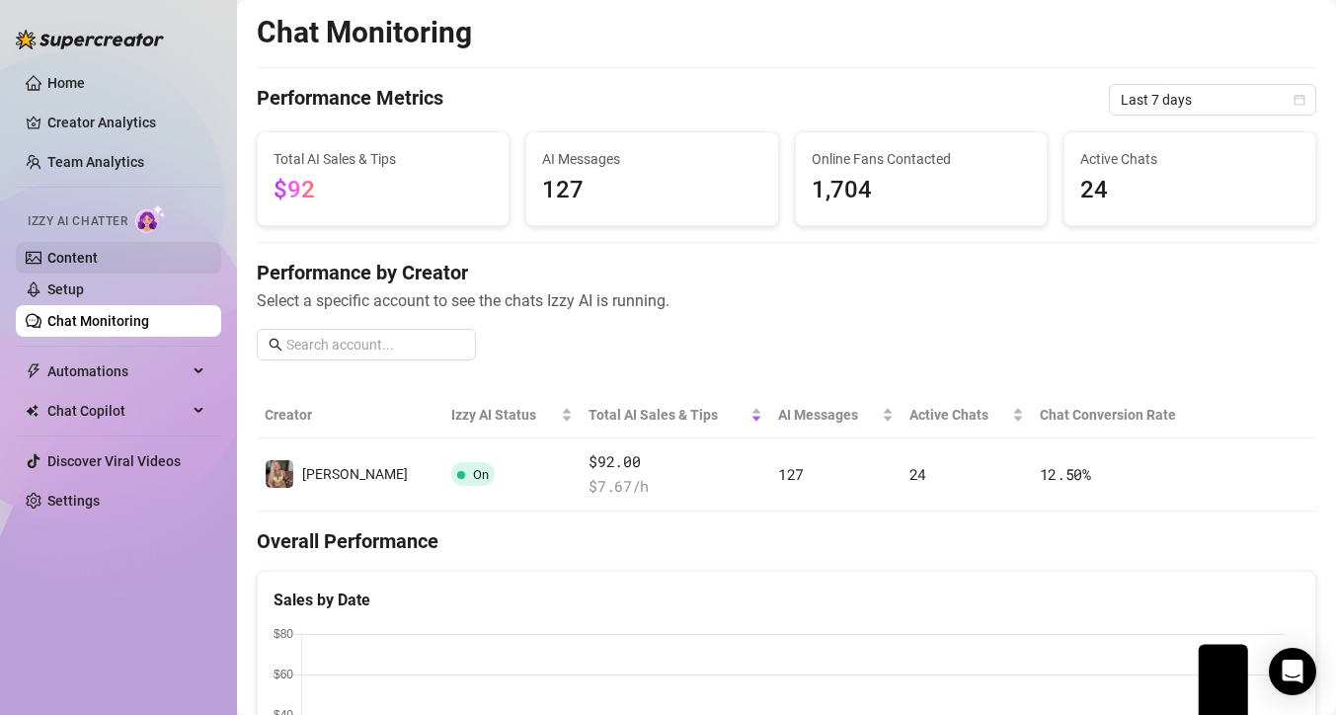
click at [86, 255] on link "Content" at bounding box center [72, 258] width 50 height 16
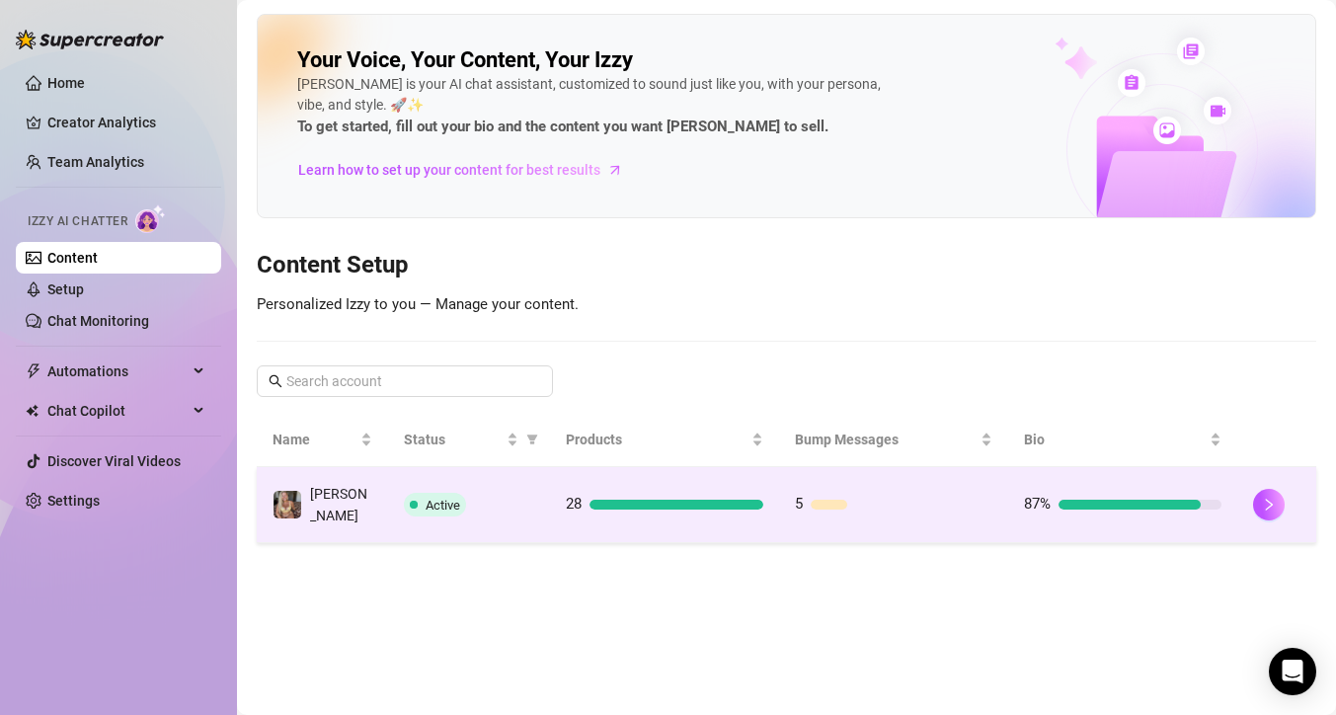
click at [323, 511] on div "[PERSON_NAME]" at bounding box center [322, 504] width 100 height 43
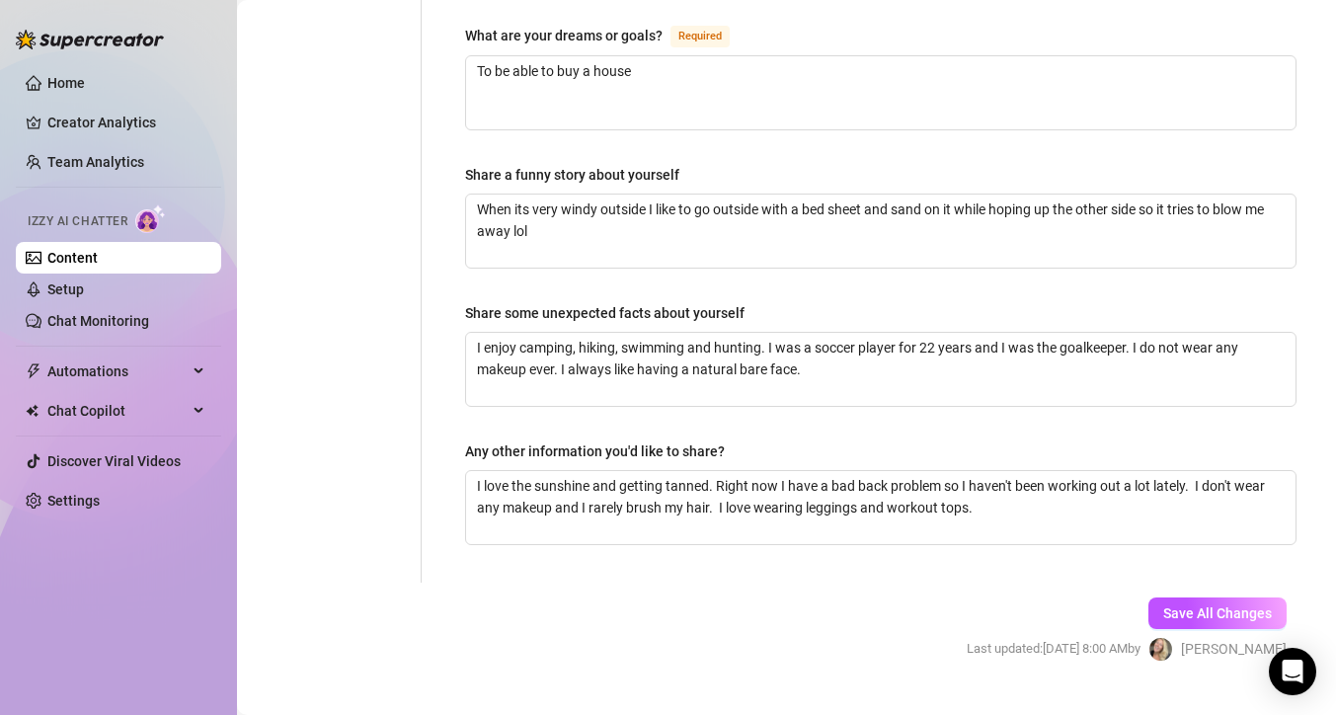
scroll to position [1267, 0]
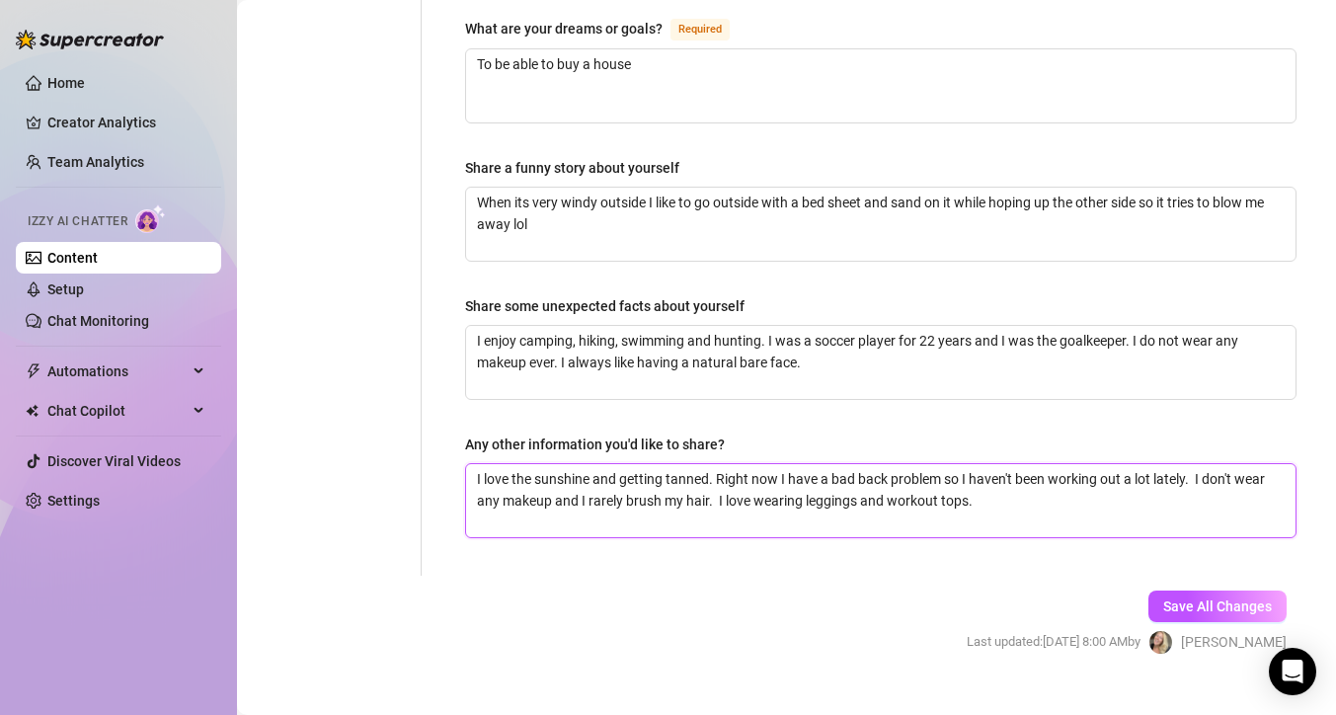
click at [971, 464] on textarea "I love the sunshine and getting tanned. Right now I have a bad back problem so …" at bounding box center [880, 500] width 829 height 73
type textarea "I love the sunshine and getting tanned. Right now I have a bad back problem so …"
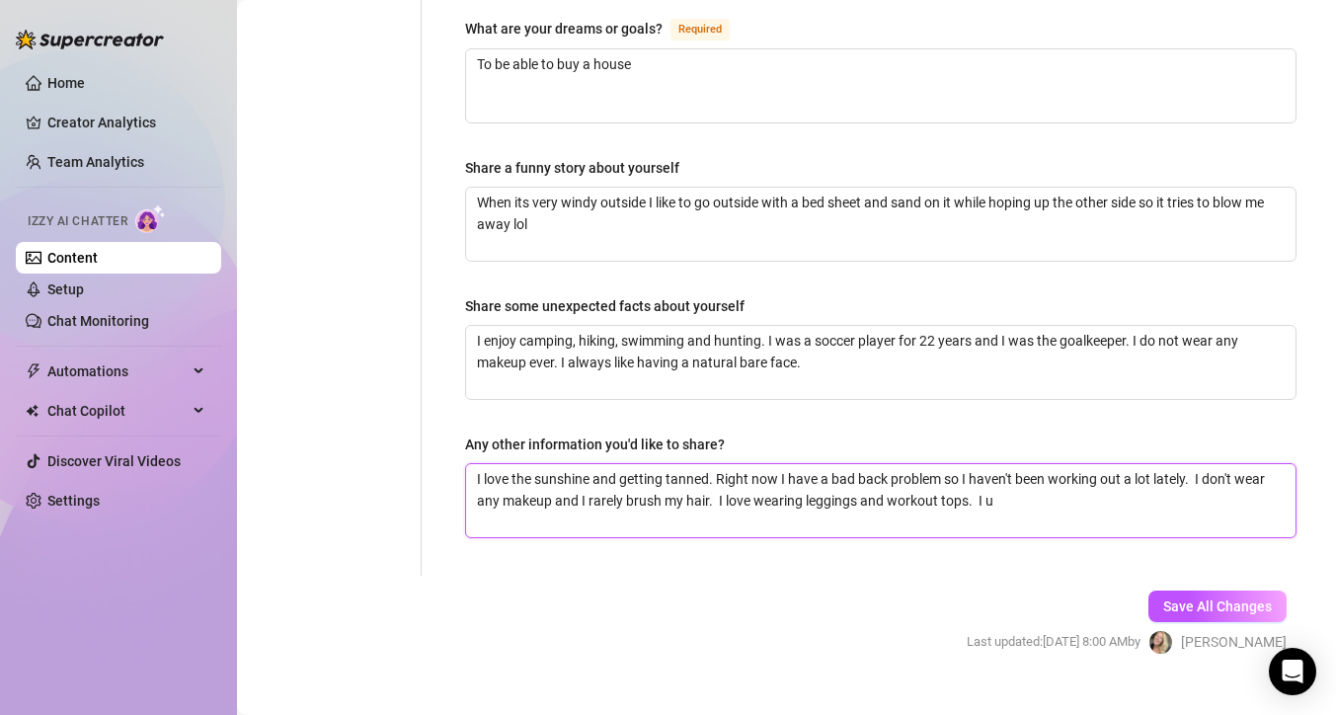
type textarea "I love the sunshine and getting tanned. Right now I have a bad back problem so …"
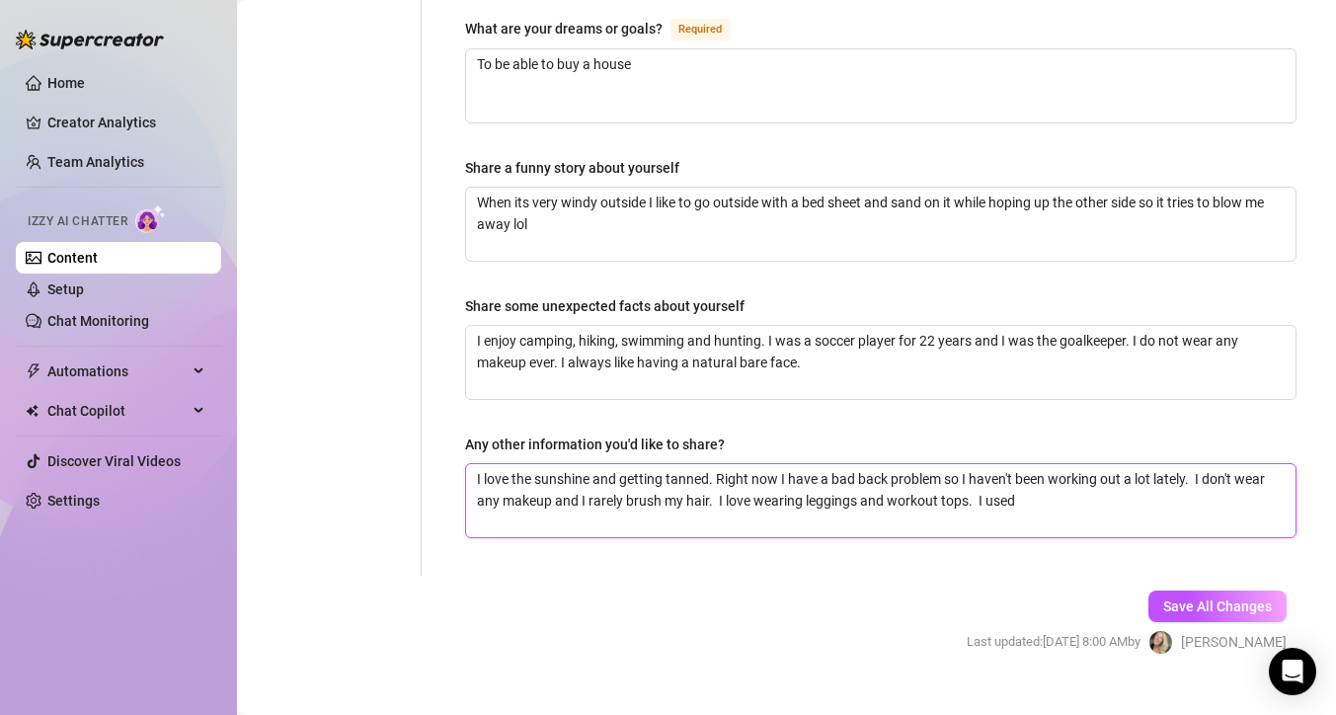
type textarea "I love the sunshine and getting tanned. Right now I have a bad back problem so …"
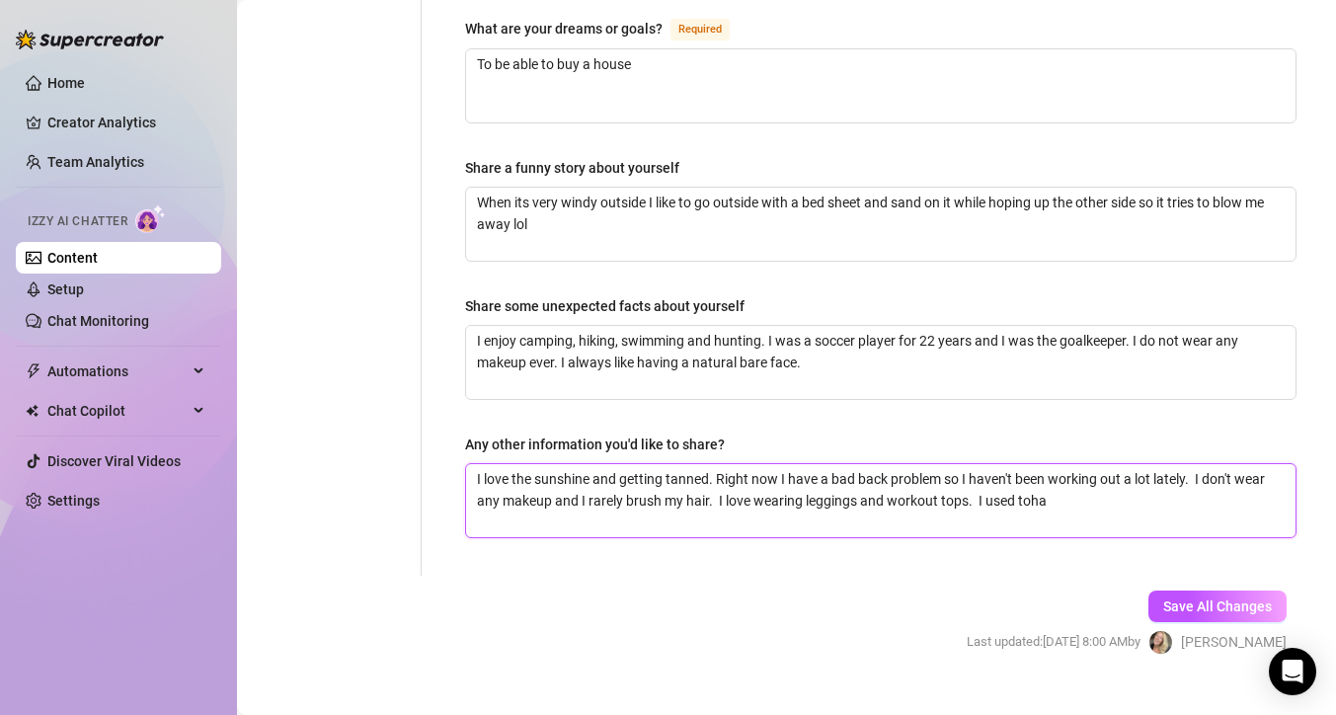
type textarea "I love the sunshine and getting tanned. Right now I have a bad back problem so …"
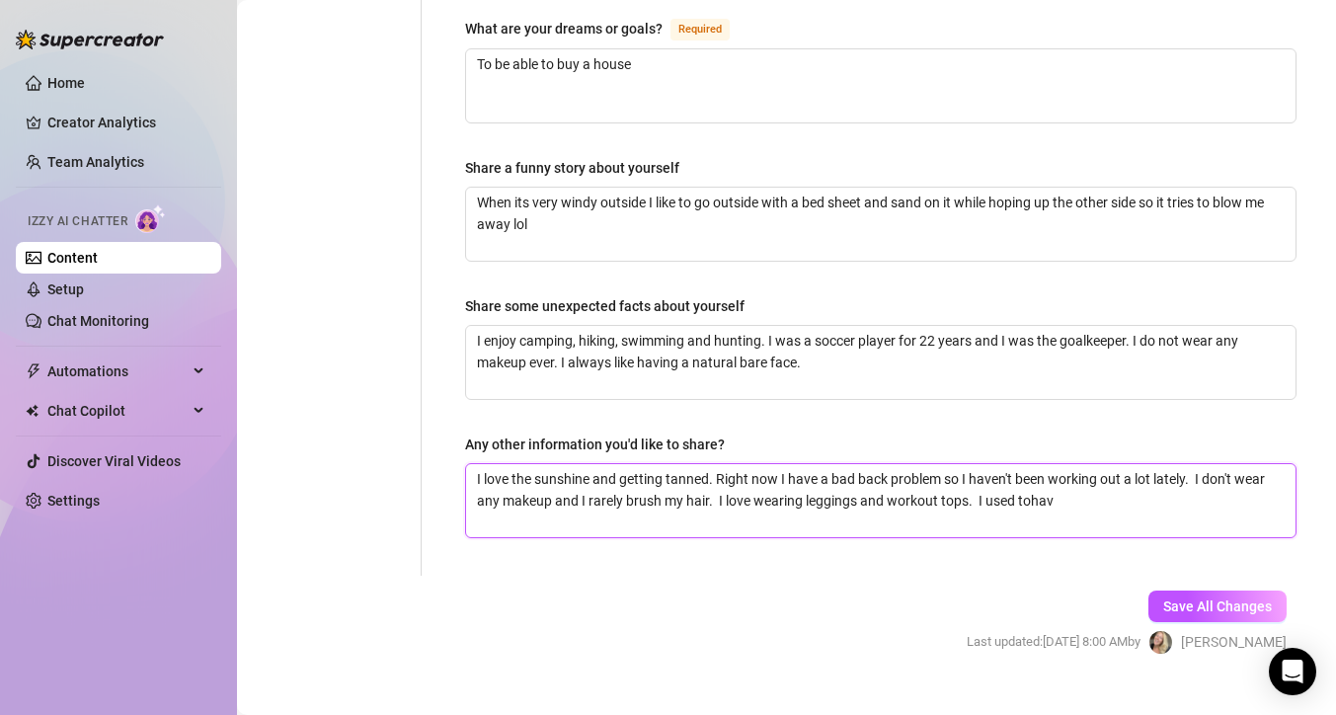
type textarea "I love the sunshine and getting tanned. Right now I have a bad back problem so …"
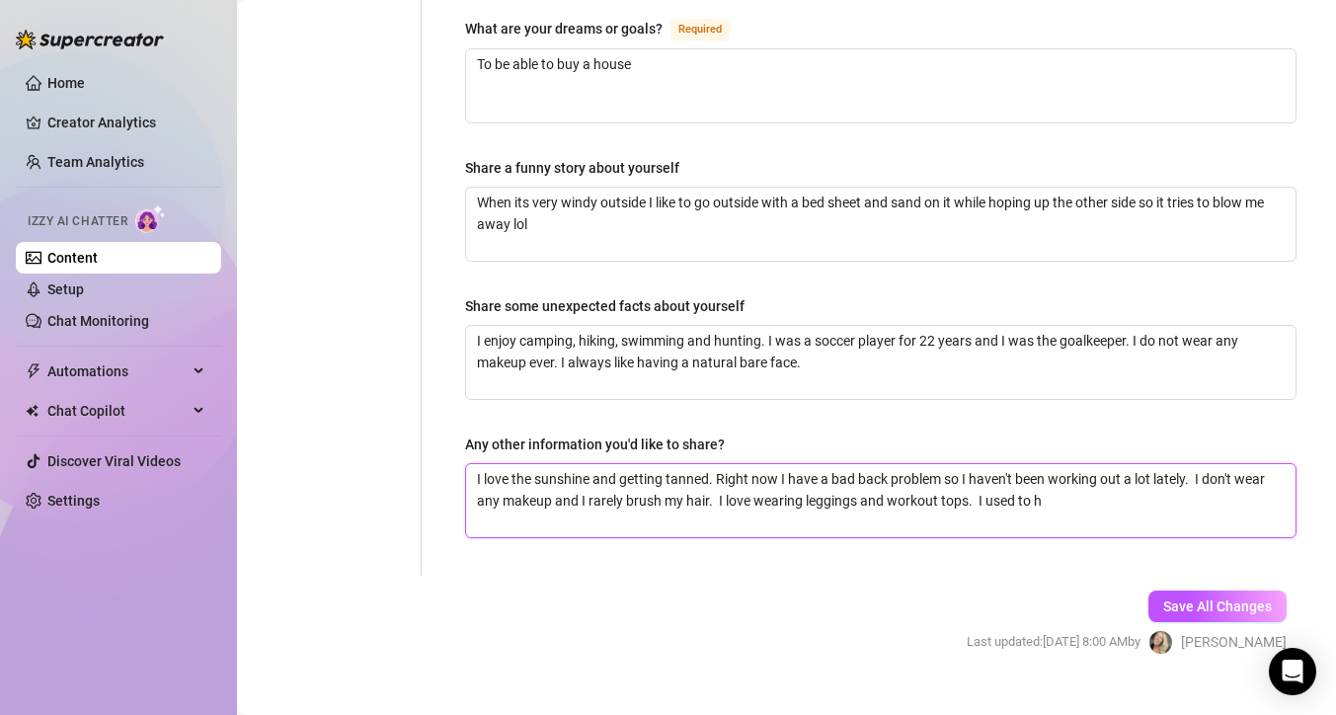
type textarea "I love the sunshine and getting tanned. Right now I have a bad back problem so …"
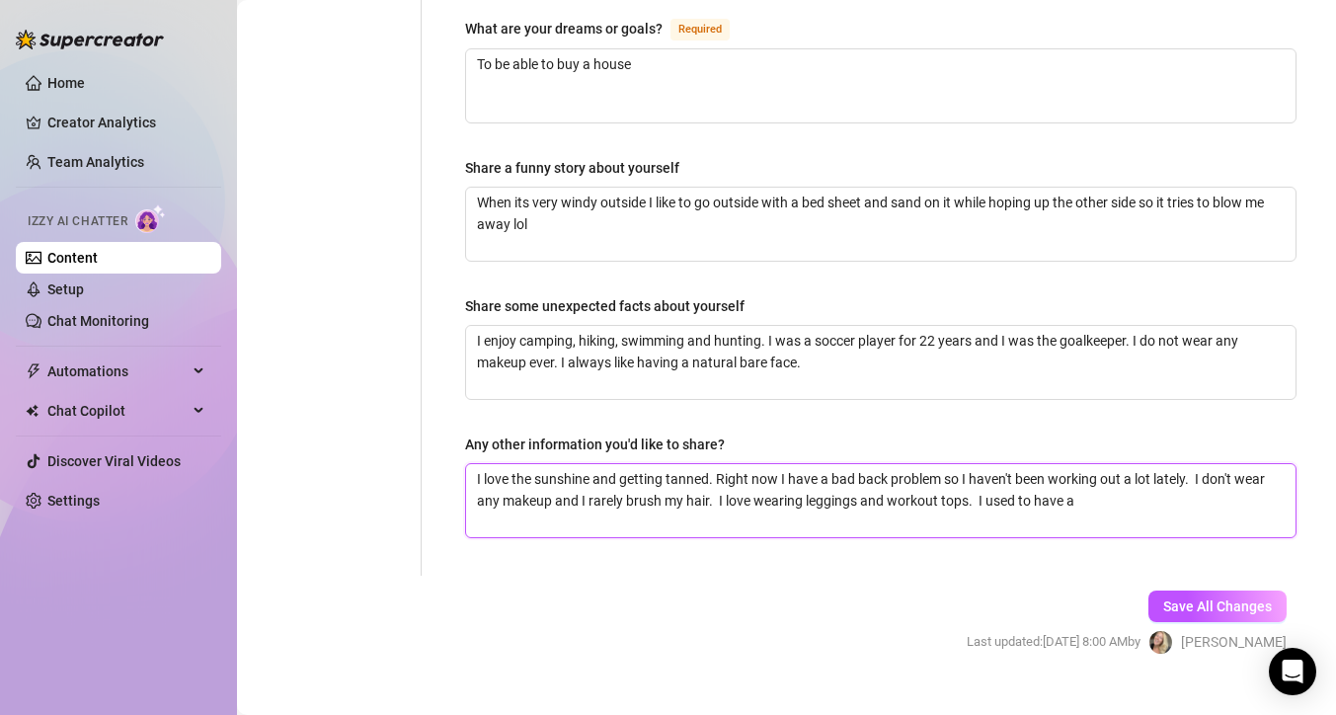
type textarea "I love the sunshine and getting tanned. Right now I have a bad back problem so …"
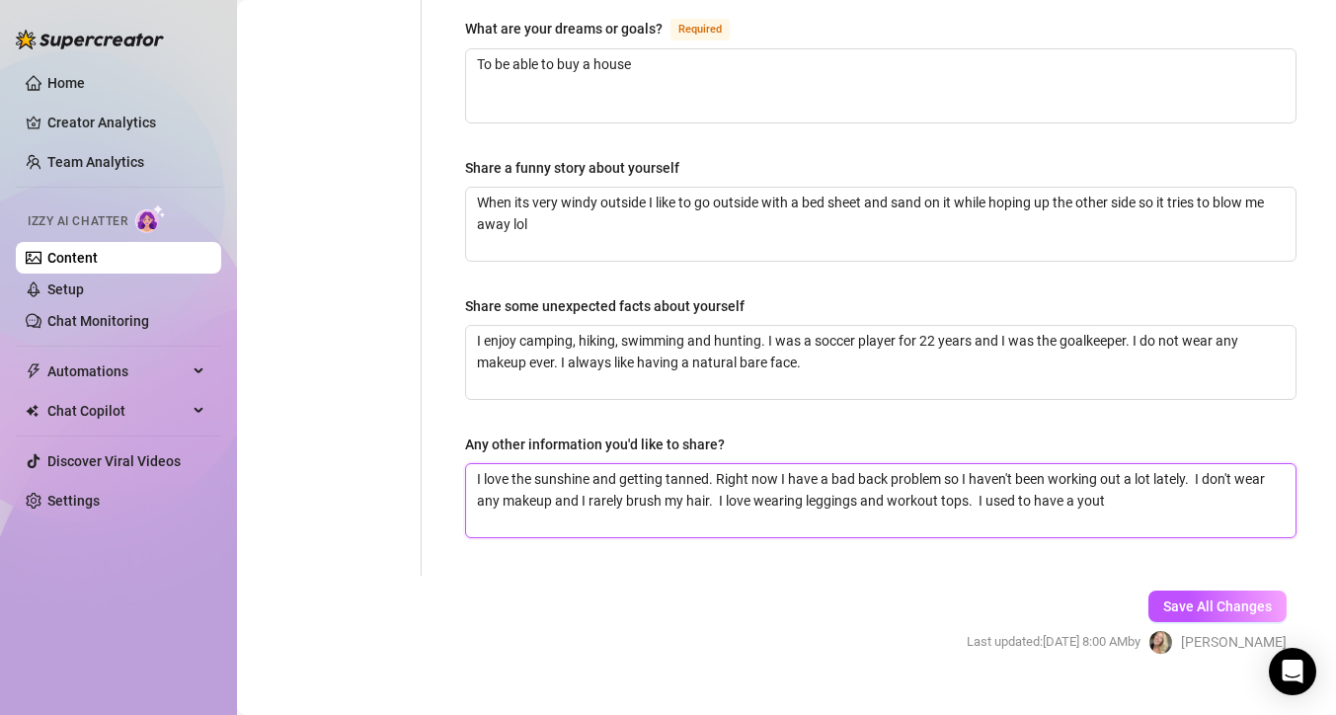
type textarea "I love the sunshine and getting tanned. Right now I have a bad back problem so …"
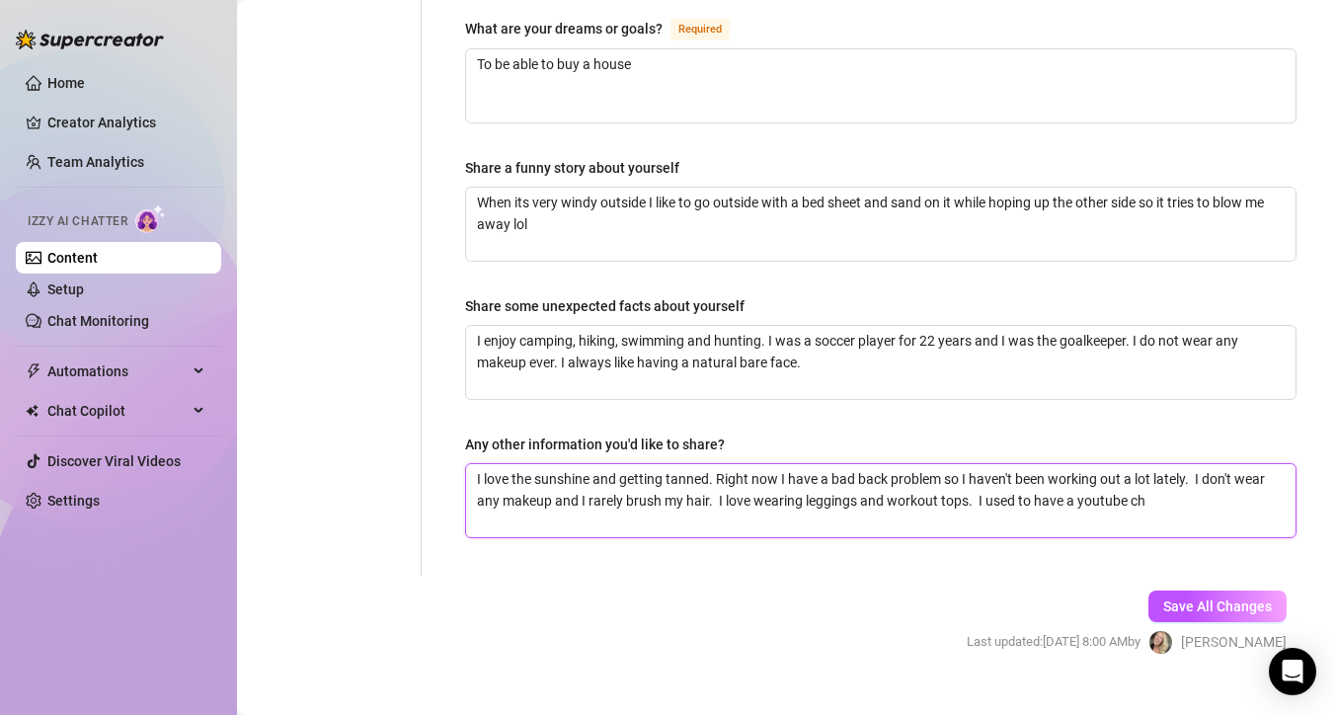
type textarea "I love the sunshine and getting tanned. Right now I have a bad back problem so …"
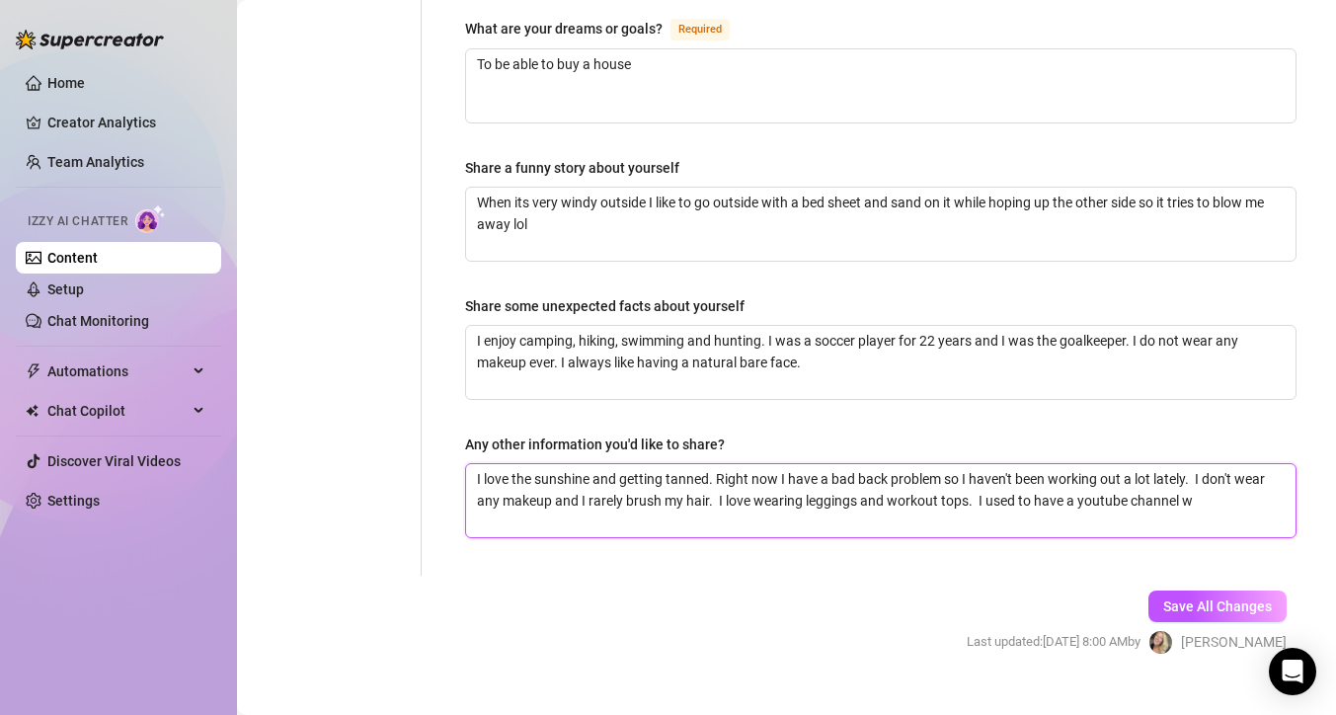
type textarea "I love the sunshine and getting tanned. Right now I have a bad back problem so …"
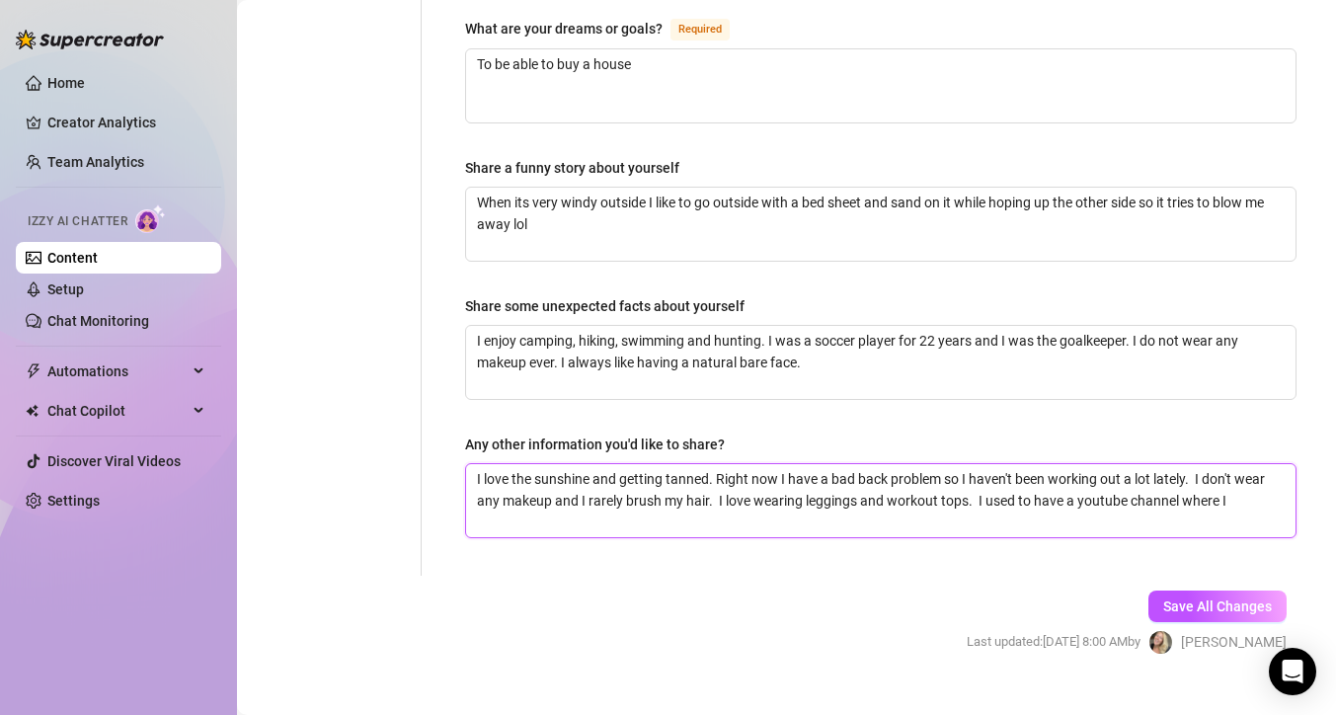
type textarea "I love the sunshine and getting tanned. Right now I have a bad back problem so …"
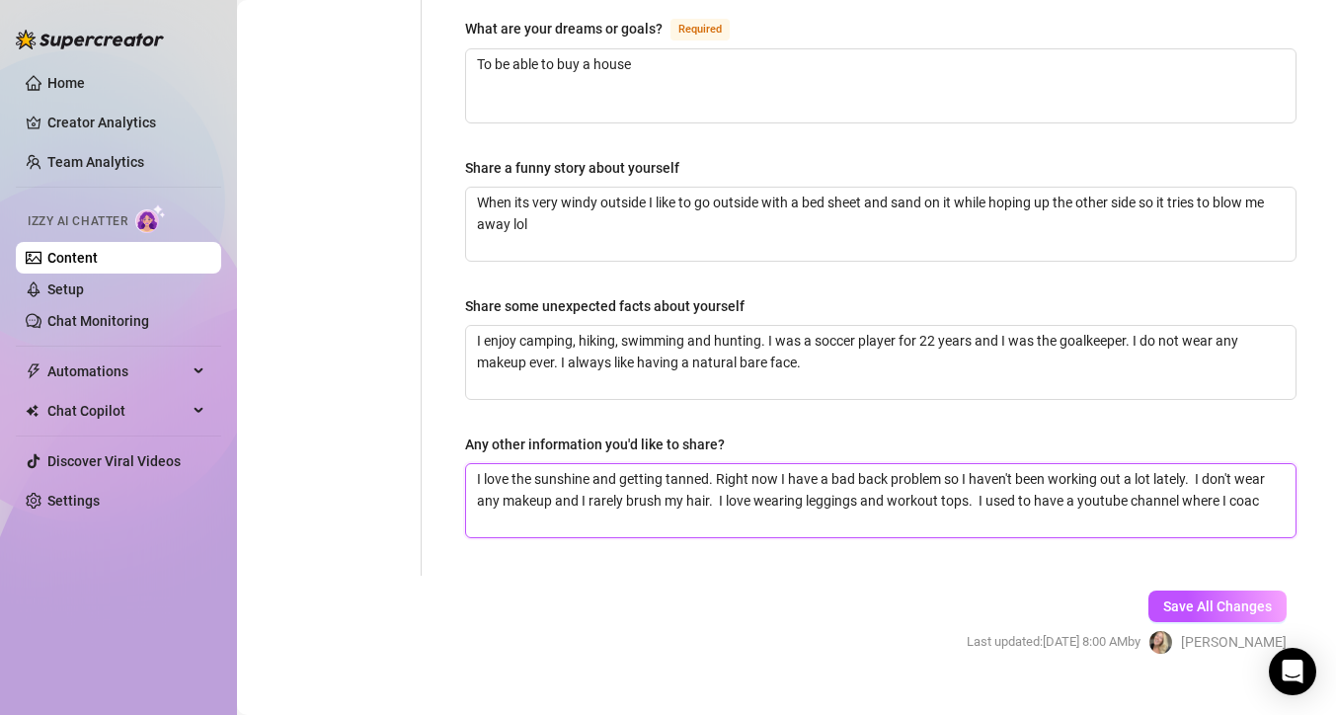
type textarea "I love the sunshine and getting tanned. Right now I have a bad back problem so …"
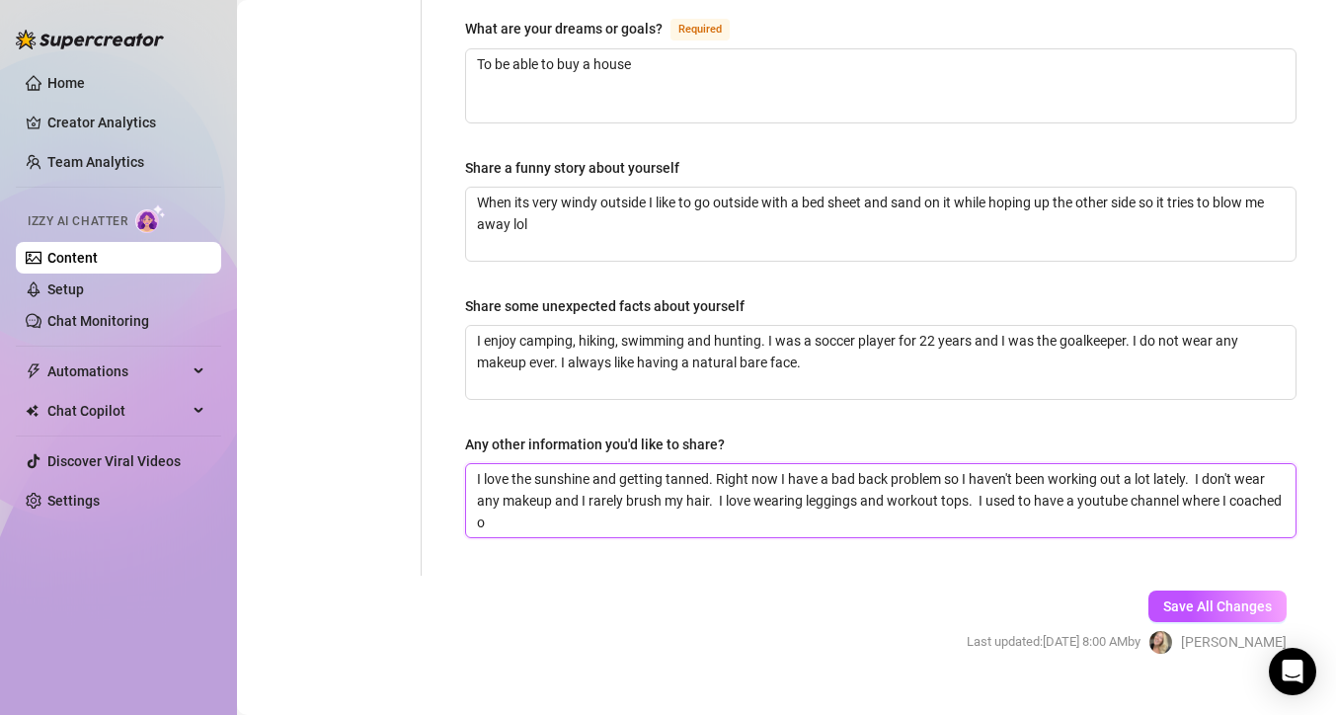
type textarea "I love the sunshine and getting tanned. Right now I have a bad back problem so …"
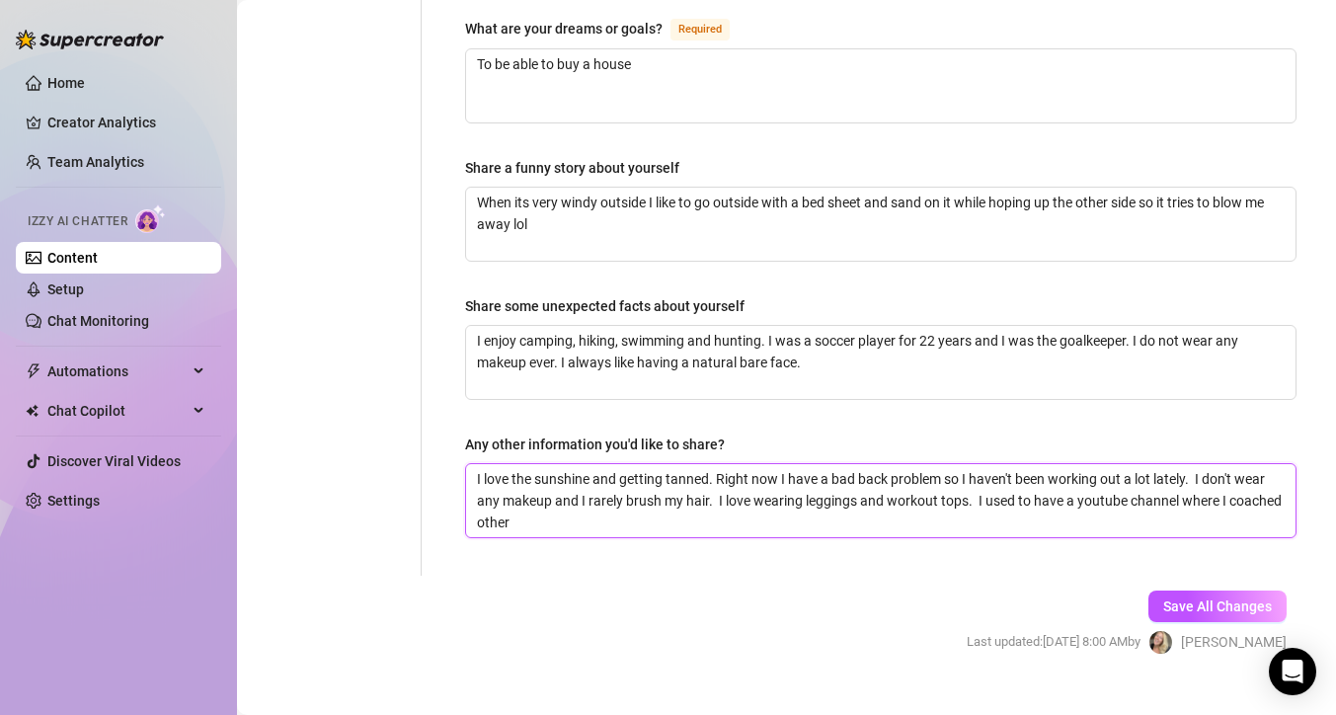
type textarea "I love the sunshine and getting tanned. Right now I have a bad back problem so …"
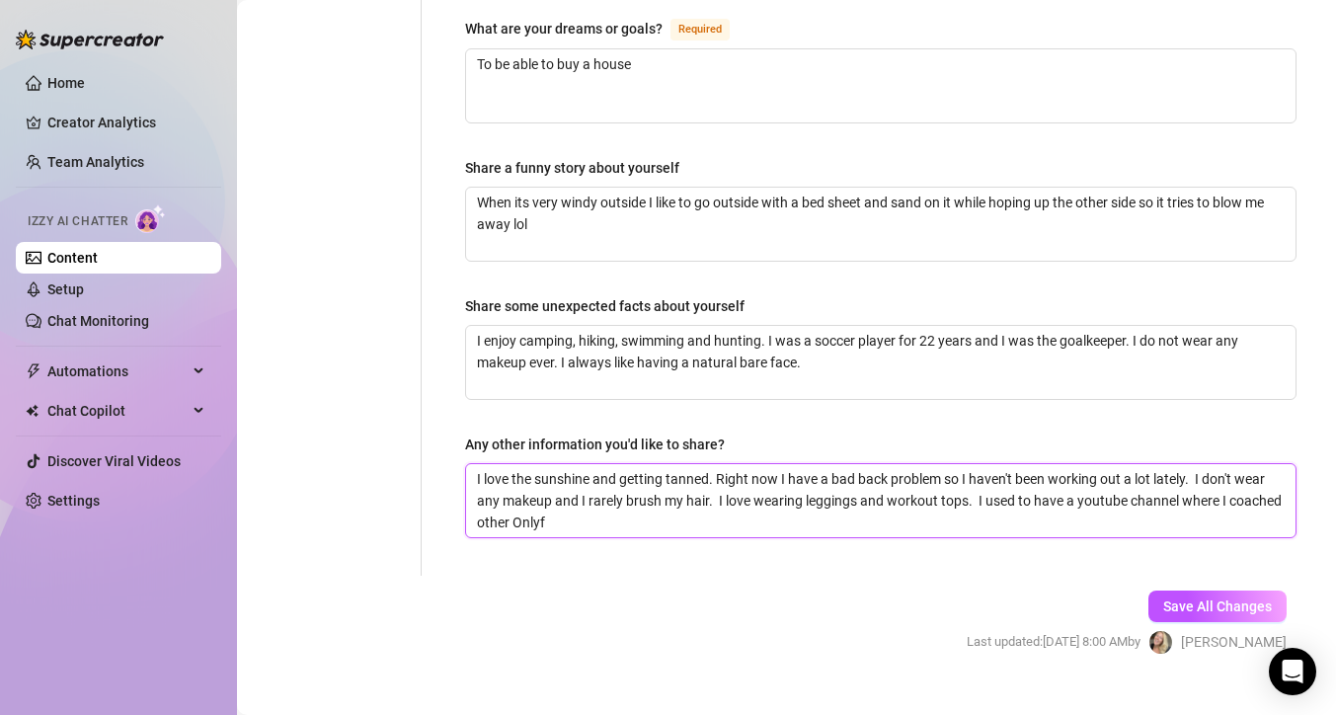
type textarea "I love the sunshine and getting tanned. Right now I have a bad back problem so …"
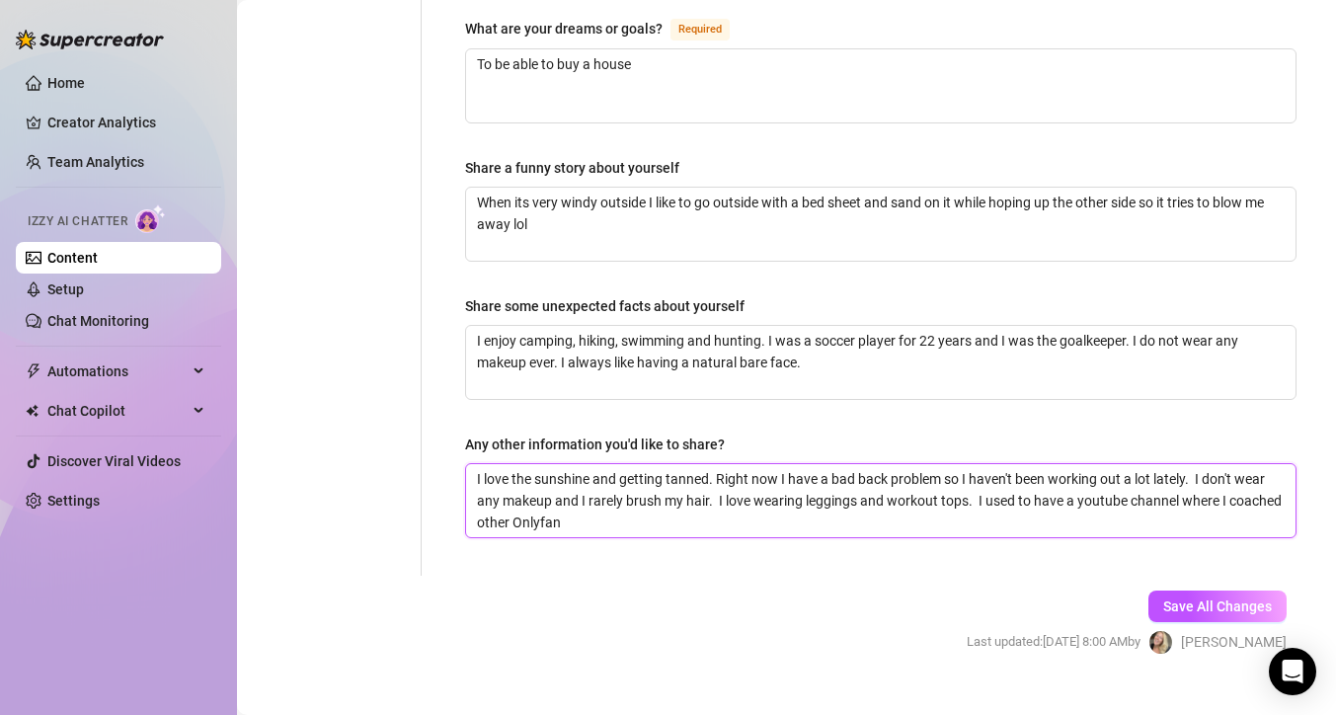
type textarea "I love the sunshine and getting tanned. Right now I have a bad back problem so …"
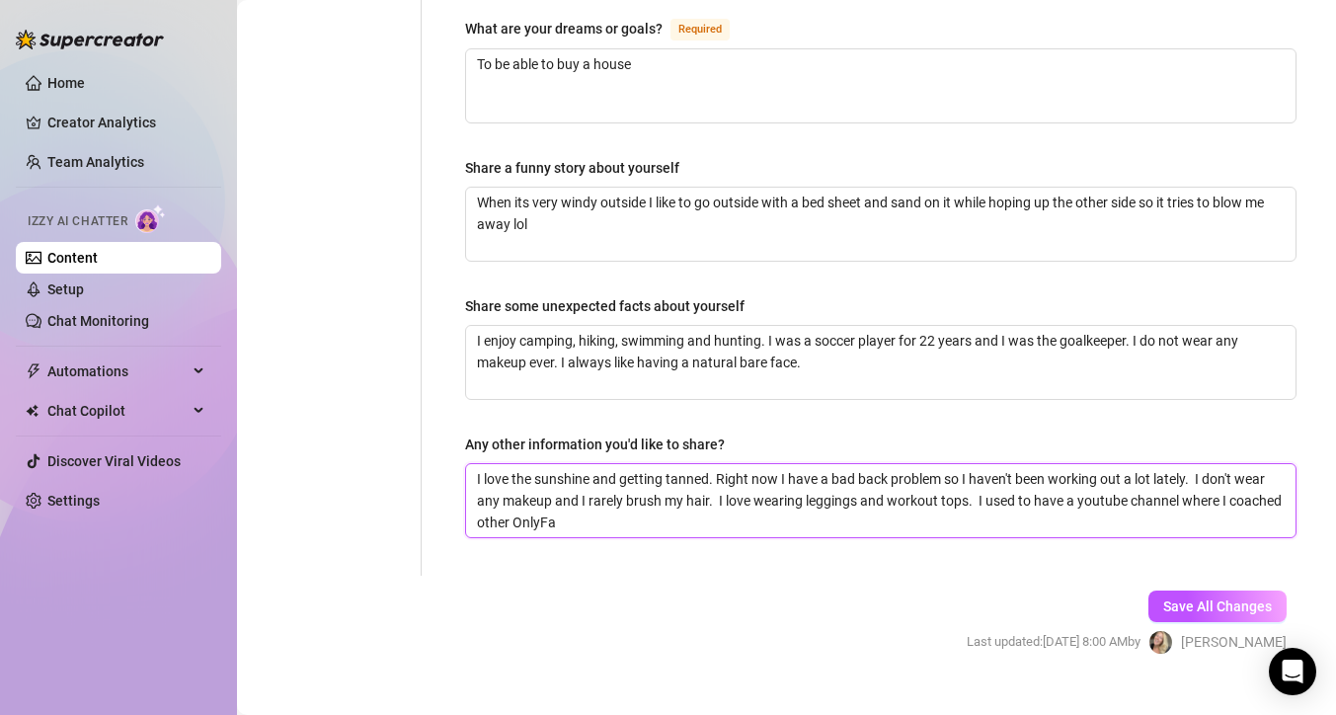
type textarea "I love the sunshine and getting tanned. Right now I have a bad back problem so …"
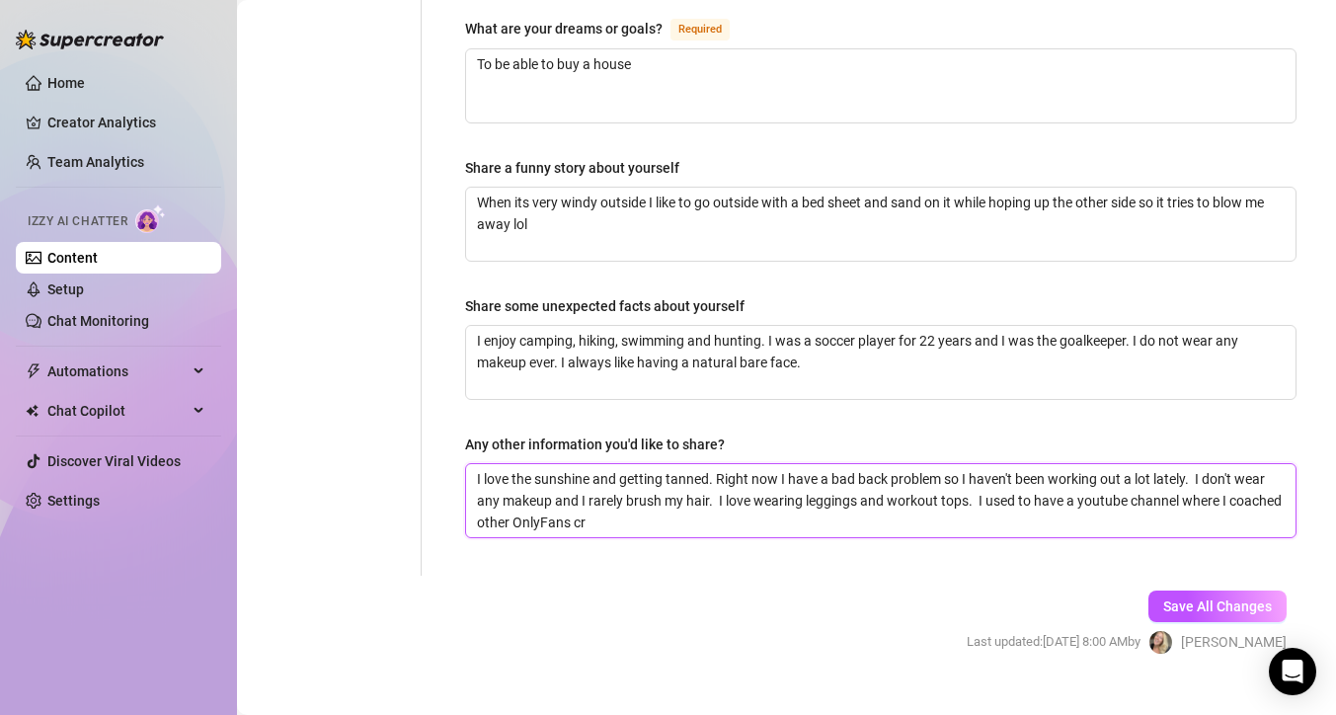
type textarea "I love the sunshine and getting tanned. Right now I have a bad back problem so …"
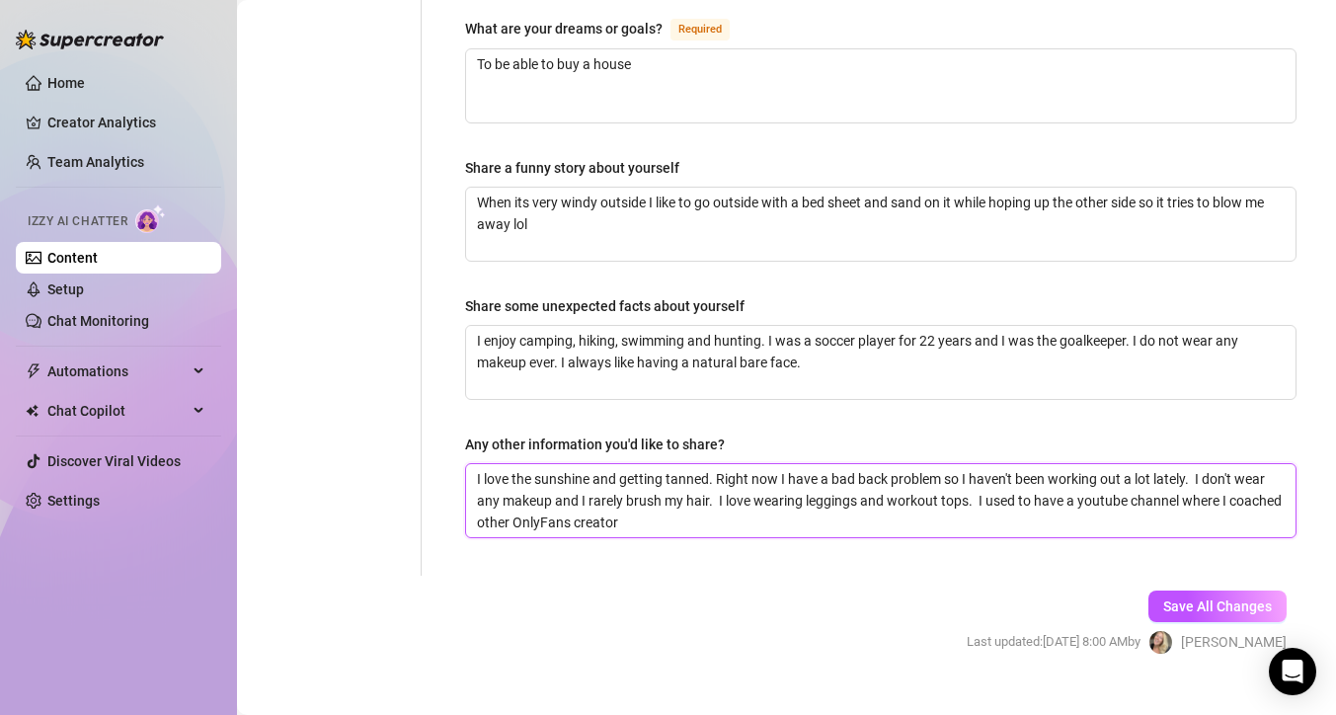
type textarea "I love the sunshine and getting tanned. Right now I have a bad back problem so …"
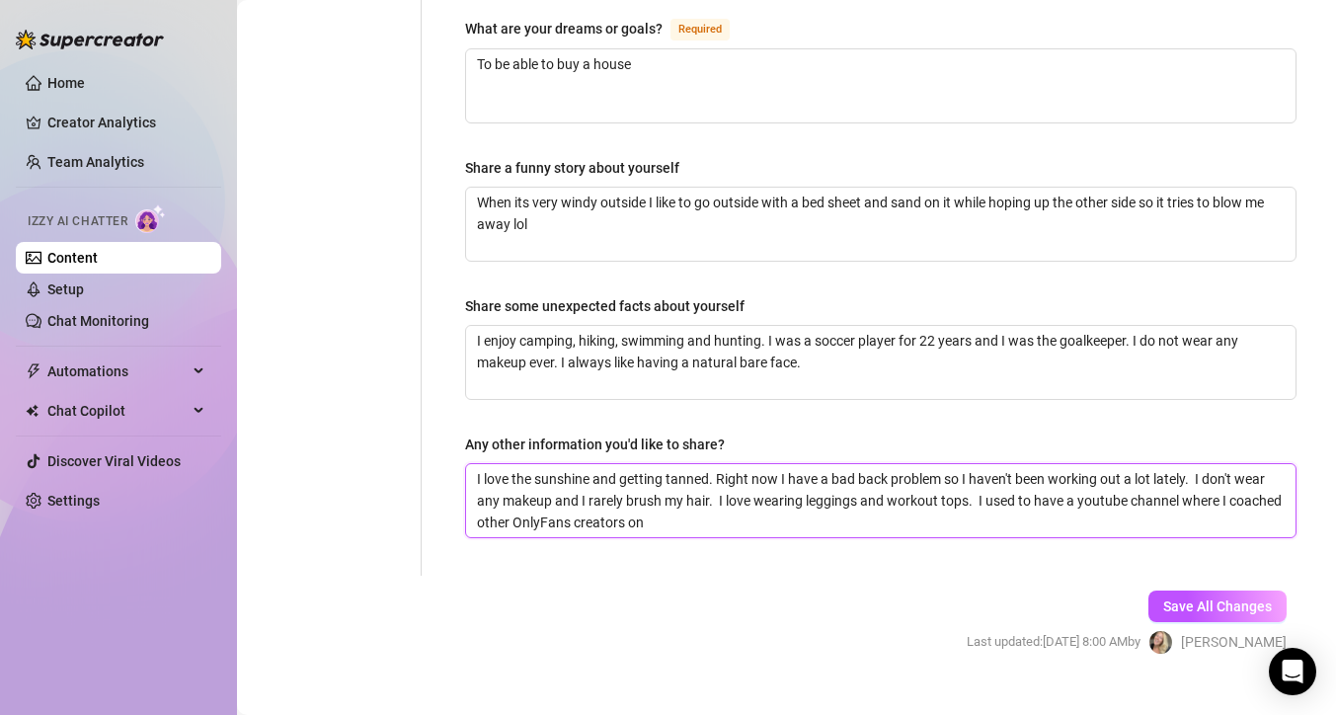
type textarea "I love the sunshine and getting tanned. Right now I have a bad back problem so …"
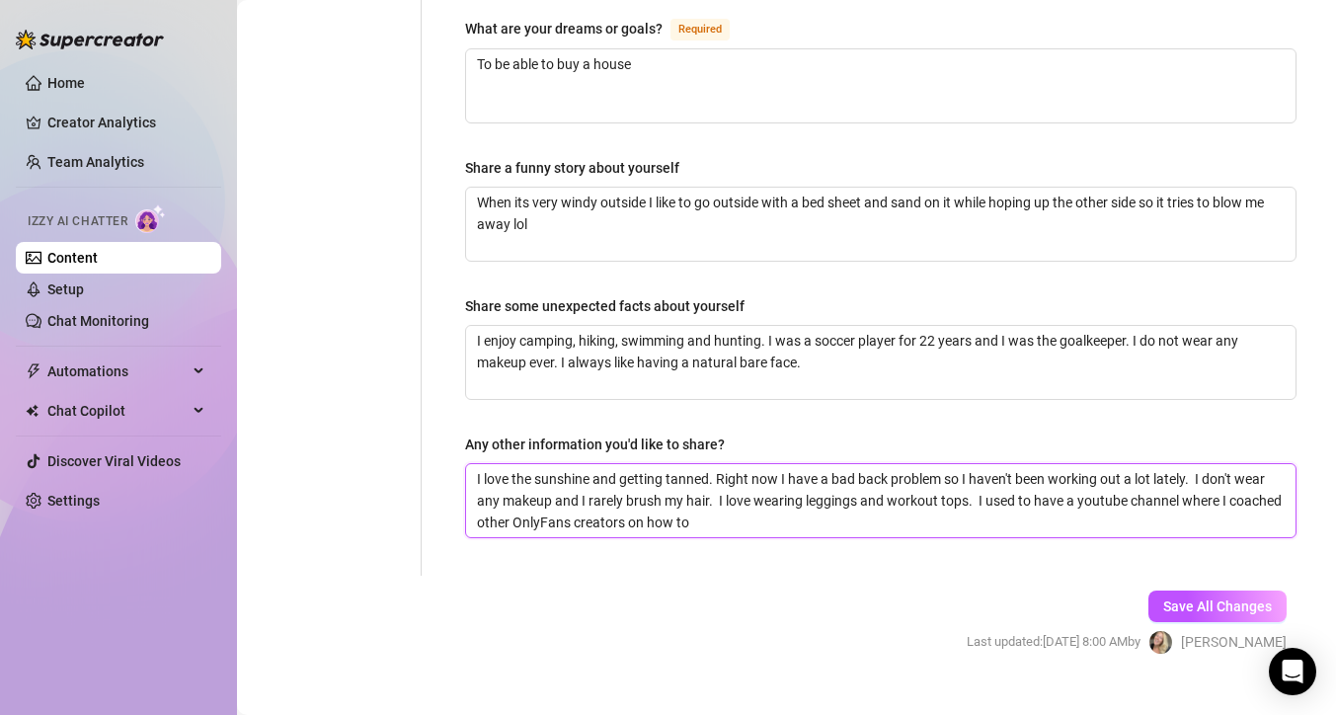
type textarea "I love the sunshine and getting tanned. Right now I have a bad back problem so …"
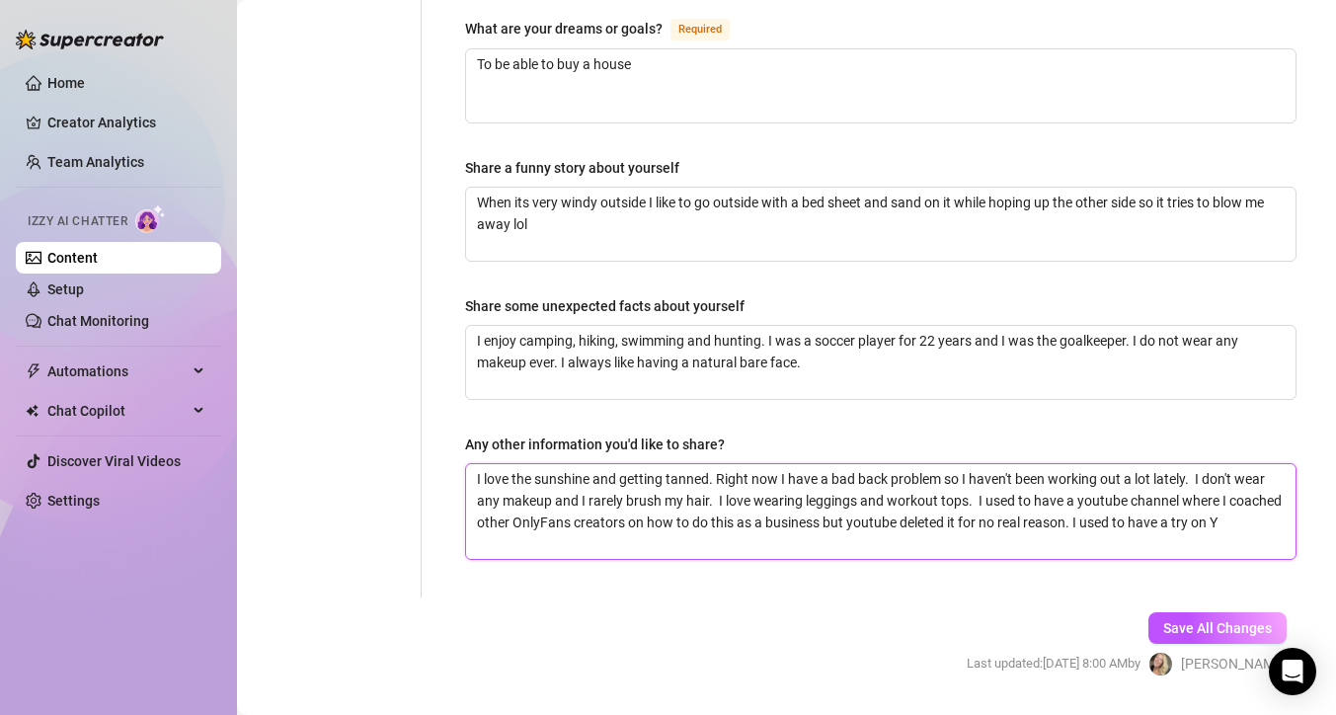
scroll to position [0, 0]
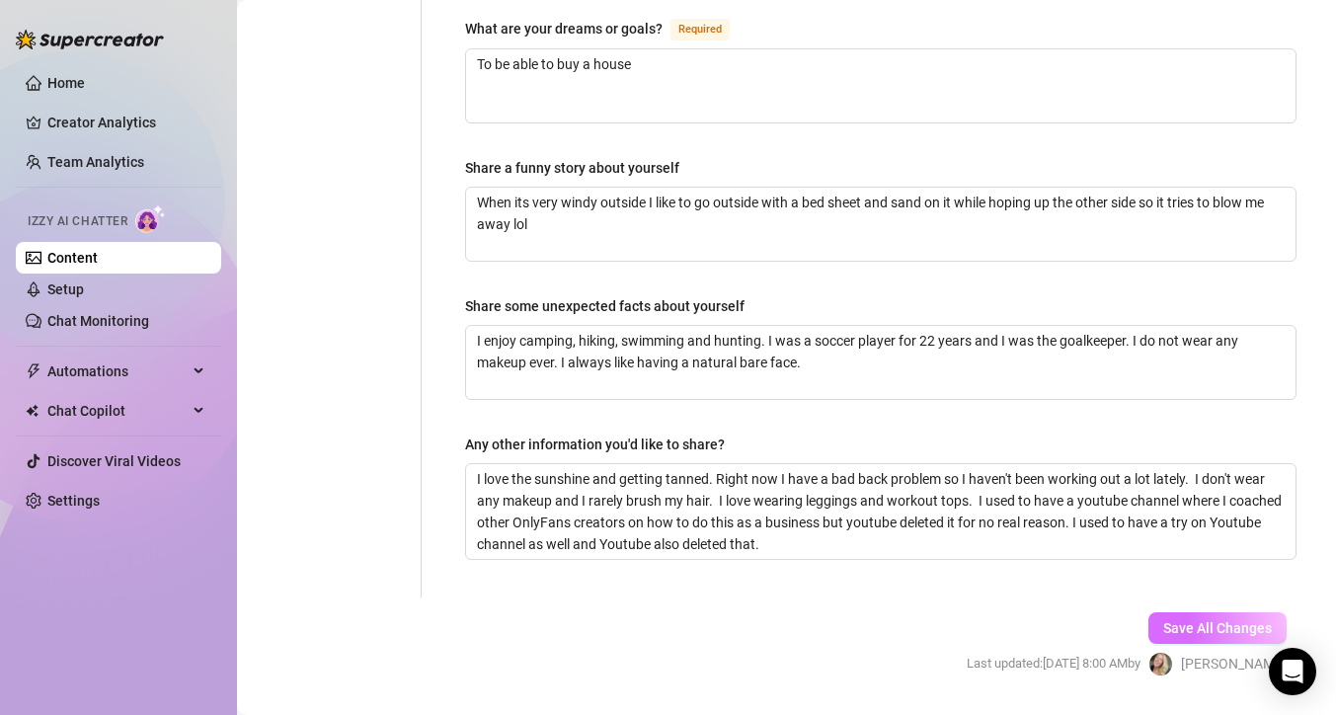
click at [1180, 620] on span "Save All Changes" at bounding box center [1217, 628] width 109 height 16
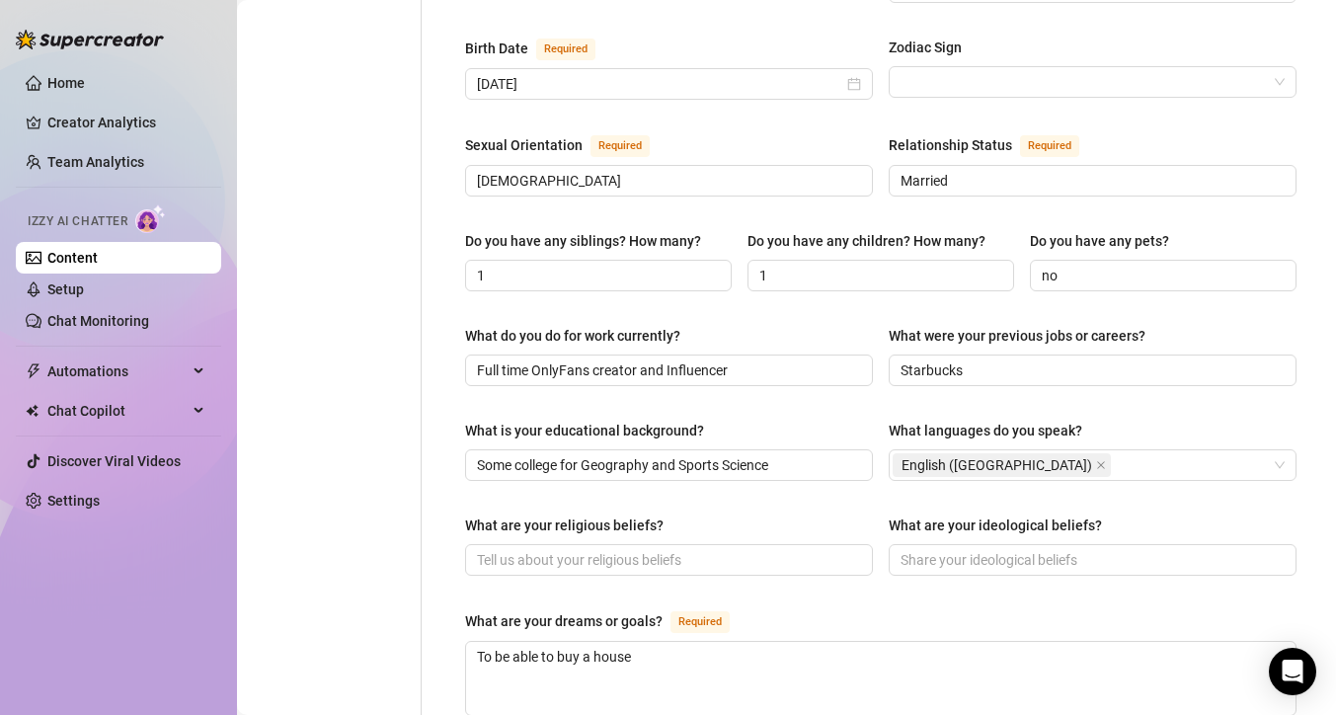
scroll to position [635, 0]
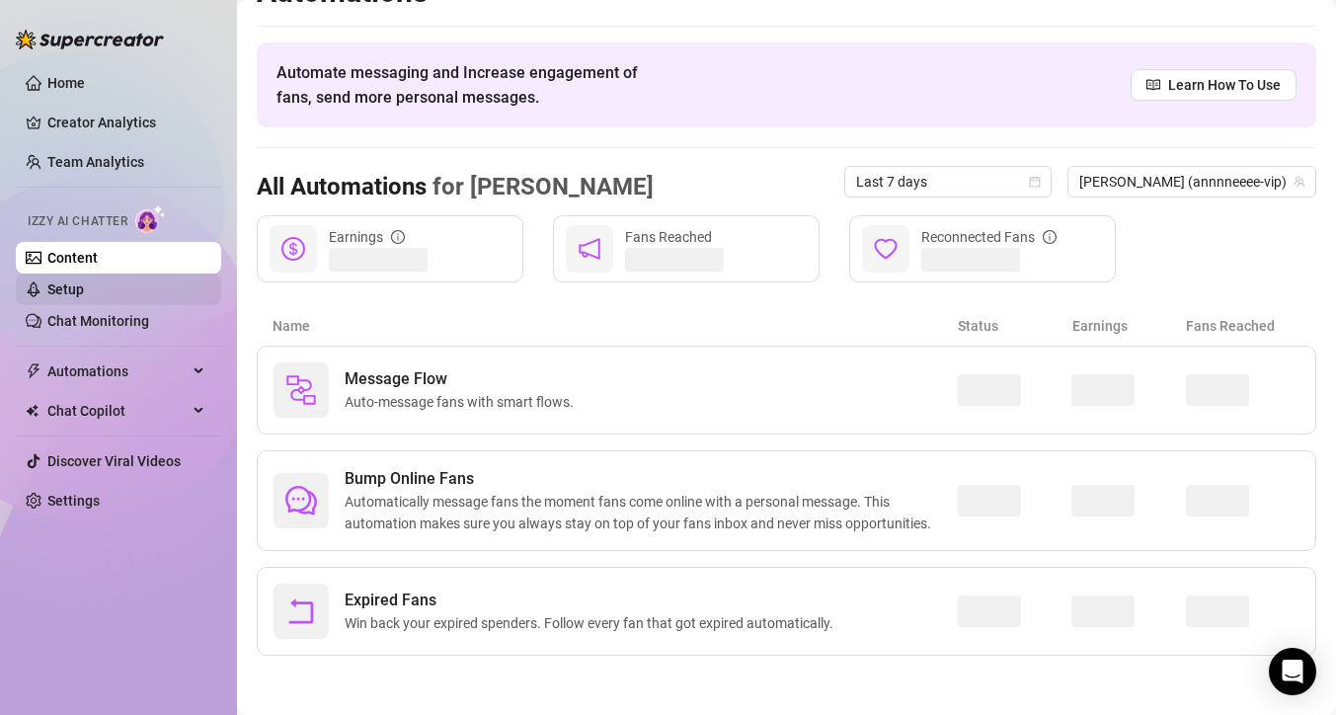
scroll to position [40, 0]
click at [71, 290] on link "Setup" at bounding box center [65, 289] width 37 height 16
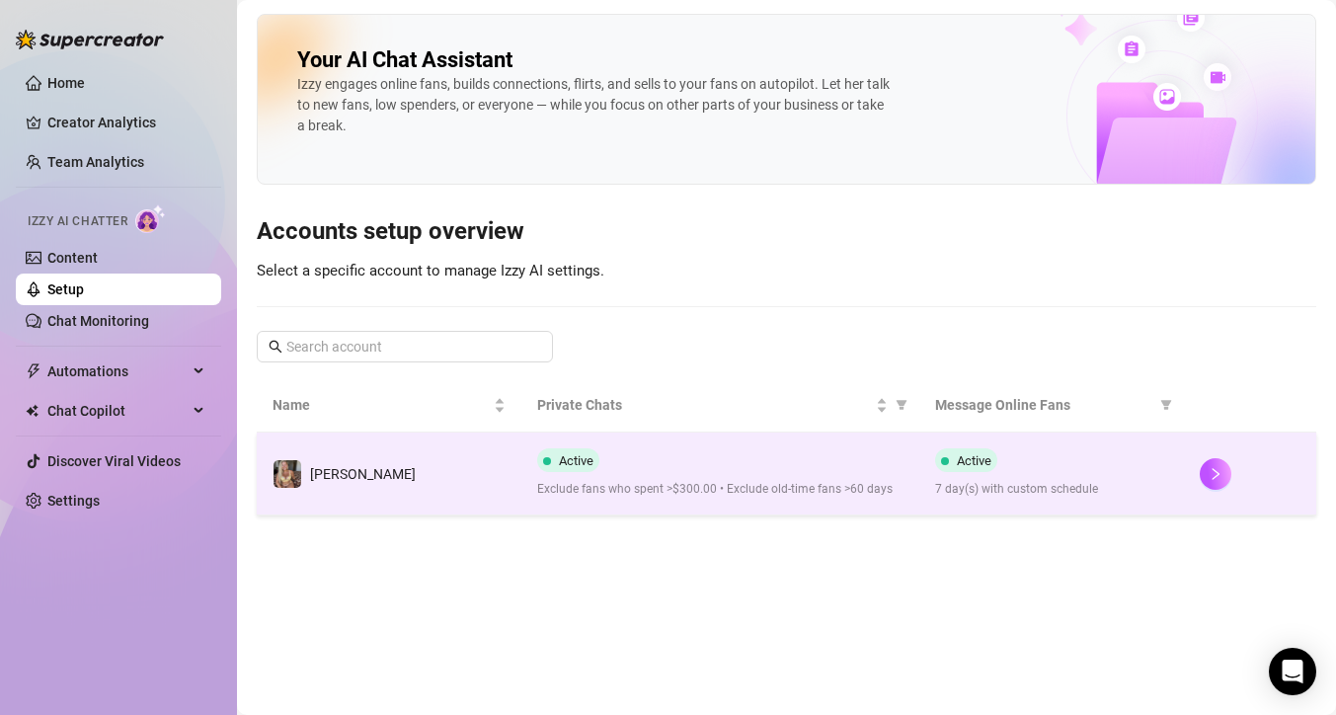
click at [510, 472] on td "[PERSON_NAME]" at bounding box center [389, 473] width 265 height 83
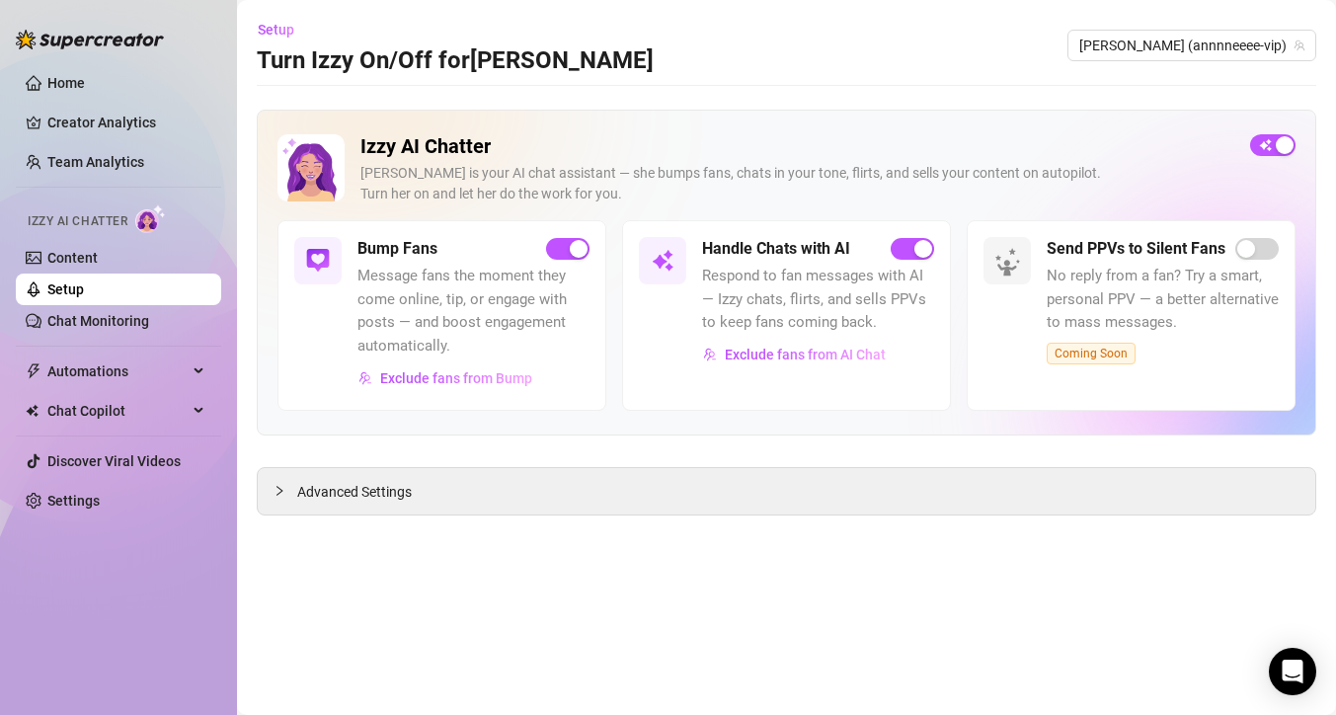
click at [659, 255] on img at bounding box center [663, 261] width 24 height 24
click at [400, 483] on span "Advanced Settings" at bounding box center [354, 492] width 115 height 22
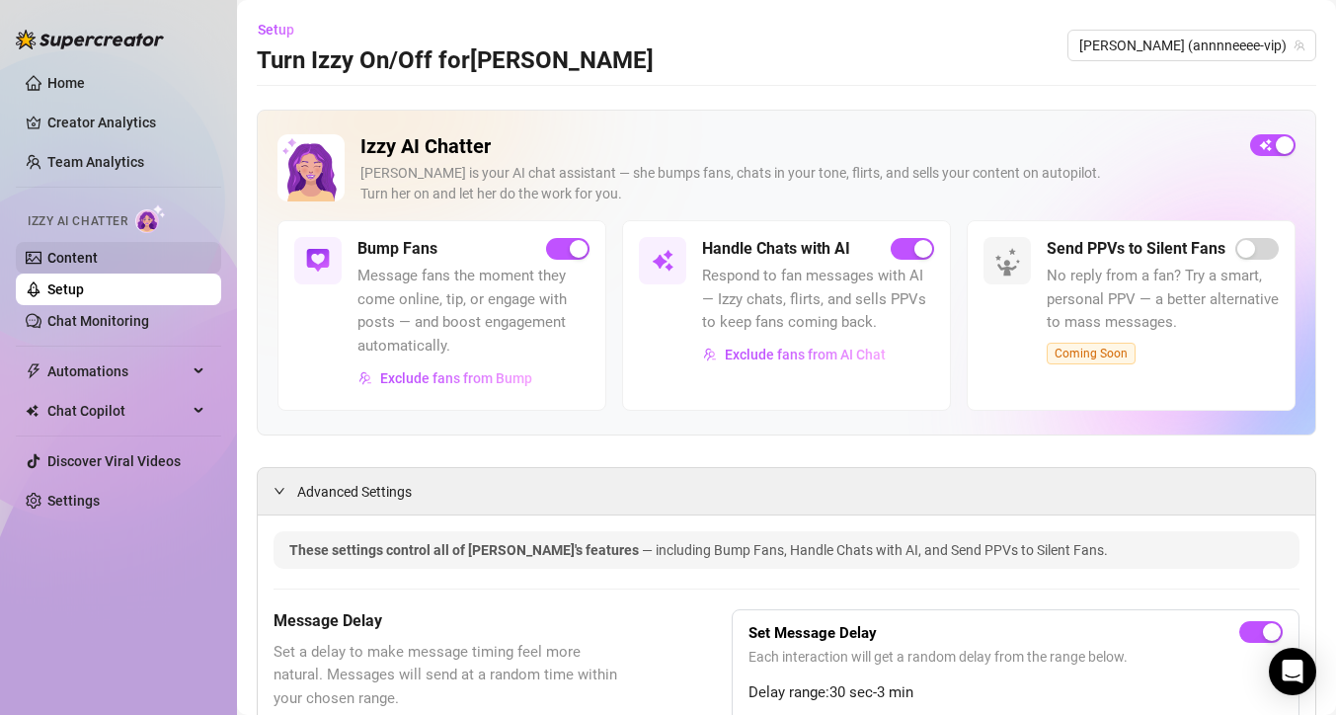
click at [98, 252] on link "Content" at bounding box center [72, 258] width 50 height 16
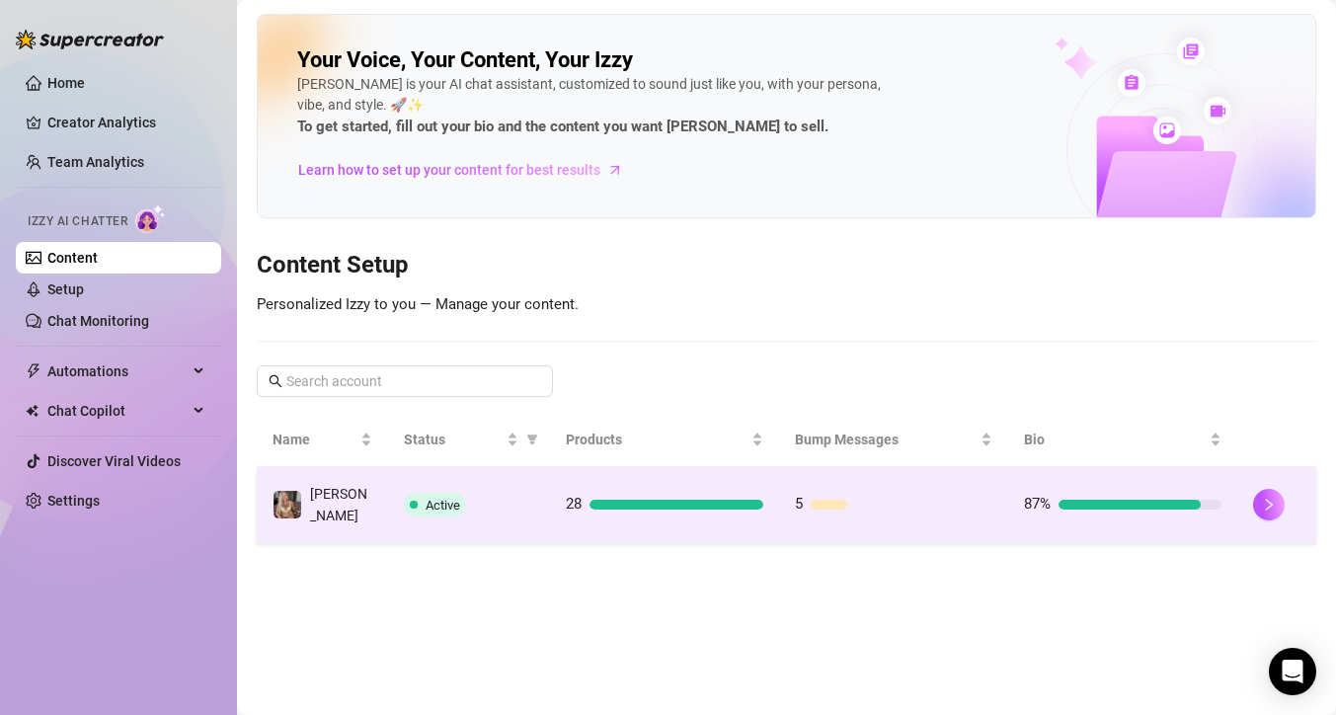
click at [431, 502] on span "Active" at bounding box center [442, 505] width 35 height 15
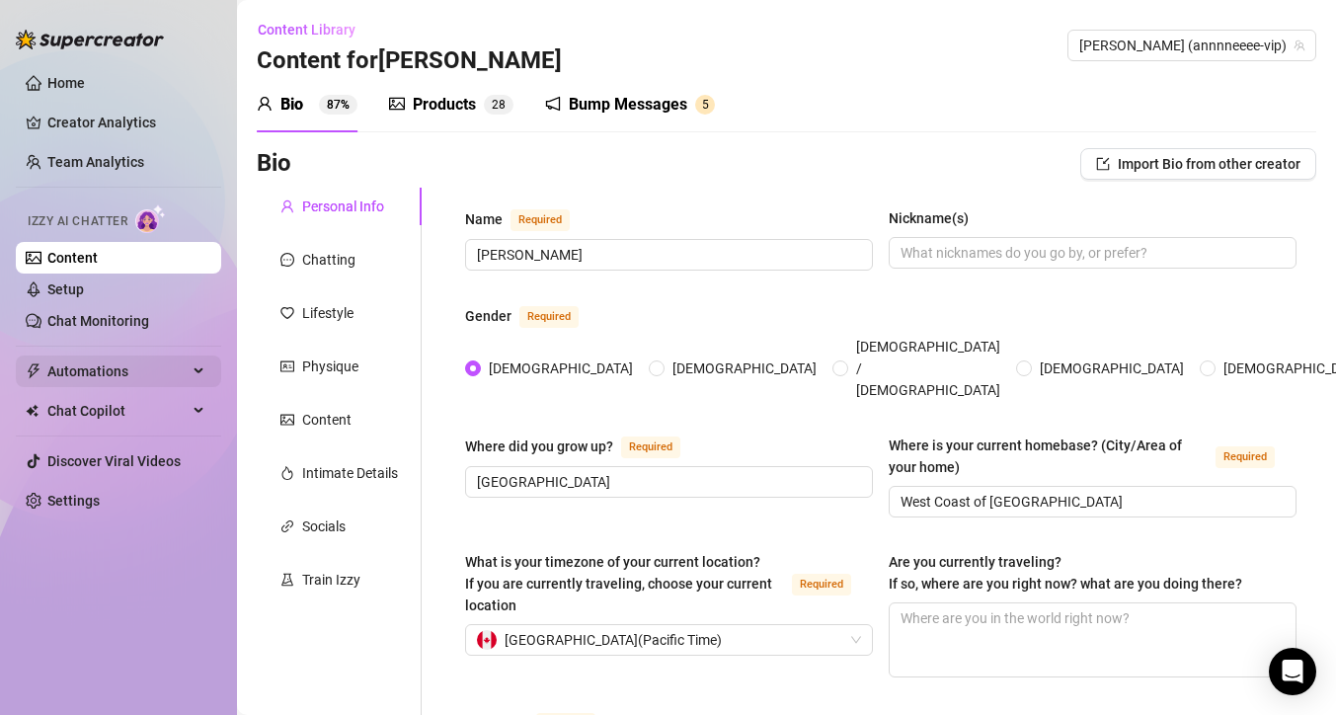
click at [90, 373] on span "Automations" at bounding box center [117, 371] width 140 height 32
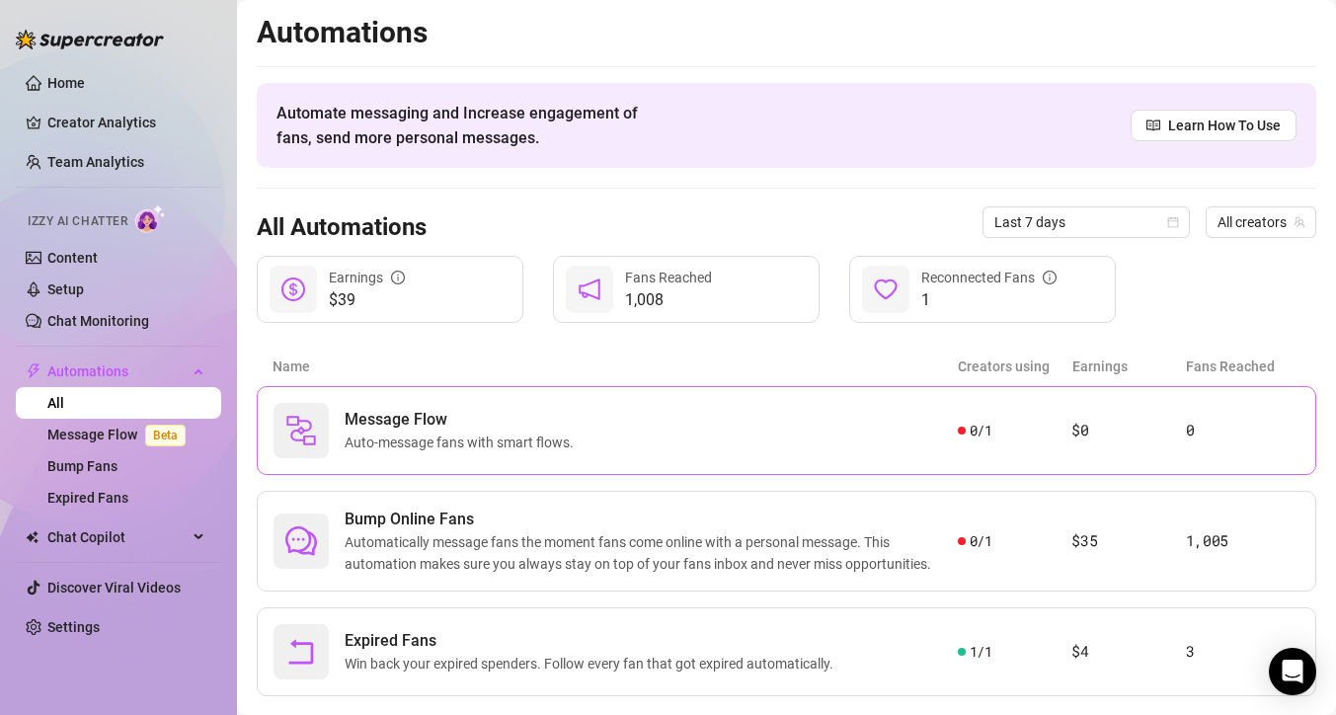
click at [407, 459] on div "Message Flow Auto-message fans with smart flows. 0 / 1 $0 0" at bounding box center [786, 430] width 1059 height 89
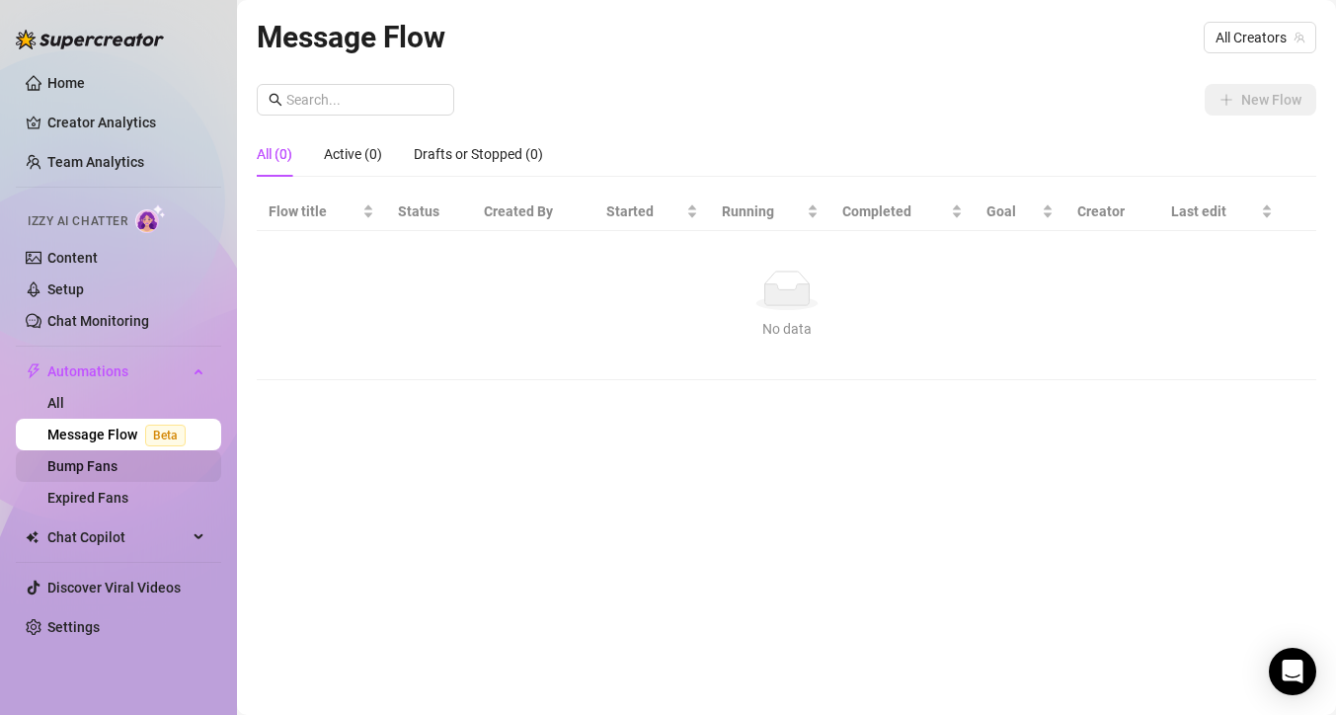
click at [117, 468] on link "Bump Fans" at bounding box center [82, 466] width 70 height 16
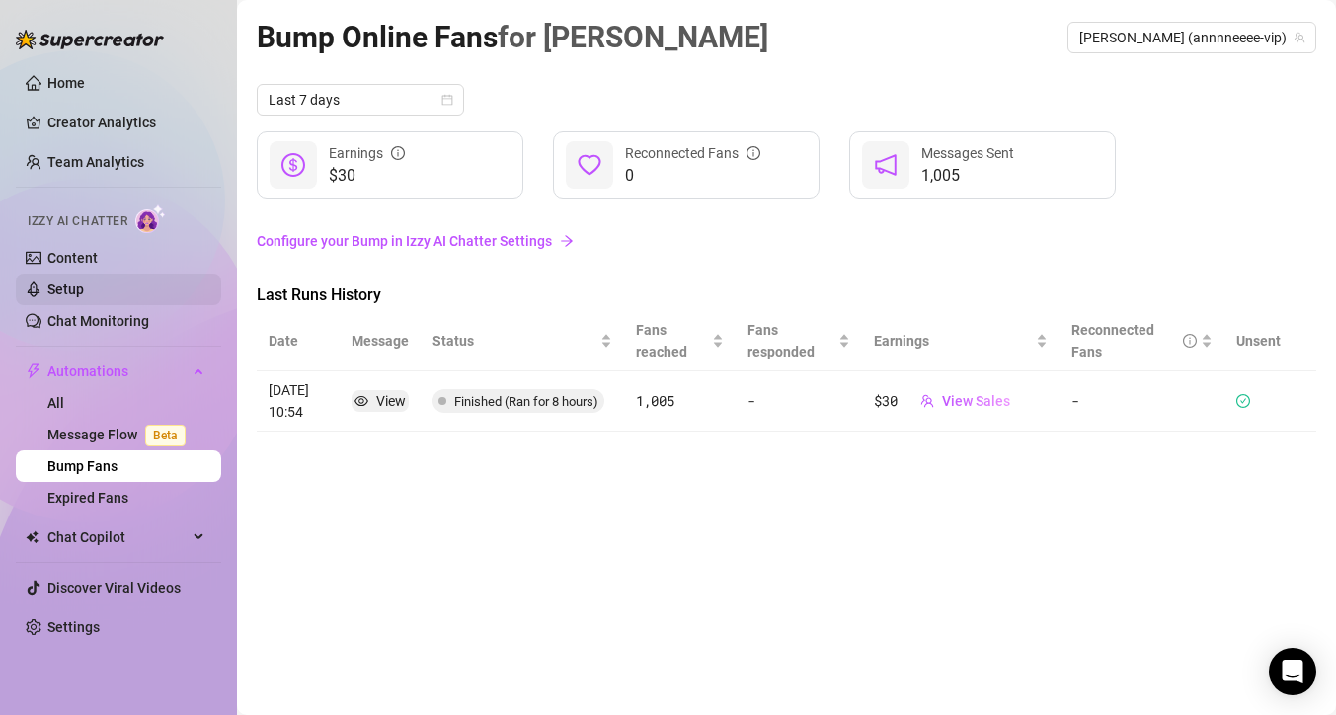
click at [84, 294] on link "Setup" at bounding box center [65, 289] width 37 height 16
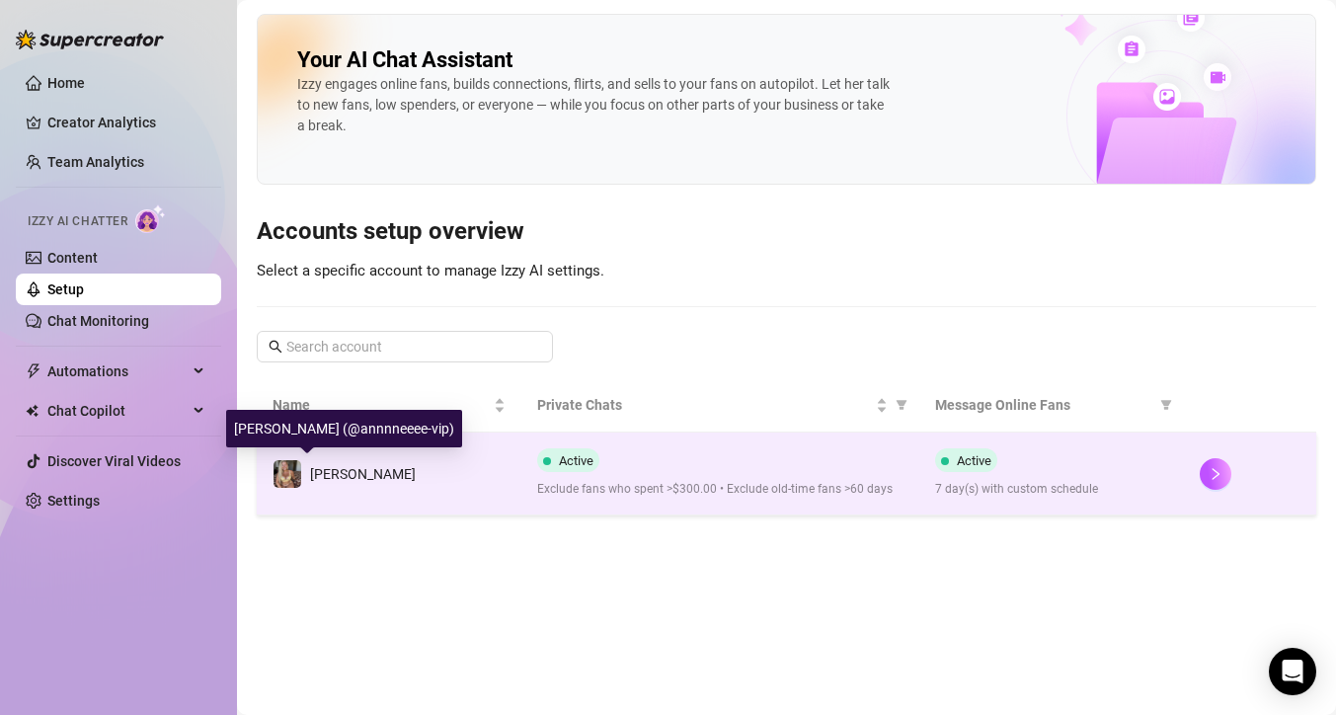
click at [326, 469] on span "[PERSON_NAME]" at bounding box center [363, 474] width 106 height 16
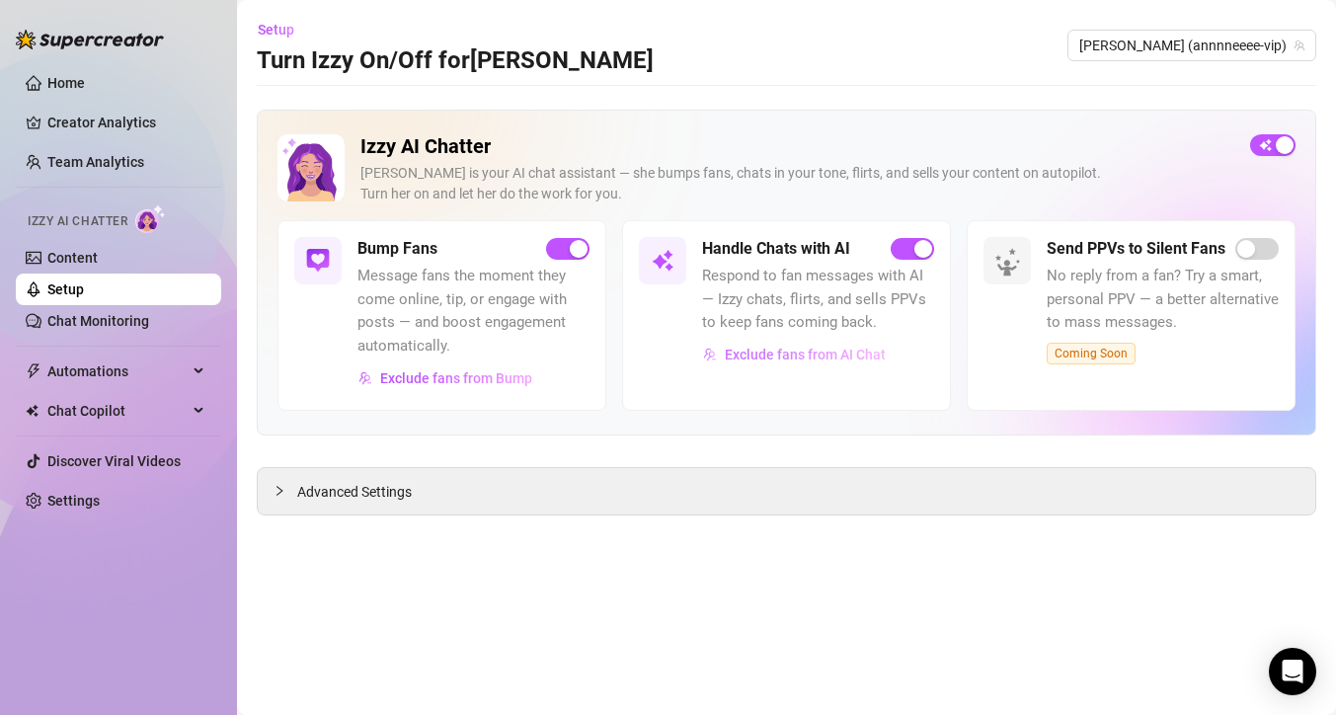
click at [736, 351] on span "Exclude fans from AI Chat" at bounding box center [805, 355] width 161 height 16
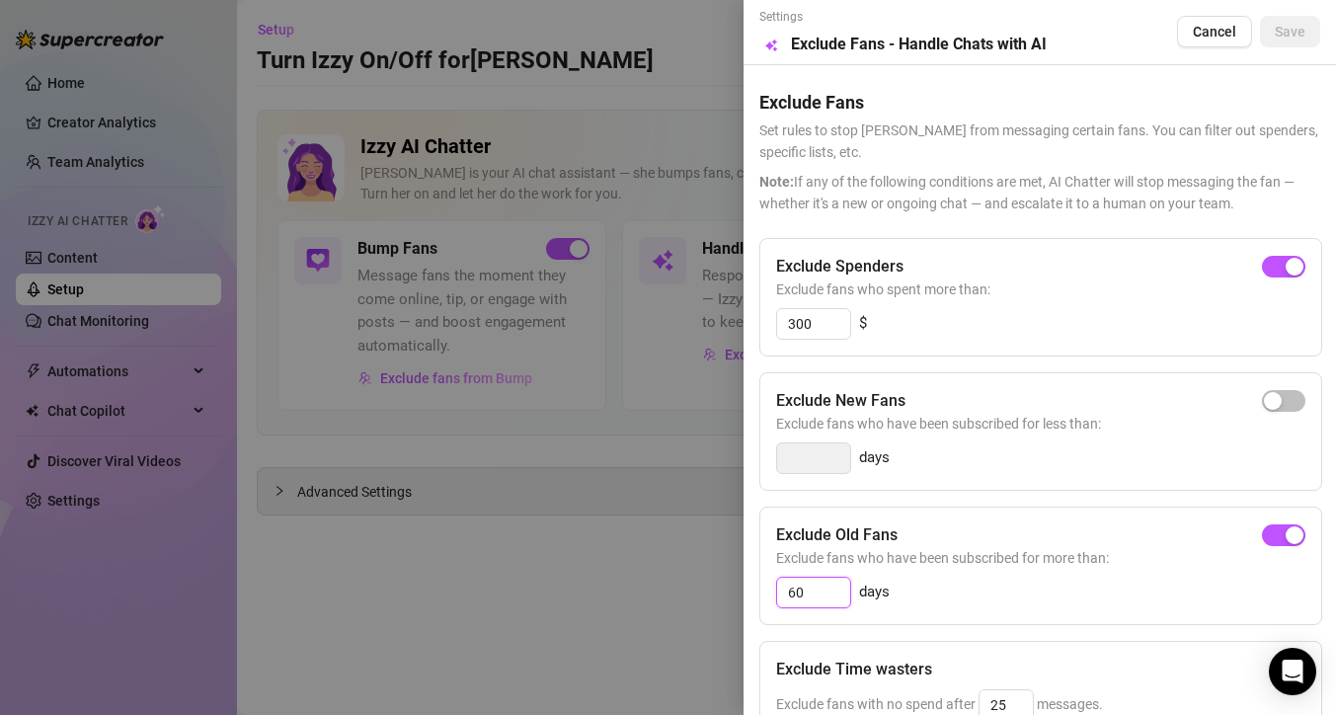
click at [808, 584] on input "60" at bounding box center [813, 593] width 73 height 30
click at [1264, 529] on div "button" at bounding box center [1273, 535] width 18 height 18
click at [829, 591] on input "14" at bounding box center [813, 593] width 73 height 30
click at [796, 618] on div "Exclude Old Fans Exclude fans who have been subscribed for more than: days" at bounding box center [1040, 565] width 563 height 118
click at [1264, 534] on div "button" at bounding box center [1273, 535] width 18 height 18
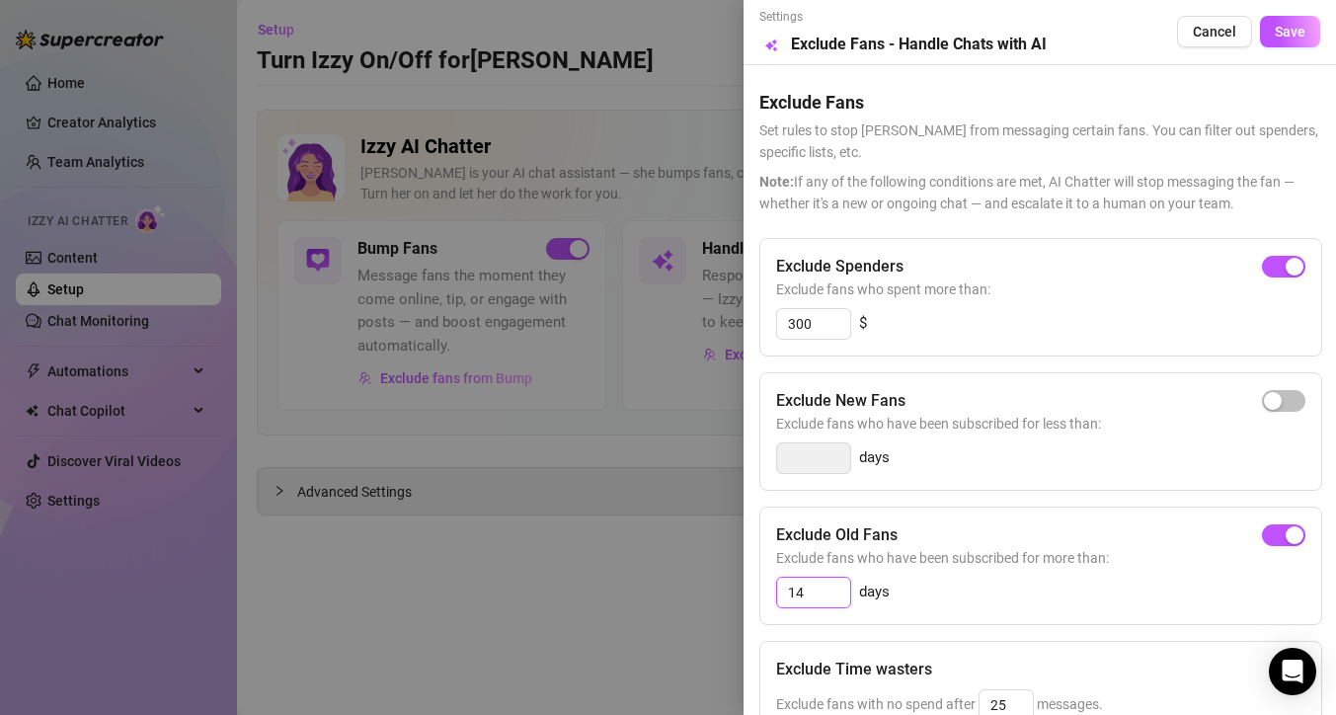
drag, startPoint x: 820, startPoint y: 596, endPoint x: 772, endPoint y: 596, distance: 48.4
click at [773, 597] on div "Exclude Old Fans Exclude fans who have been subscribed for more than: 14 days" at bounding box center [1040, 565] width 563 height 118
click at [811, 323] on input "300" at bounding box center [813, 324] width 73 height 30
click at [1249, 282] on span "Exclude fans who spent more than:" at bounding box center [1040, 289] width 529 height 22
click at [1273, 265] on span "button" at bounding box center [1283, 267] width 43 height 22
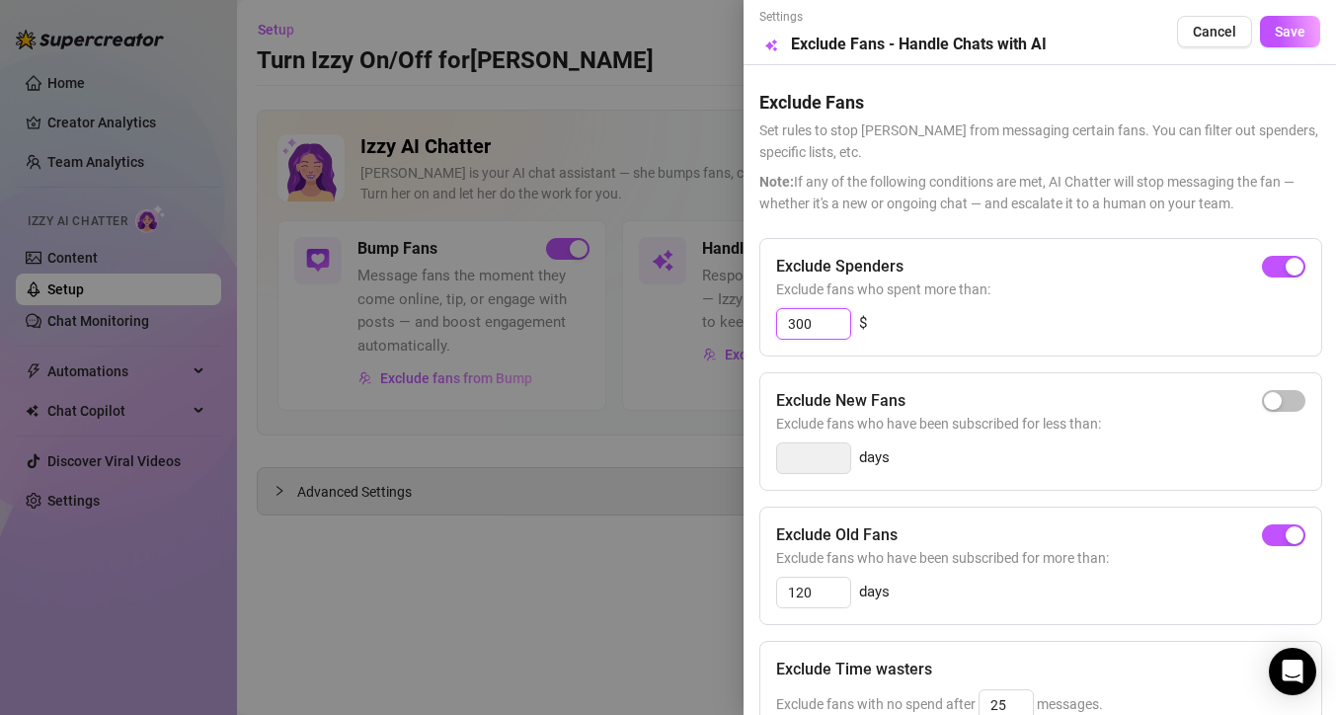
drag, startPoint x: 822, startPoint y: 325, endPoint x: 772, endPoint y: 317, distance: 51.0
click at [773, 322] on div "Exclude Spenders Exclude fans who spent more than: 300 $" at bounding box center [1040, 297] width 563 height 118
click at [1126, 266] on div "Exclude Spenders" at bounding box center [1040, 267] width 529 height 24
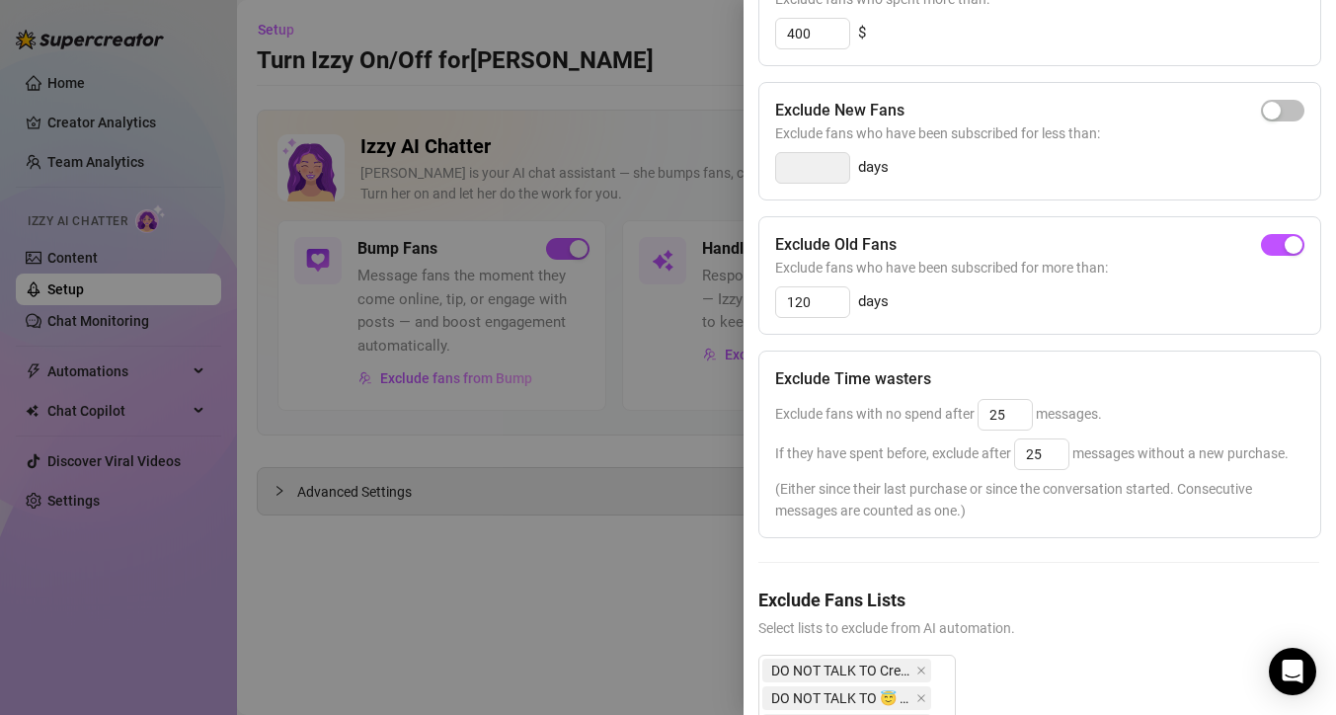
scroll to position [282, 1]
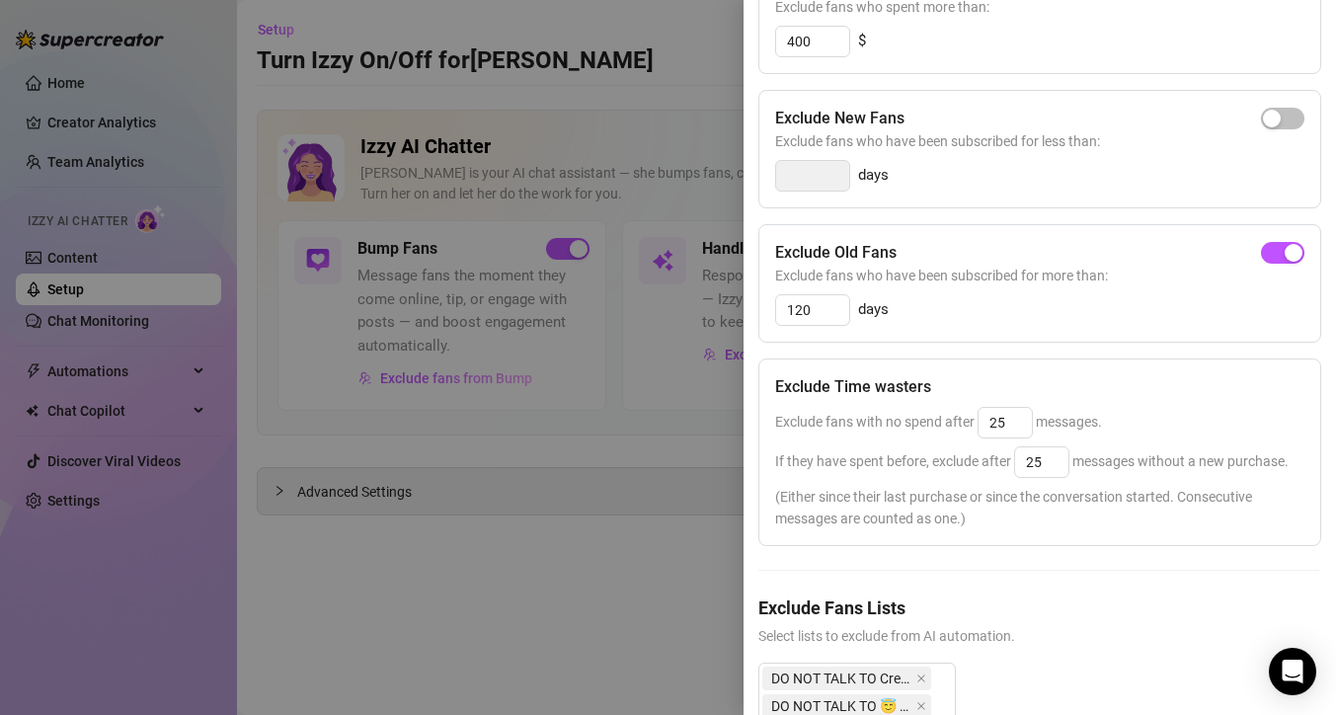
click at [1256, 209] on div "Exclude Spenders Exclude fans who spent more than: 400 $ Exclude New Fans Exclu…" at bounding box center [1038, 493] width 561 height 1074
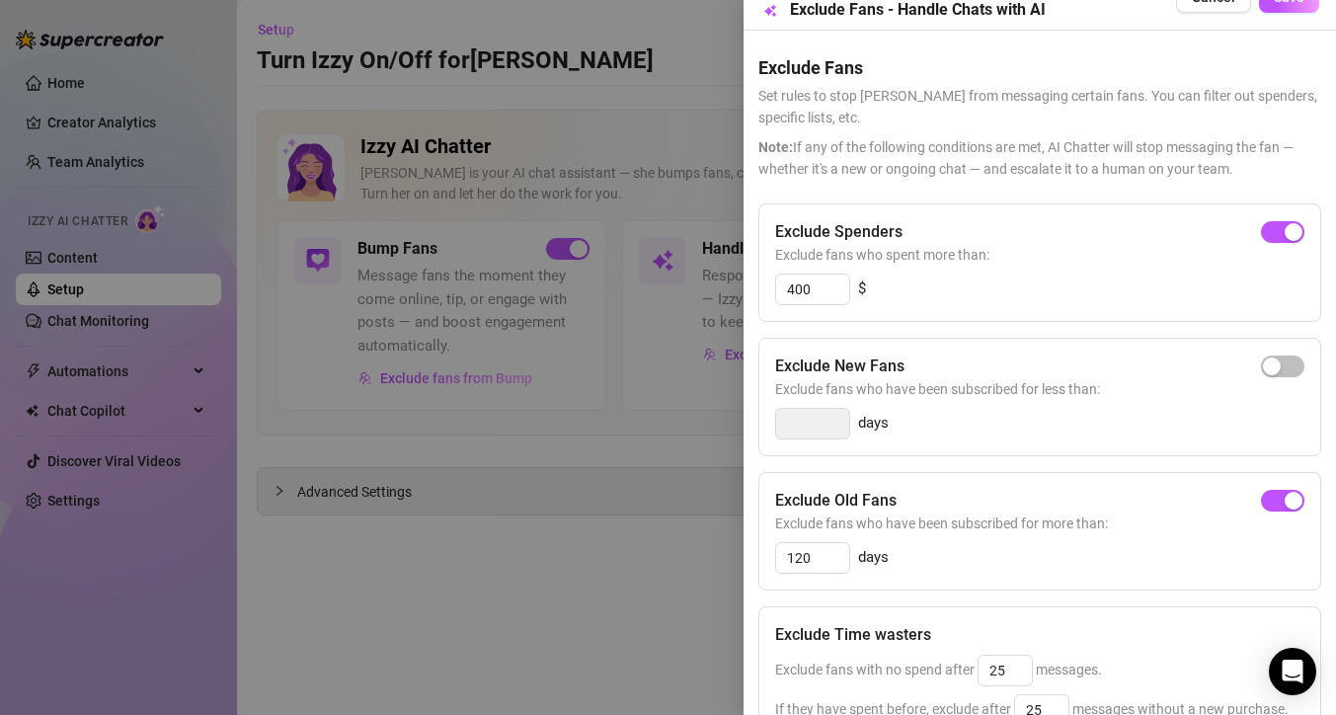
scroll to position [0, 1]
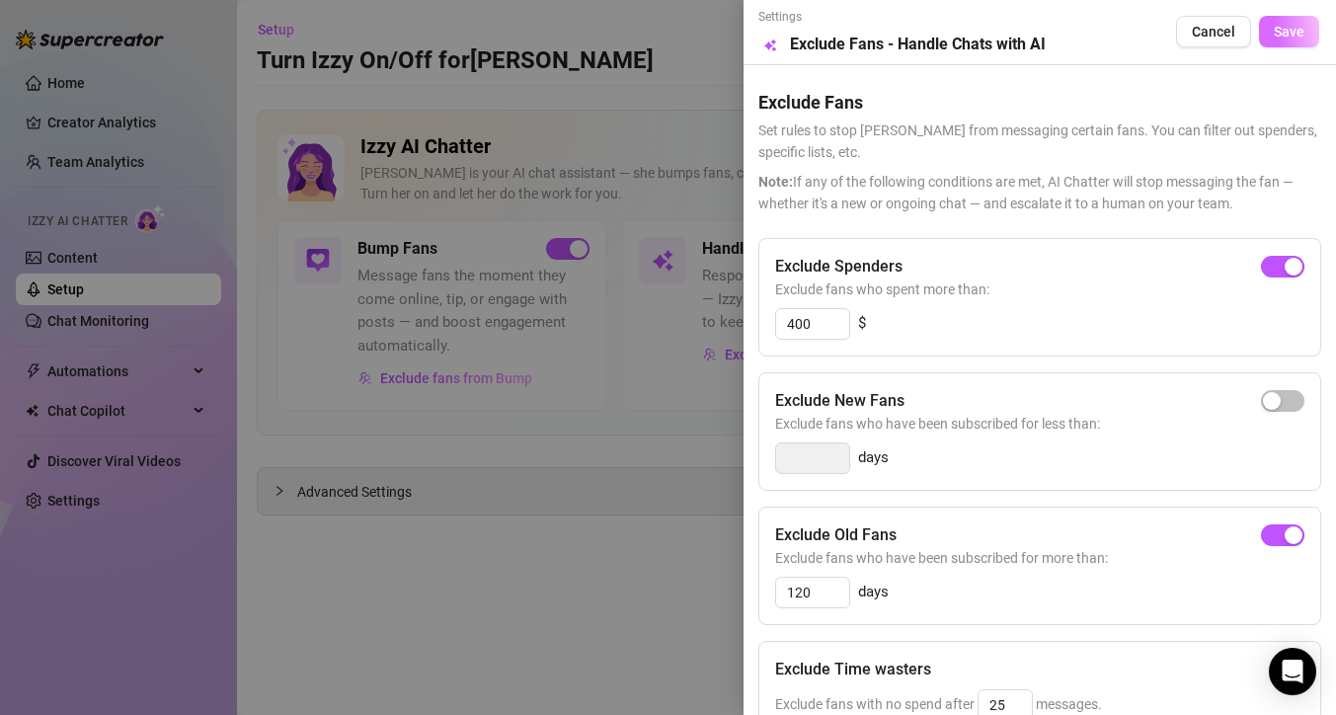
click at [1274, 39] on span "Save" at bounding box center [1289, 32] width 31 height 16
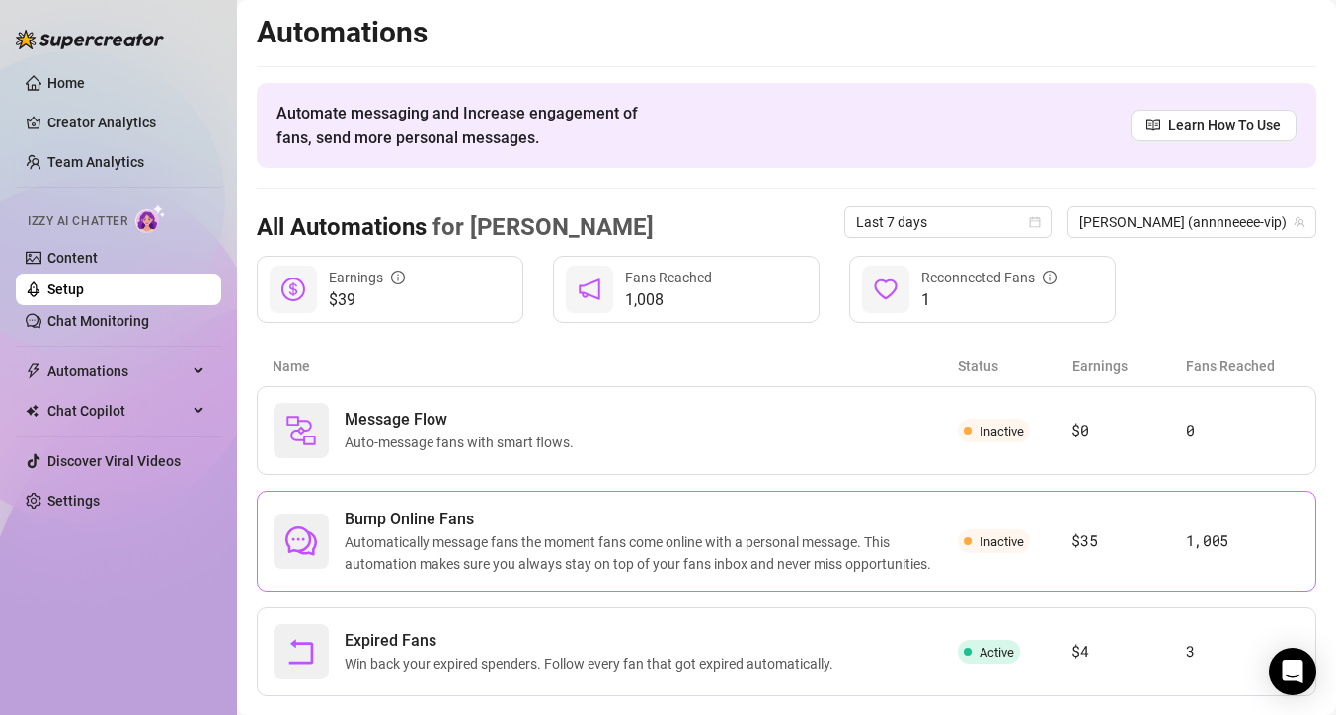
click at [582, 550] on span "Automatically message fans the moment fans come online with a personal message.…" at bounding box center [651, 552] width 613 height 43
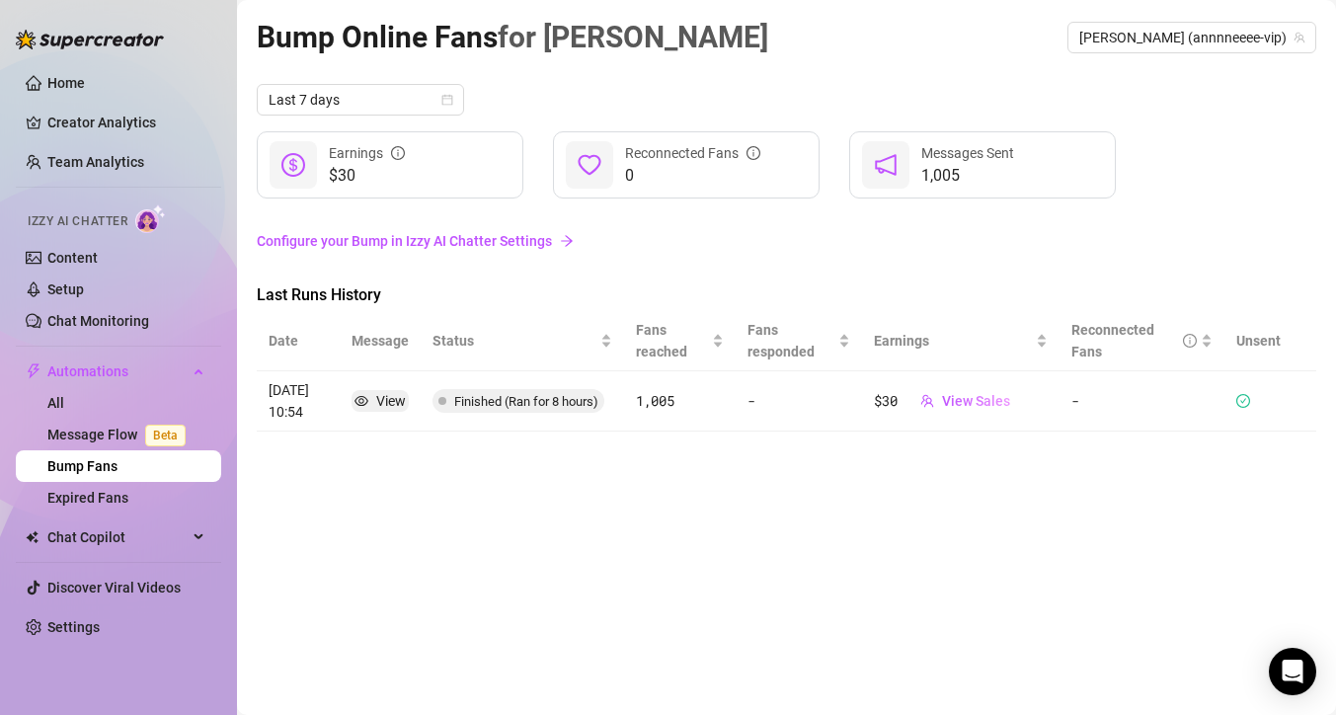
click at [463, 235] on link "Configure your Bump in Izzy AI Chatter Settings" at bounding box center [786, 241] width 1059 height 22
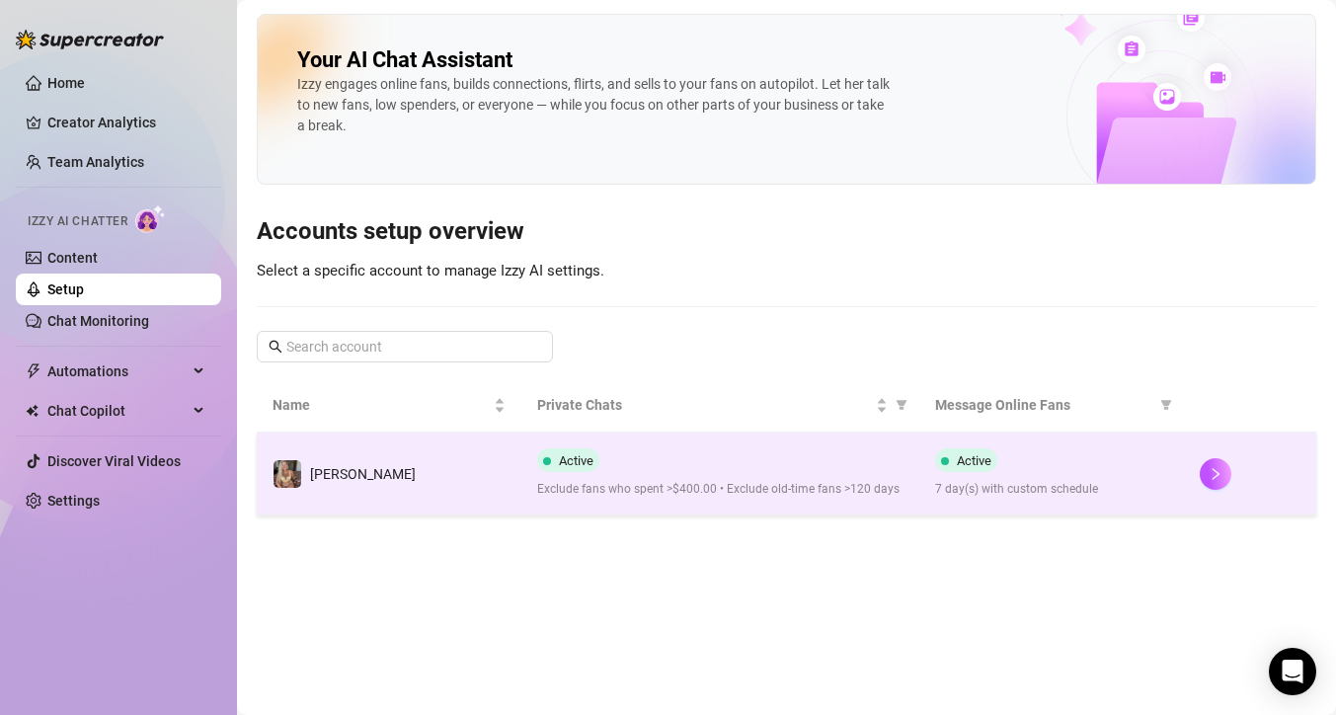
click at [406, 482] on td "[PERSON_NAME]" at bounding box center [389, 473] width 265 height 83
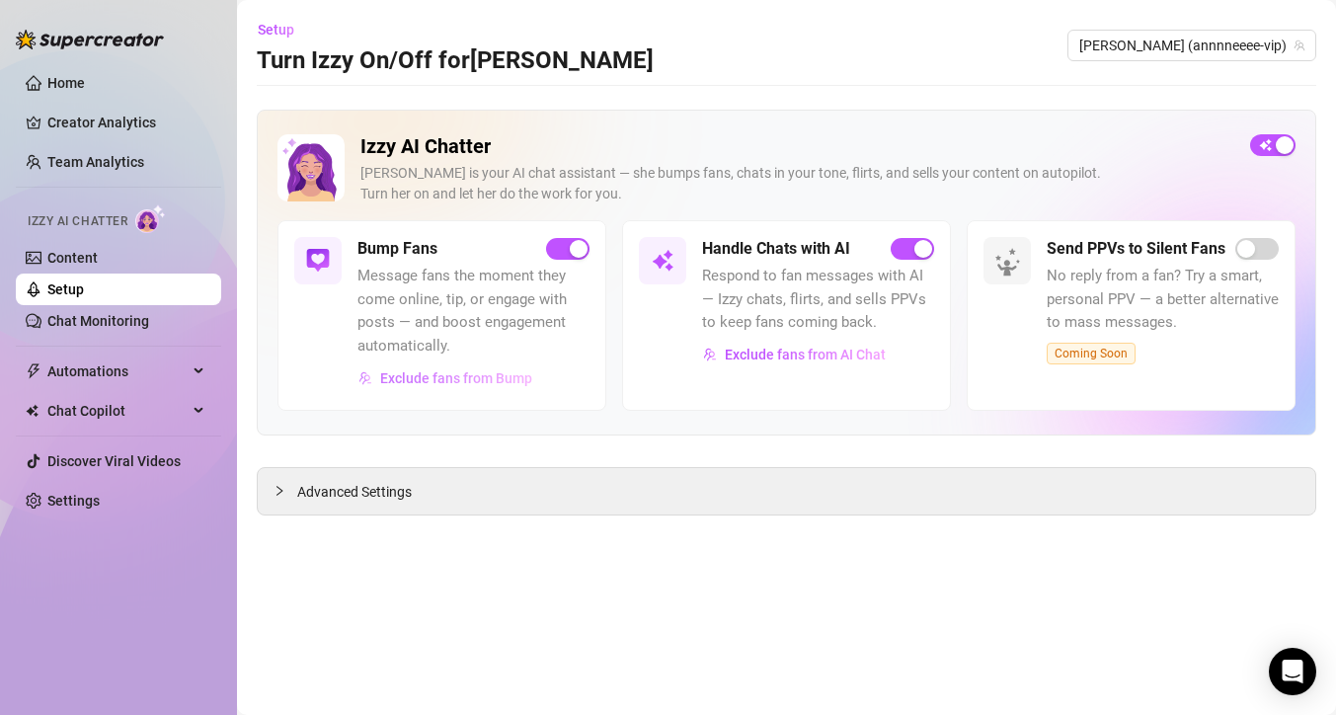
click at [409, 379] on span "Exclude fans from Bump" at bounding box center [456, 378] width 152 height 16
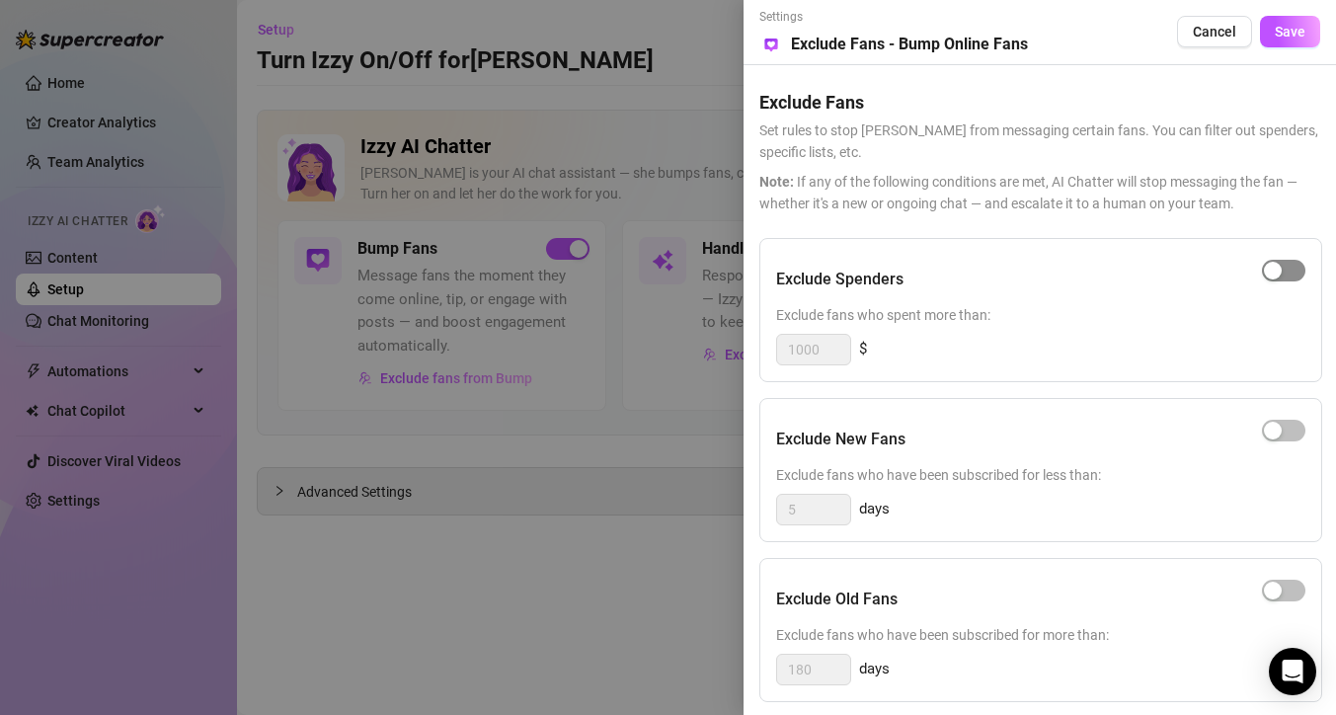
click at [1282, 273] on button "button" at bounding box center [1283, 271] width 43 height 22
click at [1275, 428] on div "button" at bounding box center [1273, 431] width 18 height 18
drag, startPoint x: 808, startPoint y: 514, endPoint x: 750, endPoint y: 517, distance: 57.3
click at [750, 517] on div "Settings Preview Exclude Fans - Bump Online Fans Cancel Save Exclude Fans Set r…" at bounding box center [1039, 357] width 592 height 715
drag, startPoint x: 824, startPoint y: 354, endPoint x: 786, endPoint y: 351, distance: 38.6
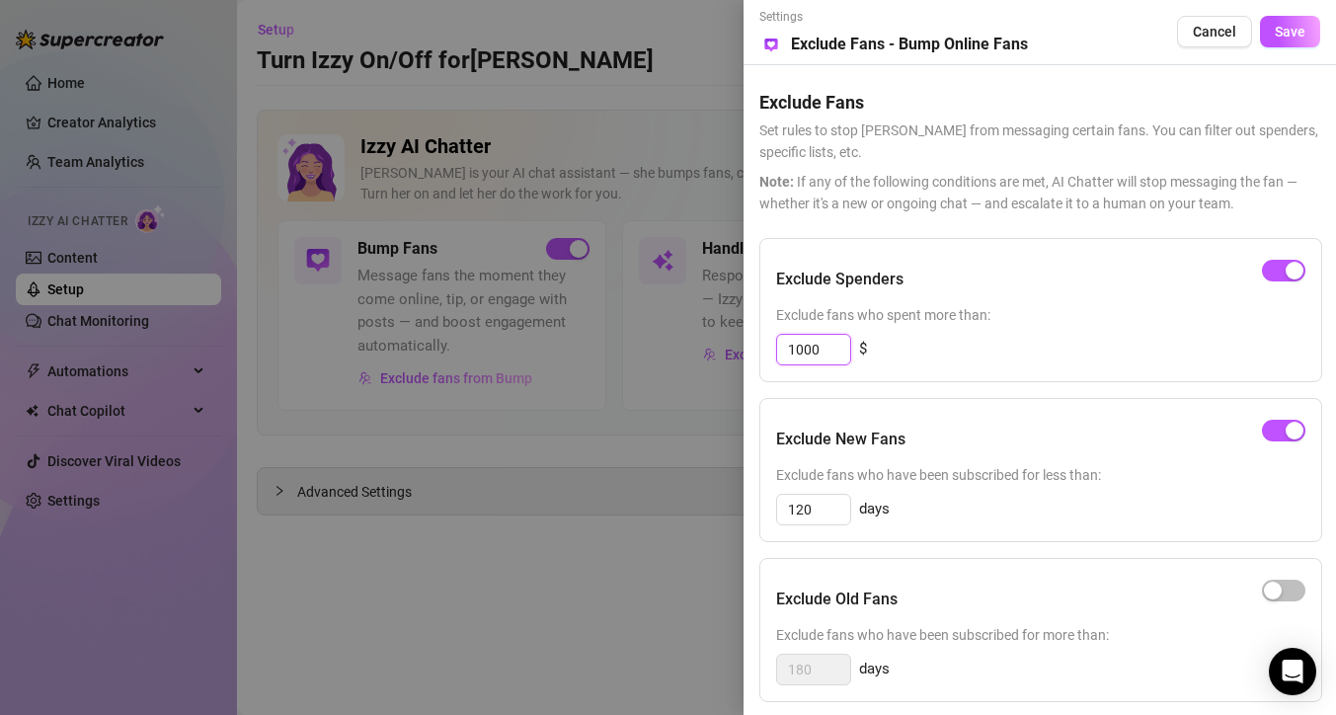
click at [786, 351] on input "1000" at bounding box center [813, 350] width 73 height 30
click at [1039, 426] on div "Exclude New Fans" at bounding box center [1040, 439] width 529 height 49
click at [1297, 37] on span "Save" at bounding box center [1290, 32] width 31 height 16
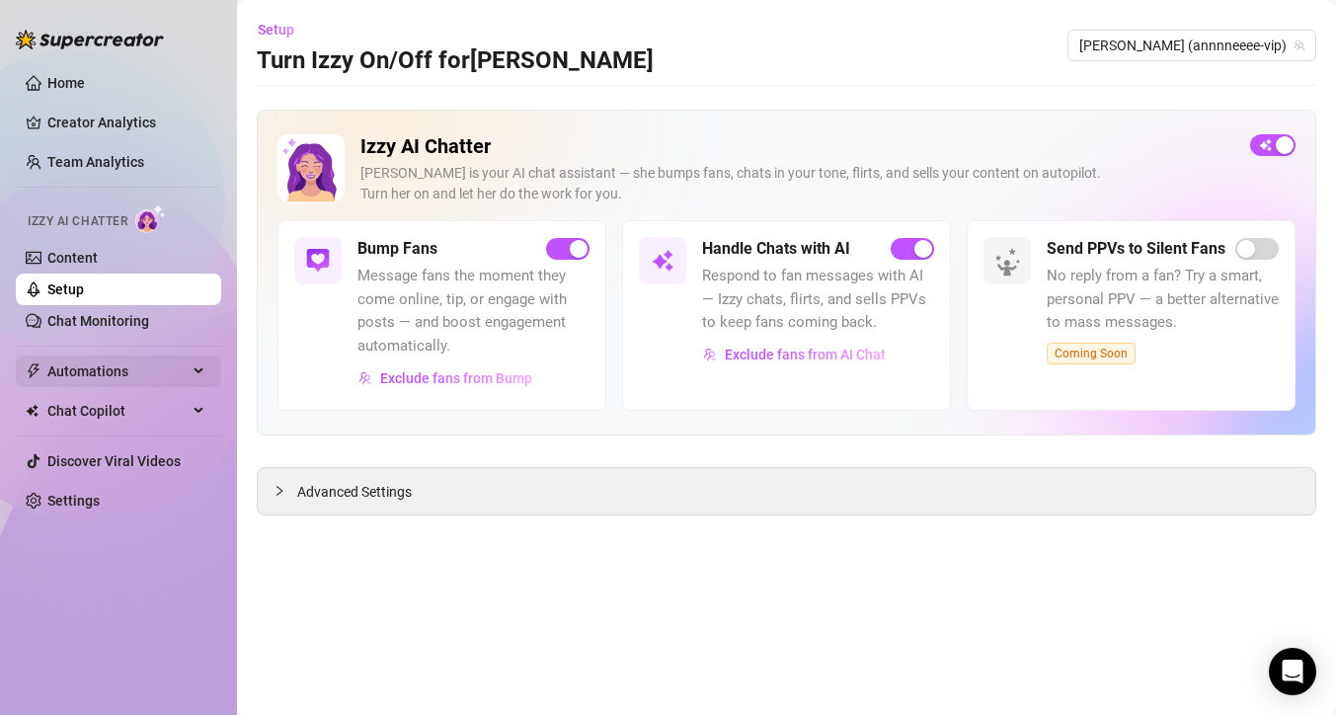
click at [158, 370] on span "Automations" at bounding box center [117, 371] width 140 height 32
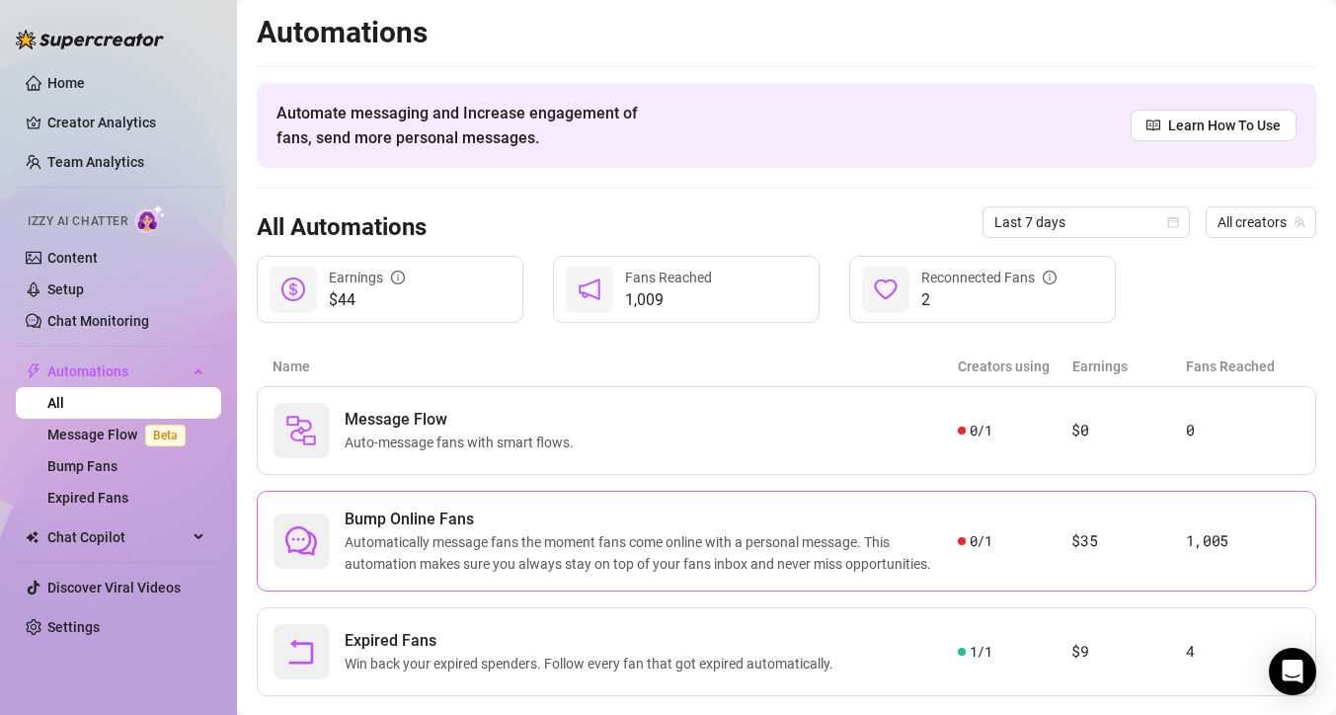
click at [465, 541] on span "Automatically message fans the moment fans come online with a personal message.…" at bounding box center [651, 552] width 613 height 43
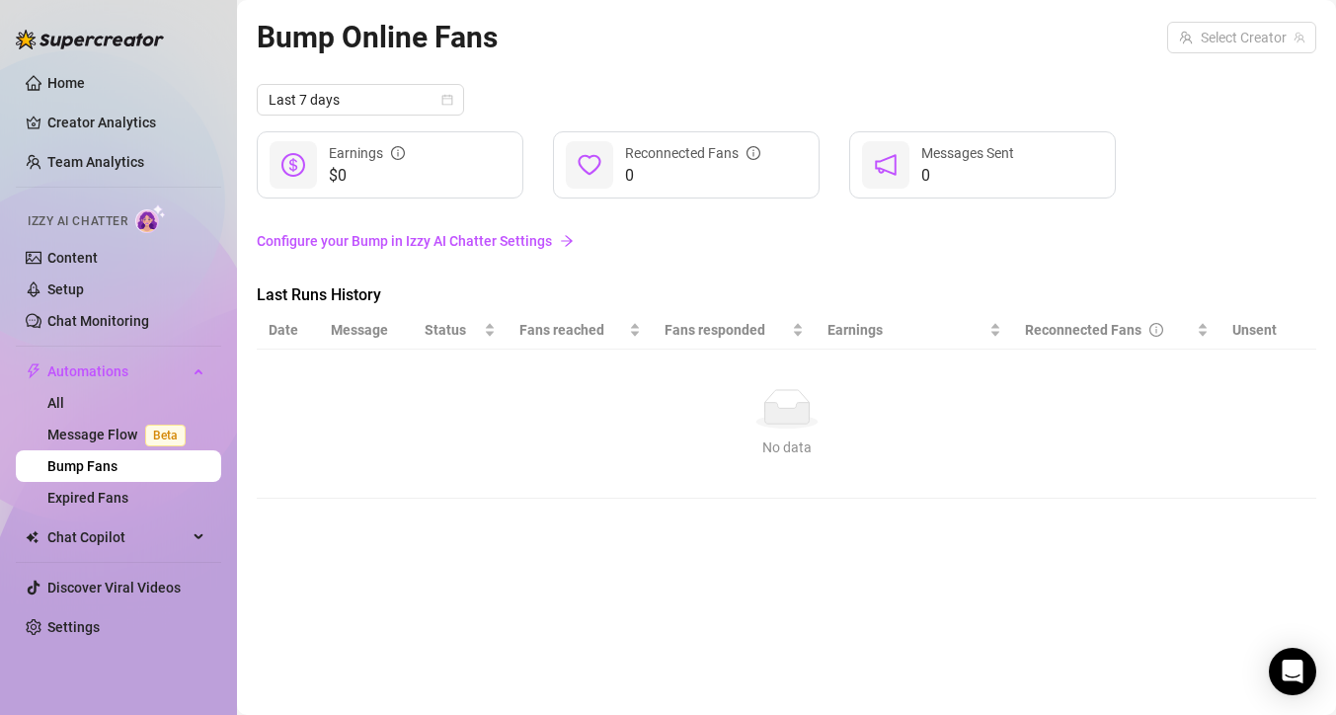
click at [106, 464] on link "Bump Fans" at bounding box center [82, 466] width 70 height 16
click at [94, 250] on link "Content" at bounding box center [72, 258] width 50 height 16
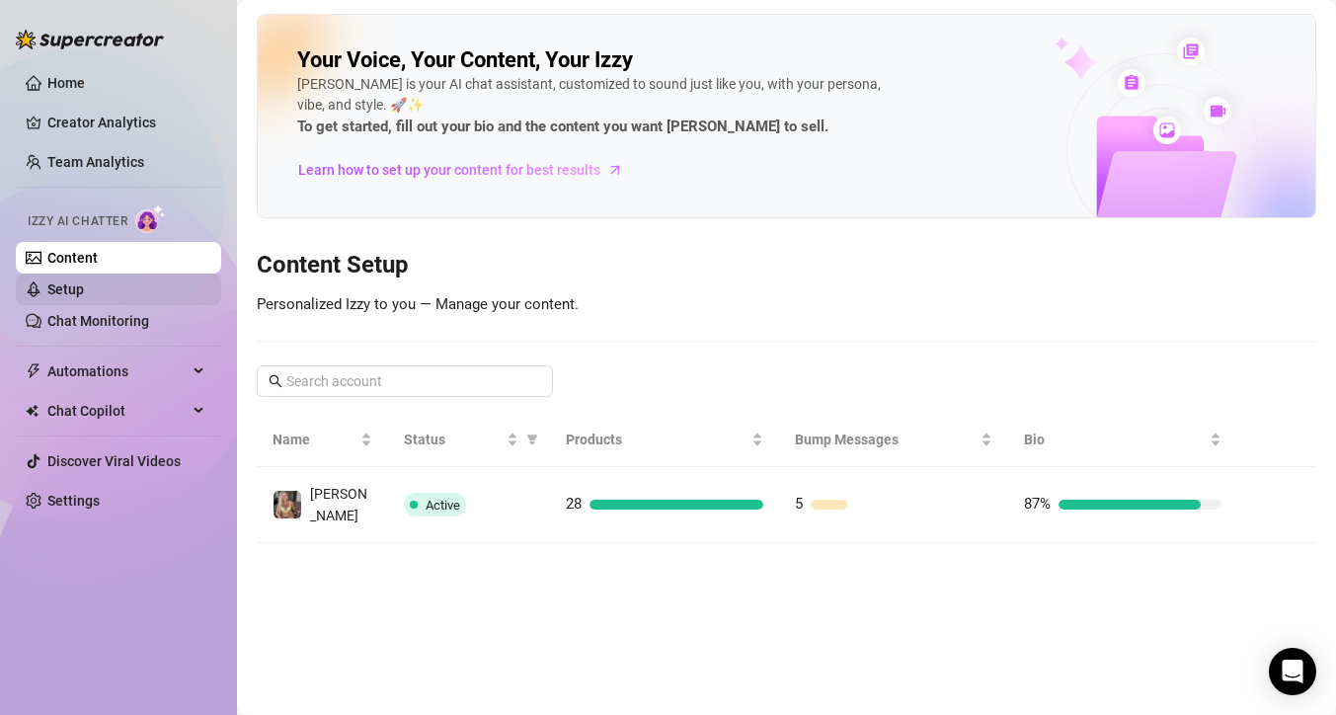
click at [84, 290] on link "Setup" at bounding box center [65, 289] width 37 height 16
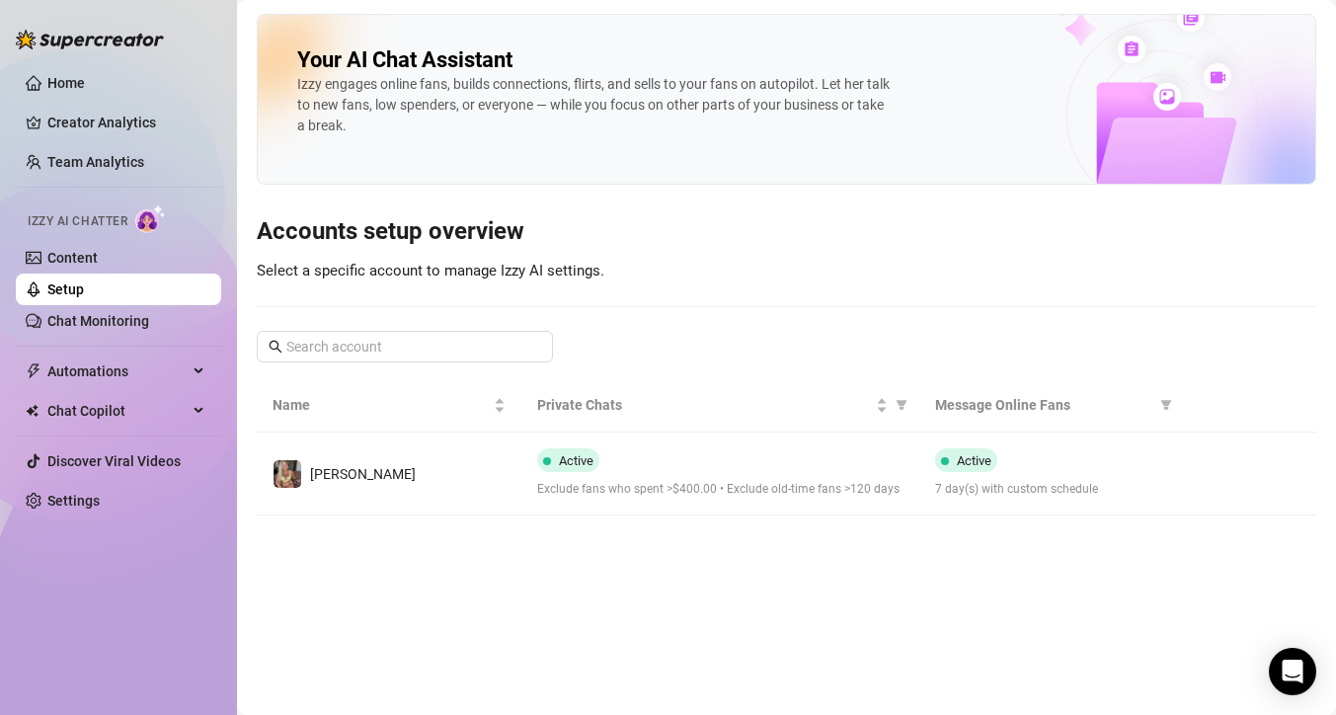
click at [353, 471] on td "[PERSON_NAME]" at bounding box center [389, 473] width 265 height 83
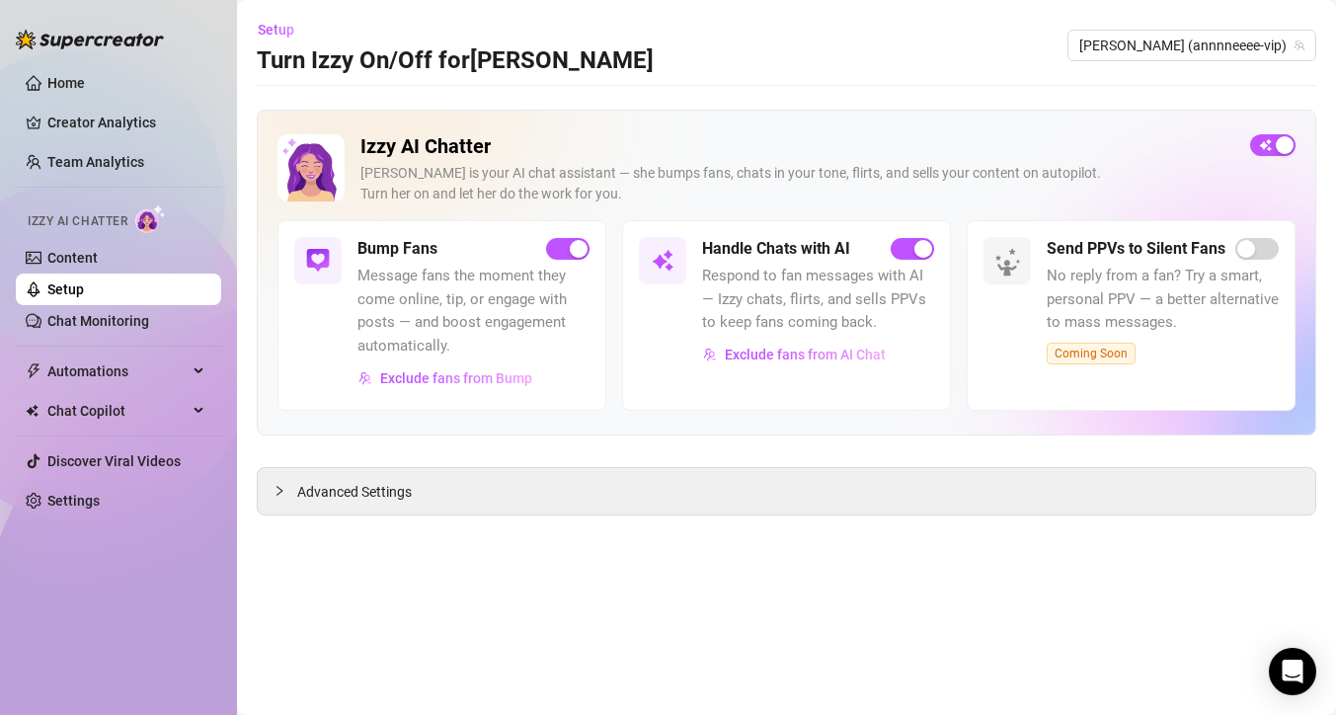
click at [319, 257] on img at bounding box center [318, 261] width 24 height 24
click at [75, 252] on link "Content" at bounding box center [72, 258] width 50 height 16
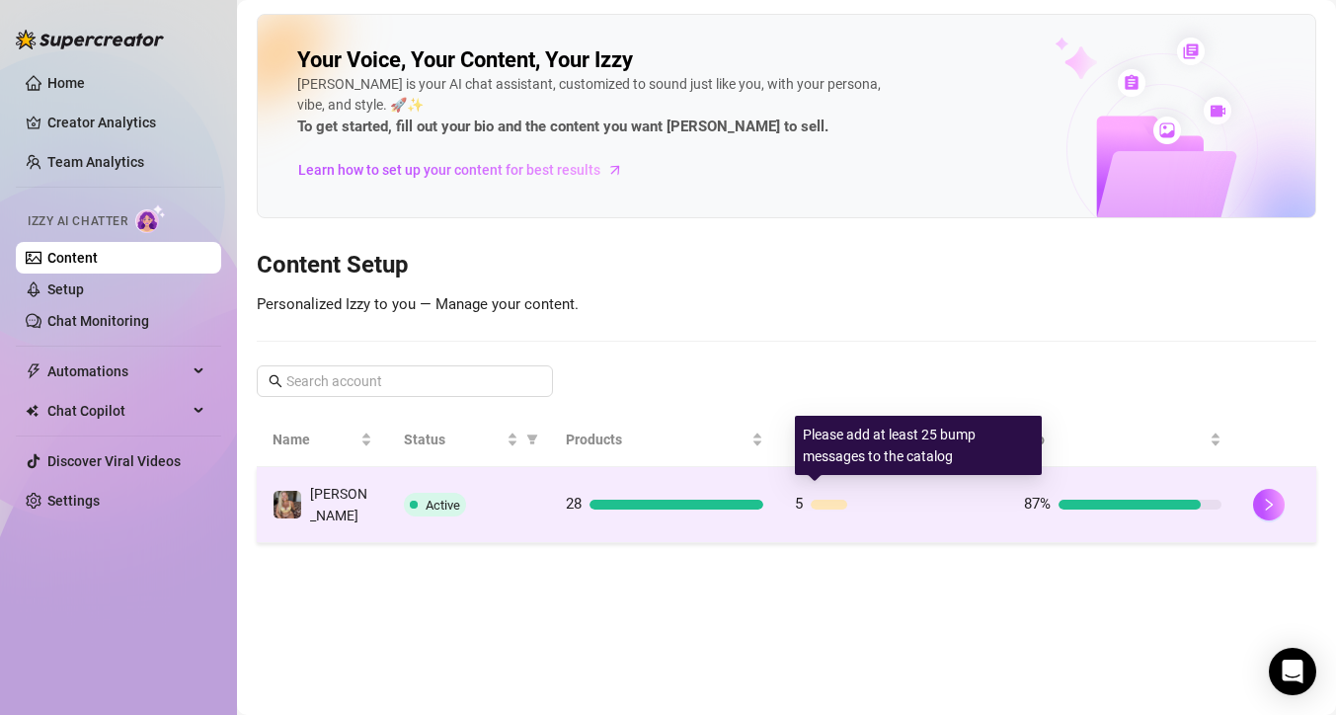
click at [836, 500] on div at bounding box center [829, 505] width 37 height 10
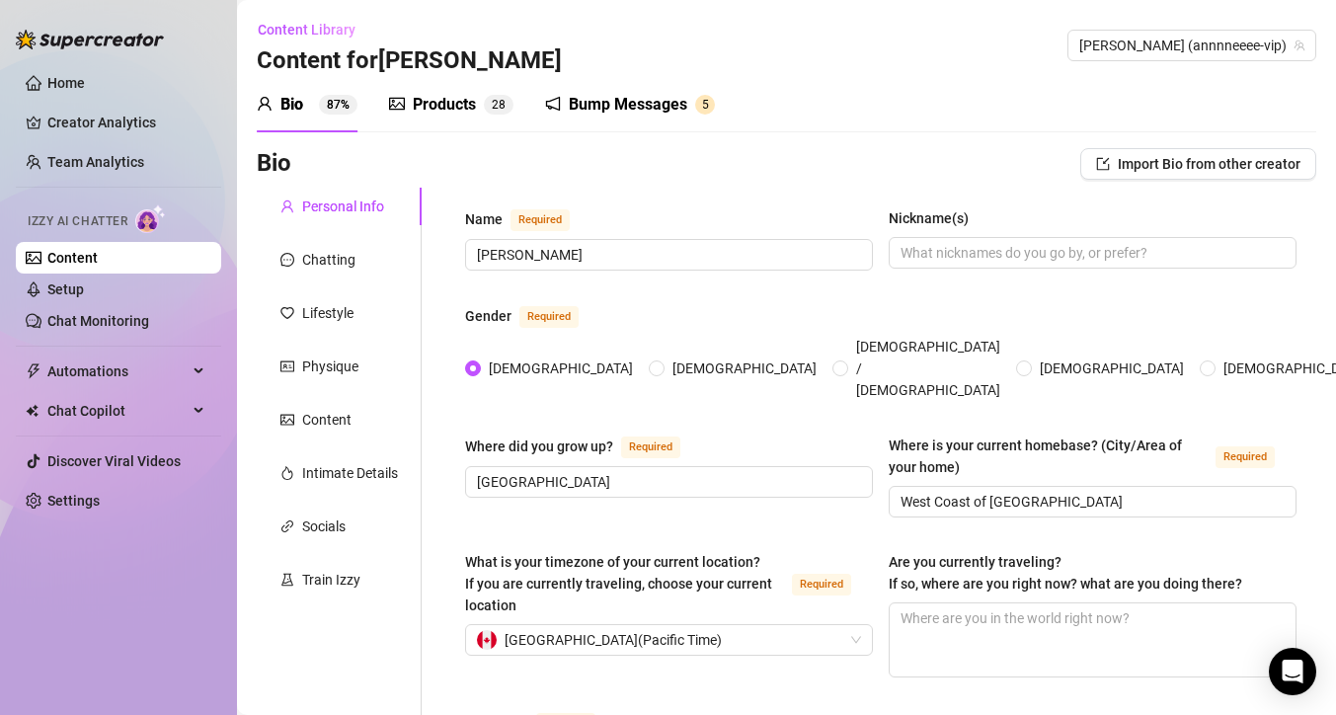
click at [585, 110] on div "Bump Messages" at bounding box center [628, 105] width 118 height 24
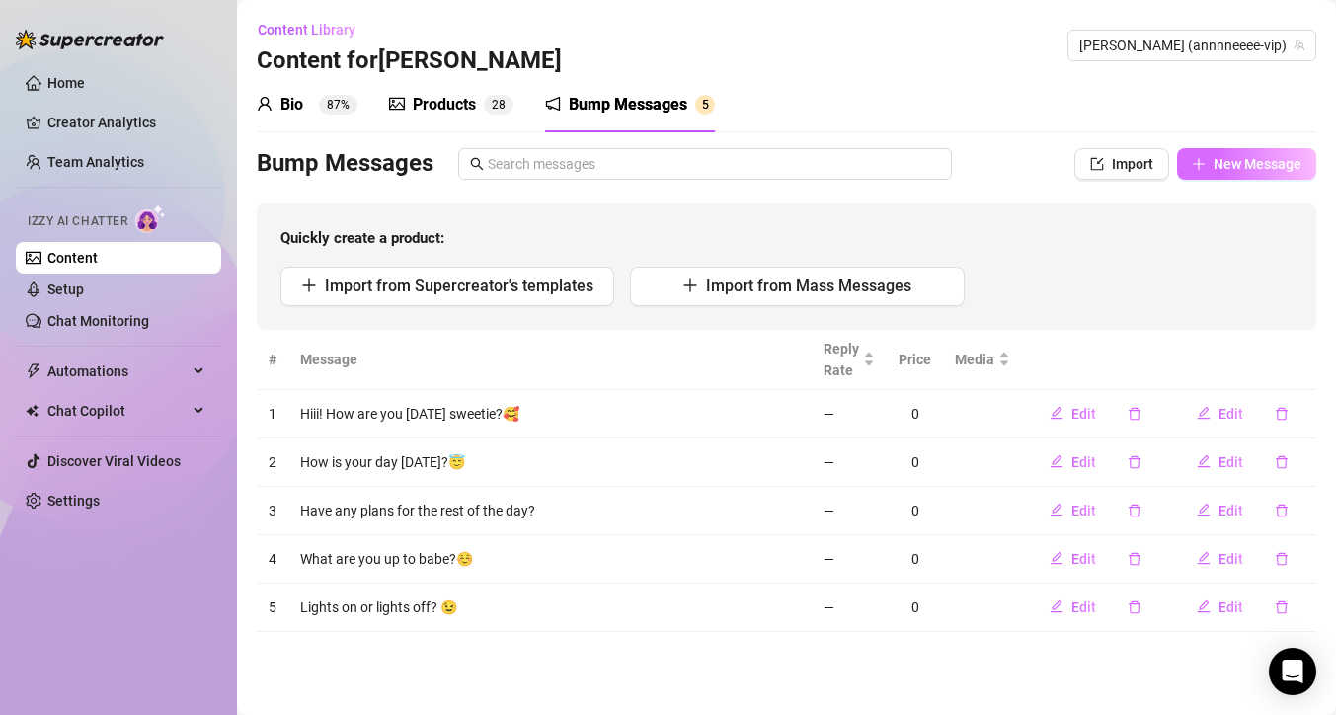
click at [1251, 166] on span "New Message" at bounding box center [1257, 164] width 88 height 16
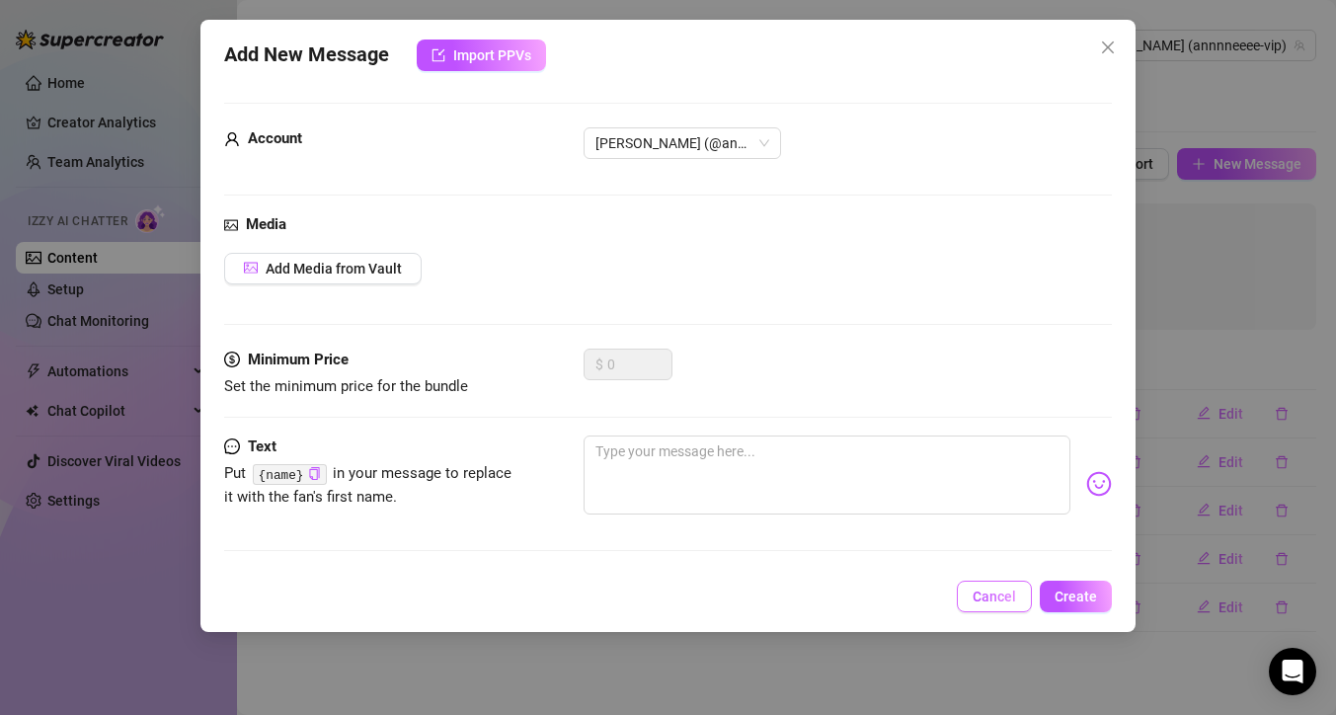
click at [989, 586] on button "Cancel" at bounding box center [994, 596] width 75 height 32
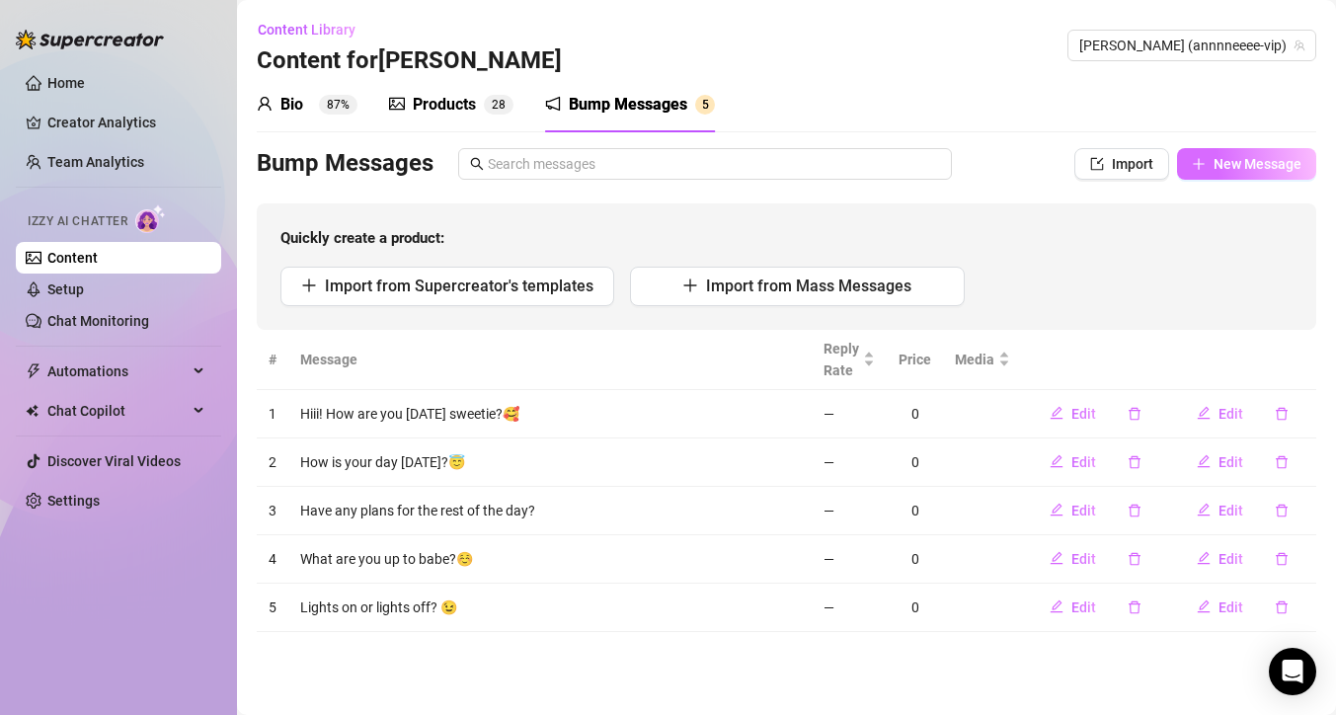
click at [1232, 165] on span "New Message" at bounding box center [1257, 164] width 88 height 16
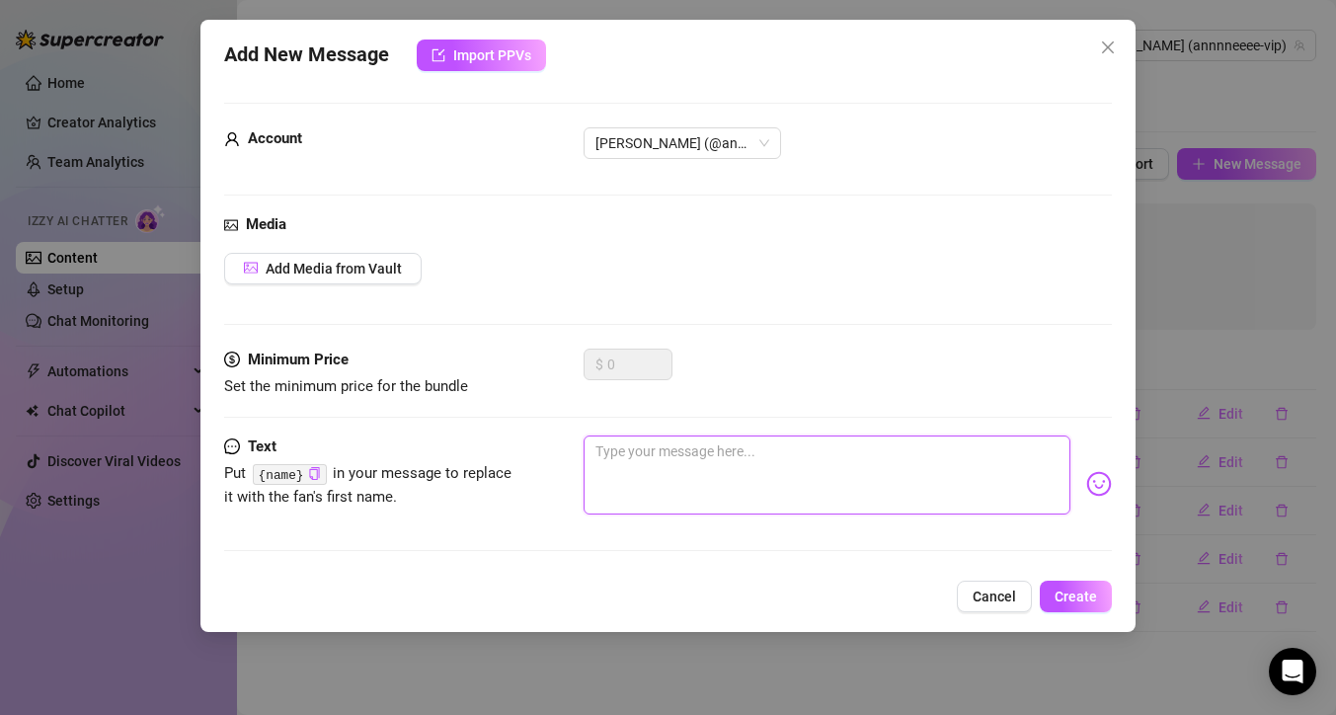
click at [640, 475] on textarea at bounding box center [826, 474] width 487 height 79
click at [602, 446] on textarea "Boobs or ass" at bounding box center [826, 474] width 487 height 79
click at [591, 451] on textarea "boobs or ass" at bounding box center [826, 474] width 487 height 79
click at [831, 447] on textarea "Do you prefer boobs or ass" at bounding box center [826, 474] width 487 height 79
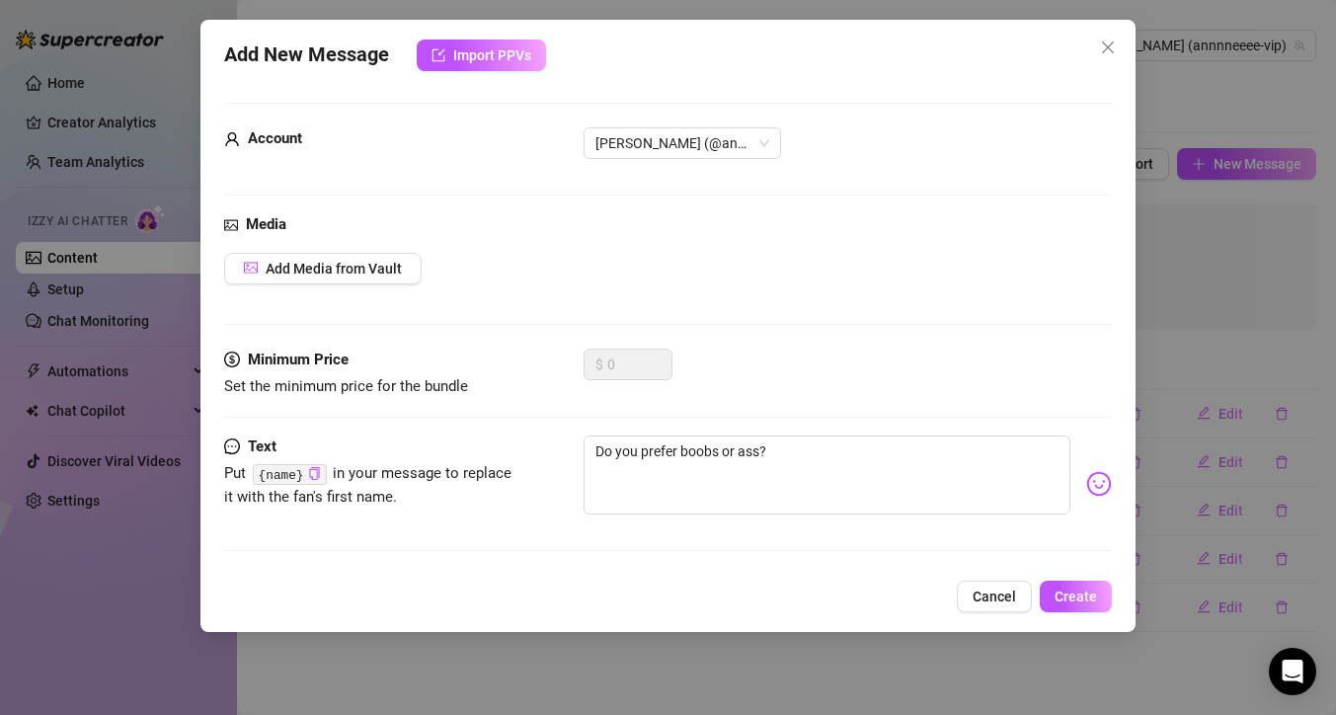
click at [1086, 496] on img at bounding box center [1099, 484] width 26 height 26
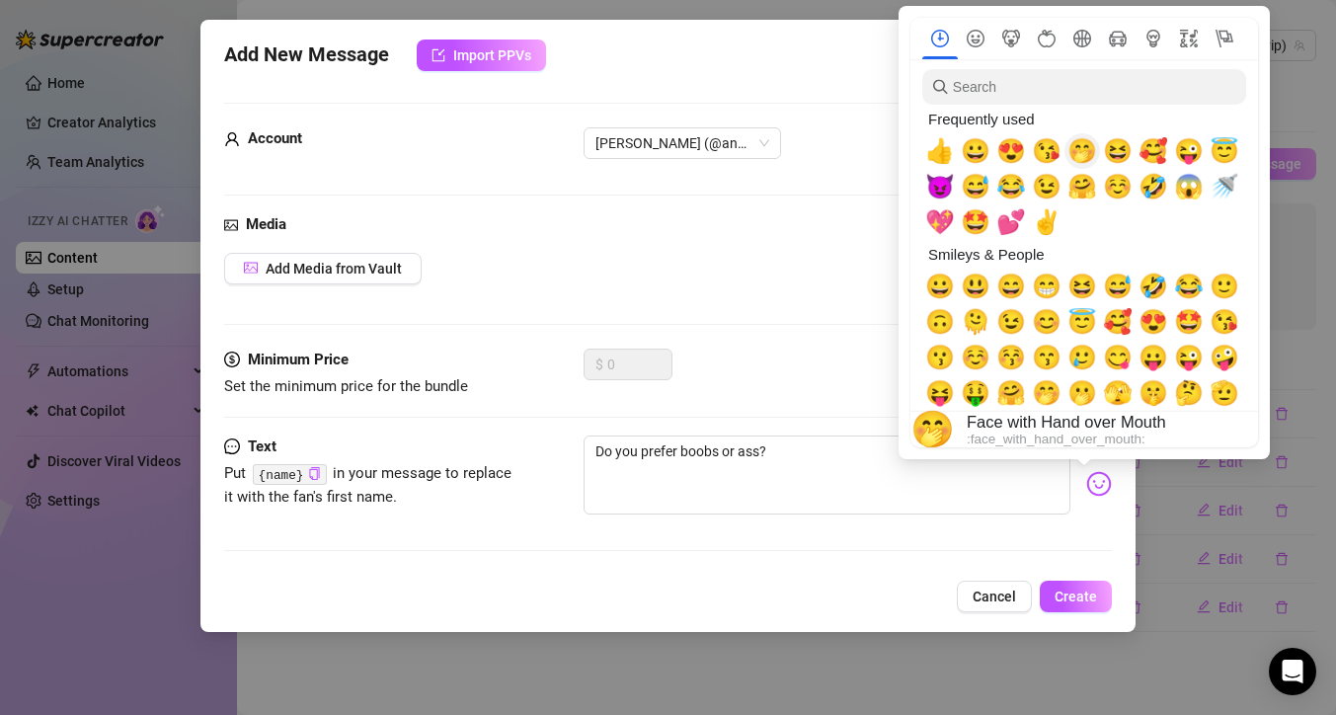
click at [1079, 157] on span "🤭" at bounding box center [1082, 151] width 30 height 28
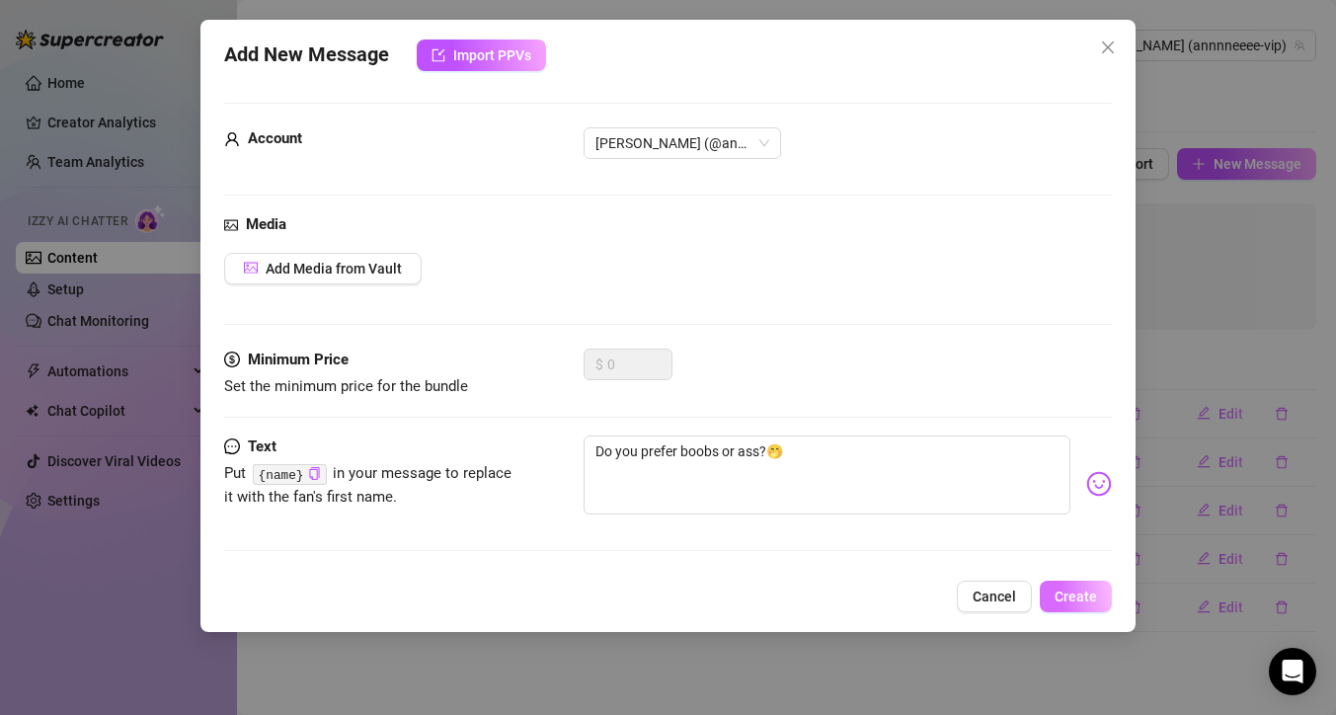
click at [1073, 599] on span "Create" at bounding box center [1075, 596] width 42 height 16
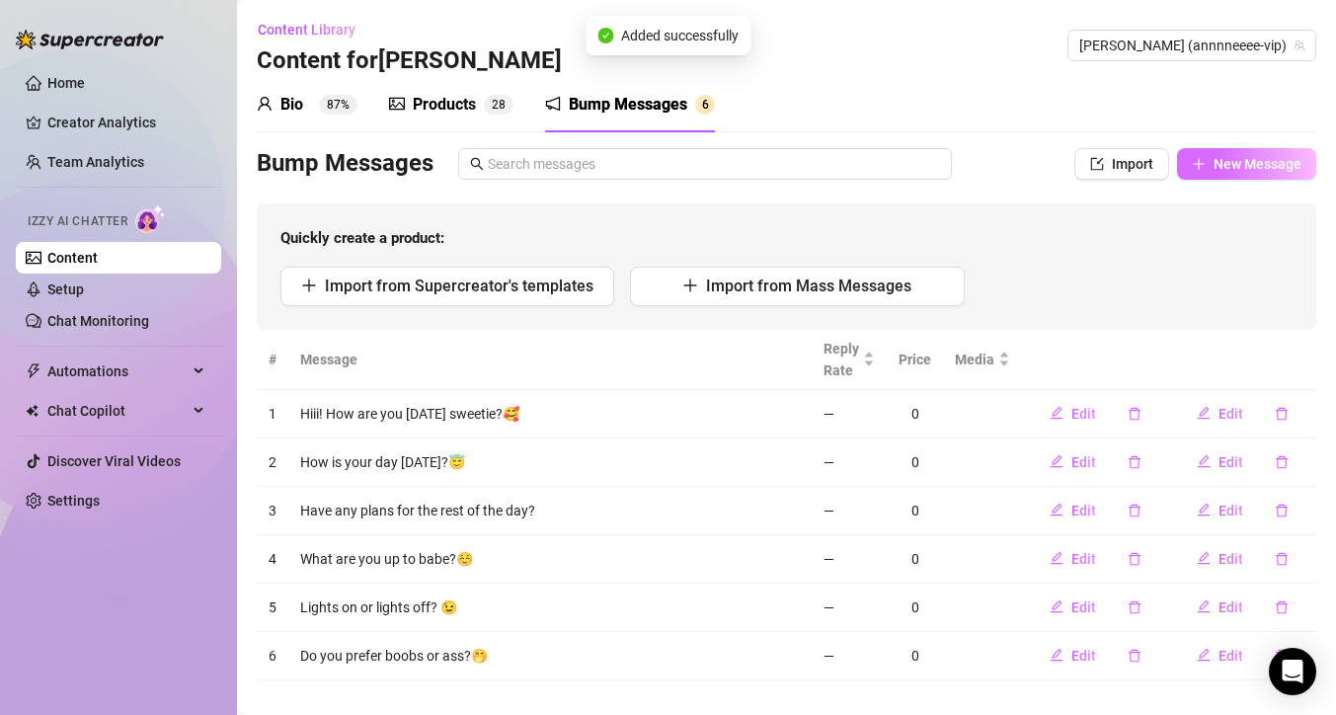
click at [1213, 163] on span "New Message" at bounding box center [1257, 164] width 88 height 16
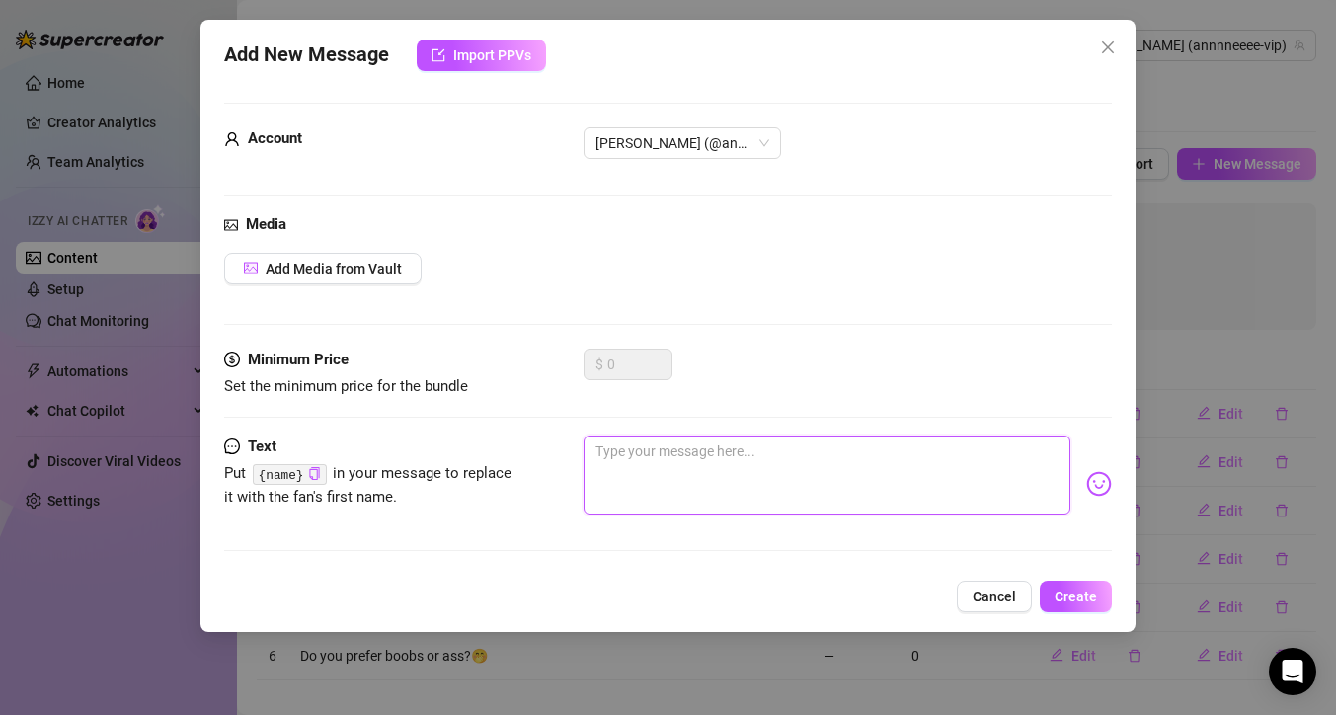
click at [685, 453] on textarea at bounding box center [826, 474] width 487 height 79
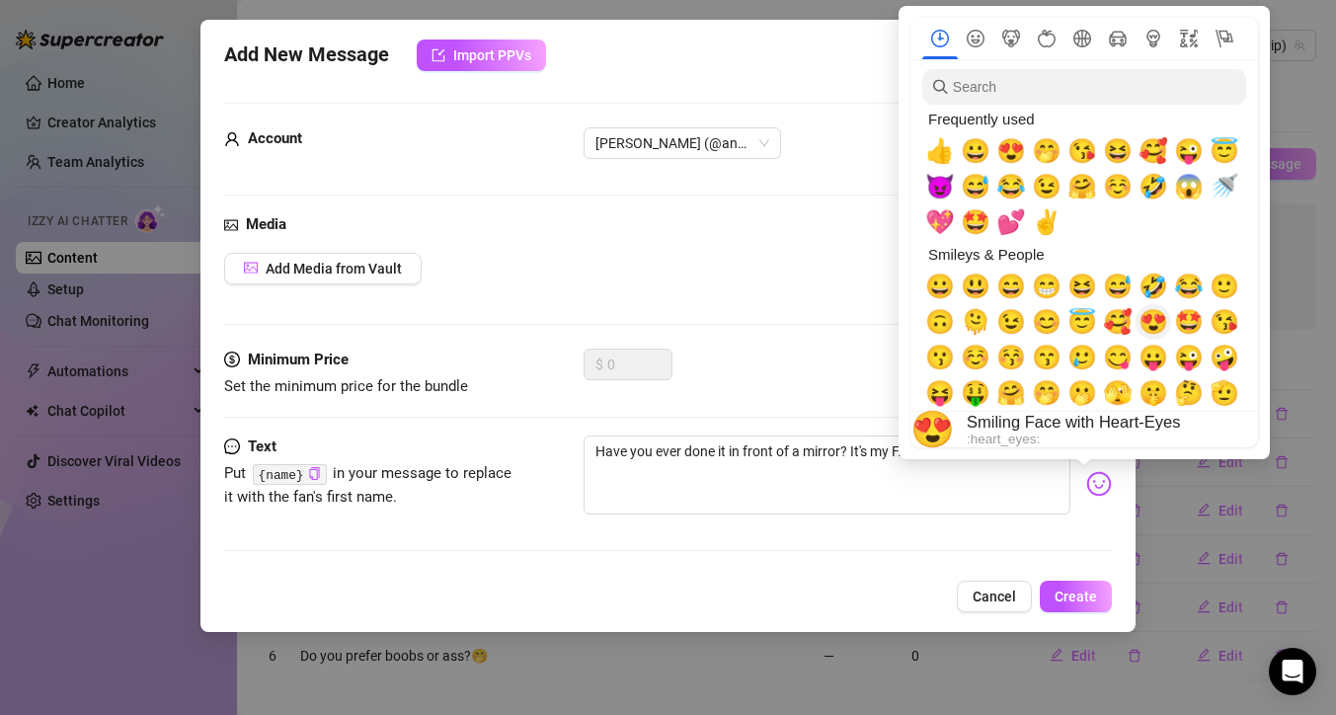
click at [1154, 317] on span "😍" at bounding box center [1153, 322] width 30 height 28
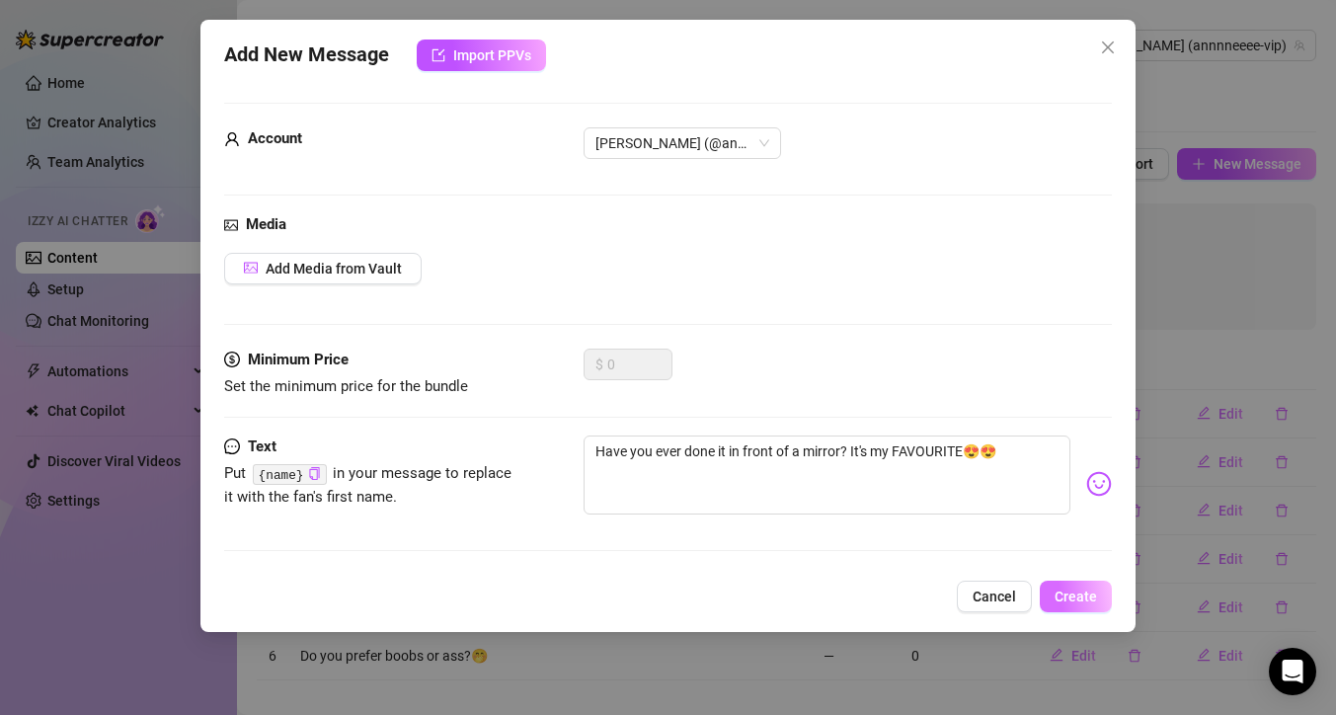
click at [1069, 590] on span "Create" at bounding box center [1075, 596] width 42 height 16
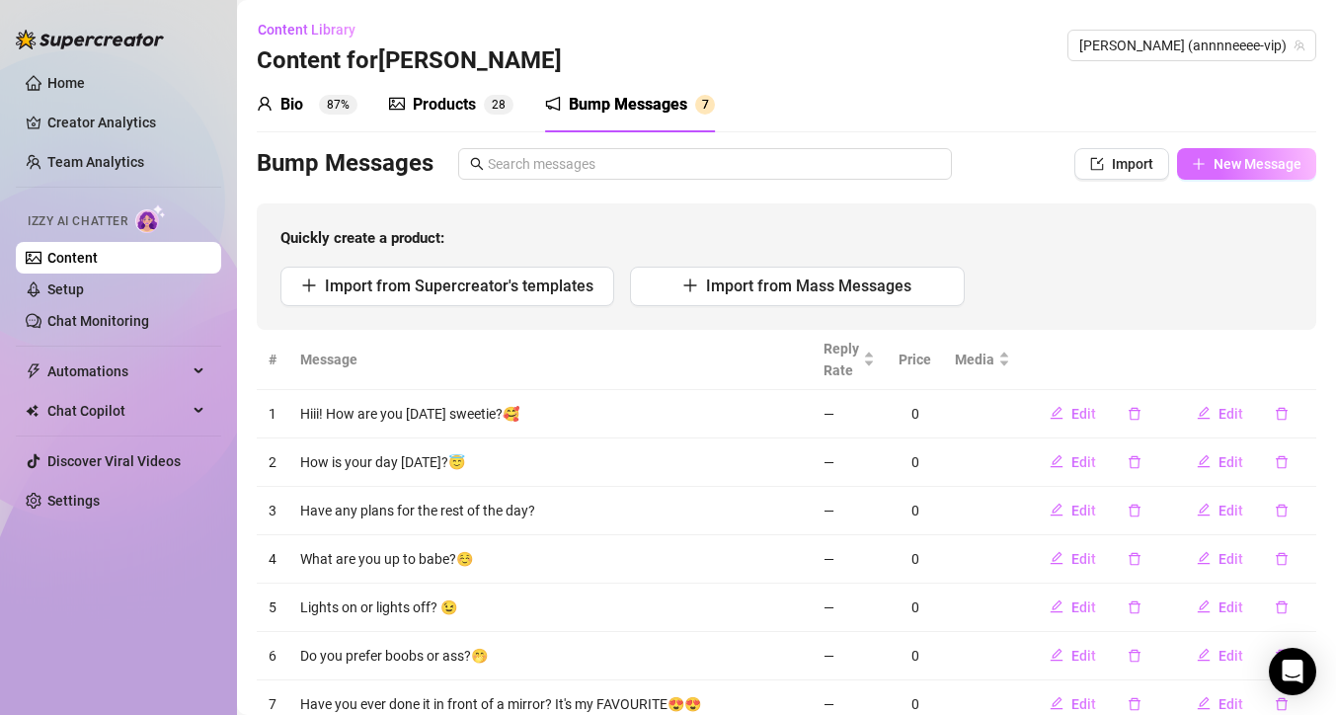
click at [1224, 164] on span "New Message" at bounding box center [1257, 164] width 88 height 16
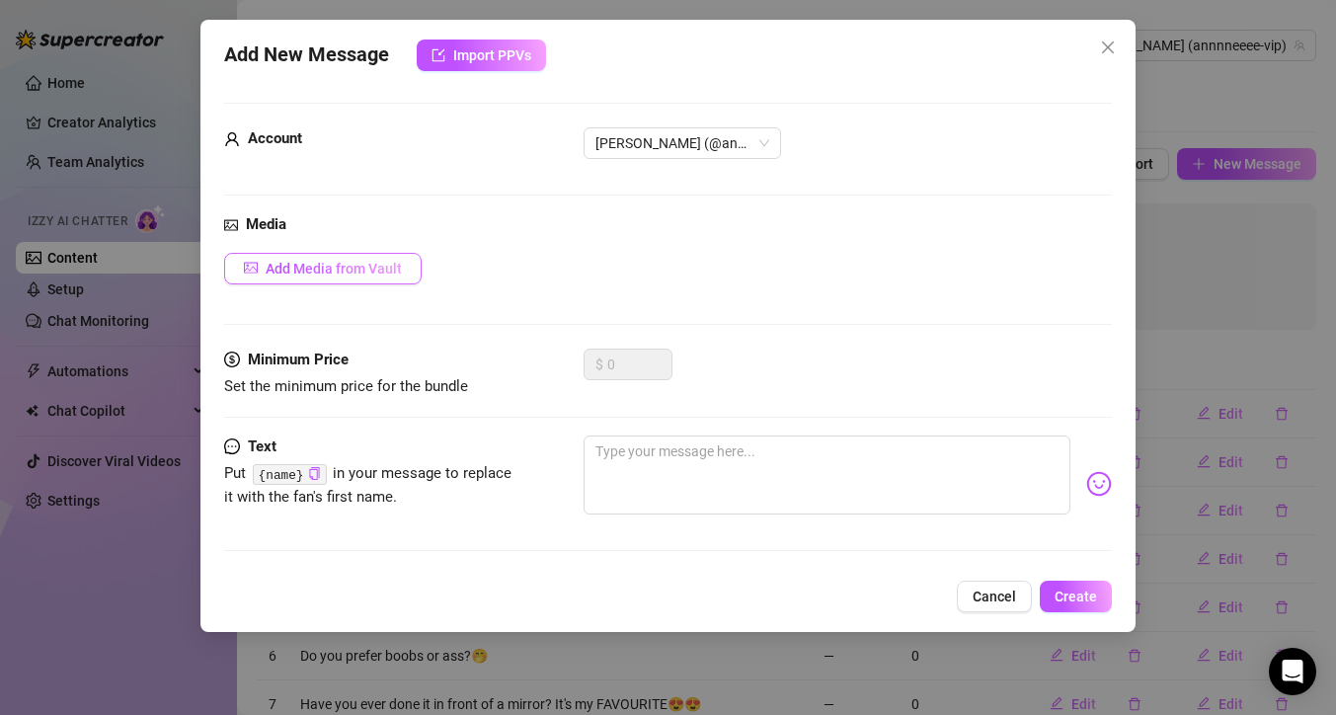
click at [360, 268] on span "Add Media from Vault" at bounding box center [334, 269] width 136 height 16
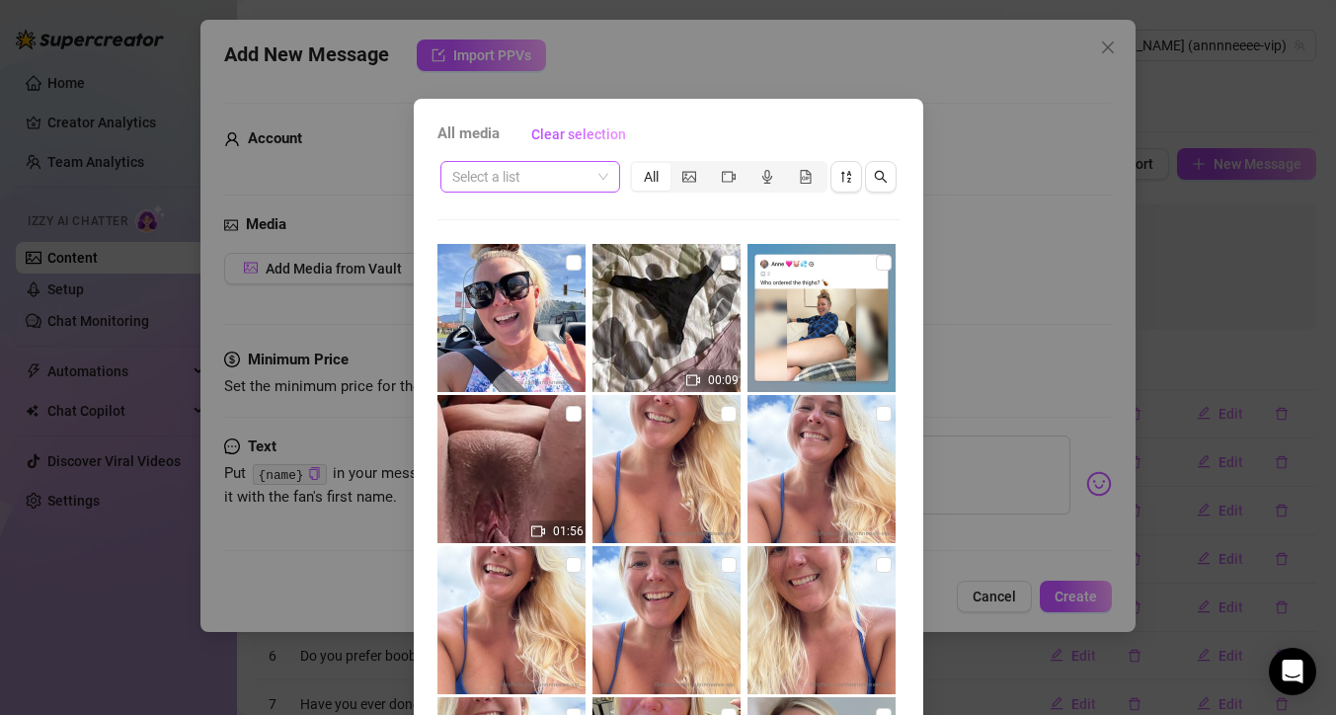
click at [598, 177] on span at bounding box center [530, 177] width 156 height 30
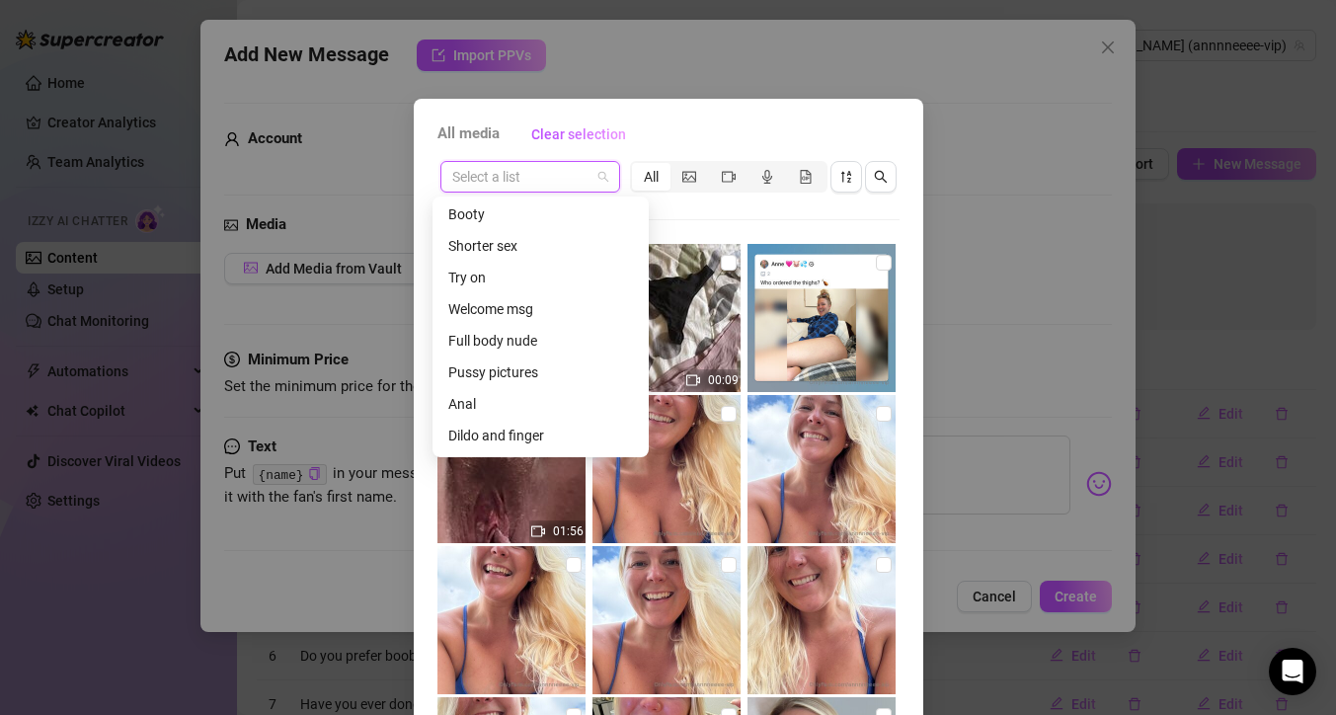
scroll to position [129, 0]
click at [559, 303] on div "Full body nude" at bounding box center [540, 308] width 185 height 22
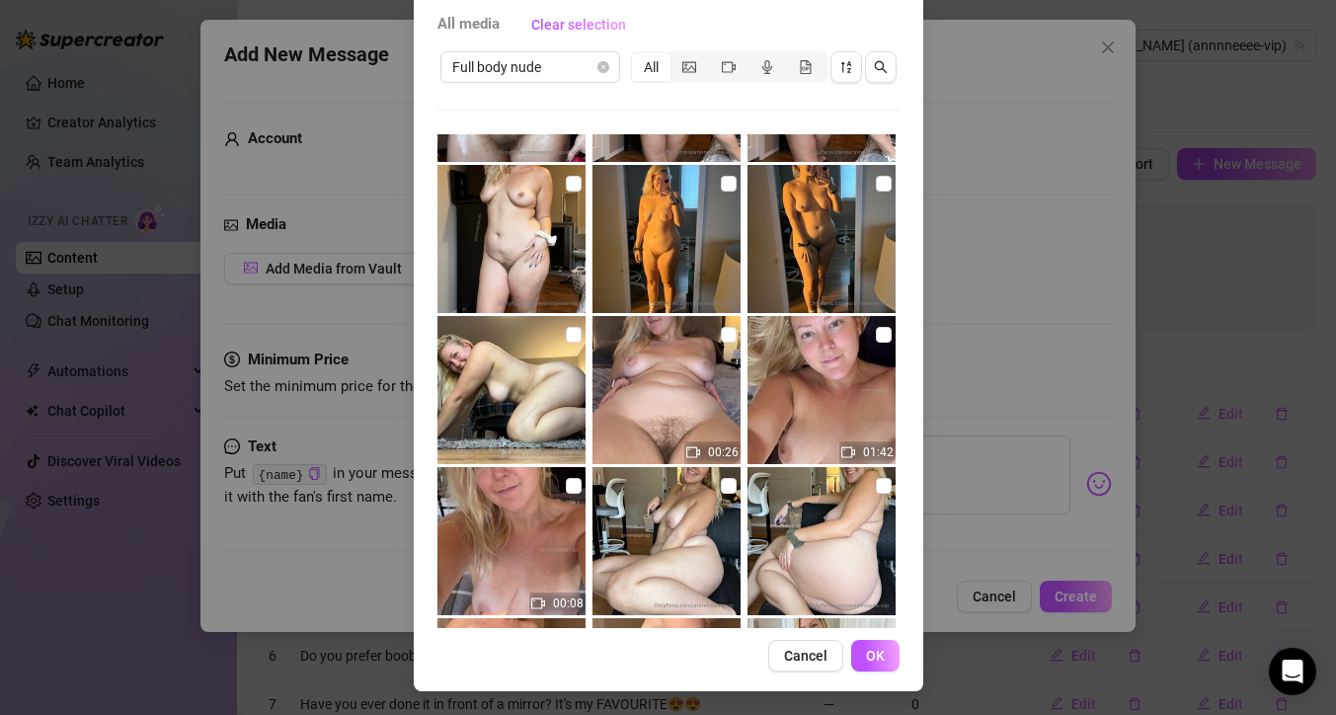
scroll to position [2091, 0]
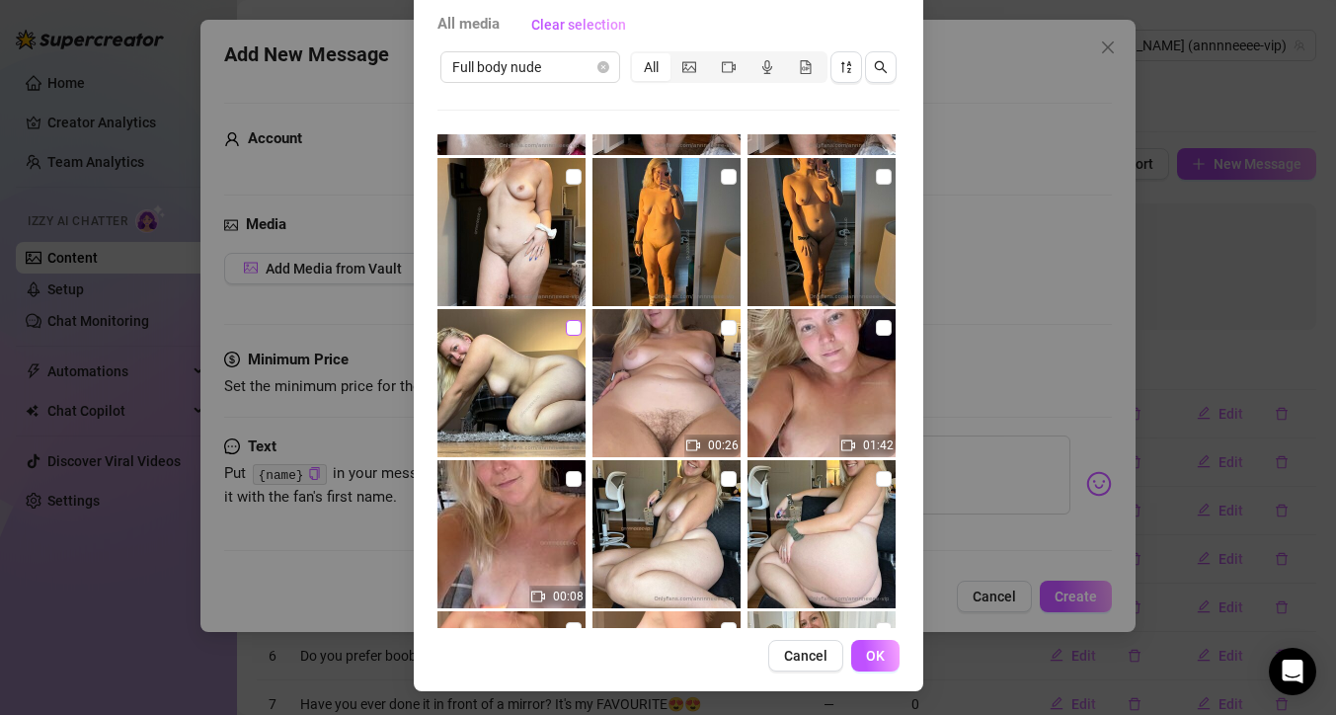
click at [566, 332] on input "checkbox" at bounding box center [574, 328] width 16 height 16
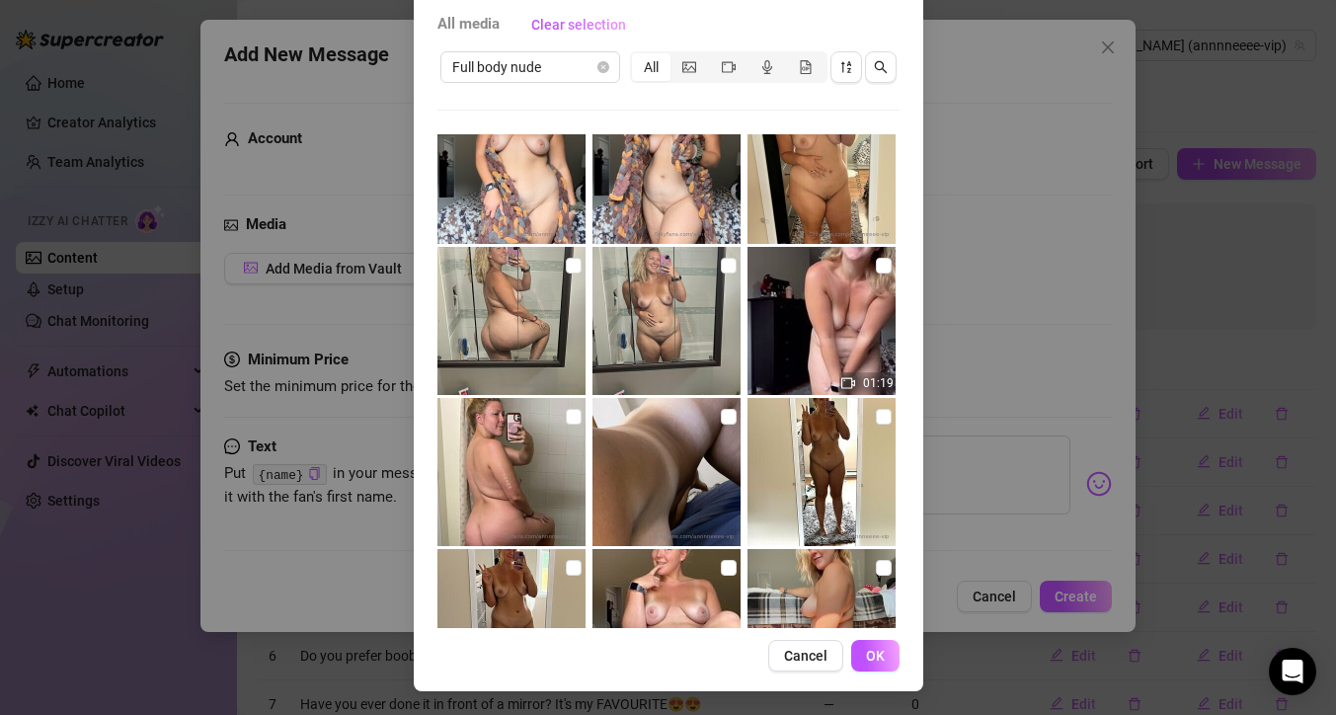
scroll to position [4736, 0]
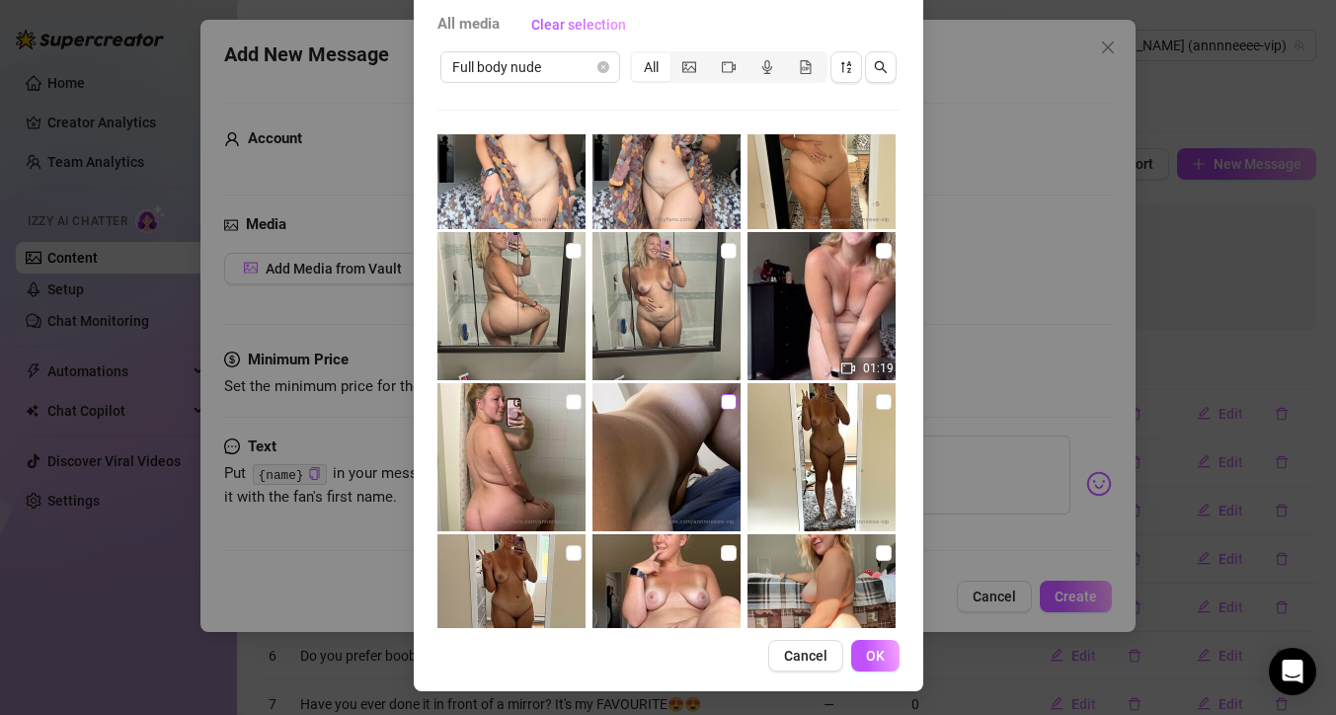
click at [721, 402] on input "checkbox" at bounding box center [729, 402] width 16 height 16
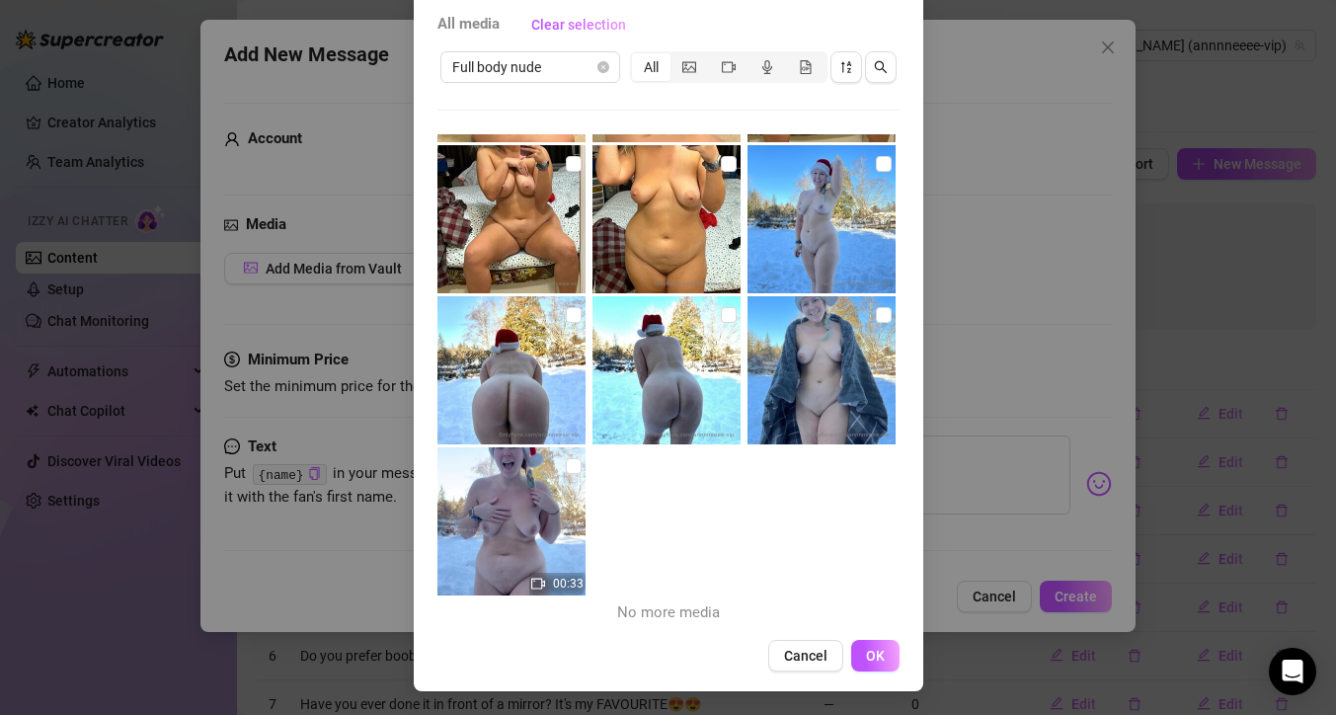
scroll to position [9806, 0]
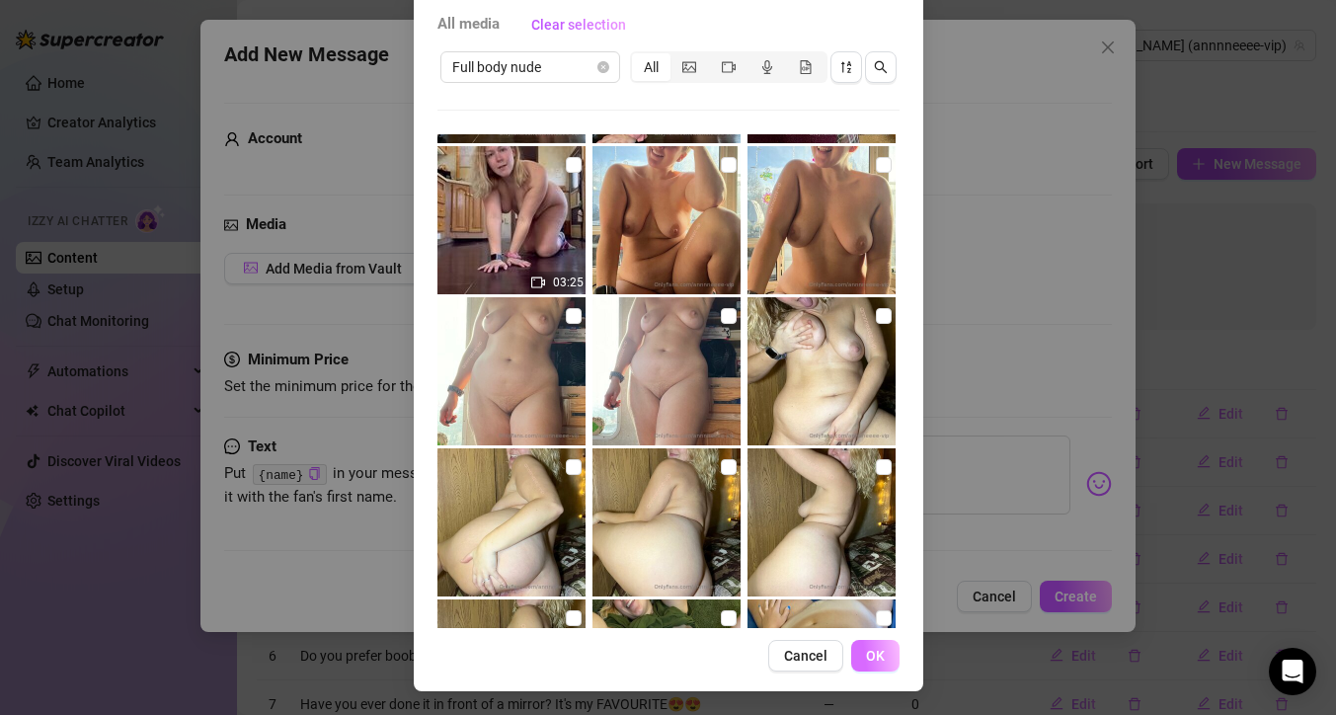
click at [866, 654] on span "OK" at bounding box center [875, 656] width 19 height 16
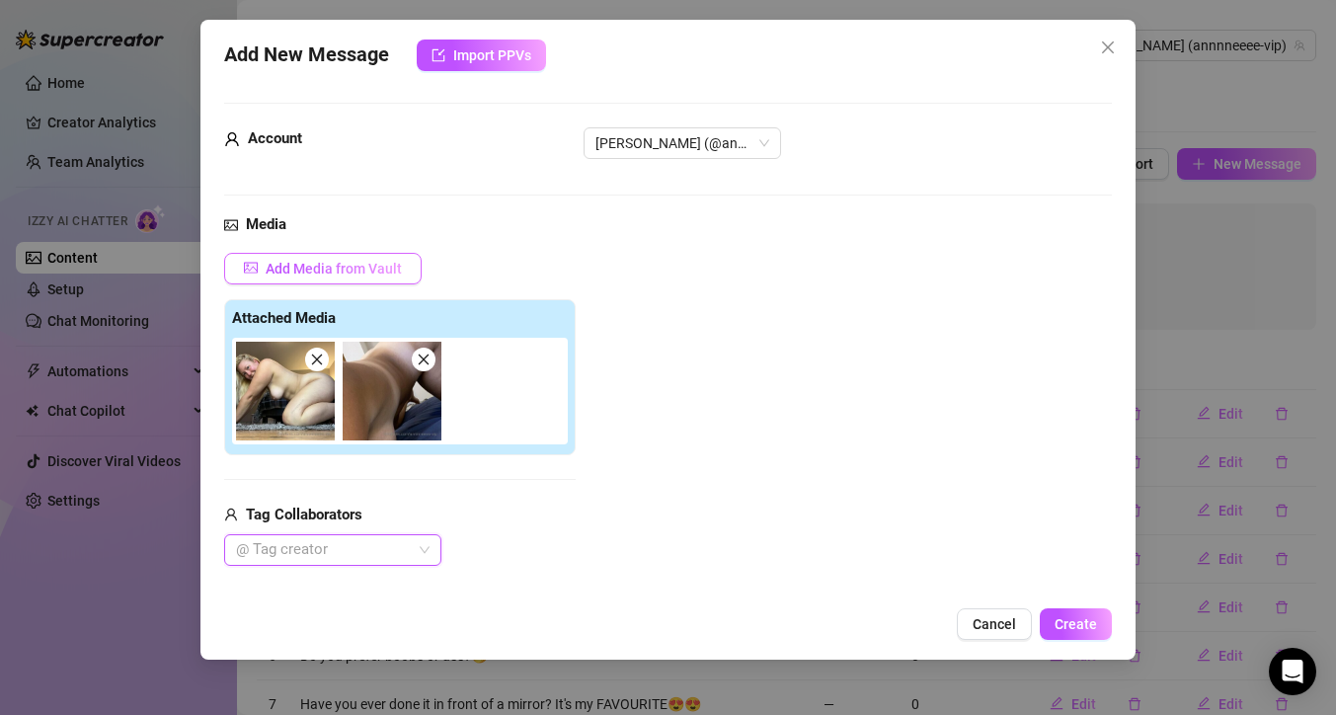
click at [380, 270] on span "Add Media from Vault" at bounding box center [334, 269] width 136 height 16
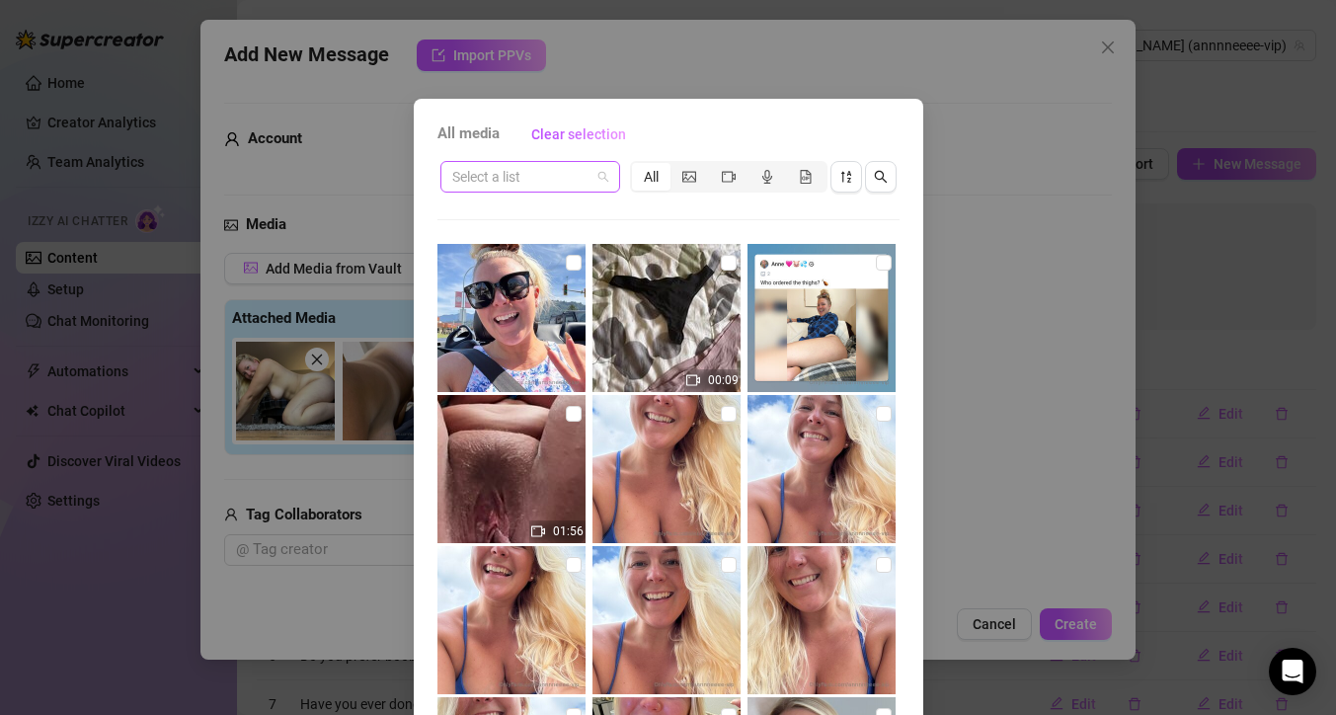
click at [593, 176] on span at bounding box center [530, 177] width 156 height 30
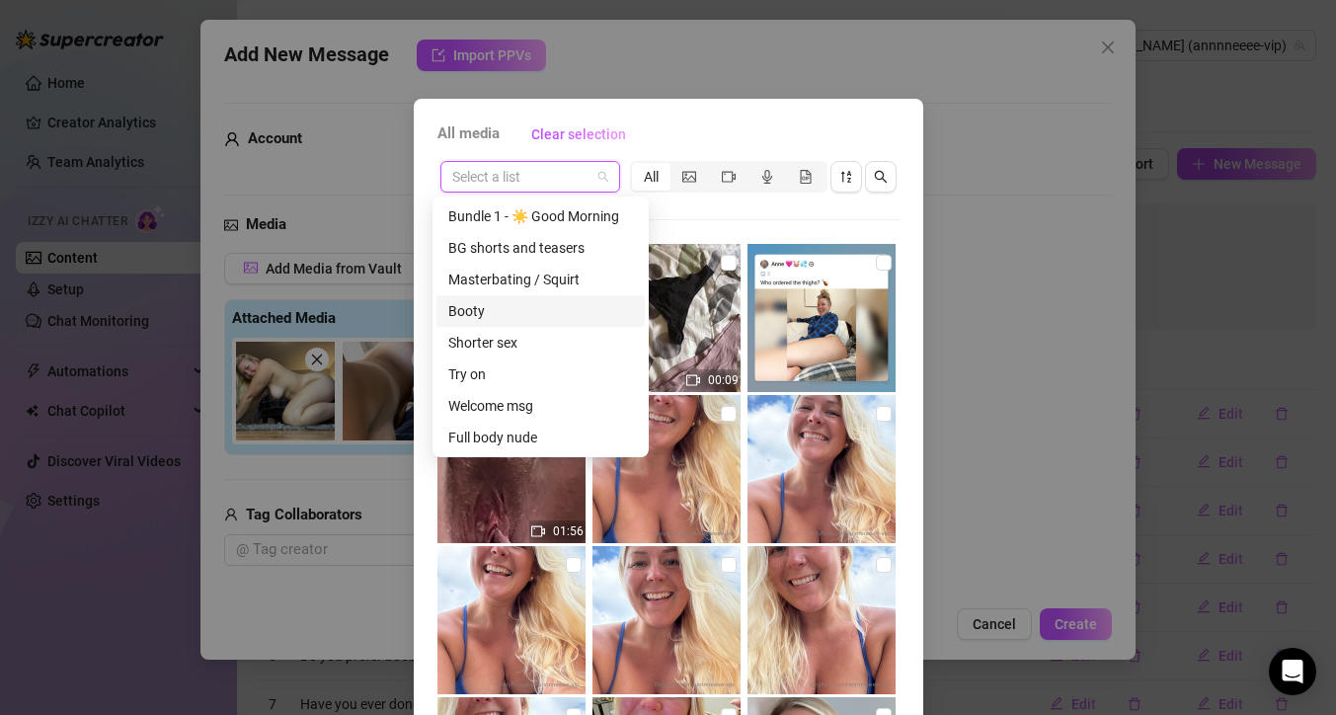
click at [510, 314] on div "Booty" at bounding box center [540, 311] width 185 height 22
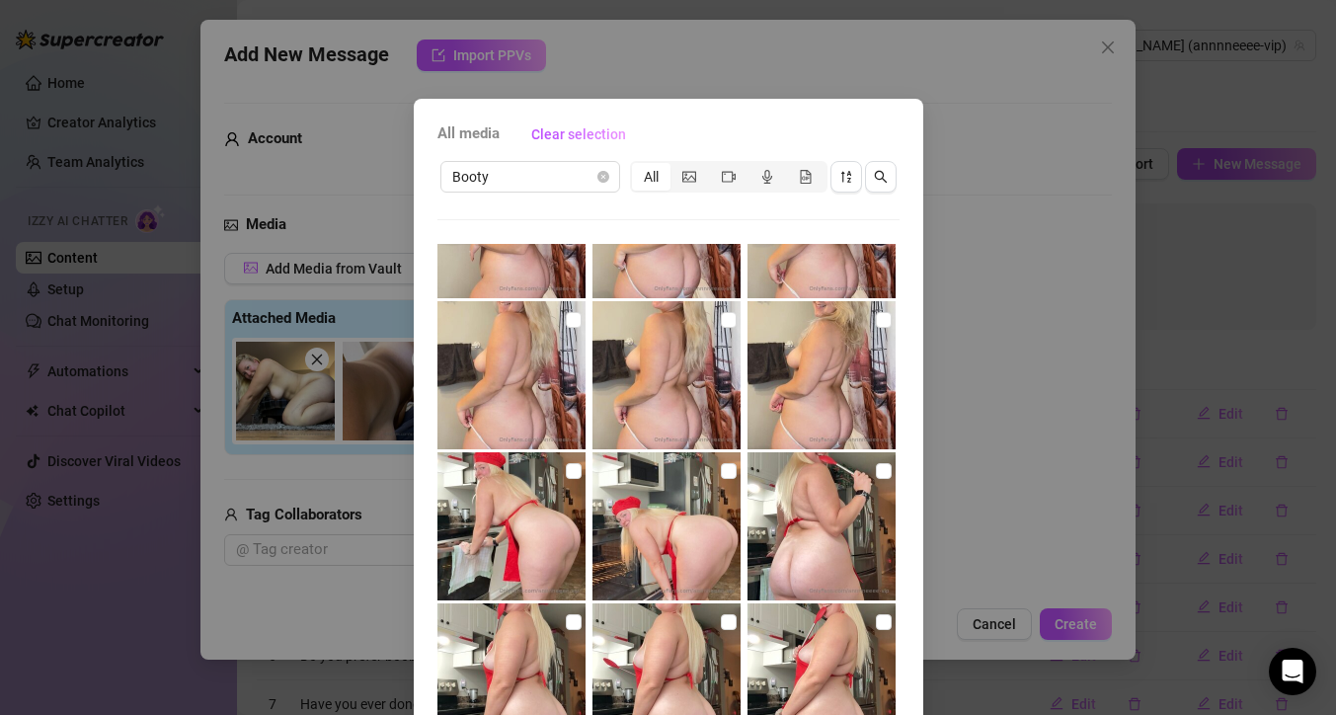
scroll to position [564, 0]
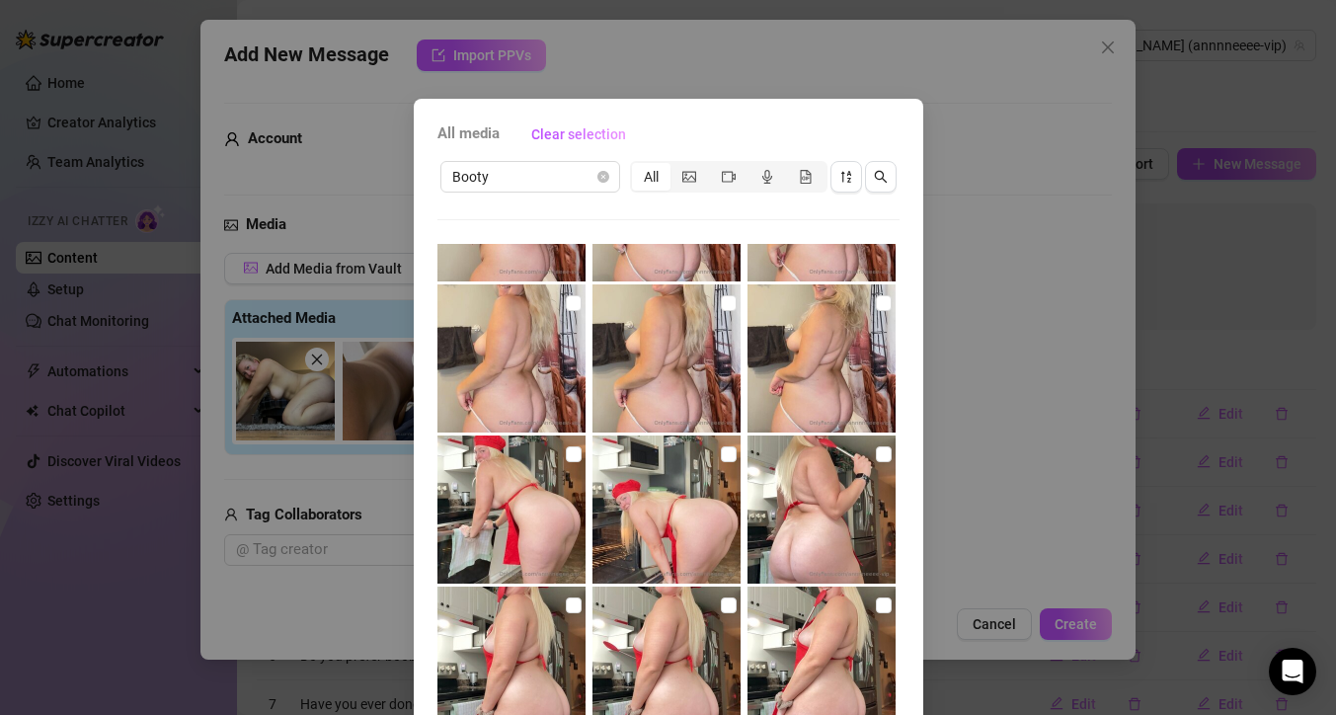
click at [905, 496] on div "All media Clear selection Booty All 00:41 02:10 Cancel OK" at bounding box center [668, 450] width 509 height 702
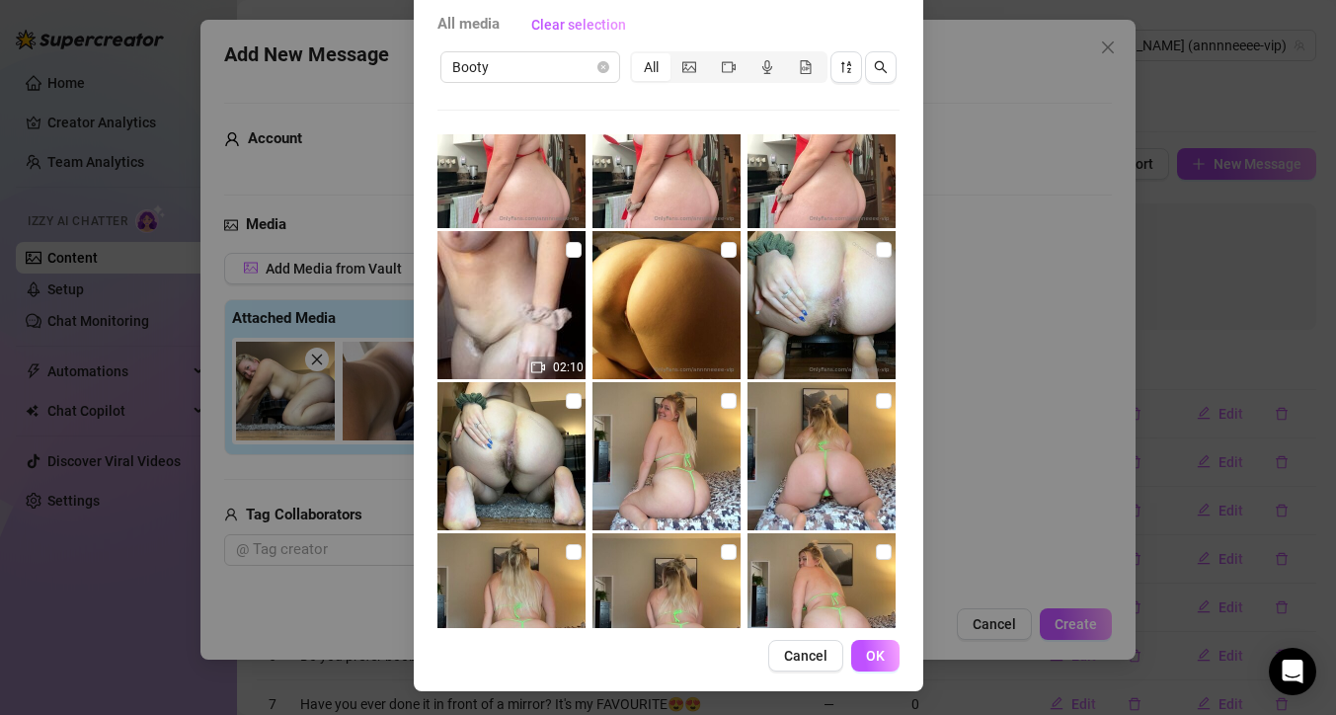
scroll to position [966, 0]
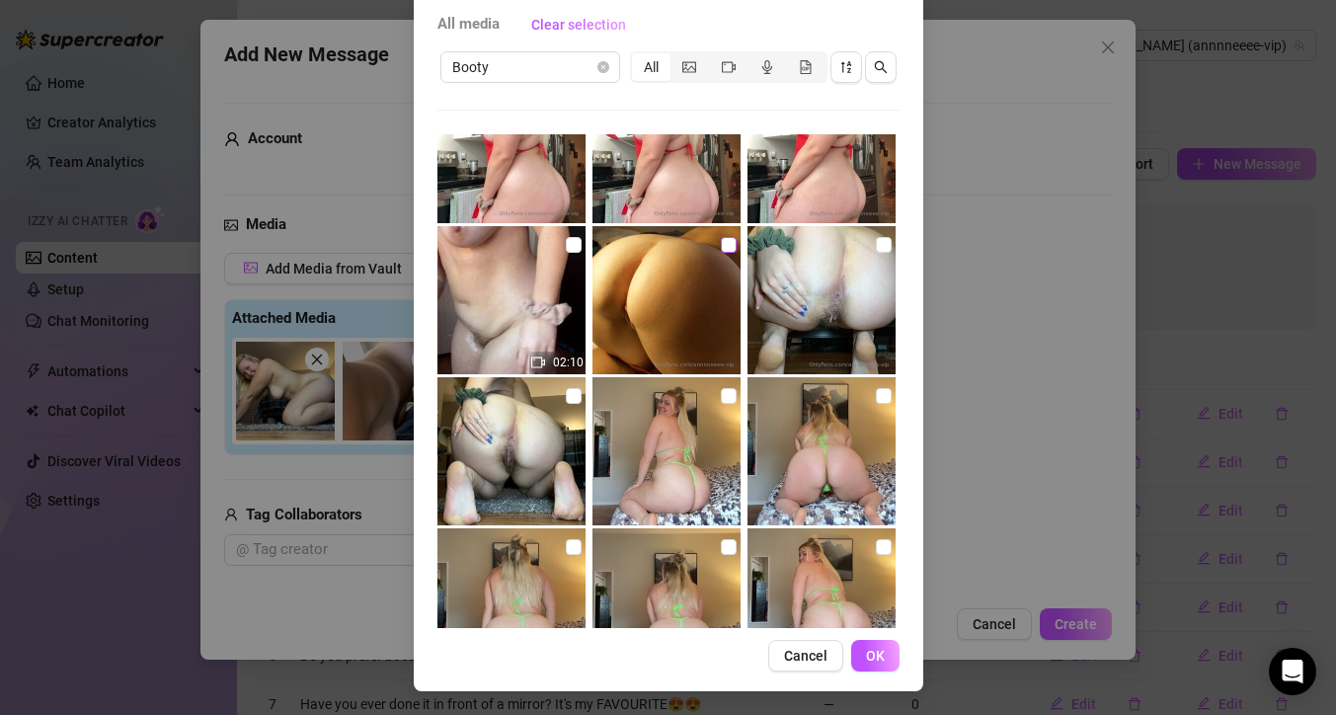
click at [721, 245] on input "checkbox" at bounding box center [729, 245] width 16 height 16
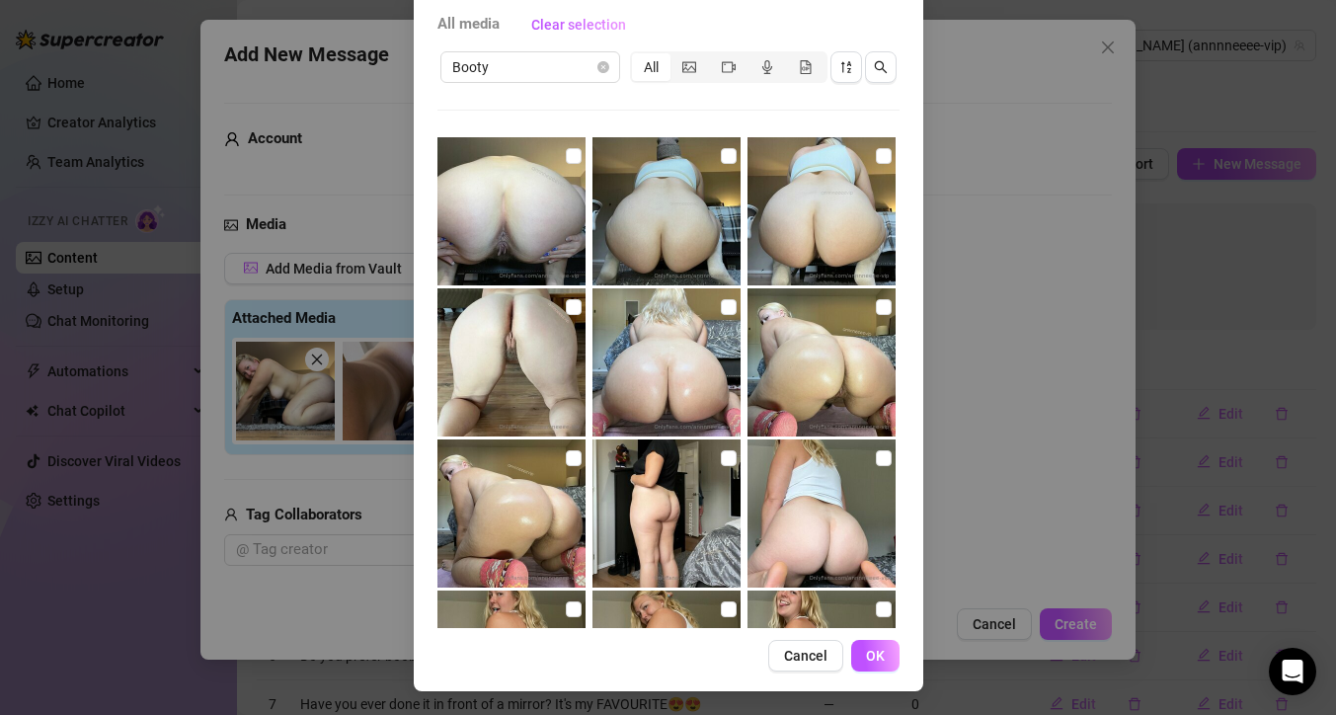
scroll to position [3329, 0]
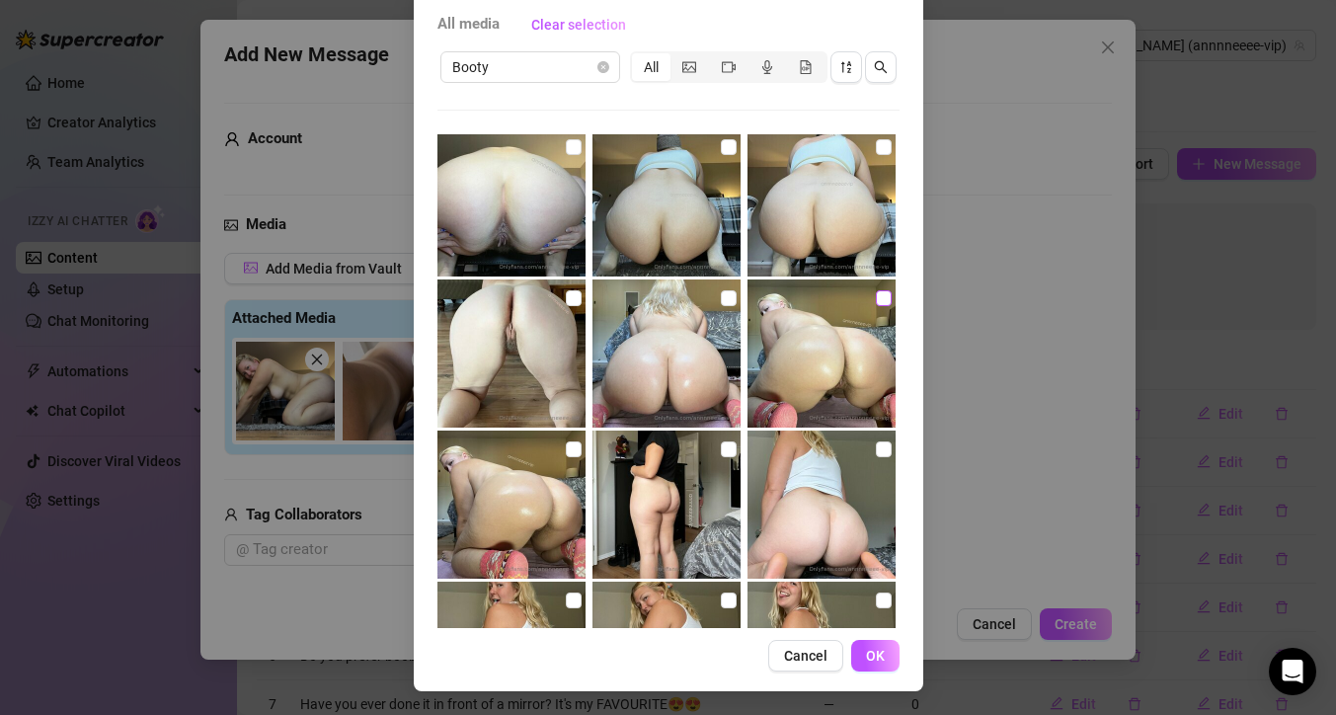
click at [876, 304] on input "checkbox" at bounding box center [884, 298] width 16 height 16
click at [959, 366] on div "All media Clear selection Booty All 00:41 02:10 00:45 02:39 02:15 00:12 00:49 0…" at bounding box center [668, 357] width 1336 height 715
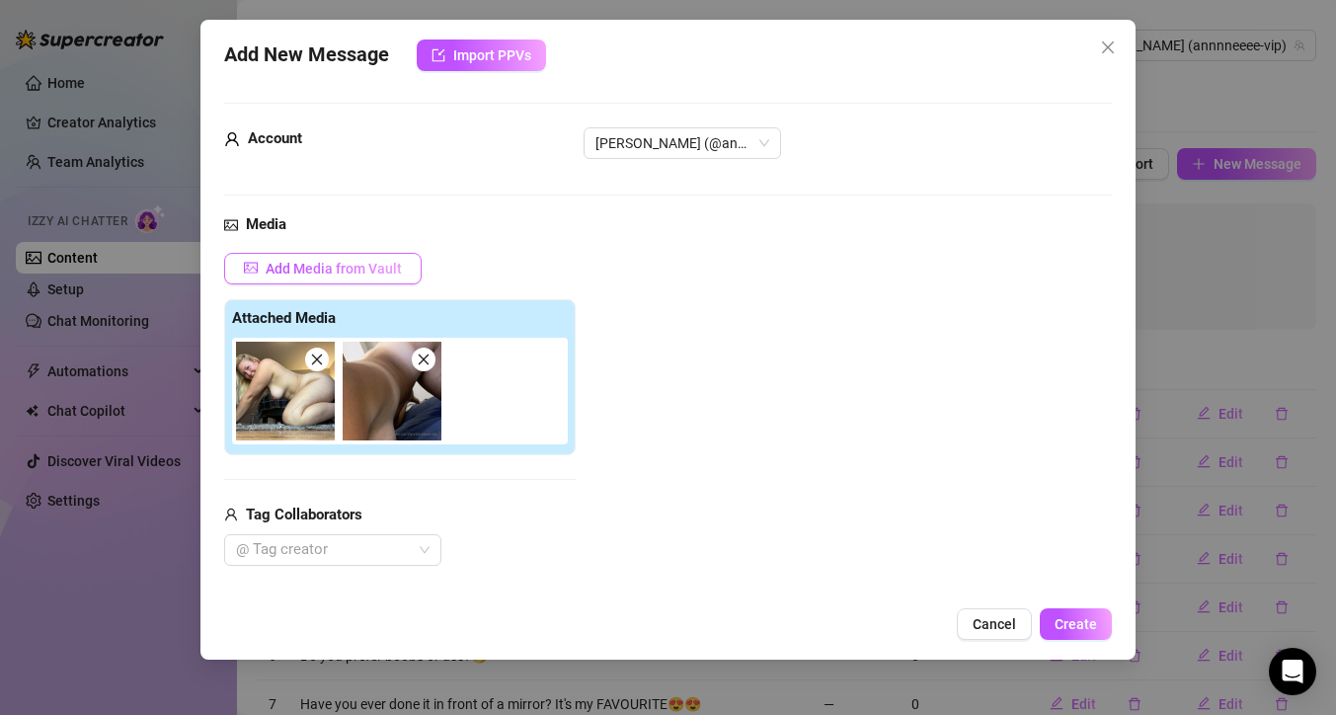
click at [362, 264] on span "Add Media from Vault" at bounding box center [334, 269] width 136 height 16
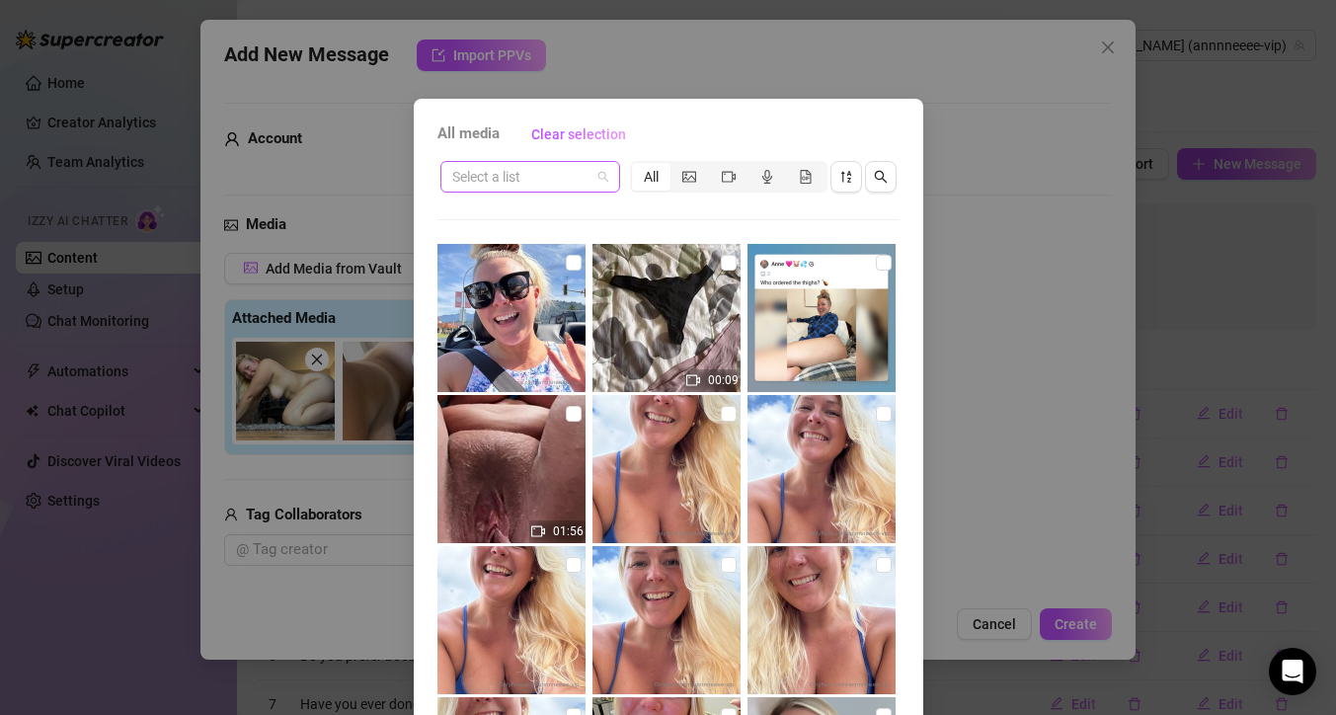
click at [601, 173] on div "Select a list" at bounding box center [530, 177] width 180 height 32
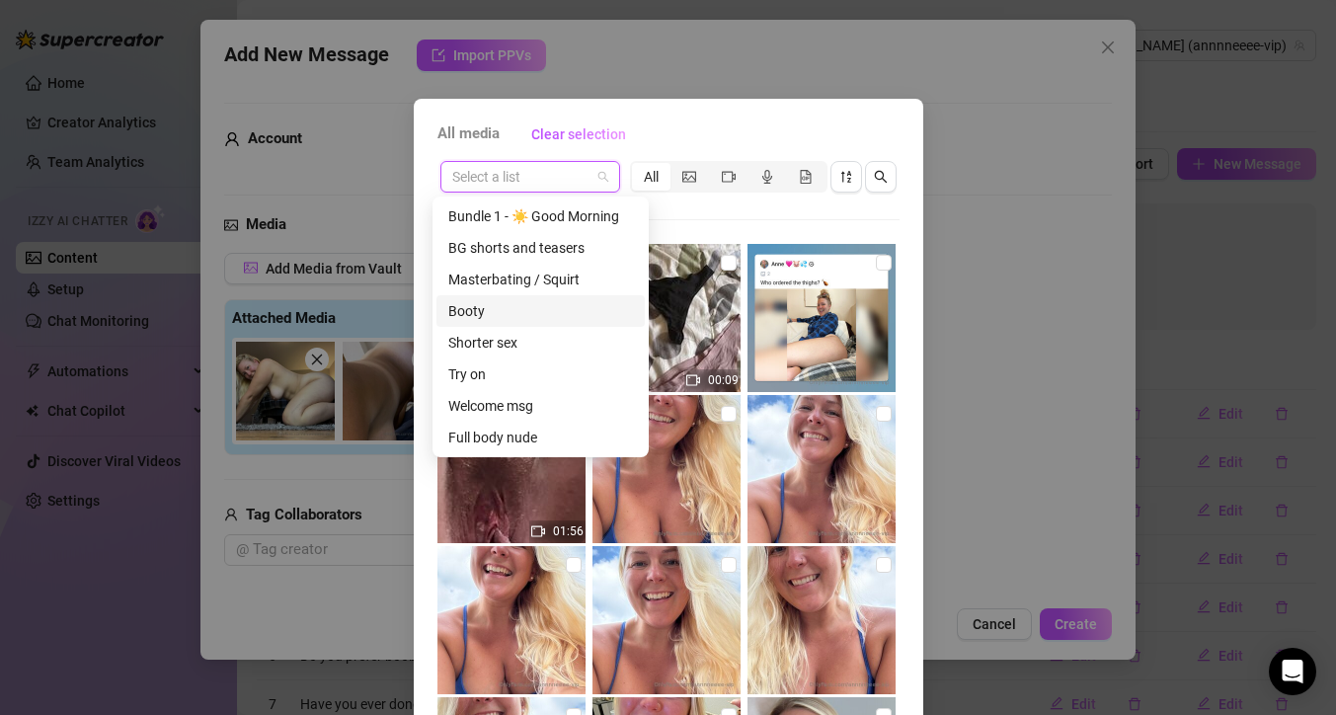
click at [509, 307] on div "Booty" at bounding box center [540, 311] width 185 height 22
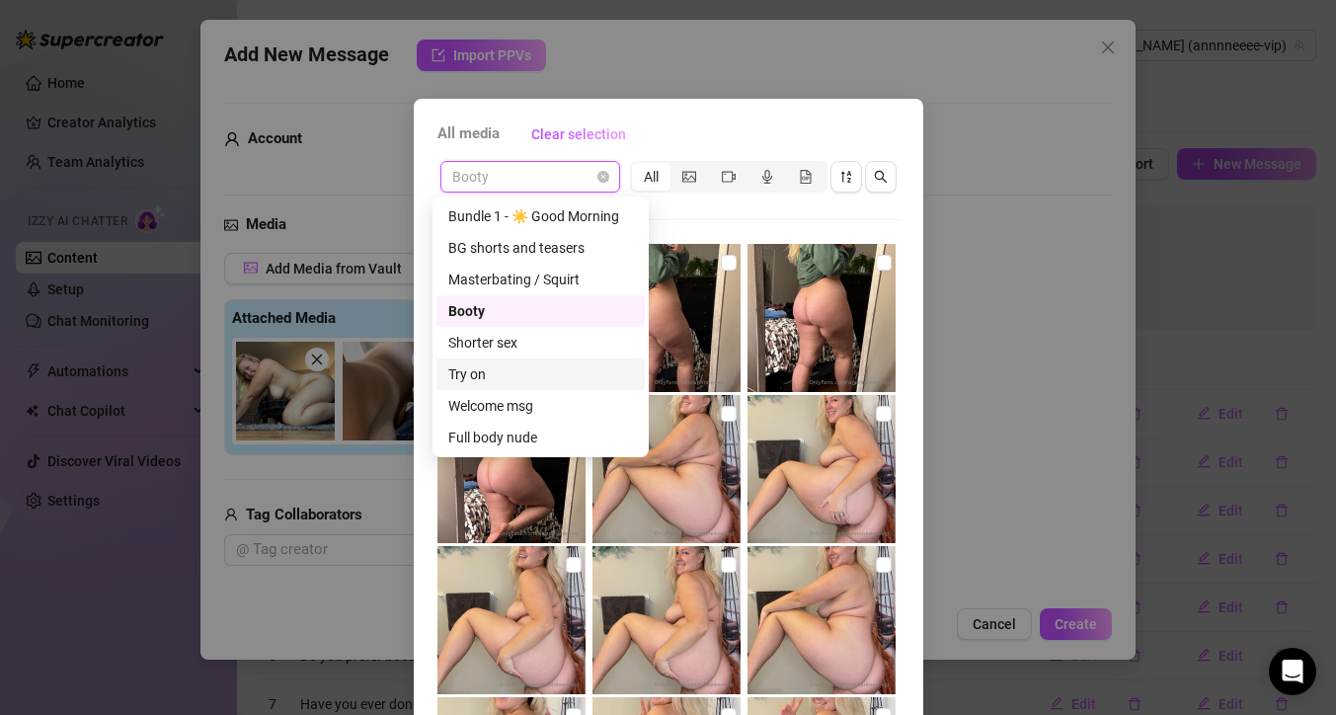
click at [922, 252] on div "All media Clear selection Booty All 00:41 02:10 00:45 02:39 02:15 00:12 00:49 0…" at bounding box center [668, 357] width 1336 height 715
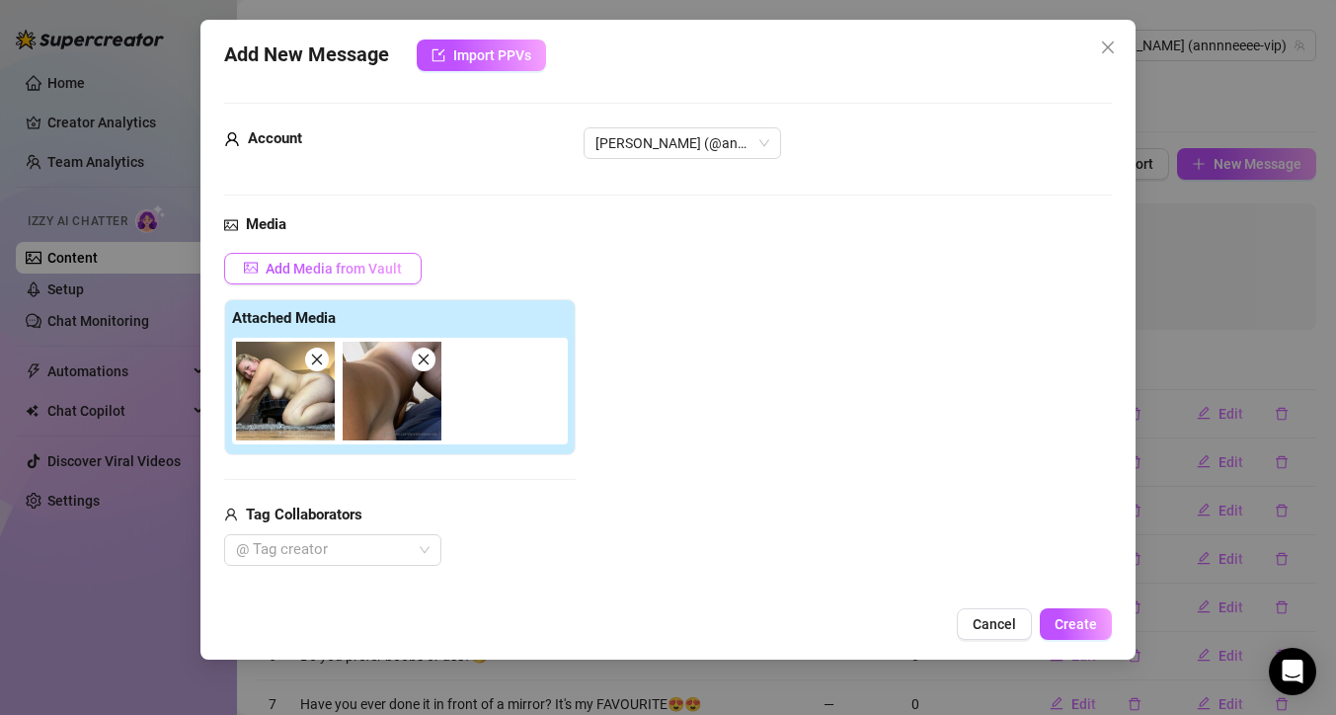
click at [400, 268] on span "Add Media from Vault" at bounding box center [334, 269] width 136 height 16
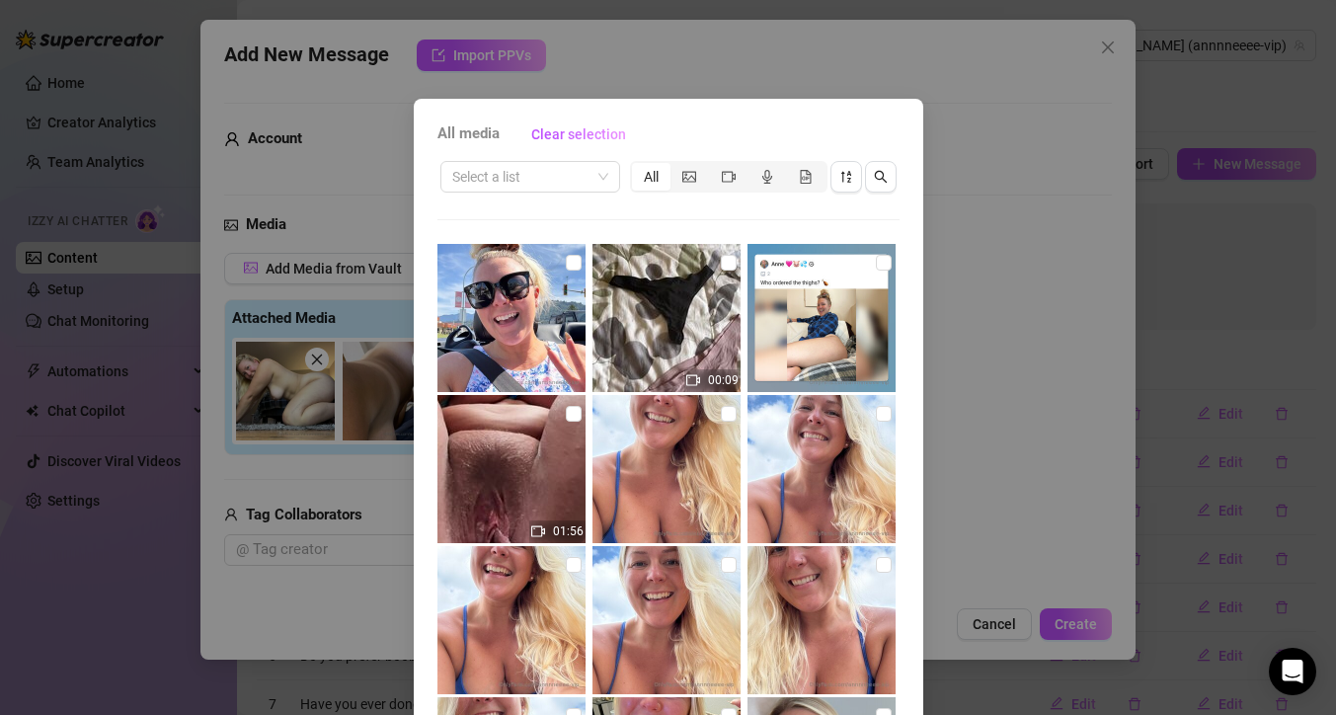
click at [831, 129] on div "All media Clear selection" at bounding box center [668, 134] width 462 height 32
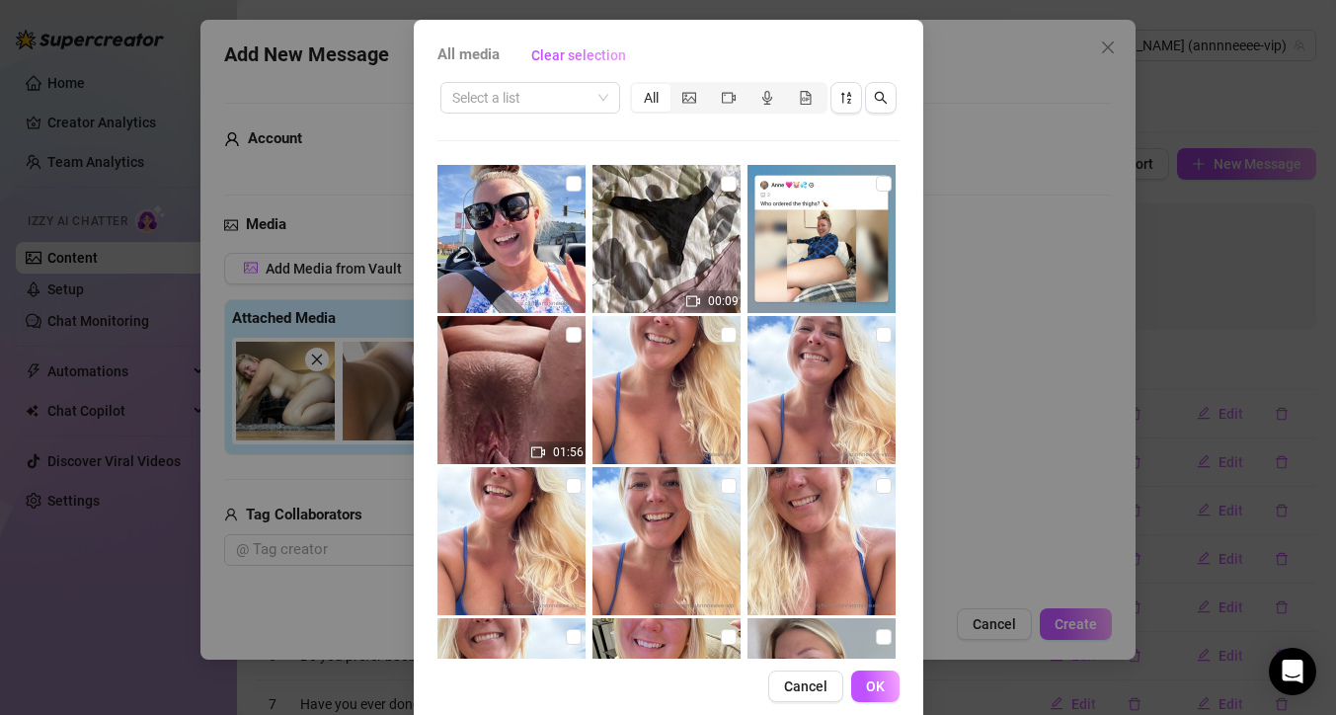
scroll to position [110, 0]
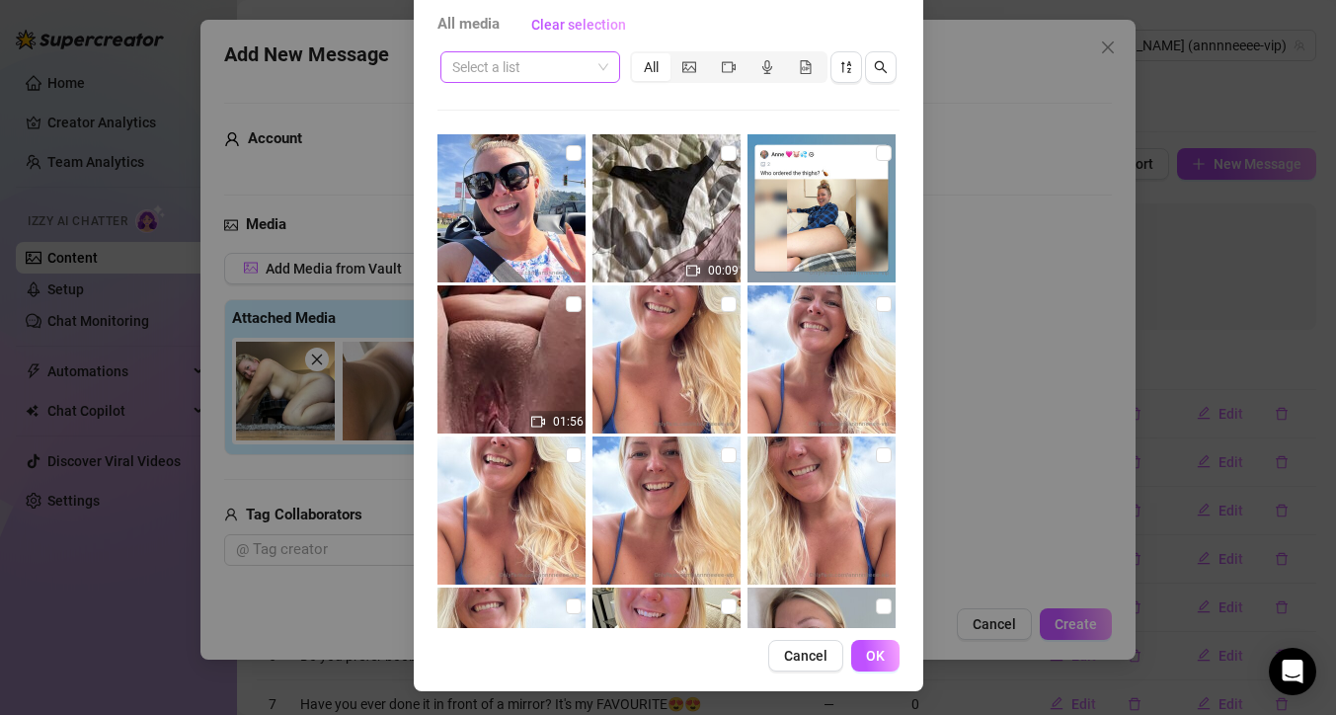
click at [594, 68] on span at bounding box center [530, 67] width 156 height 30
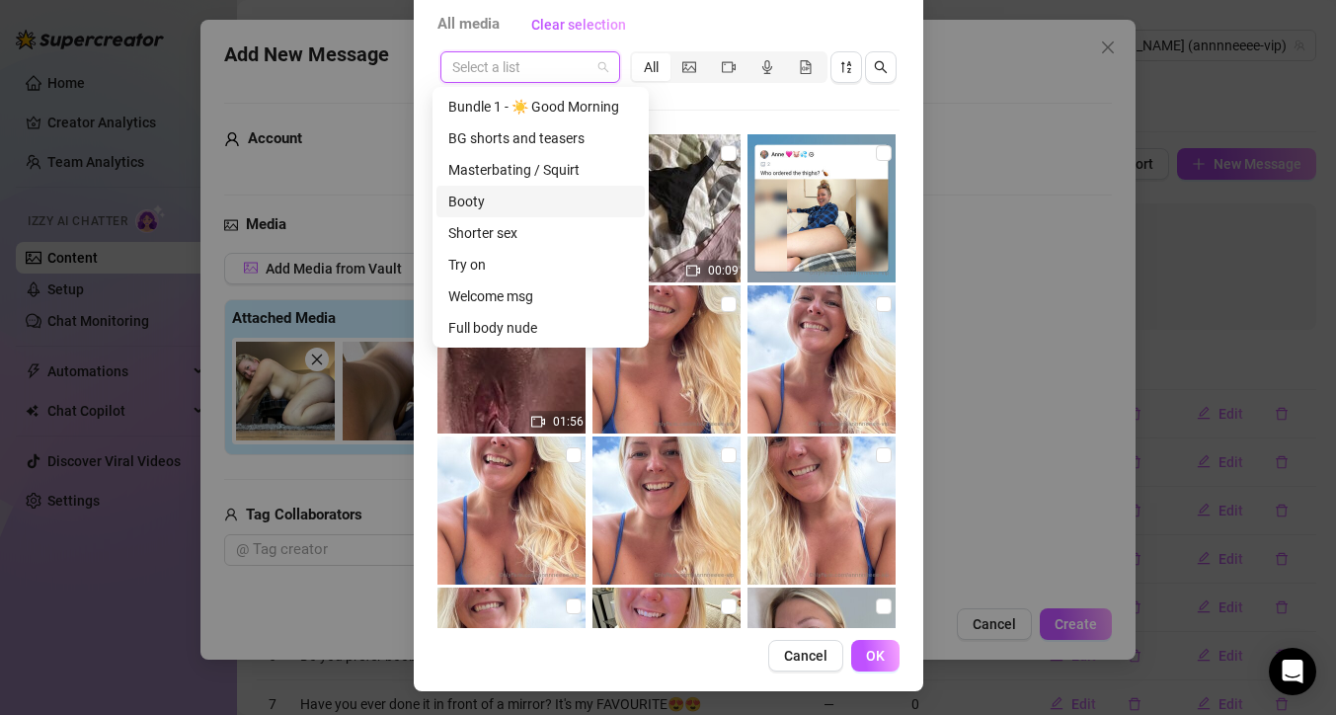
click at [494, 205] on div "Booty" at bounding box center [540, 202] width 185 height 22
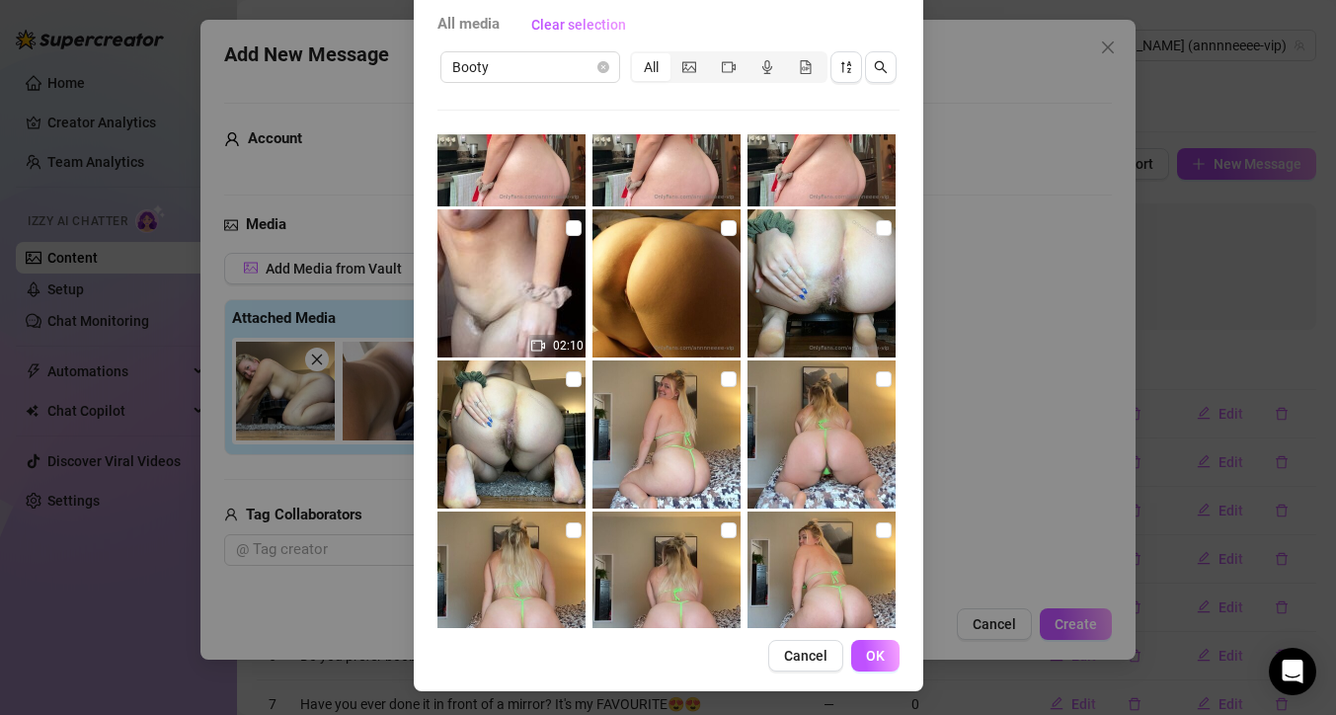
scroll to position [933, 0]
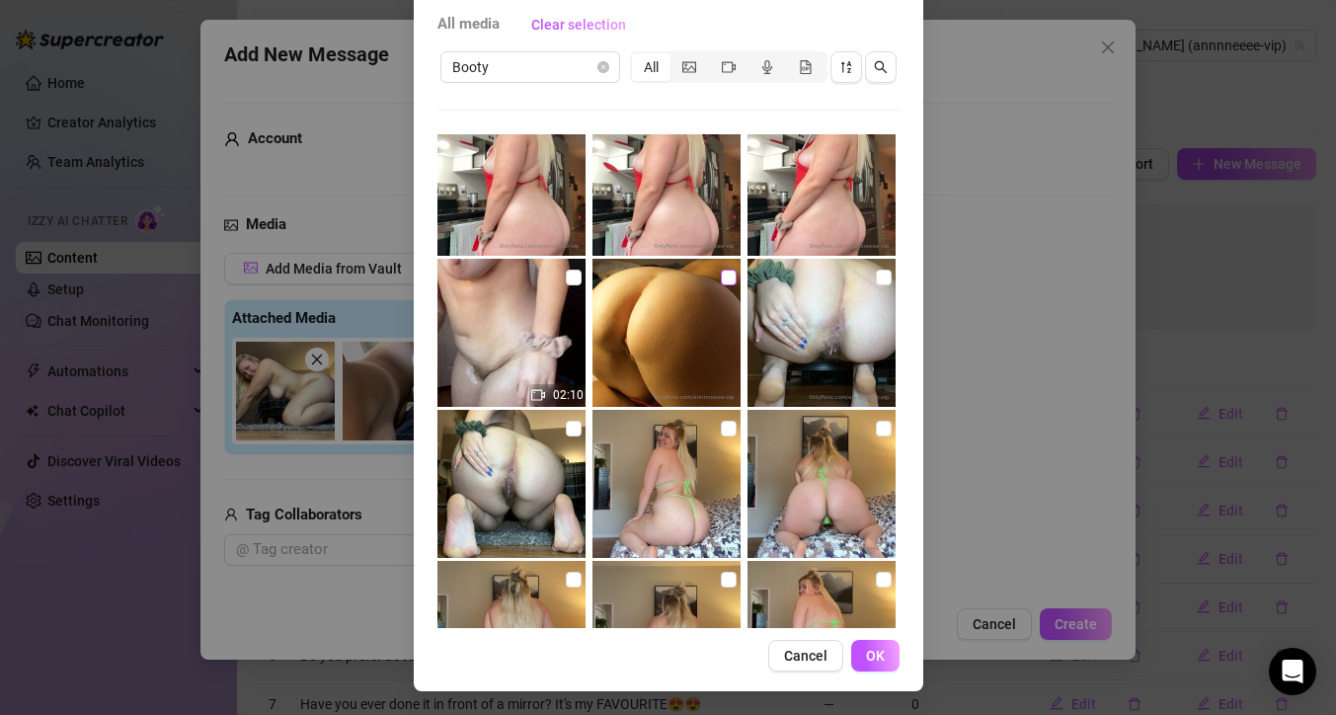
click at [721, 279] on input "checkbox" at bounding box center [729, 278] width 16 height 16
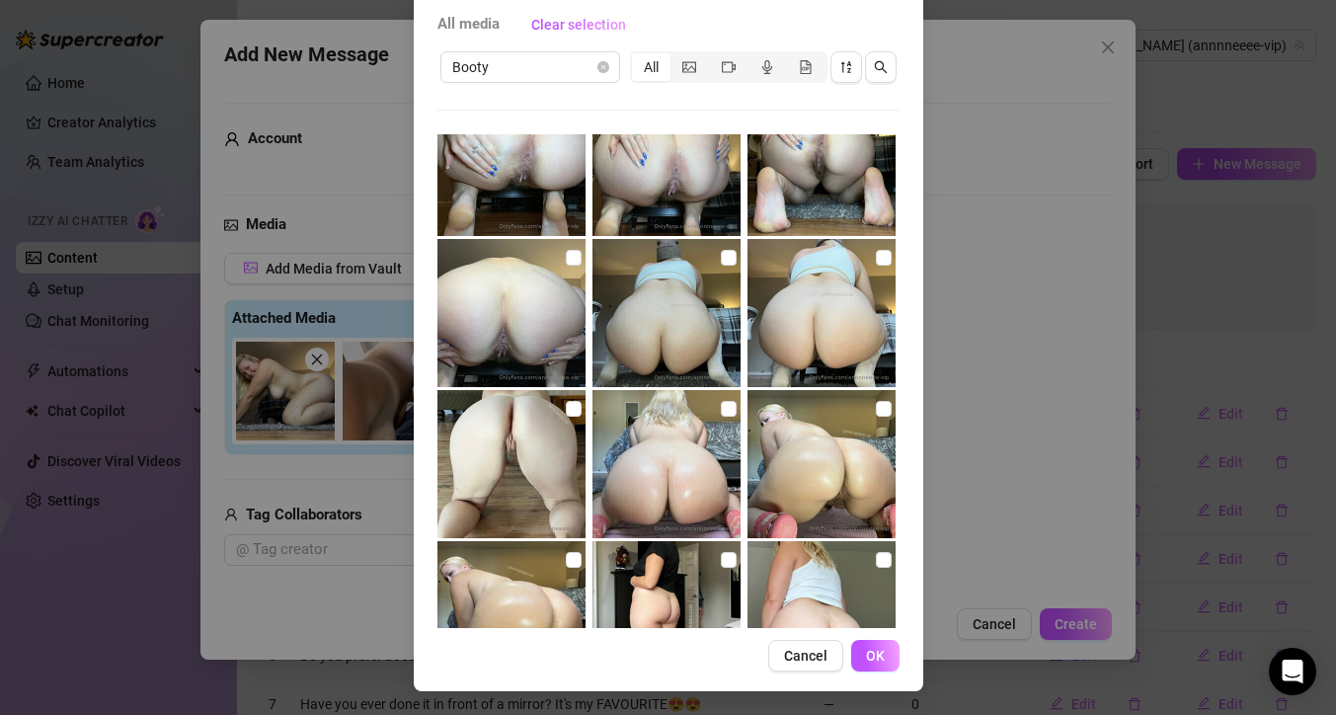
scroll to position [3208, 0]
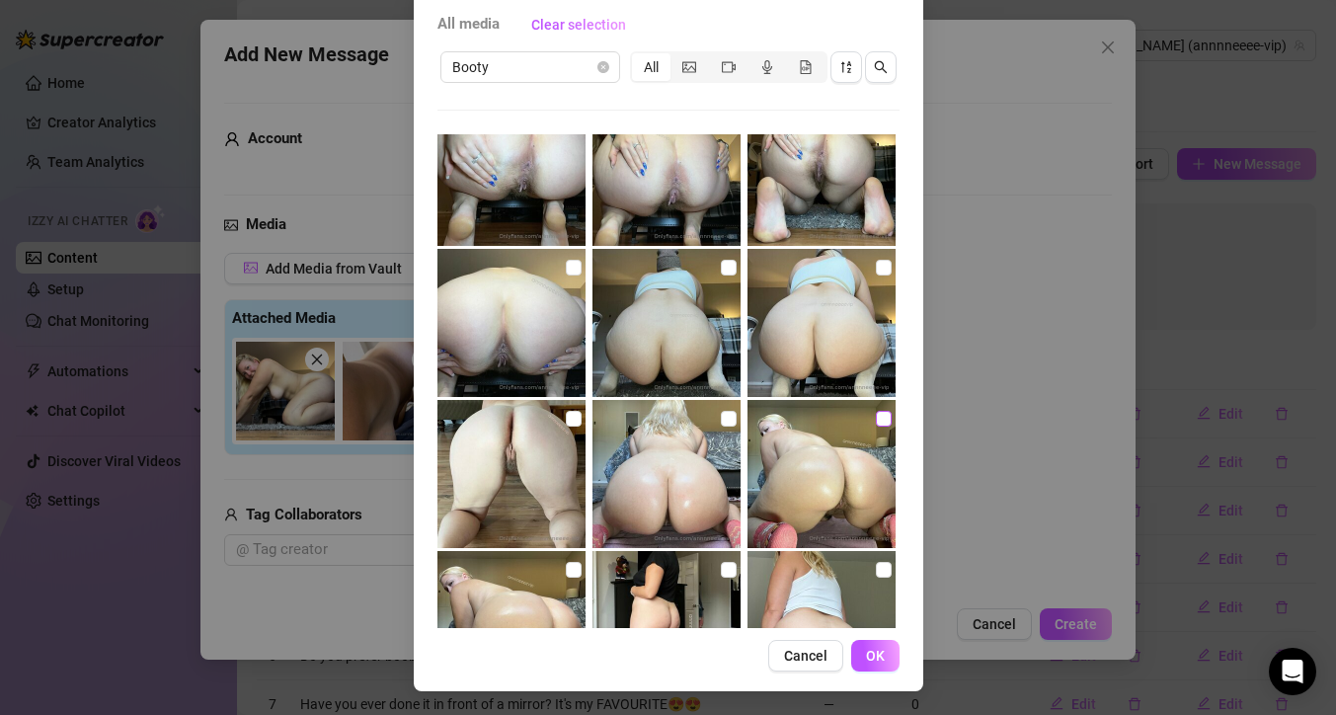
click at [876, 425] on input "checkbox" at bounding box center [884, 419] width 16 height 16
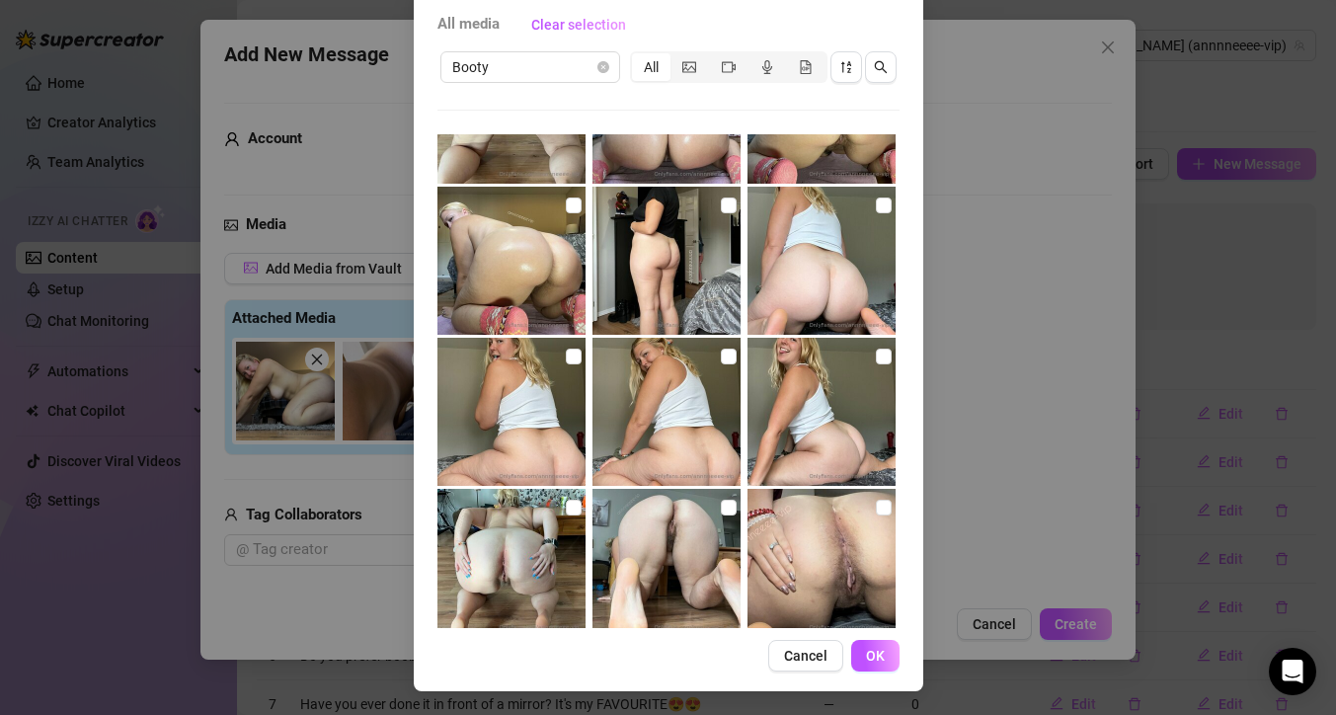
scroll to position [3816, 0]
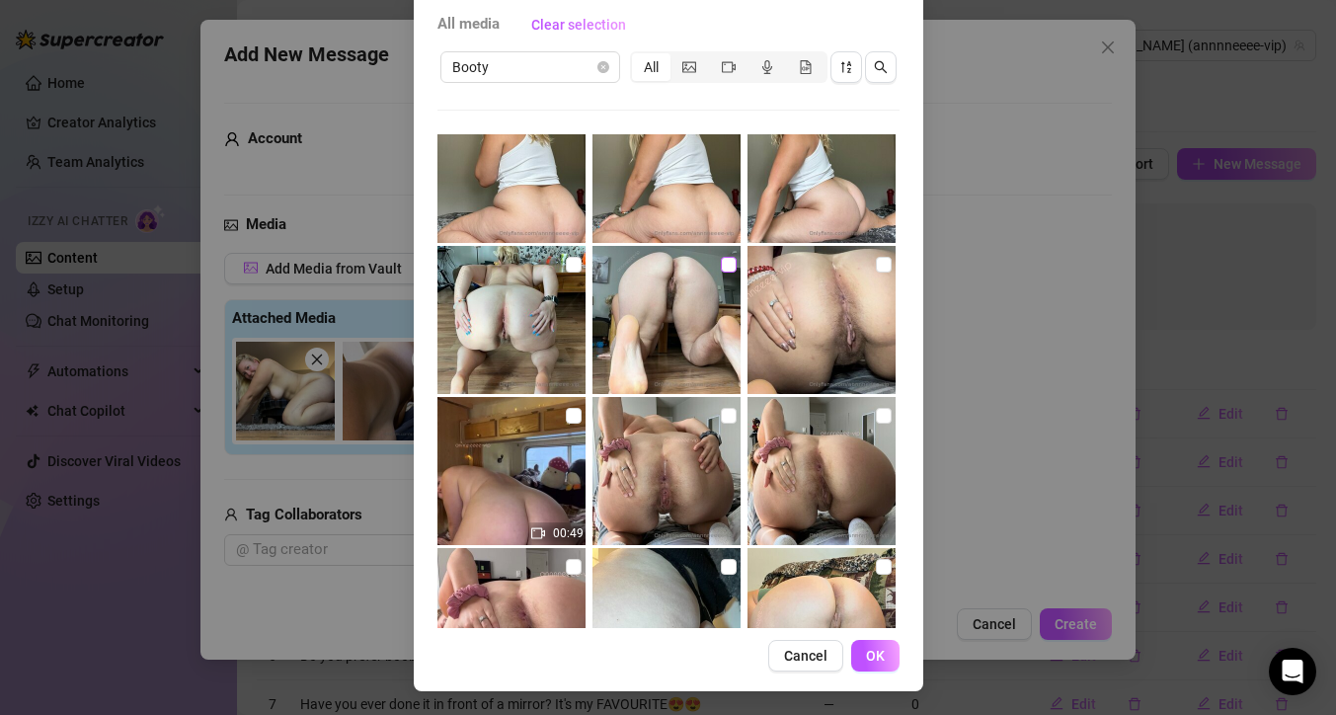
click at [721, 262] on input "checkbox" at bounding box center [729, 265] width 16 height 16
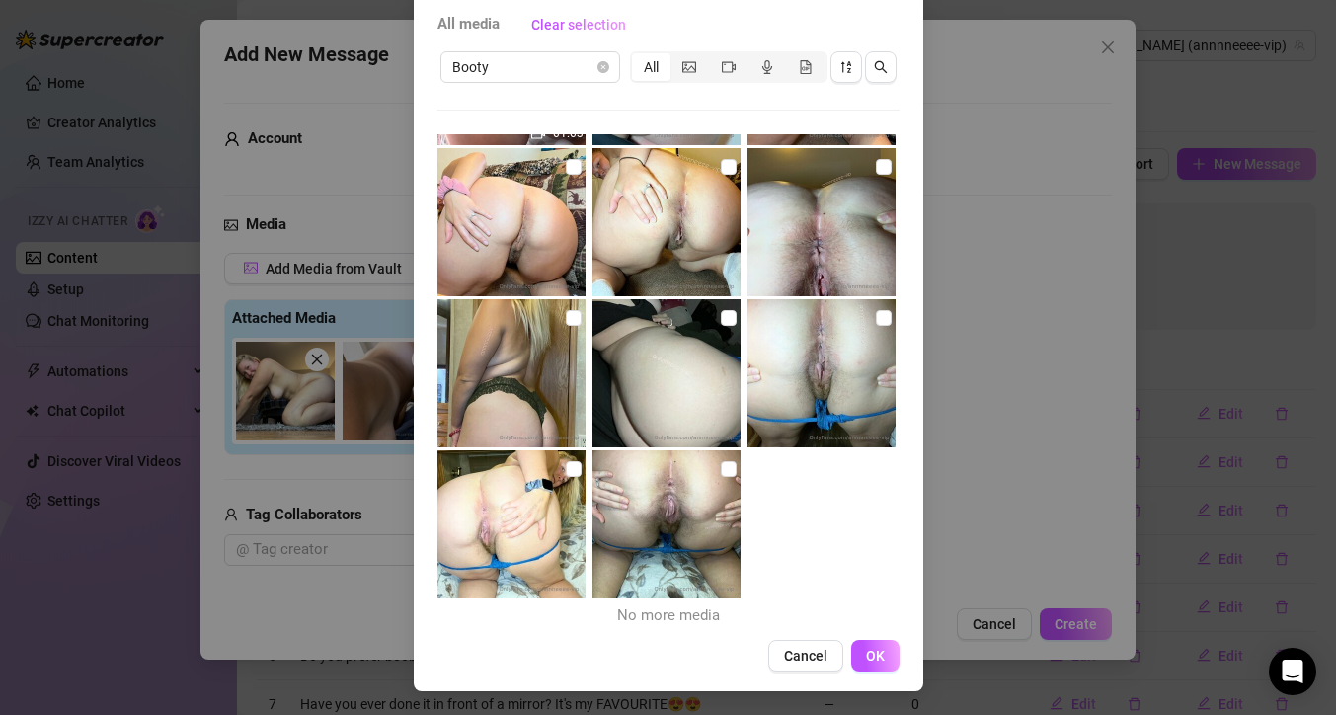
scroll to position [4369, 0]
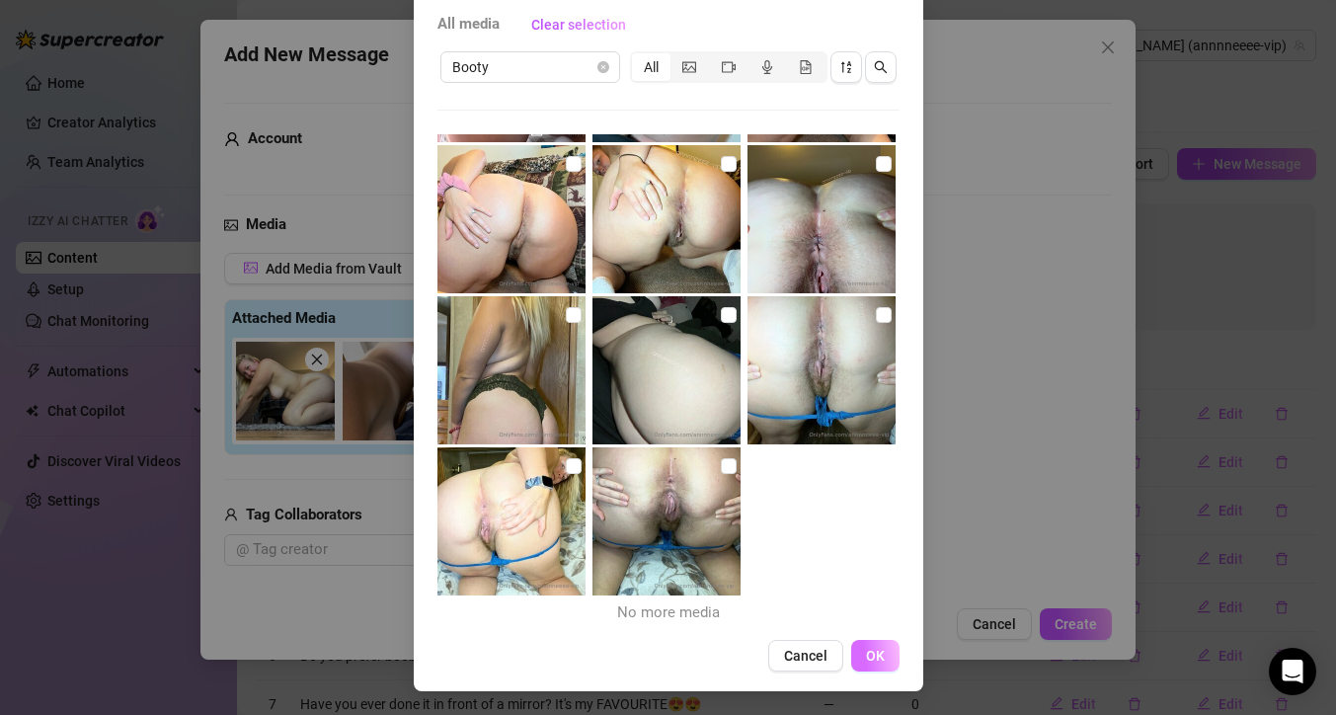
click at [863, 663] on button "OK" at bounding box center [875, 656] width 48 height 32
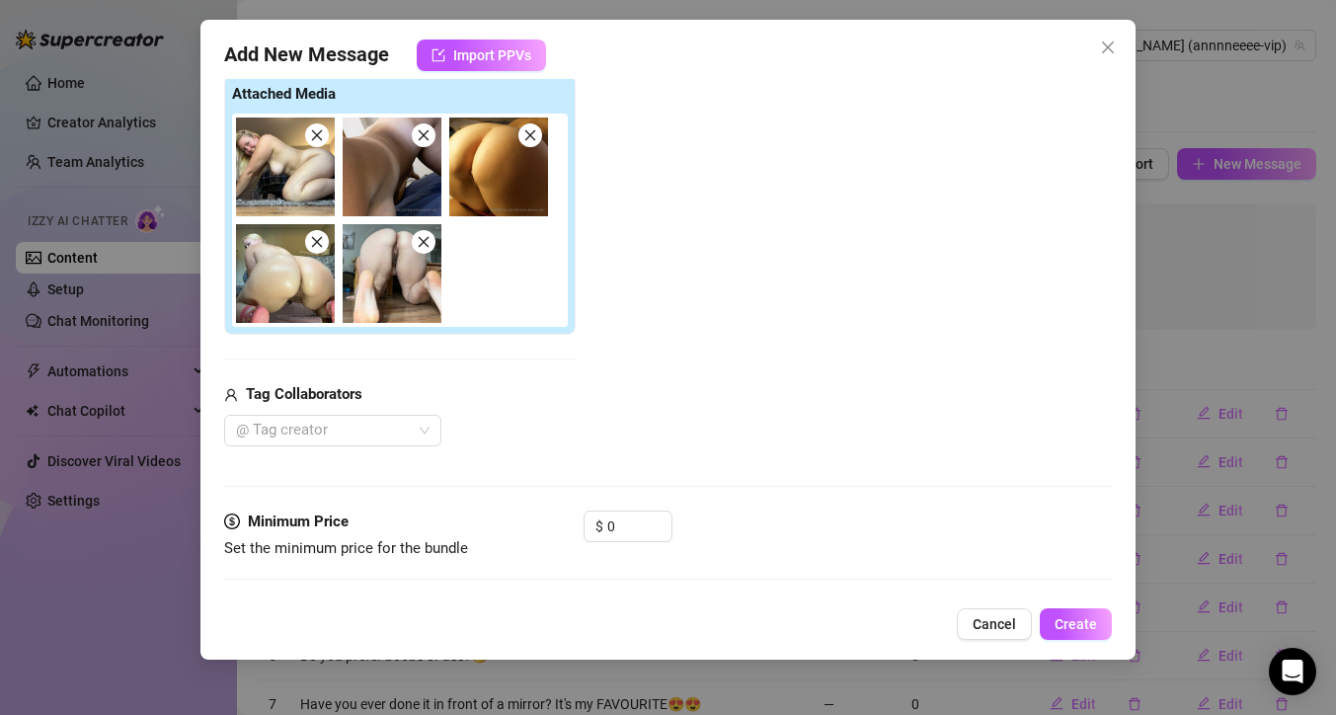
scroll to position [233, 0]
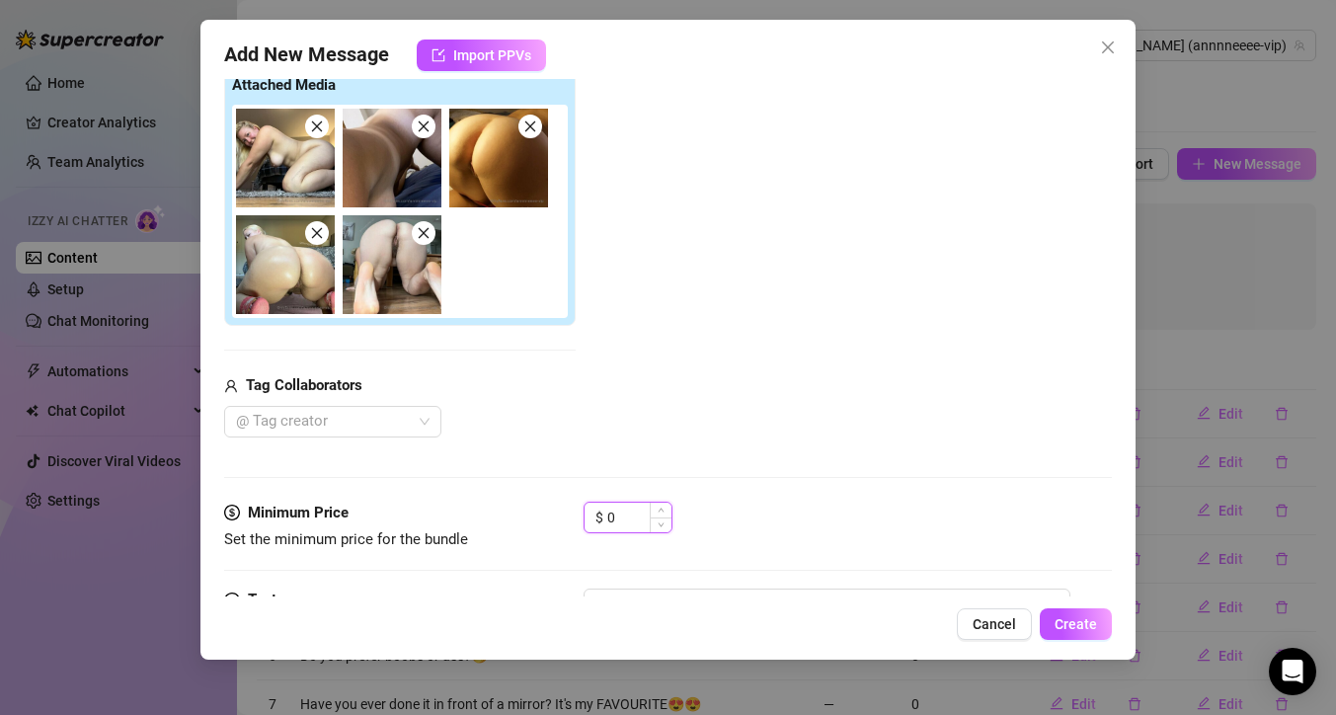
click at [621, 519] on input "0" at bounding box center [639, 517] width 64 height 30
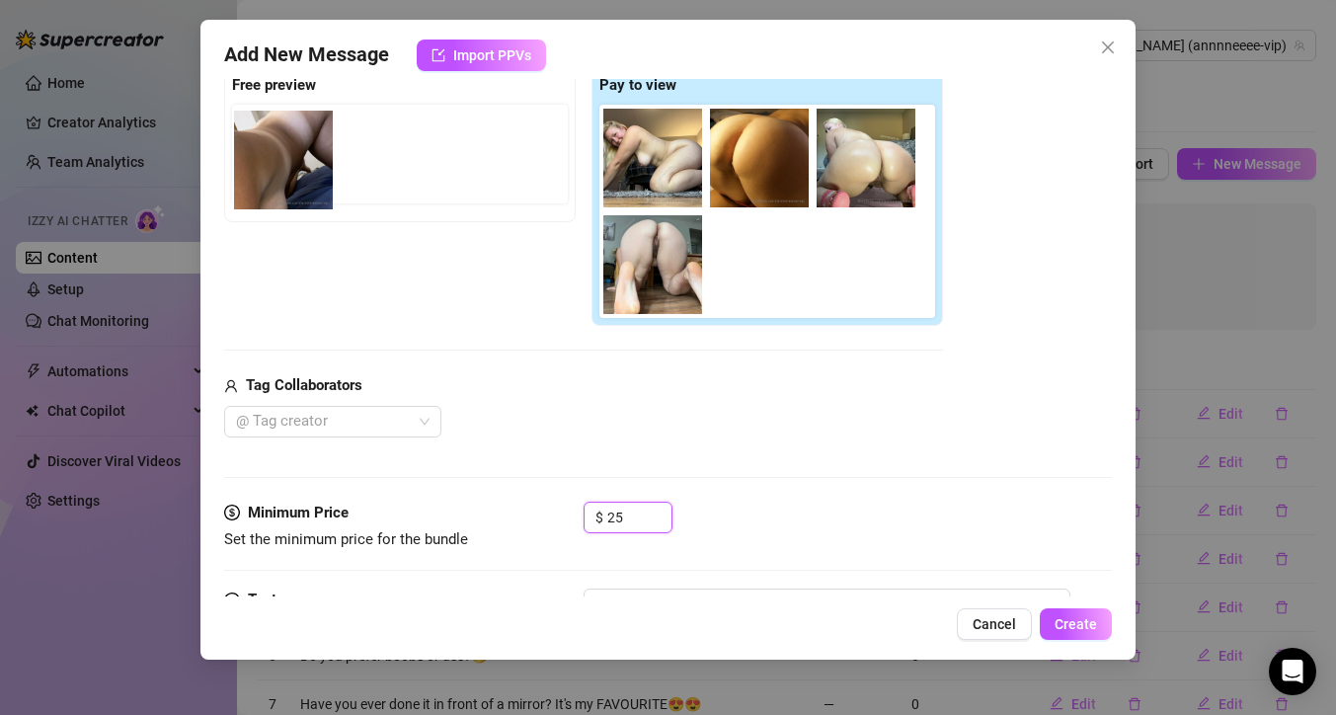
drag, startPoint x: 778, startPoint y: 154, endPoint x: 287, endPoint y: 158, distance: 490.7
click at [287, 158] on div "Free preview Pay to view" at bounding box center [583, 196] width 719 height 261
drag, startPoint x: 760, startPoint y: 167, endPoint x: 277, endPoint y: 162, distance: 482.8
click at [277, 163] on div "Free preview Pay to view" at bounding box center [583, 196] width 719 height 261
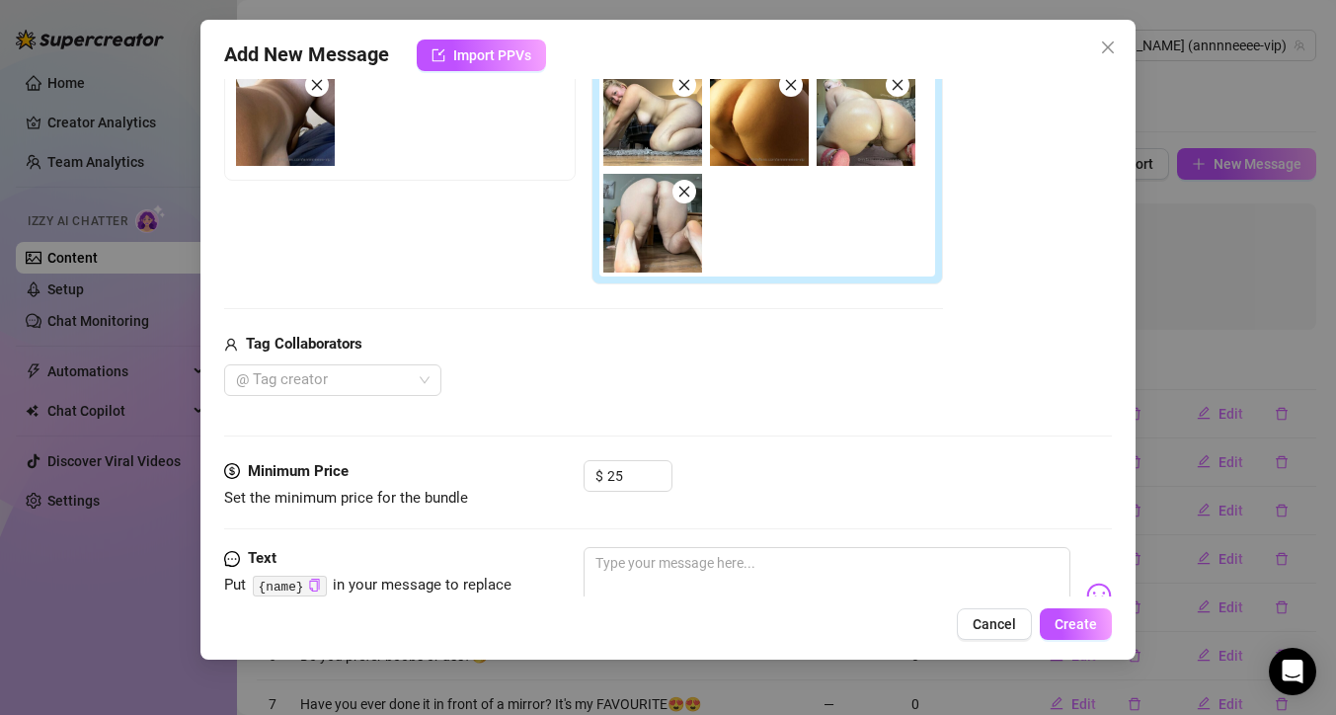
scroll to position [358, 0]
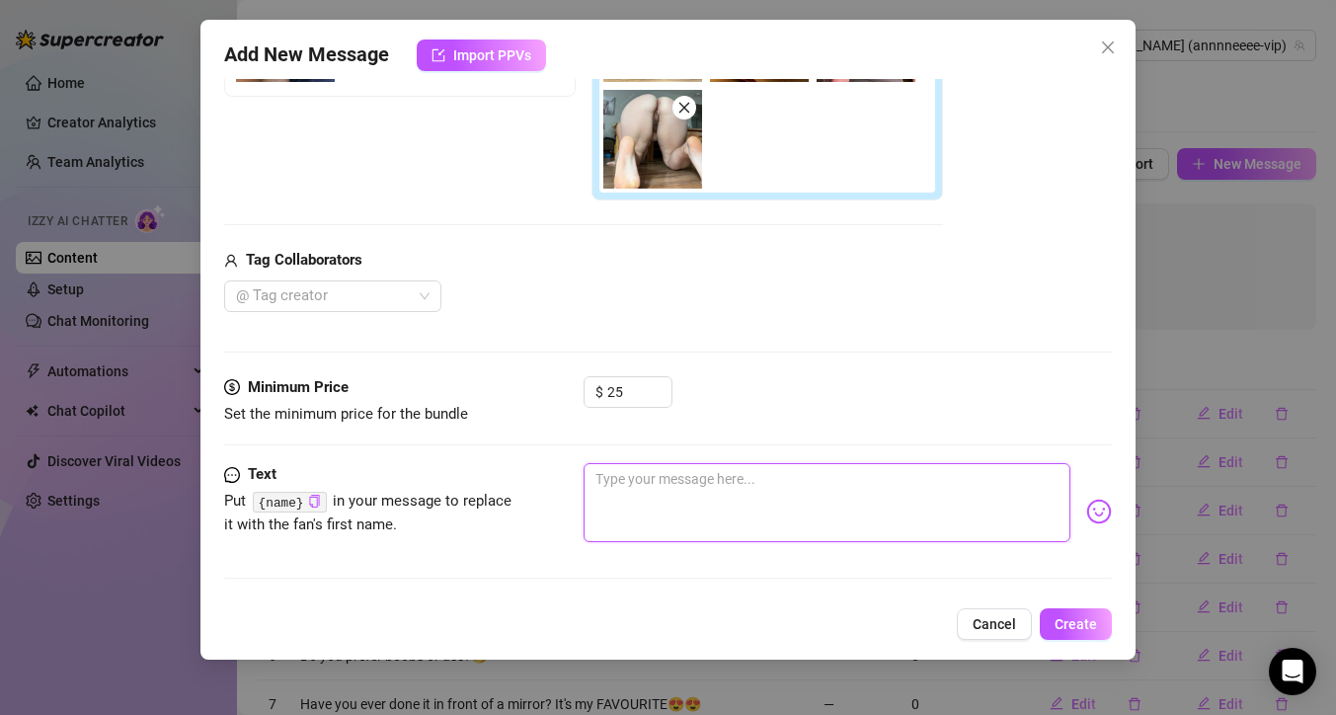
click at [825, 485] on textarea at bounding box center [826, 502] width 487 height 79
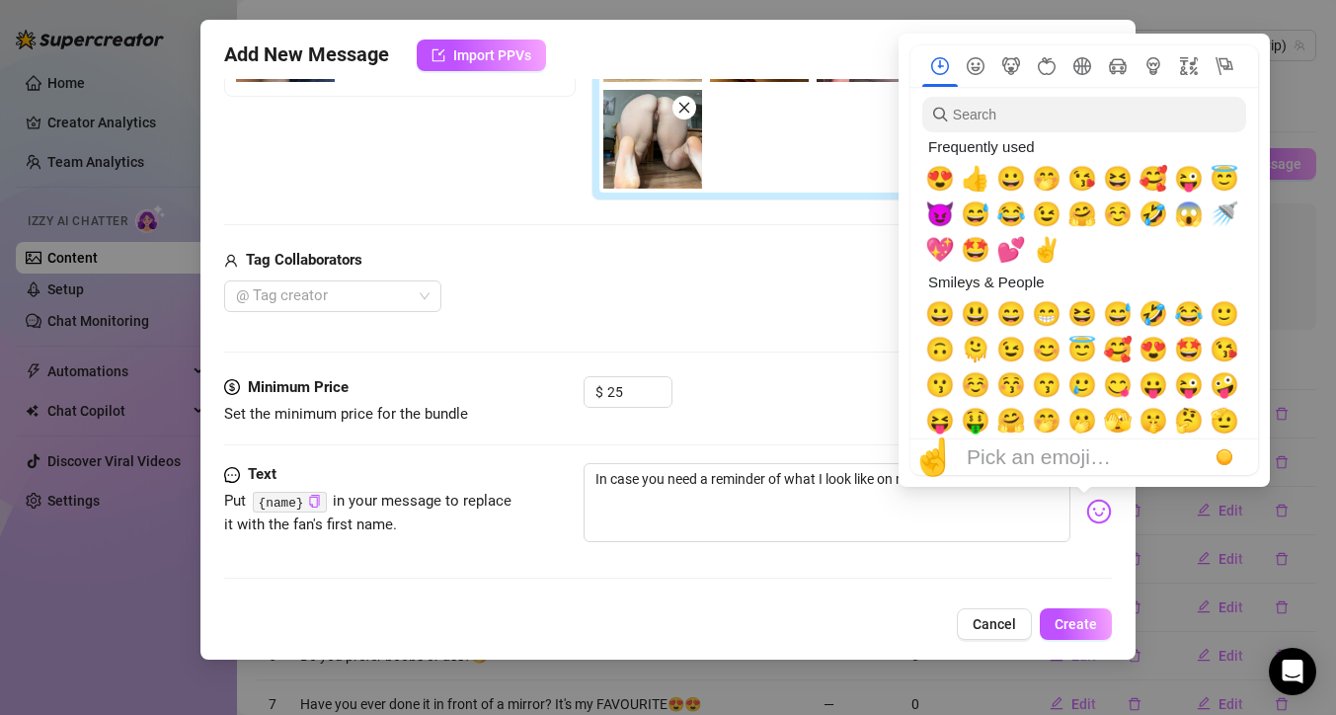
click at [1090, 504] on img at bounding box center [1099, 512] width 26 height 26
click at [1047, 182] on span "🤭" at bounding box center [1047, 179] width 30 height 28
click at [945, 215] on span "😈" at bounding box center [940, 214] width 30 height 28
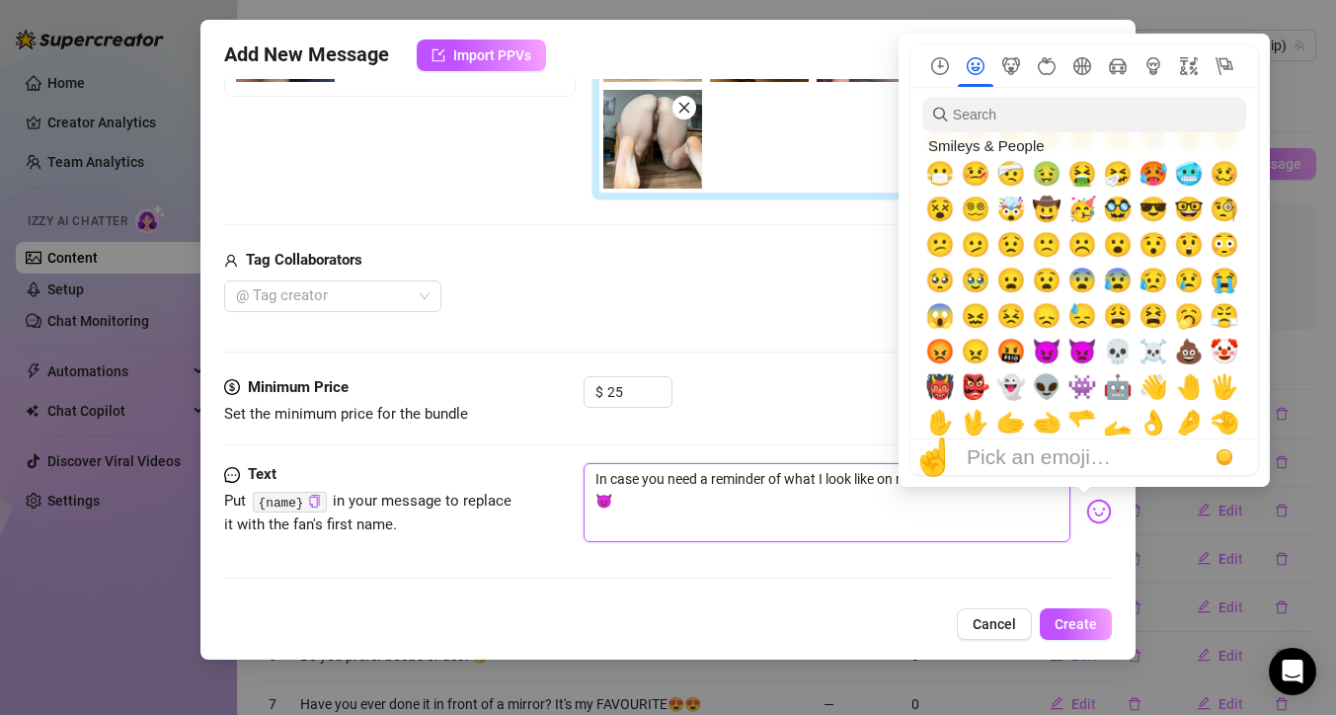
scroll to position [282, 0]
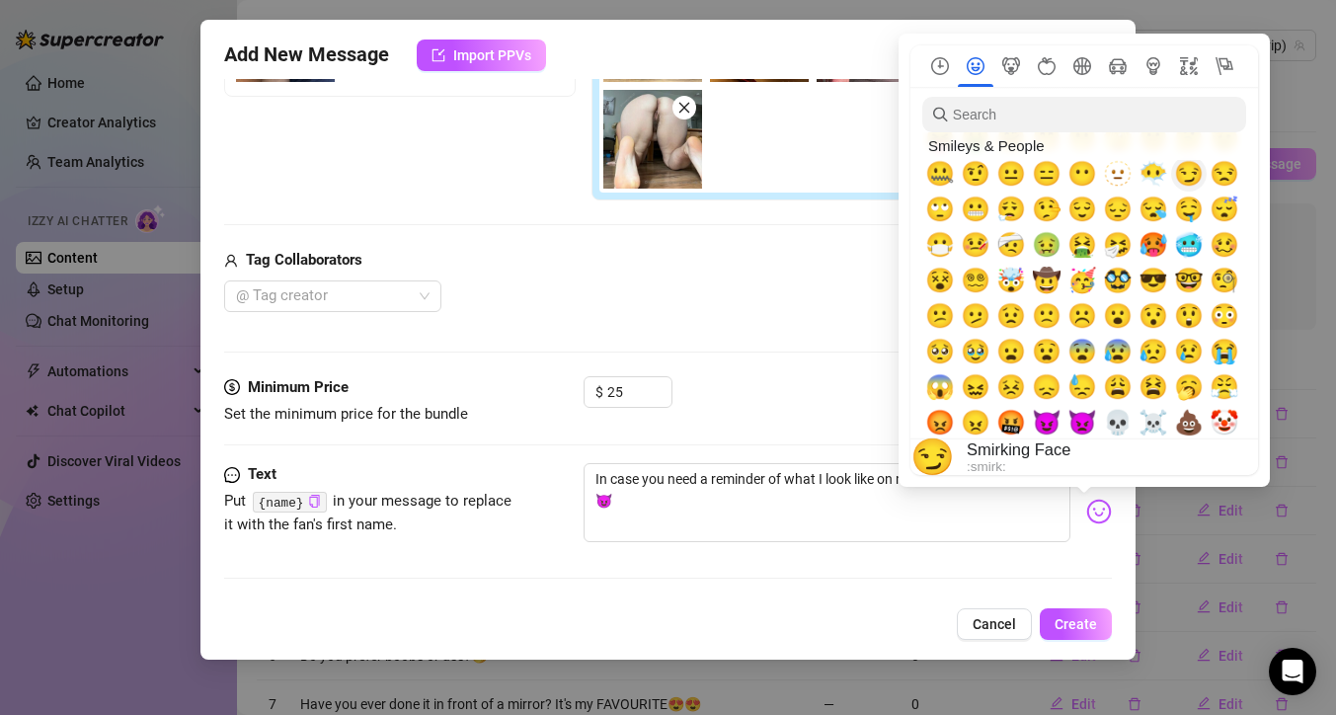
click at [1194, 169] on span "😏" at bounding box center [1189, 174] width 30 height 28
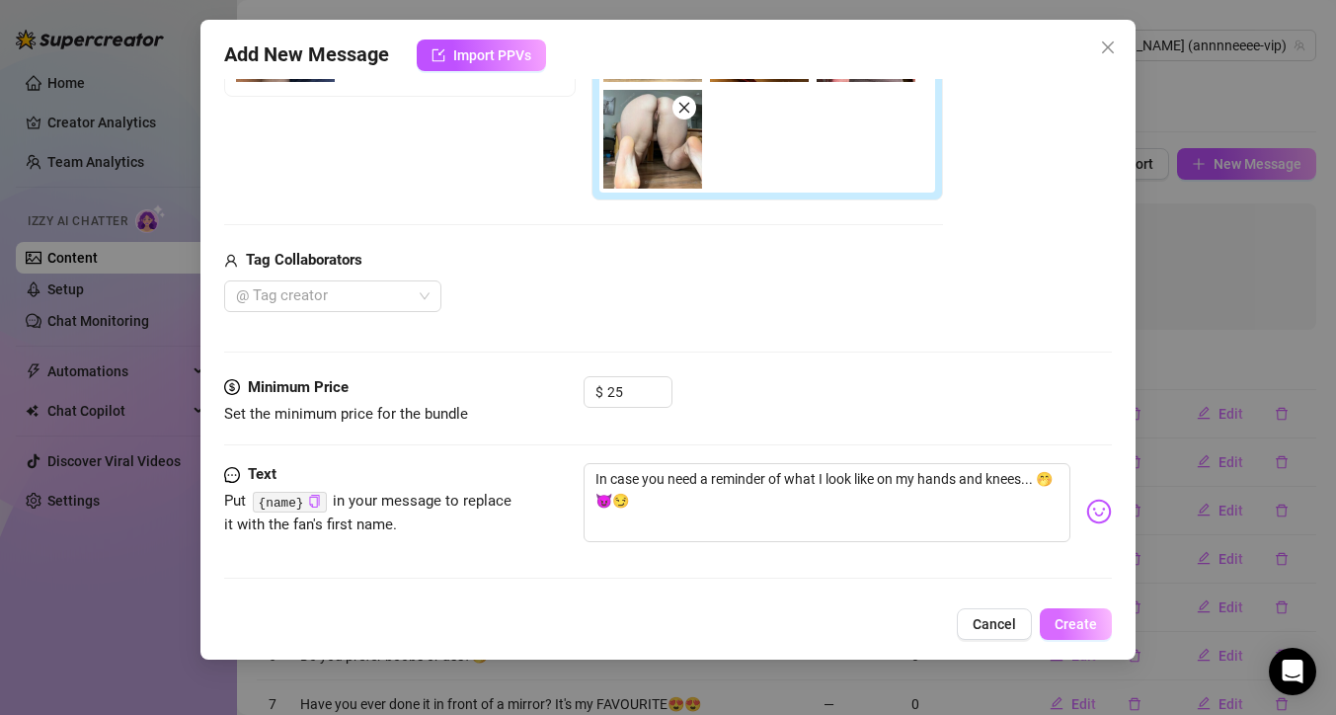
click at [1077, 620] on span "Create" at bounding box center [1075, 624] width 42 height 16
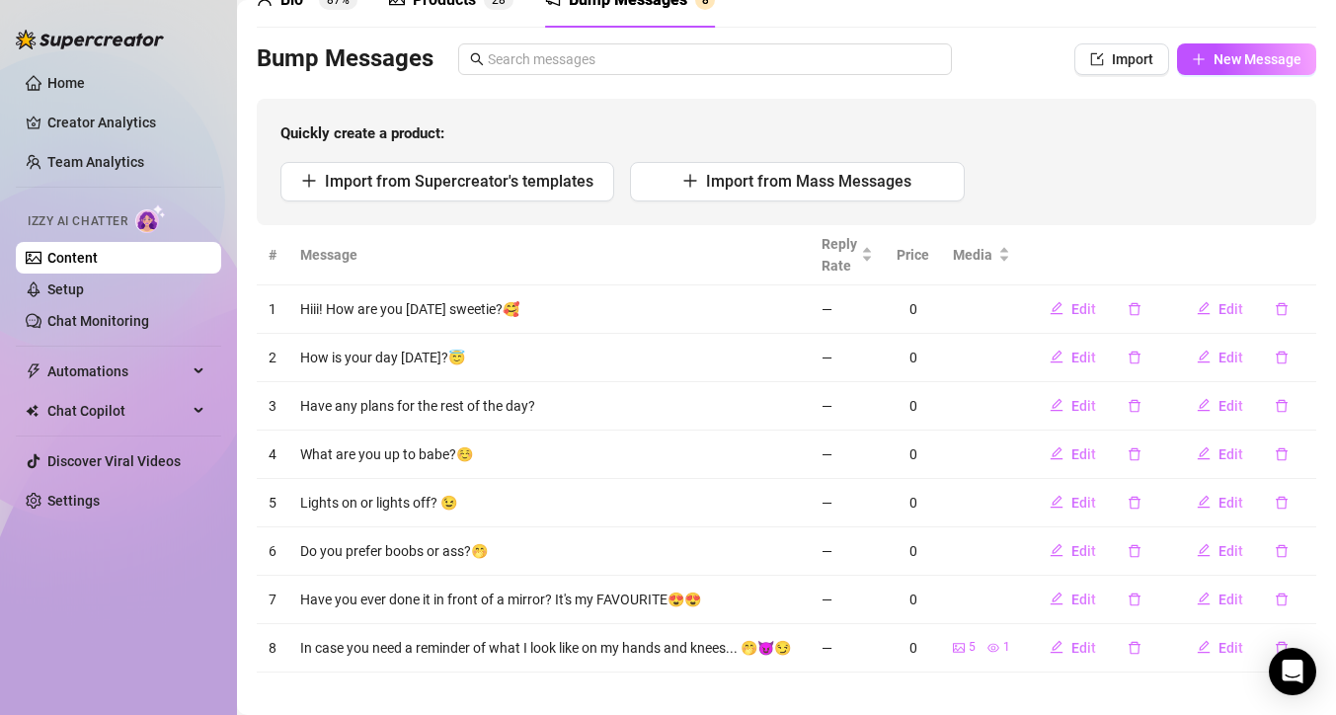
scroll to position [133, 0]
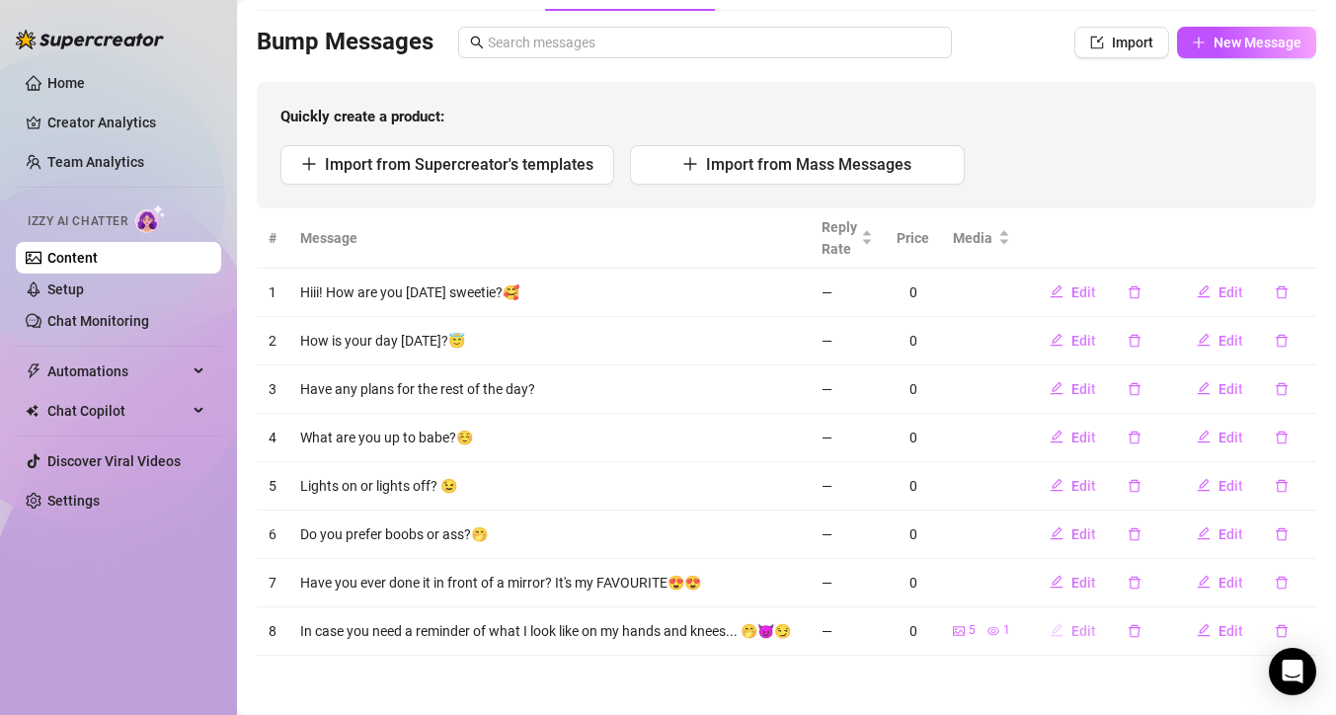
click at [1051, 617] on button "Edit" at bounding box center [1073, 631] width 78 height 32
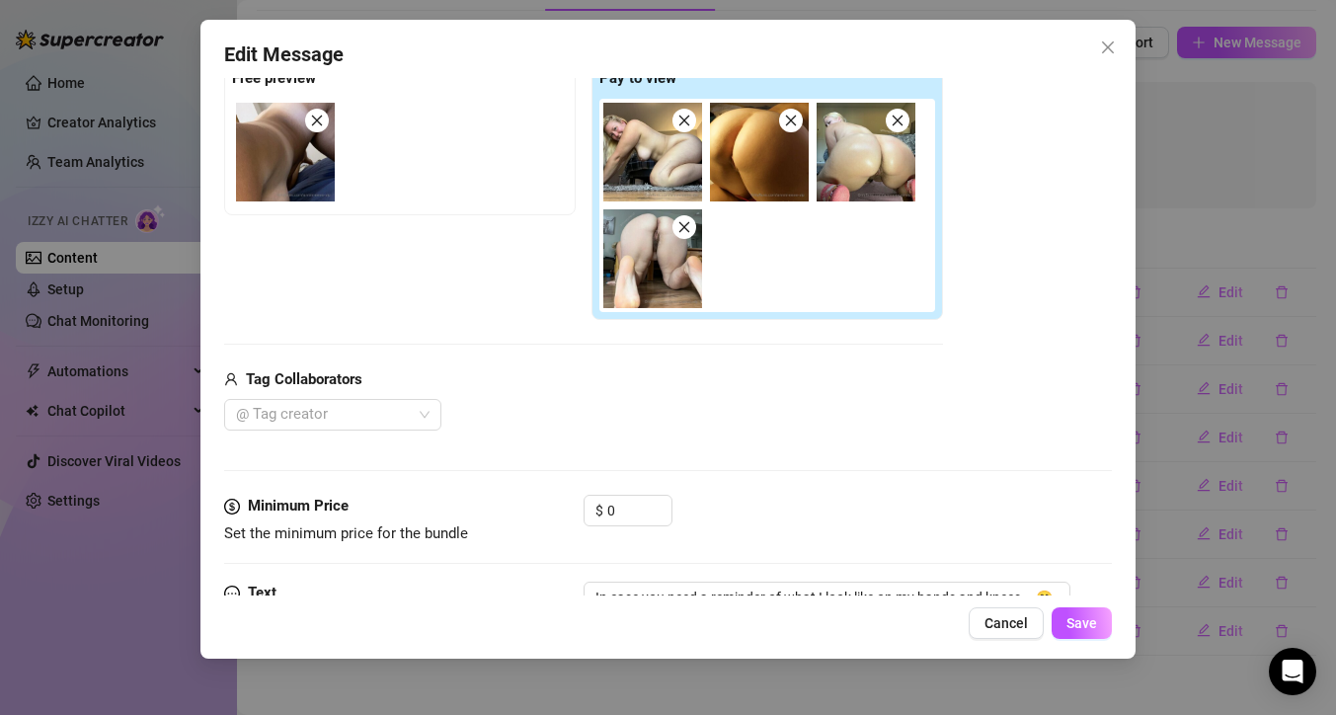
scroll to position [351, 0]
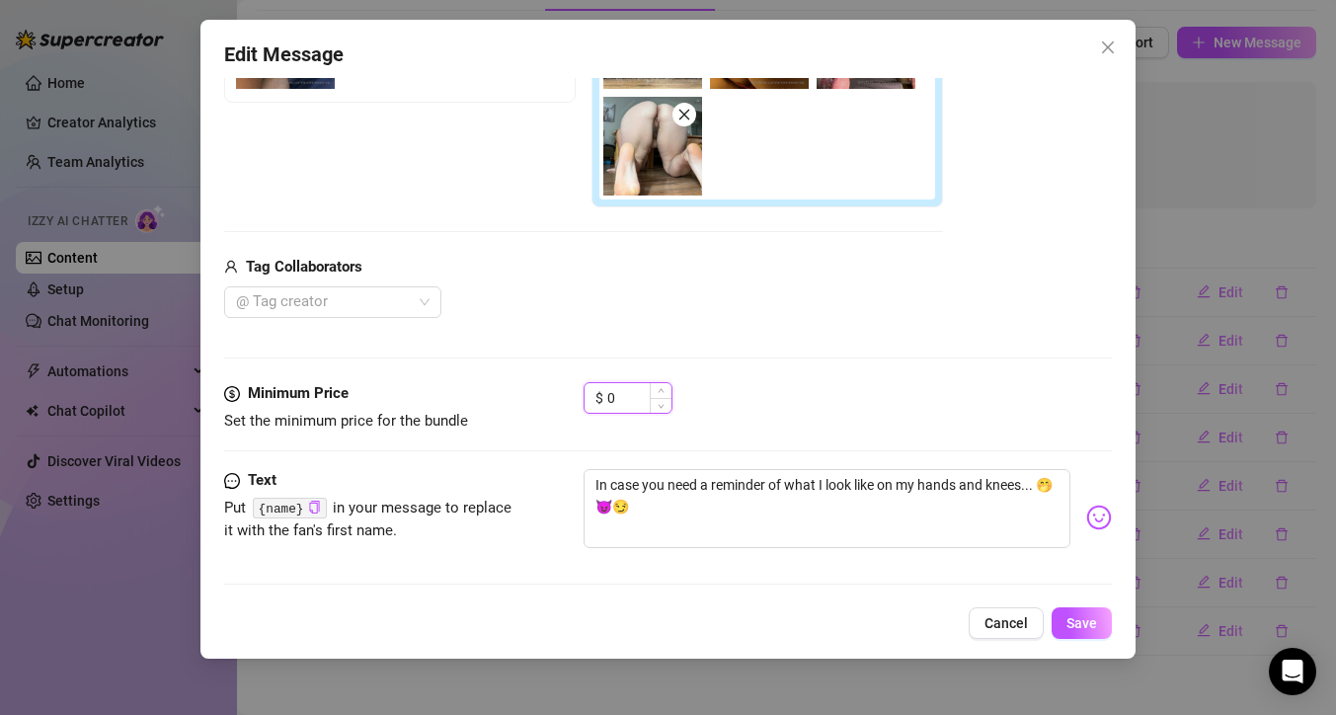
click at [626, 394] on input "0" at bounding box center [639, 398] width 64 height 30
click at [1073, 613] on button "Save" at bounding box center [1081, 623] width 60 height 32
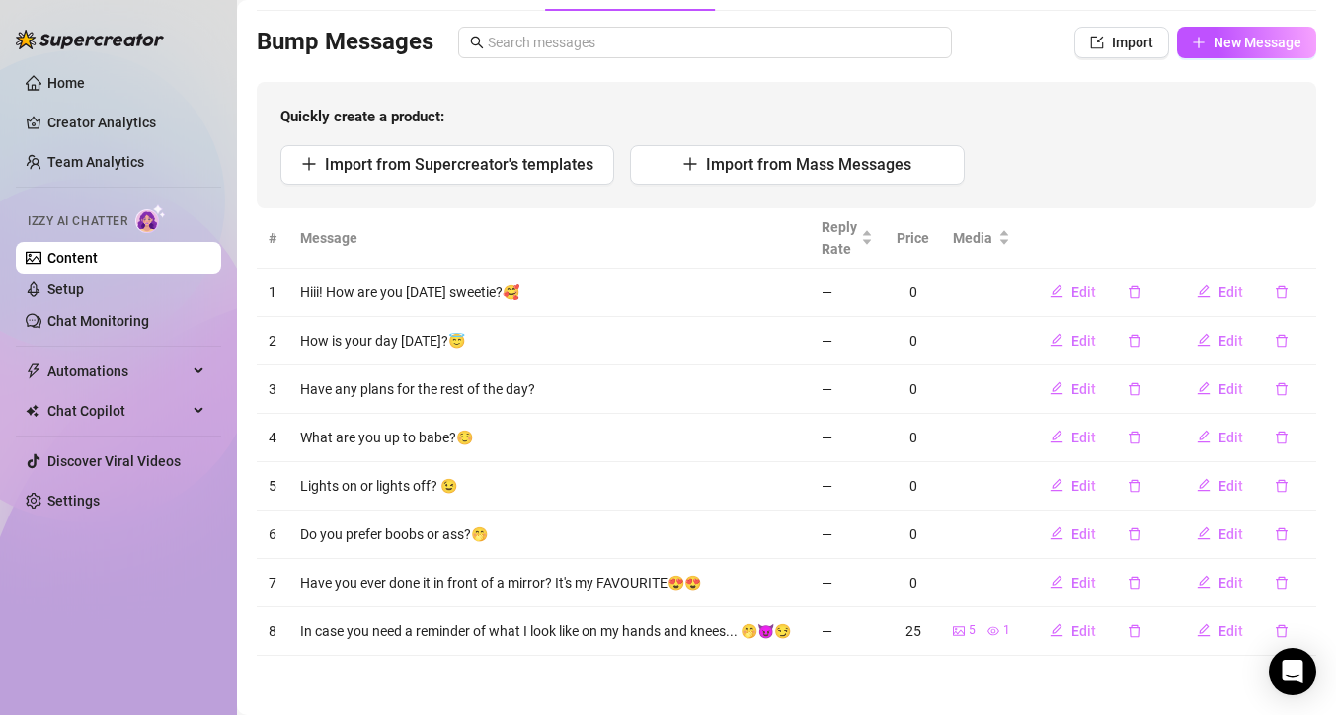
click at [1040, 145] on div "Import from Supercreator's templates Import from Mass Messages" at bounding box center [786, 164] width 1012 height 39
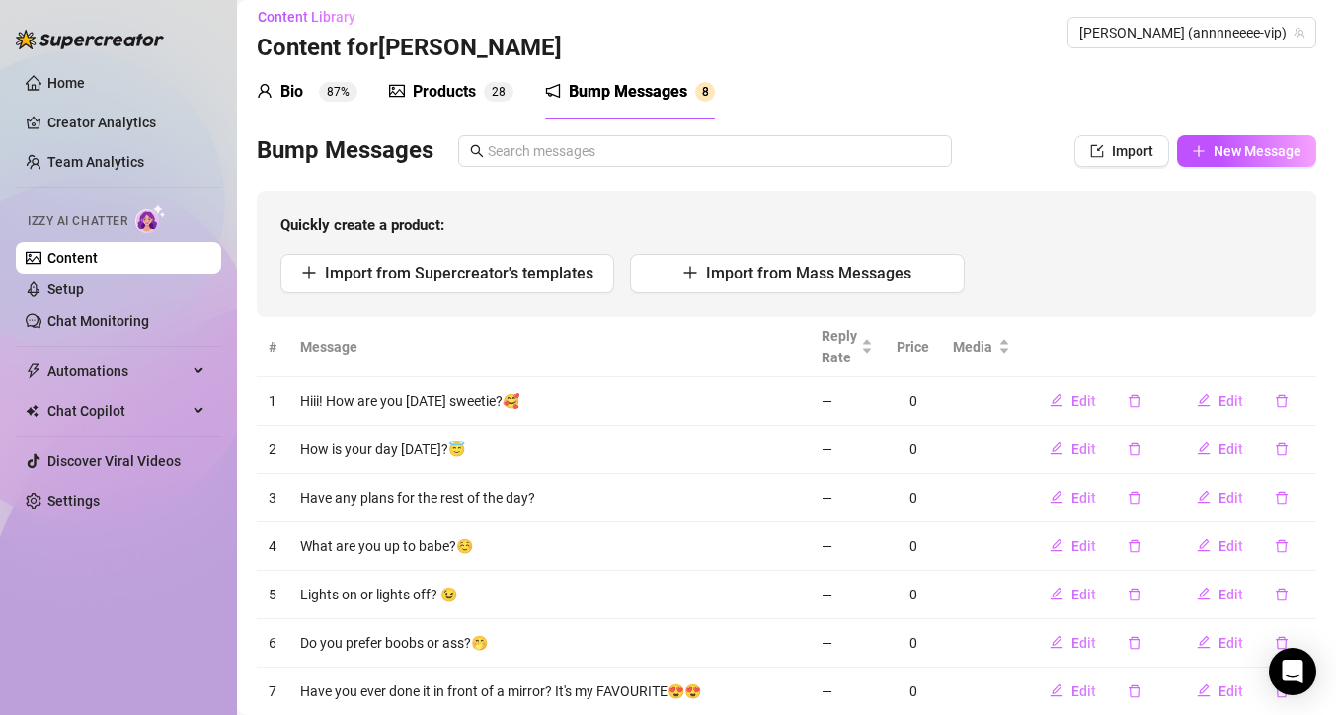
scroll to position [0, 0]
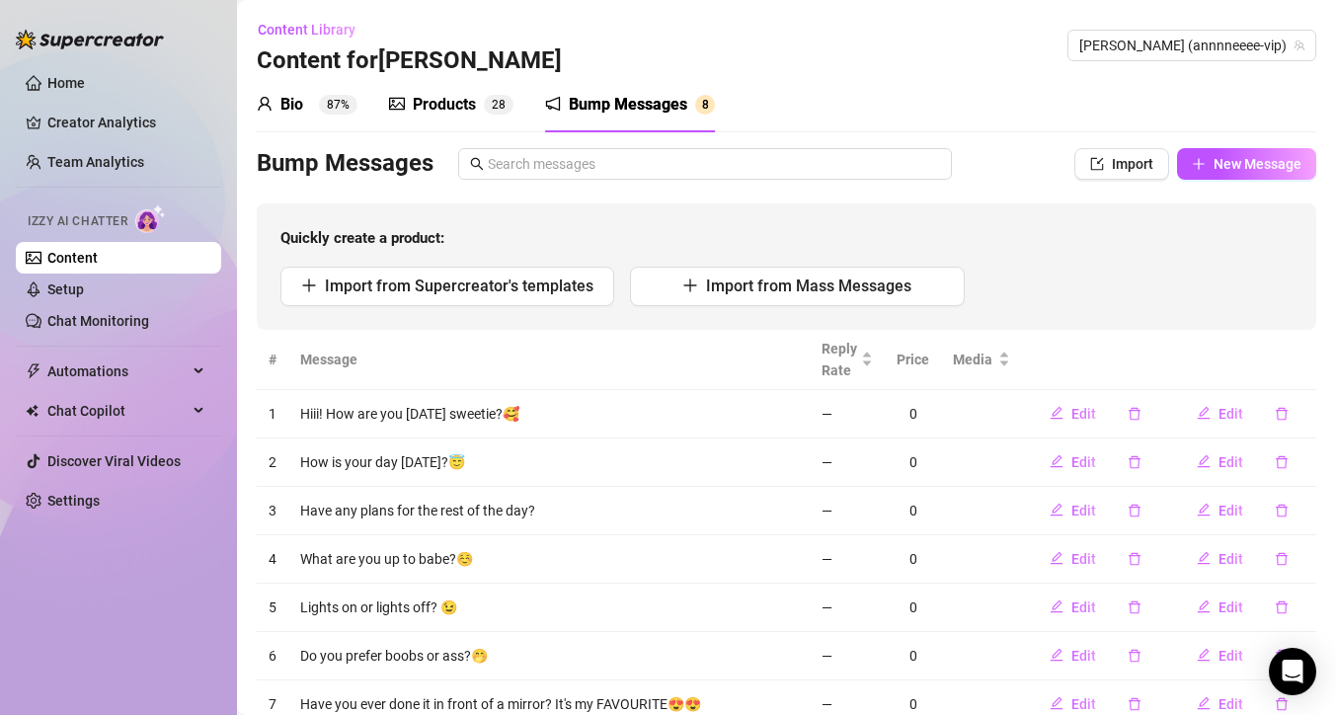
click at [441, 105] on div "Products" at bounding box center [444, 105] width 63 height 24
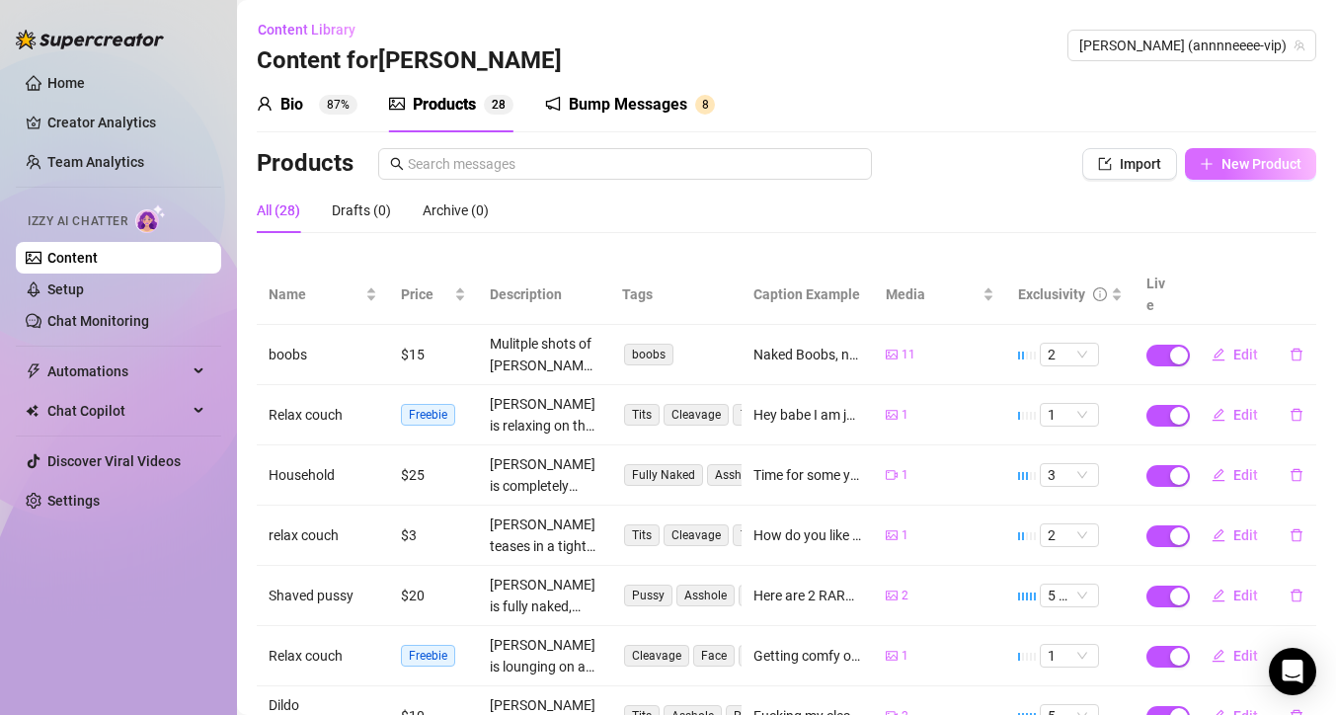
click at [1246, 161] on span "New Product" at bounding box center [1261, 164] width 80 height 16
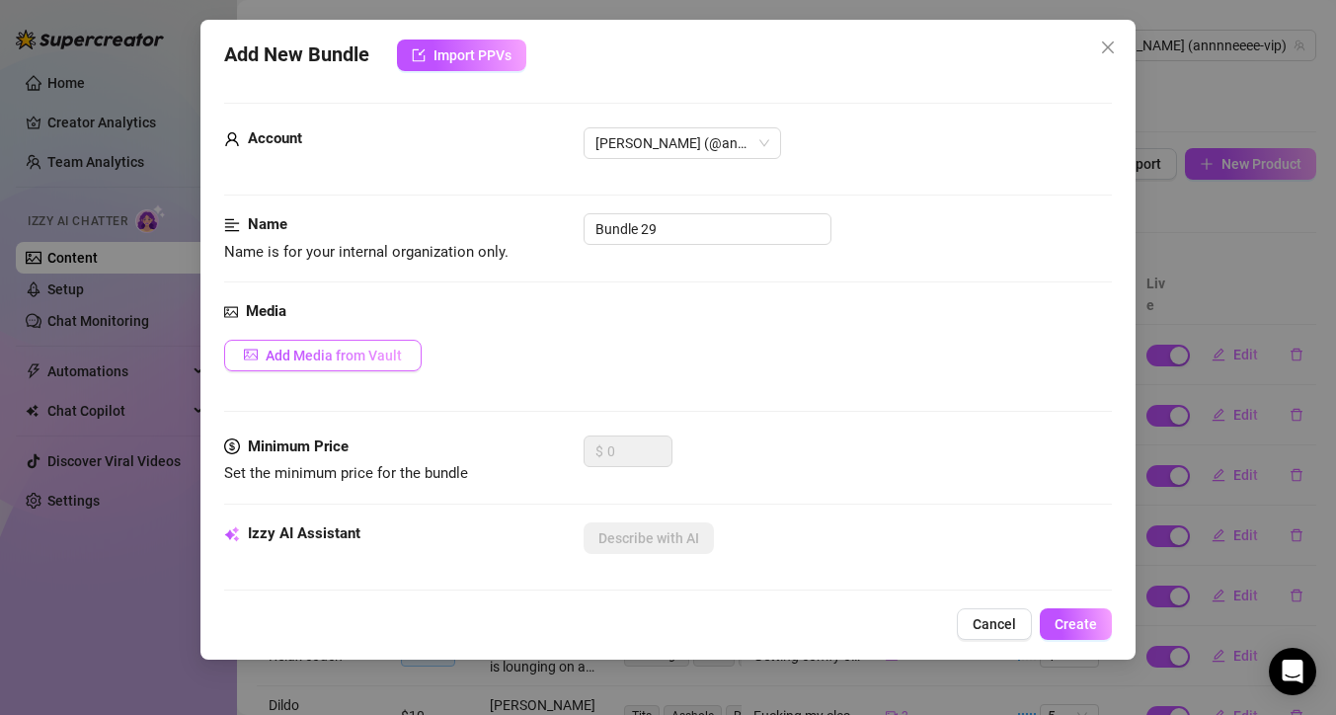
click at [325, 357] on span "Add Media from Vault" at bounding box center [334, 356] width 136 height 16
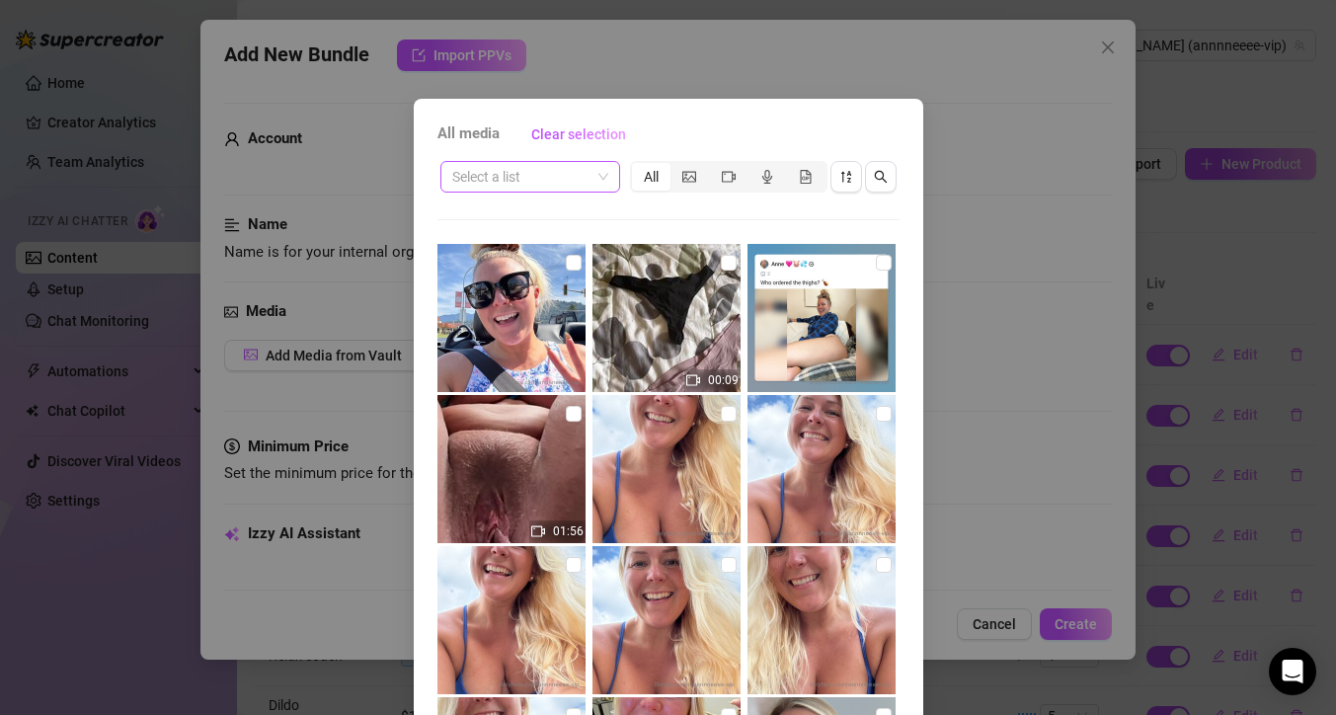
click at [597, 182] on span at bounding box center [530, 177] width 156 height 30
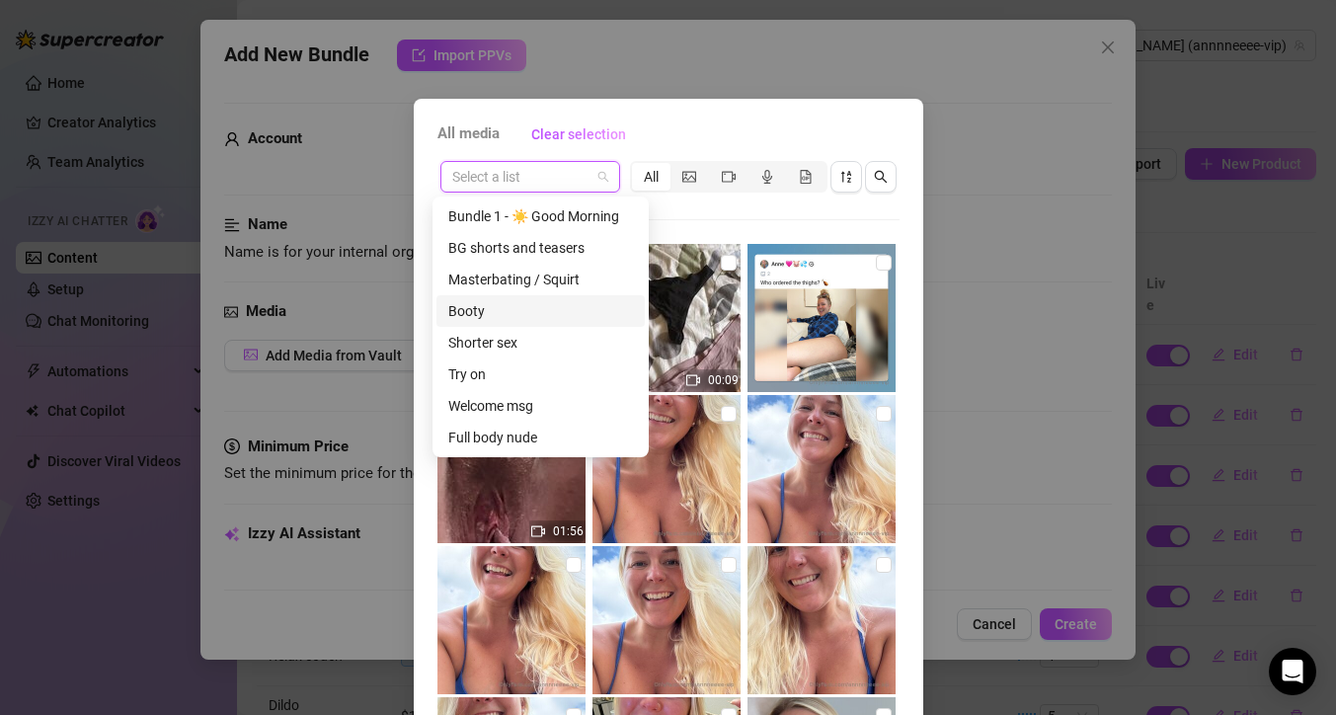
click at [497, 309] on div "Booty" at bounding box center [540, 311] width 185 height 22
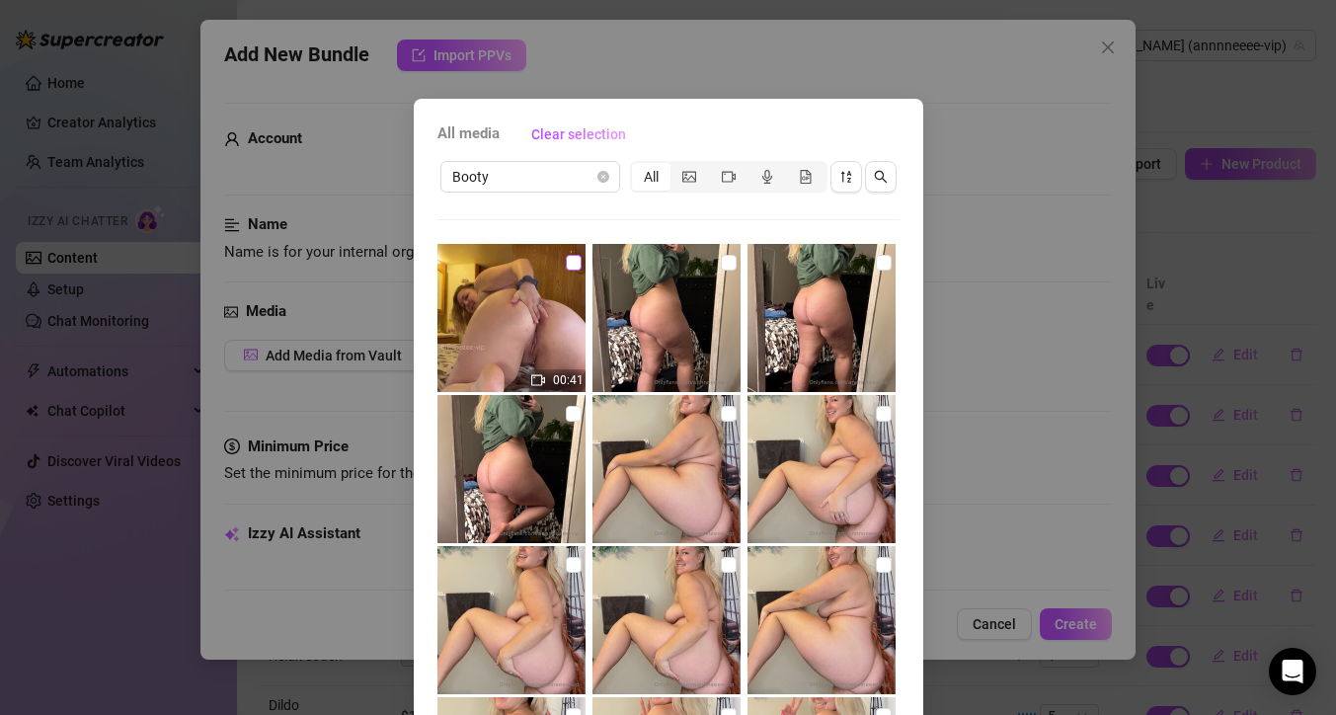
click at [566, 259] on input "checkbox" at bounding box center [574, 263] width 16 height 16
click at [901, 529] on div "All media Clear selection Booty All 00:41 02:10 00:45 02:39 02:15 00:12 00:49 0…" at bounding box center [668, 450] width 509 height 702
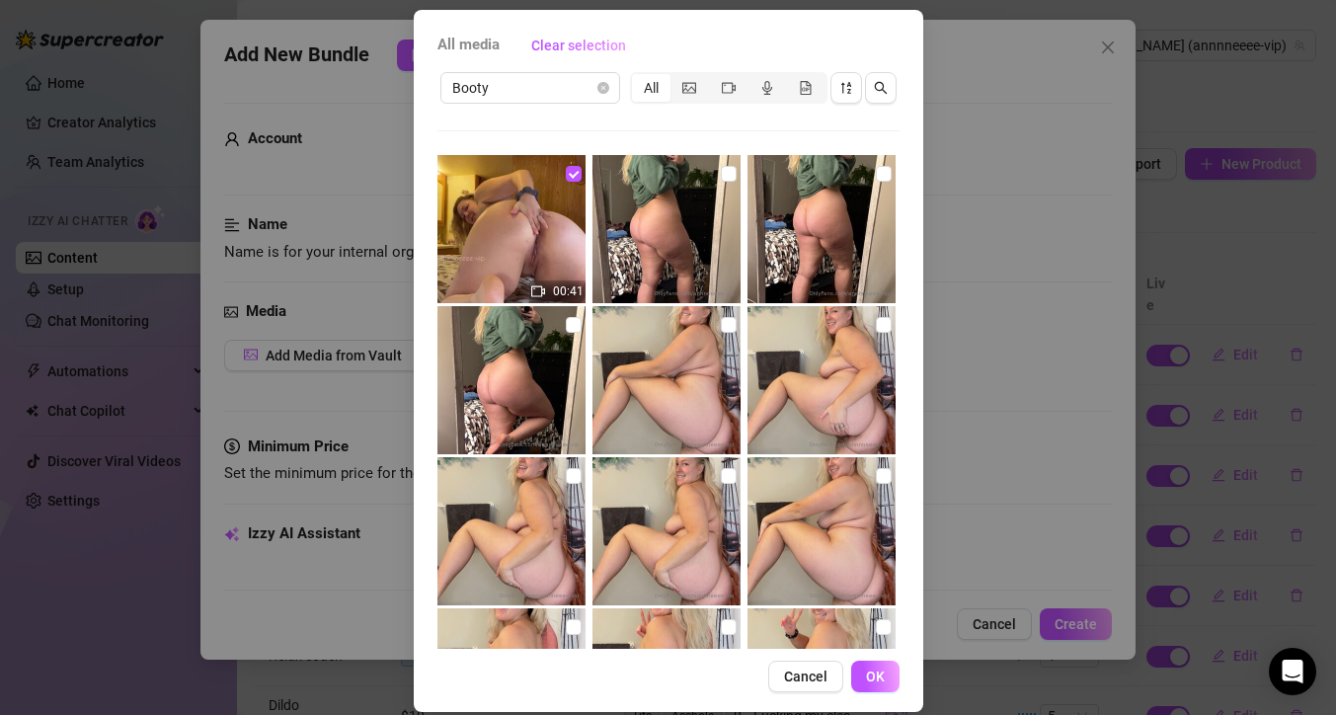
scroll to position [110, 0]
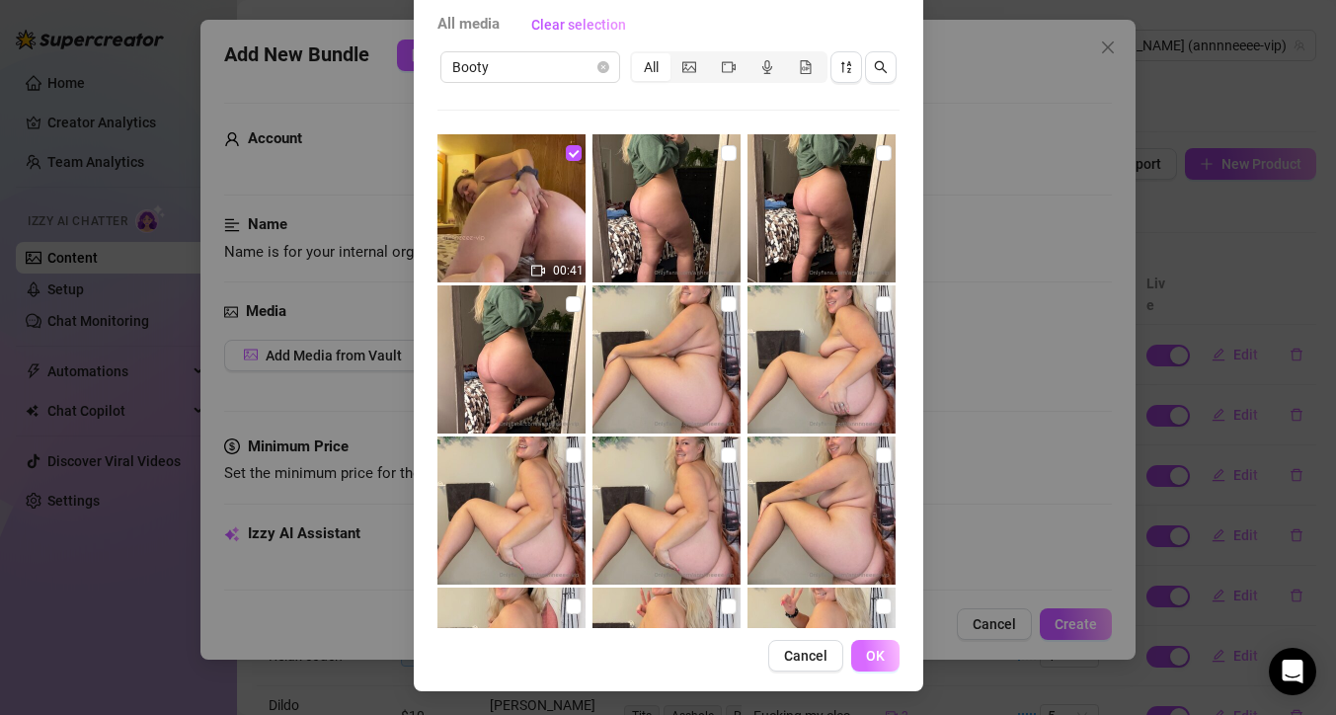
click at [866, 653] on span "OK" at bounding box center [875, 656] width 19 height 16
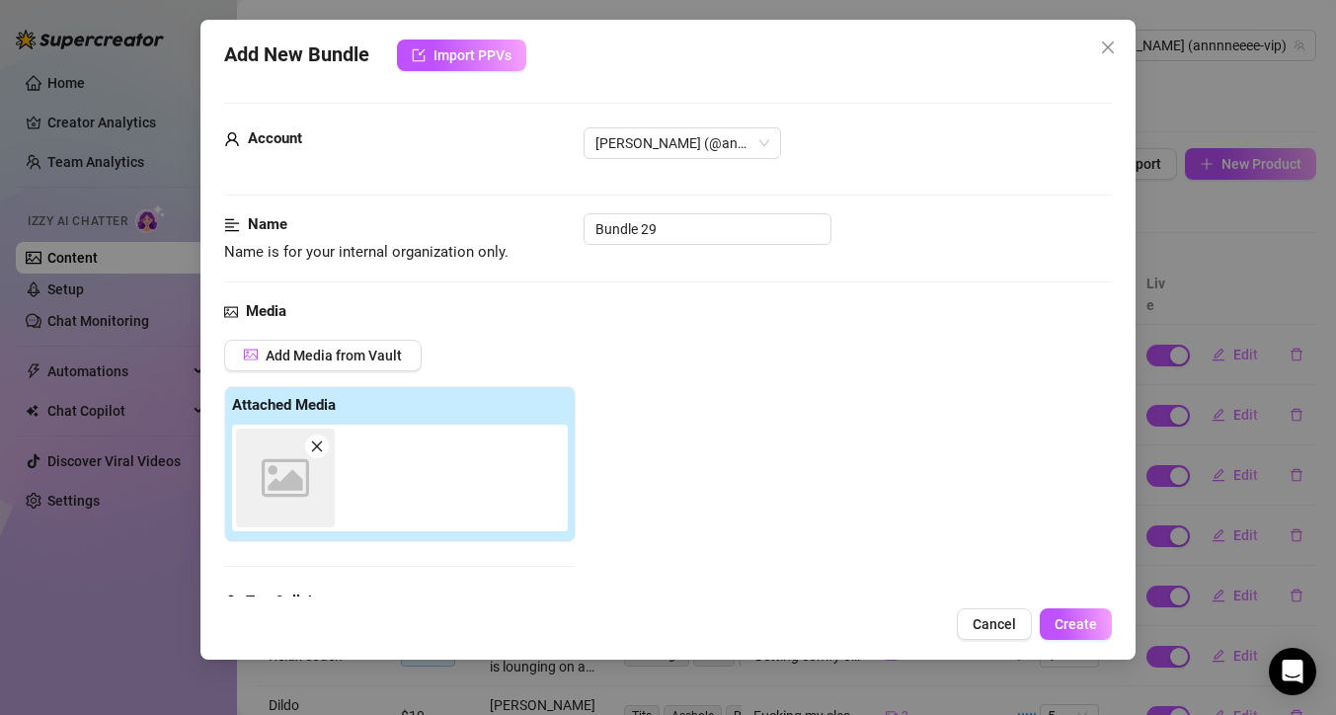
scroll to position [307, 0]
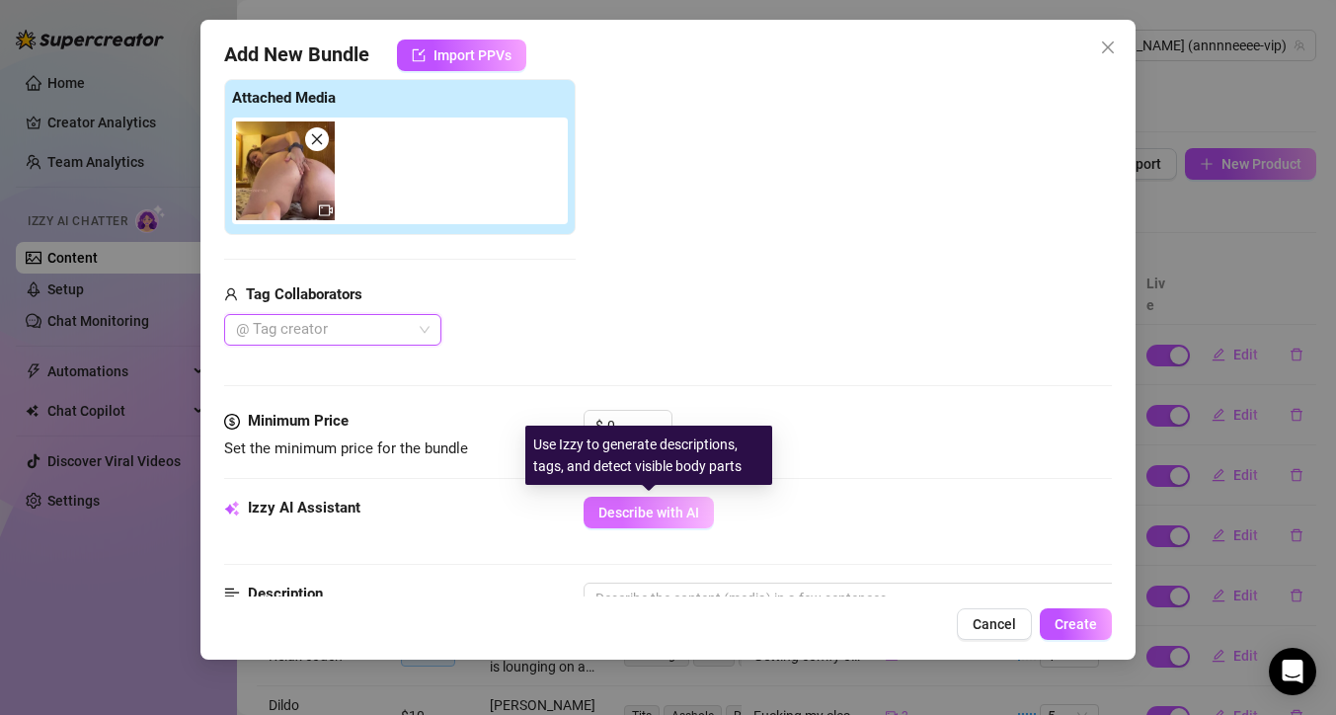
click at [660, 507] on span "Describe with AI" at bounding box center [648, 512] width 101 height 16
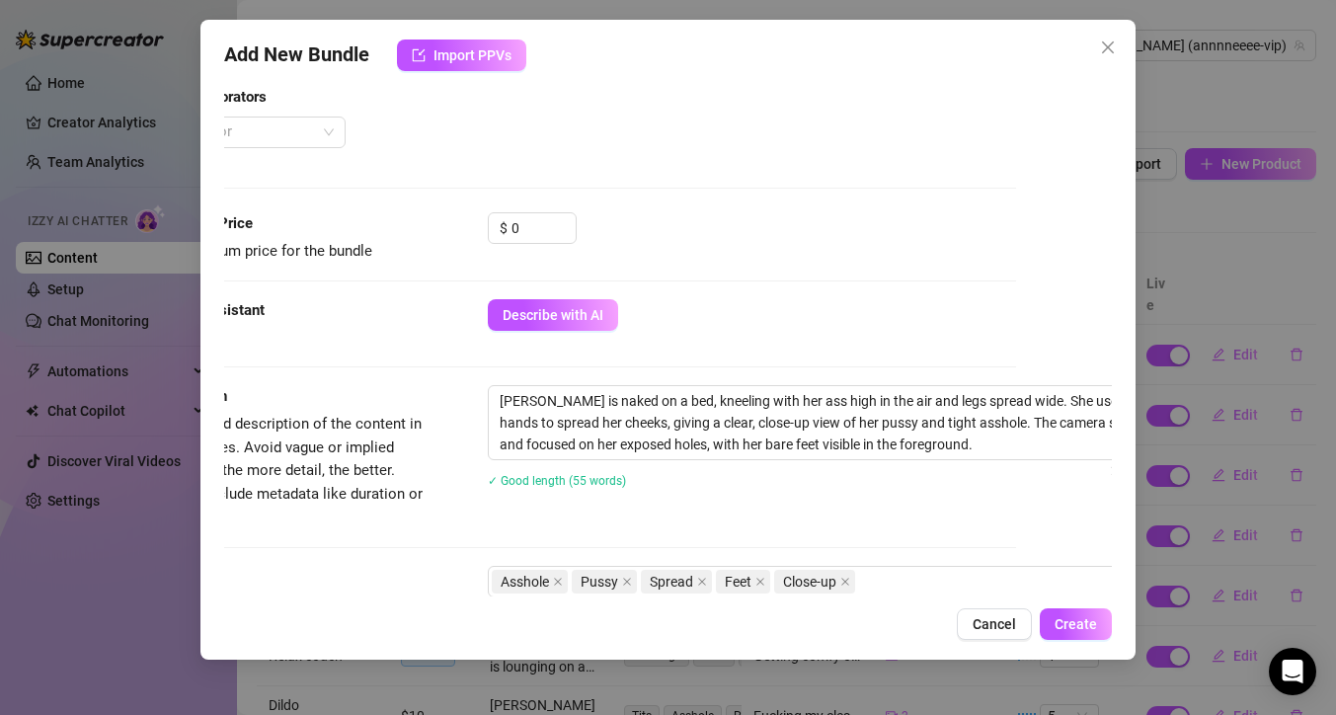
scroll to position [504, 178]
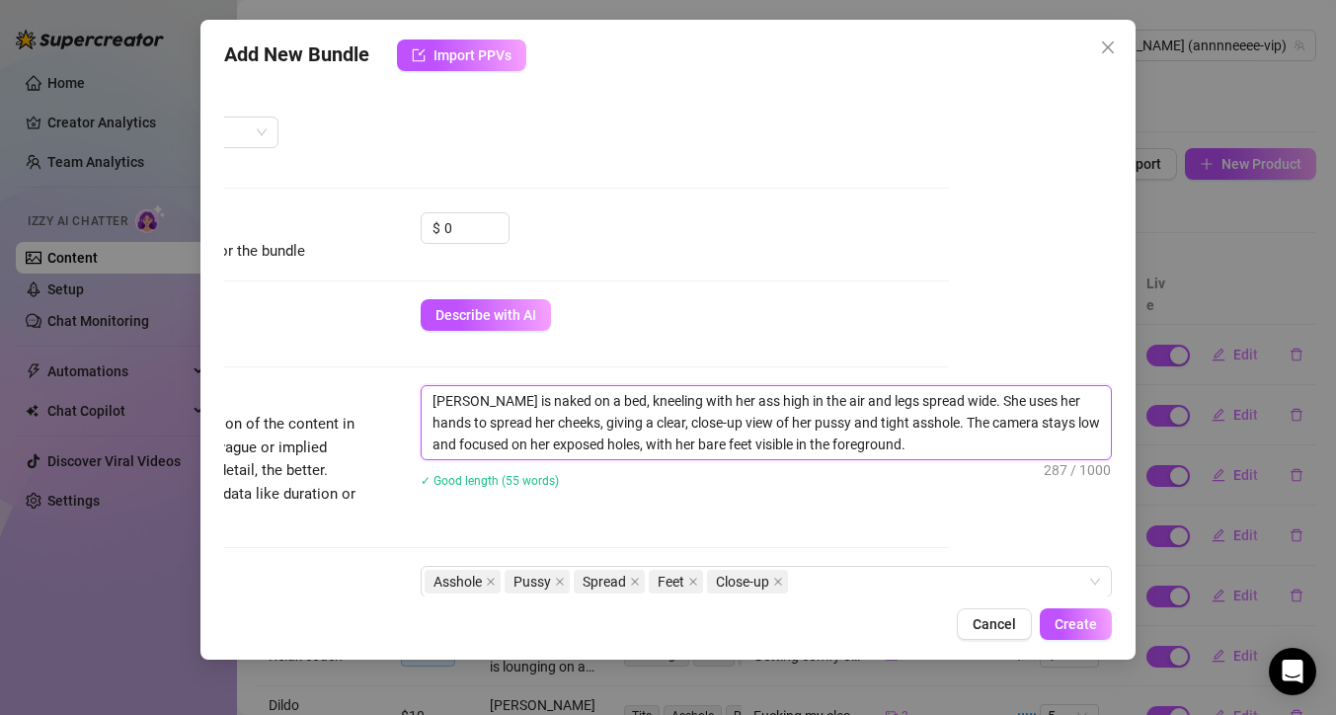
click at [907, 399] on textarea "Anne is naked on a bed, kneeling with her ass high in the air and legs spread w…" at bounding box center [766, 422] width 689 height 73
click at [528, 425] on textarea "Anne is naked on a bed, kneeling with her ass high in the air and legs spread w…" at bounding box center [766, 422] width 689 height 73
click at [1035, 442] on textarea "Anne is naked on a bed, kneeling with her ass high in the air and legs spread w…" at bounding box center [766, 422] width 689 height 73
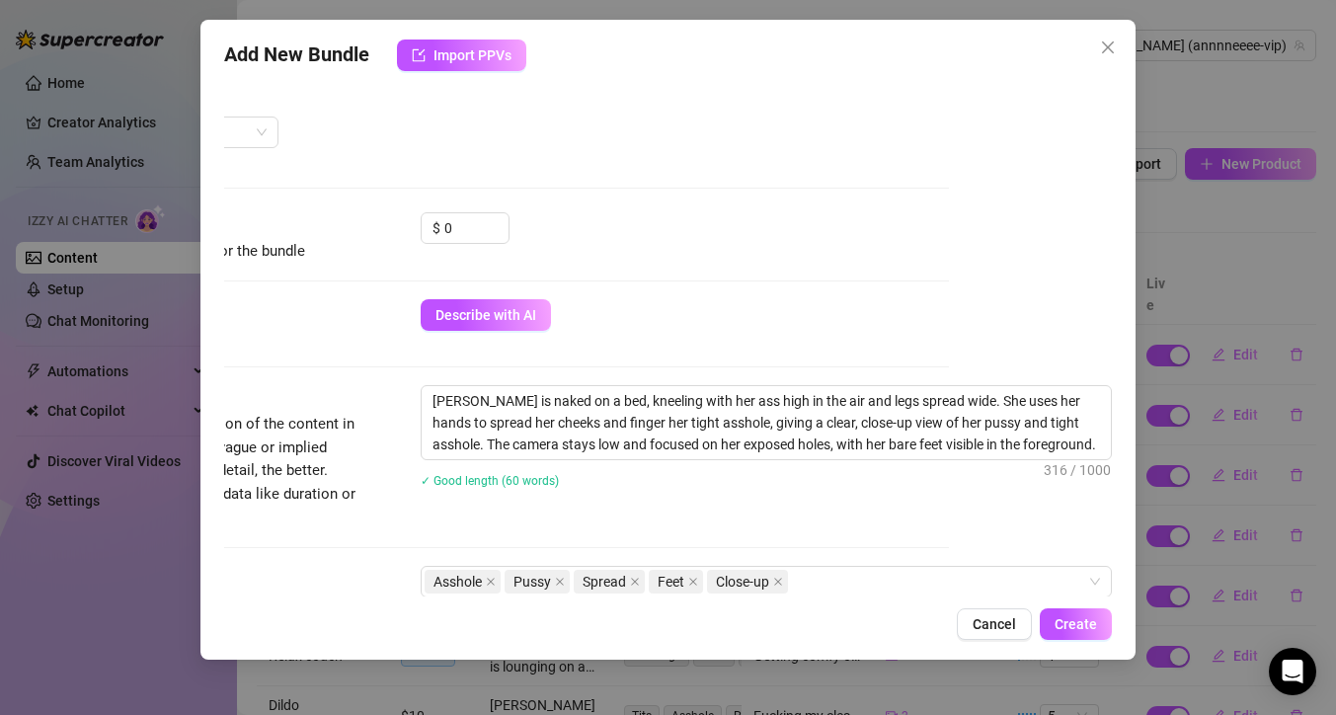
click at [1055, 532] on div "Account Anne (@annnneeee-vip) Name Name is for your internal organization only.…" at bounding box center [668, 337] width 888 height 517
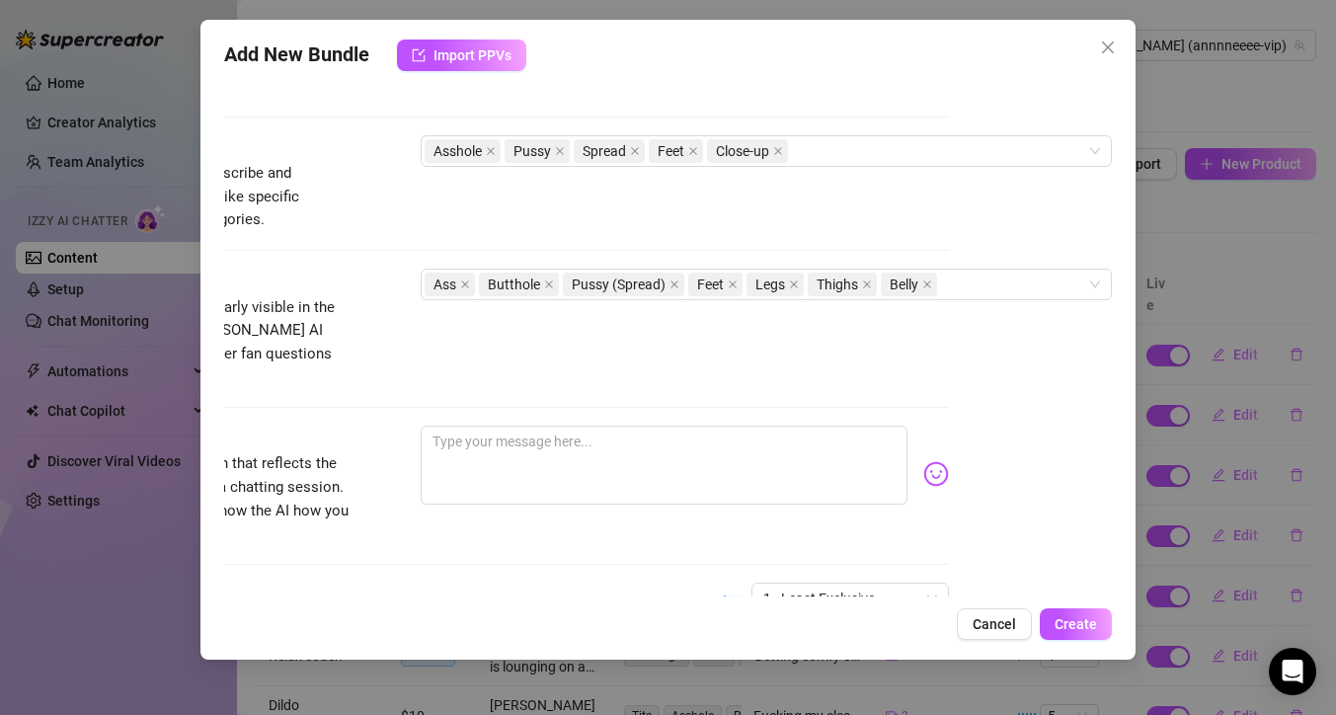
scroll to position [938, 178]
click at [922, 285] on icon "close" at bounding box center [927, 281] width 10 height 10
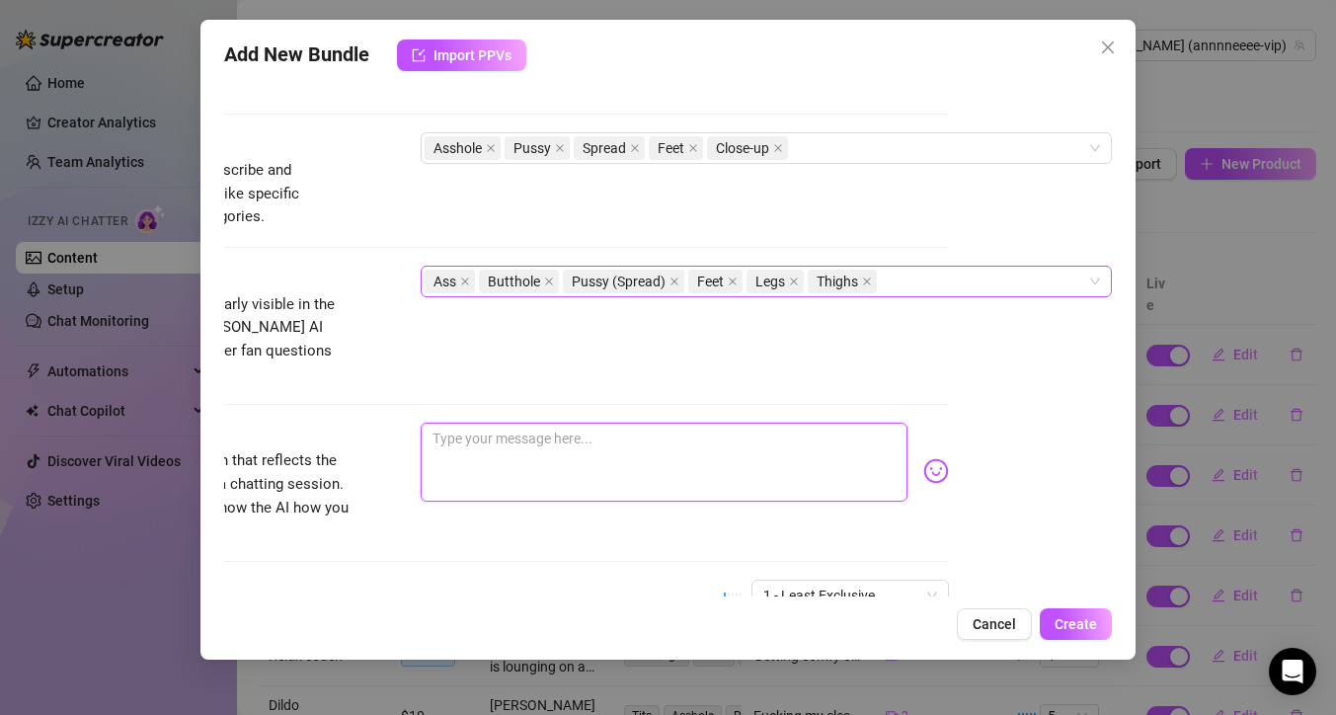
click at [693, 442] on textarea at bounding box center [664, 462] width 487 height 79
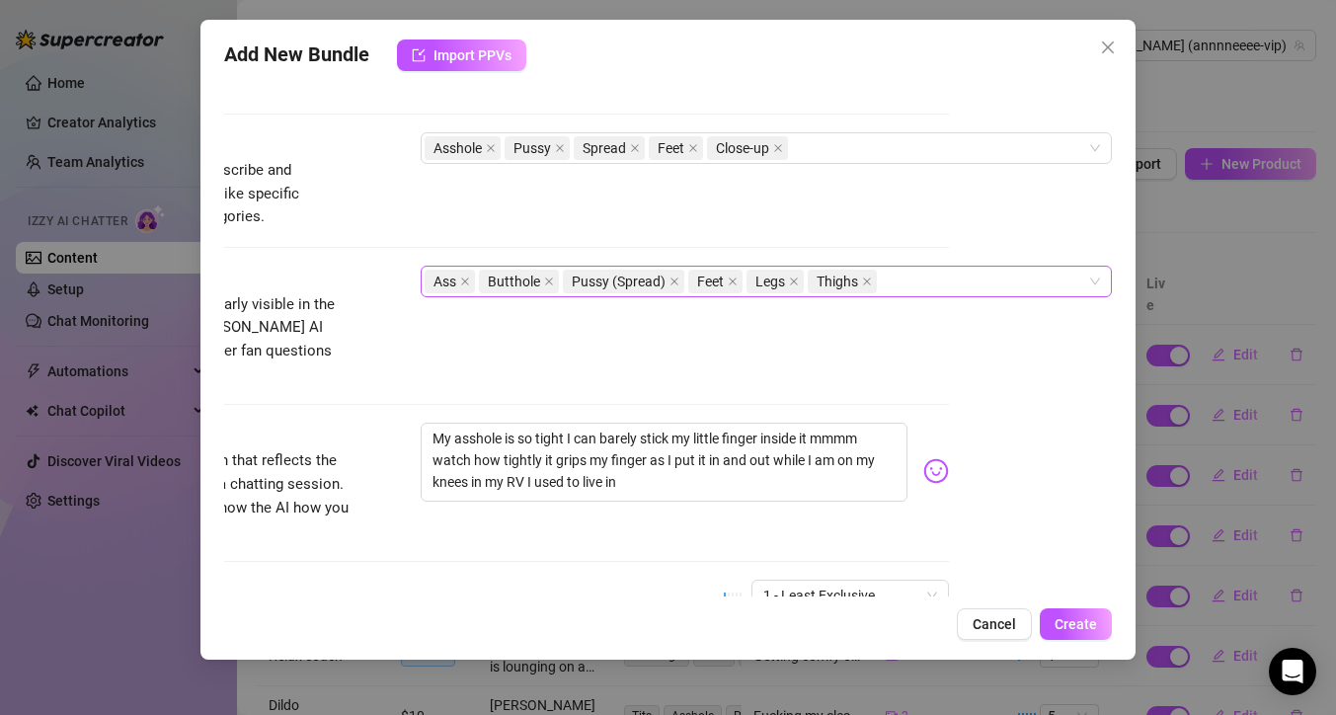
click at [923, 458] on img at bounding box center [936, 471] width 26 height 26
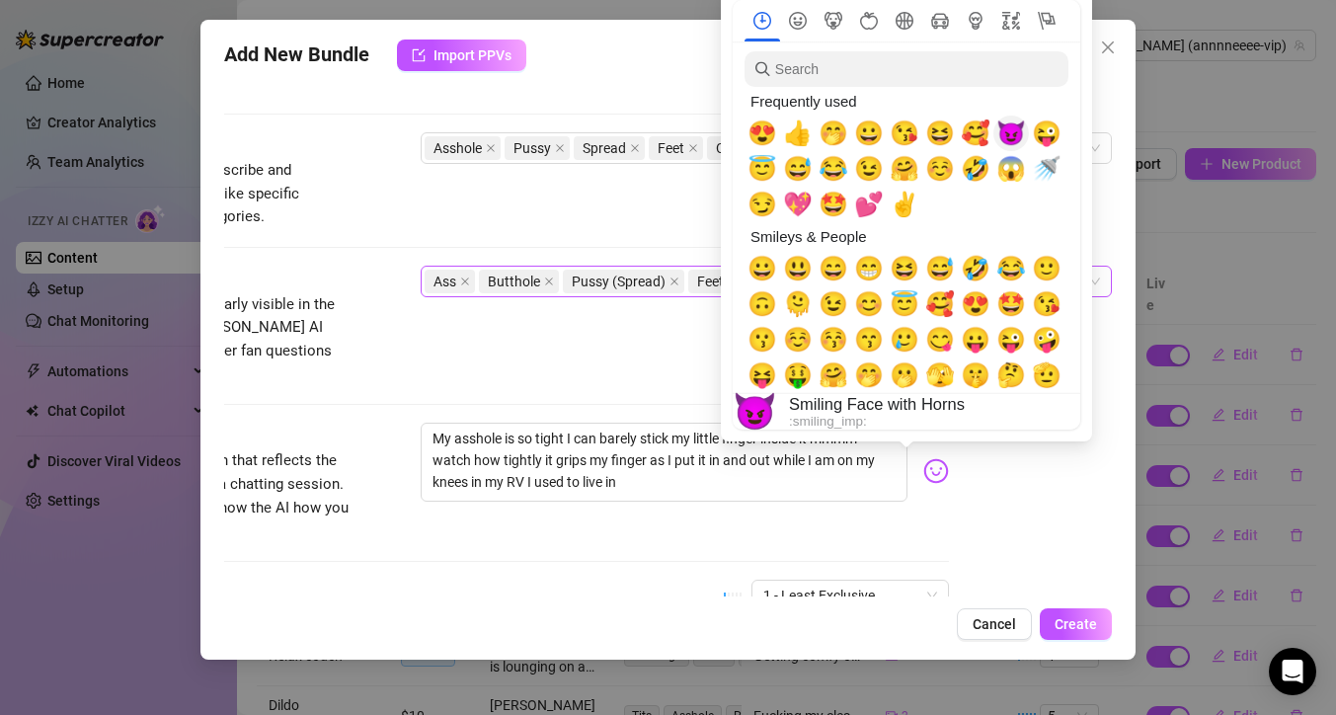
click at [1008, 132] on span "😈" at bounding box center [1011, 133] width 30 height 28
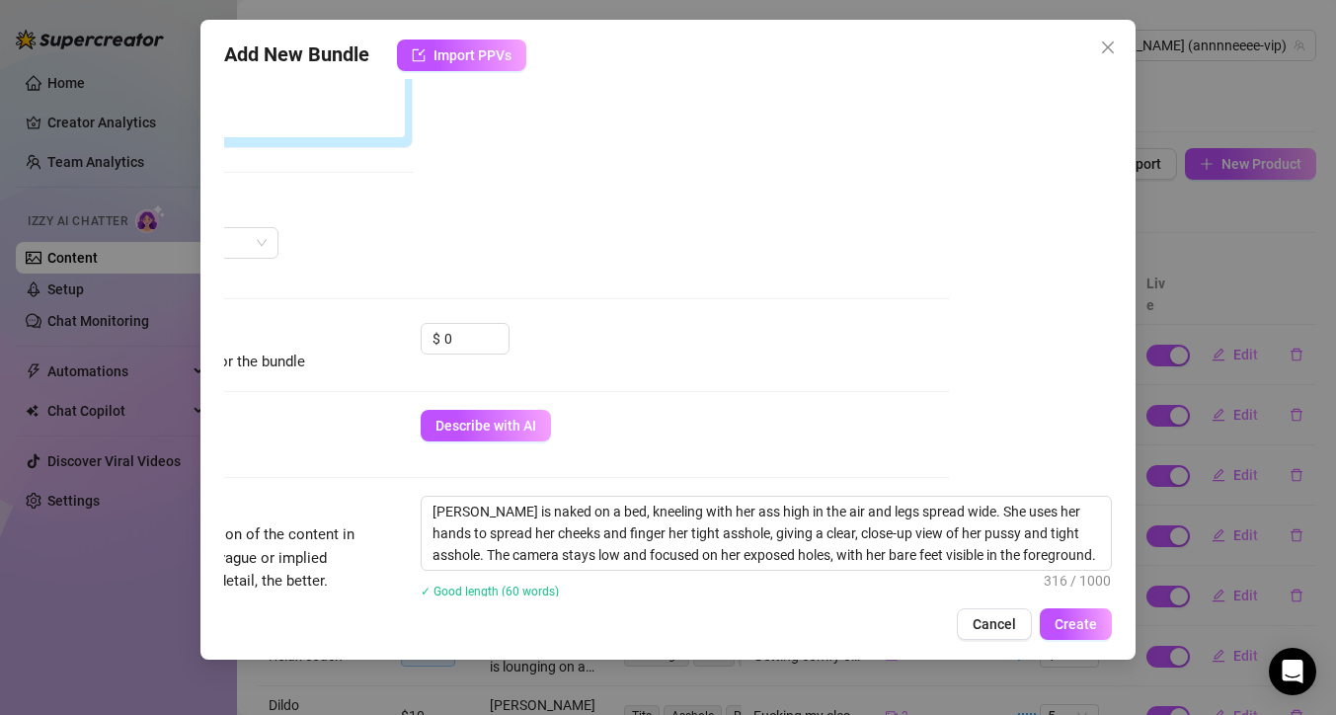
scroll to position [310, 178]
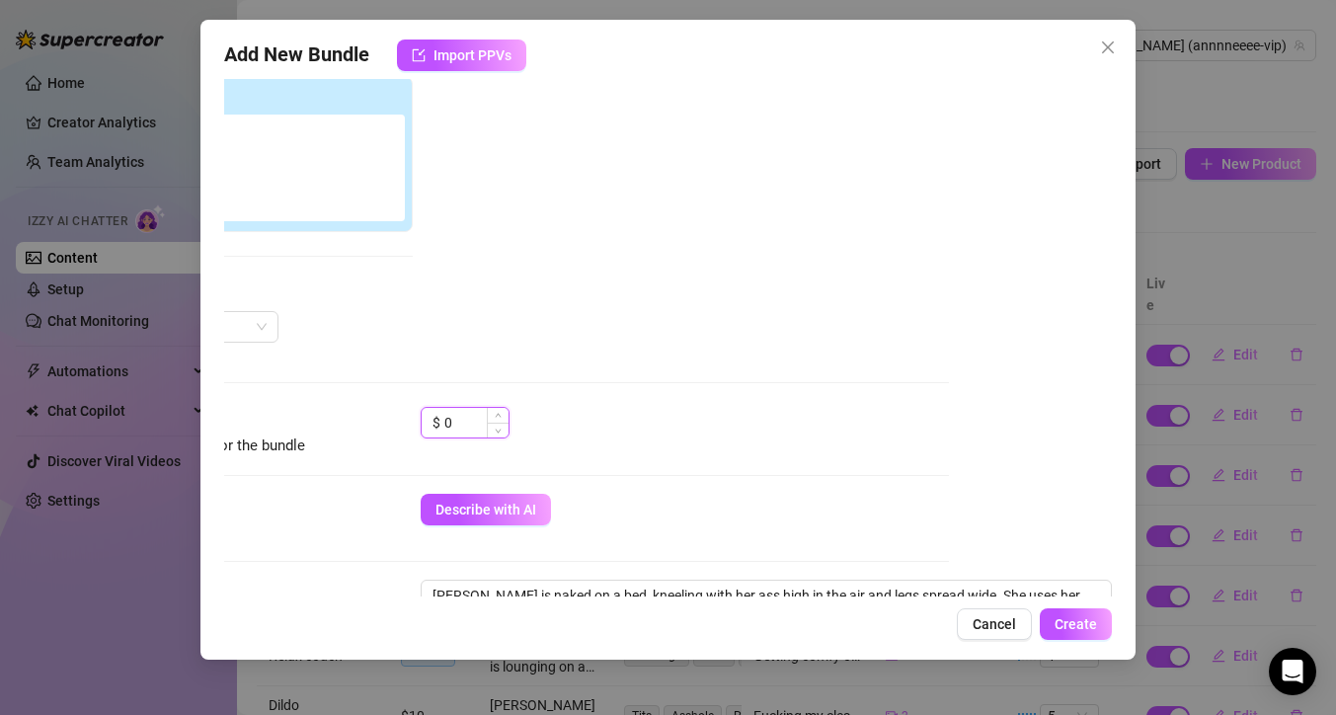
click at [456, 425] on input "0" at bounding box center [476, 423] width 64 height 30
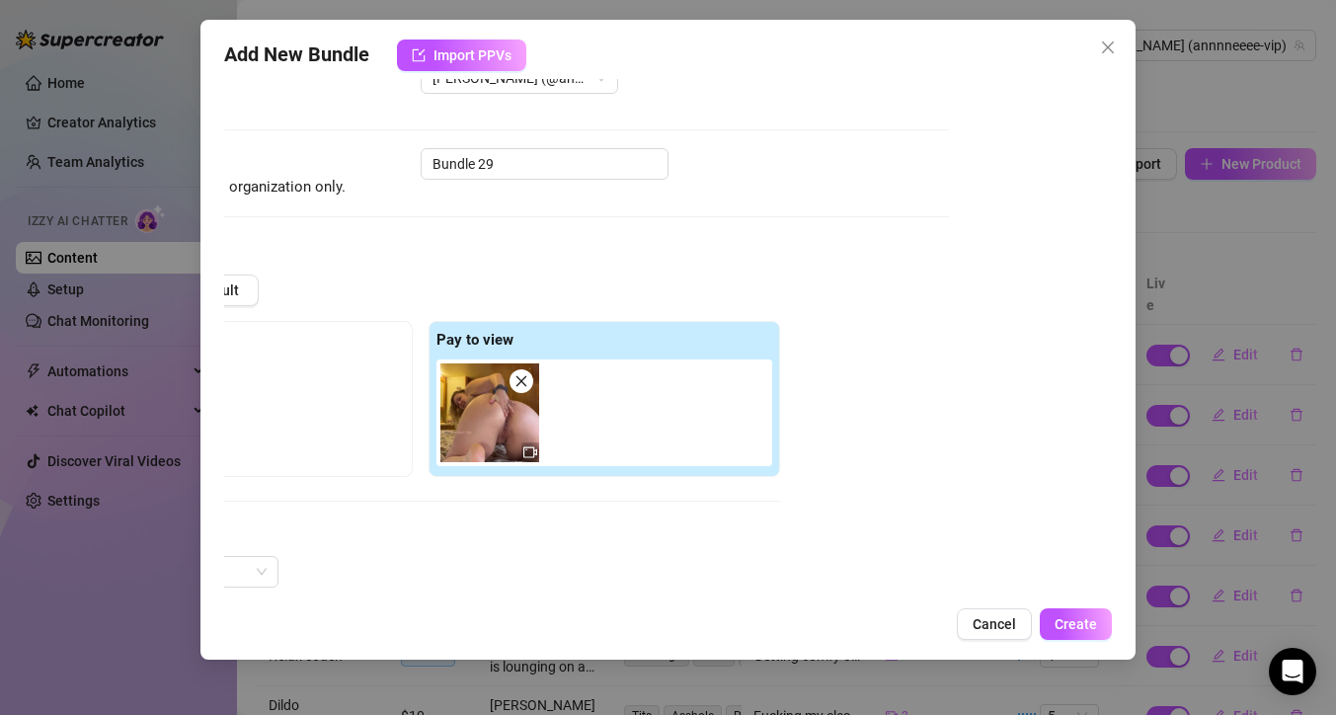
scroll to position [20, 178]
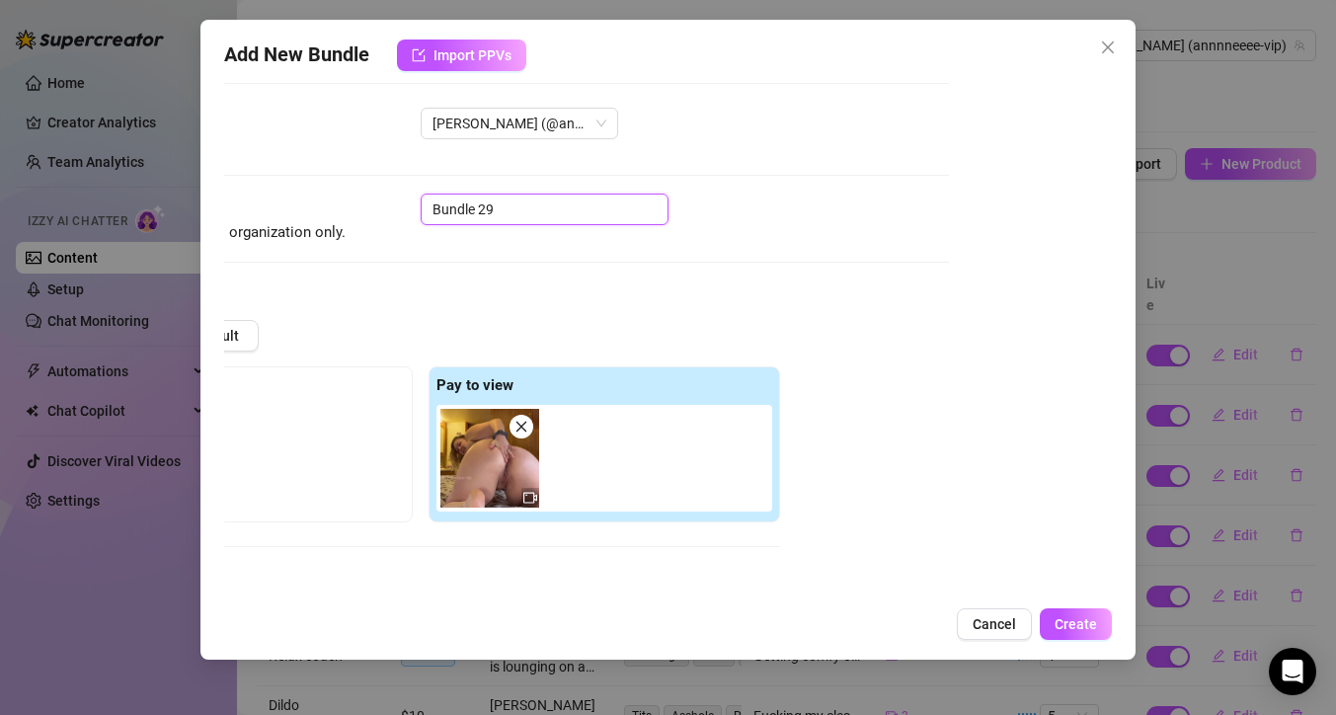
drag, startPoint x: 546, startPoint y: 208, endPoint x: 278, endPoint y: 230, distance: 268.4
click at [278, 230] on div "Name Name is for your internal organization only. Bundle 29" at bounding box center [505, 218] width 888 height 50
drag, startPoint x: 502, startPoint y: 210, endPoint x: 390, endPoint y: 210, distance: 112.5
click at [390, 210] on div "Name Name is for your internal organization only. Bundle 29" at bounding box center [505, 218] width 888 height 50
click at [1095, 625] on span "Create" at bounding box center [1075, 624] width 42 height 16
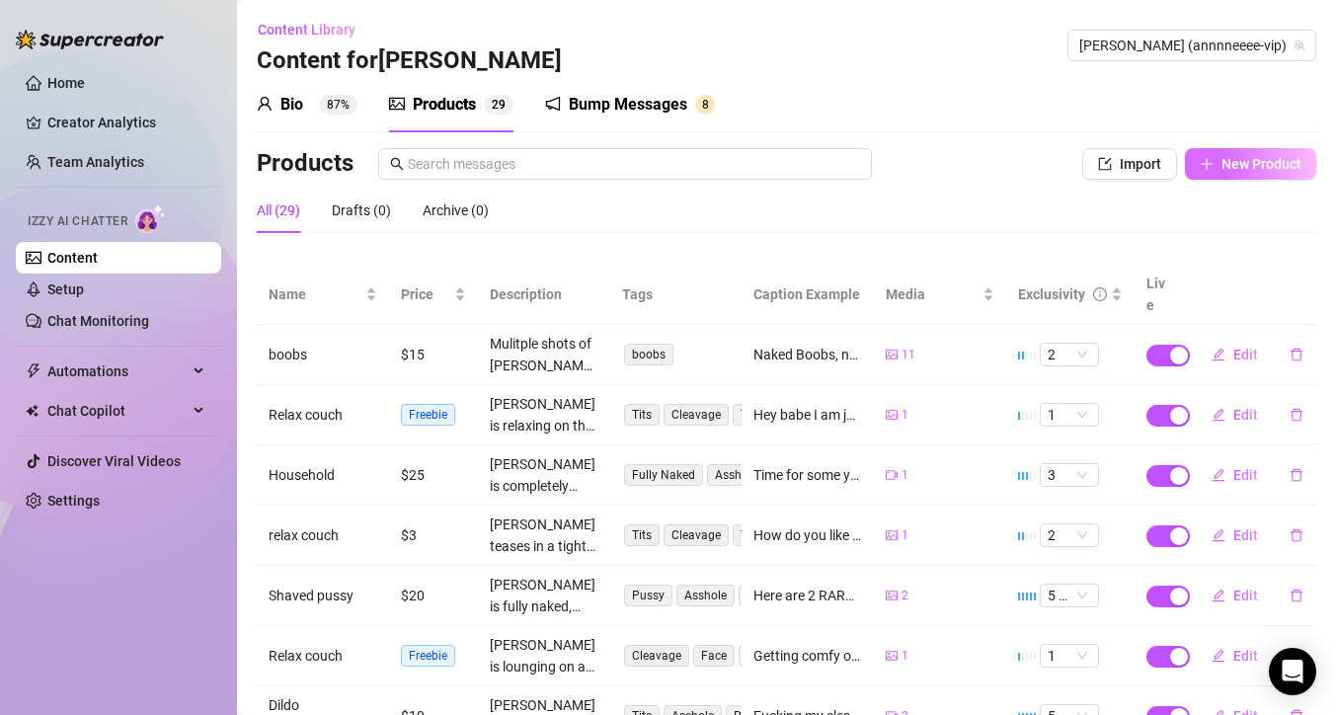
click at [1238, 162] on span "New Product" at bounding box center [1261, 164] width 80 height 16
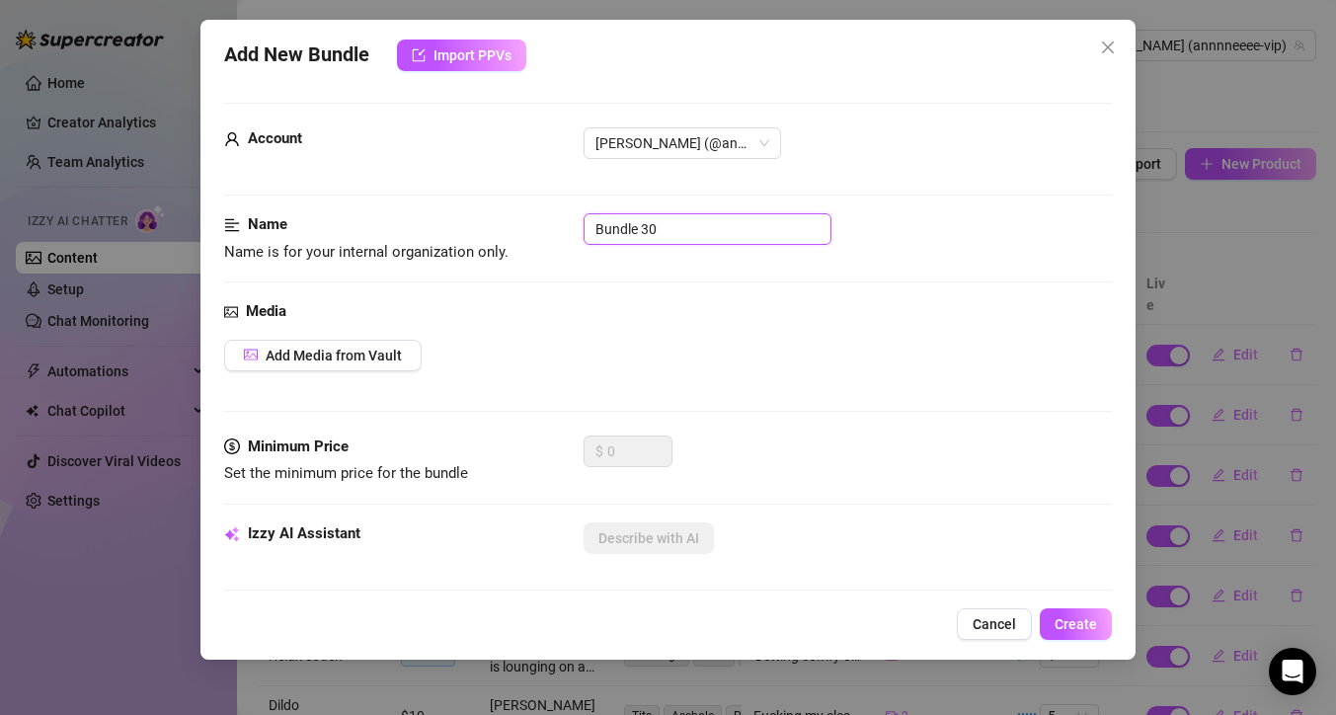
click at [717, 225] on input "Bundle 30" at bounding box center [707, 229] width 248 height 32
drag, startPoint x: 717, startPoint y: 225, endPoint x: 401, endPoint y: 205, distance: 316.5
click at [270, 355] on span "Add Media from Vault" at bounding box center [334, 356] width 136 height 16
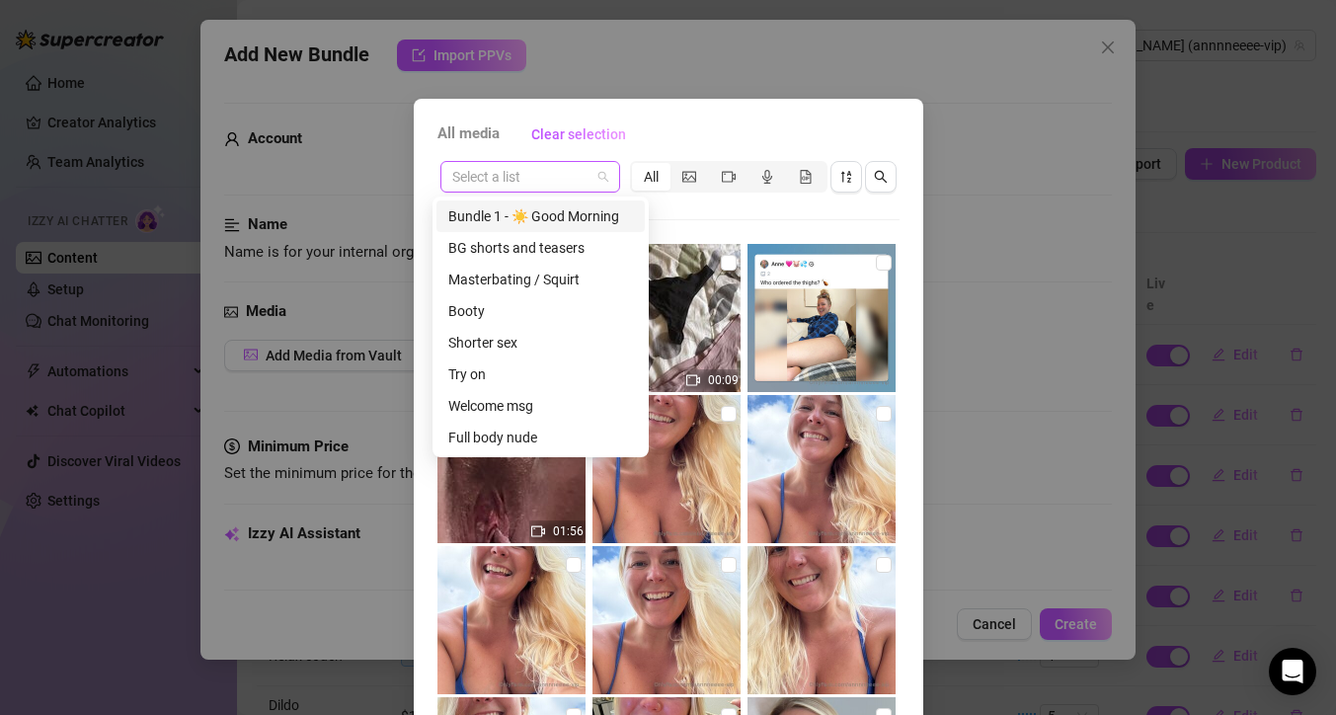
click at [602, 164] on div "Select a list" at bounding box center [530, 177] width 180 height 32
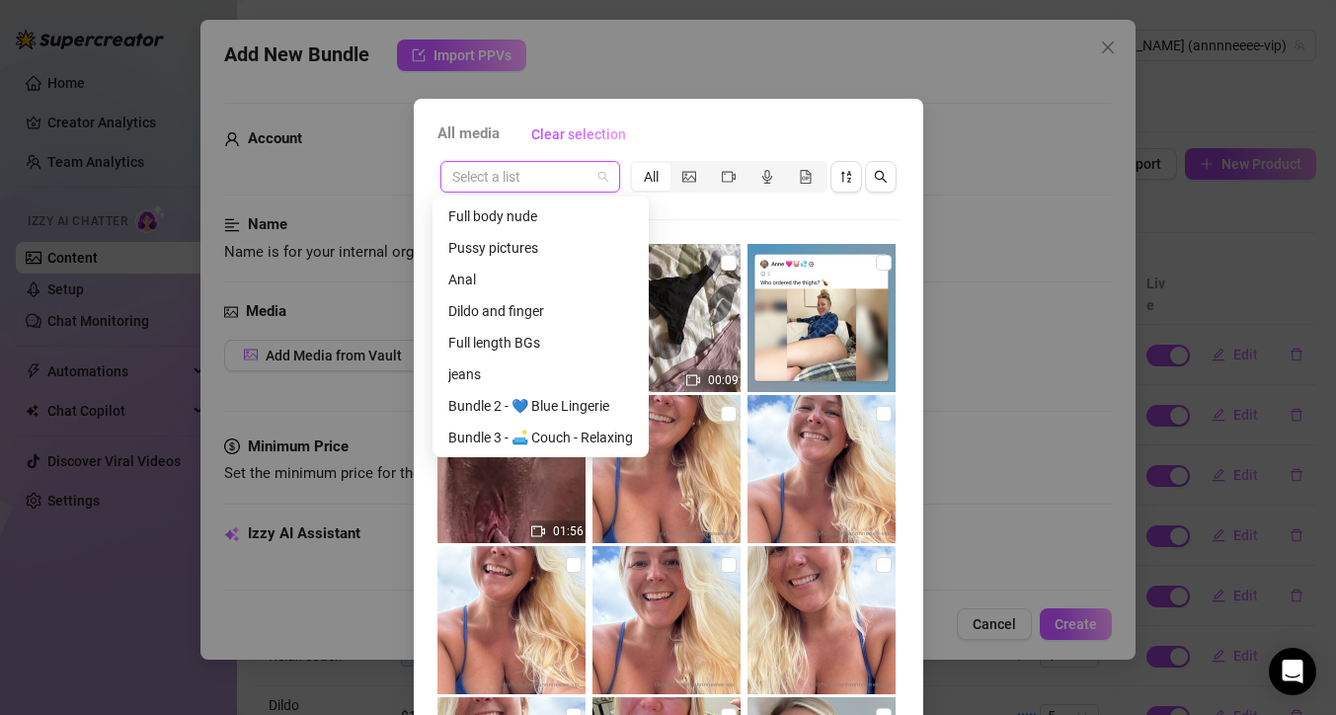
scroll to position [275, 0]
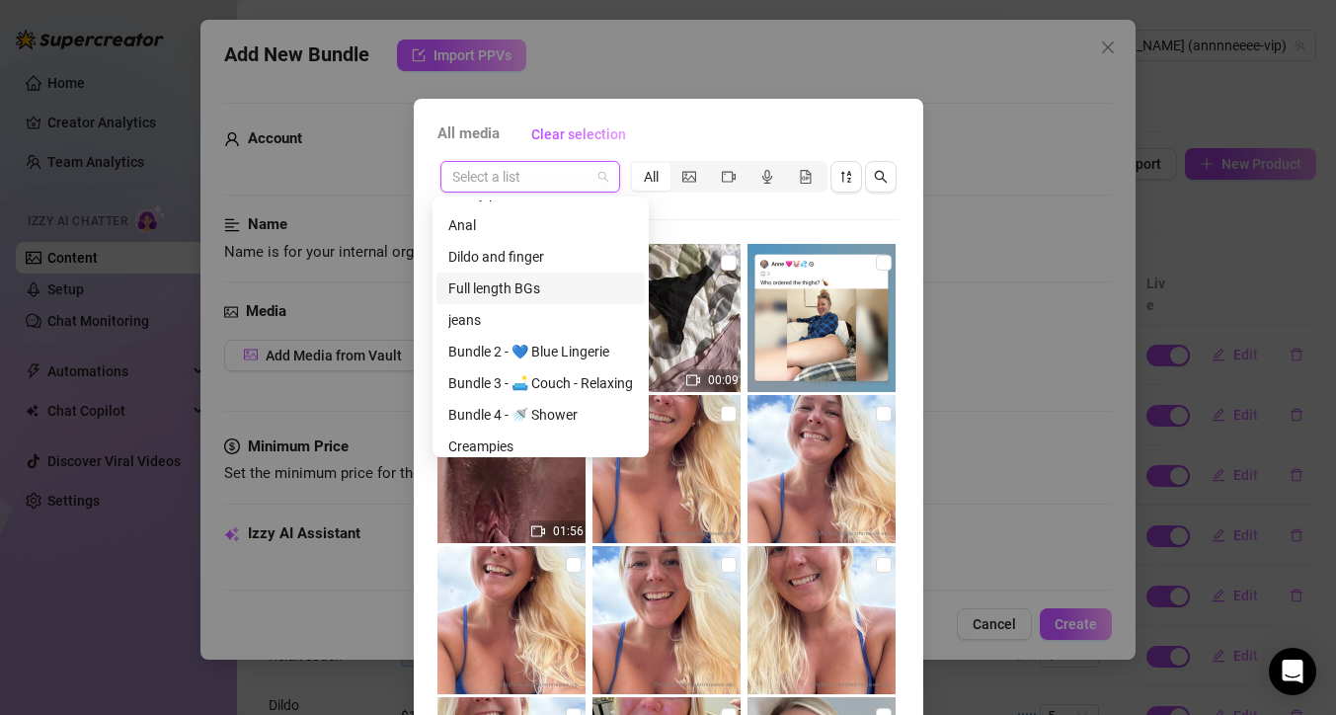
click at [535, 284] on div "Full length BGs" at bounding box center [540, 288] width 185 height 22
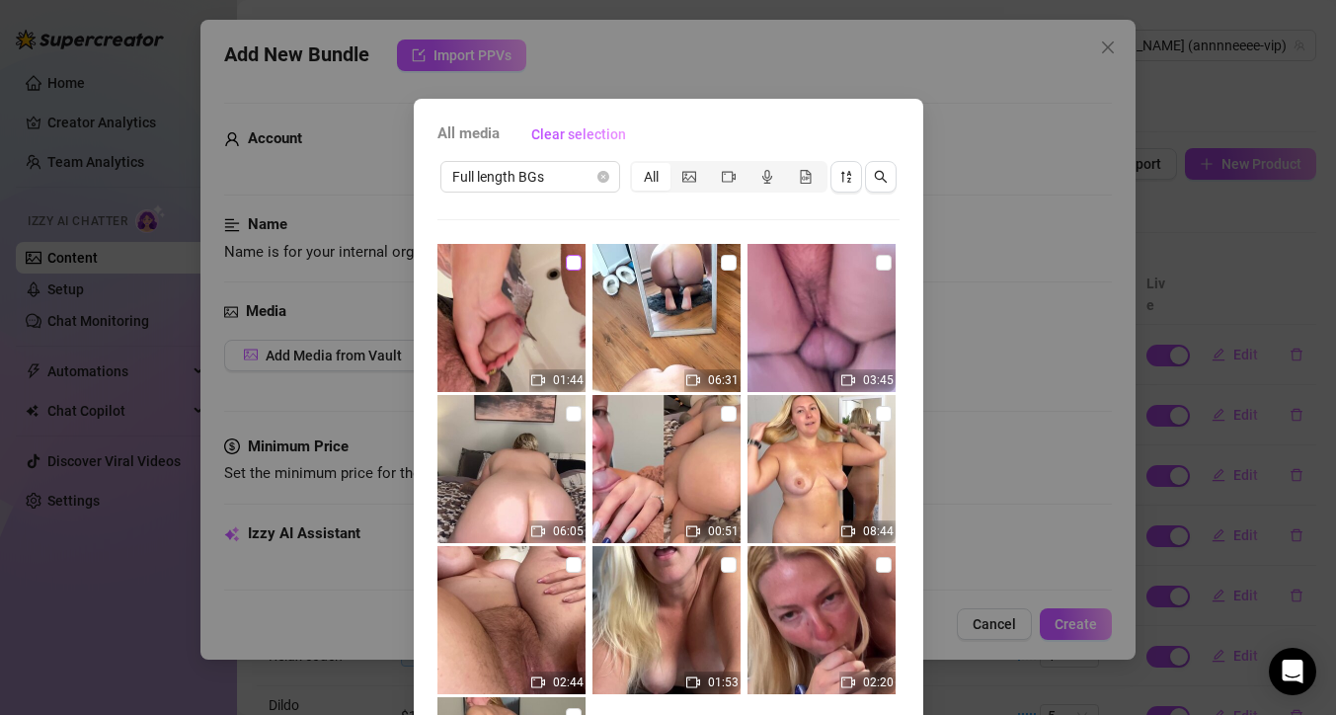
click at [566, 261] on input "checkbox" at bounding box center [574, 263] width 16 height 16
click at [905, 344] on div "All media Clear selection Full length BGs All 01:44 06:31 03:45 06:05 00:51 08:…" at bounding box center [668, 450] width 509 height 702
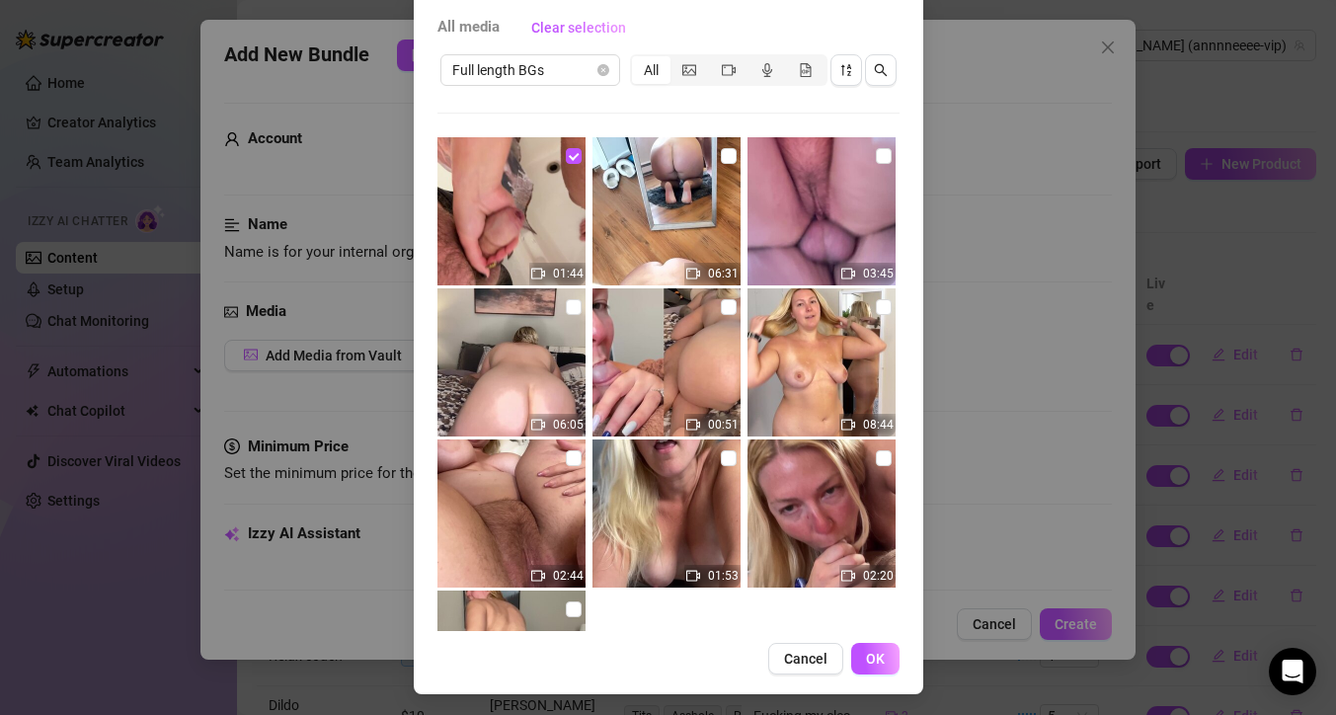
scroll to position [110, 0]
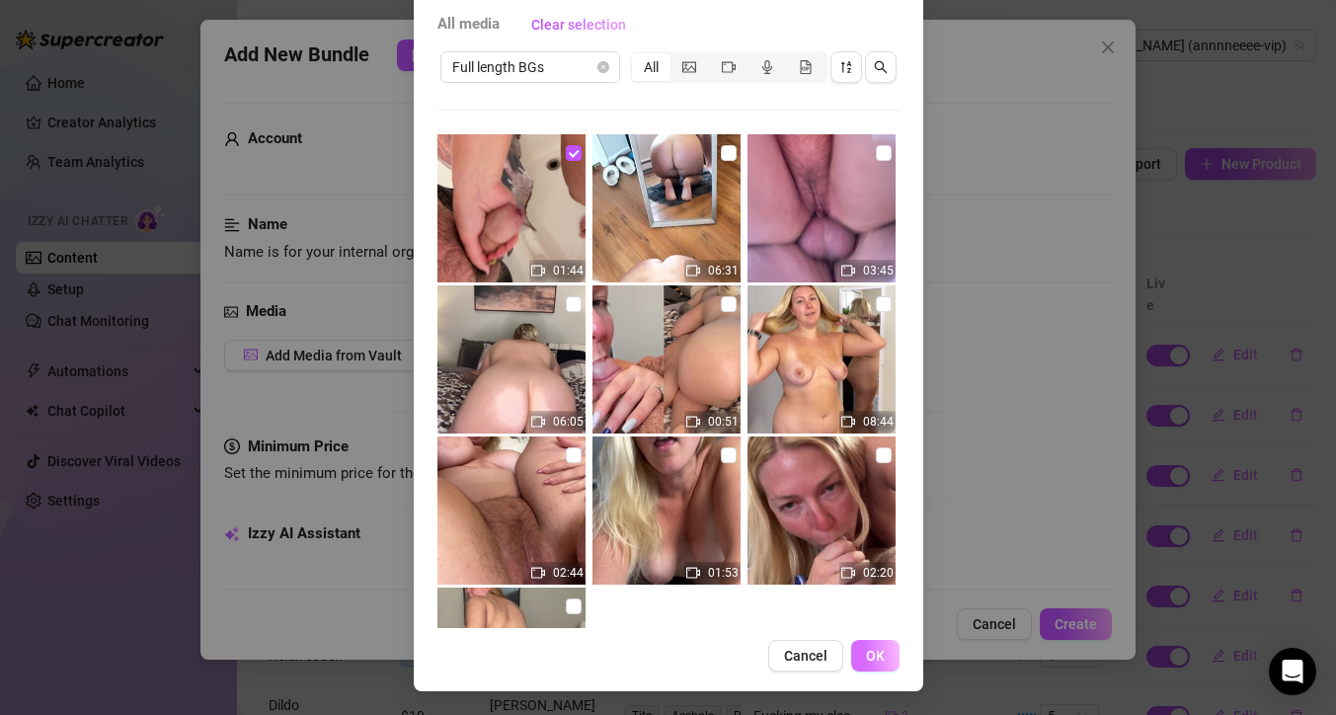
click at [866, 656] on span "OK" at bounding box center [875, 656] width 19 height 16
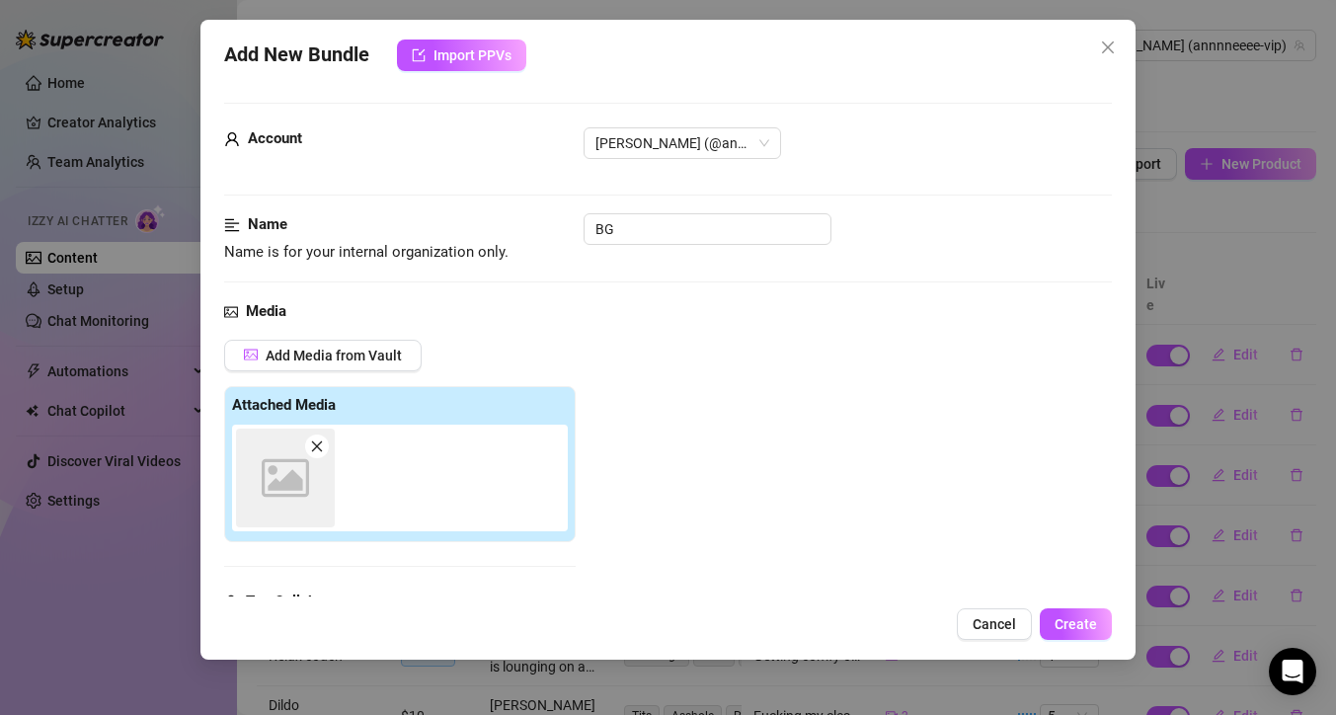
scroll to position [307, 0]
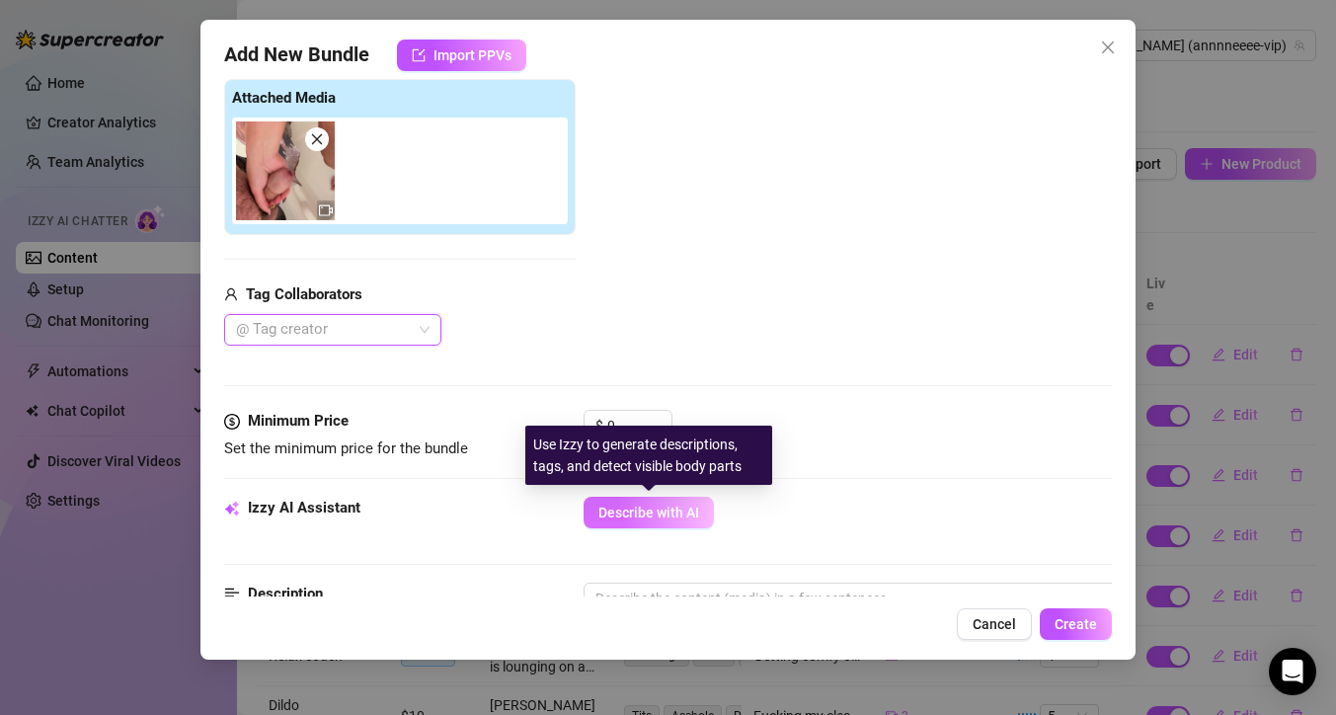
click at [634, 512] on span "Describe with AI" at bounding box center [648, 512] width 101 height 16
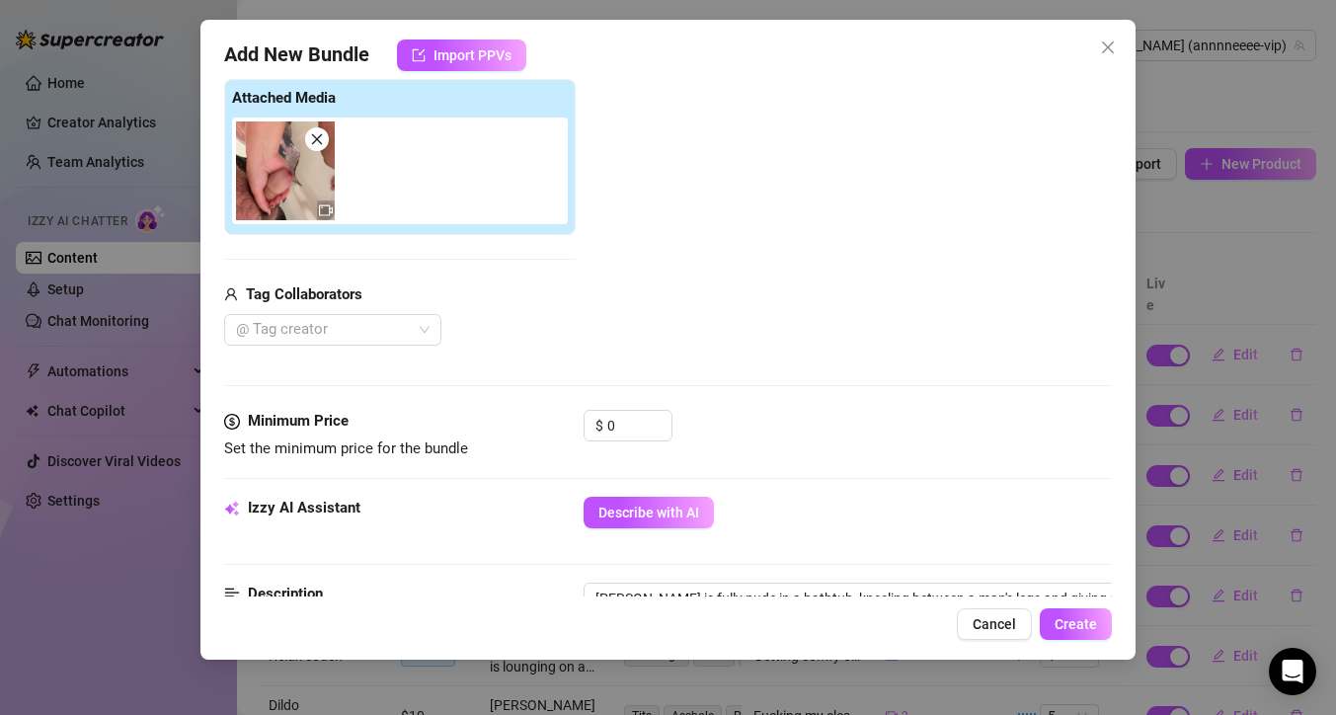
click at [986, 301] on div "Add Media from Vault Attached Media Tag Collaborators @ Tag creator" at bounding box center [668, 190] width 888 height 314
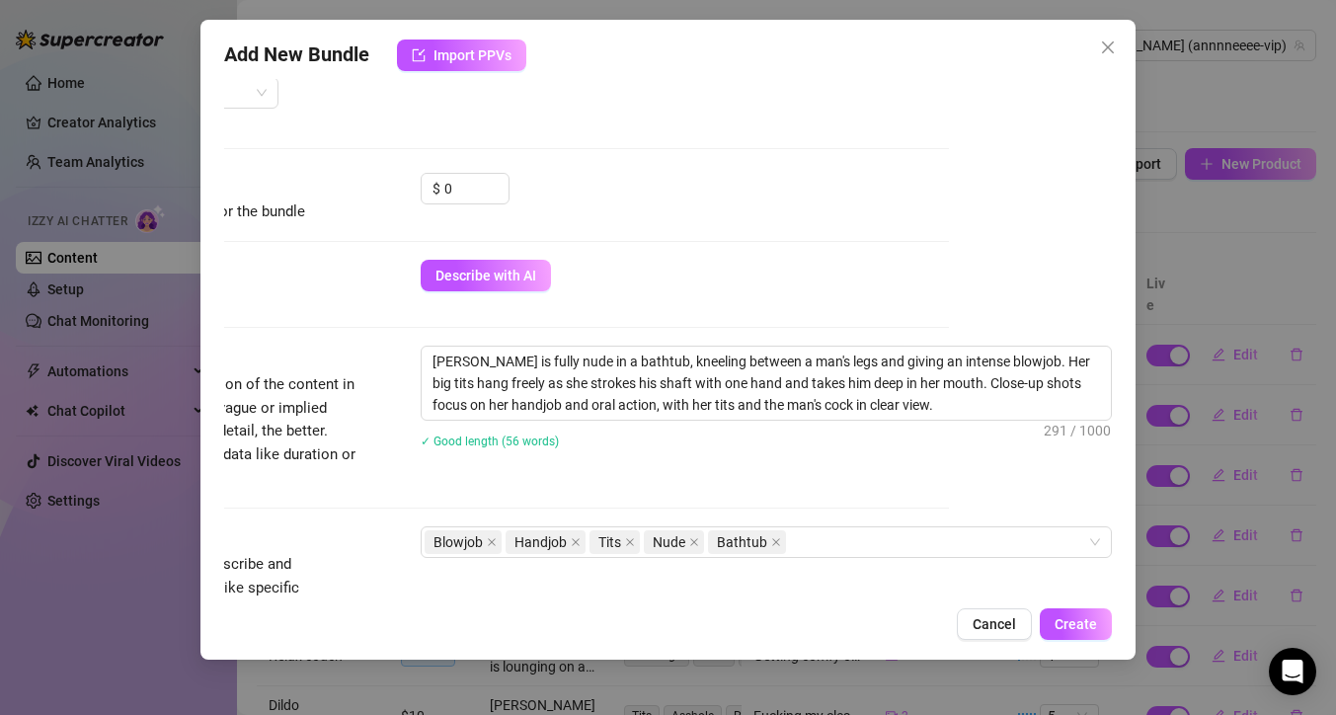
scroll to position [544, 178]
click at [884, 404] on textarea "Anne is fully nude in a bathtub, kneeling between a man's legs and giving an in…" at bounding box center [766, 383] width 689 height 73
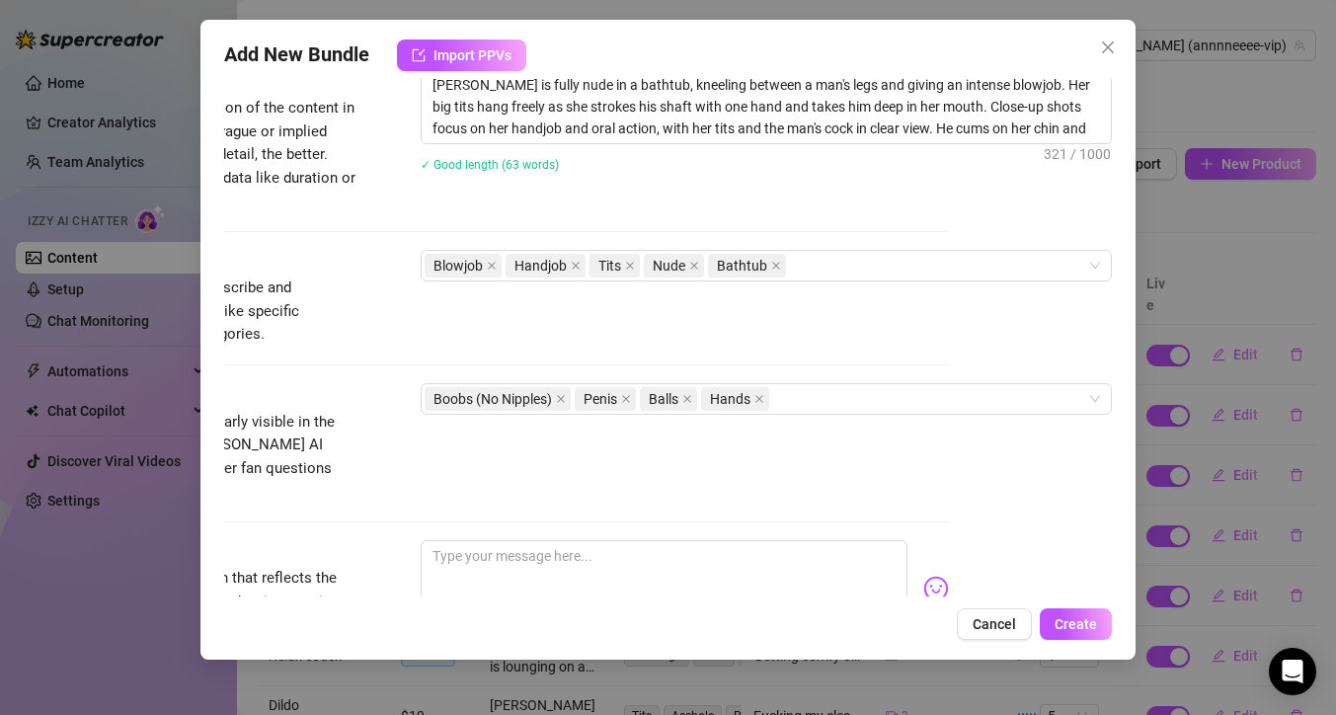
scroll to position [821, 178]
click at [557, 399] on icon "close" at bounding box center [561, 398] width 8 height 8
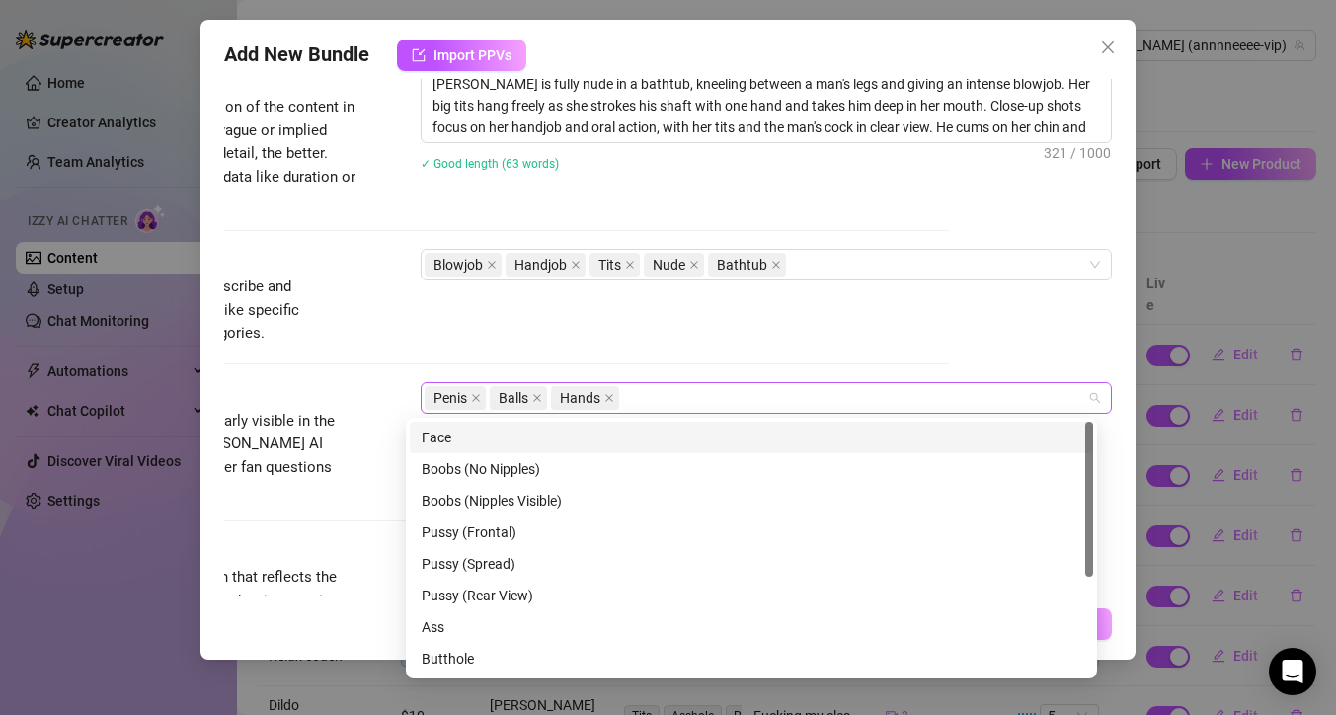
click at [646, 398] on div "Penis Balls Hands" at bounding box center [756, 398] width 662 height 28
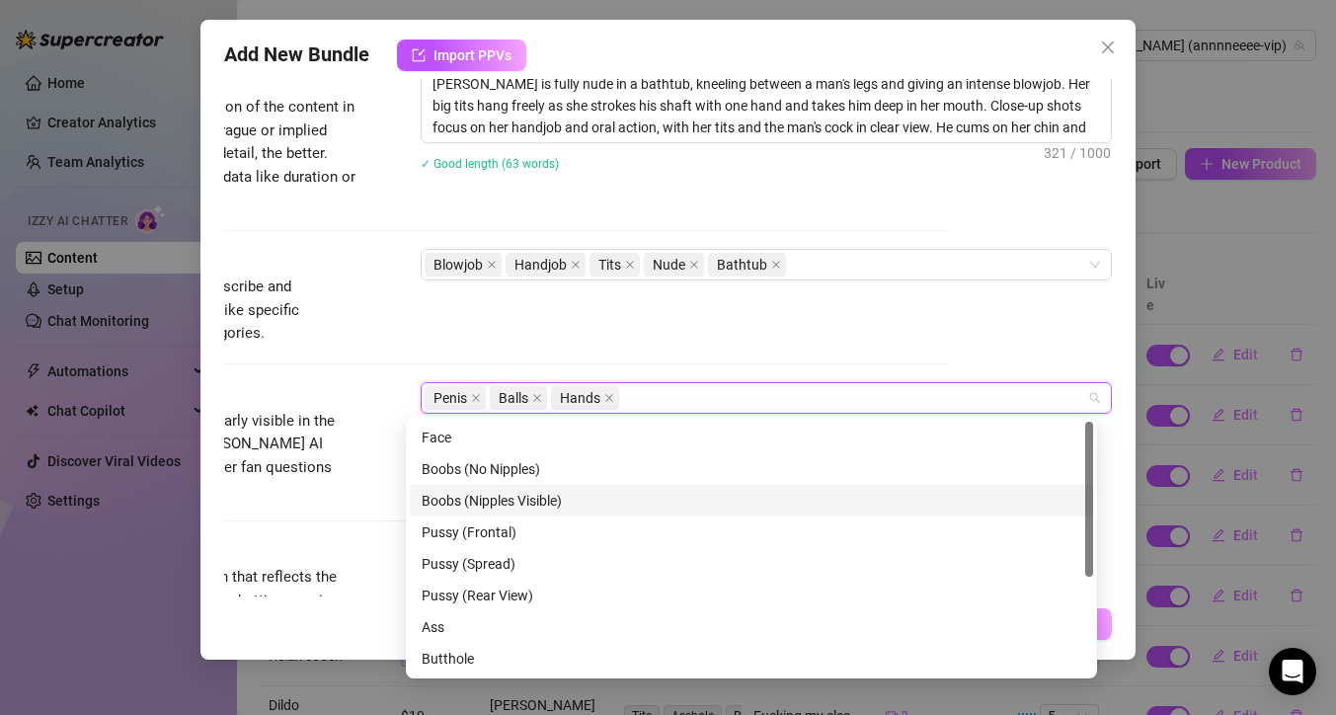
click at [565, 496] on div "Boobs (Nipples Visible)" at bounding box center [751, 501] width 659 height 22
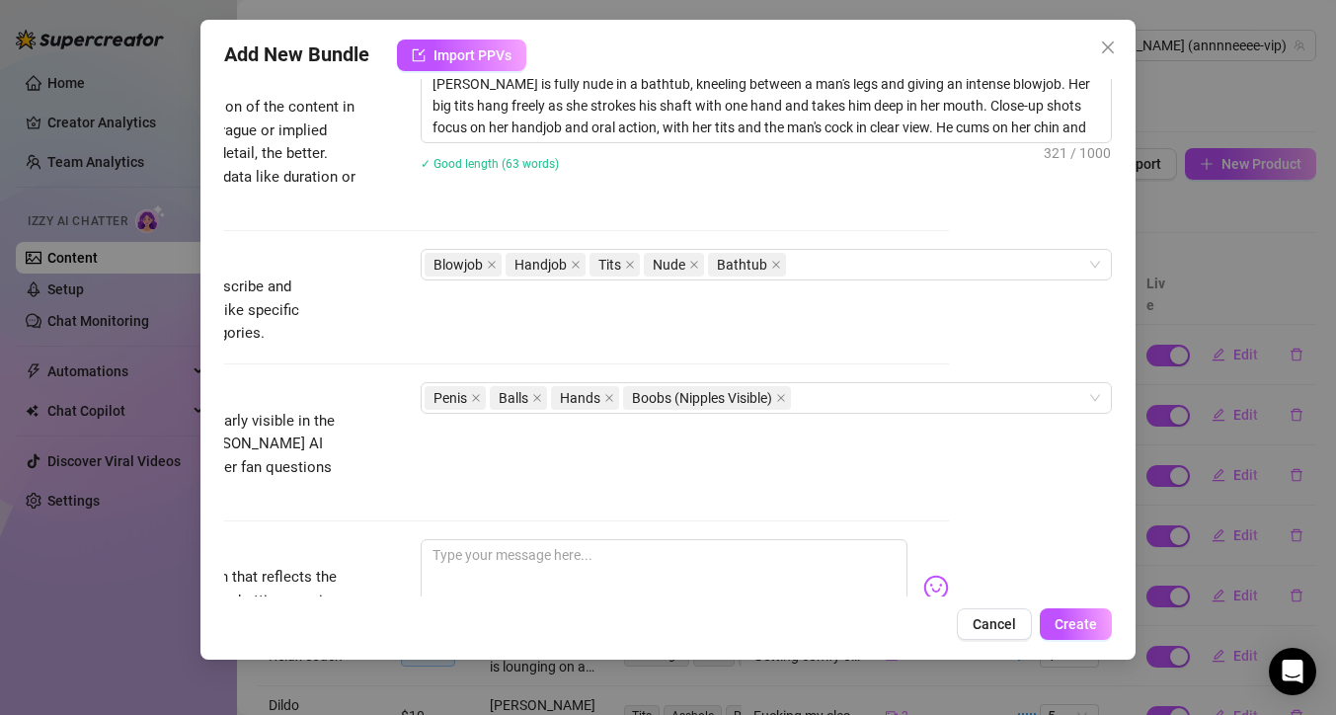
click at [911, 330] on div "Tags Simple keywords that describe and summarize the content, like specific fet…" at bounding box center [505, 297] width 888 height 97
click at [874, 273] on div "Blowjob Handjob Tits Nude Bathtub" at bounding box center [756, 265] width 662 height 28
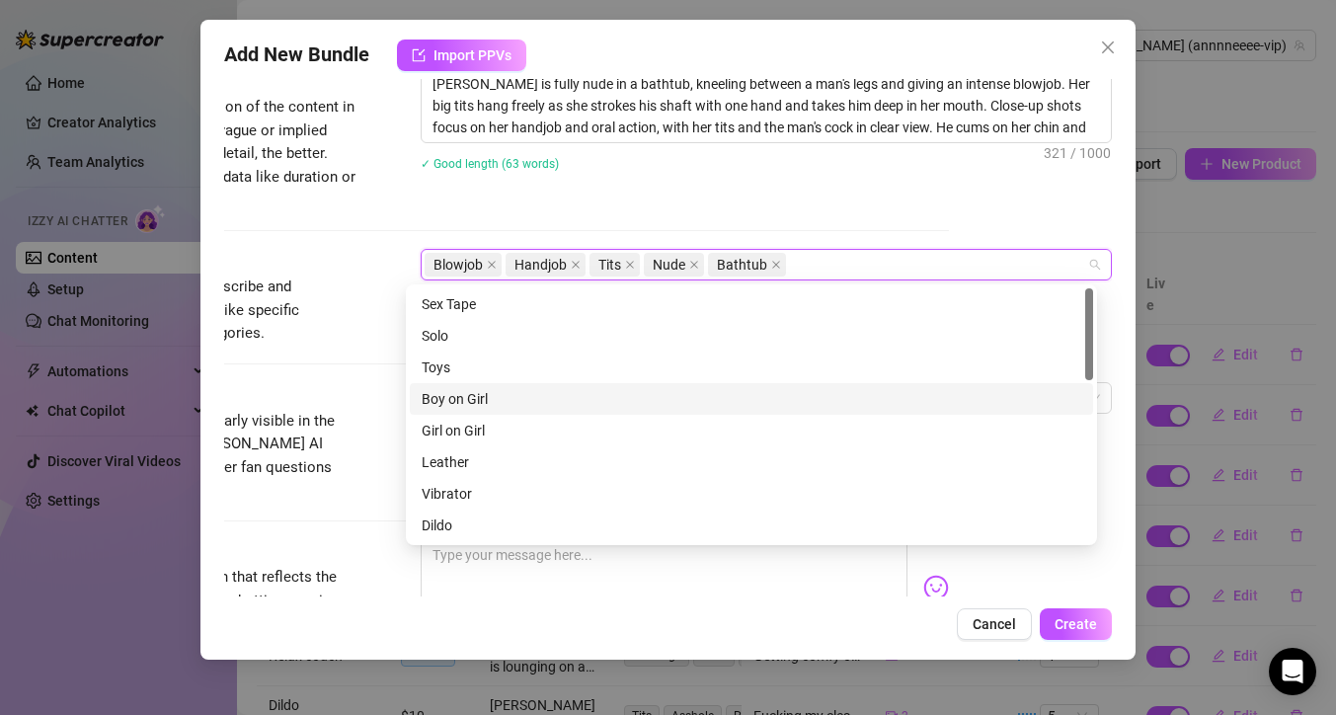
click at [801, 392] on div "Boy on Girl" at bounding box center [751, 399] width 659 height 22
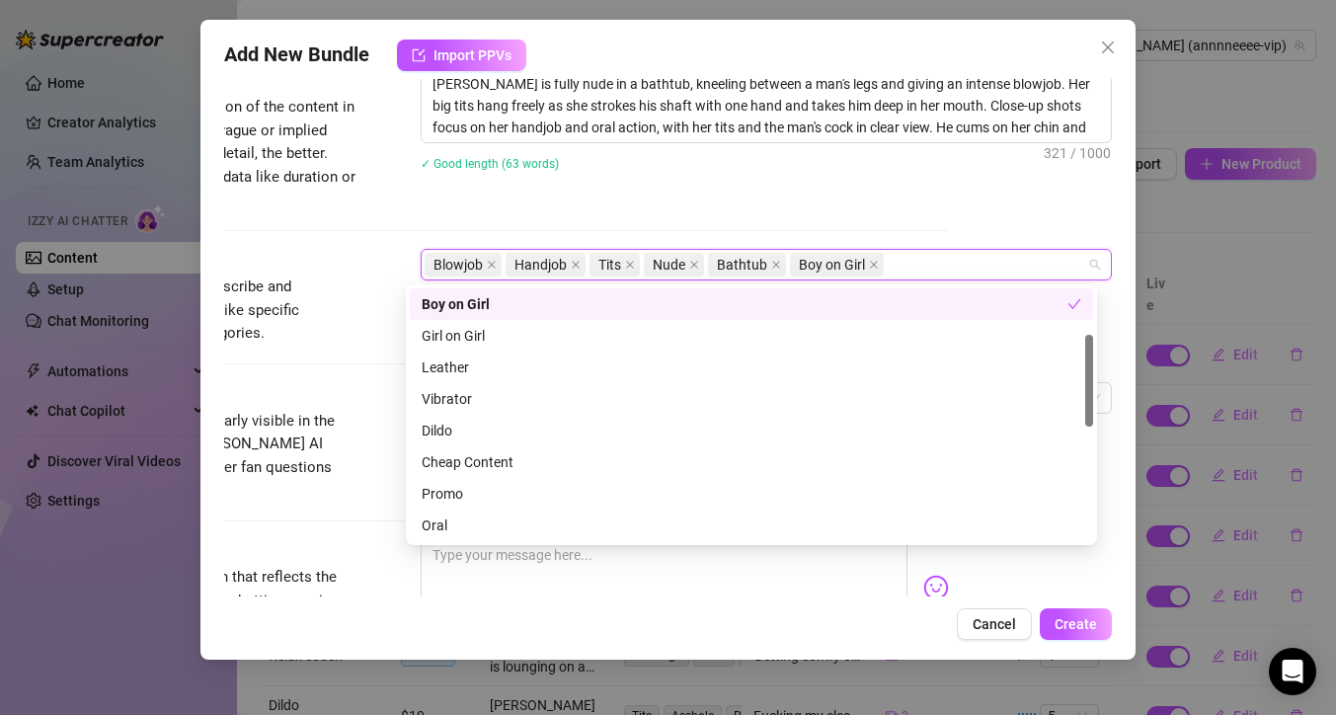
scroll to position [126, 0]
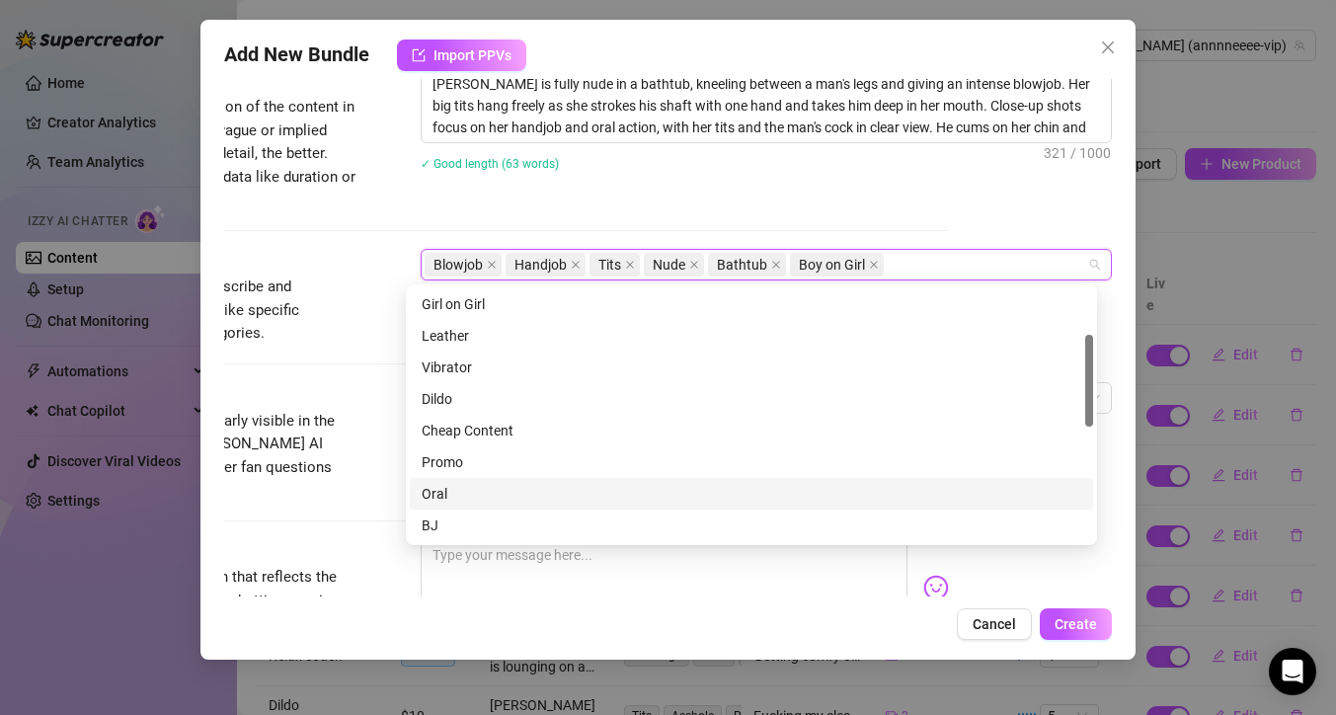
click at [734, 491] on div "Oral" at bounding box center [751, 494] width 659 height 22
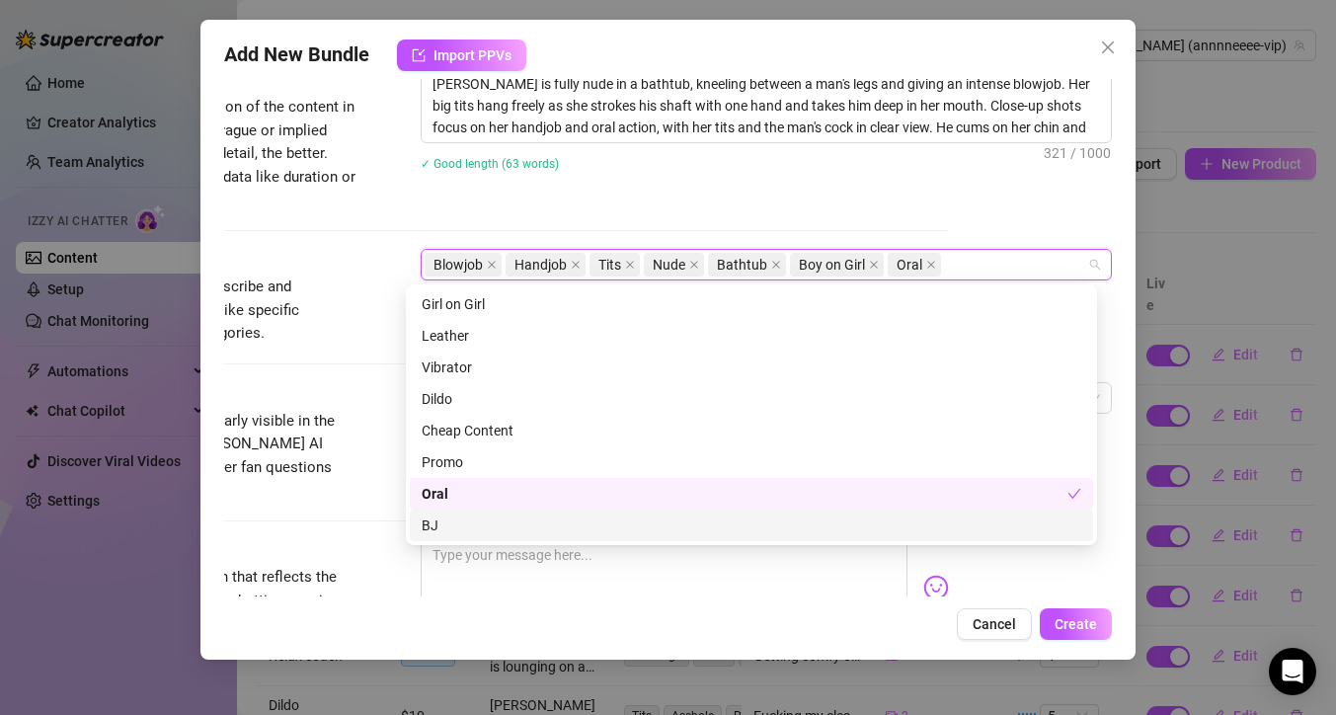
click at [652, 536] on div "BJ" at bounding box center [751, 525] width 683 height 32
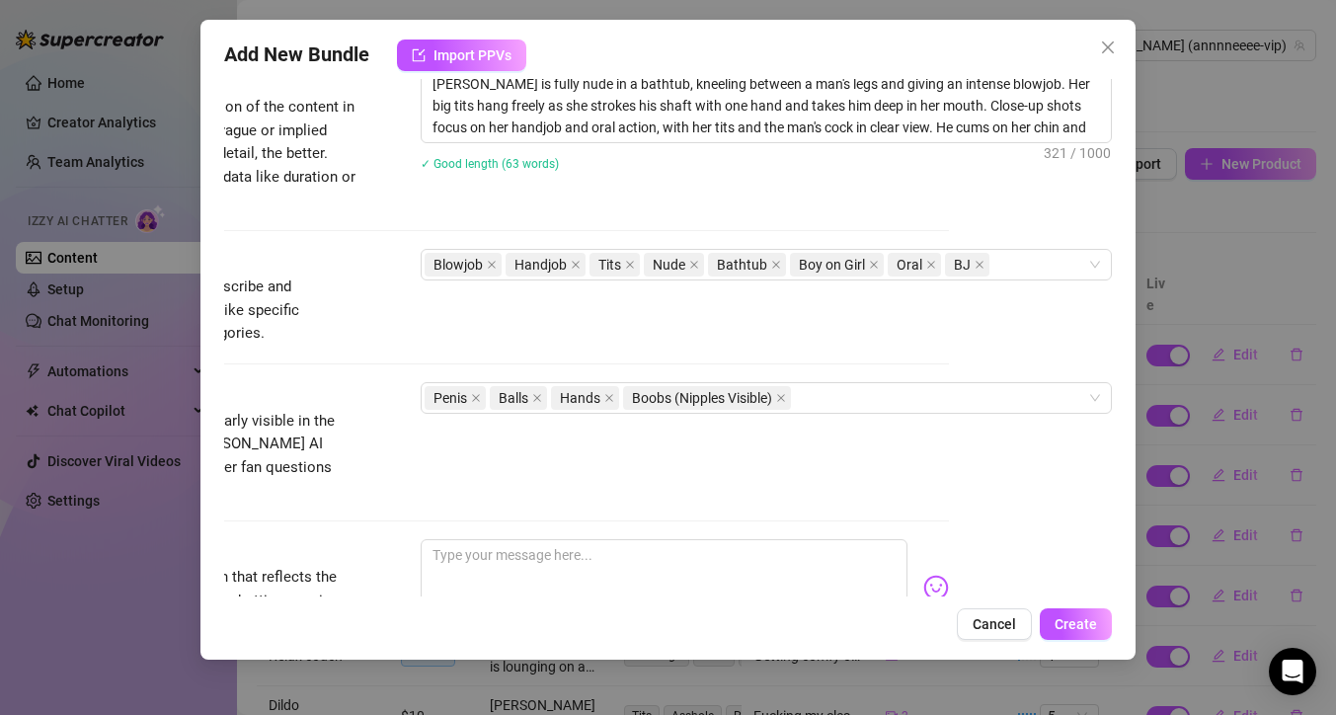
click at [811, 185] on div "Anne is fully nude in a bathtub, kneeling between a man's legs and giving an in…" at bounding box center [766, 132] width 691 height 128
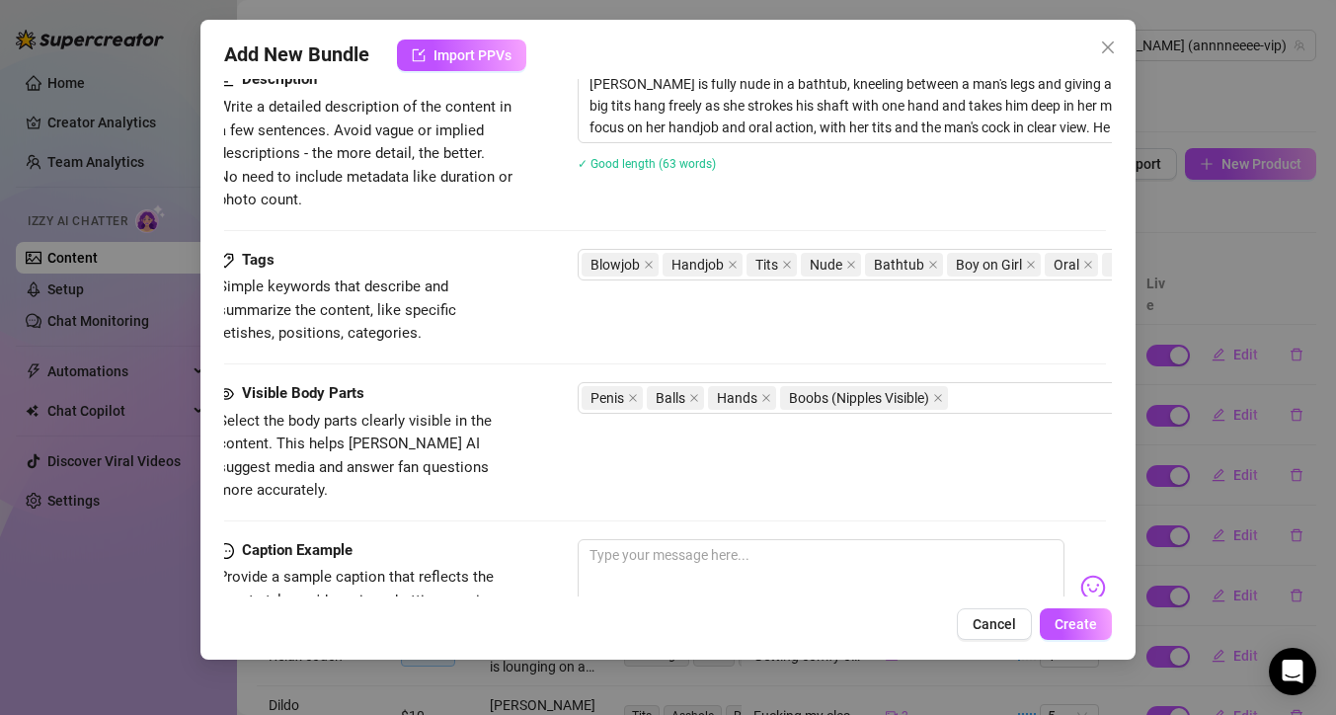
scroll to position [821, 0]
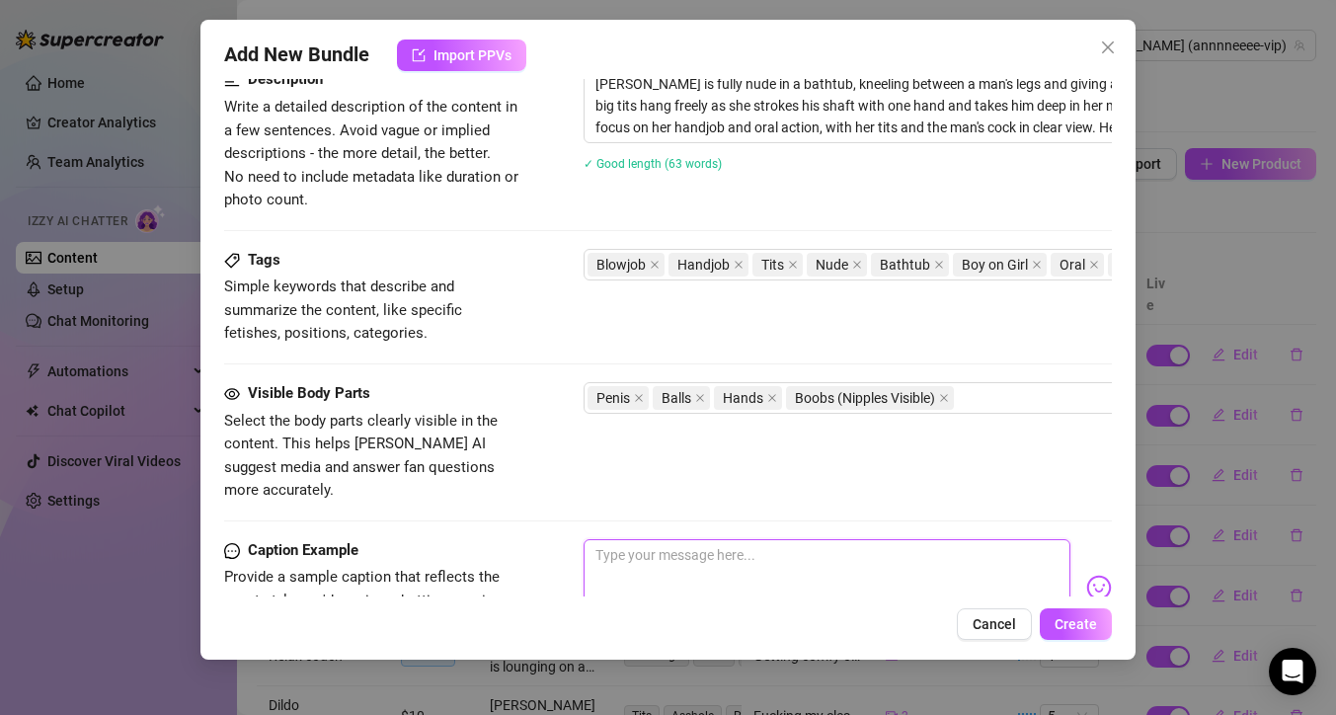
click at [647, 542] on textarea at bounding box center [826, 578] width 487 height 79
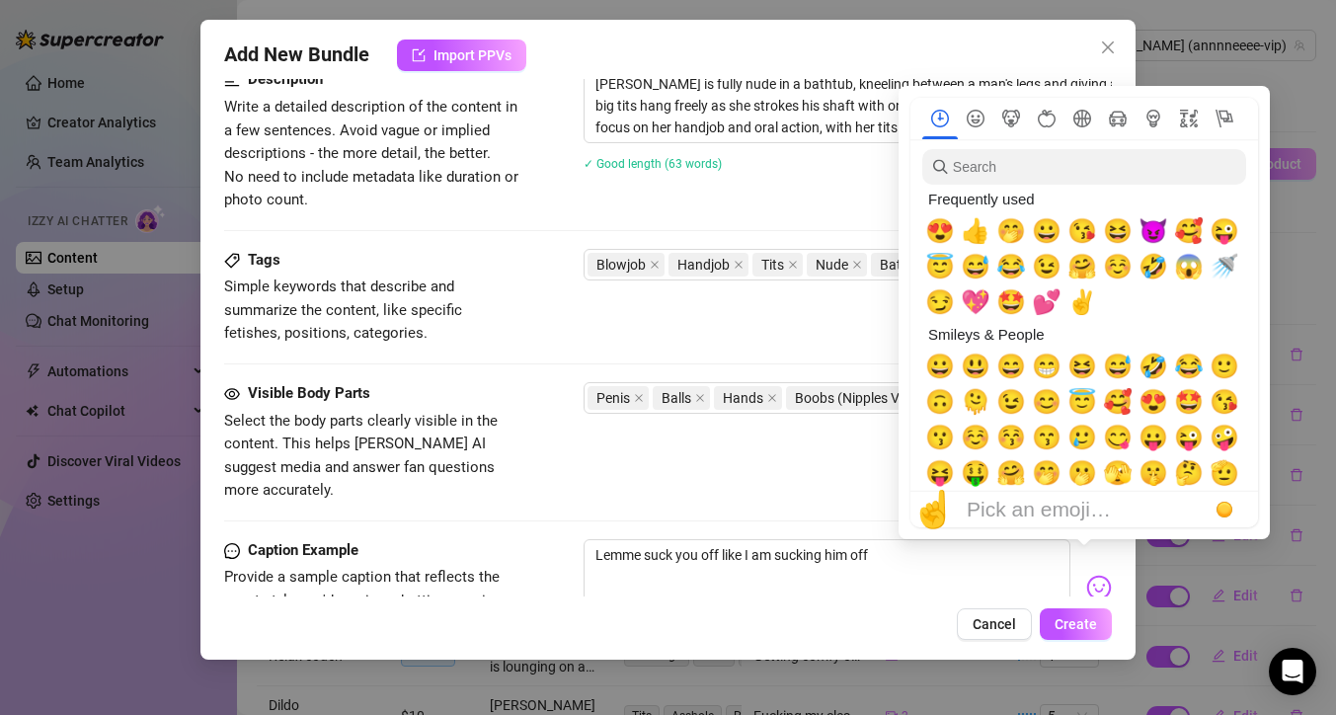
click at [1086, 575] on img at bounding box center [1099, 588] width 26 height 26
click at [1151, 226] on span "😈" at bounding box center [1153, 231] width 30 height 28
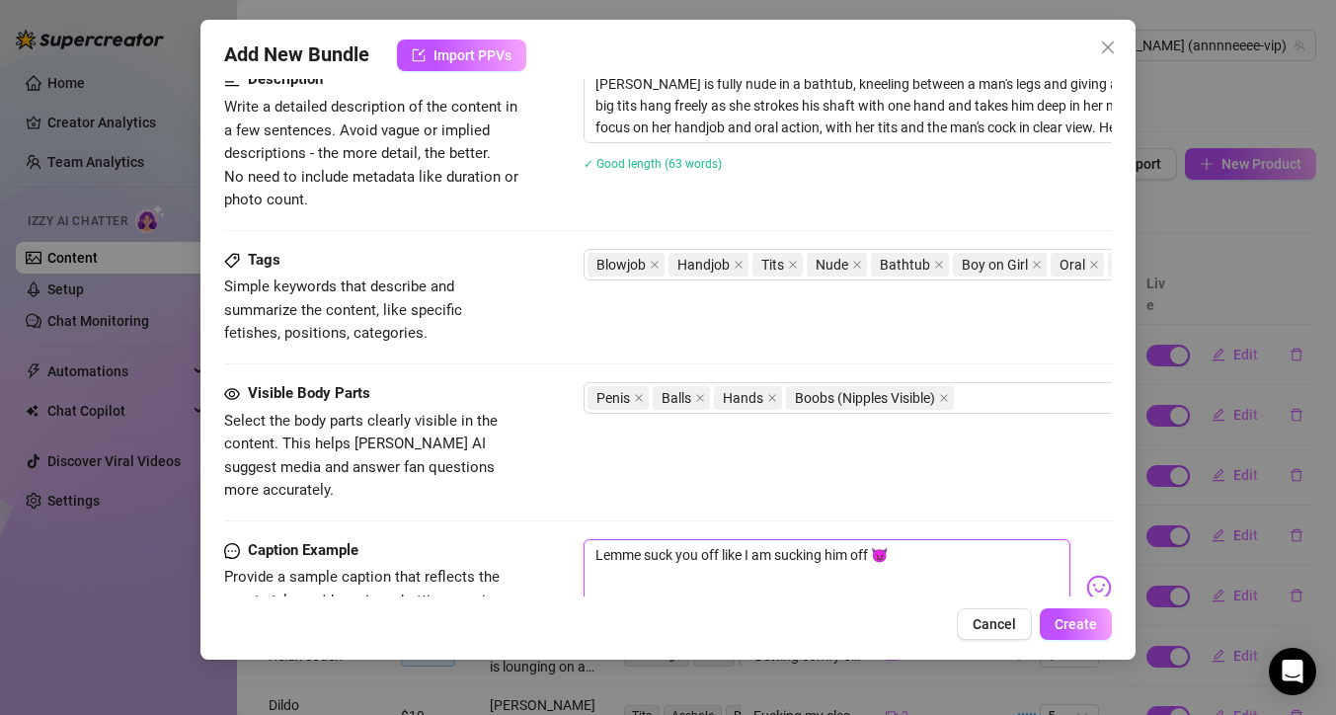
click at [927, 539] on textarea "Lemme suck you off like I am sucking him off 😈" at bounding box center [826, 578] width 487 height 79
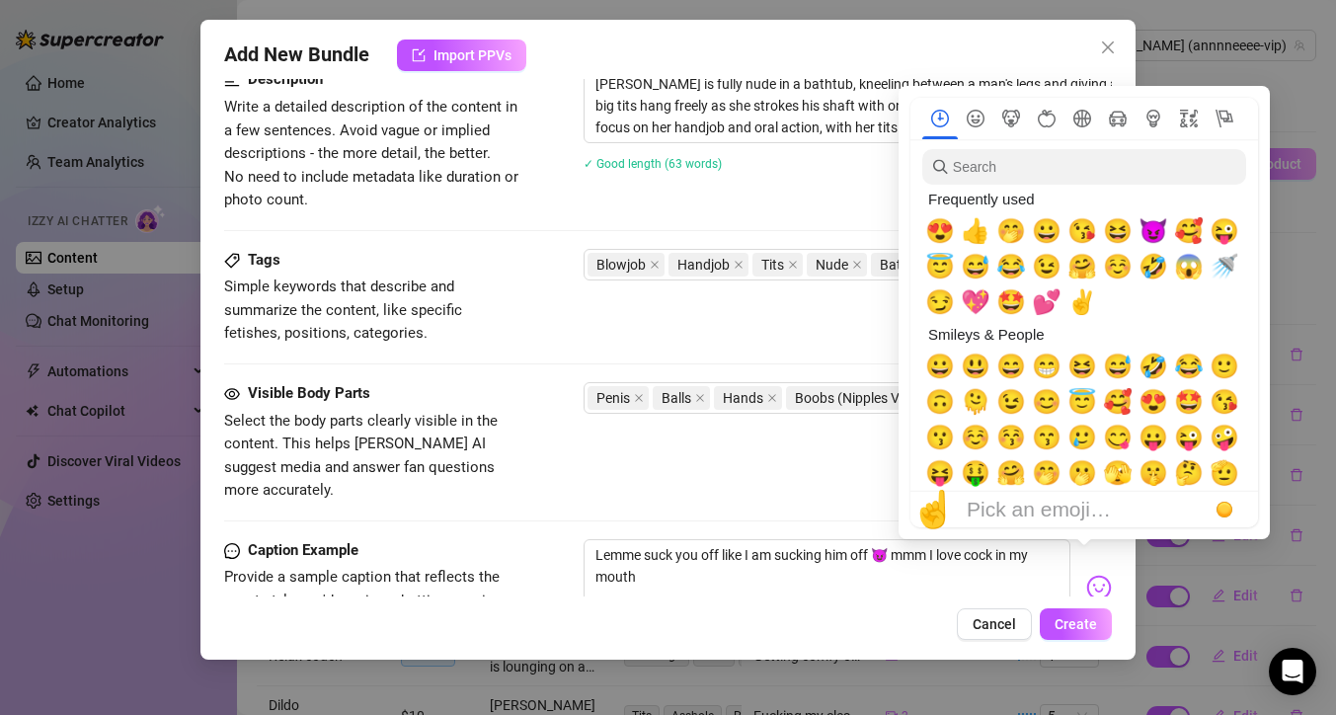
click at [1086, 575] on img at bounding box center [1099, 588] width 26 height 26
click at [1153, 168] on input "search" at bounding box center [1084, 167] width 324 height 36
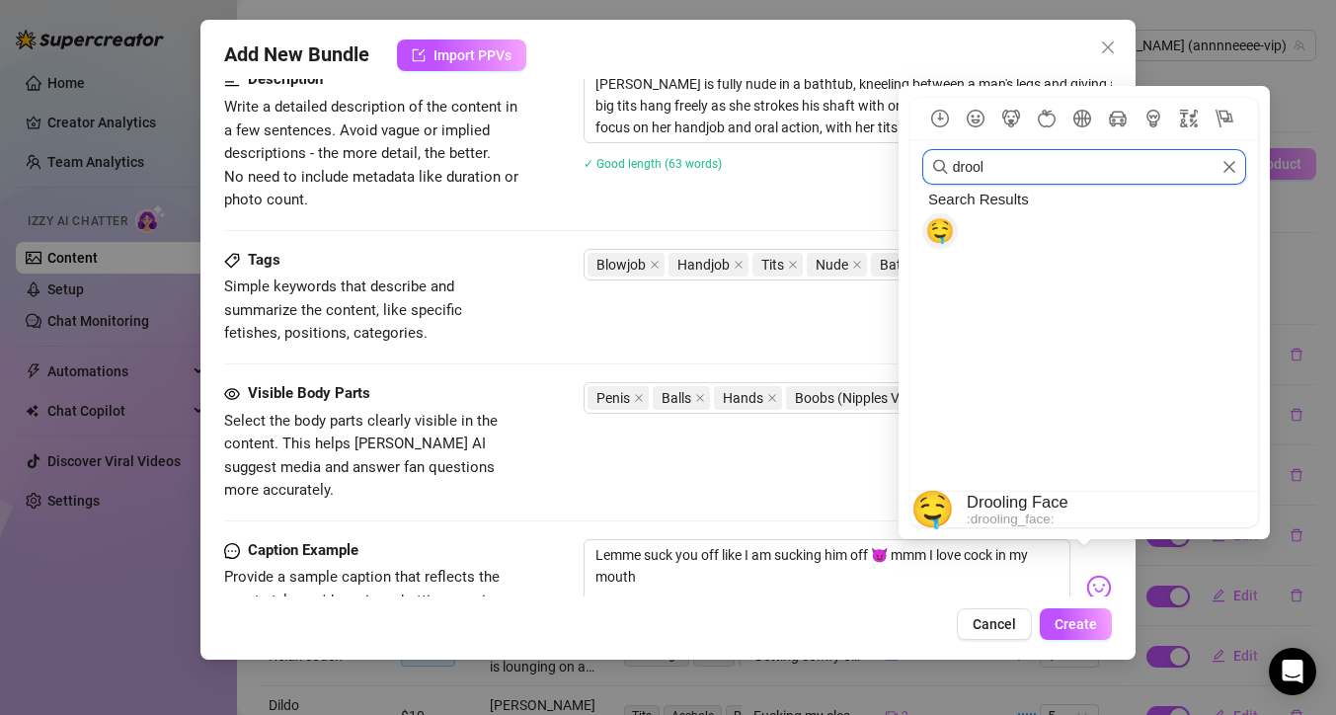
click at [937, 234] on span "🤤" at bounding box center [940, 231] width 30 height 28
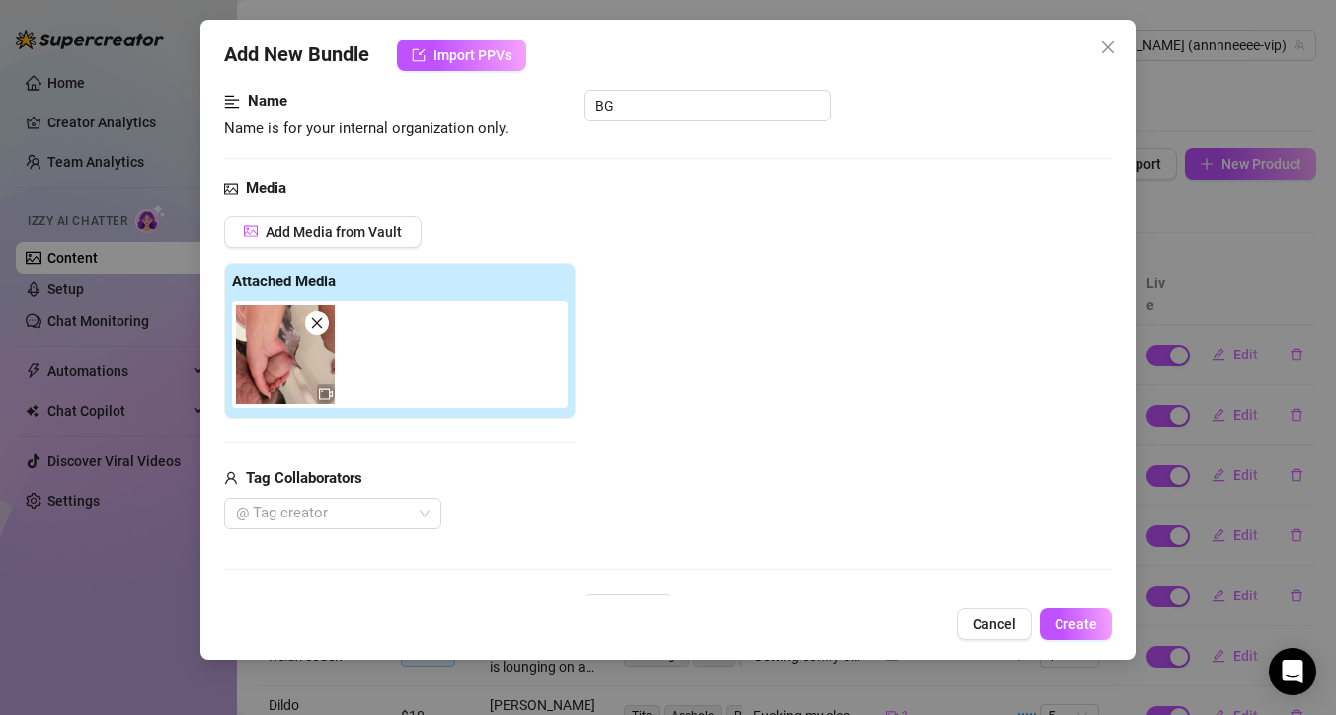
scroll to position [46, 0]
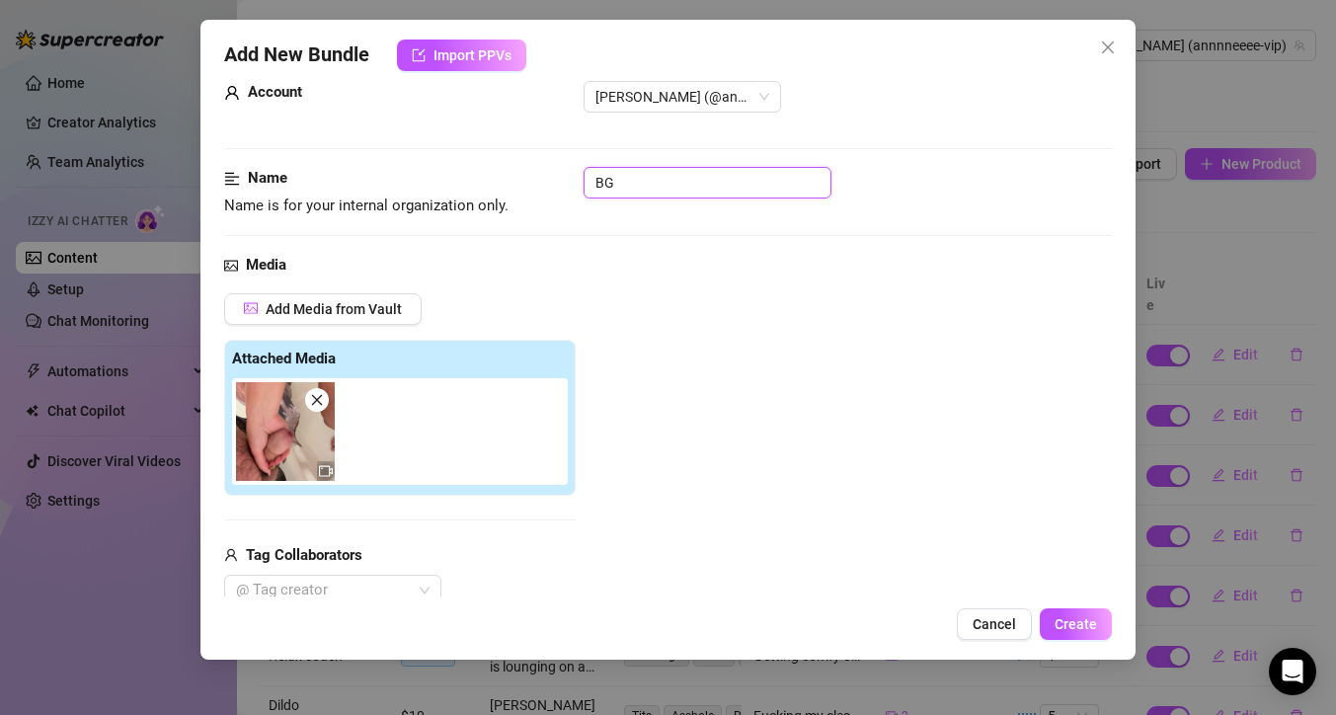
click at [752, 192] on input "BG" at bounding box center [707, 183] width 248 height 32
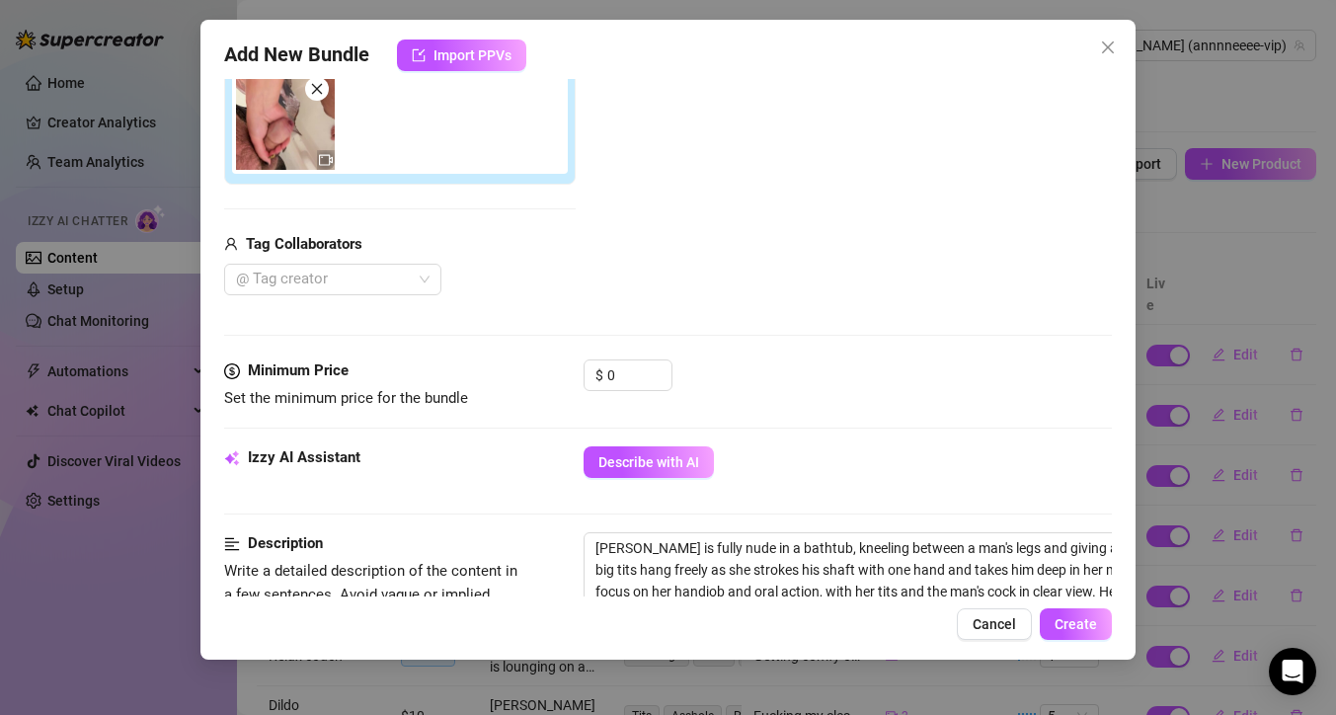
scroll to position [391, 0]
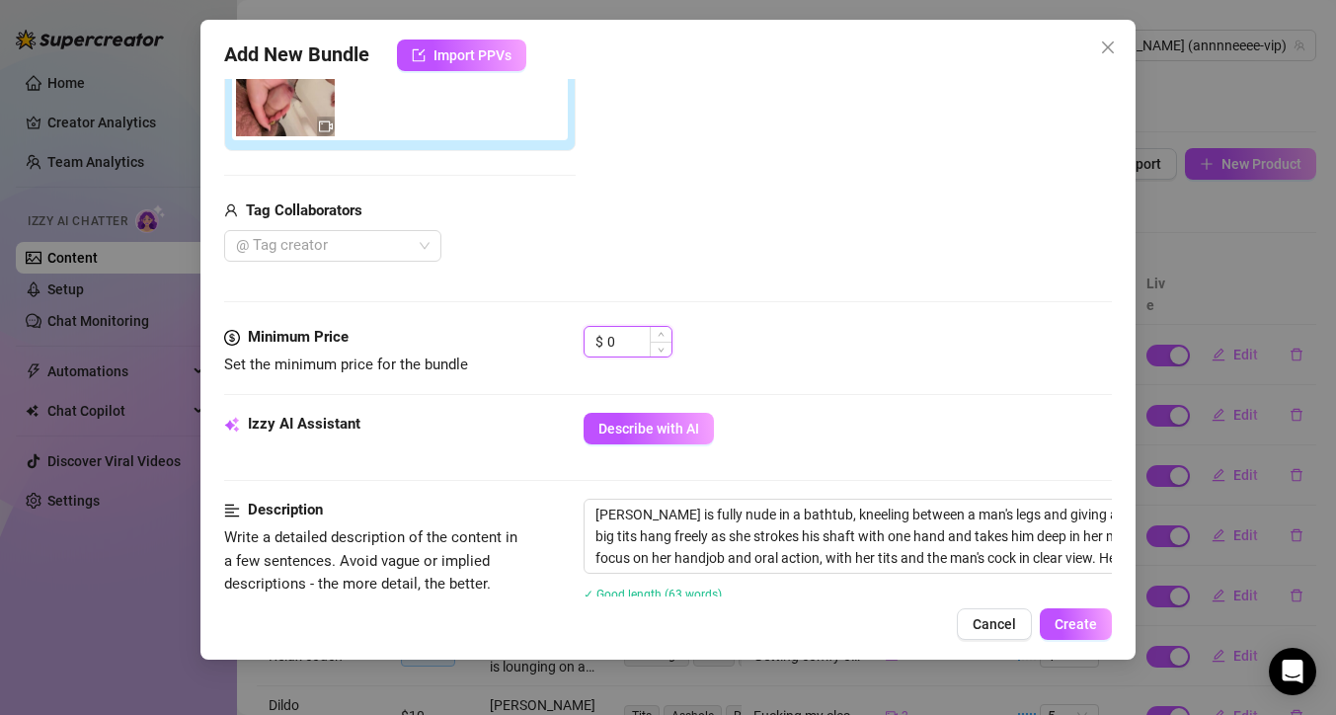
click at [633, 345] on input "0" at bounding box center [639, 342] width 64 height 30
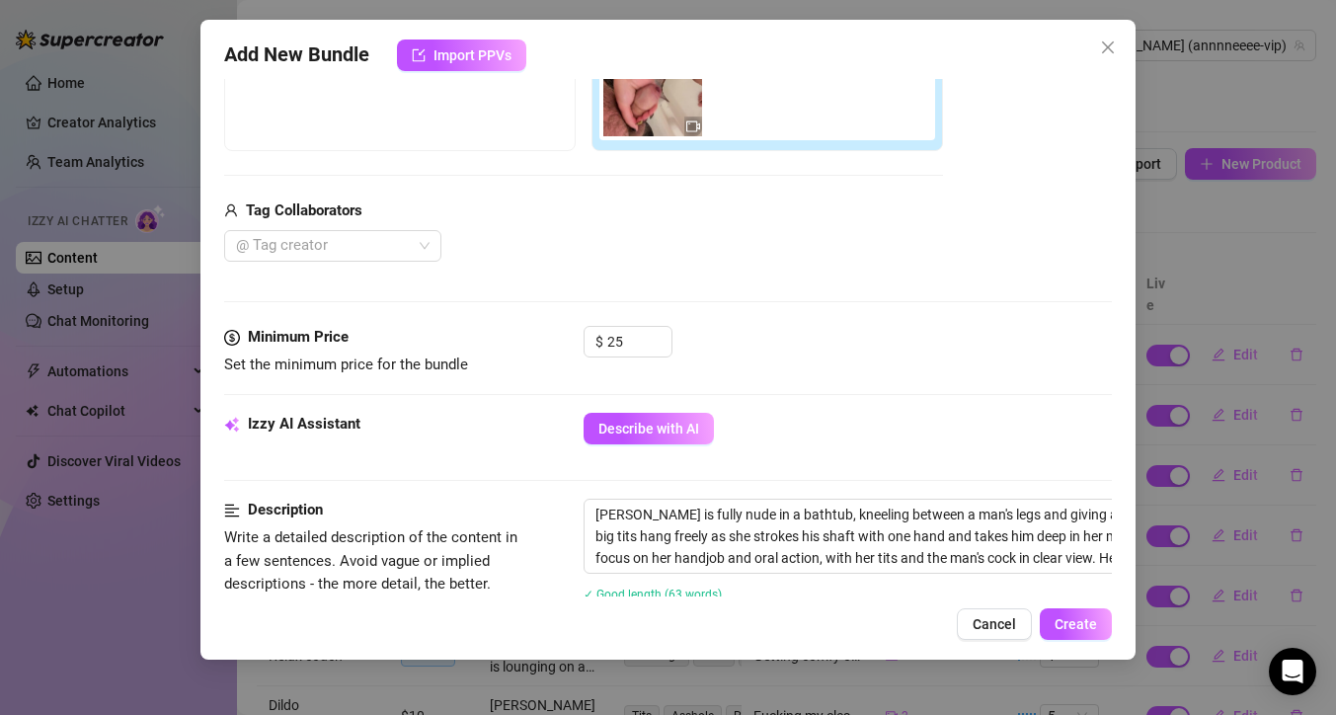
click at [930, 365] on div "$ 25" at bounding box center [847, 350] width 528 height 49
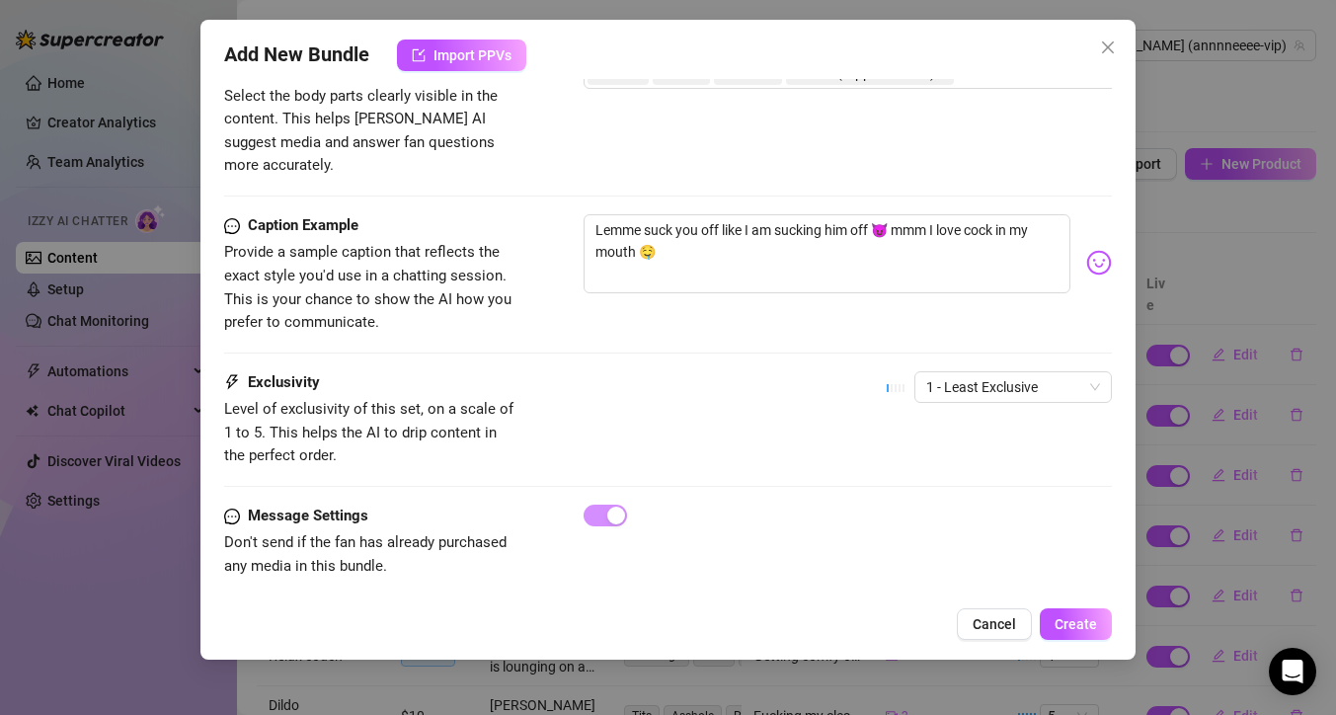
scroll to position [1156, 0]
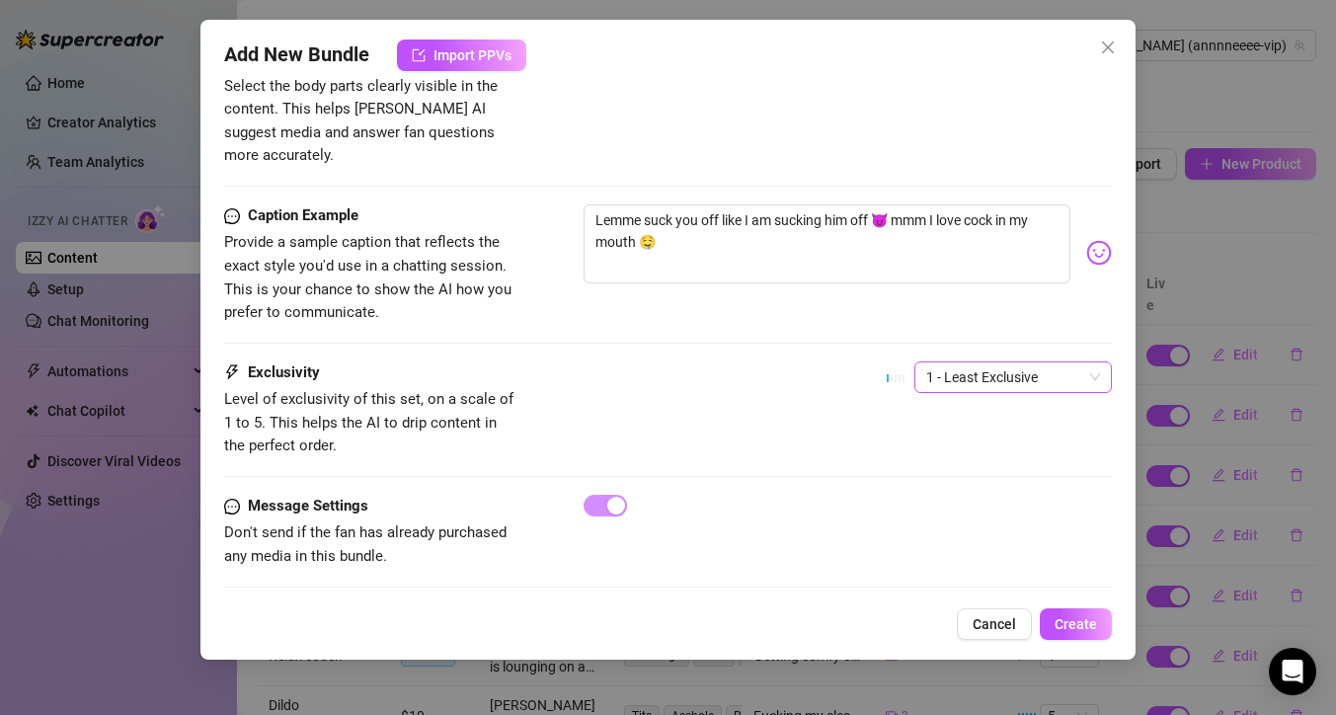
click at [1067, 362] on span "1 - Least Exclusive" at bounding box center [1013, 377] width 174 height 30
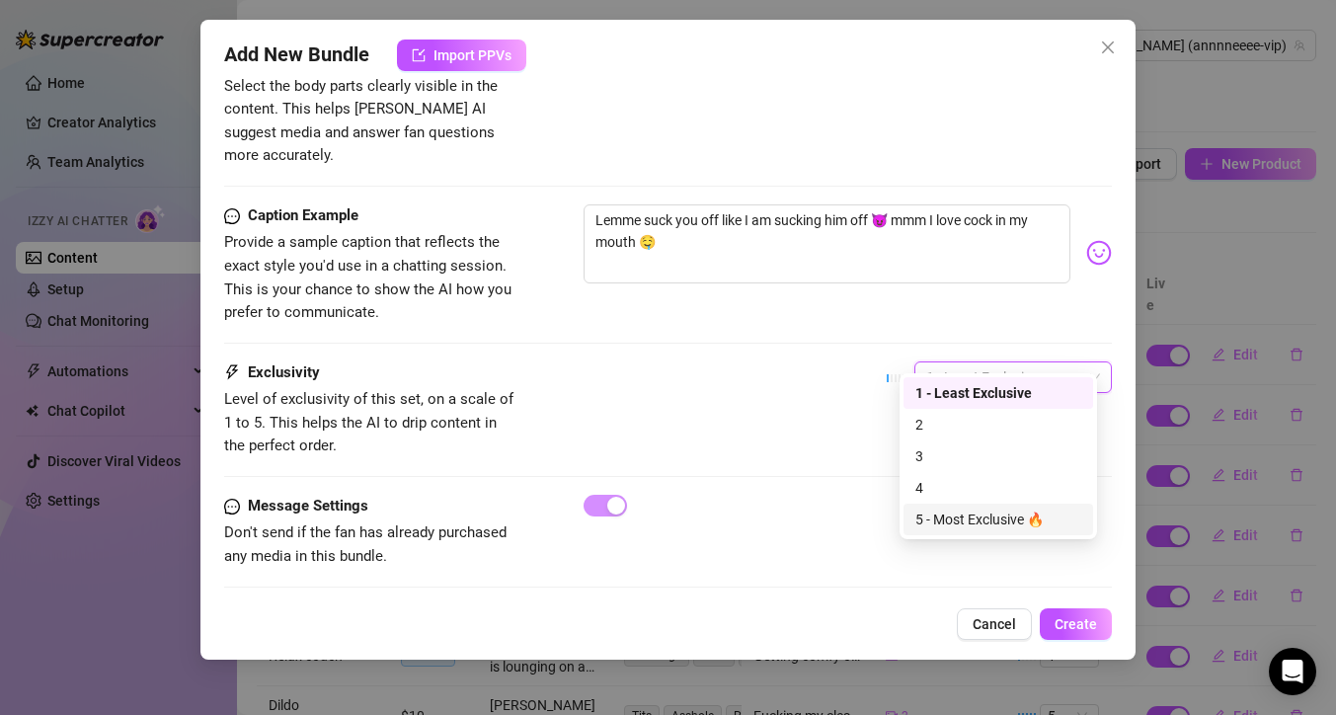
click at [984, 519] on div "5 - Most Exclusive 🔥" at bounding box center [998, 519] width 166 height 22
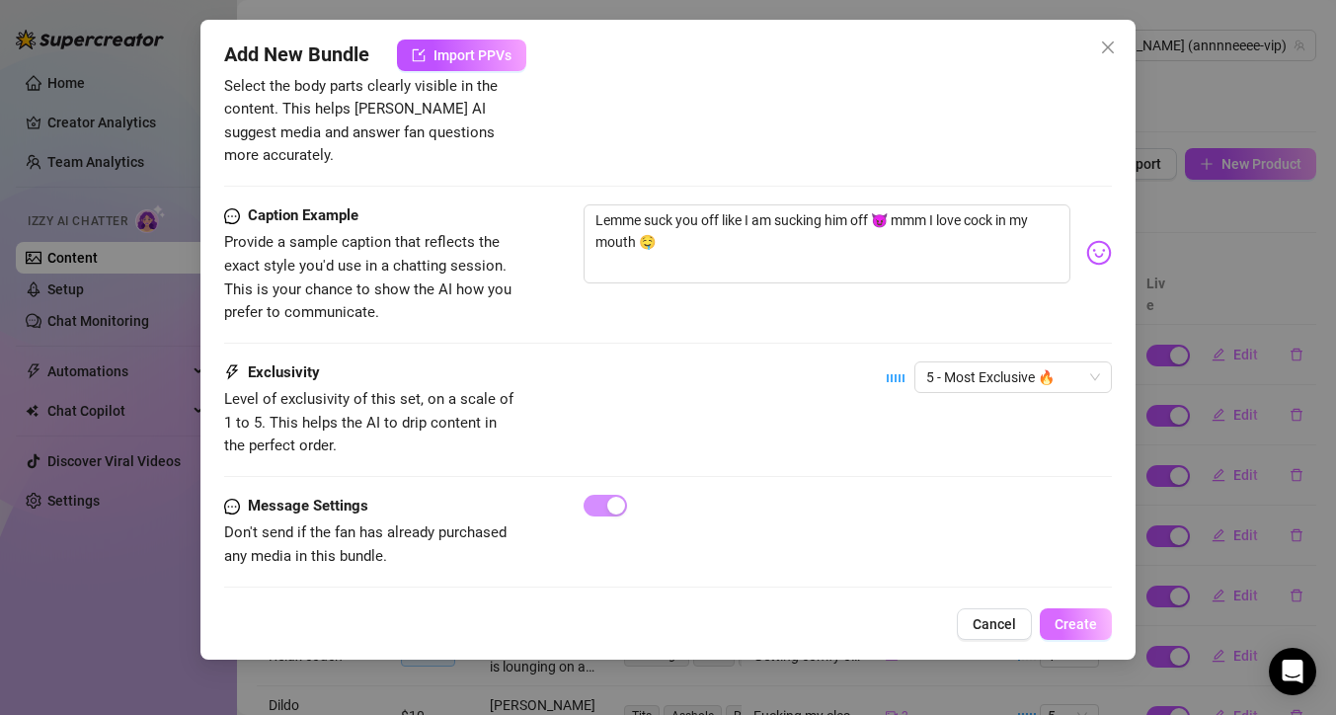
click at [1086, 623] on span "Create" at bounding box center [1075, 624] width 42 height 16
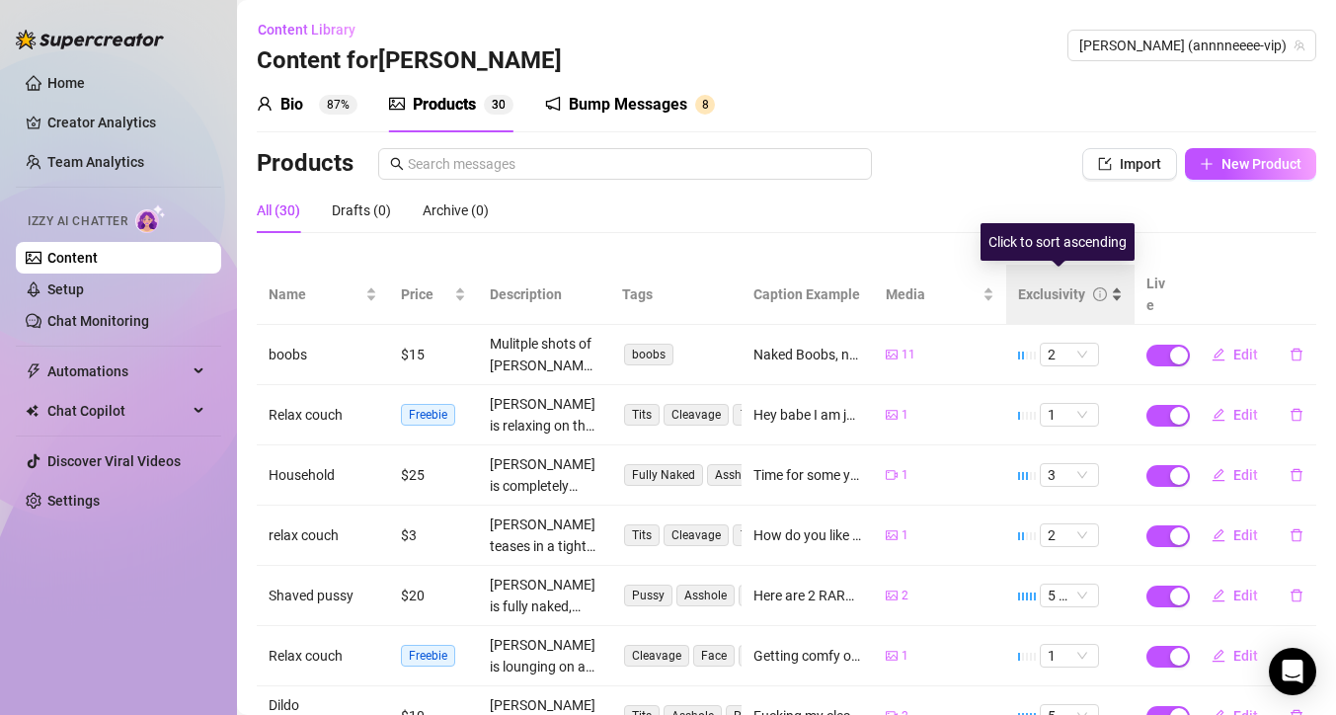
click at [1104, 283] on div "Exclusivity" at bounding box center [1070, 294] width 105 height 22
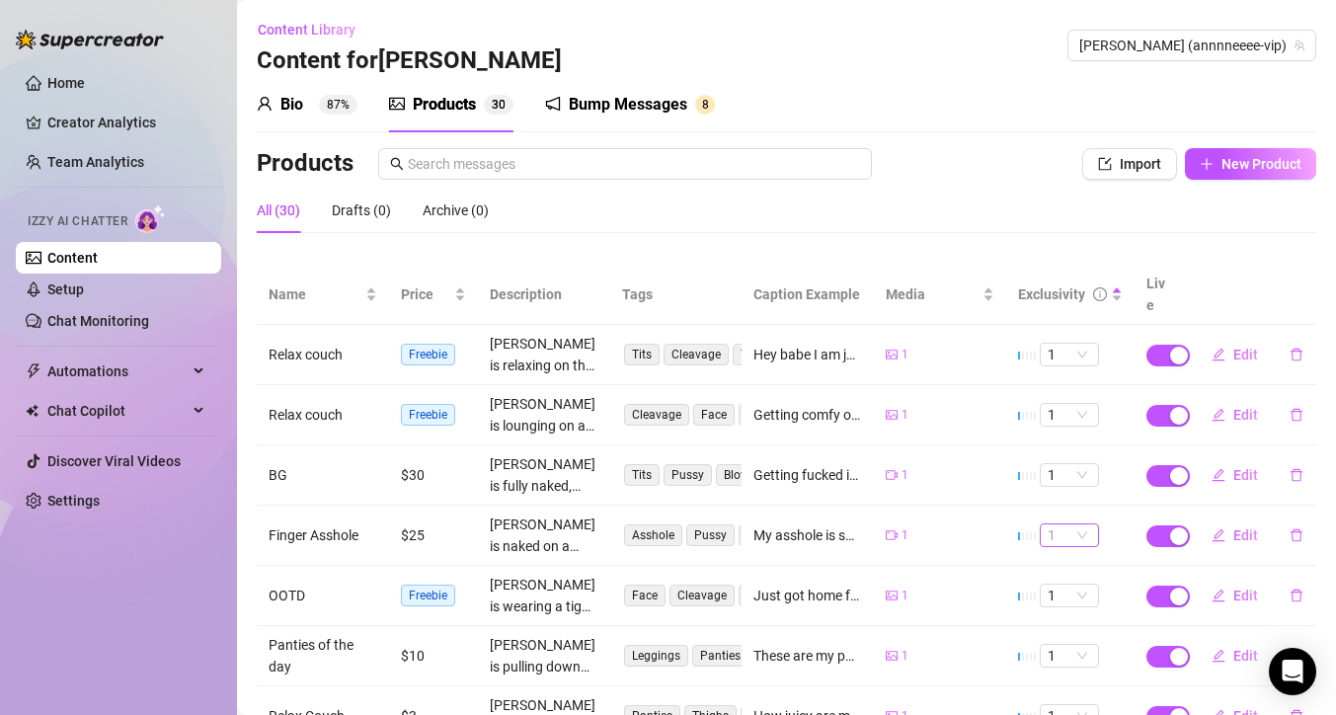
click at [1070, 524] on span "1" at bounding box center [1068, 535] width 43 height 22
click at [1046, 675] on div "5 🔥" at bounding box center [1057, 675] width 28 height 22
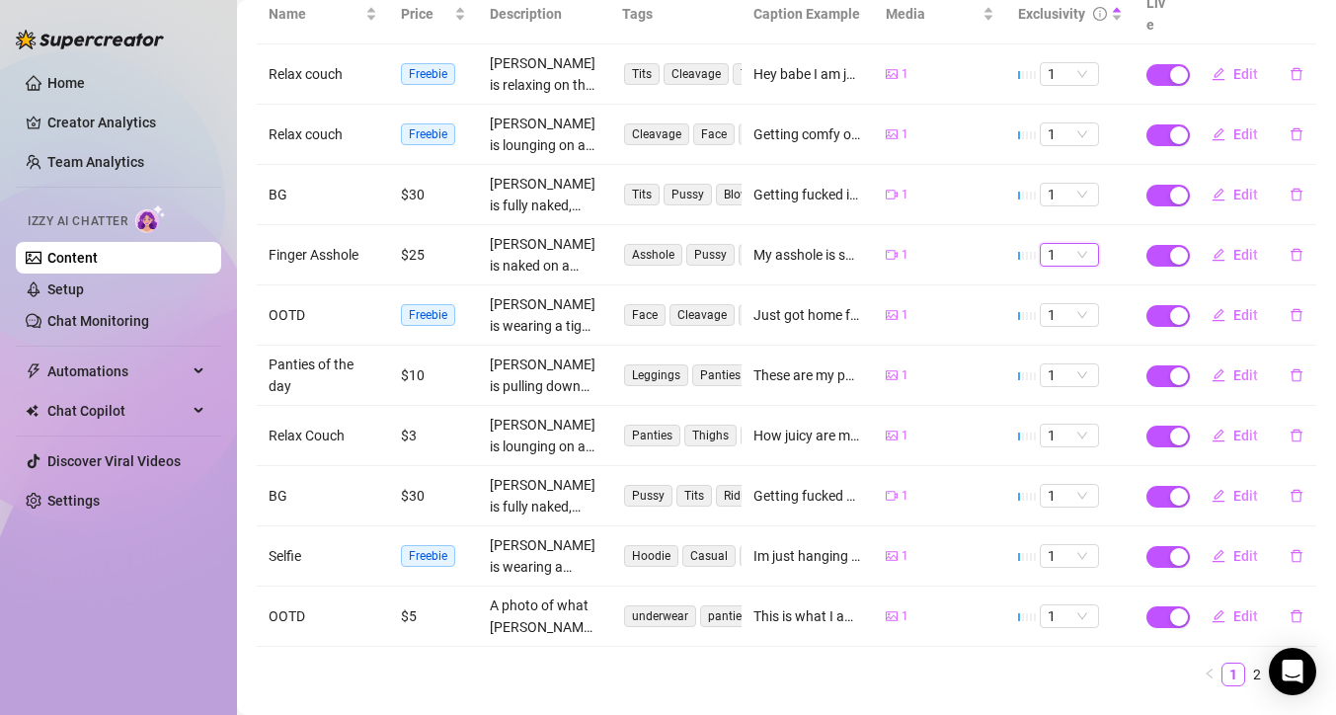
scroll to position [305, 0]
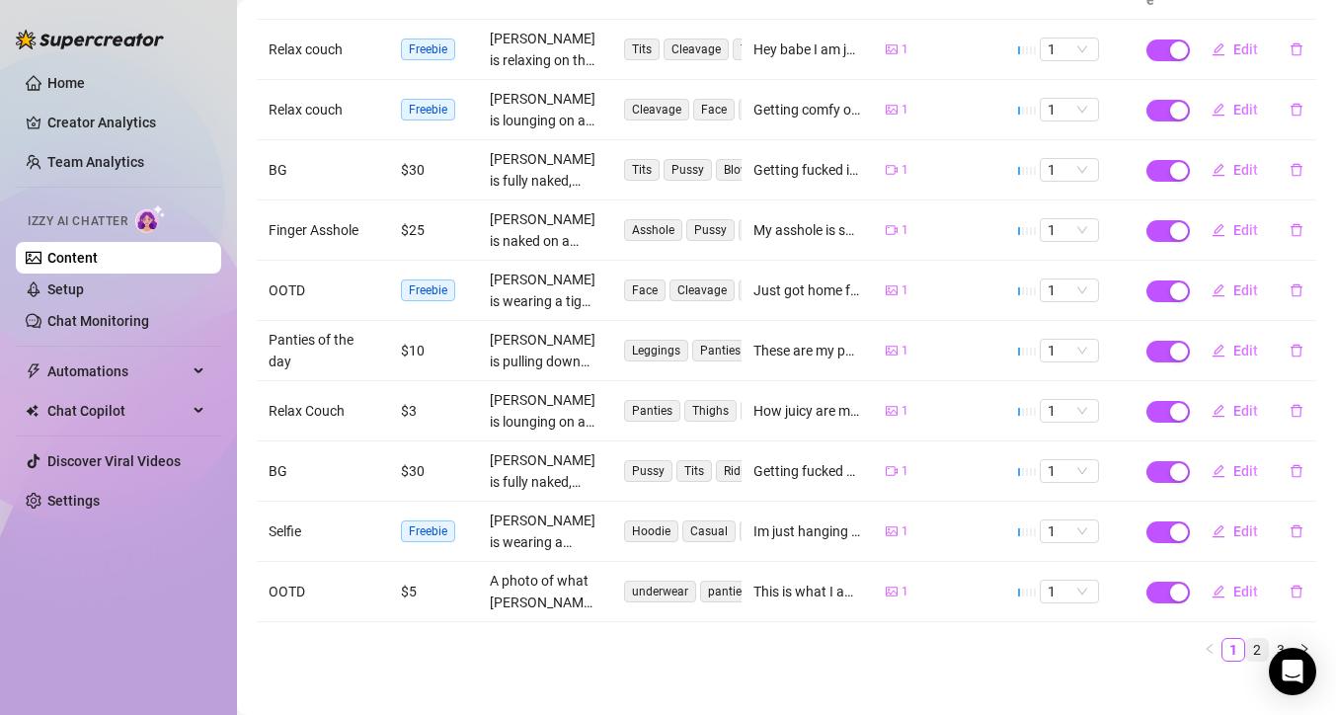
click at [1246, 639] on link "2" at bounding box center [1257, 650] width 22 height 22
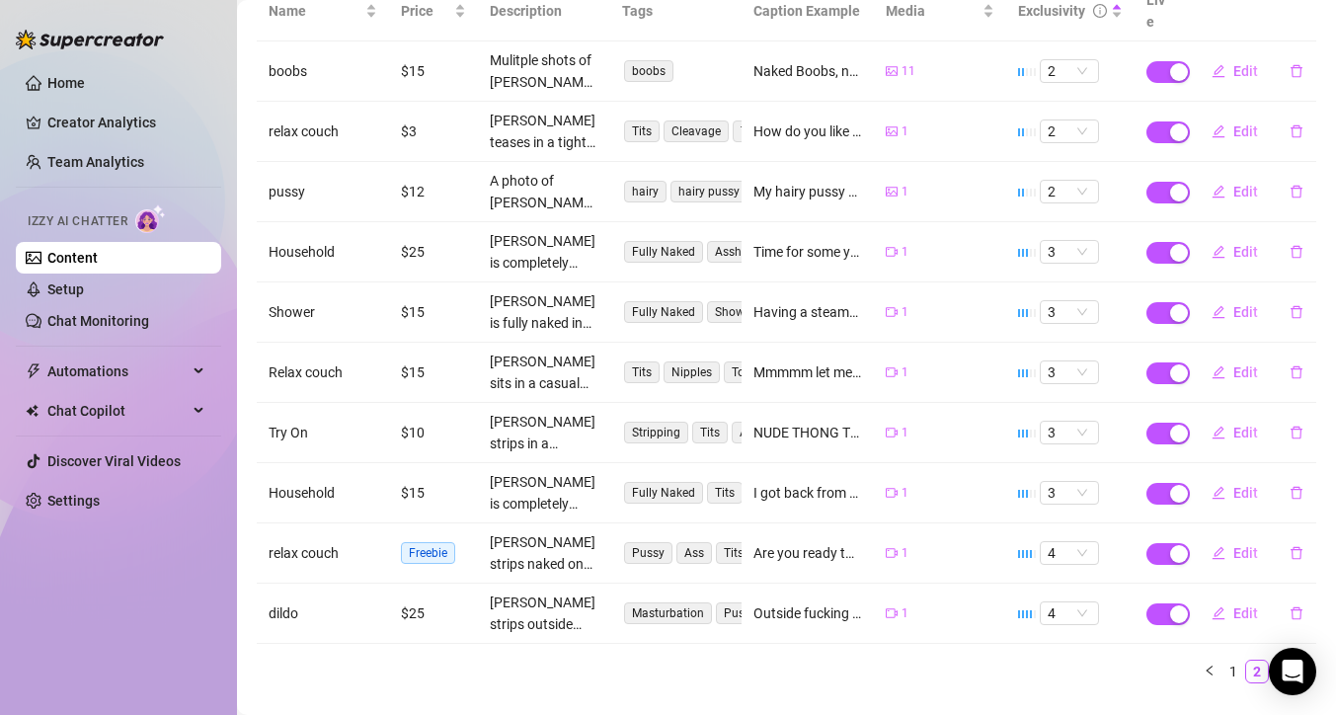
scroll to position [303, 0]
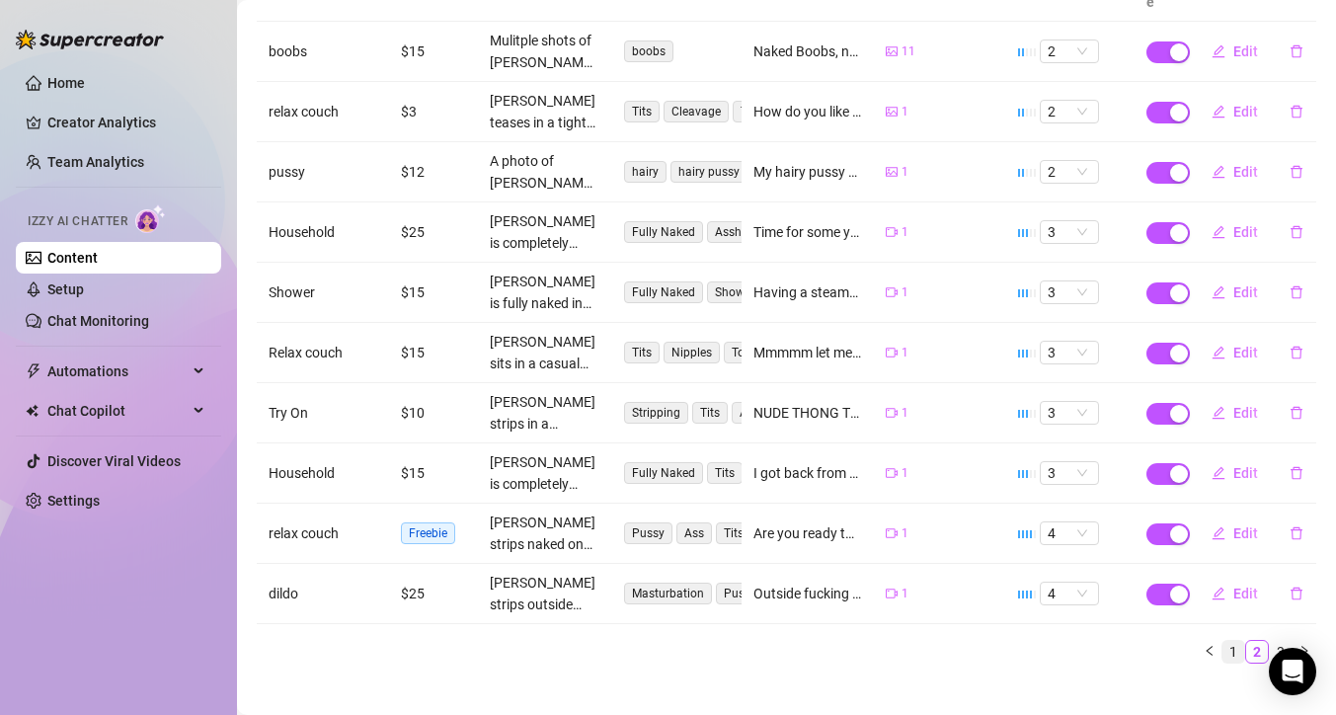
click at [1222, 641] on link "1" at bounding box center [1233, 652] width 22 height 22
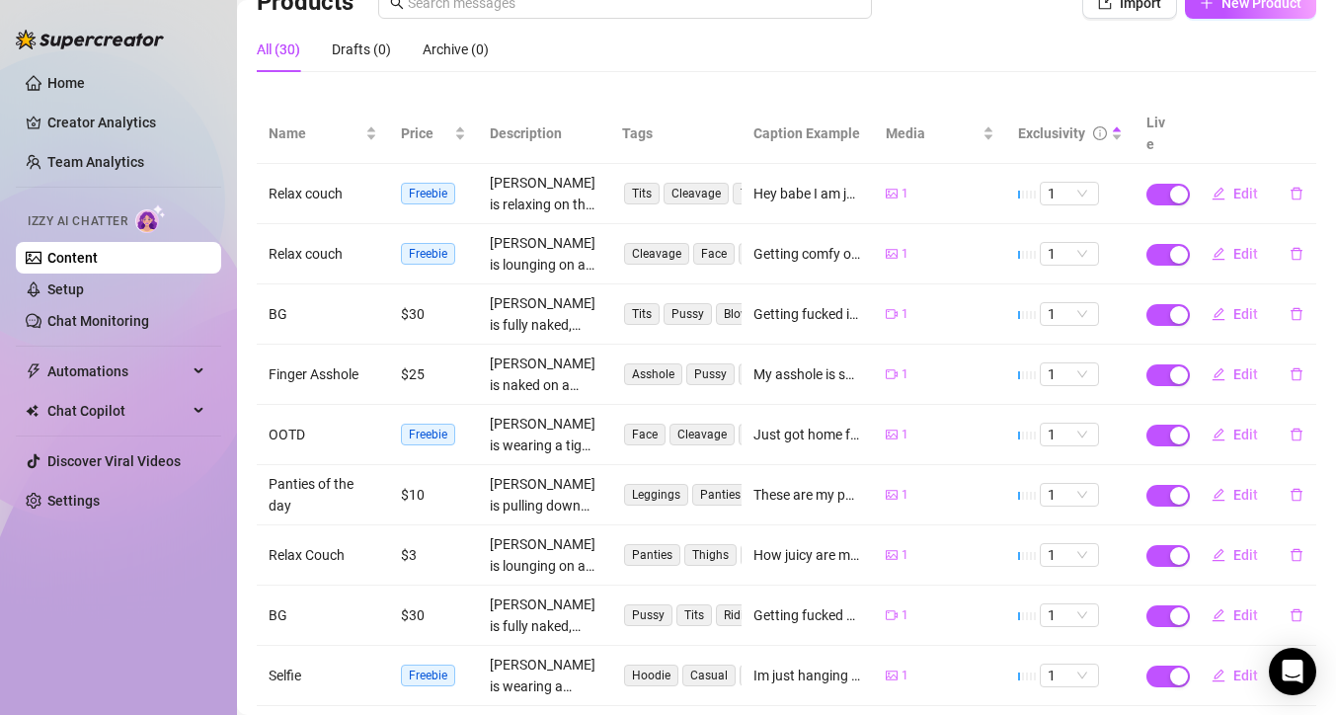
scroll to position [104, 0]
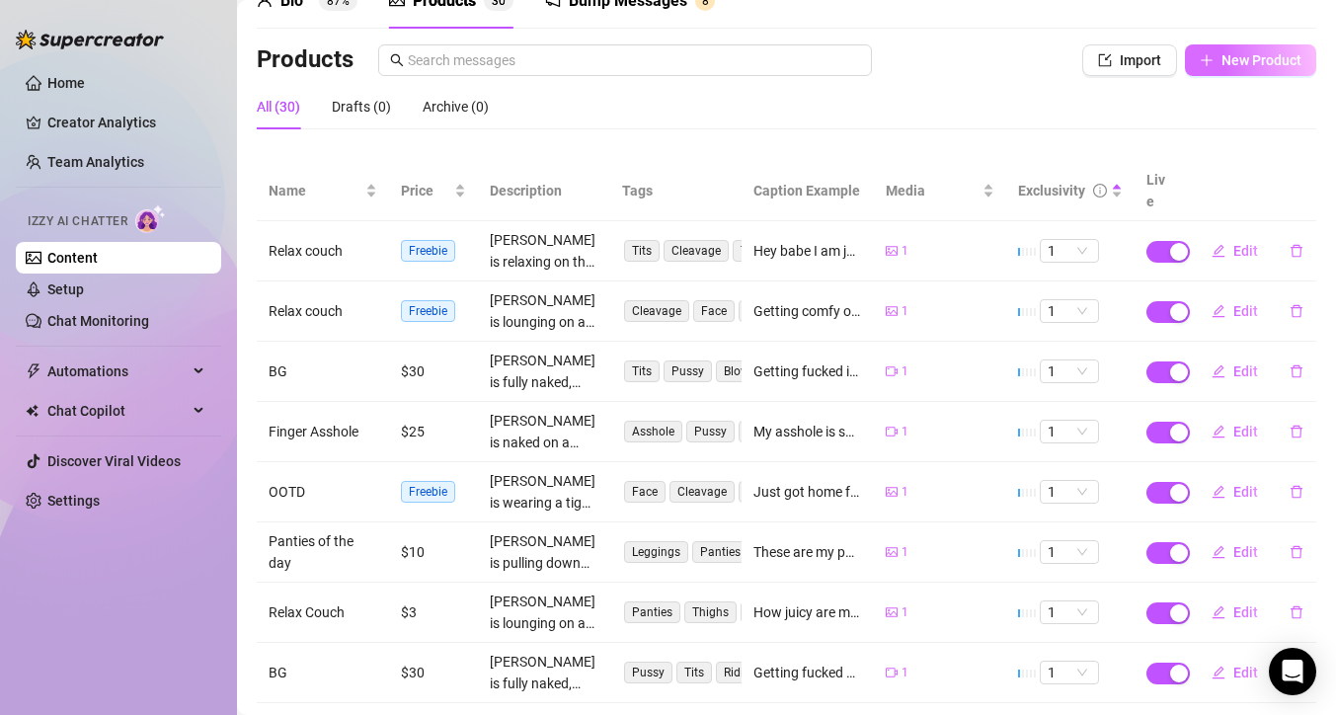
click at [1251, 61] on span "New Product" at bounding box center [1261, 60] width 80 height 16
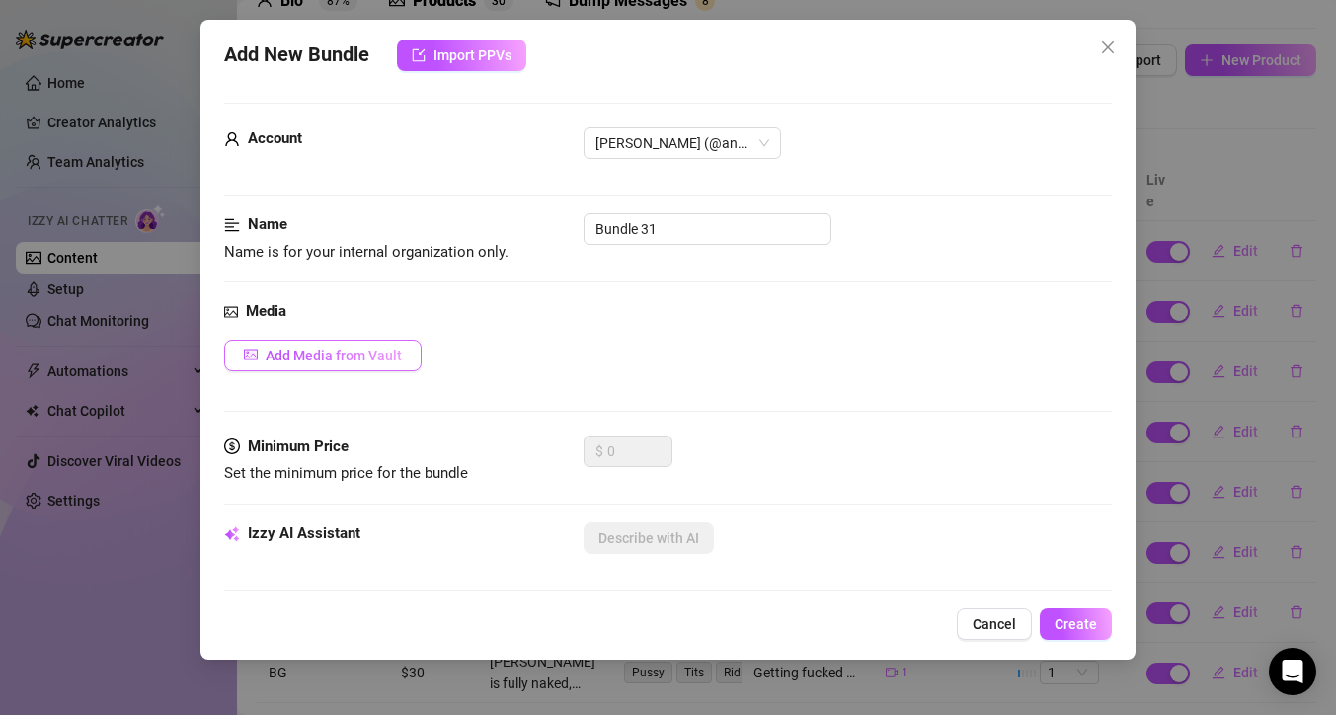
click at [348, 354] on span "Add Media from Vault" at bounding box center [334, 356] width 136 height 16
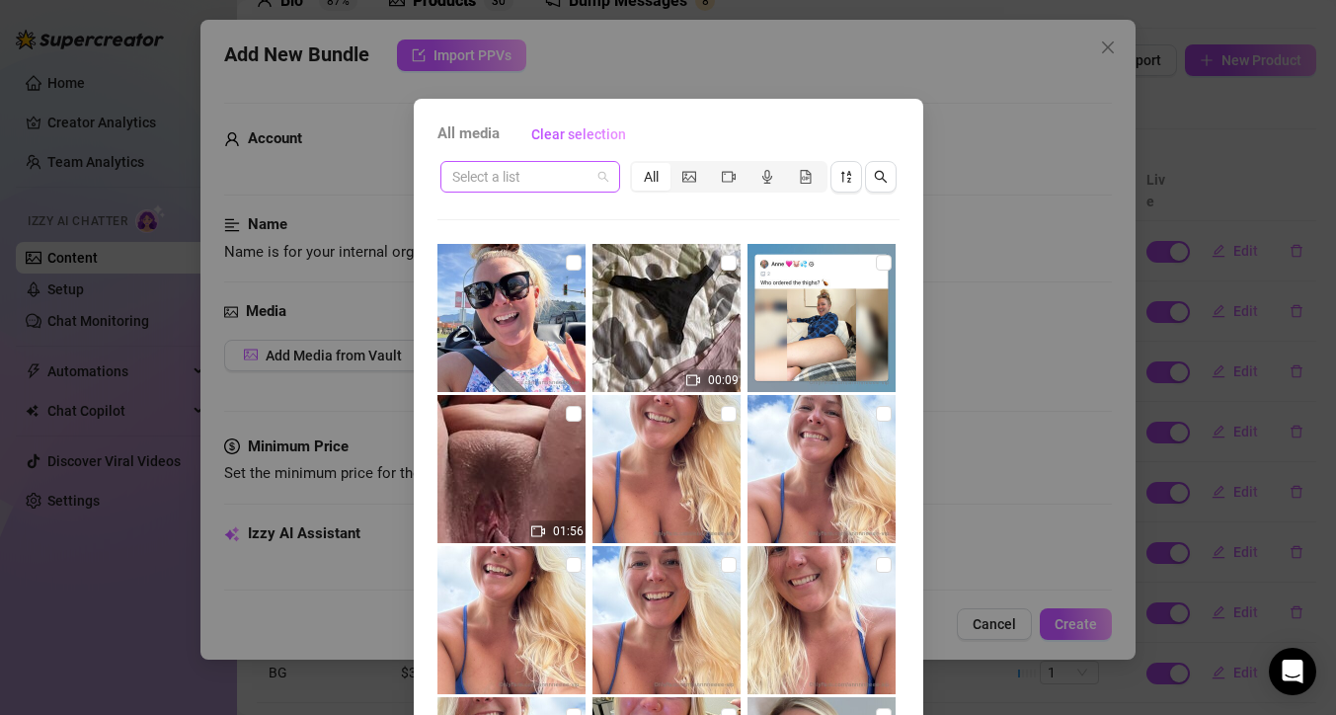
click at [594, 170] on span at bounding box center [530, 177] width 156 height 30
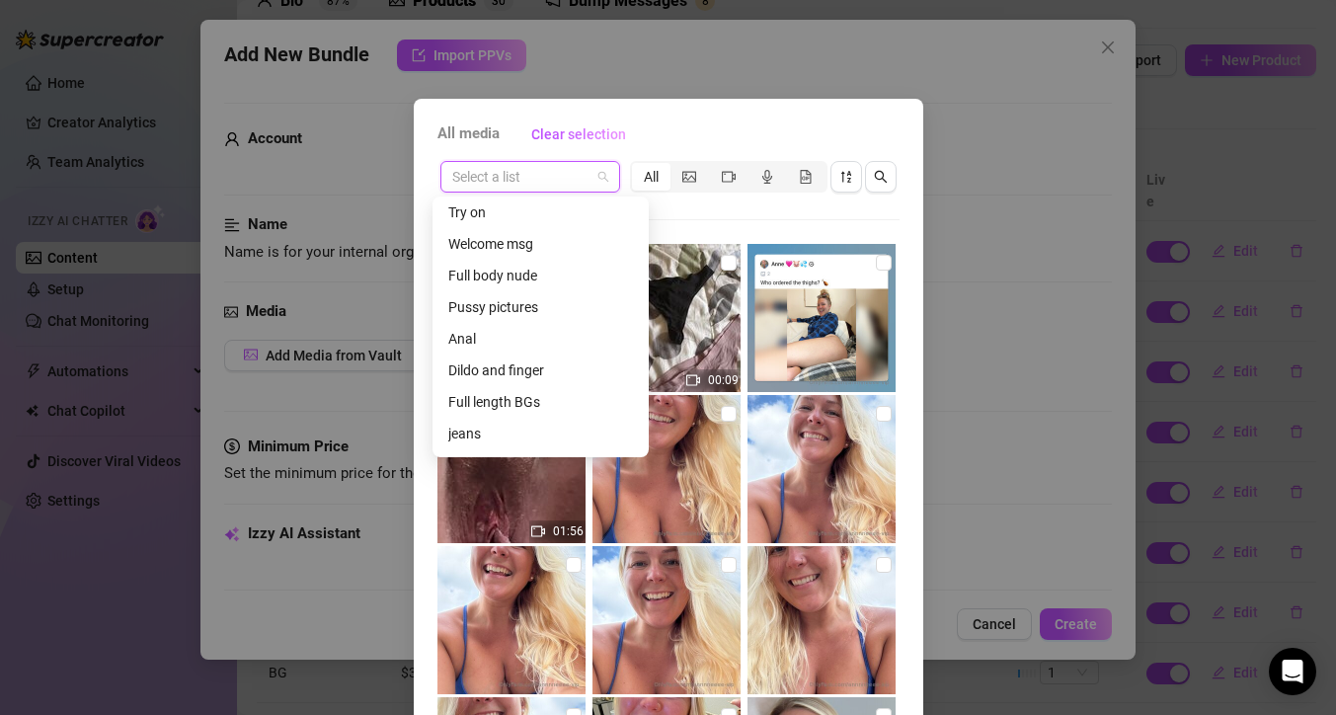
scroll to position [205, 0]
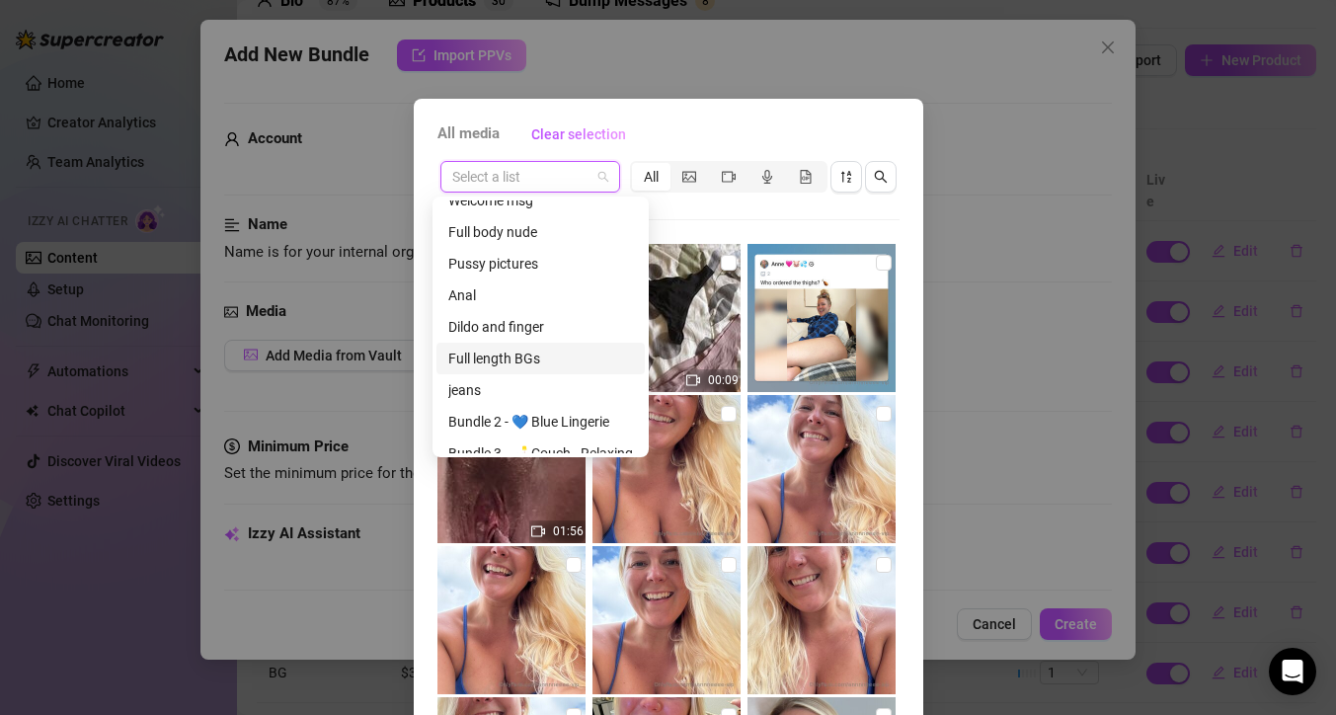
click at [571, 354] on div "Full length BGs" at bounding box center [540, 359] width 185 height 22
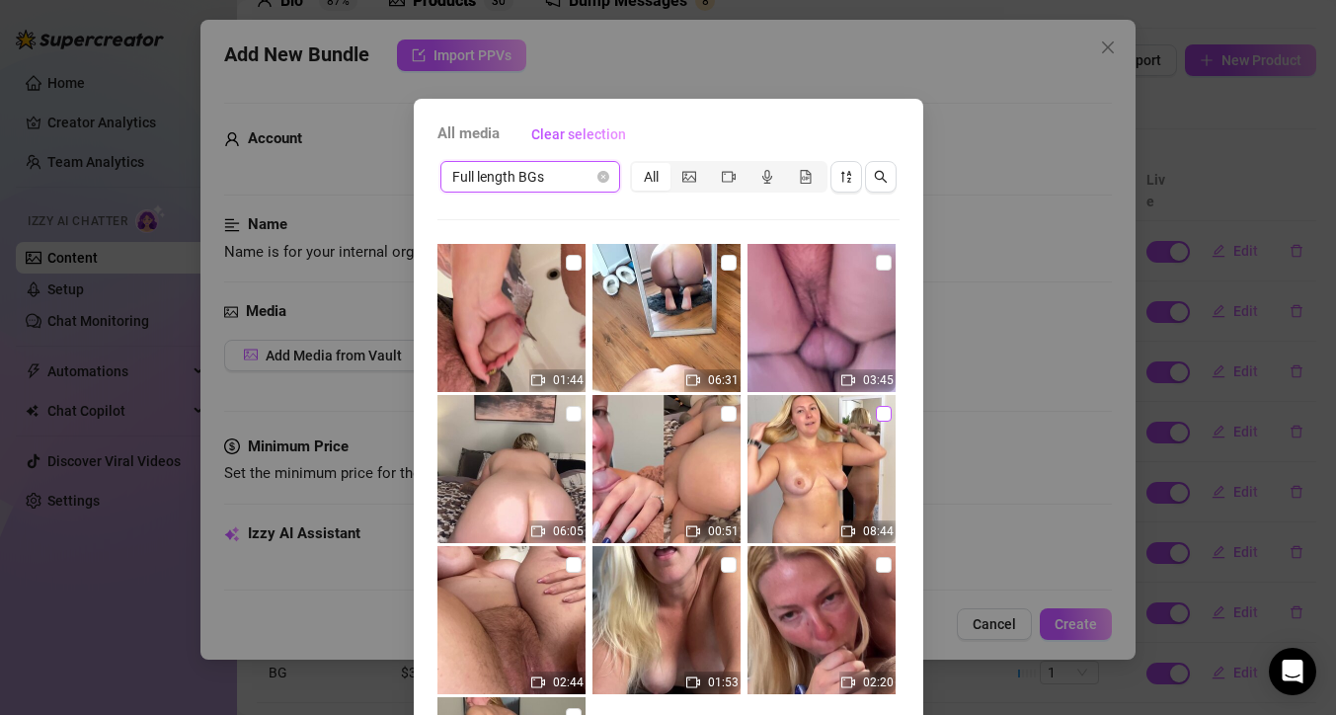
click at [876, 413] on input "checkbox" at bounding box center [884, 414] width 16 height 16
click at [904, 532] on div "All media Clear selection Full length BGs All 01:44 06:31 03:45 06:05 00:51 08:…" at bounding box center [668, 450] width 509 height 702
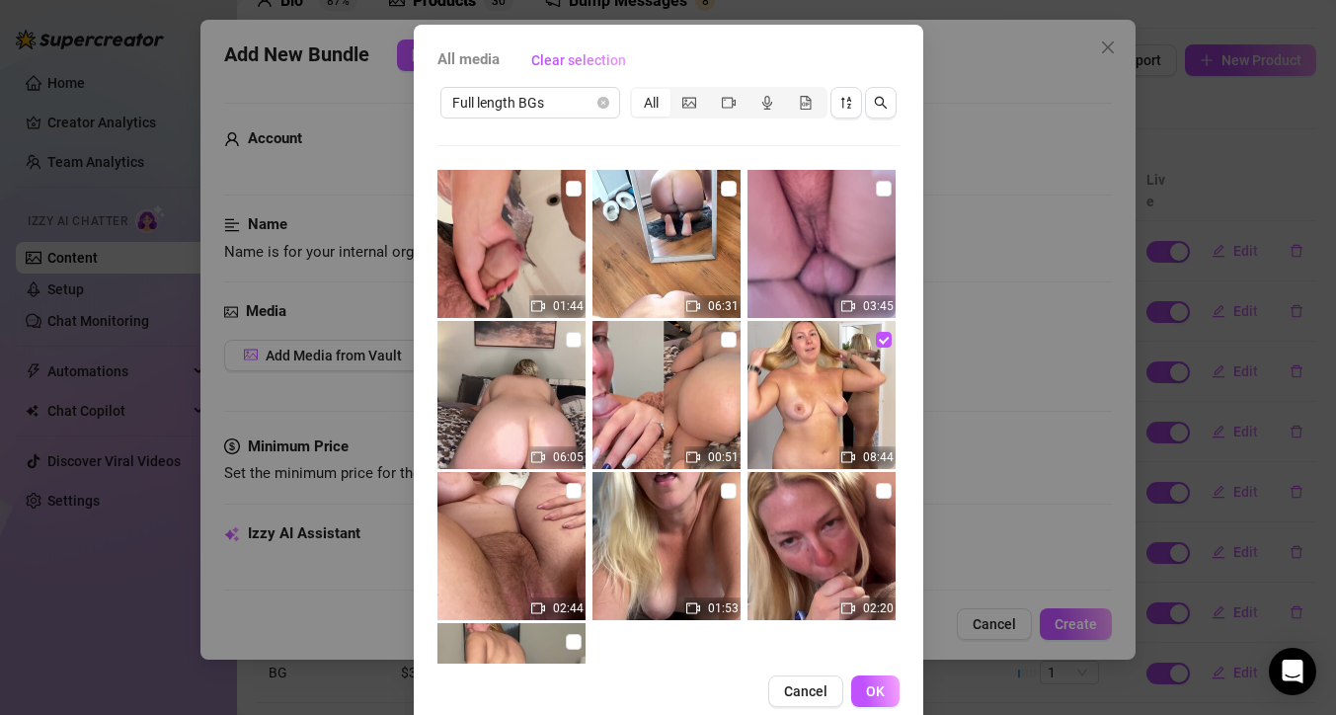
scroll to position [79, 0]
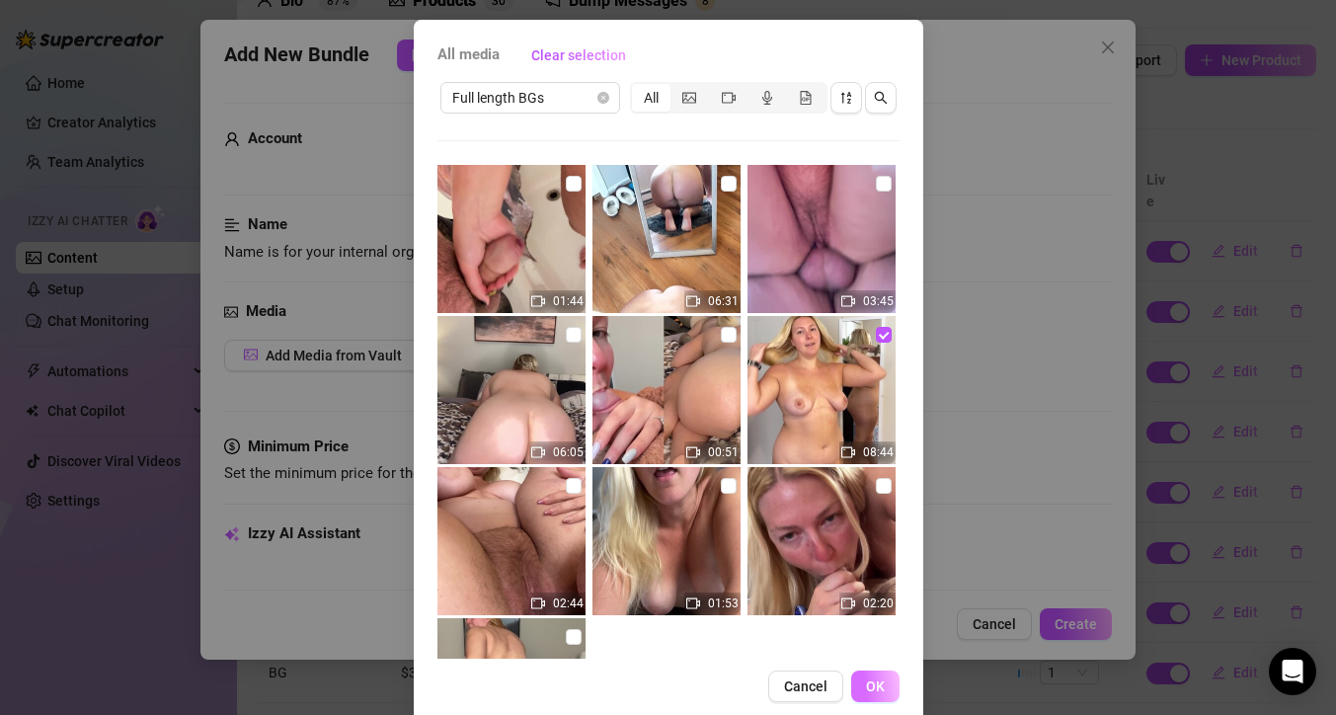
click at [867, 691] on span "OK" at bounding box center [875, 686] width 19 height 16
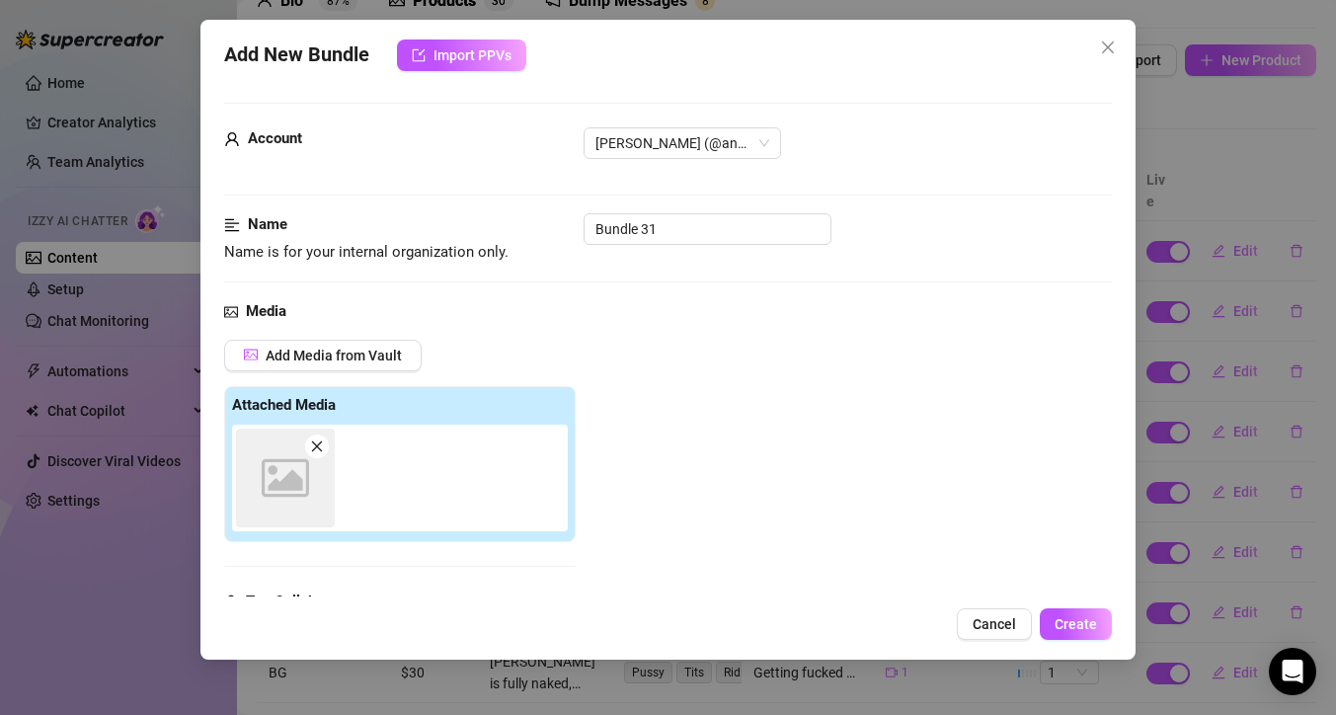
scroll to position [307, 0]
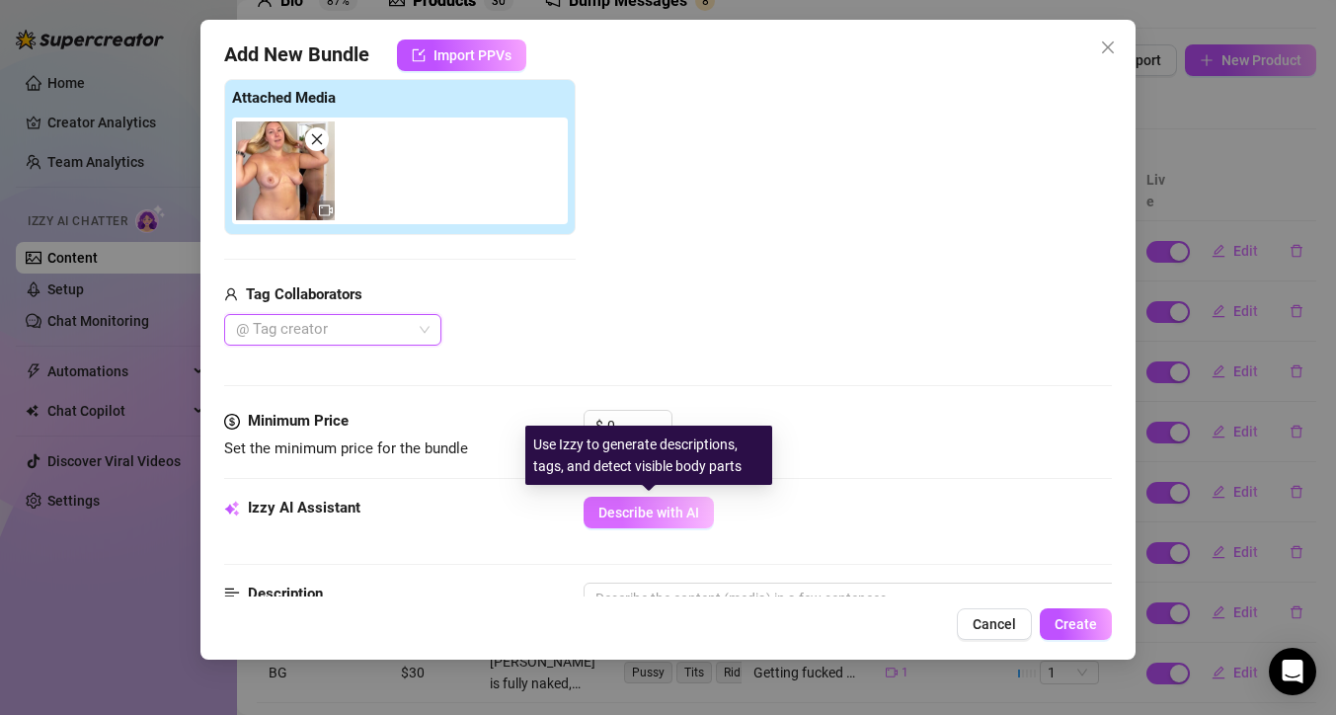
click at [642, 512] on span "Describe with AI" at bounding box center [648, 512] width 101 height 16
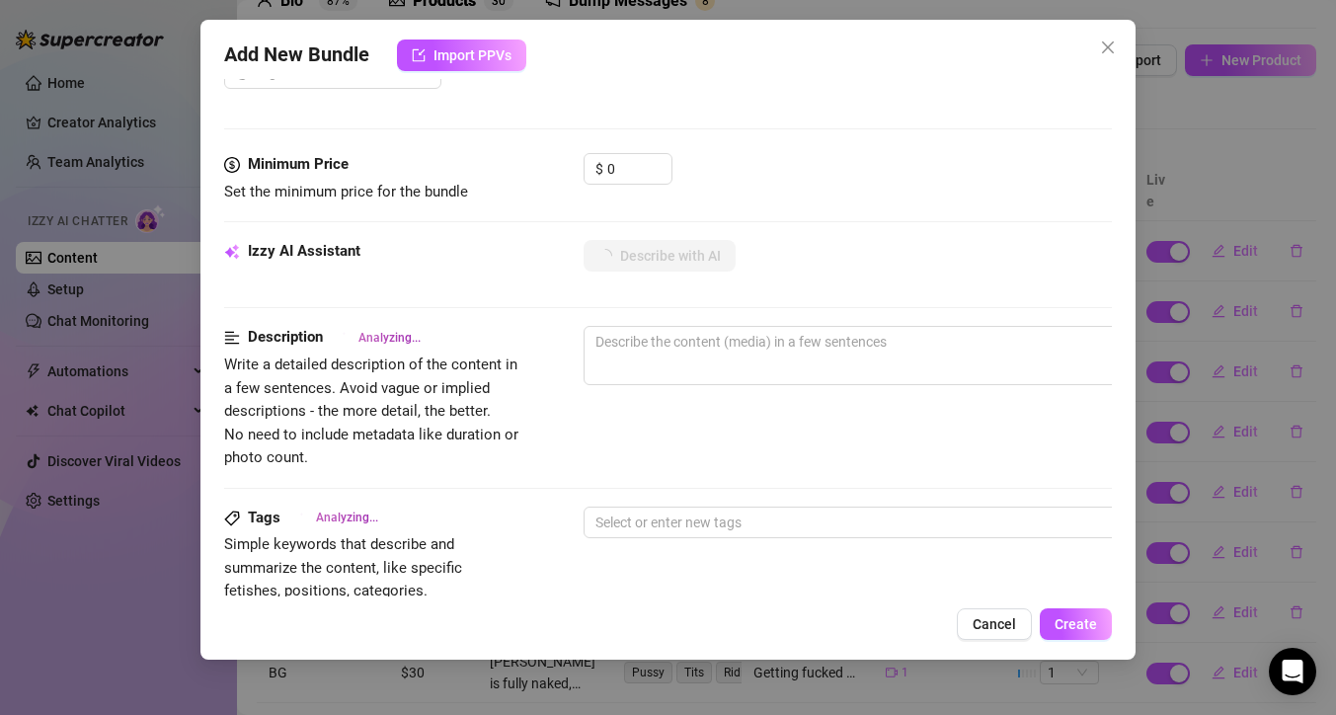
scroll to position [574, 0]
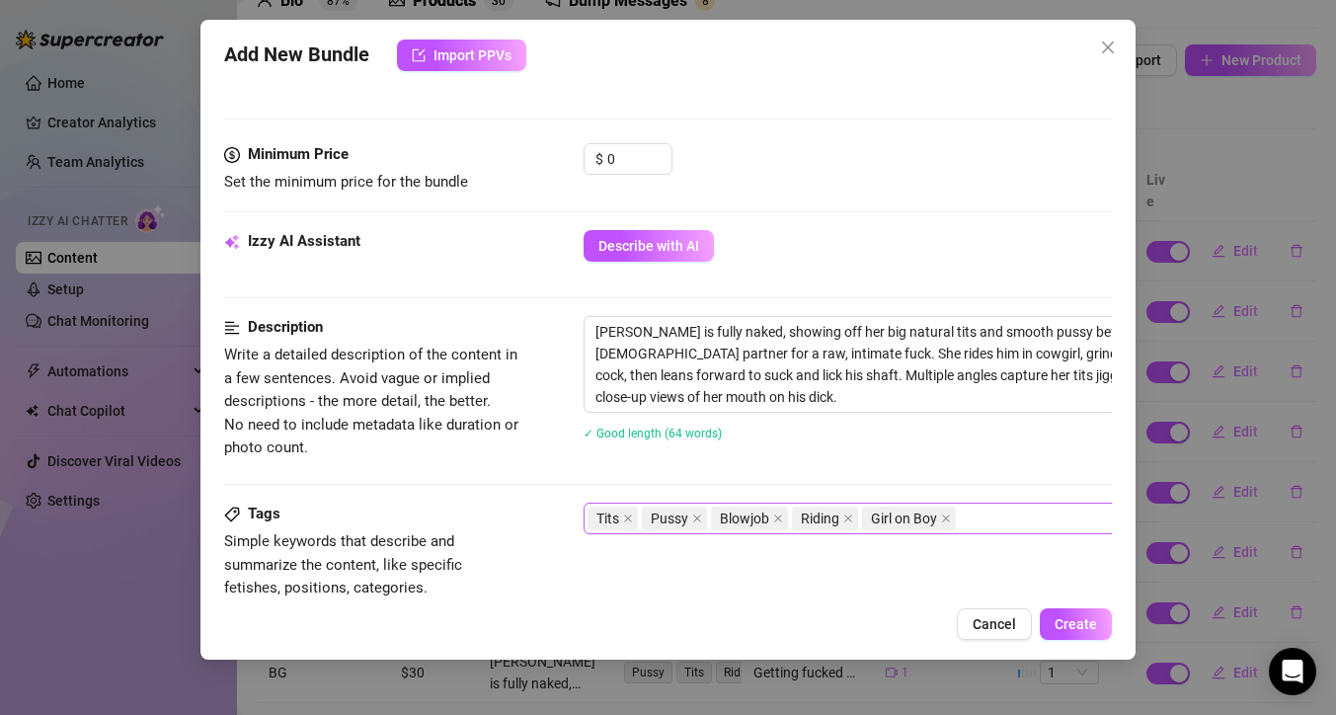
click at [999, 521] on div "Tits Pussy Blowjob Riding Girl on Boy" at bounding box center [918, 518] width 662 height 28
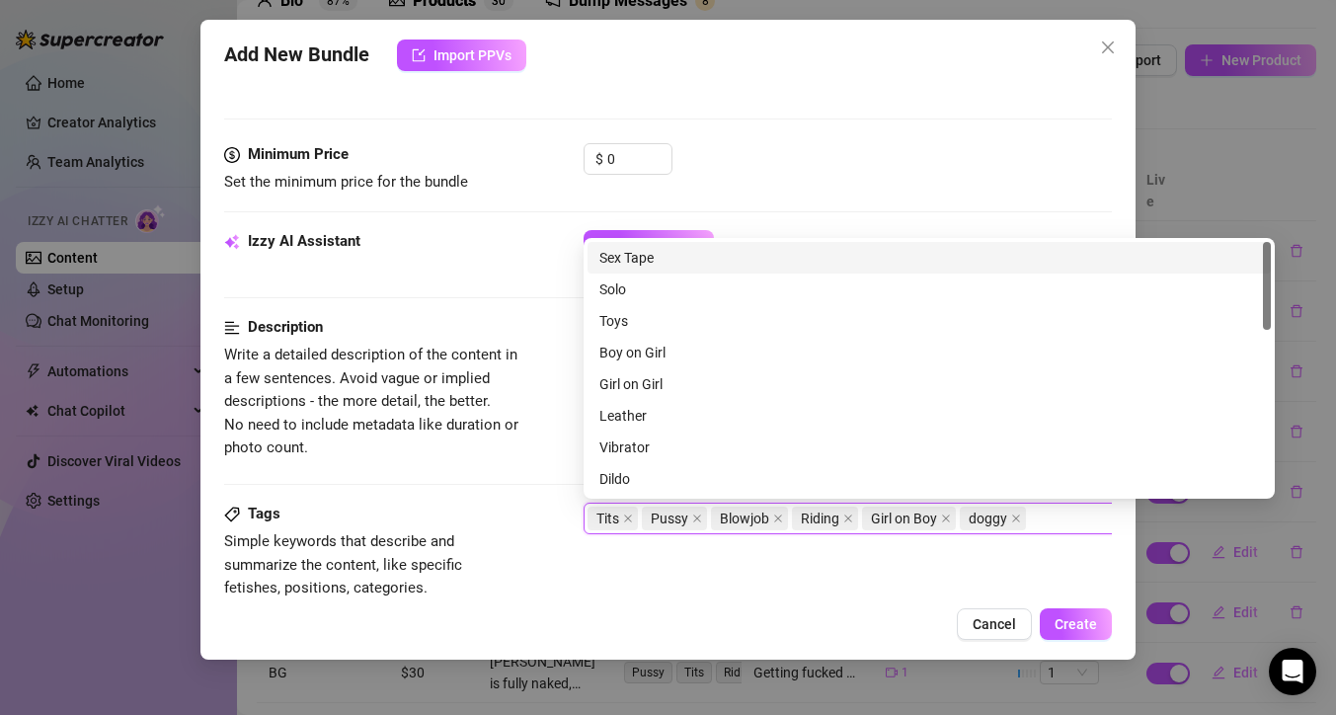
click at [999, 255] on div "Sex Tape" at bounding box center [928, 258] width 659 height 22
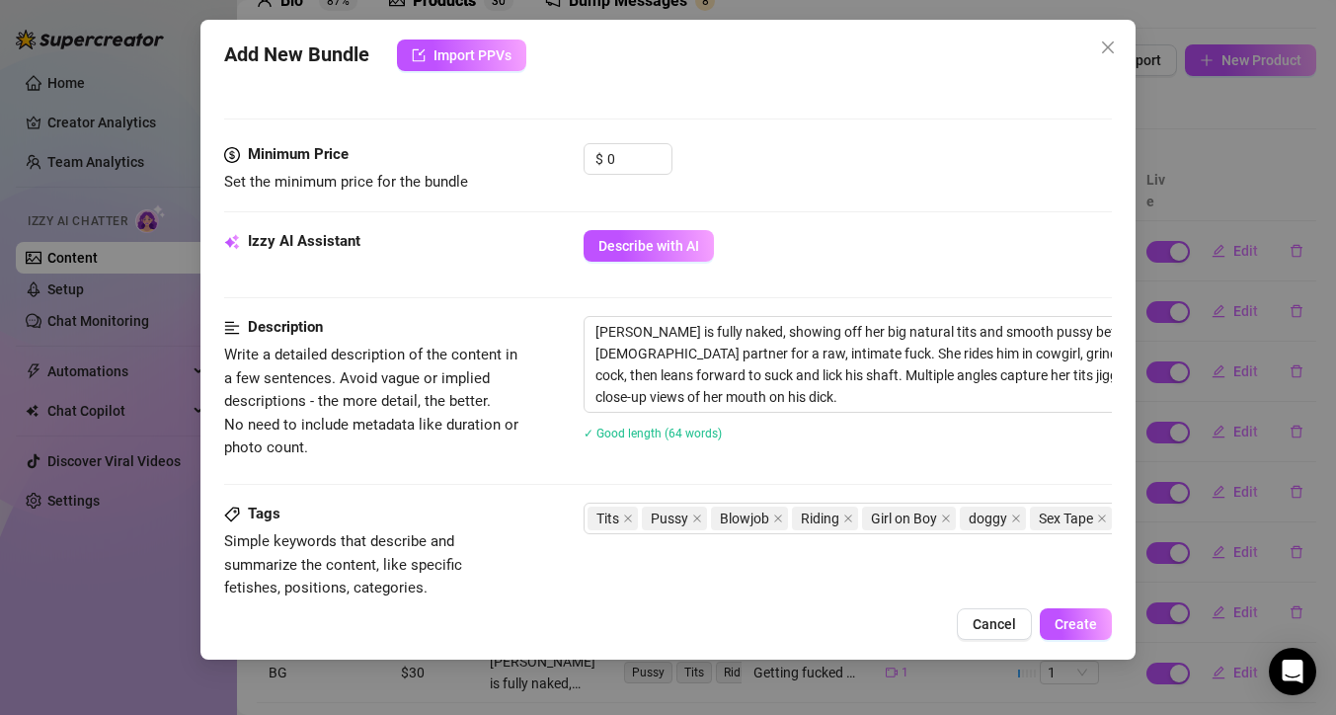
click at [536, 242] on div "Izzy AI Assistant Describe with AI" at bounding box center [668, 254] width 888 height 49
click at [624, 159] on input "0" at bounding box center [639, 159] width 64 height 30
click at [775, 180] on div "$ 50" at bounding box center [847, 167] width 528 height 49
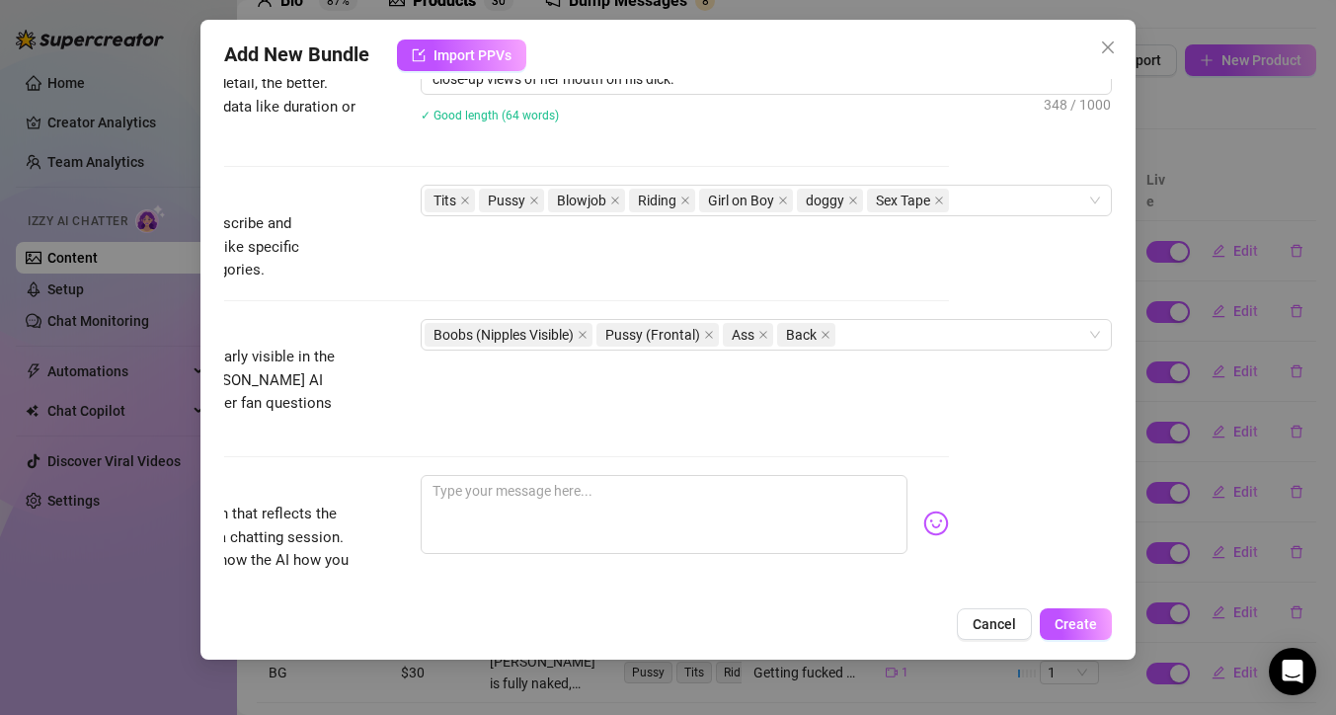
scroll to position [894, 163]
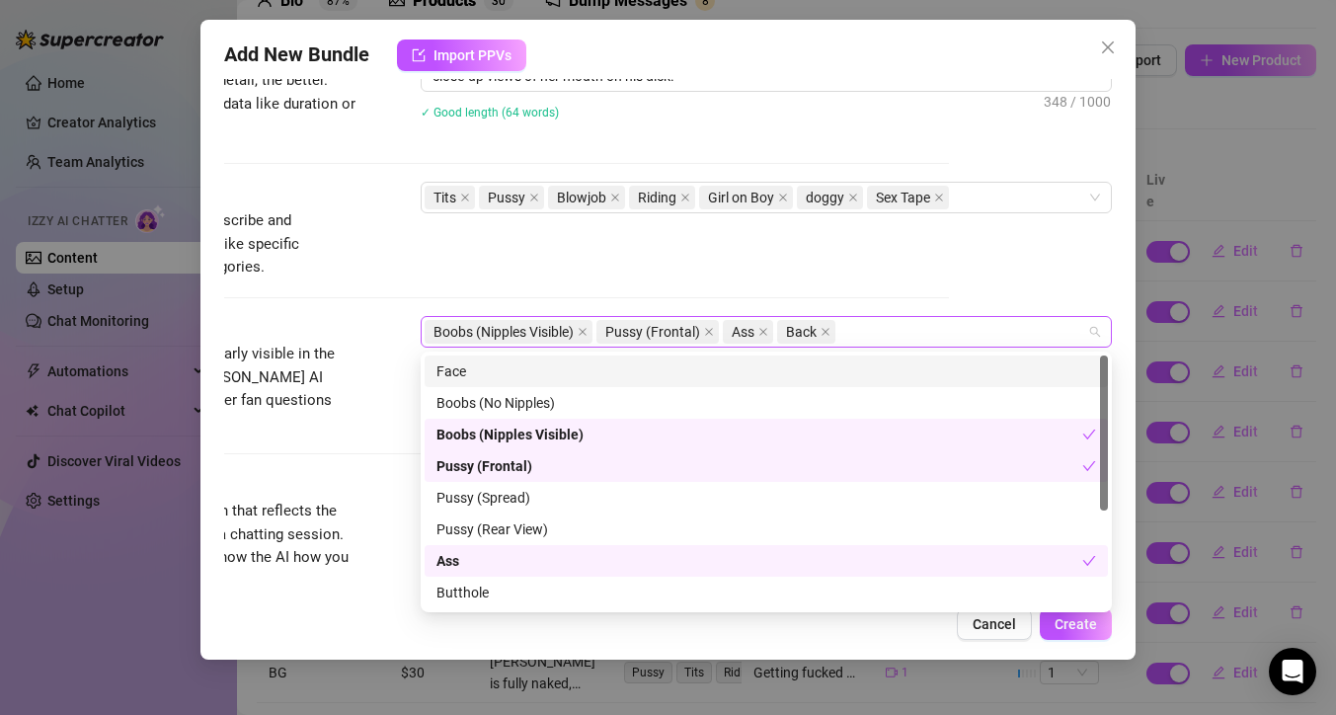
click at [880, 339] on div "Boobs (Nipples Visible) Pussy (Frontal) Ass Back" at bounding box center [756, 332] width 662 height 28
click at [718, 360] on div "Face" at bounding box center [765, 371] width 659 height 22
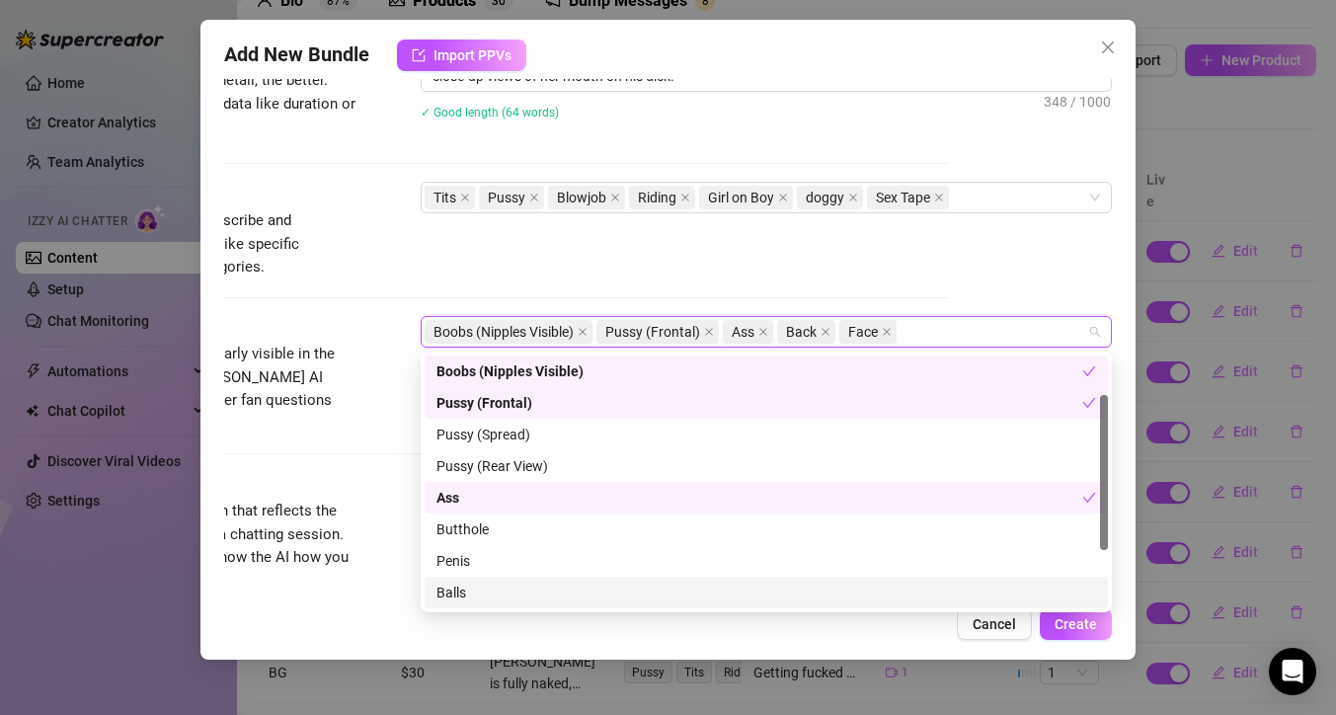
scroll to position [95, 0]
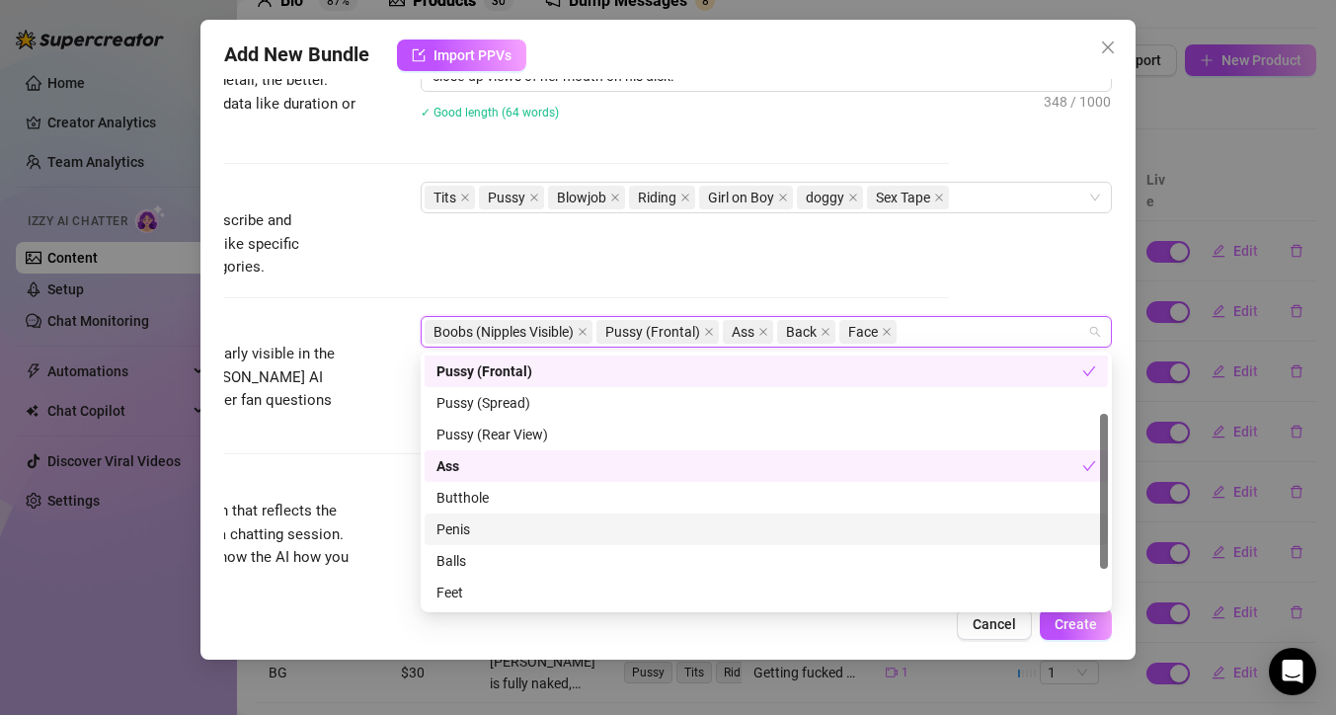
click at [695, 528] on div "Penis" at bounding box center [765, 529] width 659 height 22
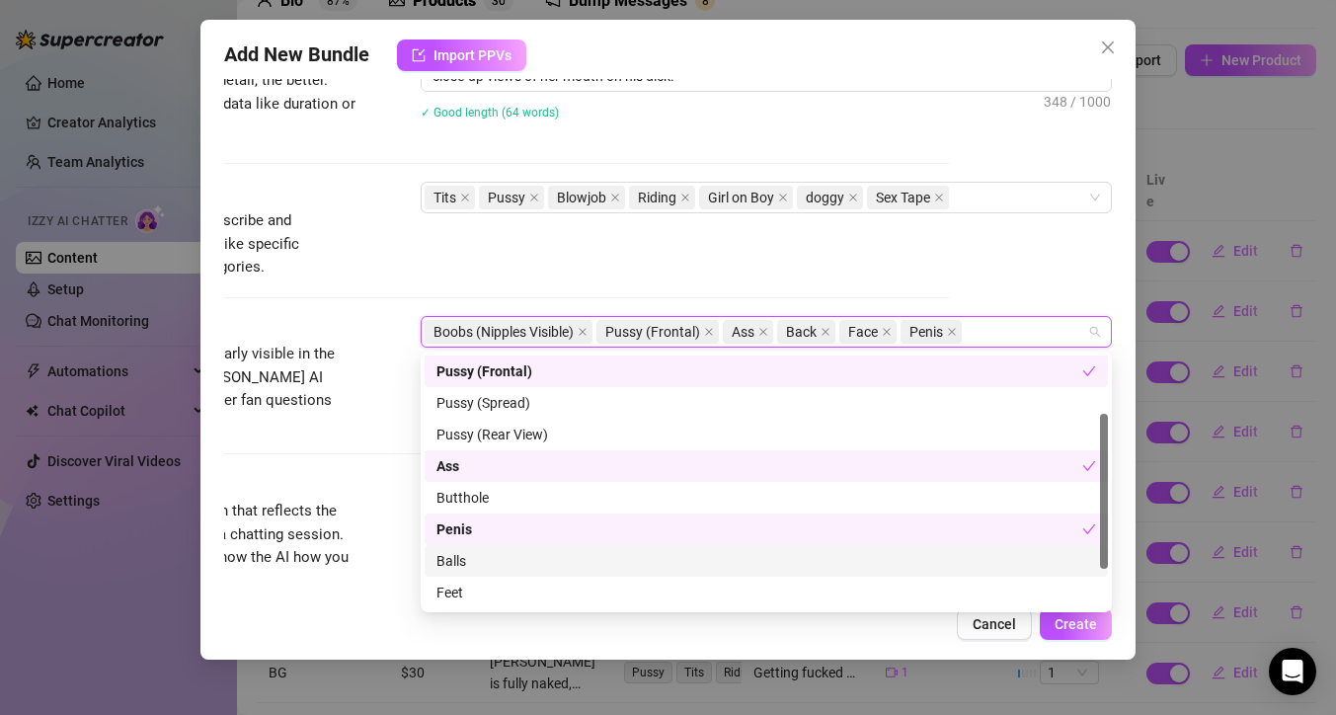
click at [684, 555] on div "Balls" at bounding box center [765, 561] width 659 height 22
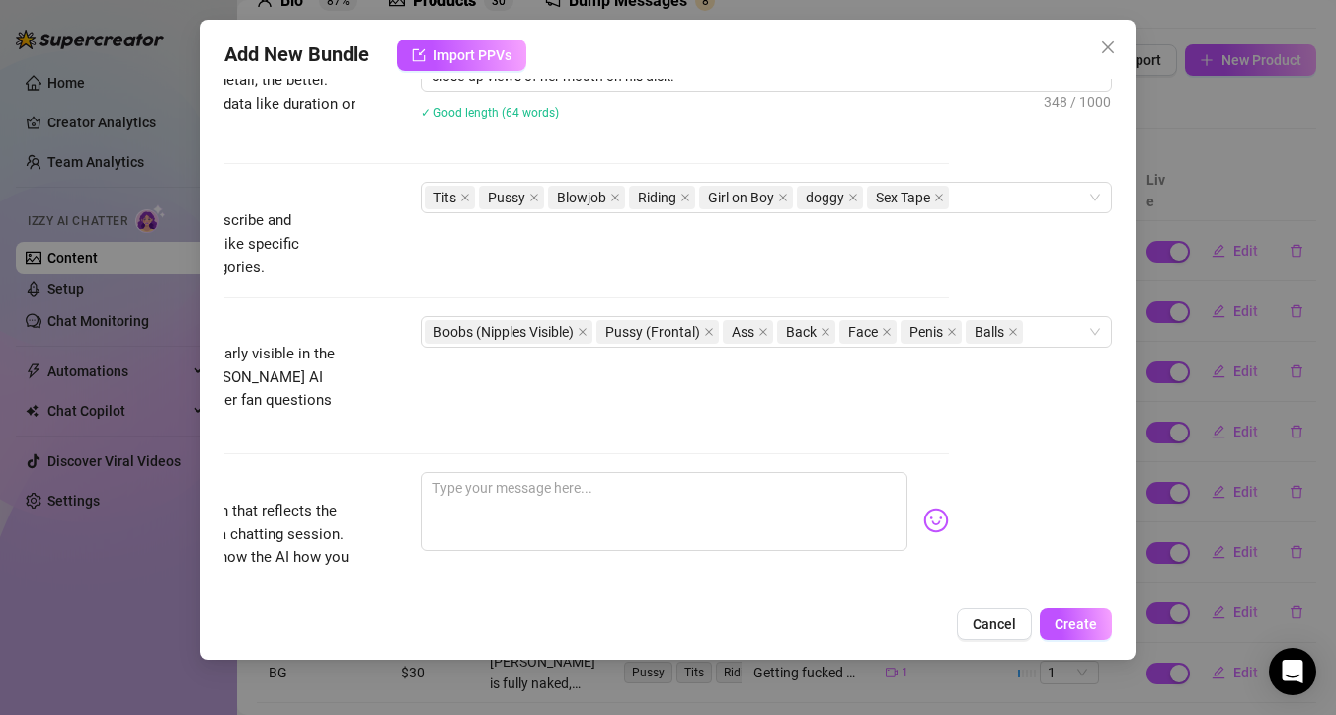
click at [843, 260] on div "Tags Simple keywords that describe and summarize the content, like specific fet…" at bounding box center [505, 230] width 888 height 97
click at [678, 487] on textarea at bounding box center [664, 511] width 487 height 79
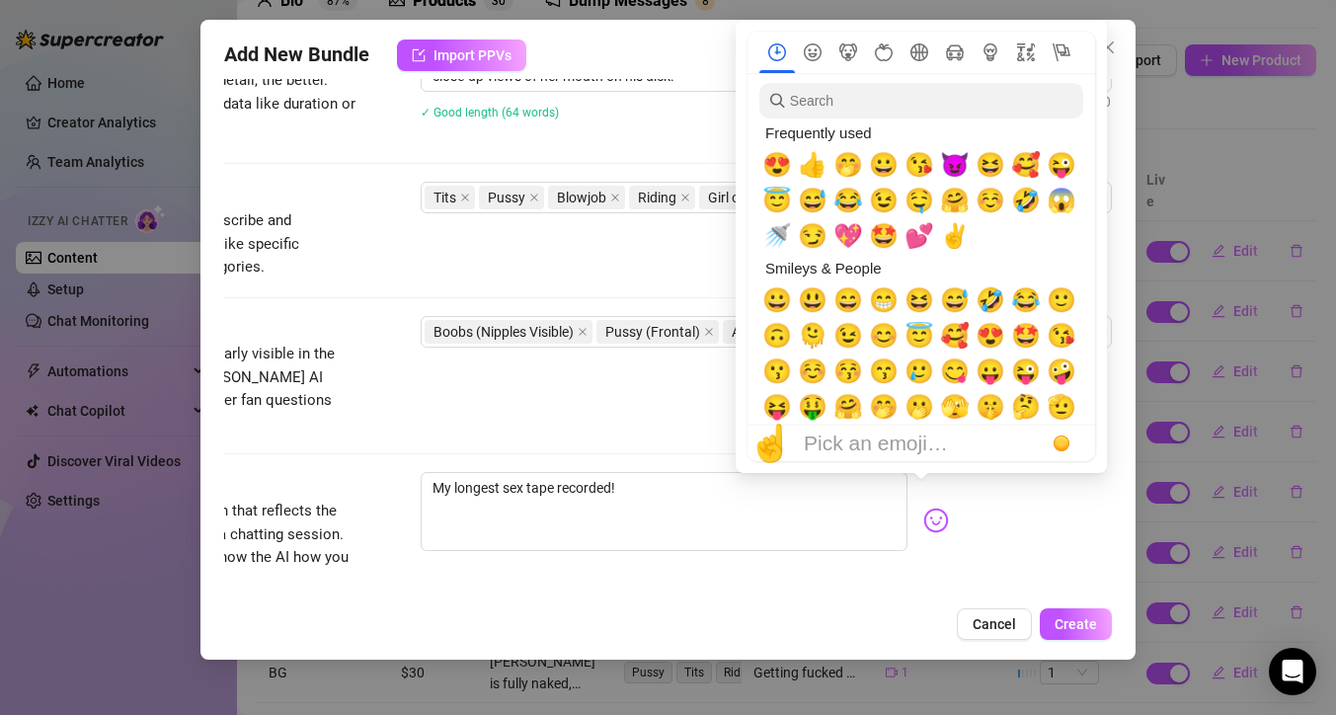
click at [923, 507] on img at bounding box center [936, 520] width 26 height 26
click at [955, 163] on span "😈" at bounding box center [955, 165] width 30 height 28
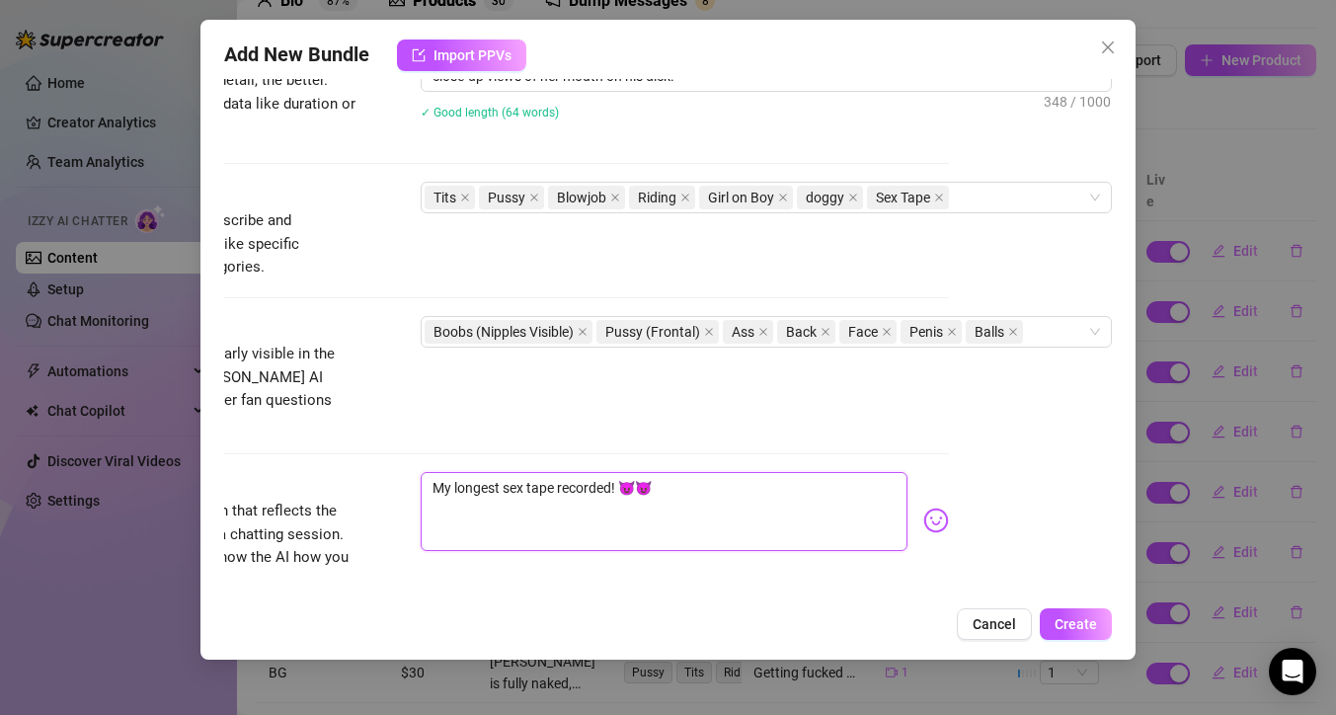
click at [692, 472] on textarea "My longest sex tape recorded! 😈😈" at bounding box center [664, 511] width 487 height 79
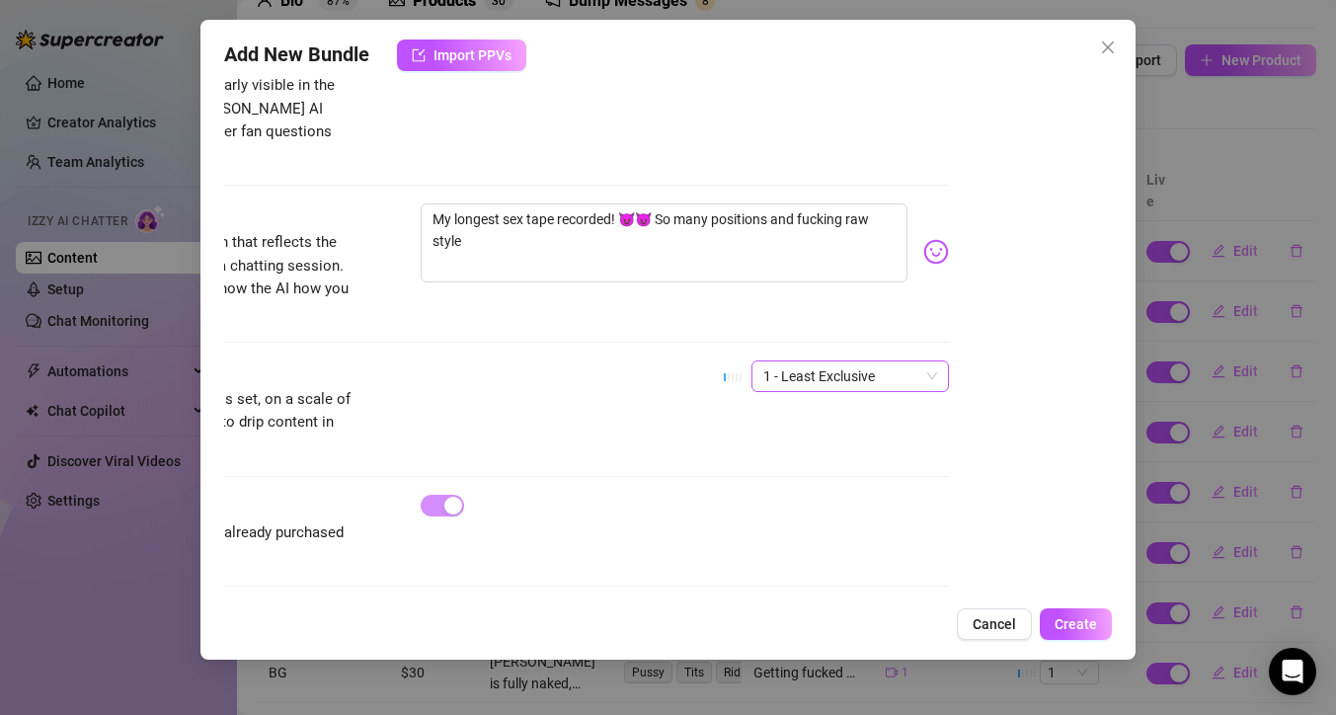
click at [913, 361] on span "1 - Least Exclusive" at bounding box center [850, 376] width 174 height 30
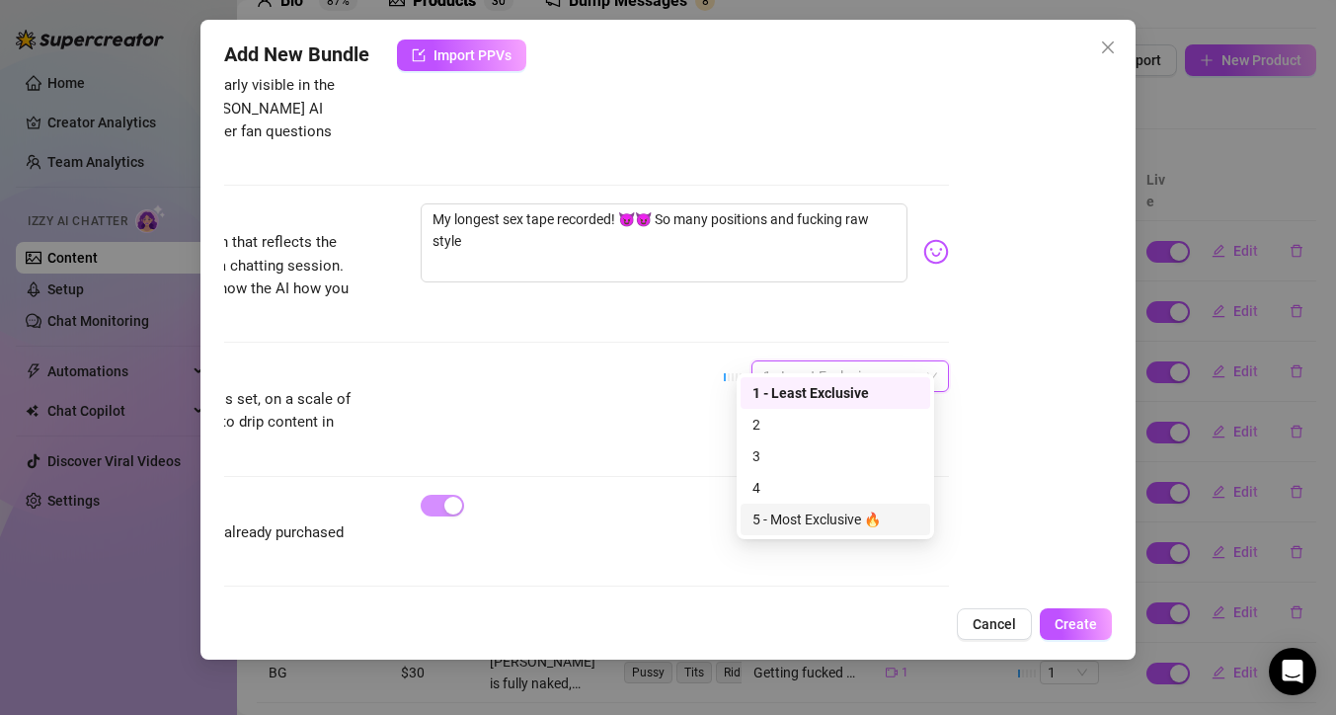
click at [844, 514] on div "5 - Most Exclusive 🔥" at bounding box center [835, 519] width 166 height 22
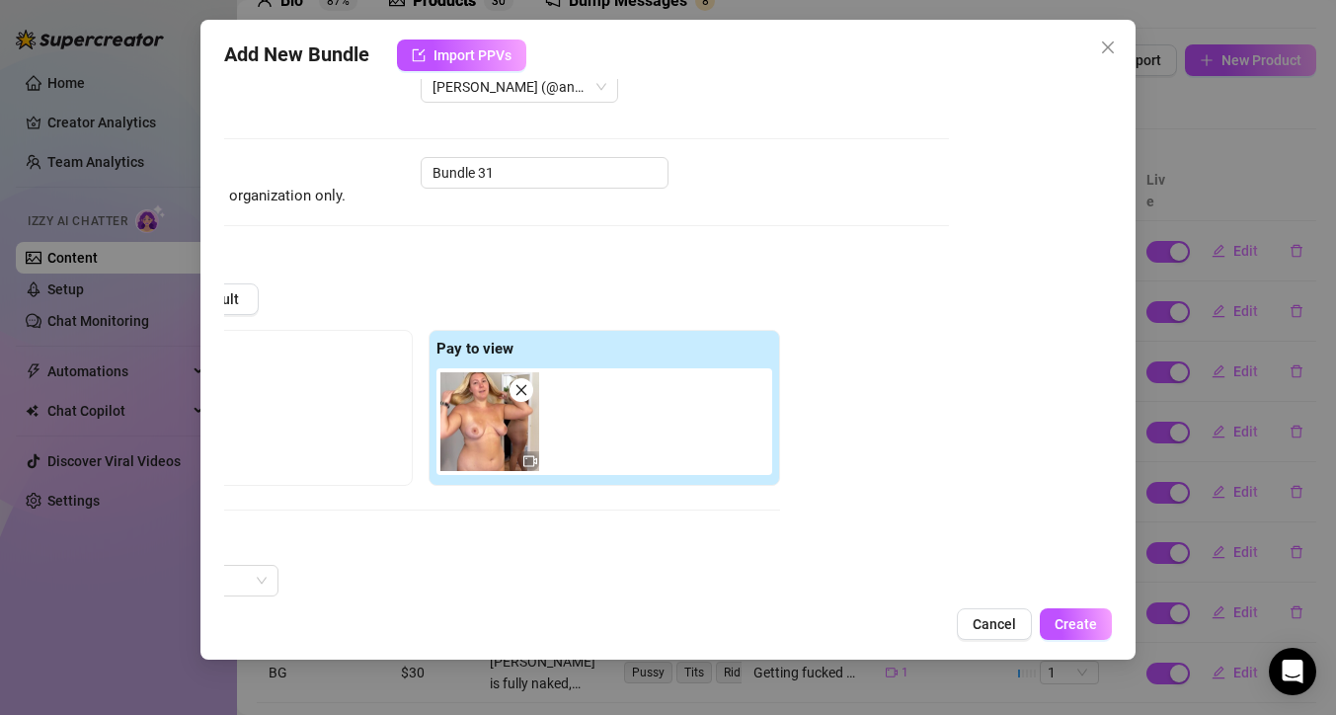
scroll to position [0, 163]
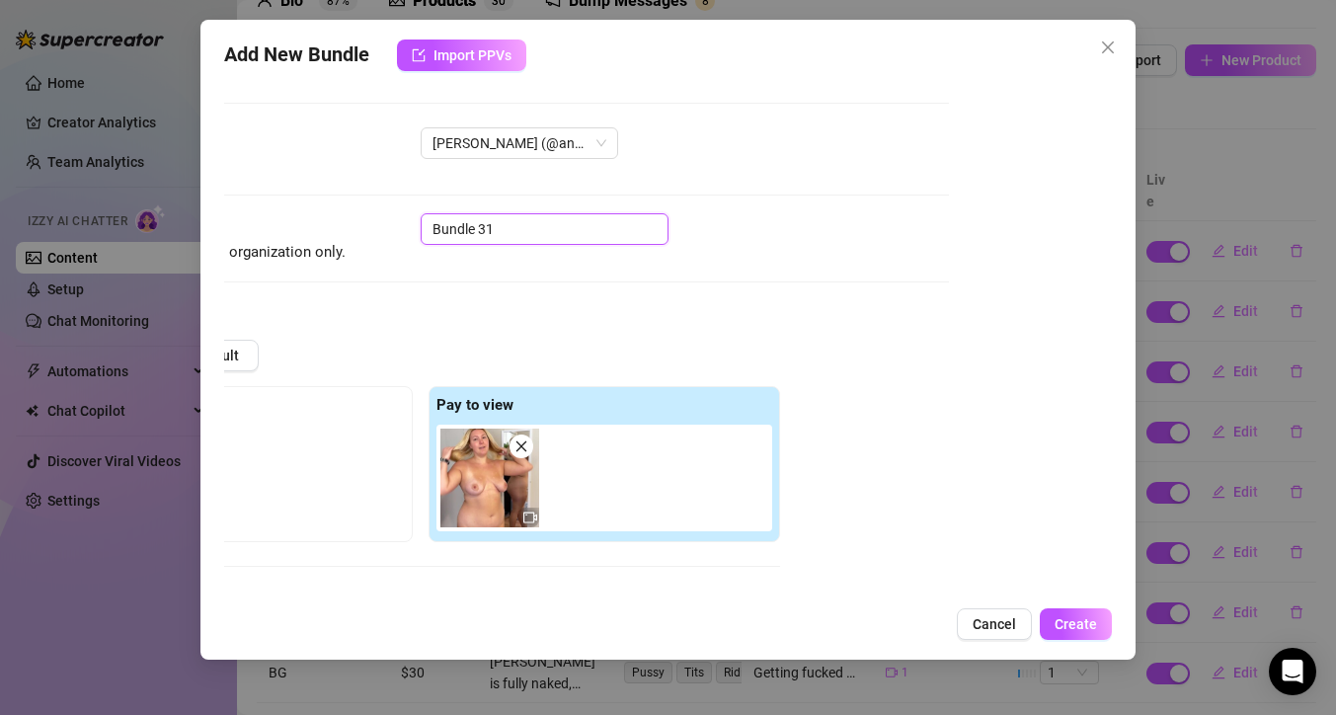
drag, startPoint x: 494, startPoint y: 232, endPoint x: 371, endPoint y: 226, distance: 122.6
click at [371, 226] on div "Name Name is for your internal organization only. Bundle 31" at bounding box center [505, 238] width 888 height 50
click at [1098, 631] on button "Create" at bounding box center [1076, 624] width 72 height 32
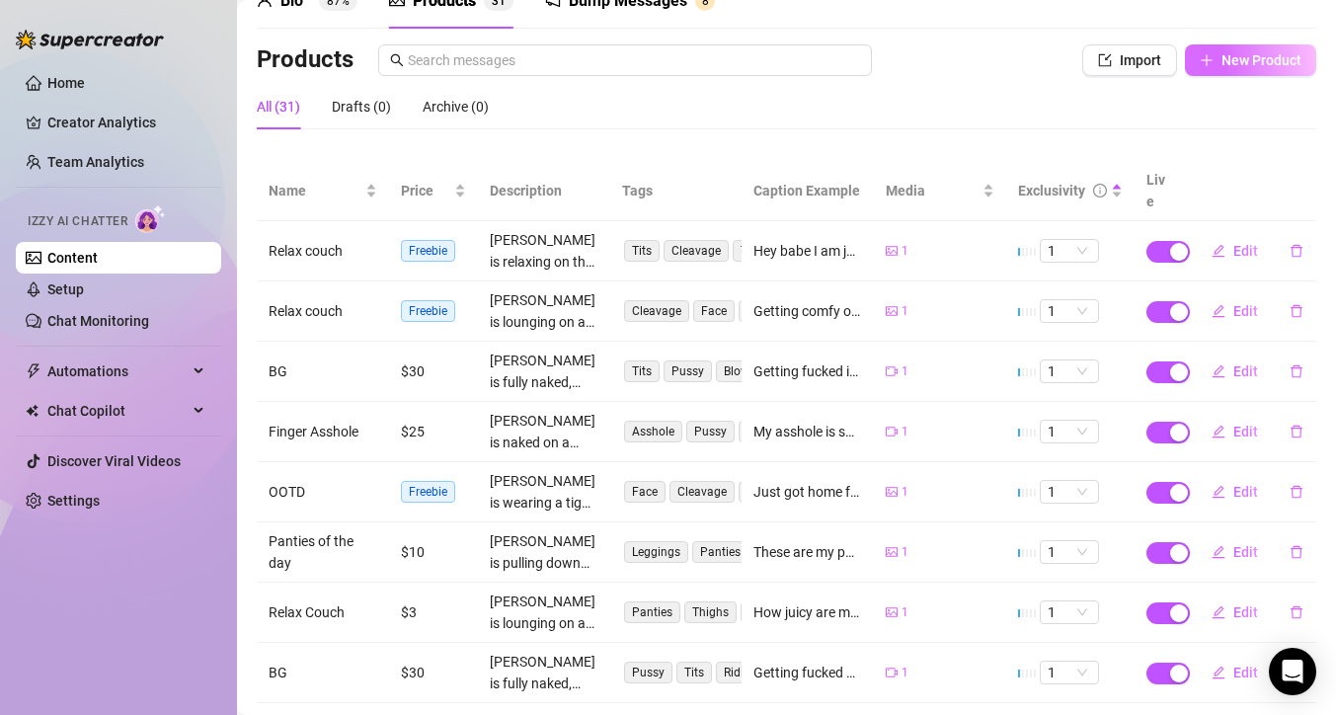
click at [1233, 60] on span "New Product" at bounding box center [1261, 60] width 80 height 16
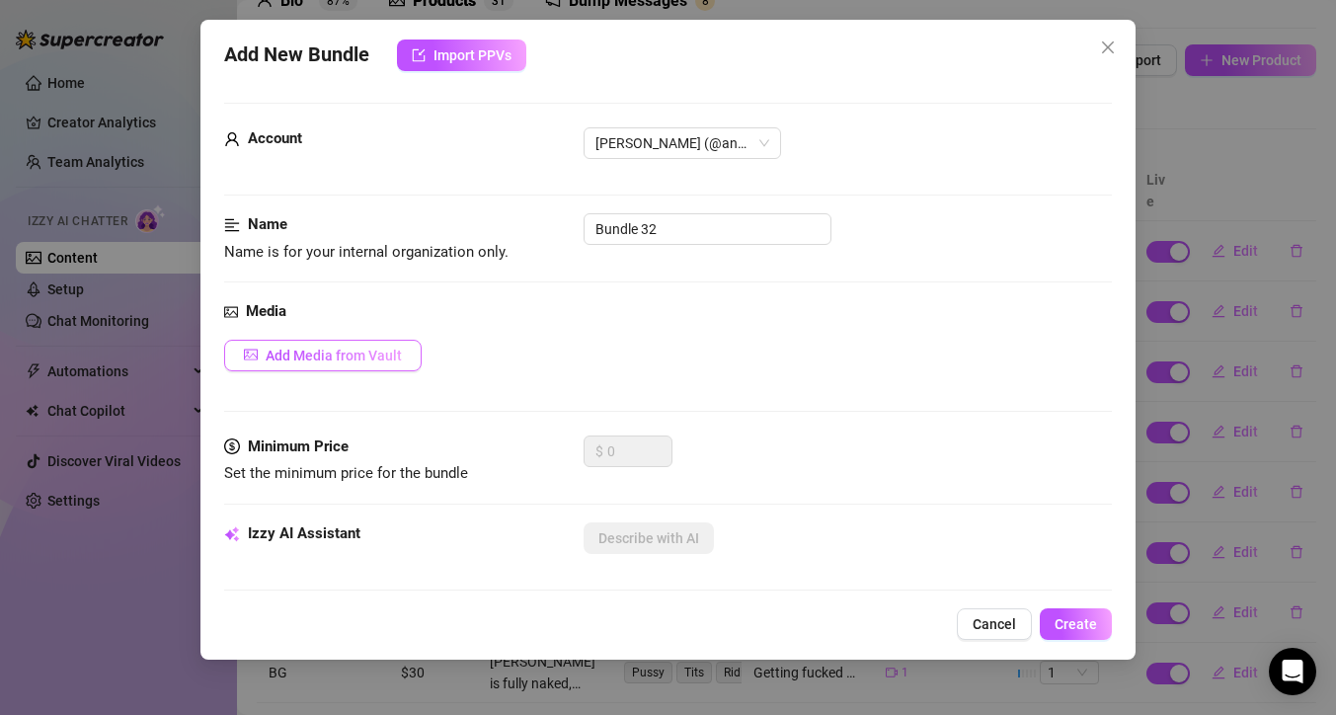
click at [405, 361] on button "Add Media from Vault" at bounding box center [322, 356] width 197 height 32
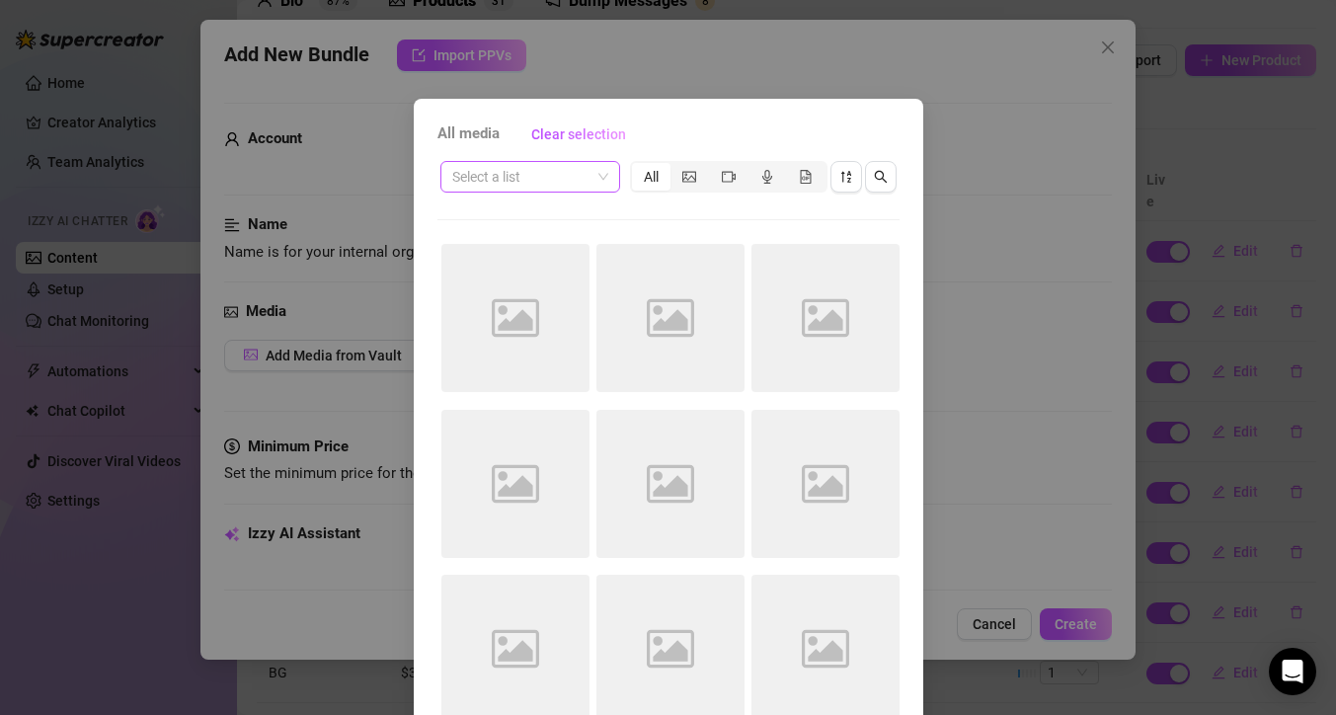
click at [597, 180] on span at bounding box center [530, 177] width 156 height 30
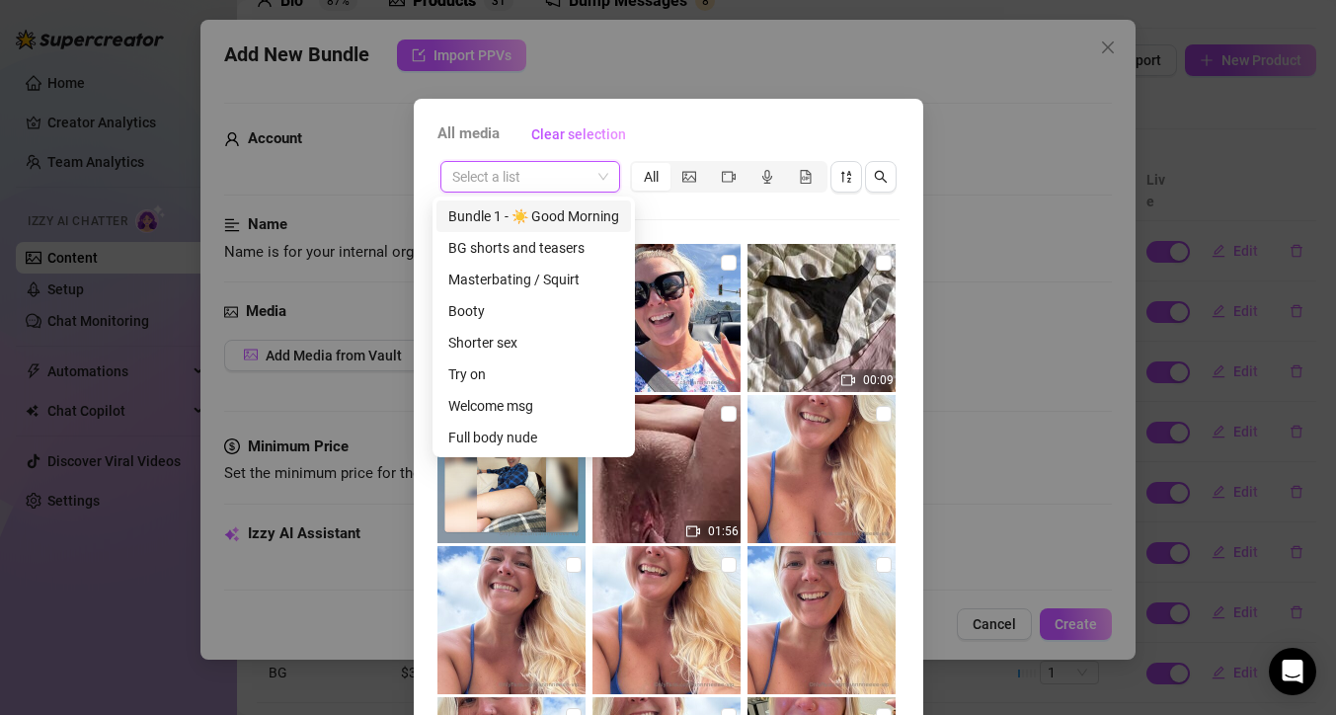
click at [713, 216] on div "Select a list All 00:09 01:56 01:04 00:42 00:28" at bounding box center [668, 448] width 462 height 580
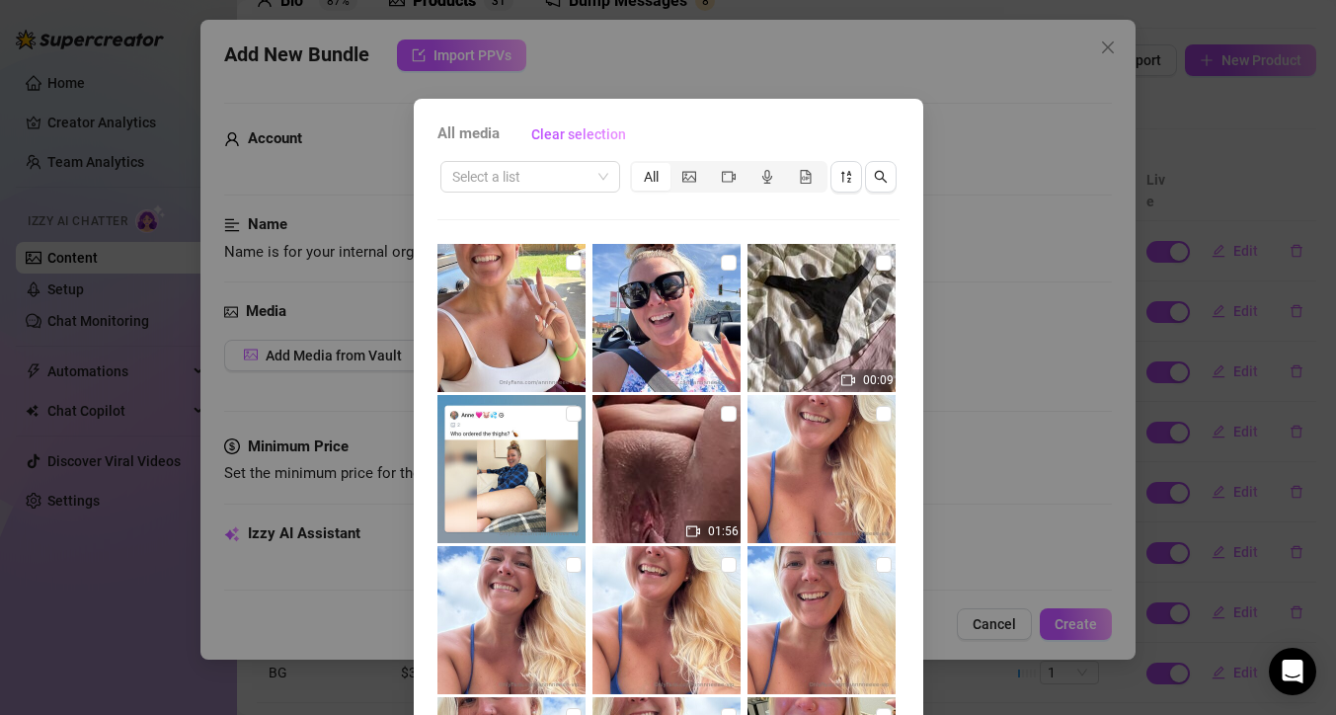
scroll to position [110, 0]
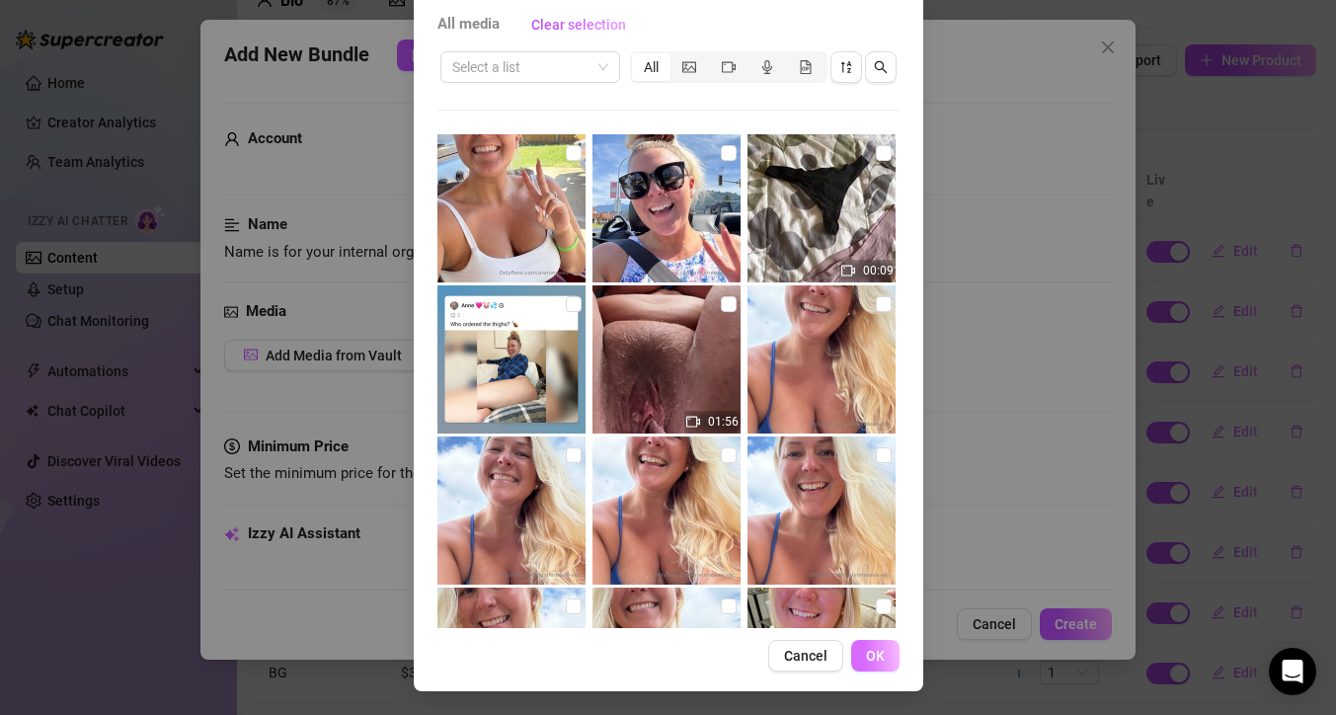
click at [866, 657] on span "OK" at bounding box center [875, 656] width 19 height 16
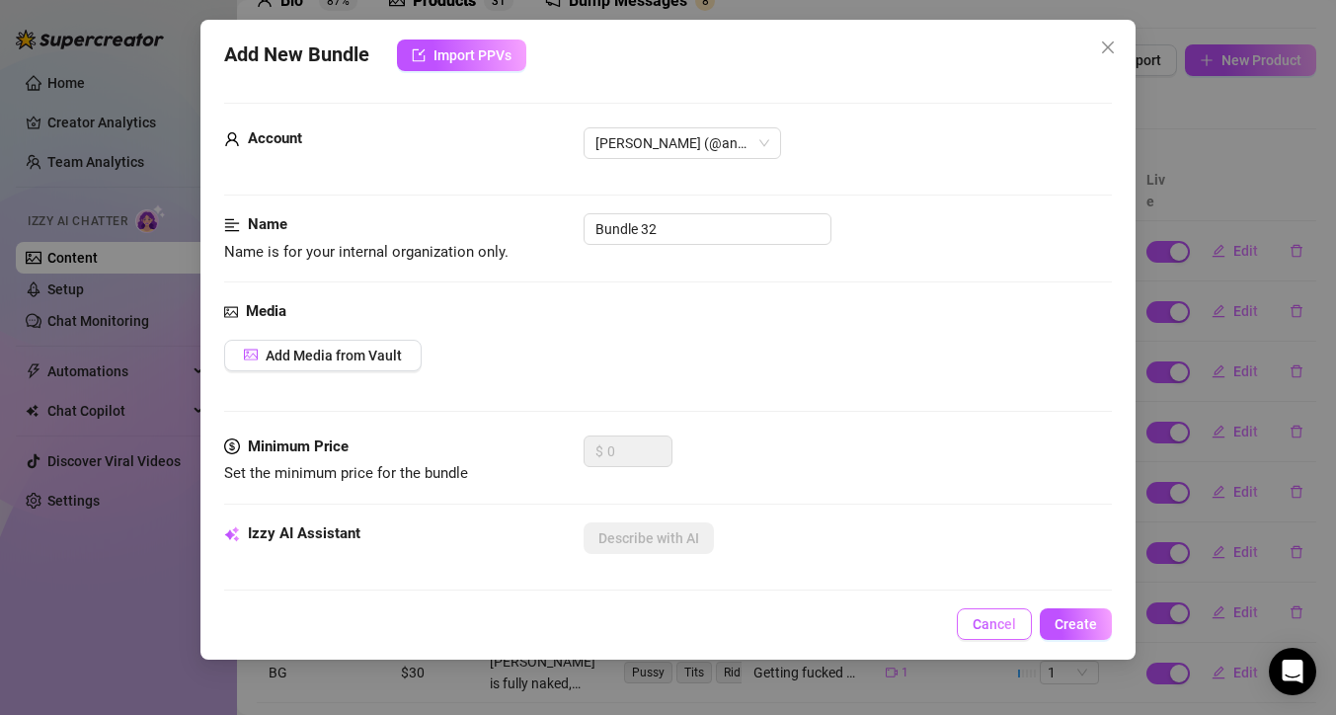
click at [1001, 622] on span "Cancel" at bounding box center [993, 624] width 43 height 16
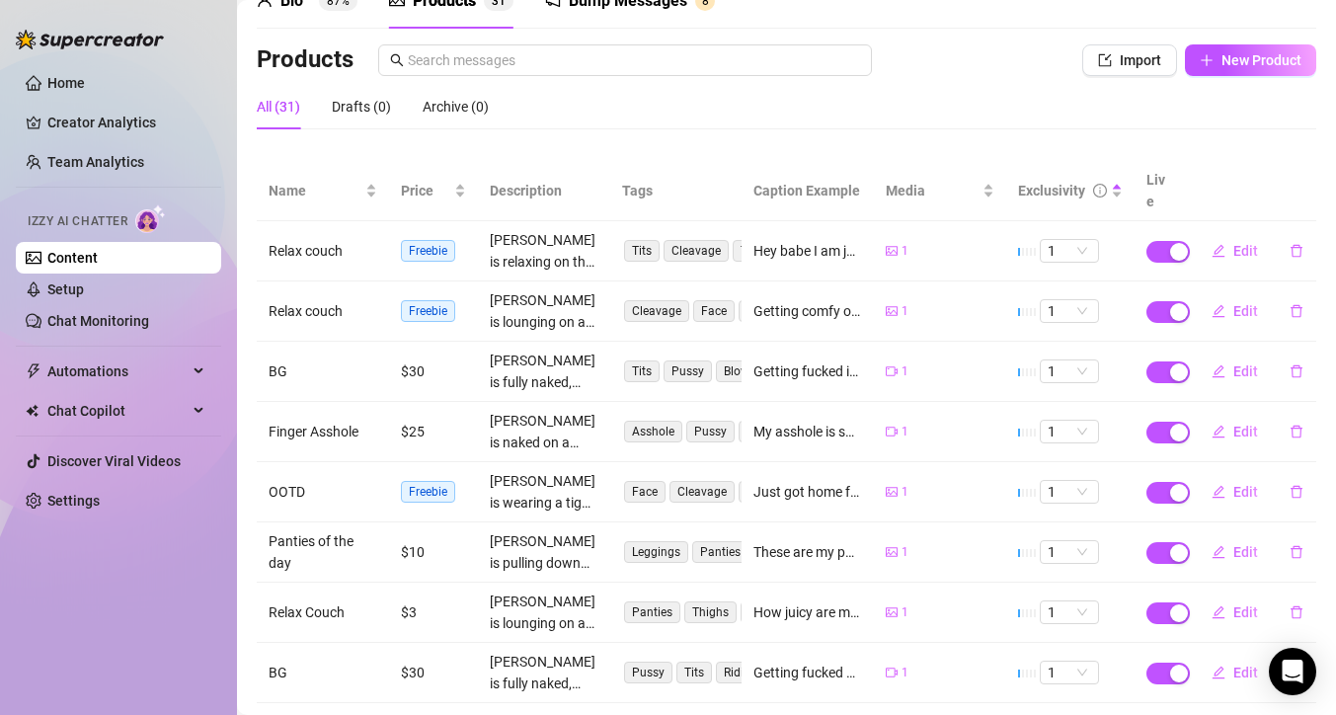
click at [671, 8] on div "Bump Messages" at bounding box center [628, 1] width 118 height 24
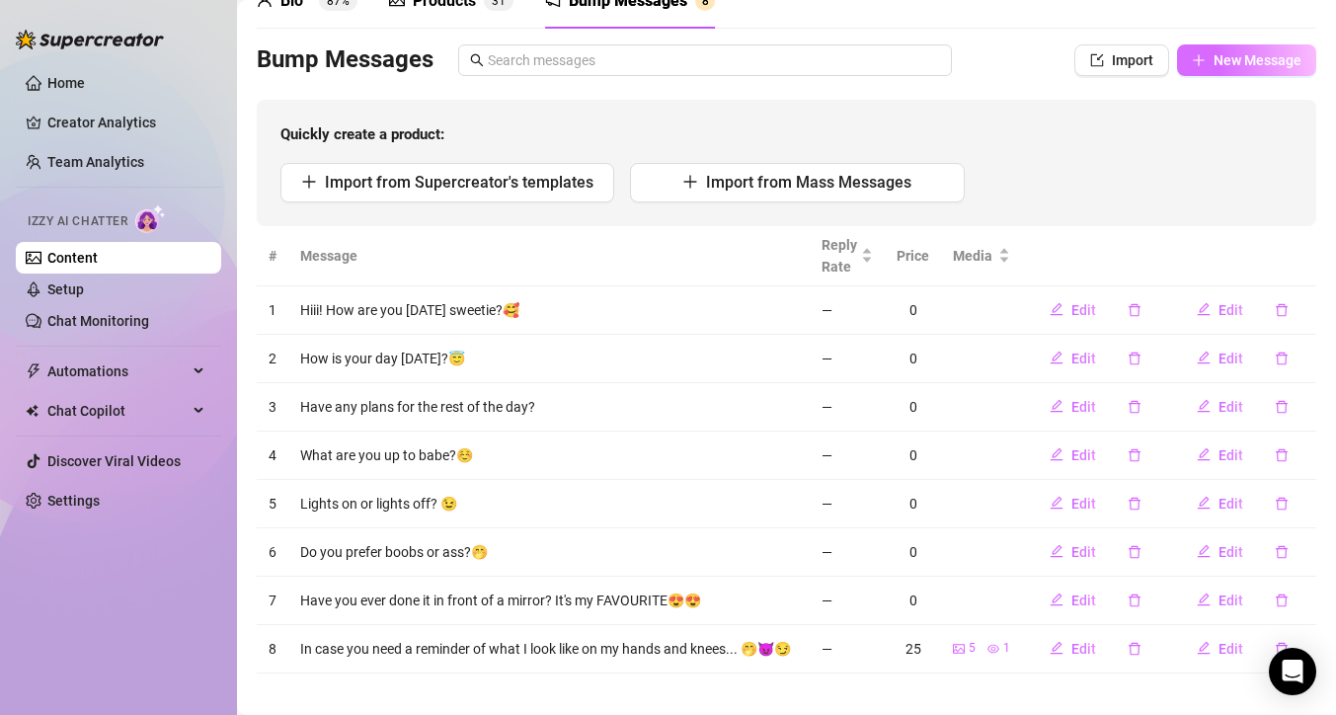
click at [1244, 61] on span "New Message" at bounding box center [1257, 60] width 88 height 16
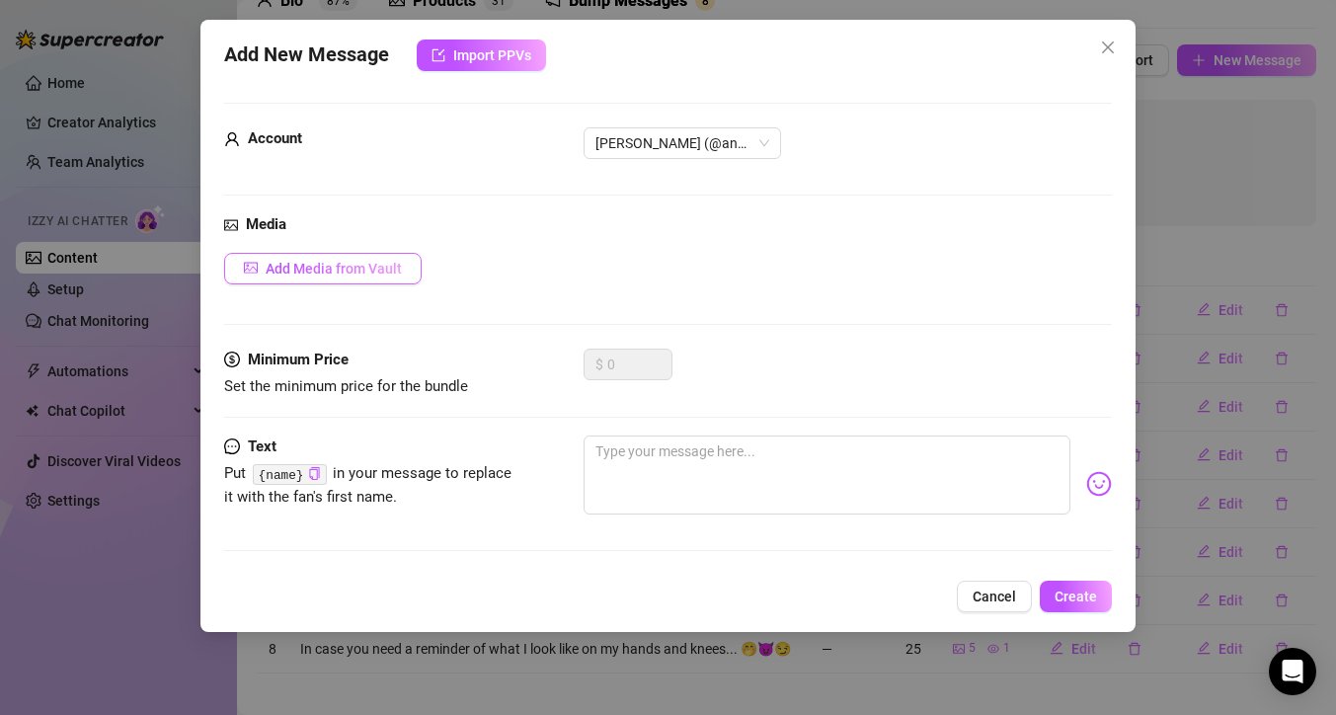
click at [381, 265] on span "Add Media from Vault" at bounding box center [334, 269] width 136 height 16
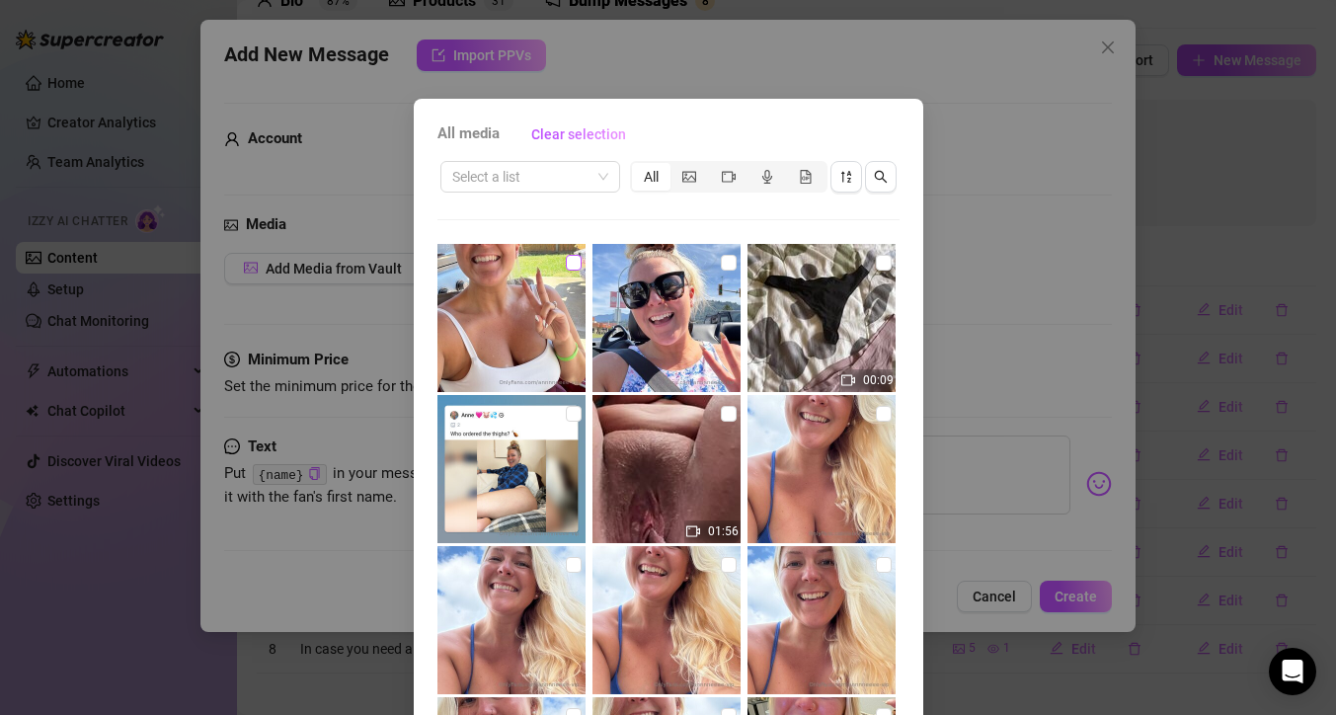
click at [566, 259] on input "checkbox" at bounding box center [574, 263] width 16 height 16
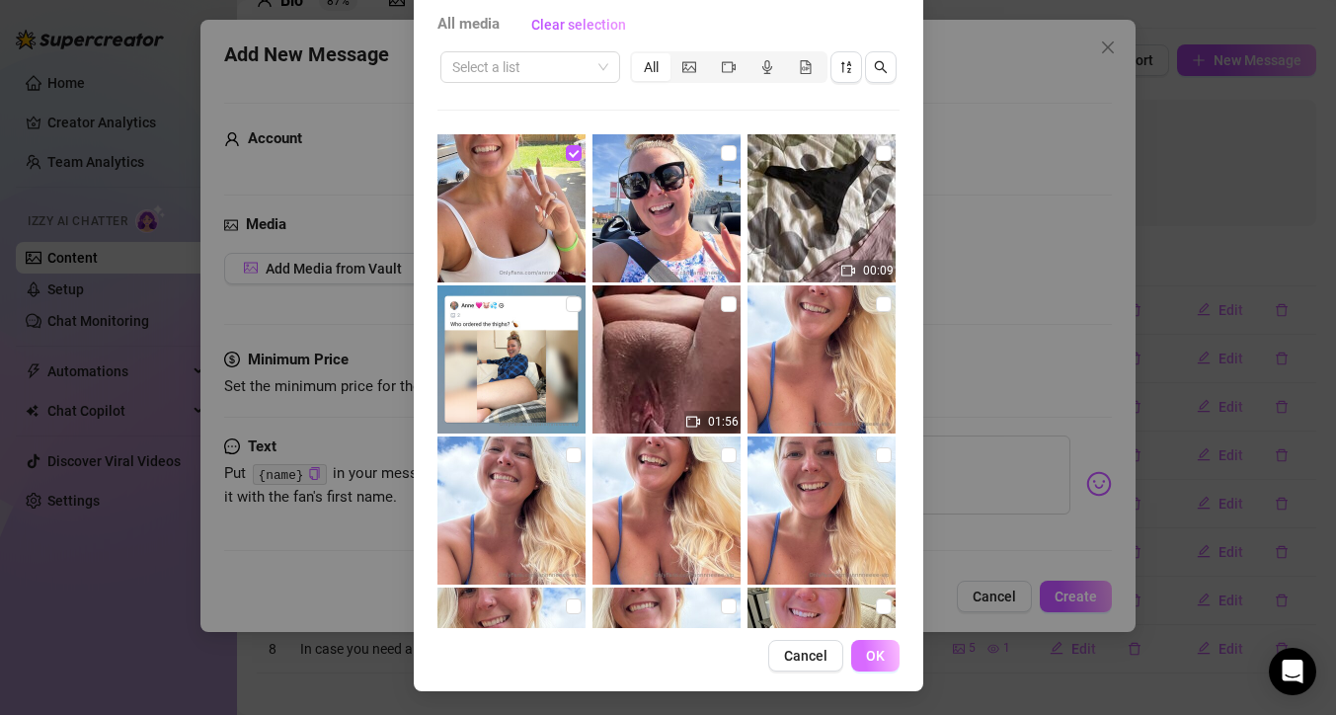
click at [861, 646] on button "OK" at bounding box center [875, 656] width 48 height 32
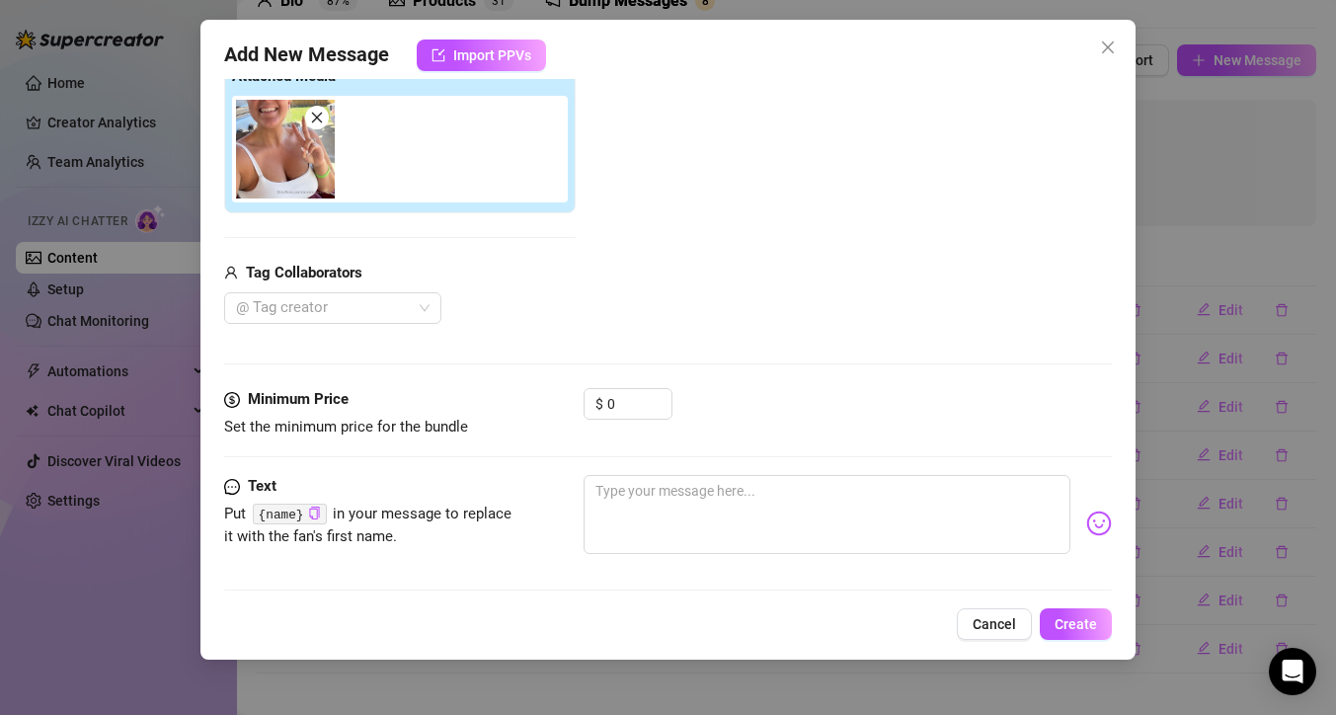
scroll to position [250, 0]
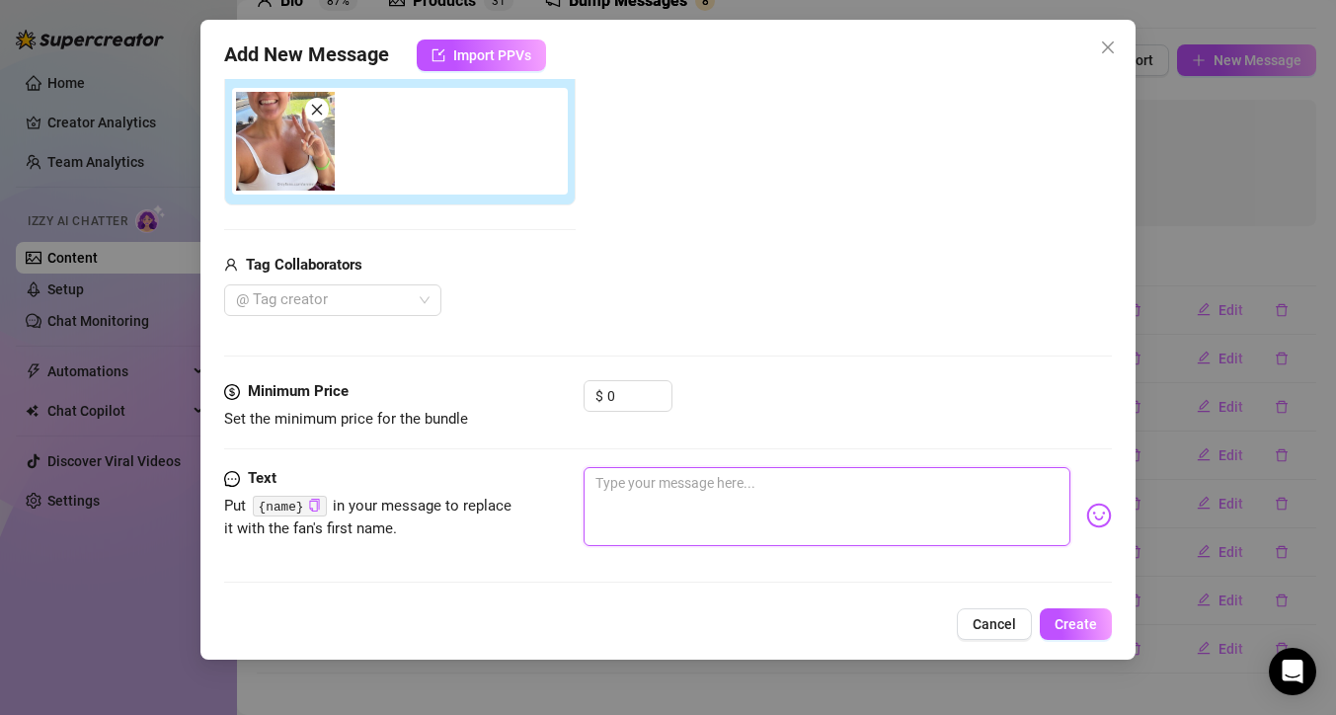
click at [894, 515] on textarea at bounding box center [826, 506] width 487 height 79
click at [625, 478] on textarea "Hiiiiii it going??" at bounding box center [826, 506] width 487 height 79
click at [878, 503] on textarea "Hiiiiii how's it going??" at bounding box center [826, 506] width 487 height 79
click at [1086, 516] on img at bounding box center [1099, 515] width 26 height 26
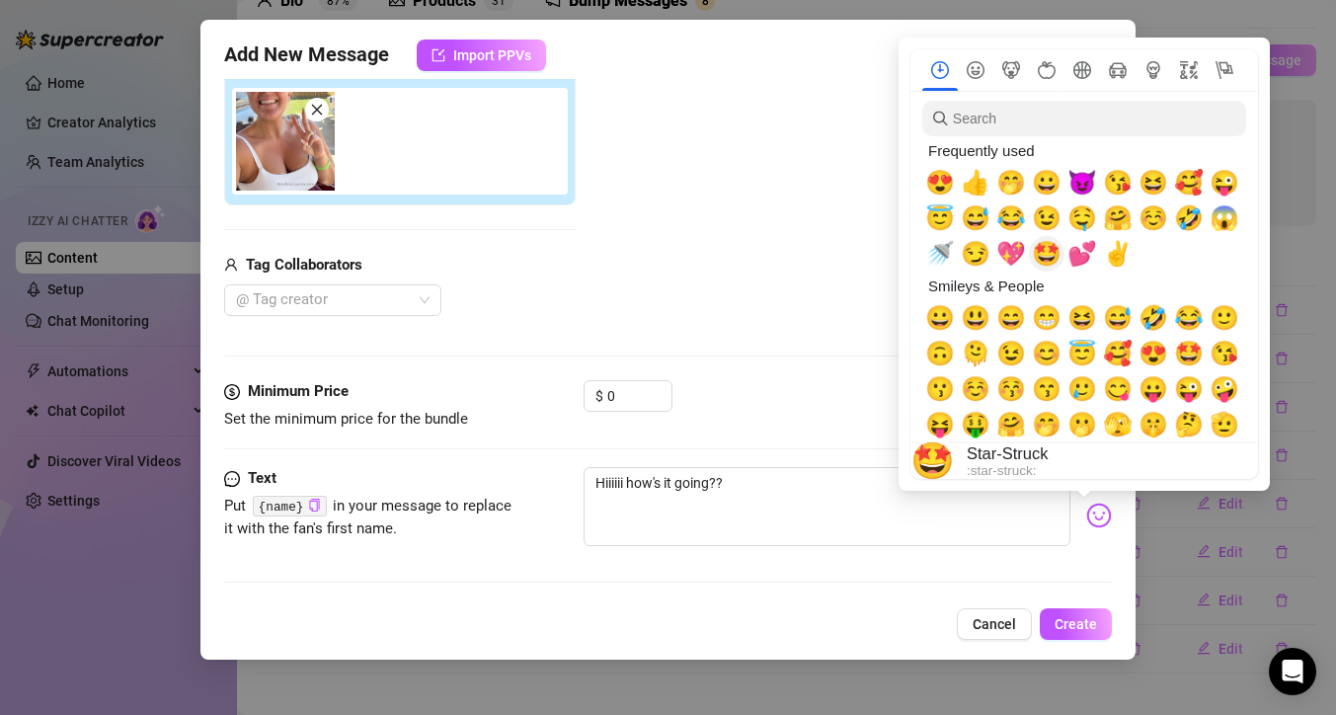
click at [1046, 259] on span "🤩" at bounding box center [1047, 254] width 30 height 28
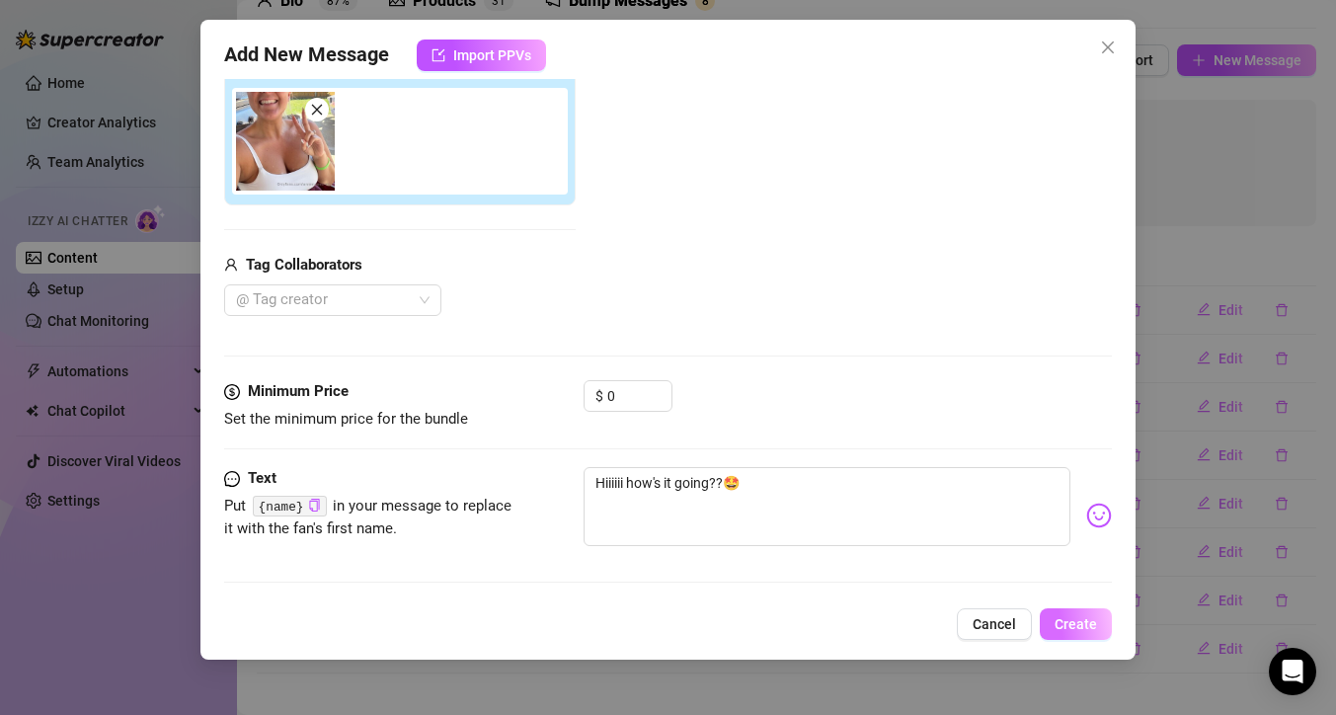
click at [1079, 626] on span "Create" at bounding box center [1075, 624] width 42 height 16
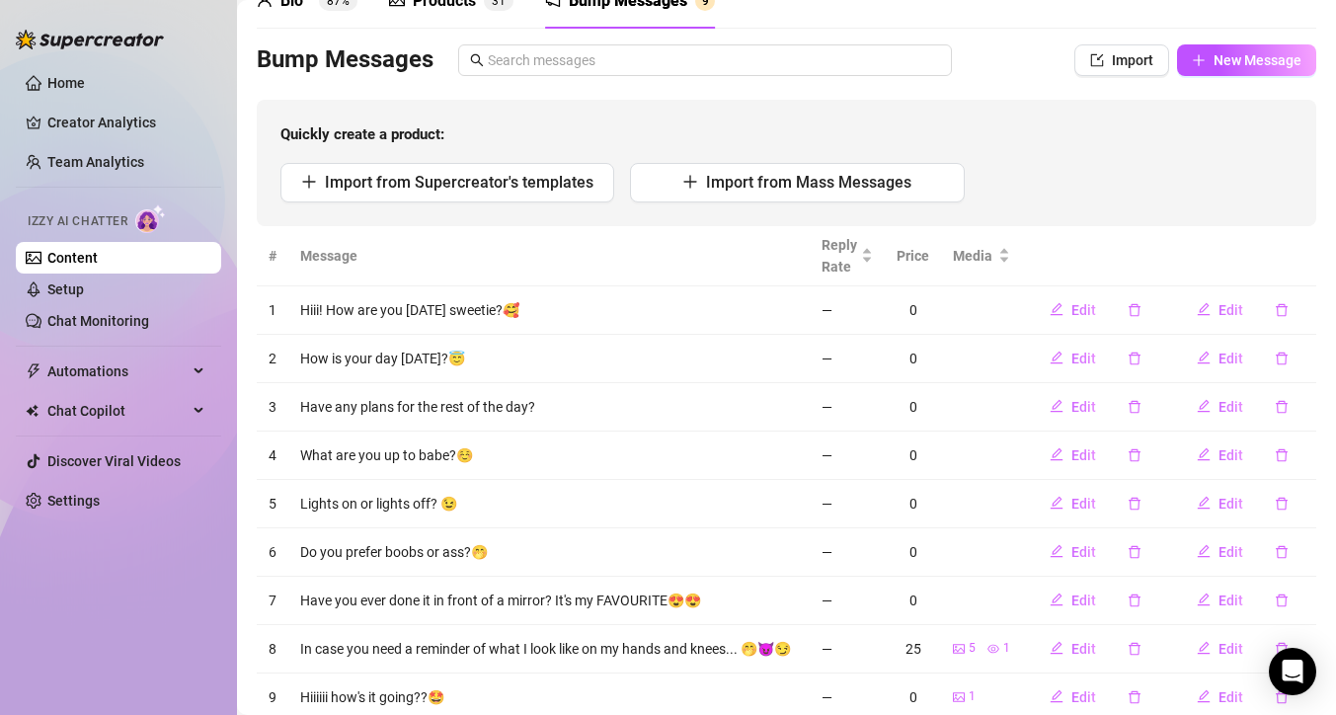
click at [453, 6] on div "Products" at bounding box center [444, 1] width 63 height 24
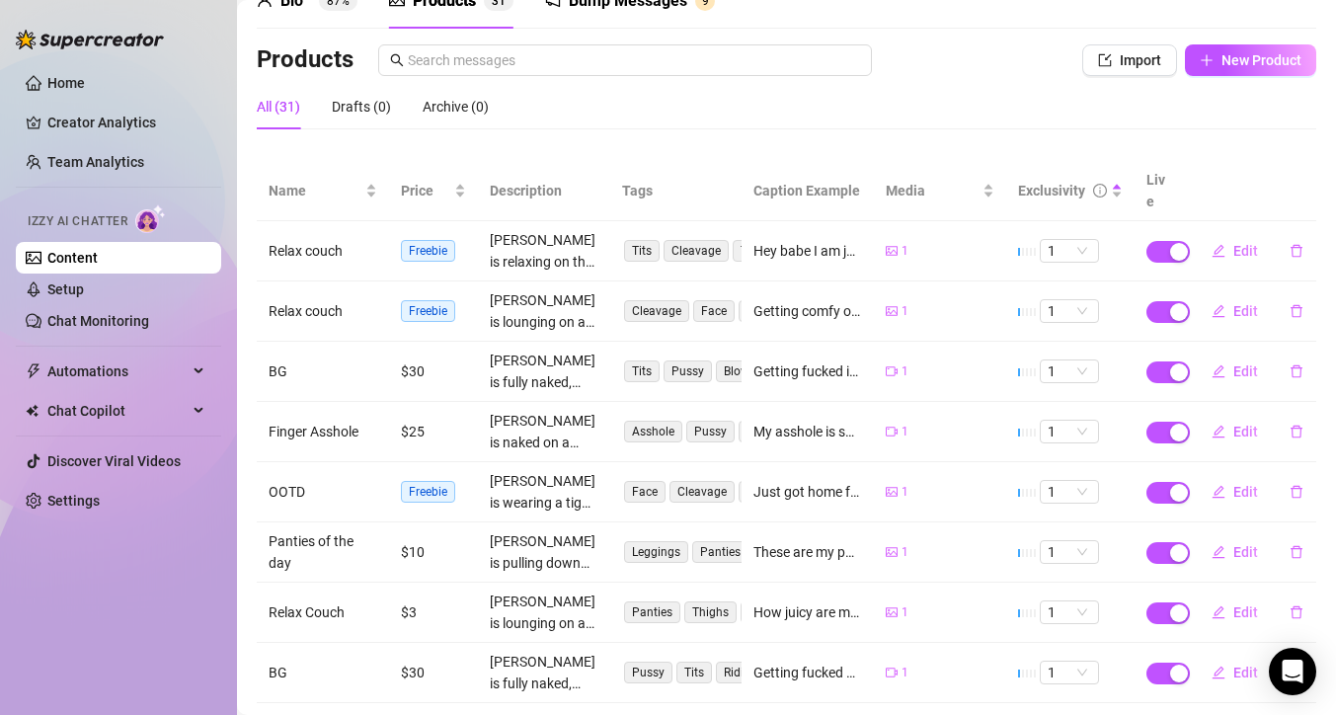
click at [453, 6] on div "Products" at bounding box center [444, 1] width 63 height 24
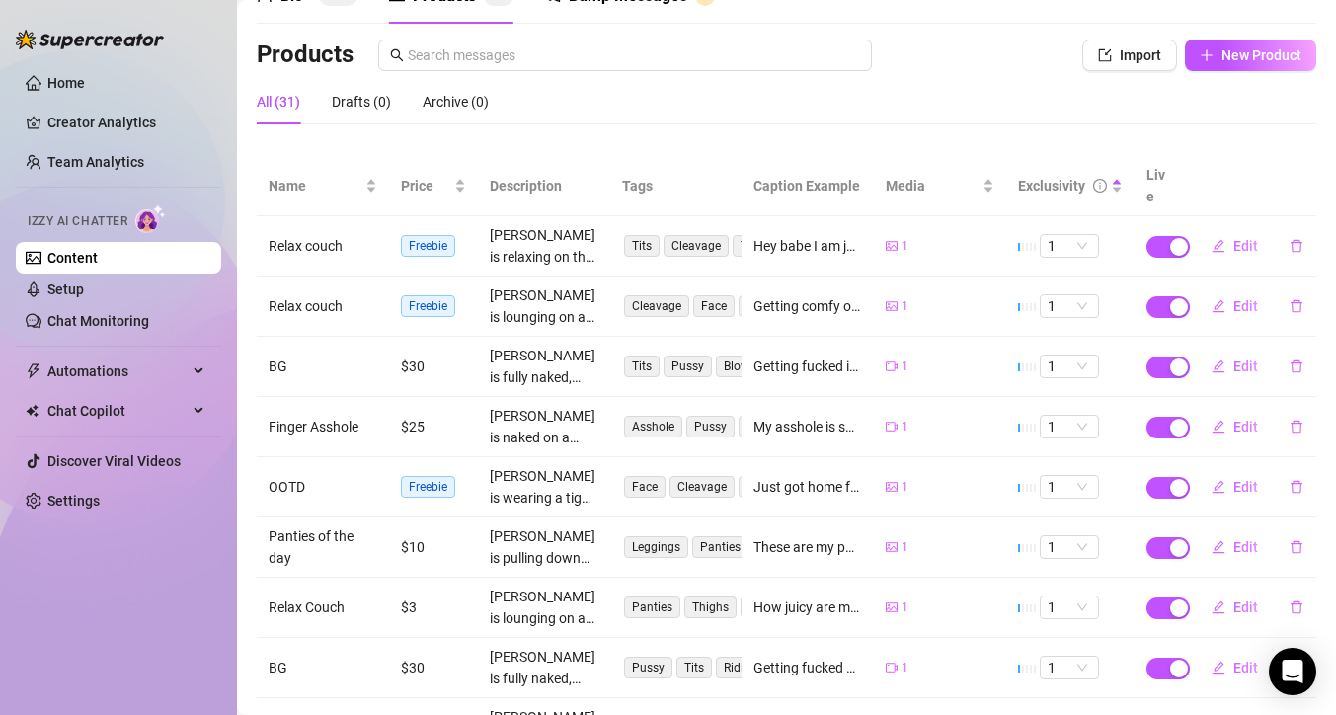
scroll to position [59, 0]
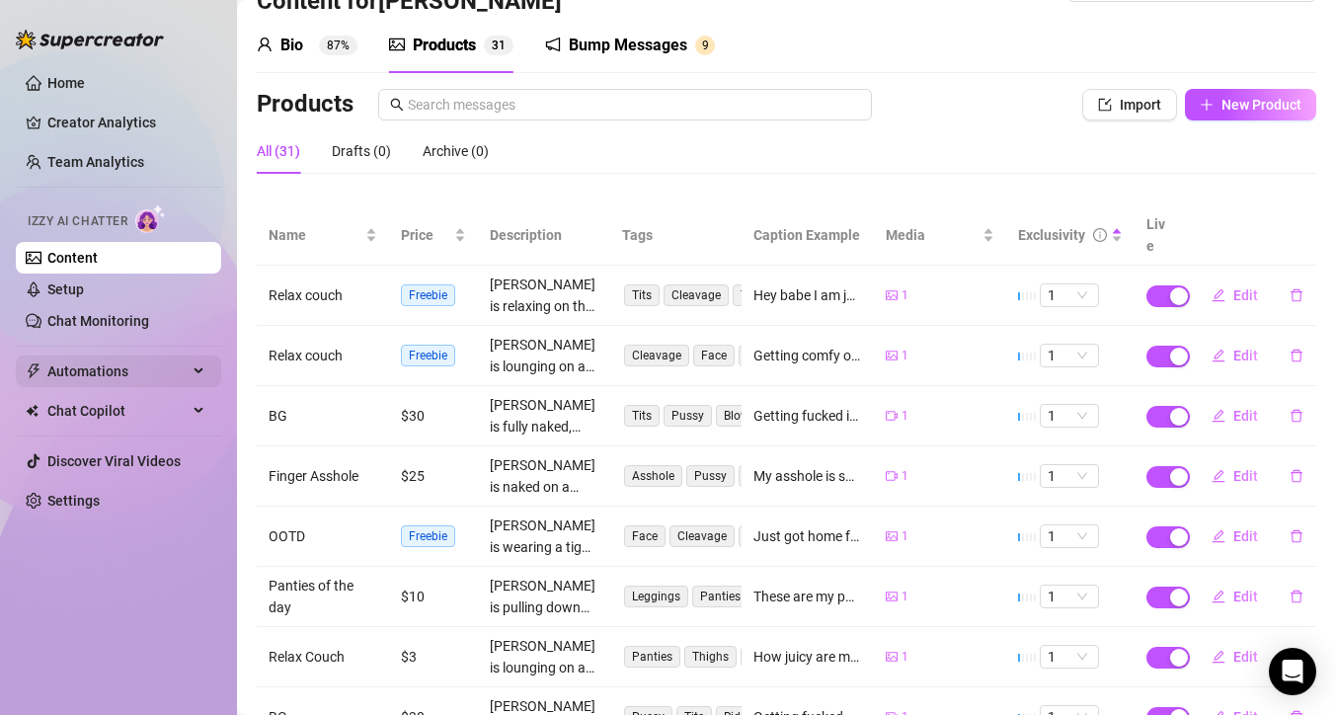
click at [93, 368] on span "Automations" at bounding box center [117, 371] width 140 height 32
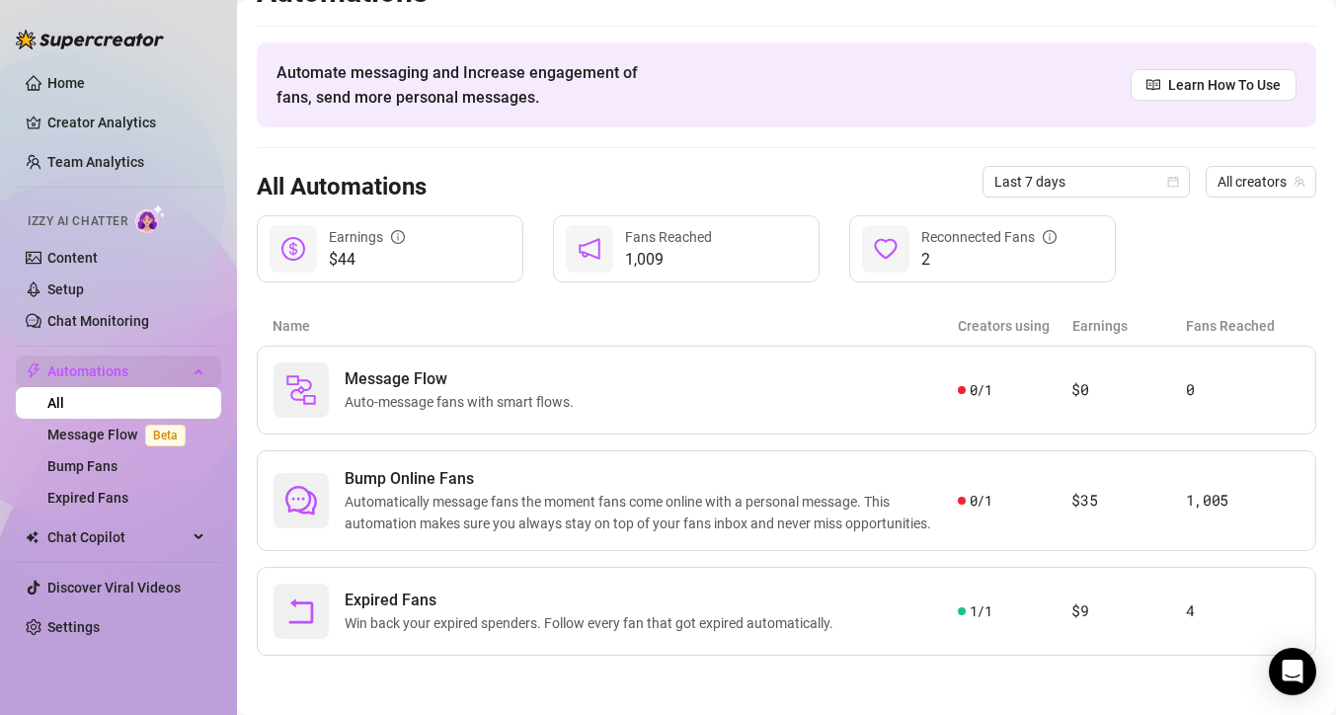
scroll to position [40, 0]
click at [852, 509] on span "Automatically message fans the moment fans come online with a personal message.…" at bounding box center [651, 512] width 613 height 43
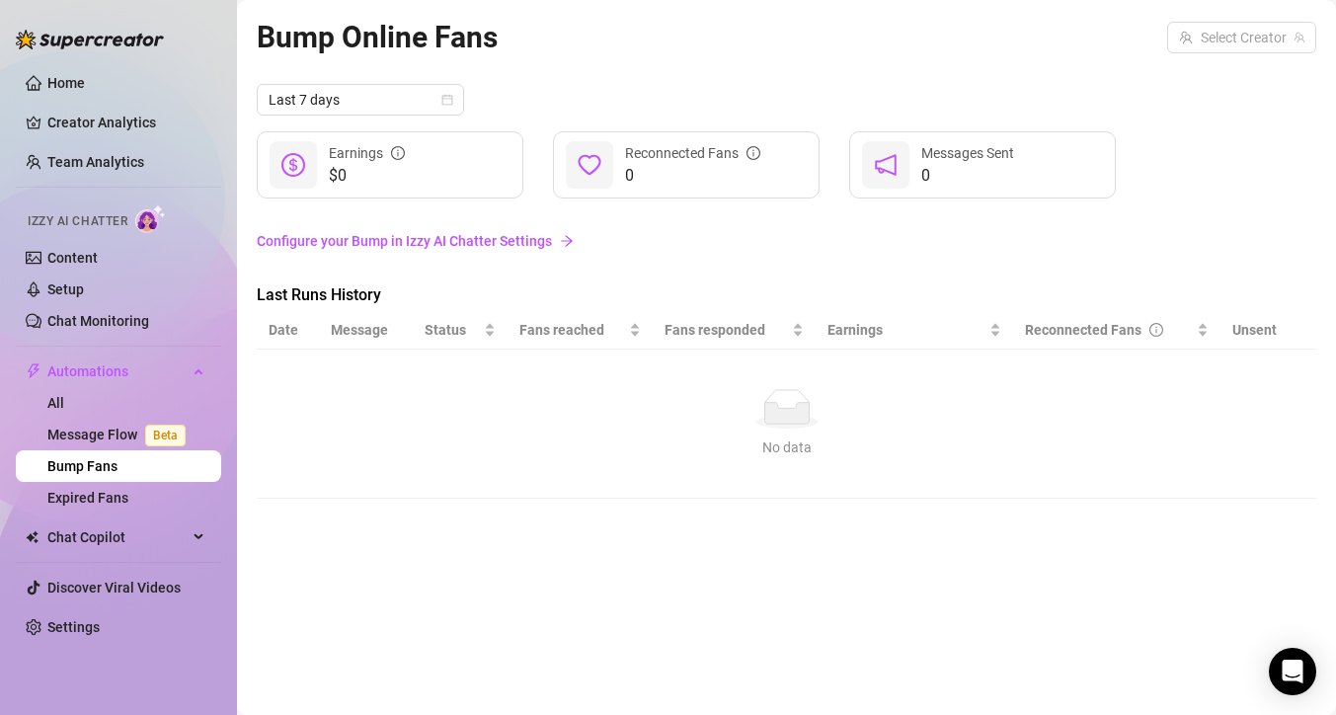
click at [446, 238] on link "Configure your Bump in Izzy AI Chatter Settings" at bounding box center [786, 241] width 1059 height 22
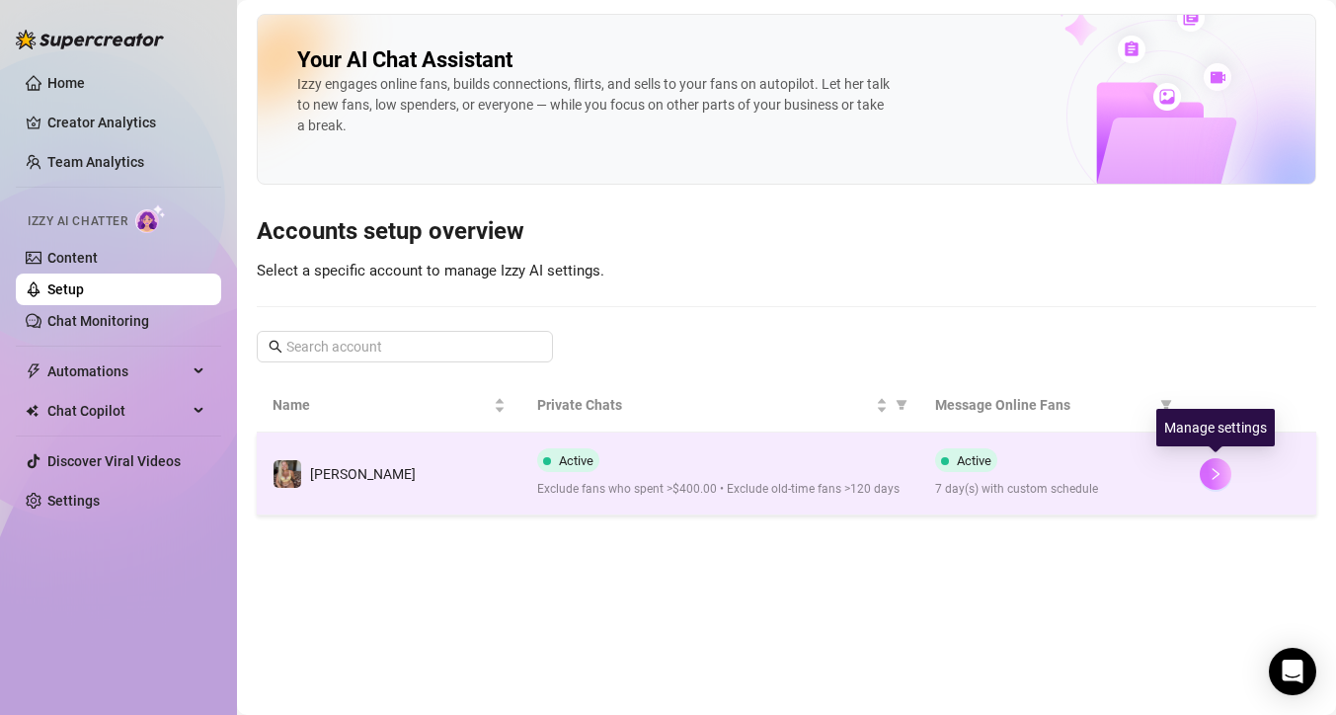
click at [1216, 481] on button "button" at bounding box center [1215, 474] width 32 height 32
